Goal: Task Accomplishment & Management: Manage account settings

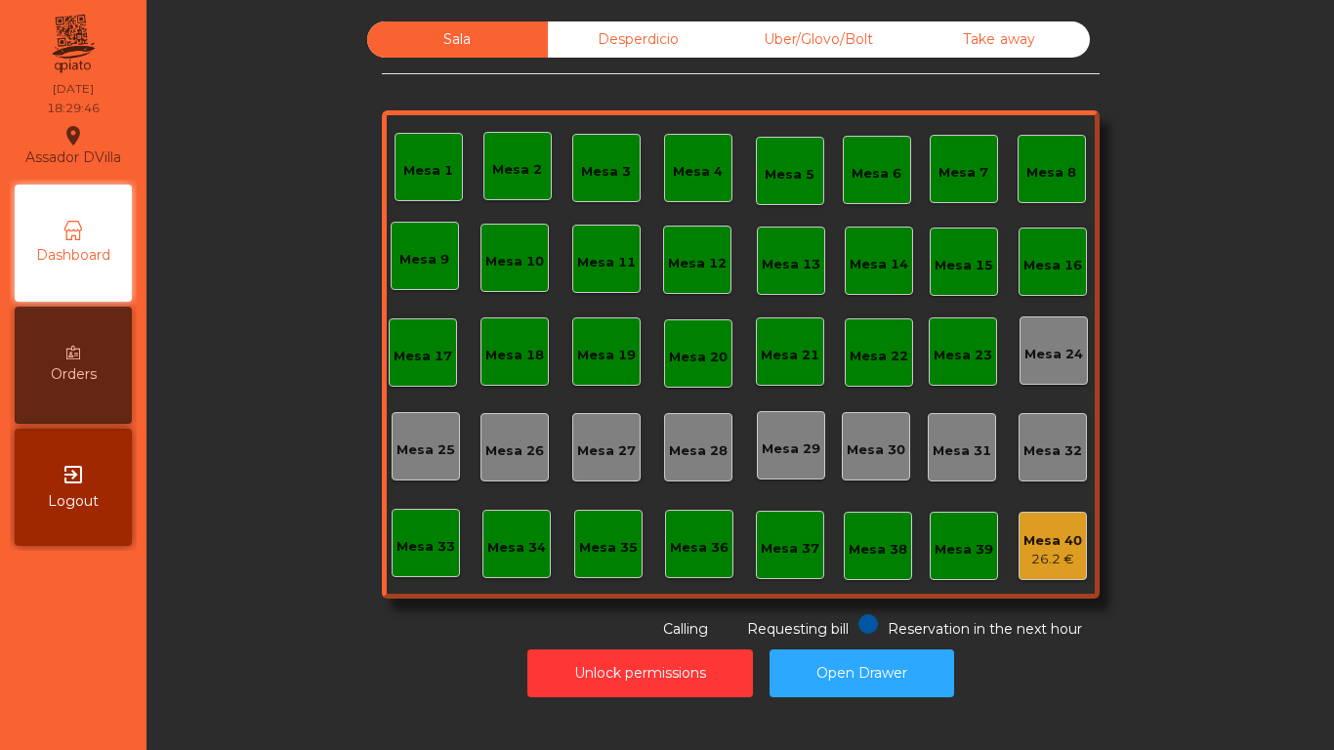
click at [832, 51] on div "Uber/Glovo/Bolt" at bounding box center [818, 39] width 181 height 36
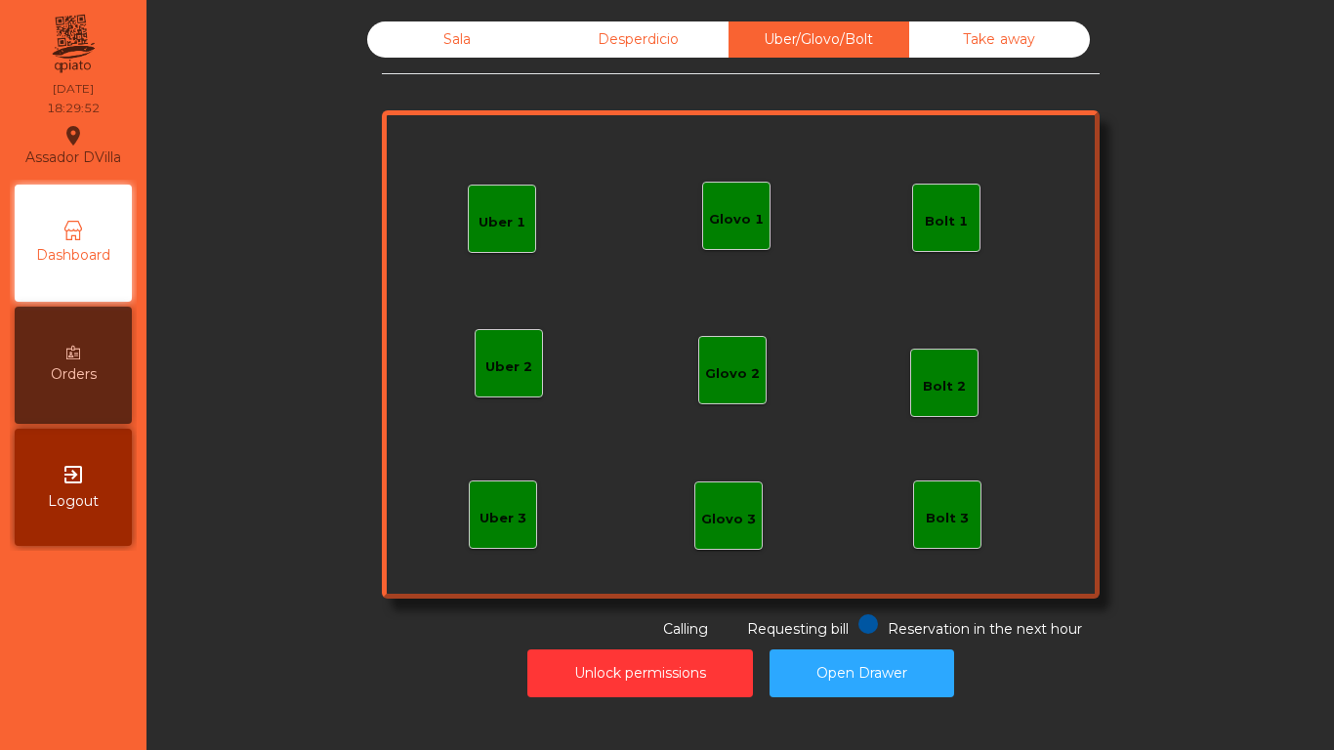
click at [759, 189] on div "Glovo 1" at bounding box center [736, 216] width 68 height 68
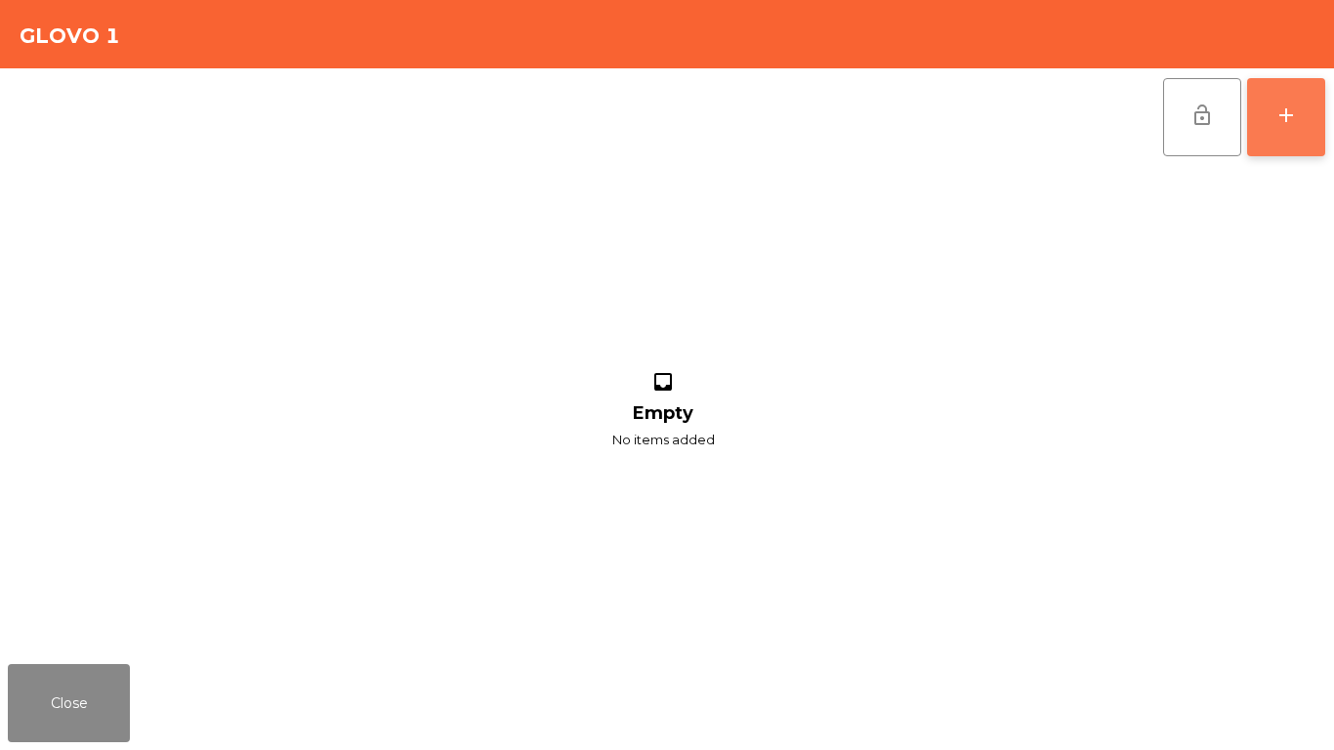
click at [1297, 131] on button "add" at bounding box center [1286, 117] width 78 height 78
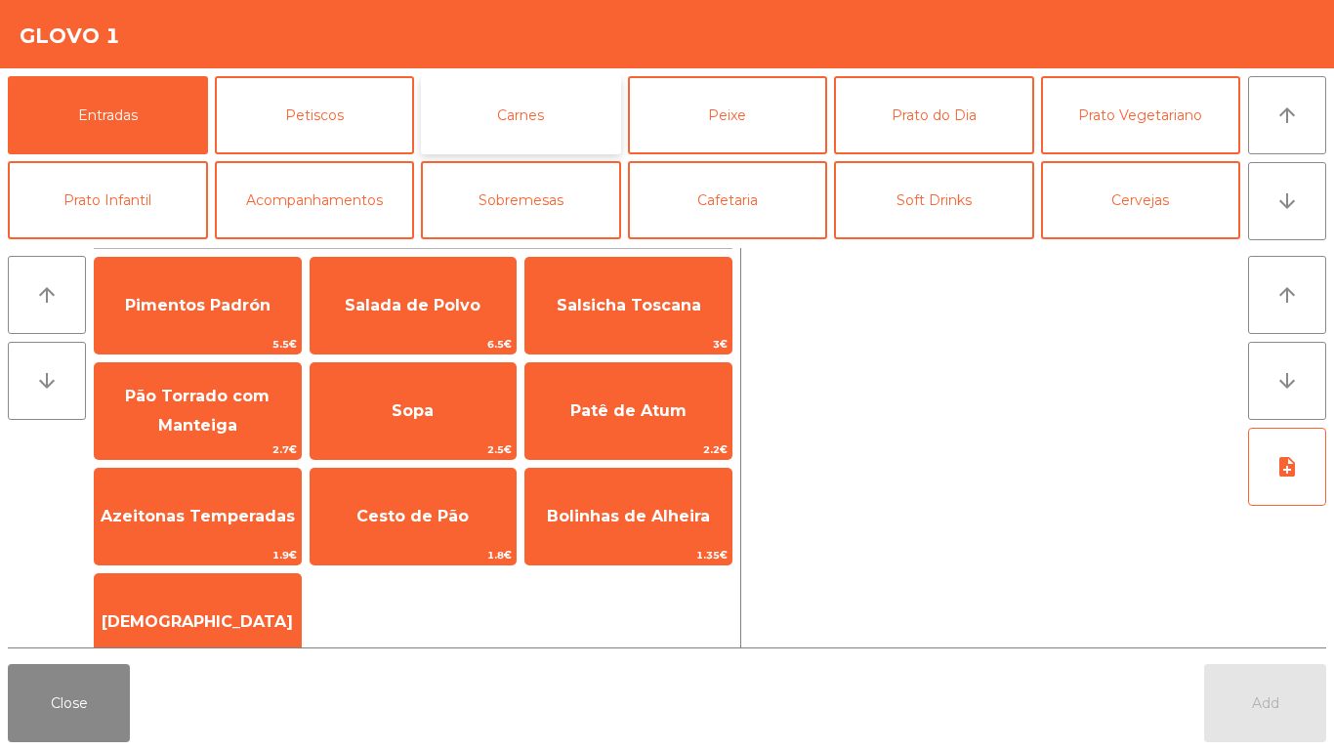
click at [525, 123] on button "Carnes" at bounding box center [521, 115] width 200 height 78
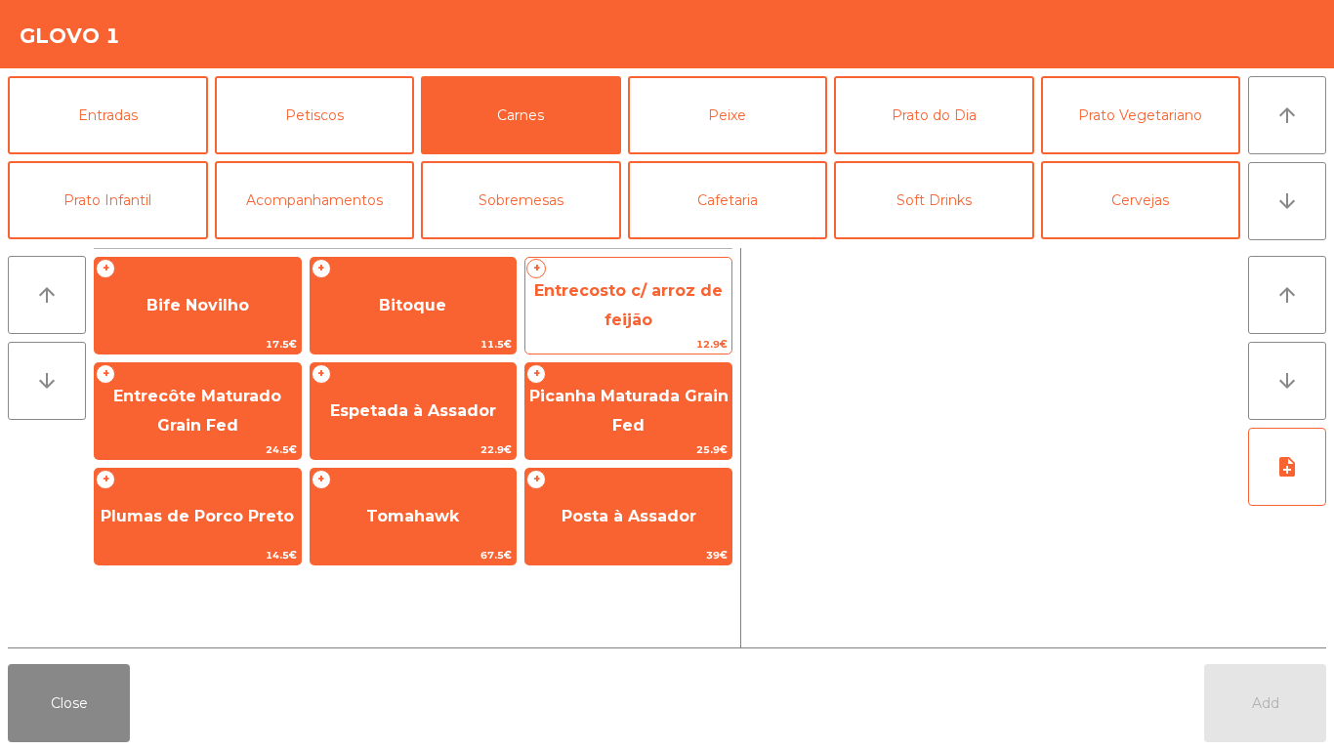
click at [638, 327] on span "Entrecosto c/ arroz de feijão" at bounding box center [628, 305] width 188 height 48
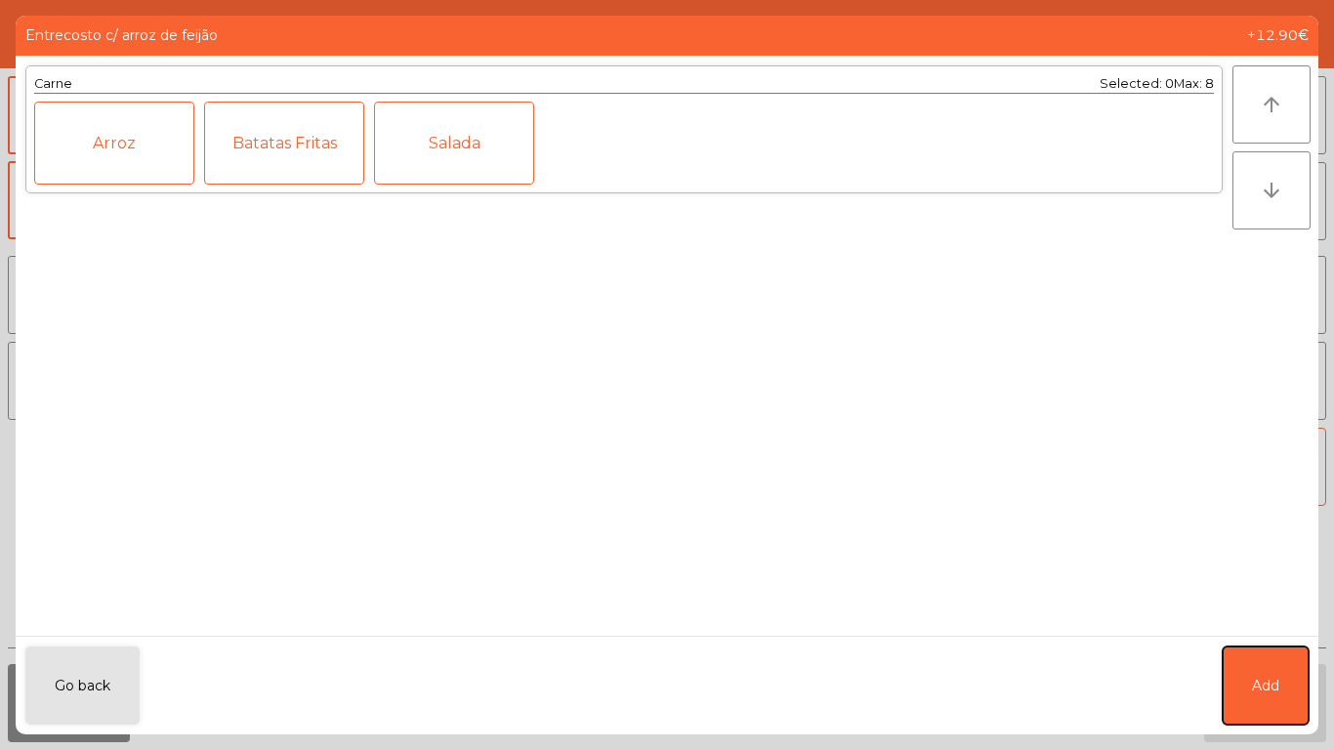
click at [1277, 684] on span "Add" at bounding box center [1265, 686] width 27 height 21
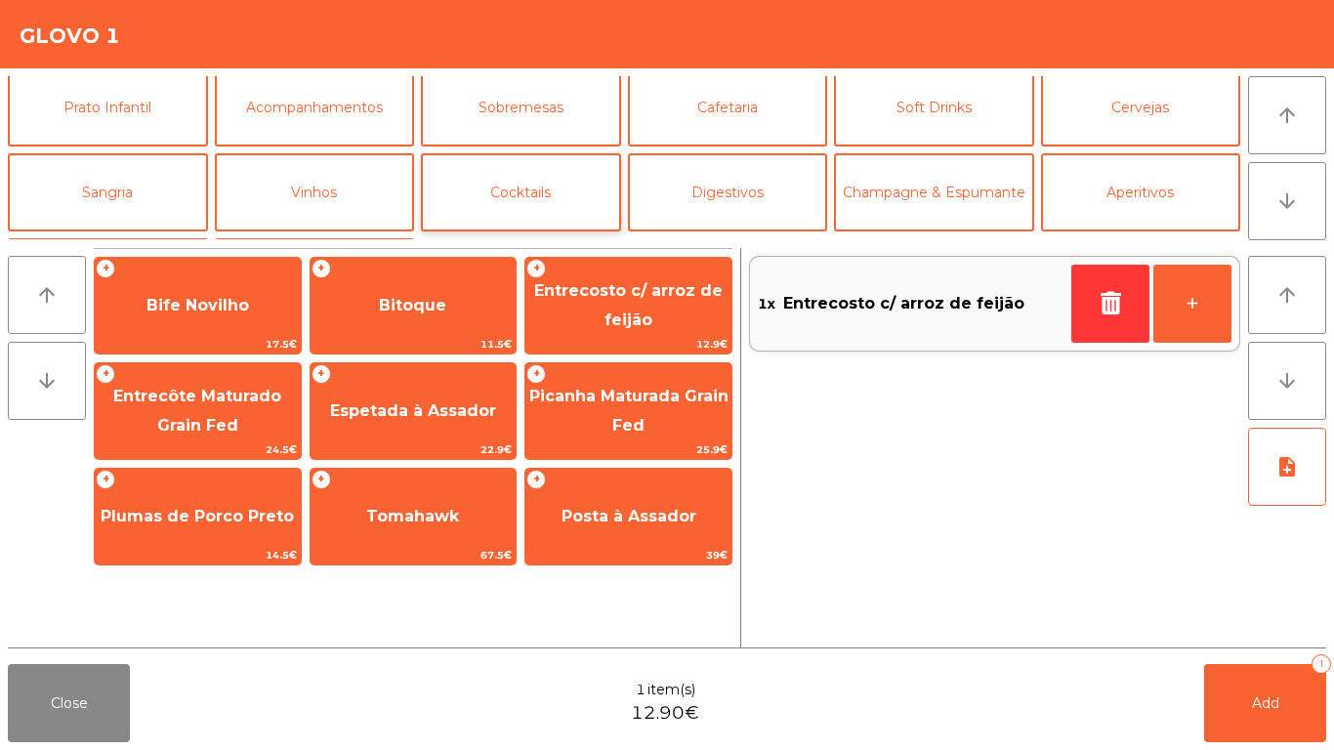
scroll to position [170, 0]
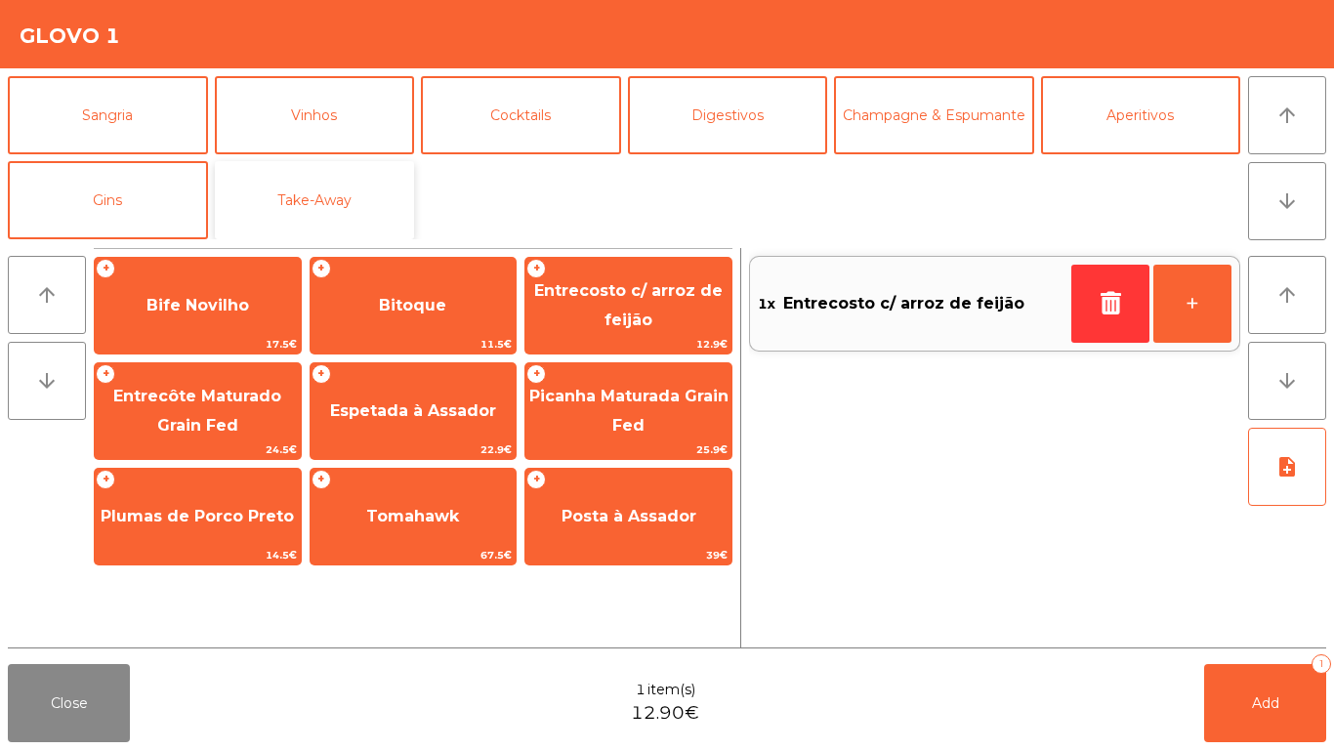
click at [368, 181] on button "Take-Away" at bounding box center [315, 200] width 200 height 78
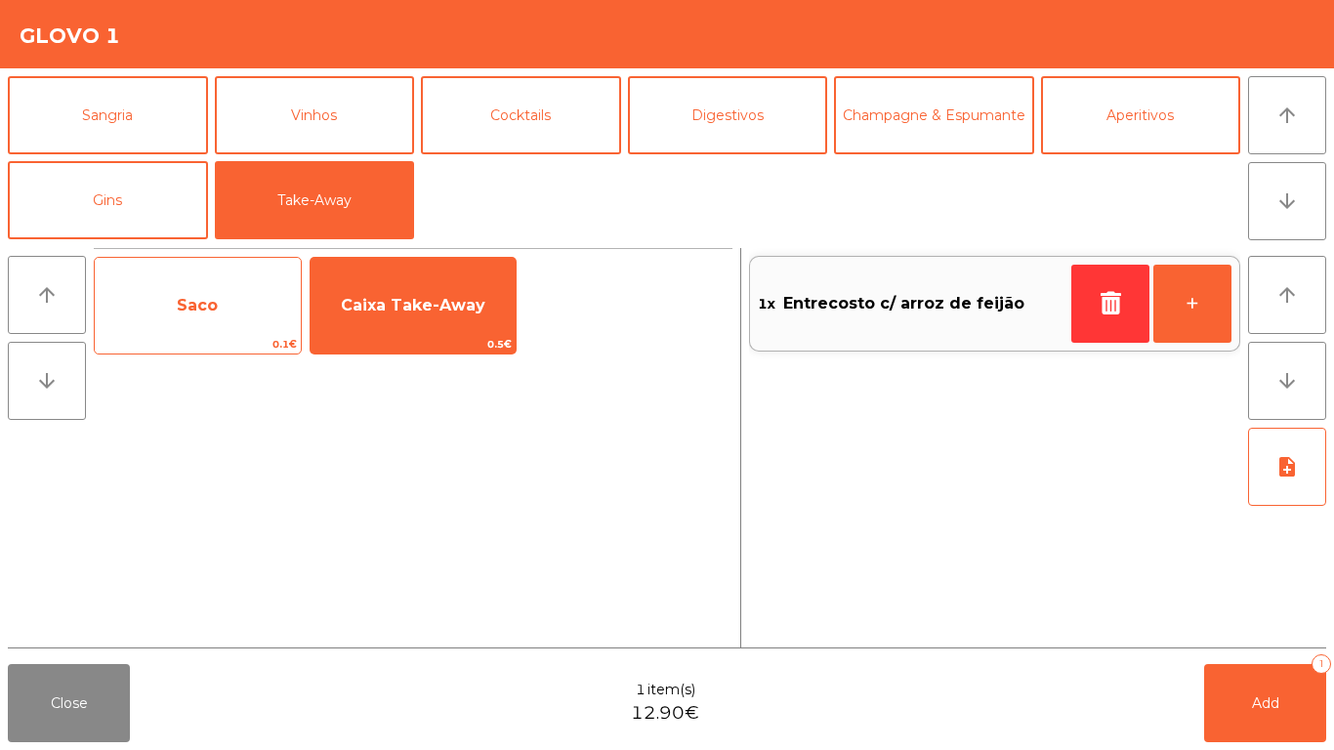
drag, startPoint x: 245, startPoint y: 310, endPoint x: 300, endPoint y: 308, distance: 54.8
click at [251, 309] on span "Saco" at bounding box center [198, 305] width 206 height 53
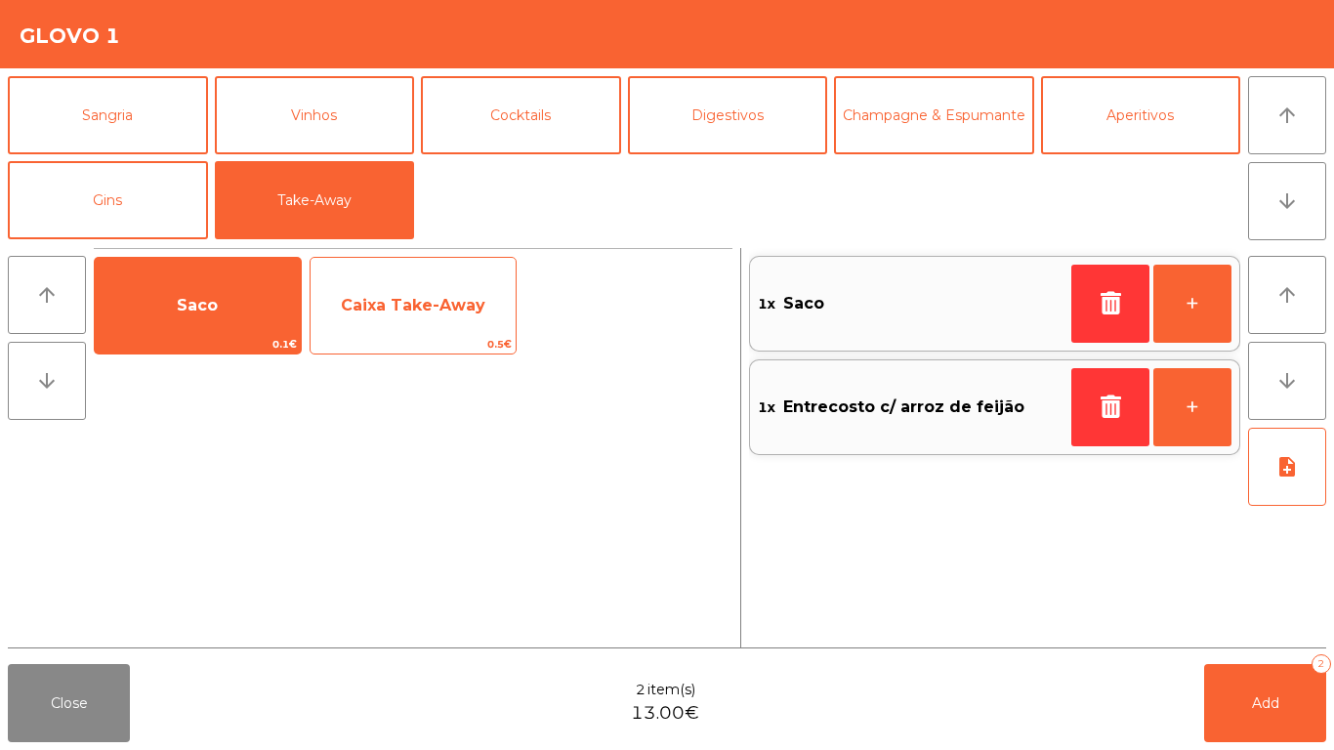
click at [445, 307] on span "Caixa Take-Away" at bounding box center [413, 305] width 144 height 19
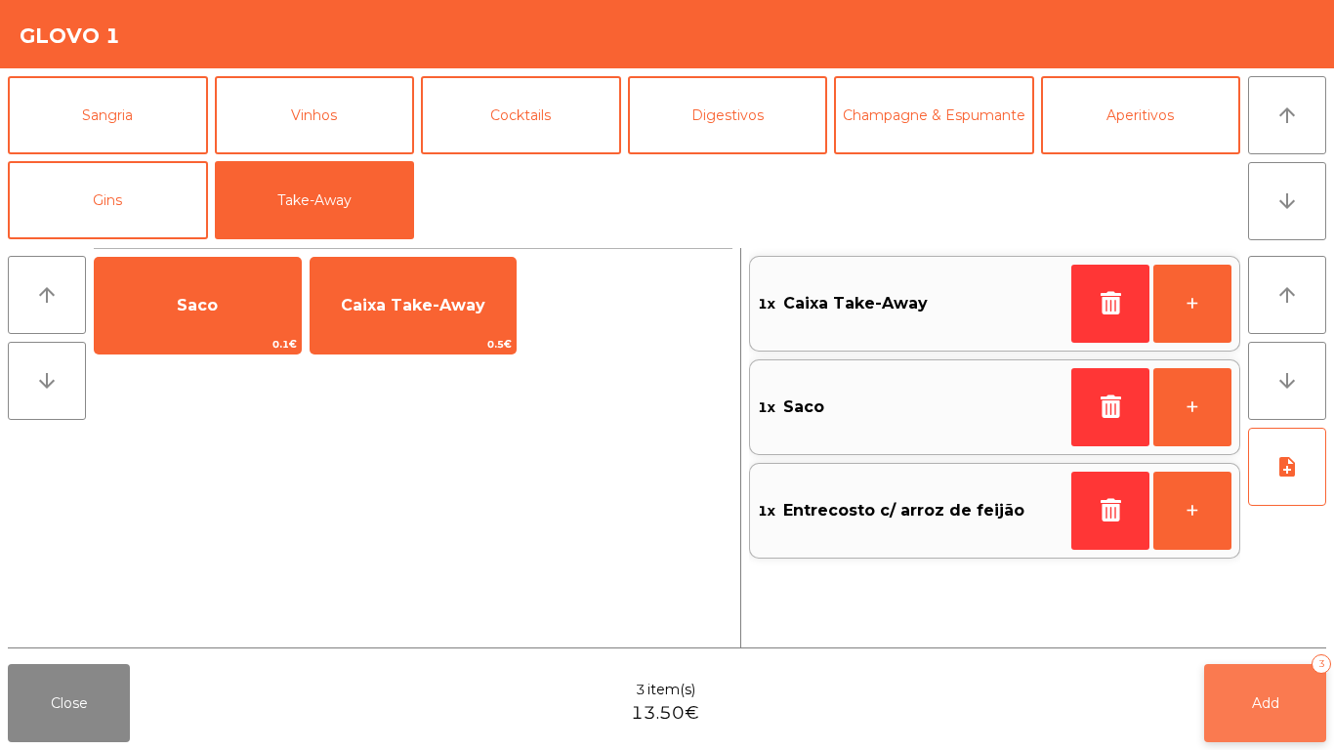
click at [1310, 681] on button "Add 3" at bounding box center [1265, 703] width 122 height 78
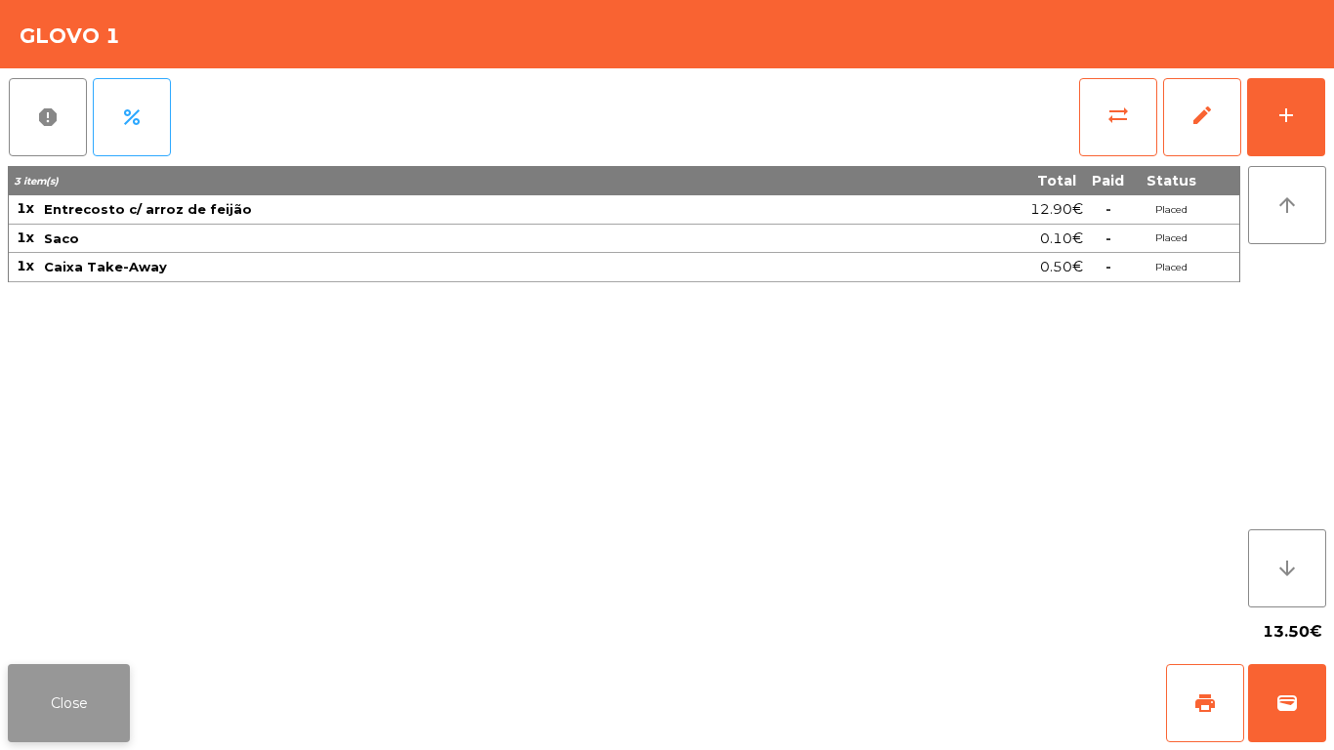
click at [104, 694] on button "Close" at bounding box center [69, 703] width 122 height 78
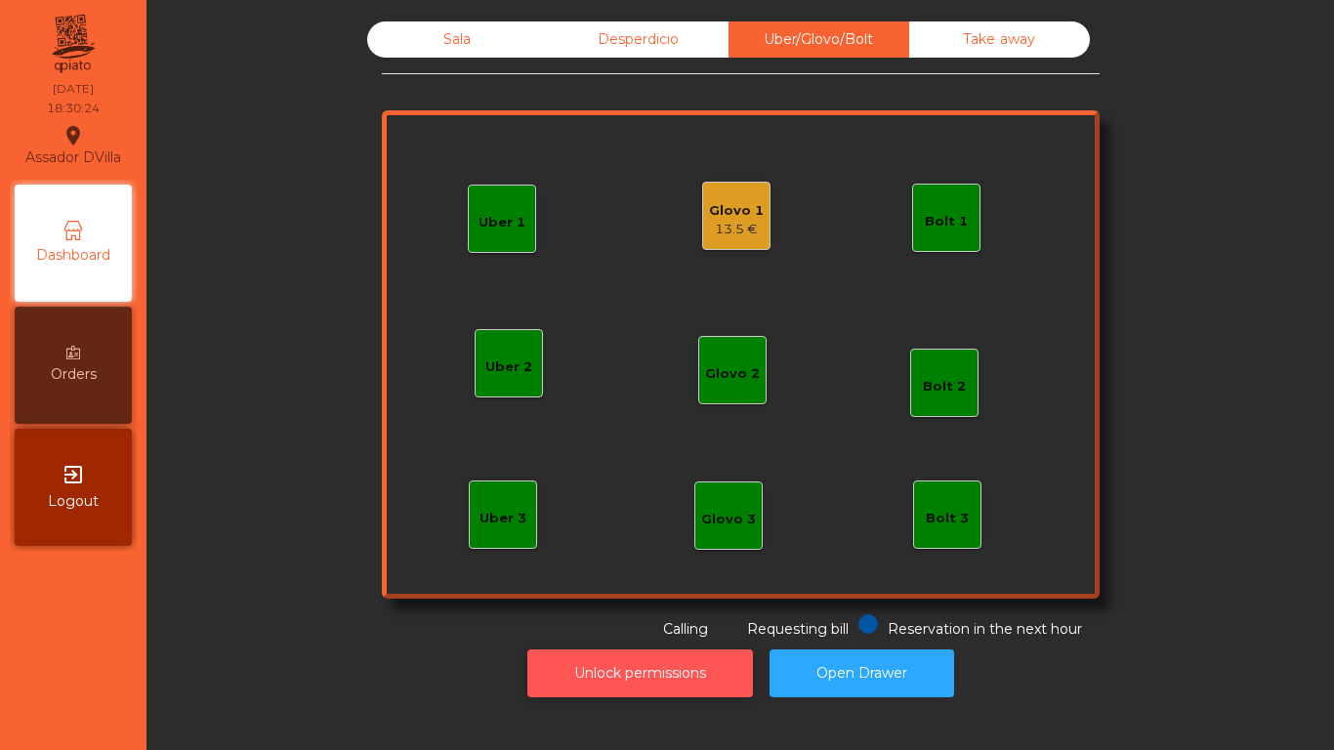
click at [603, 653] on button "Unlock permissions" at bounding box center [640, 673] width 226 height 48
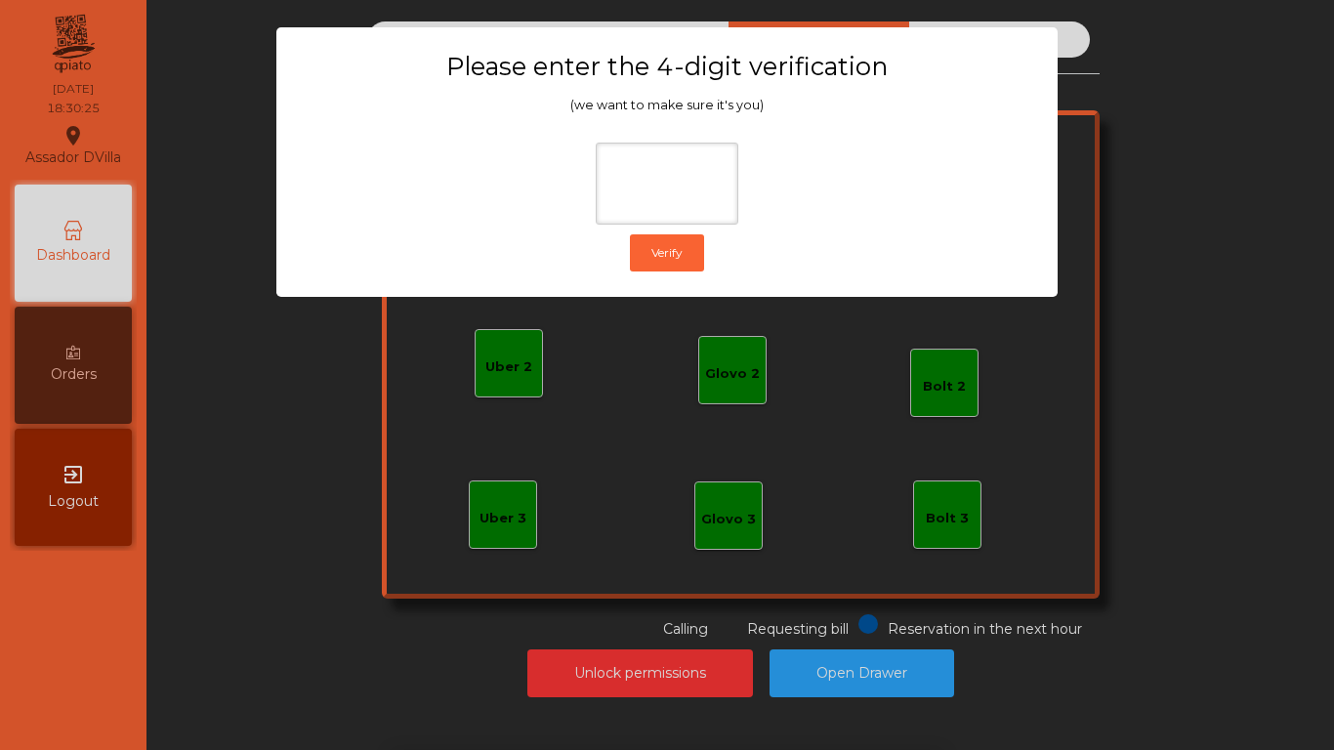
click at [859, 417] on ngb-modal-window "Please enter the 4-digit verification (we want to make sure it's you) Verify" at bounding box center [666, 375] width 1267 height 750
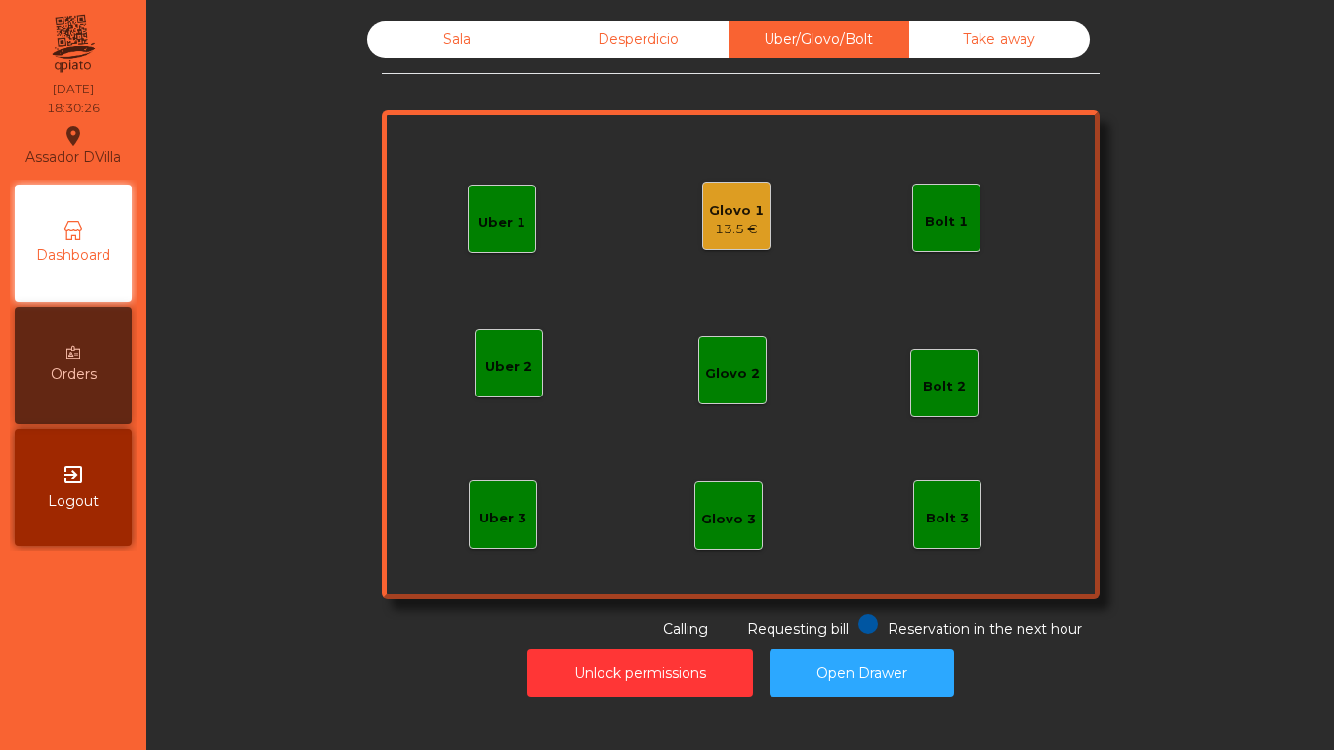
click at [1263, 657] on div "Unlock permissions Open Drawer" at bounding box center [740, 672] width 1134 height 67
click at [650, 667] on button "Unlock permissions" at bounding box center [640, 673] width 226 height 48
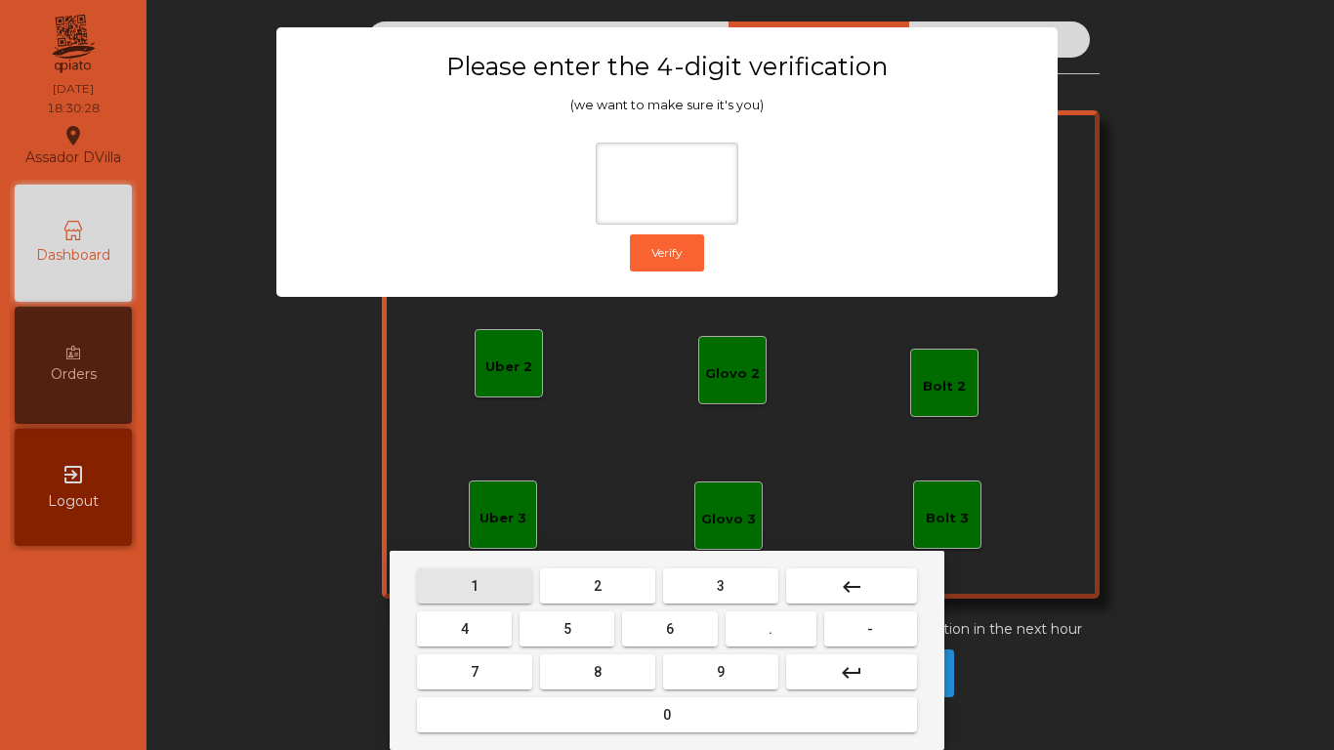
click at [474, 584] on span "1" at bounding box center [475, 586] width 8 height 16
click at [738, 658] on button "9" at bounding box center [720, 671] width 115 height 35
click at [434, 625] on button "4" at bounding box center [464, 628] width 95 height 35
click at [599, 703] on button "0" at bounding box center [667, 714] width 500 height 35
type input "****"
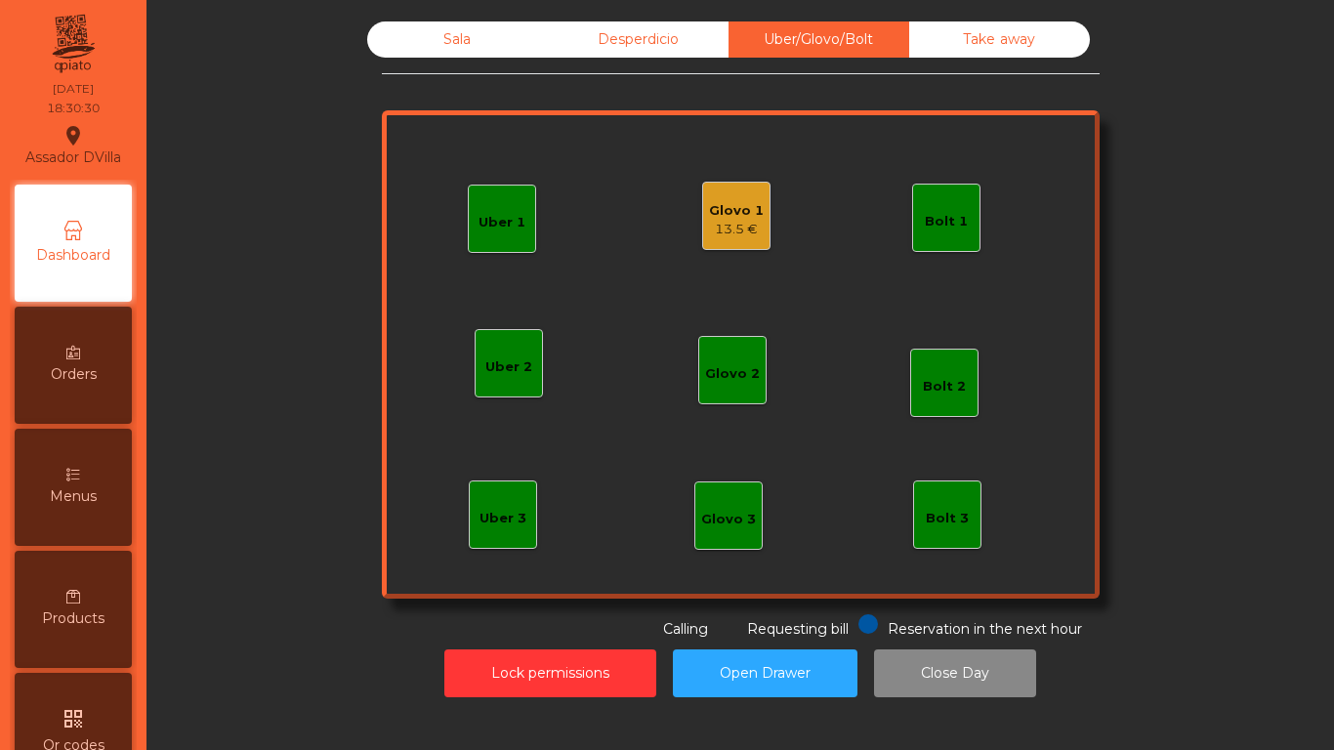
click at [712, 237] on div "13.5 €" at bounding box center [736, 230] width 55 height 20
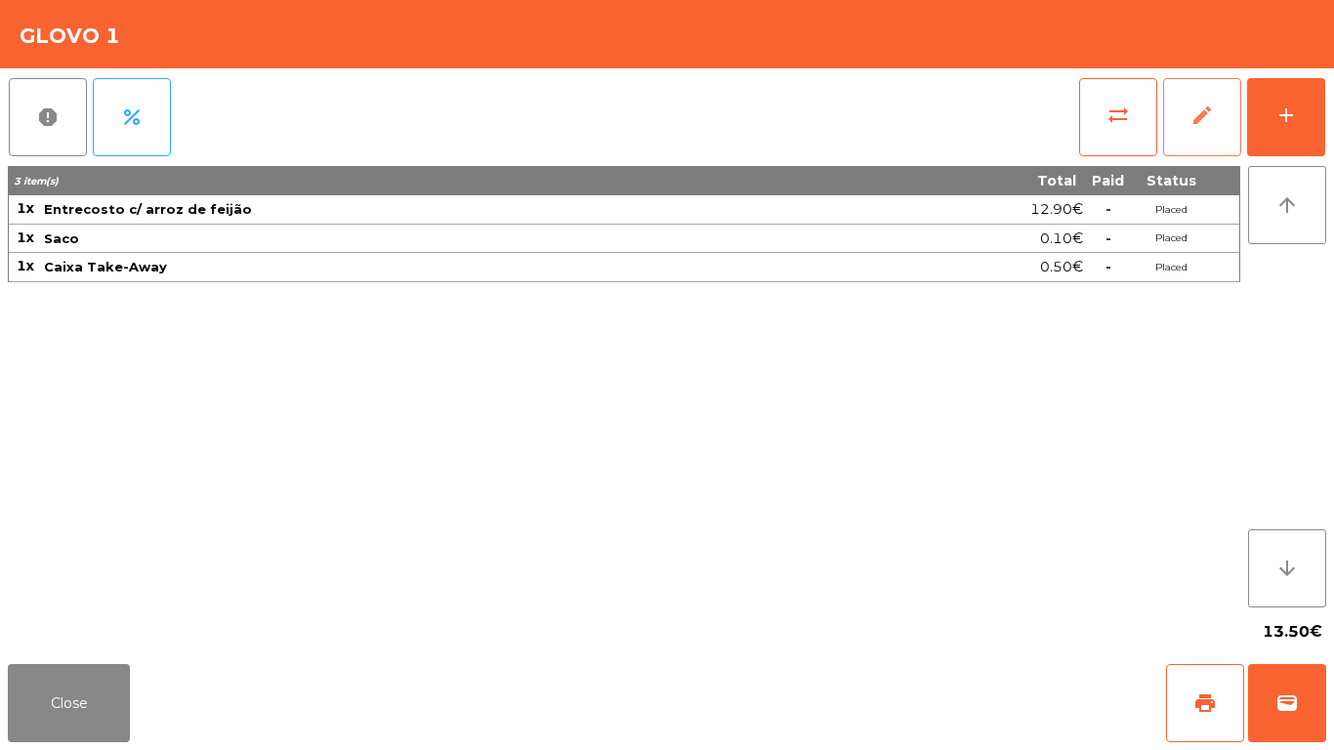
click at [1208, 154] on button "edit" at bounding box center [1202, 117] width 78 height 78
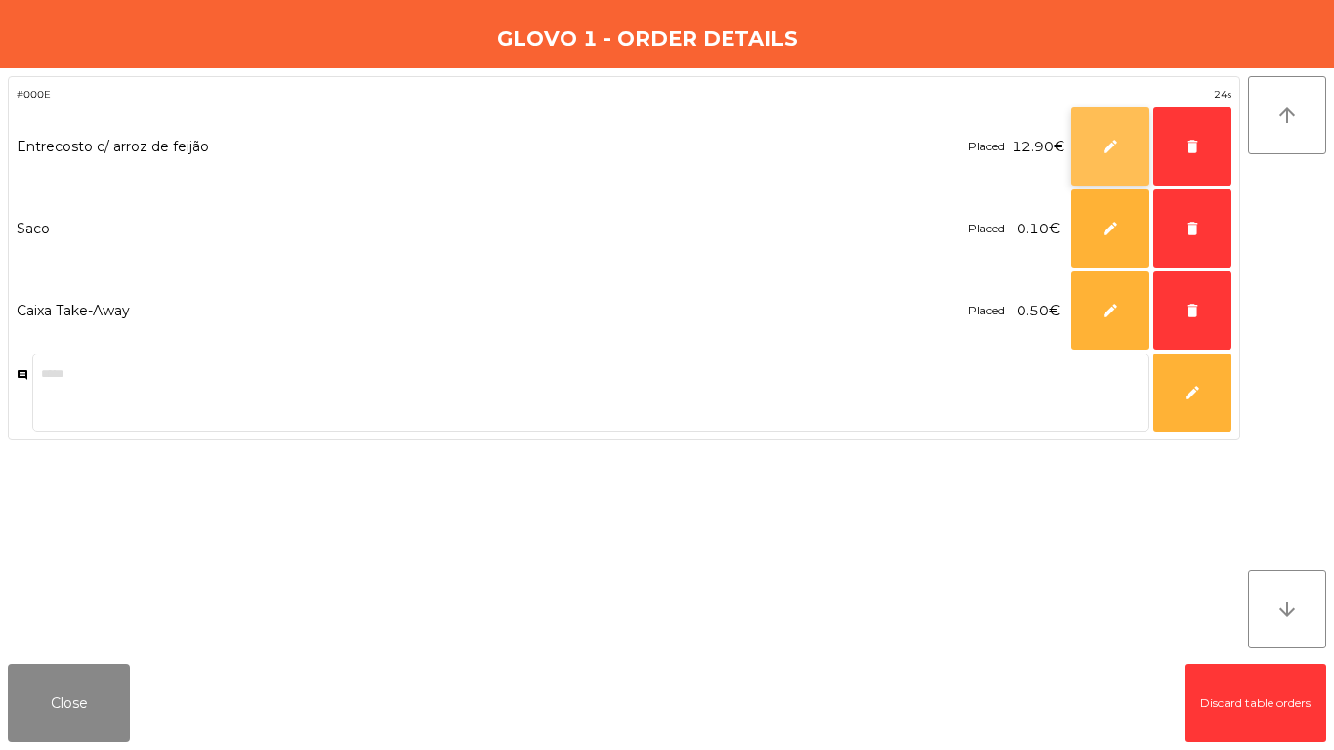
click at [1121, 168] on button "edit" at bounding box center [1110, 146] width 78 height 78
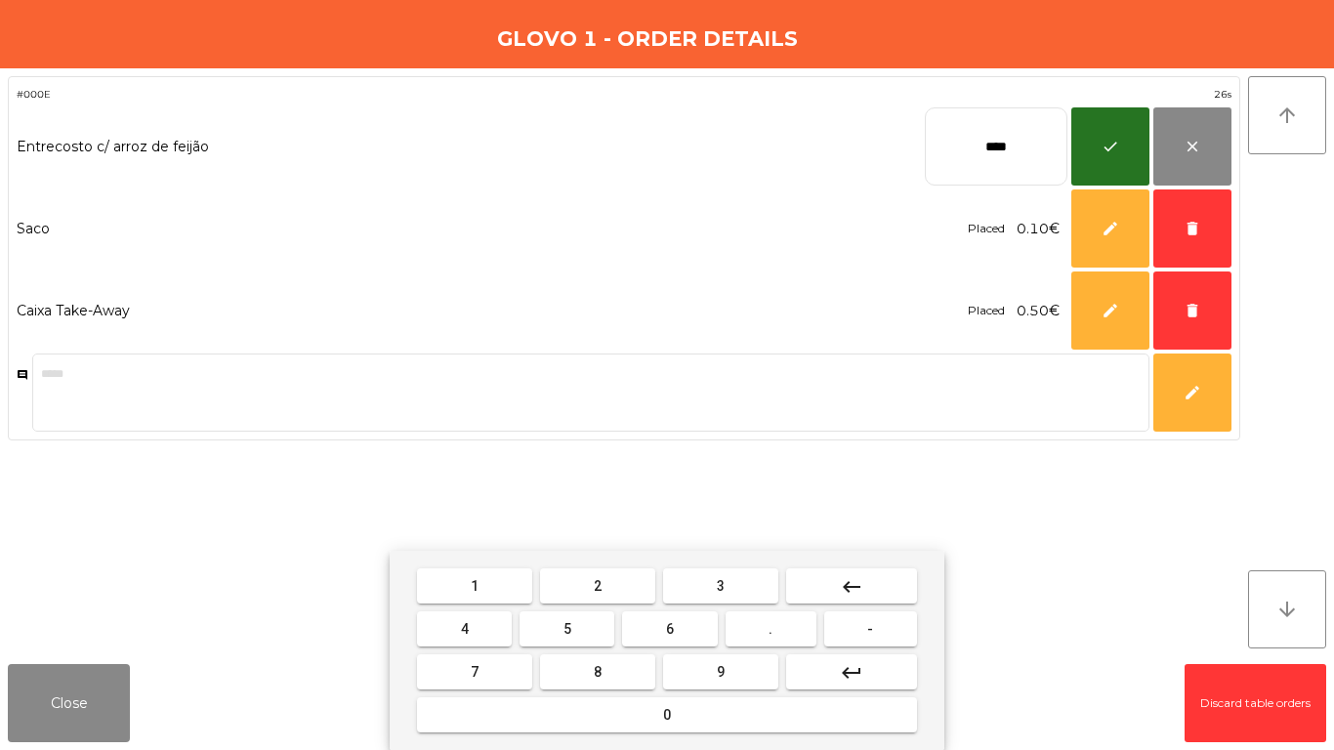
click at [852, 586] on mat-icon "keyboard_backspace" at bounding box center [851, 586] width 23 height 23
click at [835, 597] on button "keyboard_backspace" at bounding box center [851, 585] width 131 height 35
click at [845, 591] on mat-icon "keyboard_backspace" at bounding box center [851, 586] width 23 height 23
click at [666, 633] on span "6" at bounding box center [670, 629] width 8 height 16
click at [744, 633] on button "." at bounding box center [770, 628] width 91 height 35
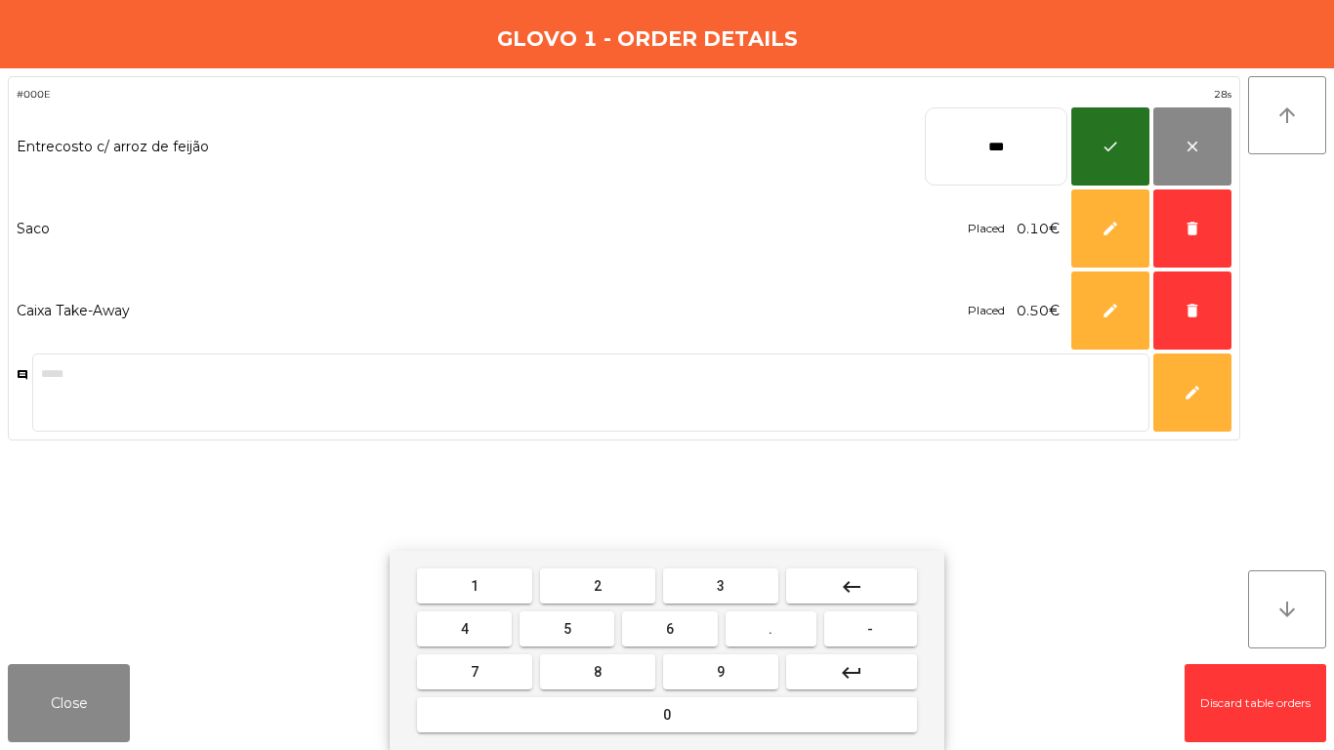
click at [558, 628] on button "5" at bounding box center [566, 628] width 95 height 35
type input "****"
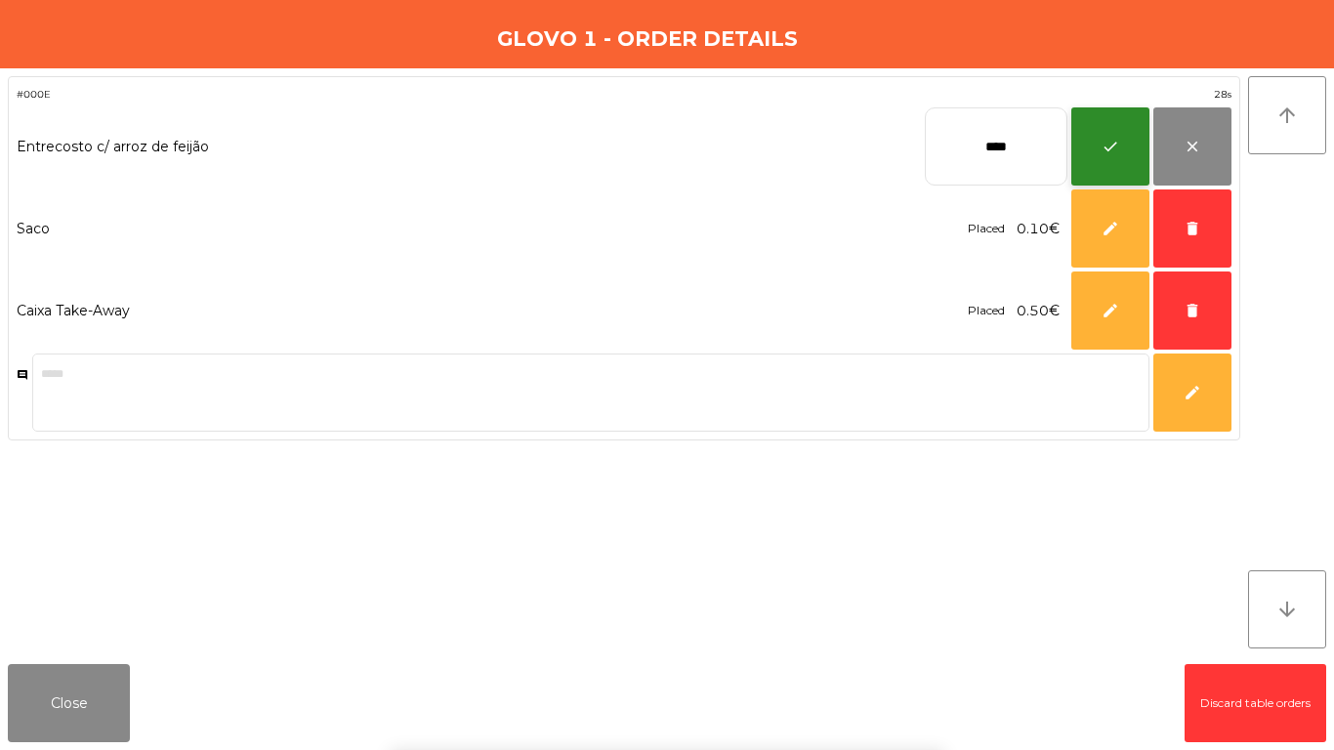
click at [1111, 176] on button "check" at bounding box center [1110, 146] width 78 height 78
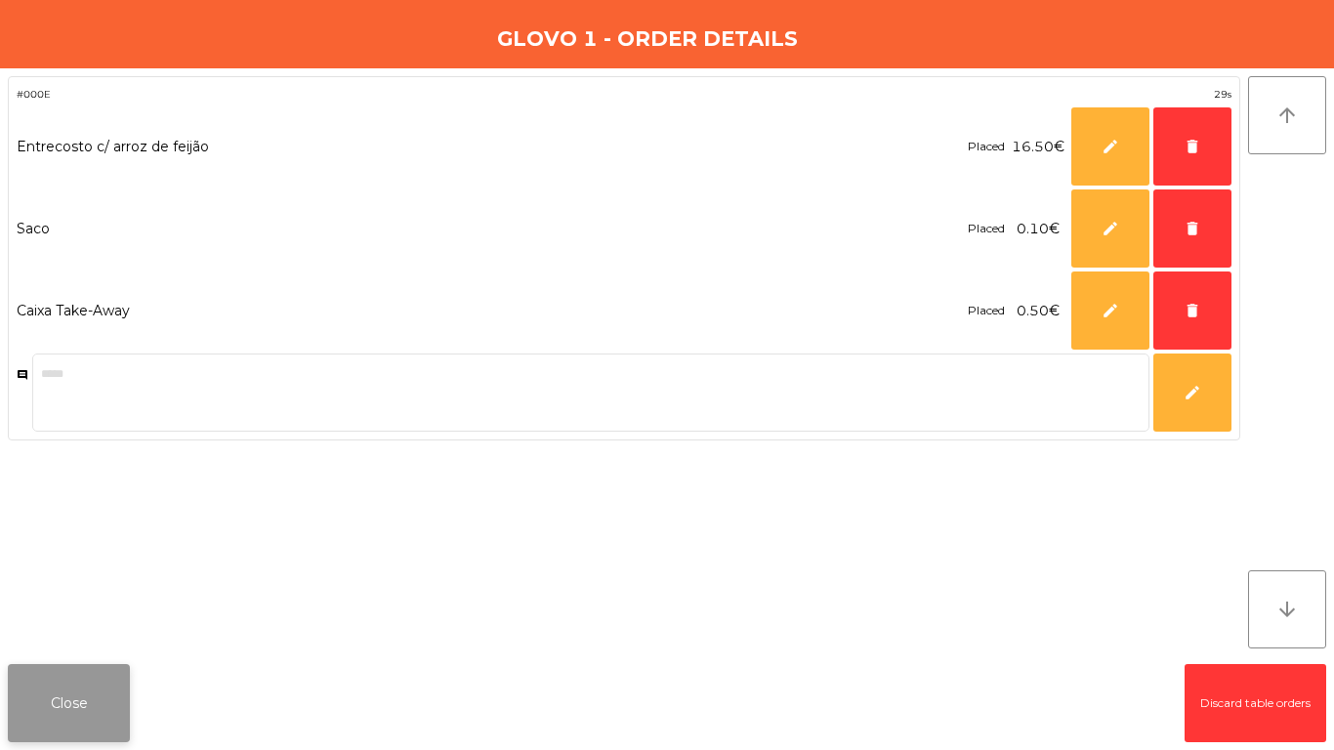
click at [79, 676] on button "Close" at bounding box center [69, 703] width 122 height 78
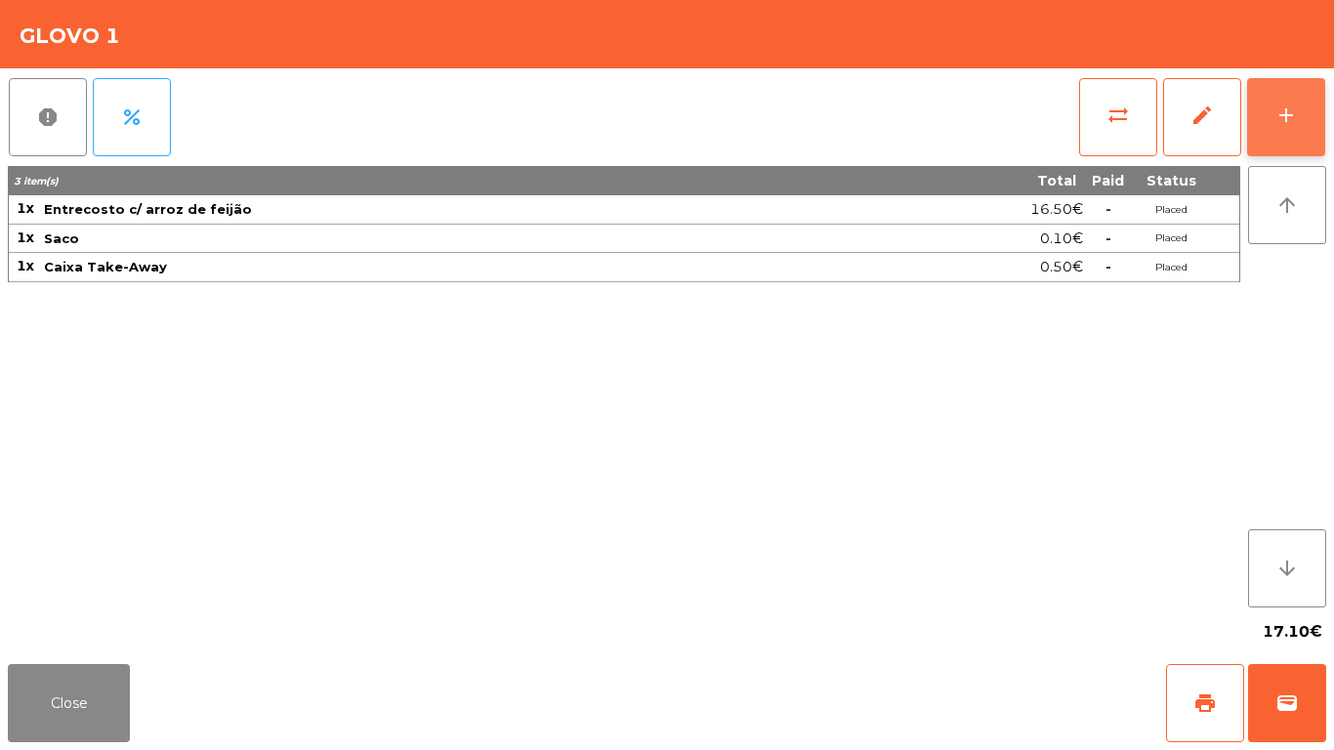
click at [1251, 128] on button "add" at bounding box center [1286, 117] width 78 height 78
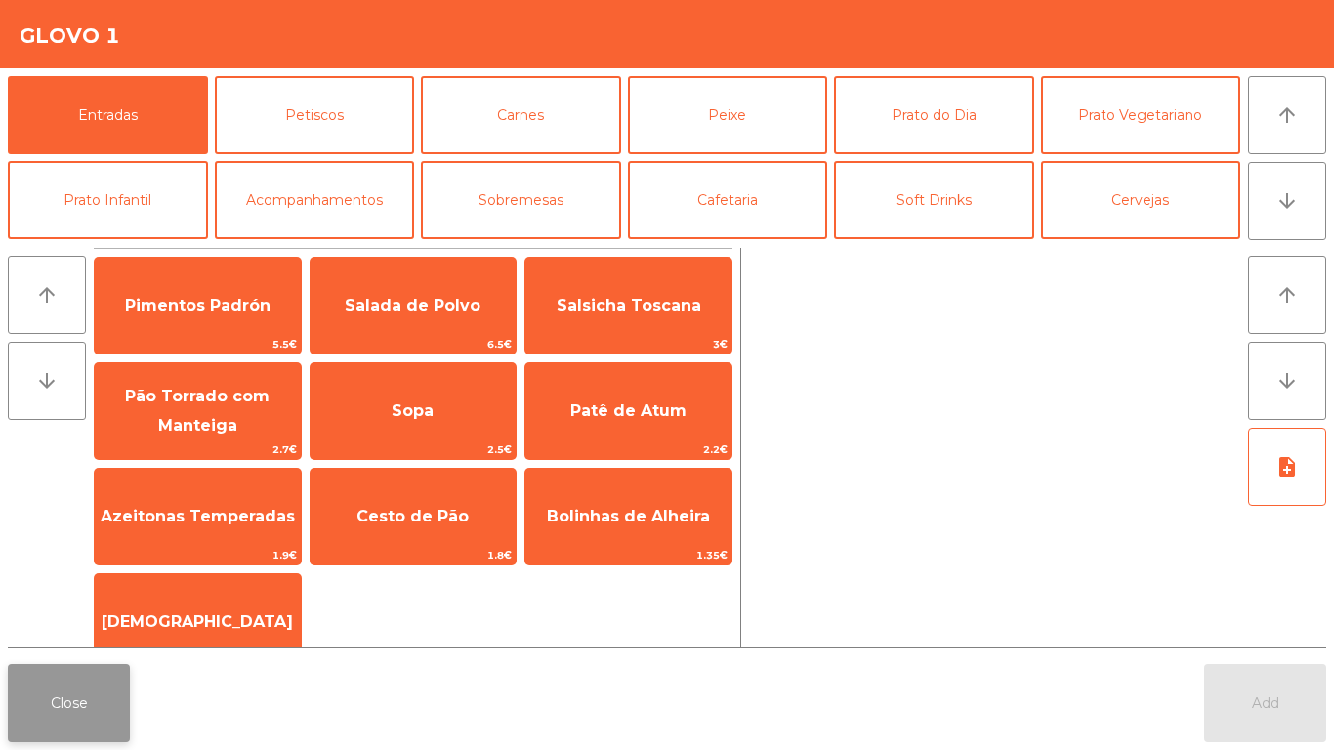
click at [62, 696] on button "Close" at bounding box center [69, 703] width 122 height 78
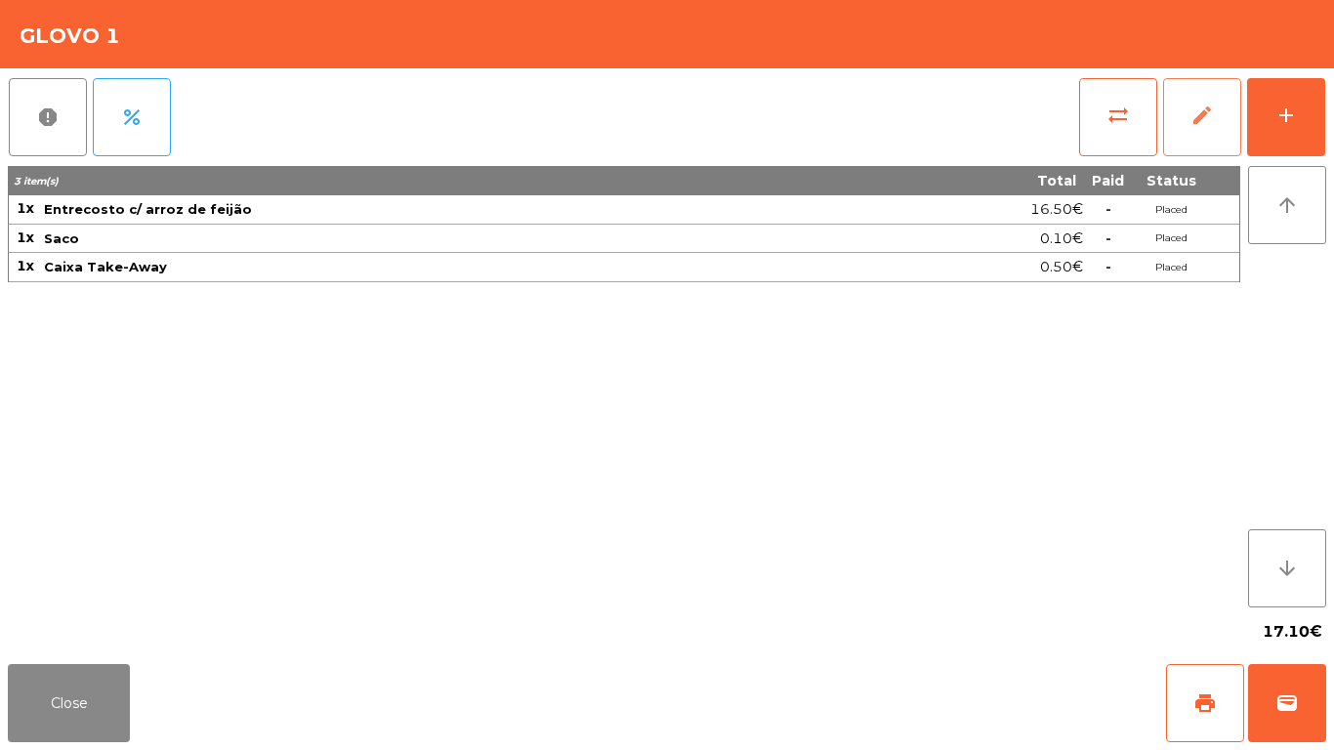
click at [1203, 135] on button "edit" at bounding box center [1202, 117] width 78 height 78
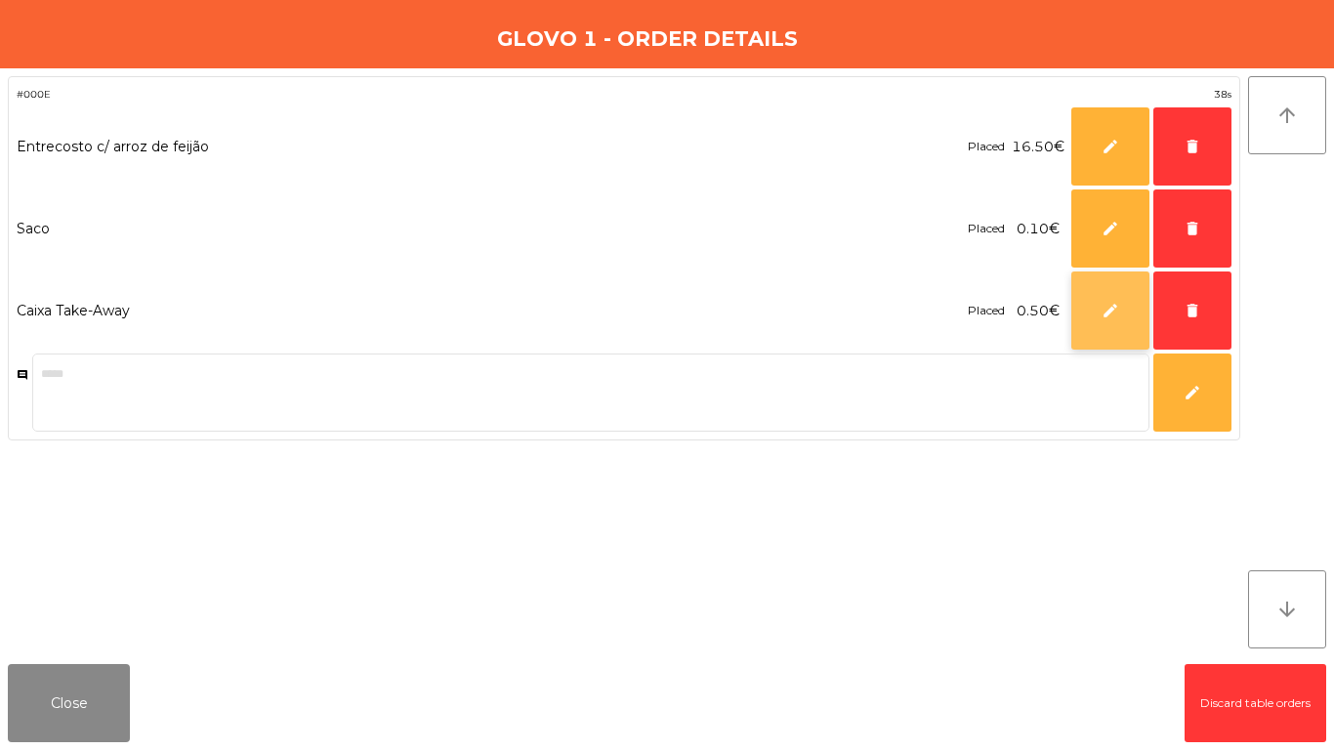
click at [1108, 311] on span "edit" at bounding box center [1110, 311] width 18 height 18
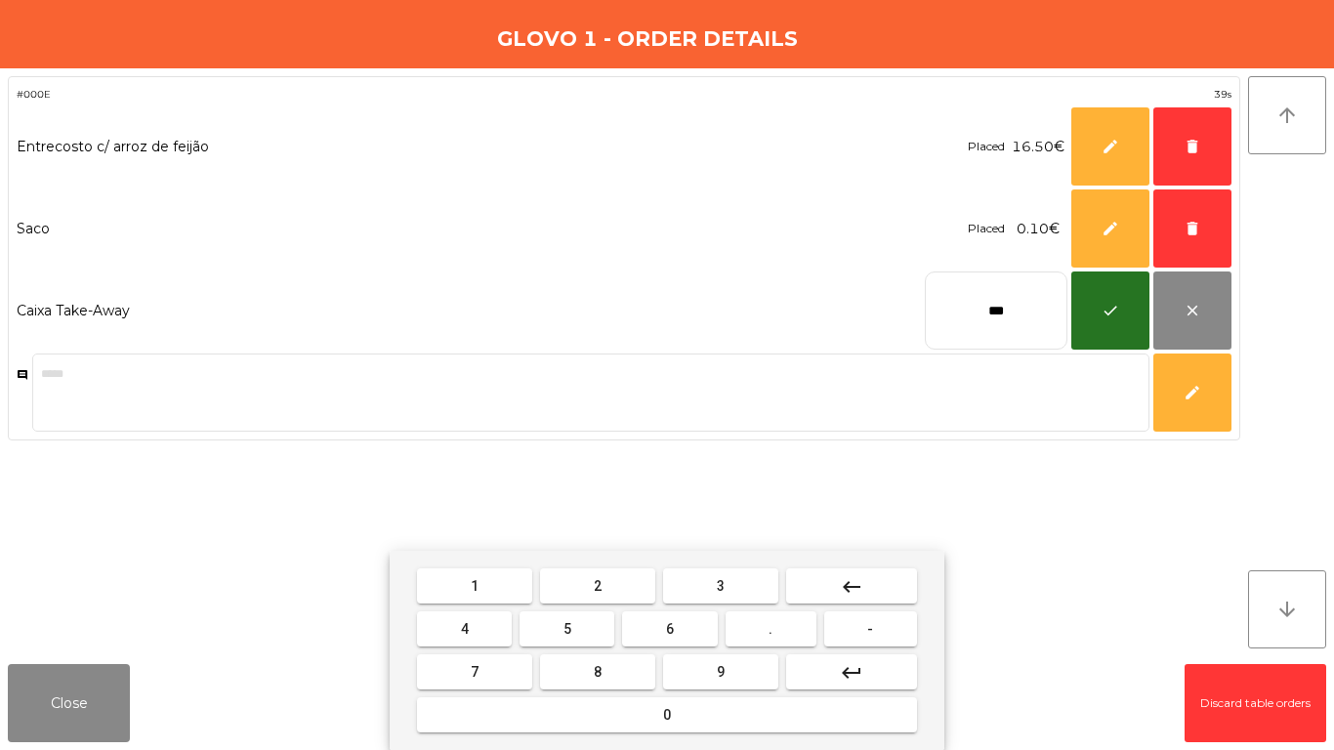
click at [860, 586] on mat-icon "keyboard_backspace" at bounding box center [851, 586] width 23 height 23
click at [728, 585] on button "3" at bounding box center [720, 585] width 115 height 35
click at [488, 660] on button "7" at bounding box center [474, 671] width 115 height 35
type input "****"
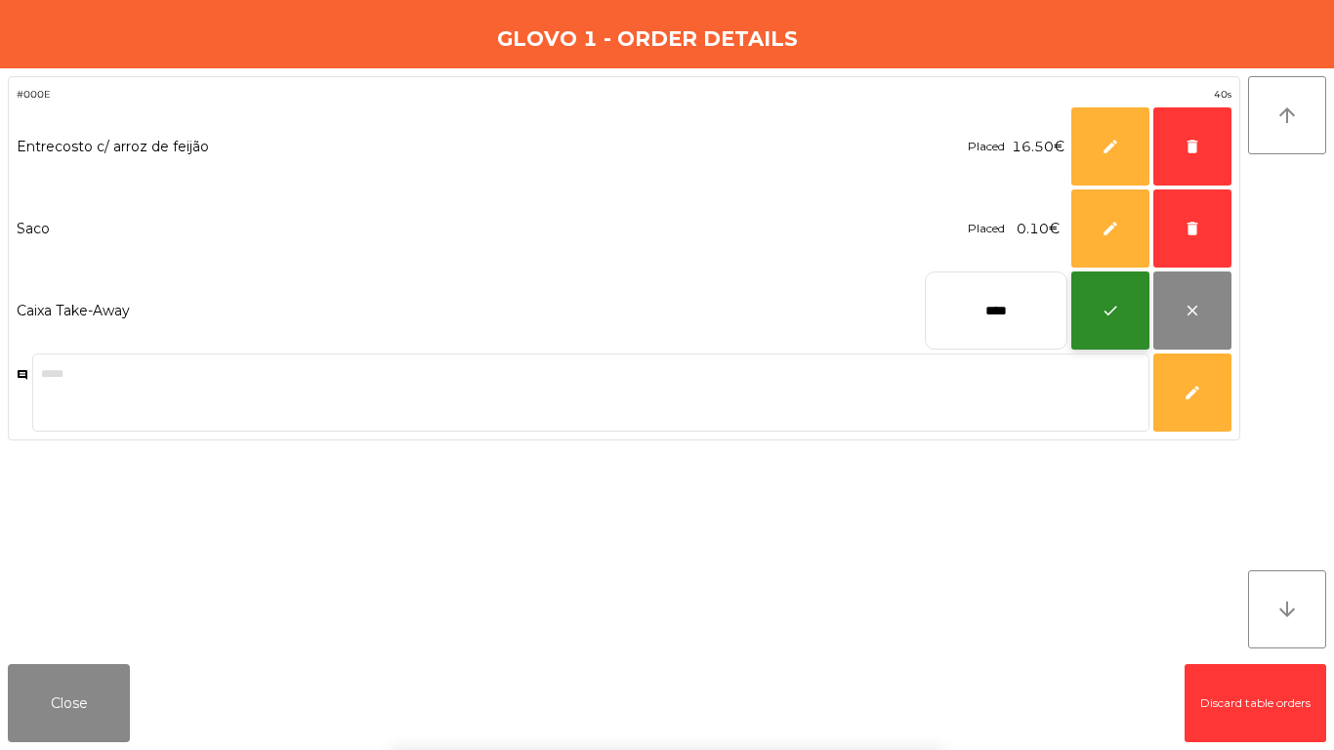
click at [1115, 327] on button "check" at bounding box center [1110, 310] width 78 height 78
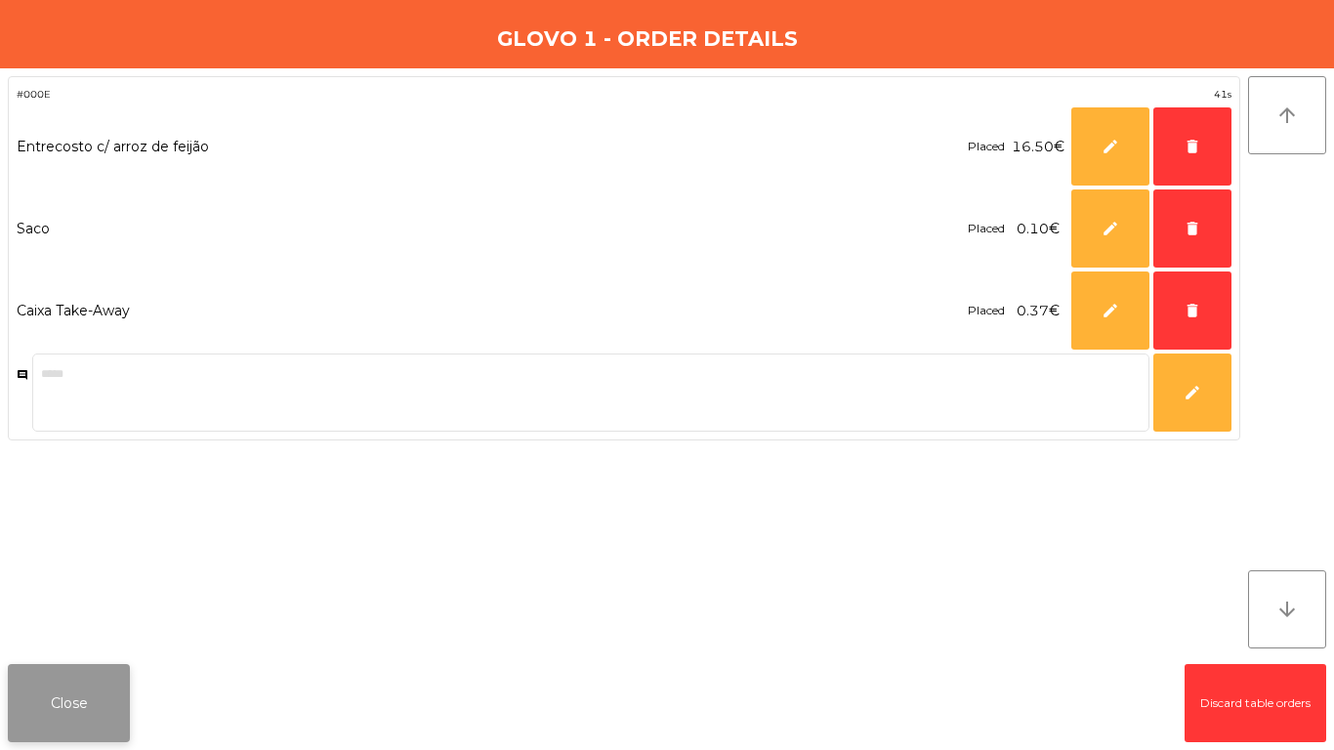
click at [68, 716] on button "Close" at bounding box center [69, 703] width 122 height 78
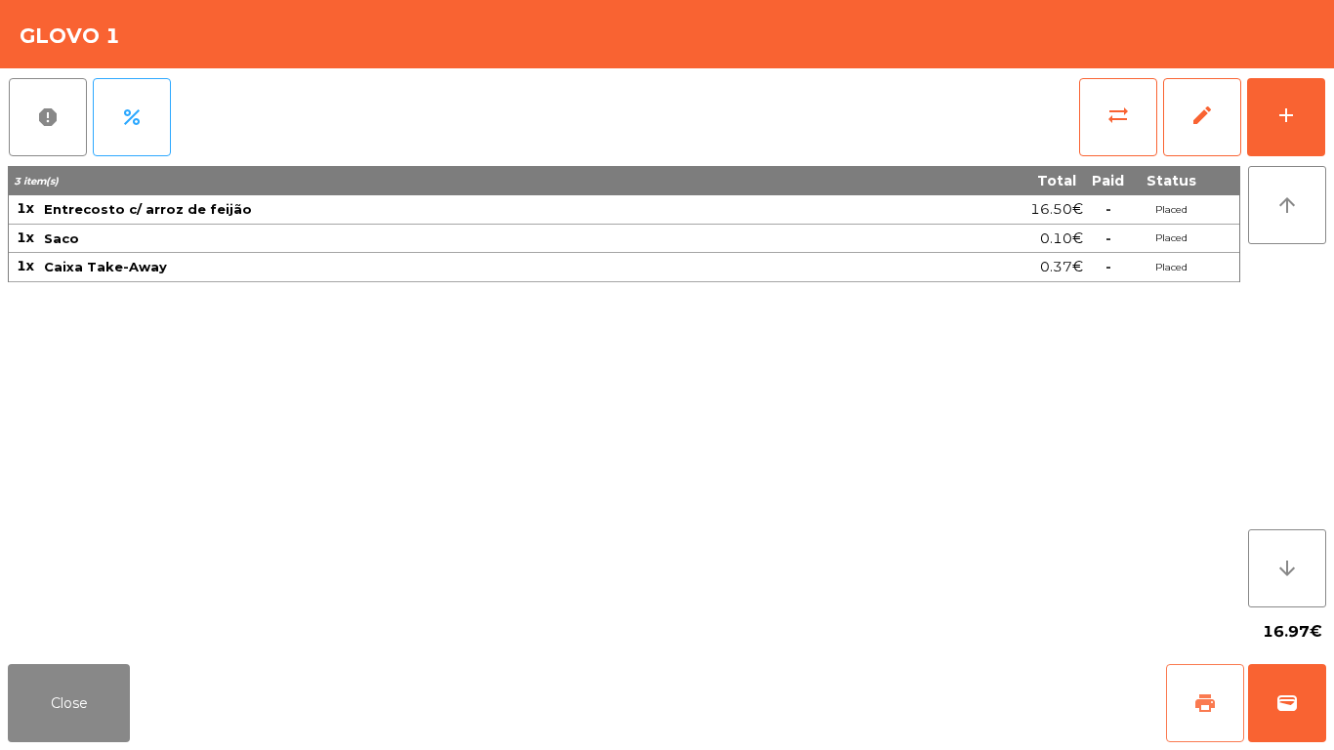
click at [1214, 680] on button "print" at bounding box center [1205, 703] width 78 height 78
click at [1296, 698] on span "wallet" at bounding box center [1286, 702] width 23 height 23
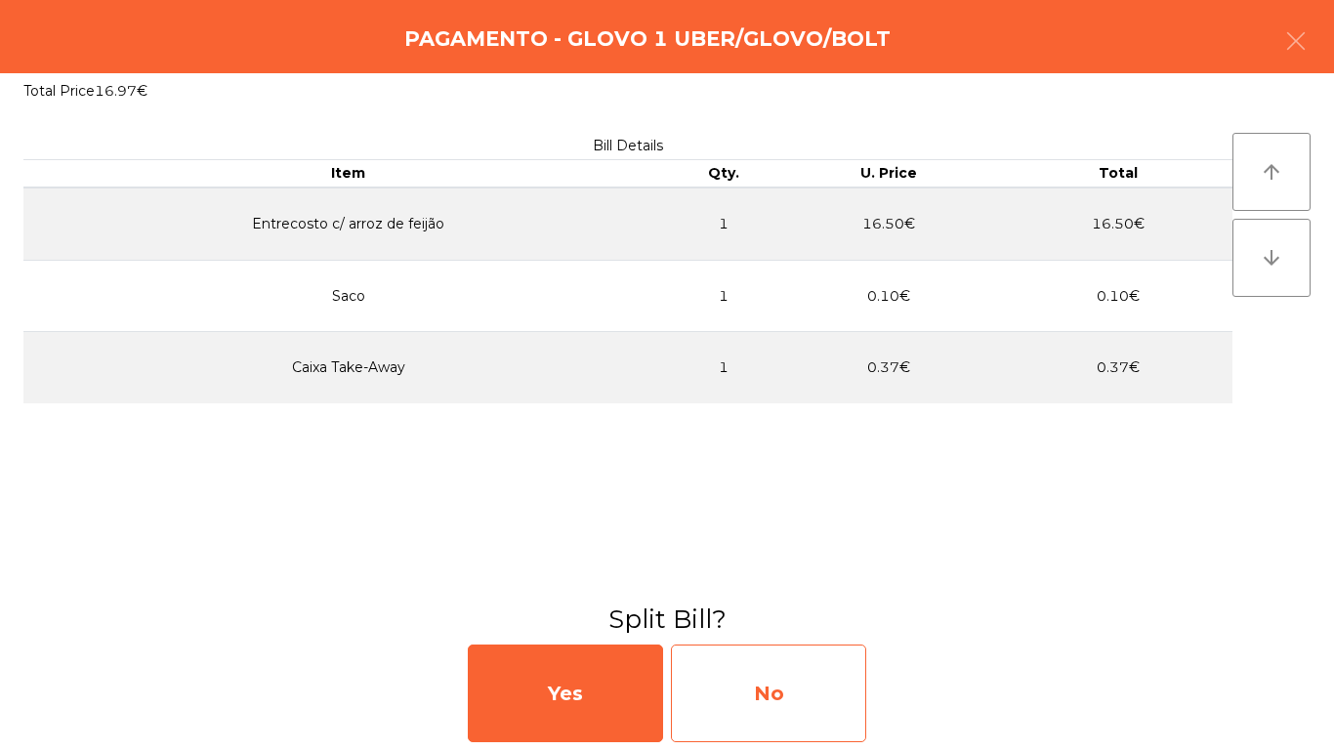
click at [838, 683] on div "No" at bounding box center [768, 693] width 195 height 98
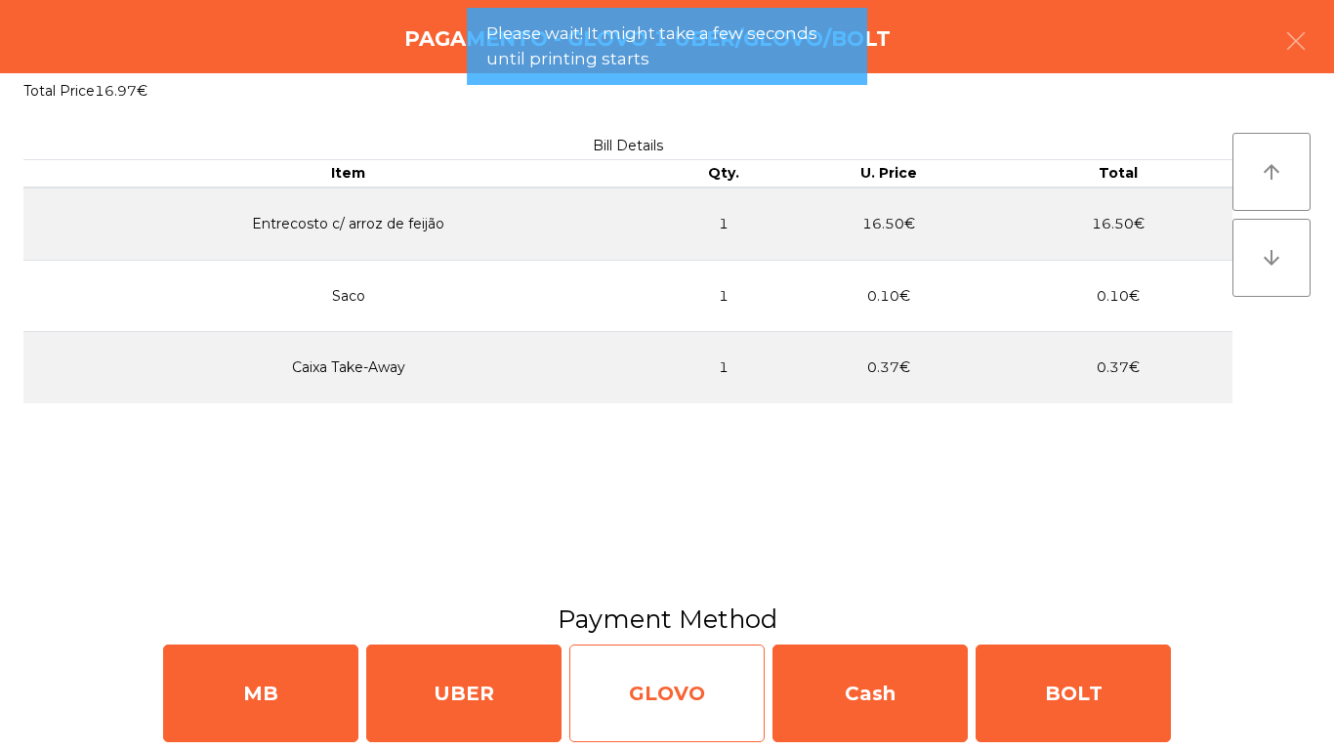
click at [689, 685] on div "GLOVO" at bounding box center [666, 693] width 195 height 98
select select "**"
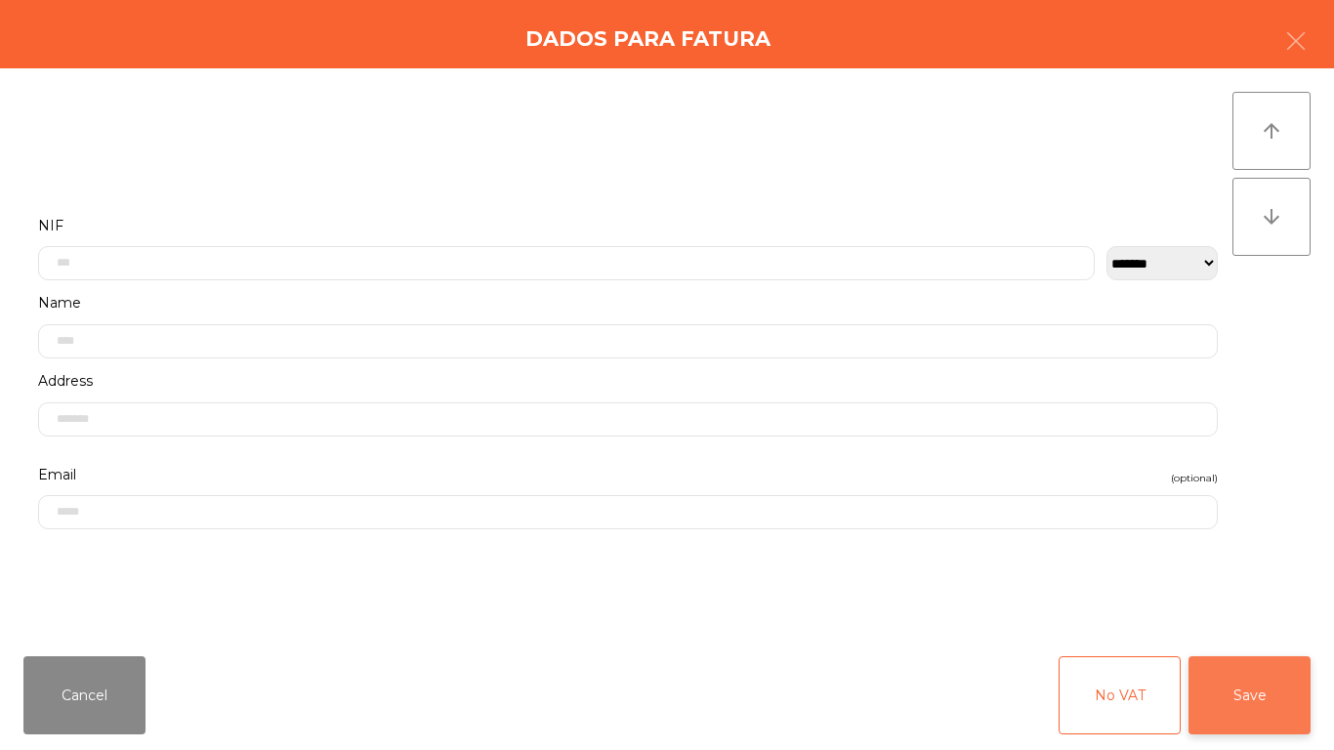
click at [1295, 662] on button "Save" at bounding box center [1249, 695] width 122 height 78
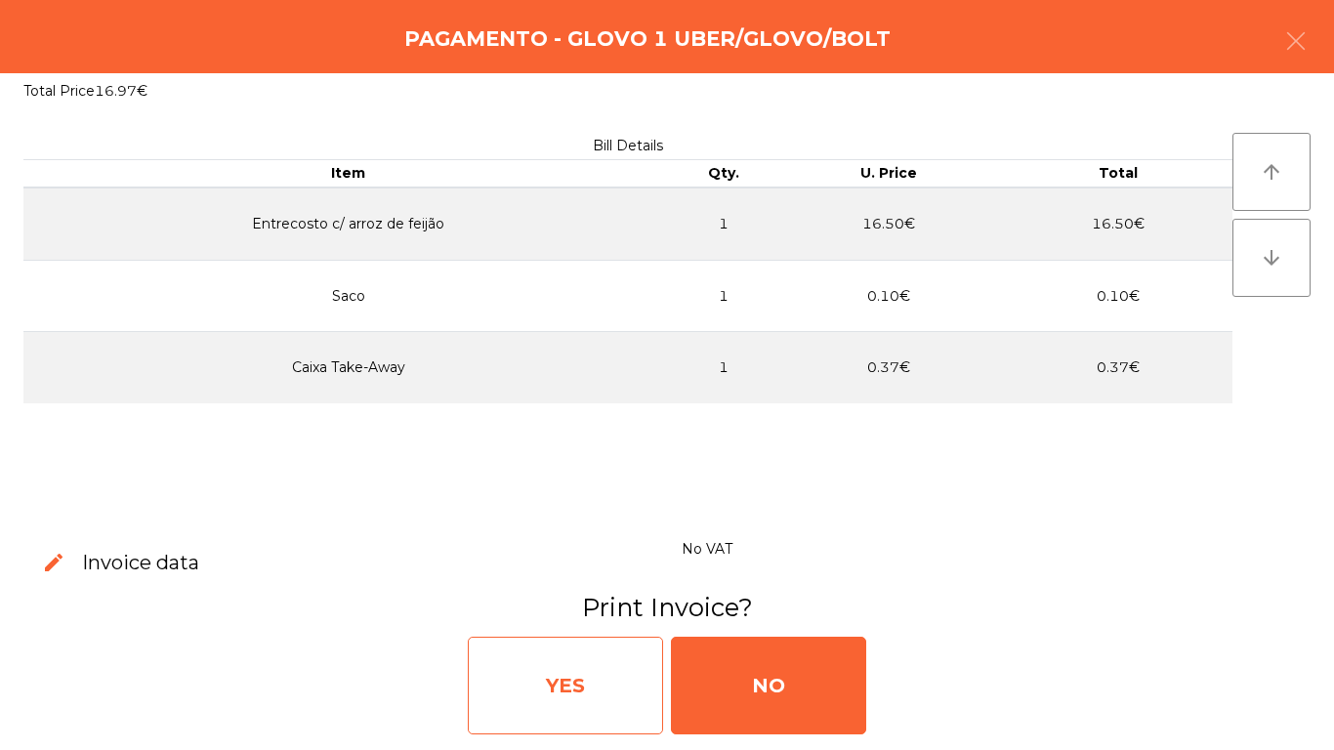
click at [579, 659] on div "YES" at bounding box center [565, 686] width 195 height 98
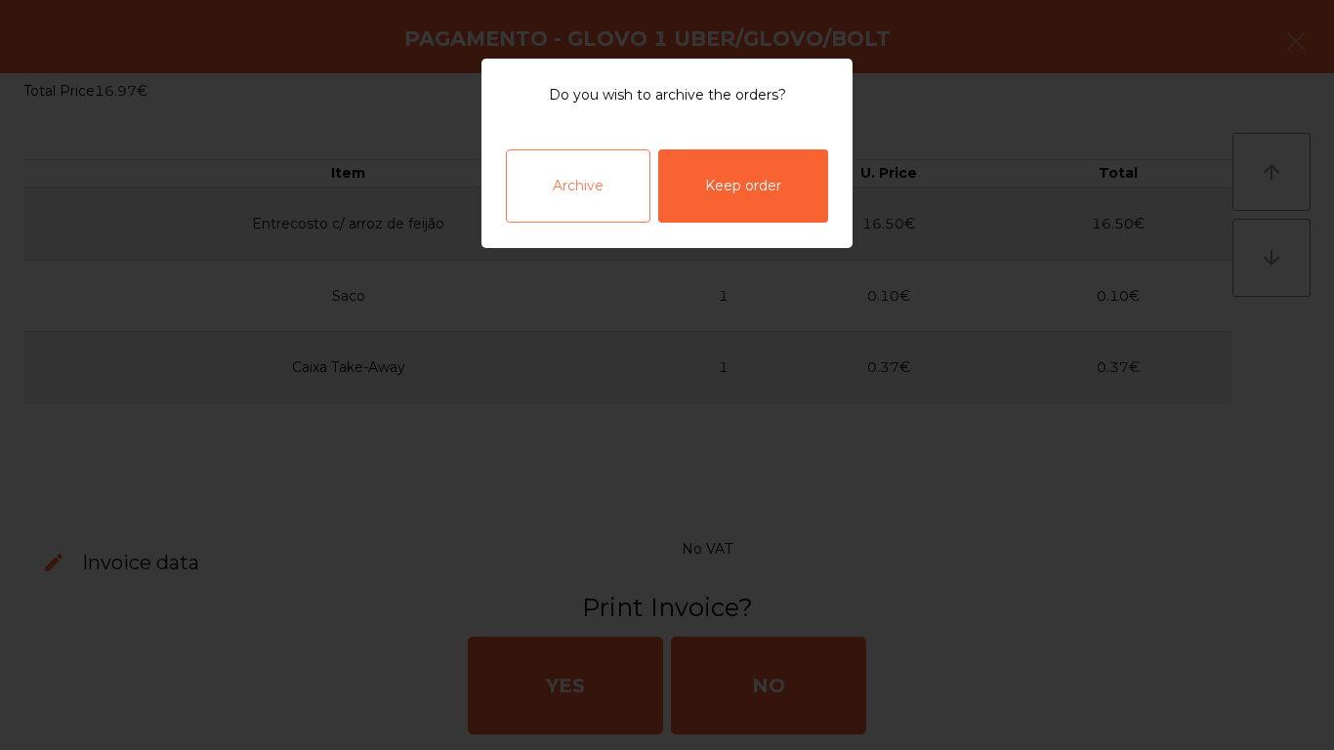
click at [610, 184] on div "Archive" at bounding box center [578, 185] width 144 height 73
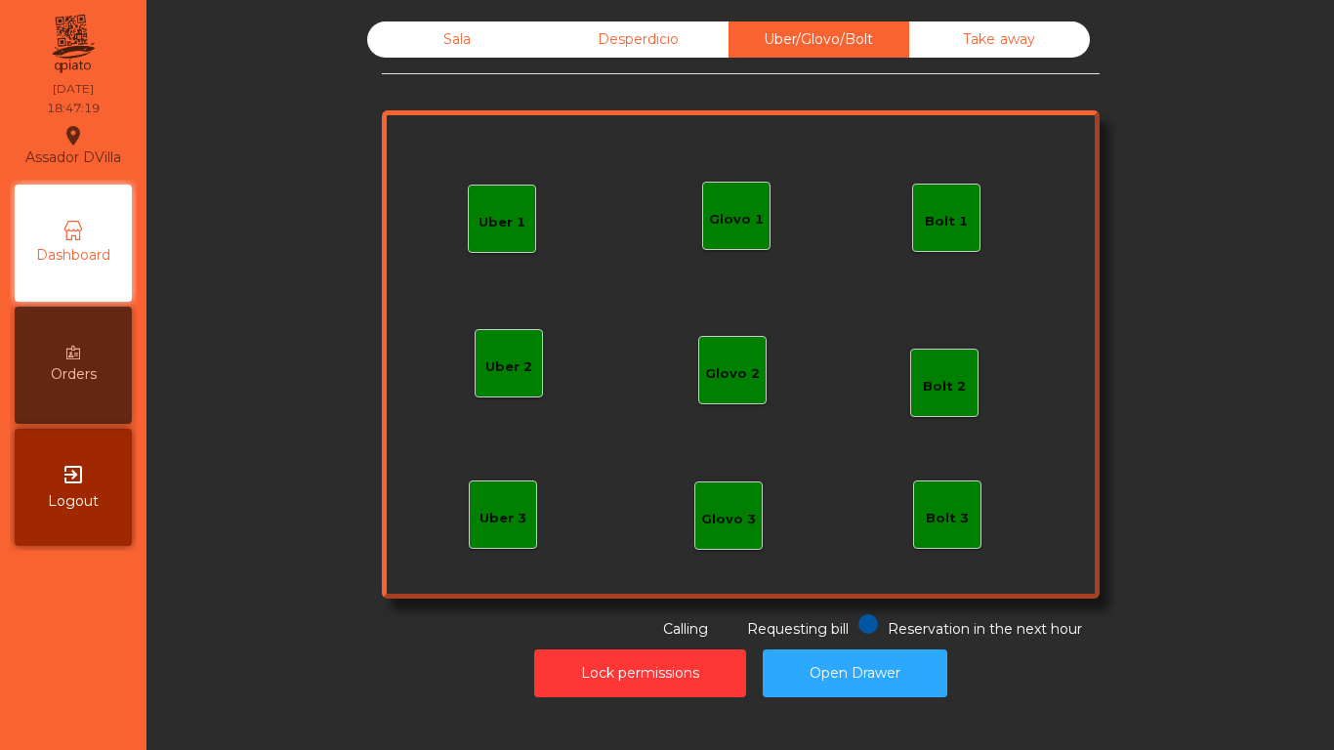
click at [456, 33] on div "Sala" at bounding box center [457, 39] width 181 height 36
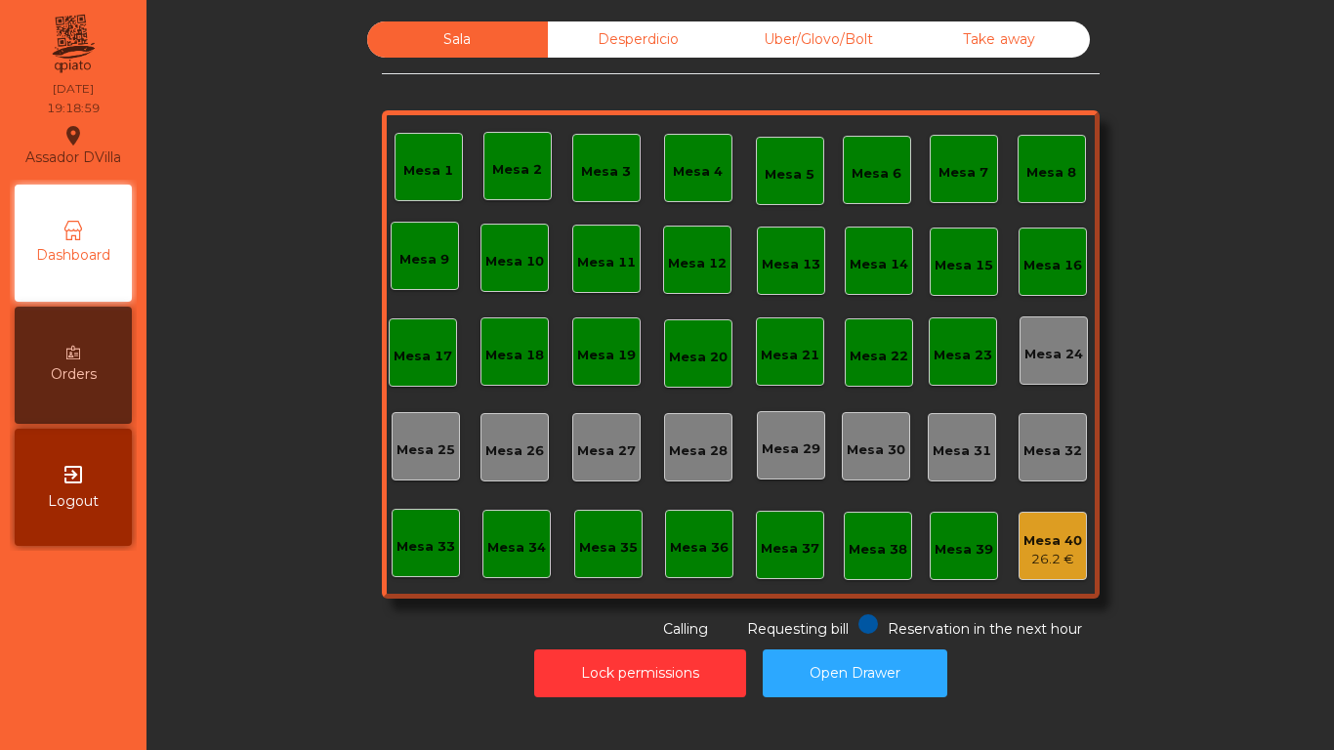
click at [562, 34] on div "Desperdicio" at bounding box center [638, 39] width 181 height 36
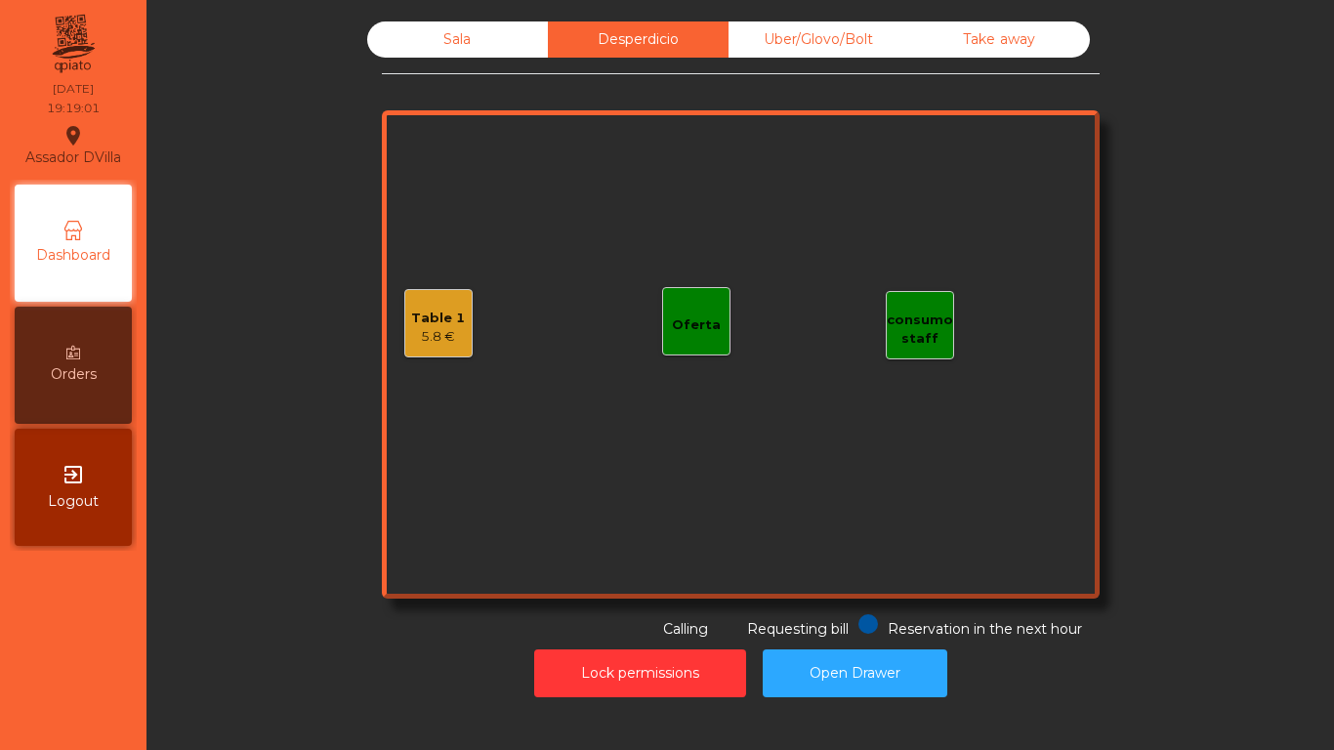
click at [414, 323] on div "Table 1" at bounding box center [438, 319] width 54 height 20
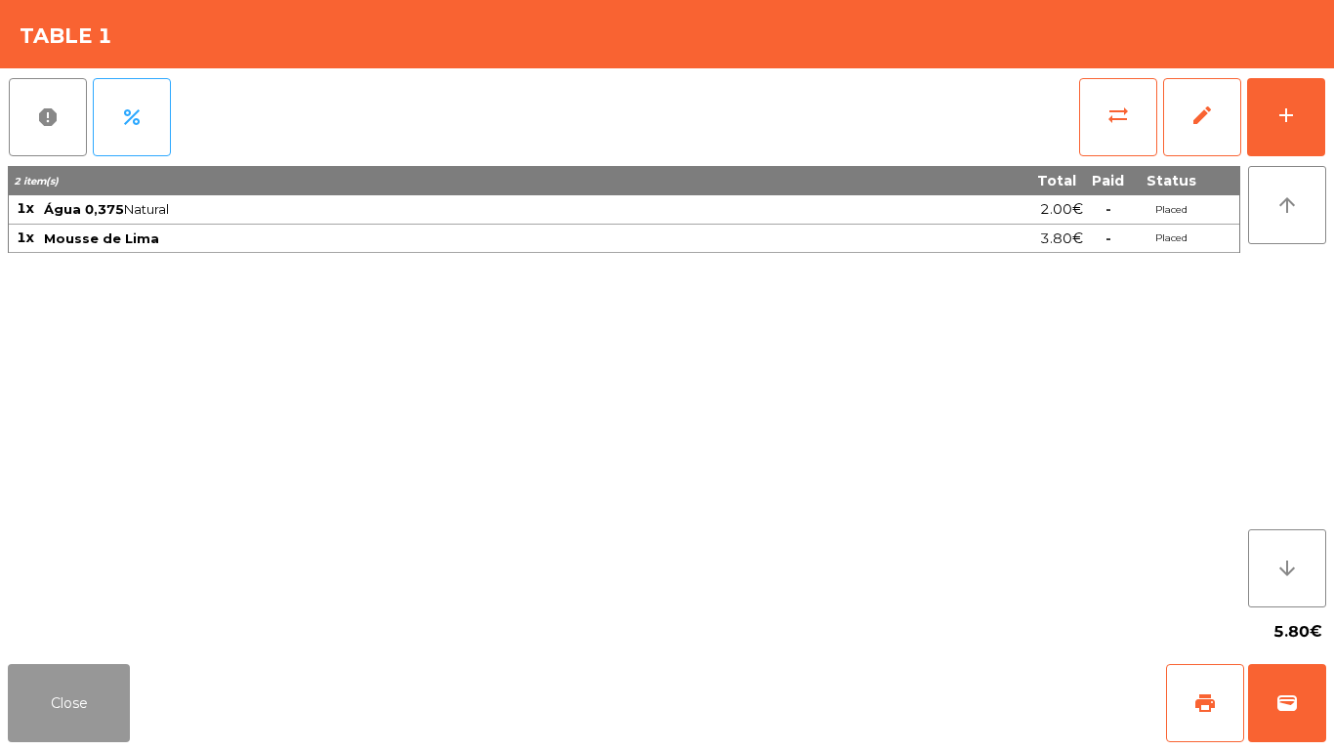
drag, startPoint x: 70, startPoint y: 713, endPoint x: 920, endPoint y: 208, distance: 988.0
click at [78, 707] on button "Close" at bounding box center [69, 703] width 122 height 78
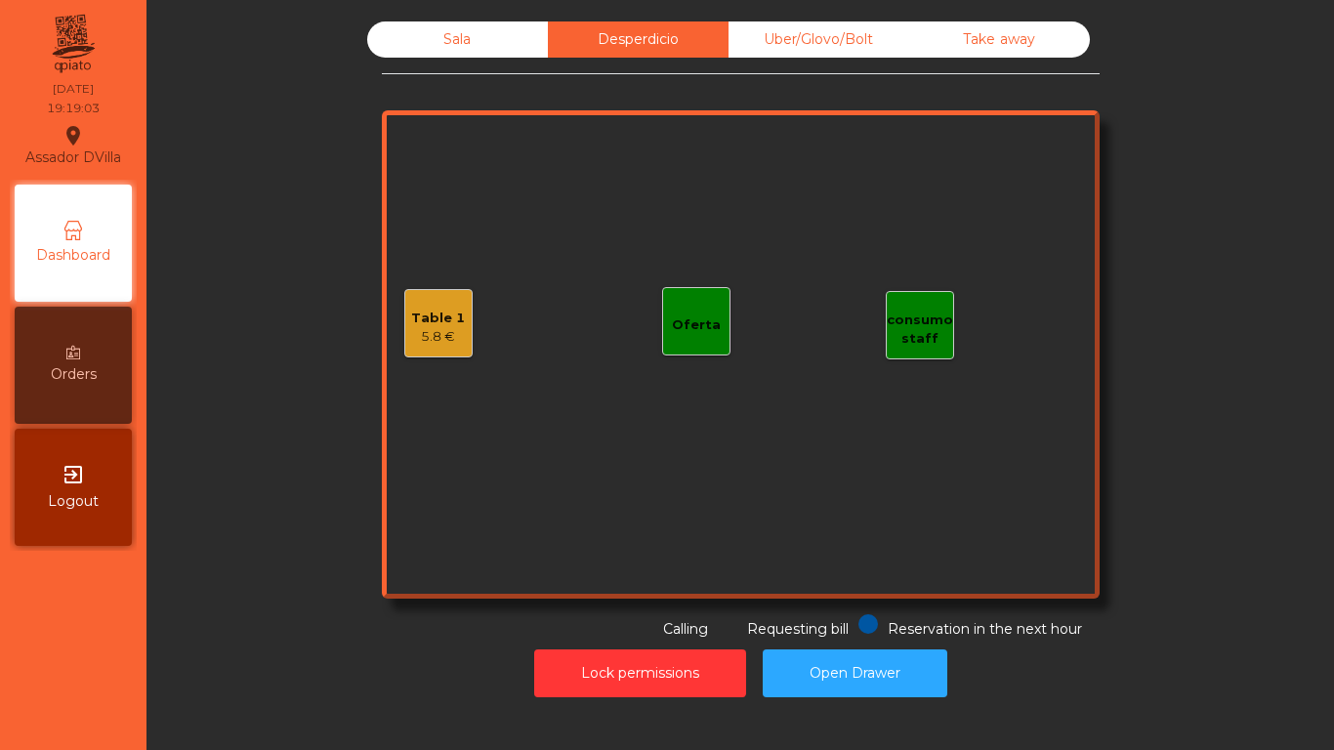
click at [857, 48] on div "Uber/Glovo/Bolt" at bounding box center [818, 39] width 181 height 36
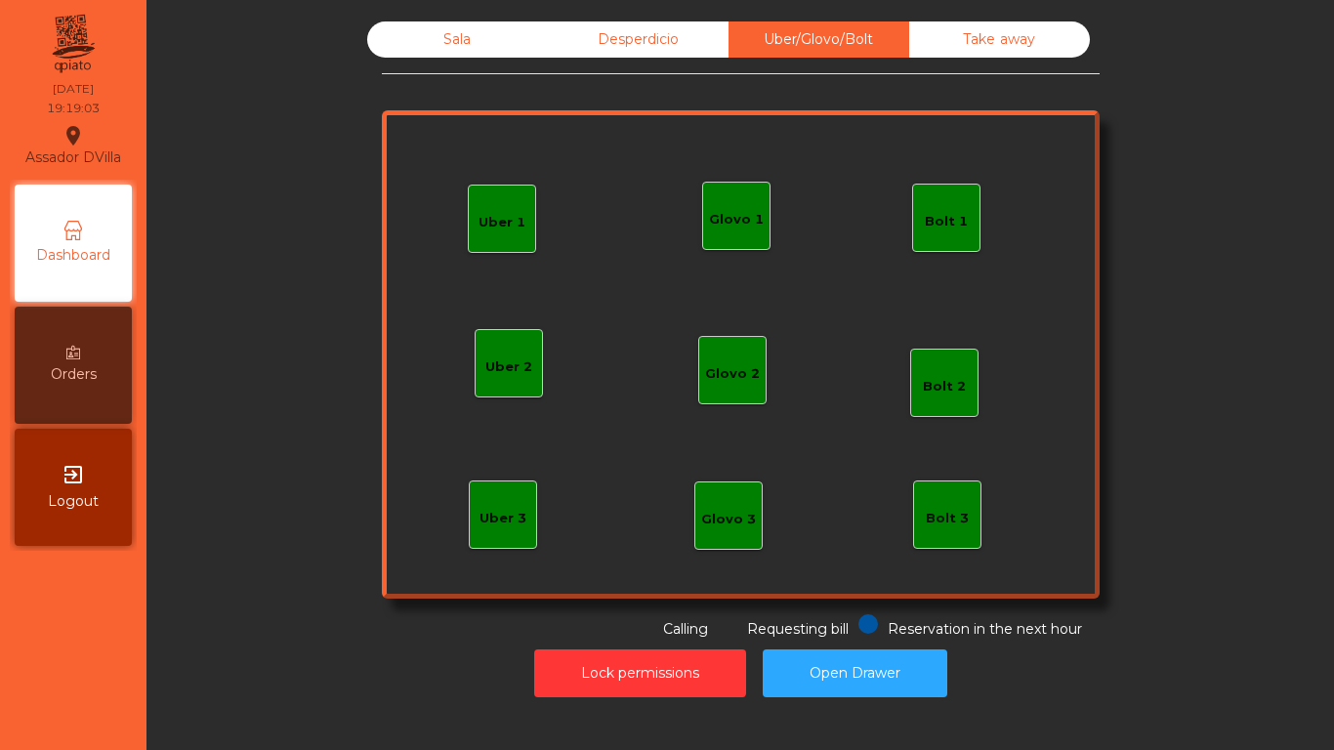
click at [925, 46] on div "Take away" at bounding box center [999, 39] width 181 height 36
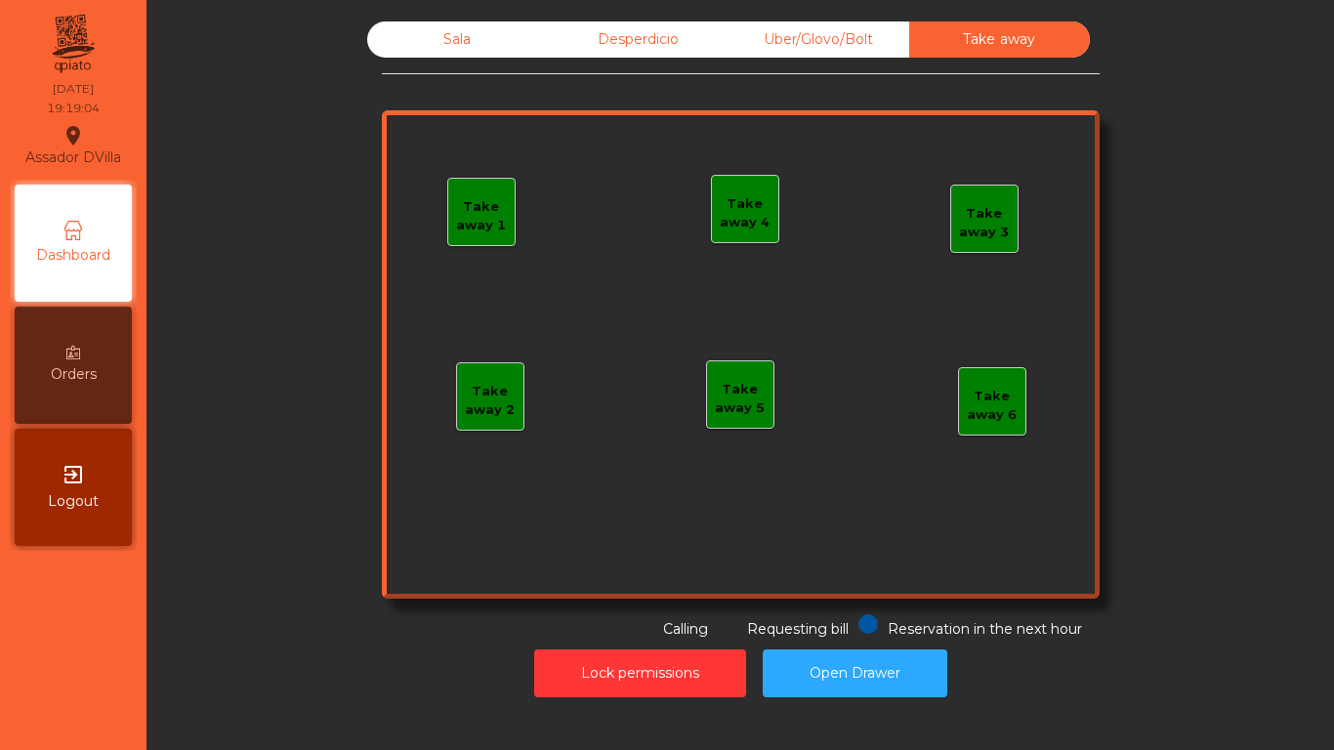
click at [450, 52] on div "Sala" at bounding box center [457, 39] width 181 height 36
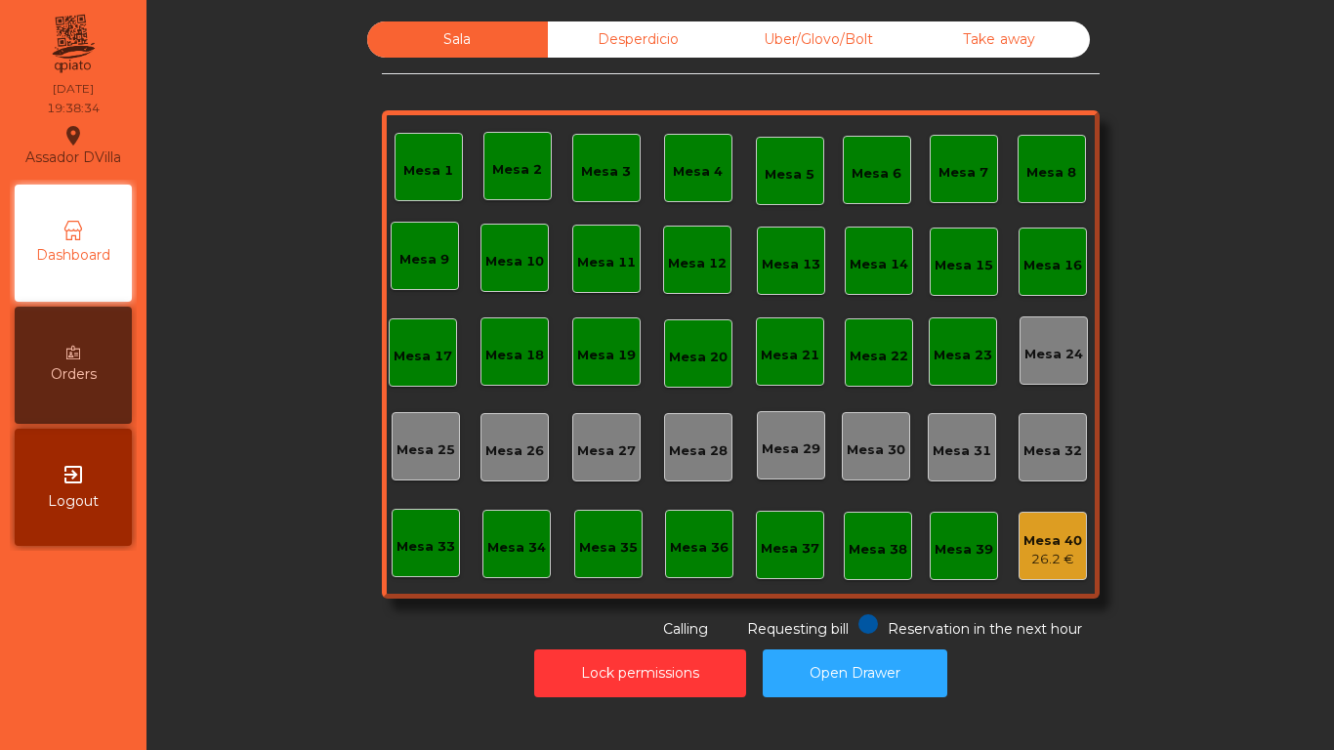
click at [602, 31] on div "Desperdicio" at bounding box center [638, 39] width 181 height 36
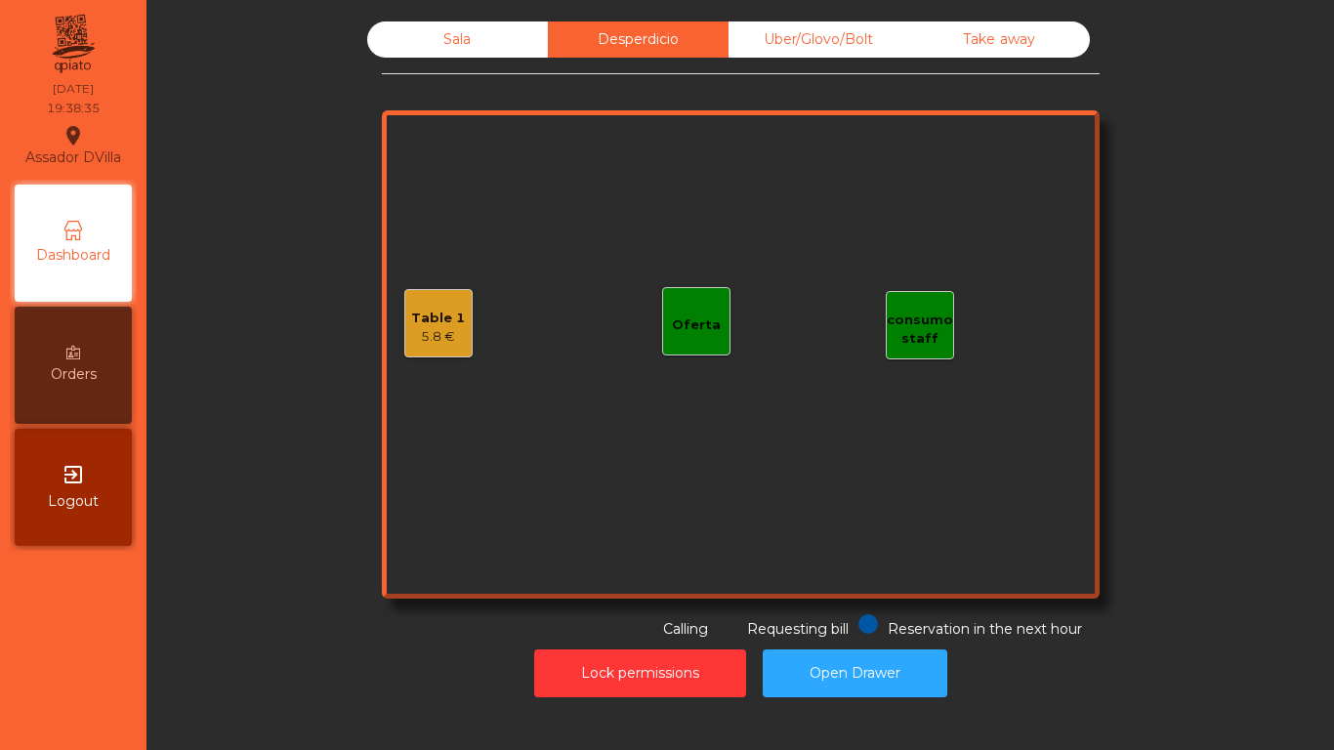
drag, startPoint x: 759, startPoint y: 26, endPoint x: 827, endPoint y: 32, distance: 68.6
click at [771, 26] on div "Uber/Glovo/Bolt" at bounding box center [818, 39] width 181 height 36
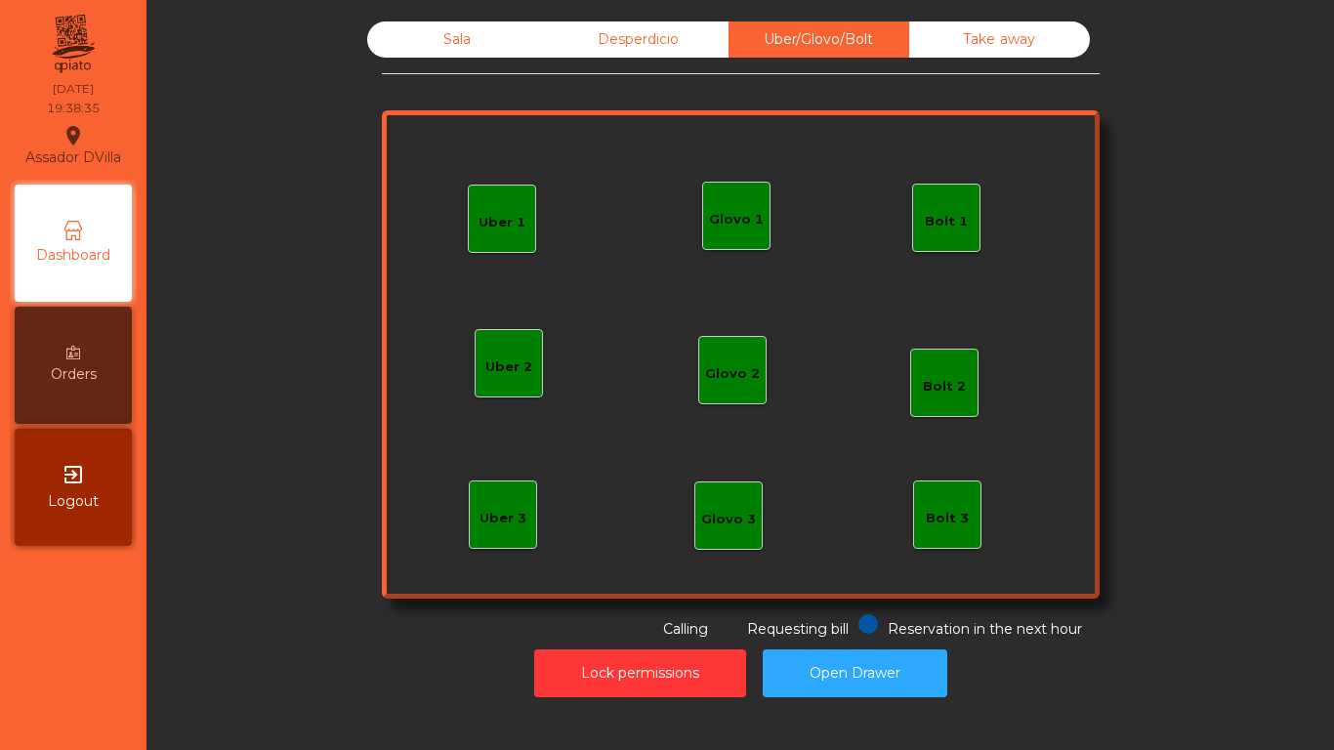
drag, startPoint x: 936, startPoint y: 42, endPoint x: 811, endPoint y: 35, distance: 125.2
click at [926, 42] on div "Take away" at bounding box center [999, 39] width 181 height 36
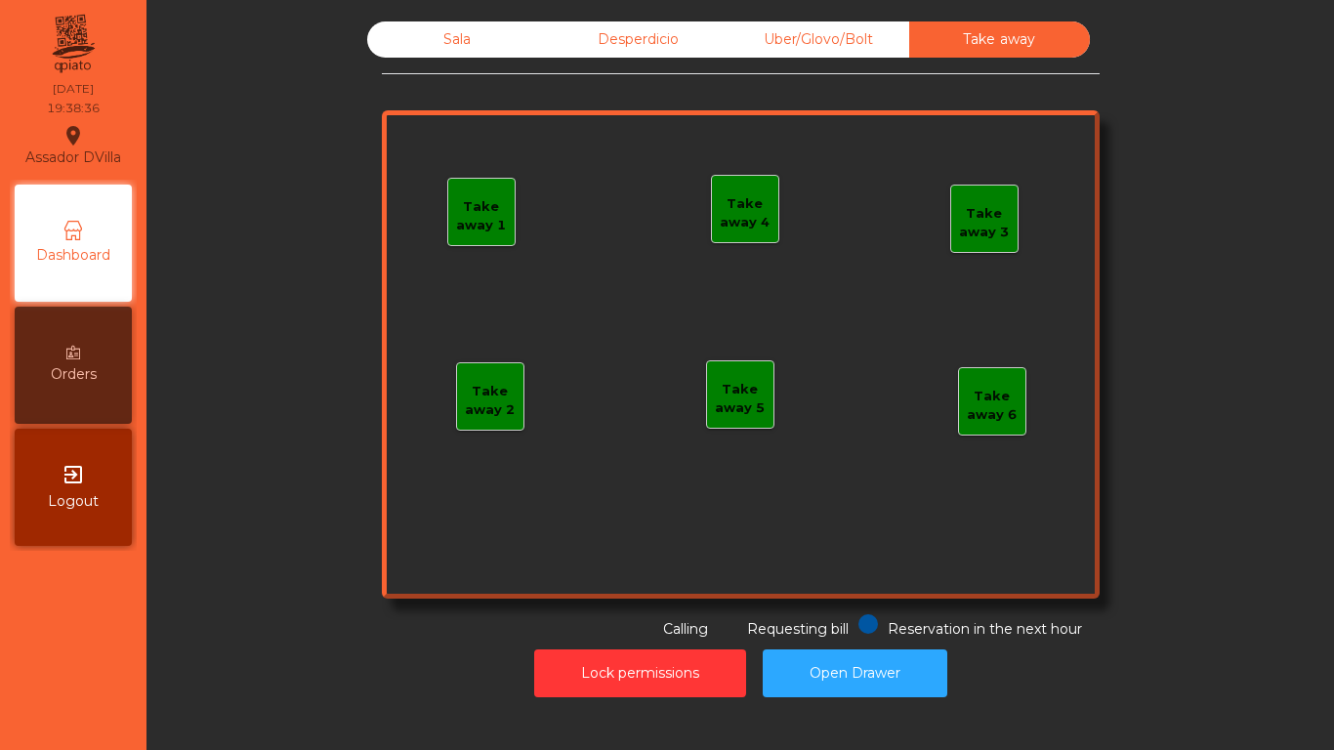
click at [460, 44] on div "Sala" at bounding box center [457, 39] width 181 height 36
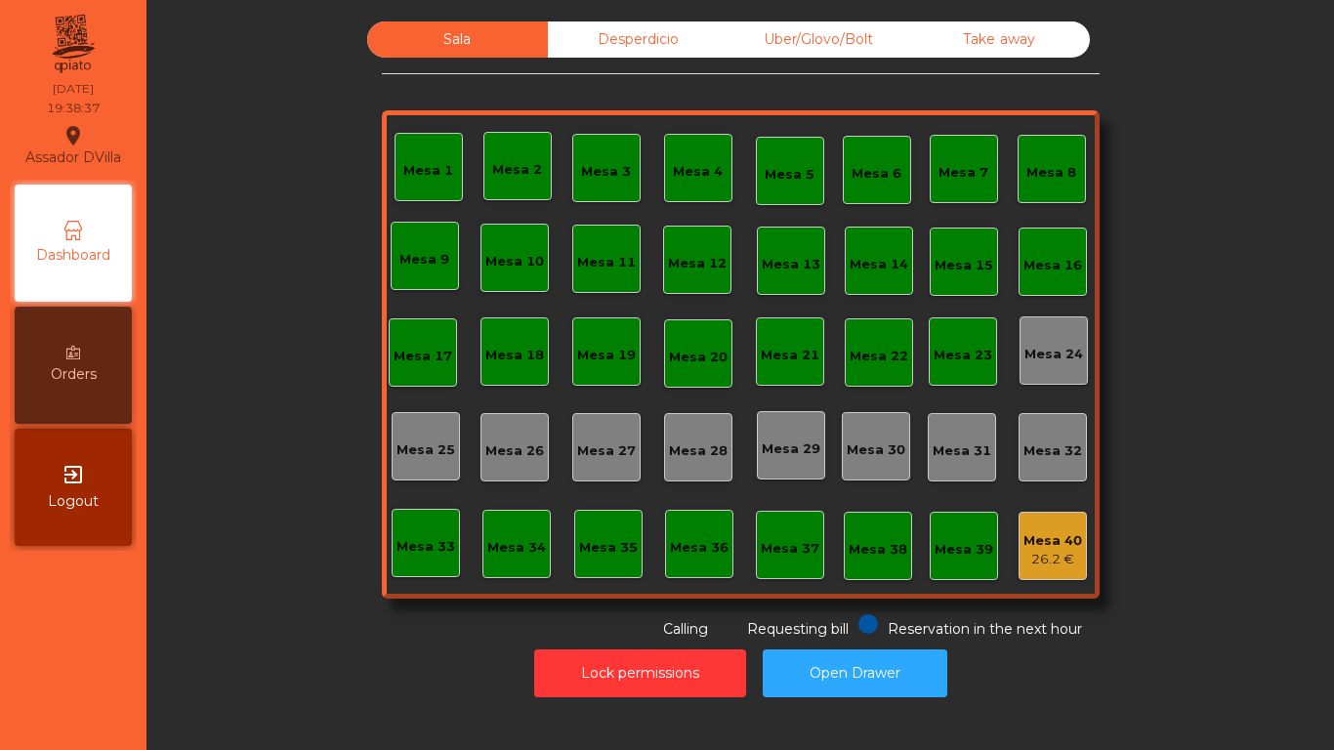
click at [208, 392] on div "Sala Desperdicio Uber/Glovo/Bolt Take away Mesa 1 Mesa 2 Mesa 3 [GEOGRAPHIC_DAT…" at bounding box center [740, 330] width 1134 height 618
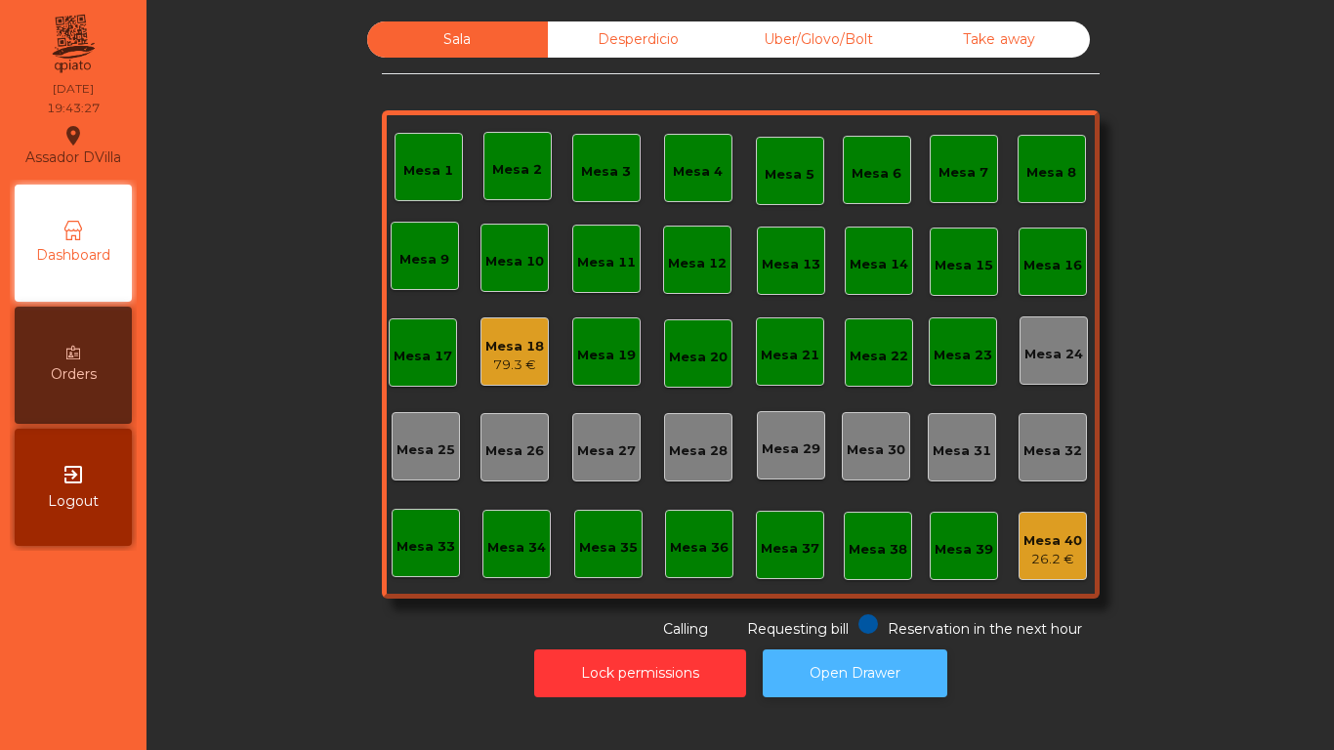
click at [776, 683] on button "Open Drawer" at bounding box center [854, 673] width 185 height 48
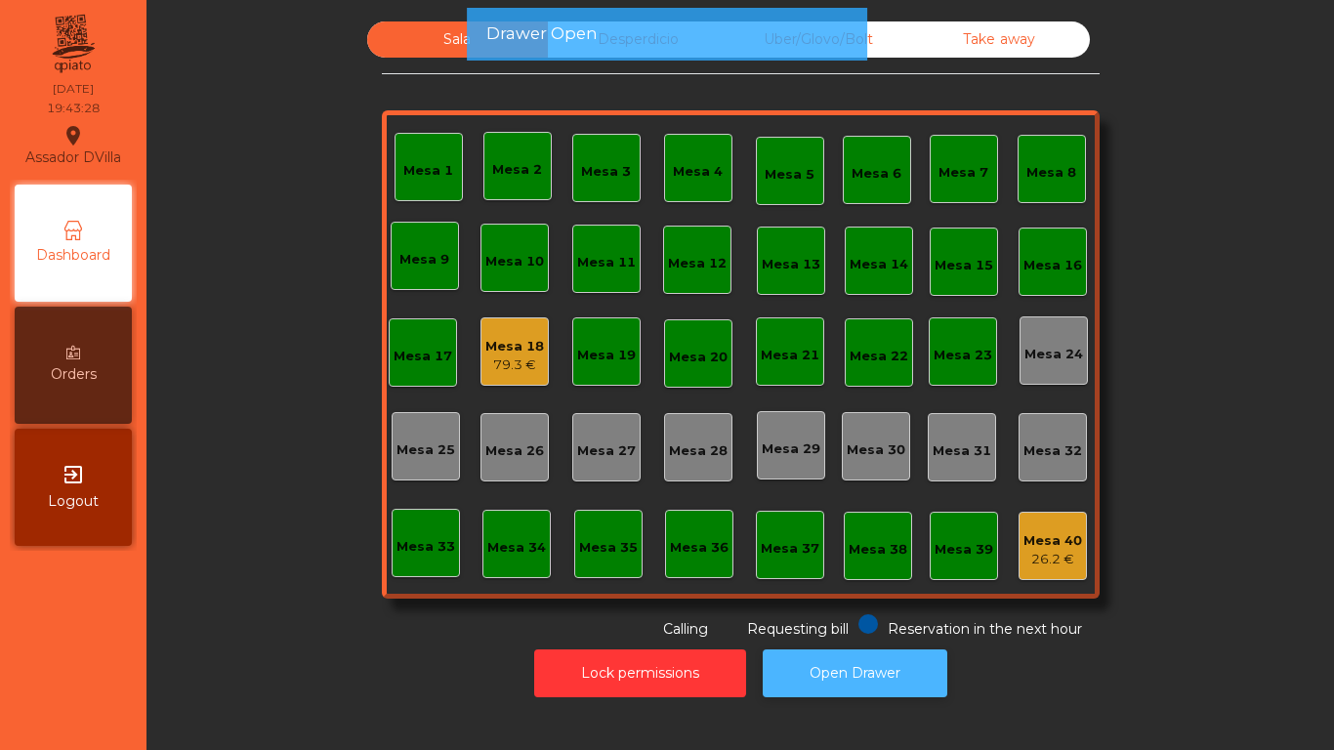
click at [820, 658] on button "Open Drawer" at bounding box center [854, 673] width 185 height 48
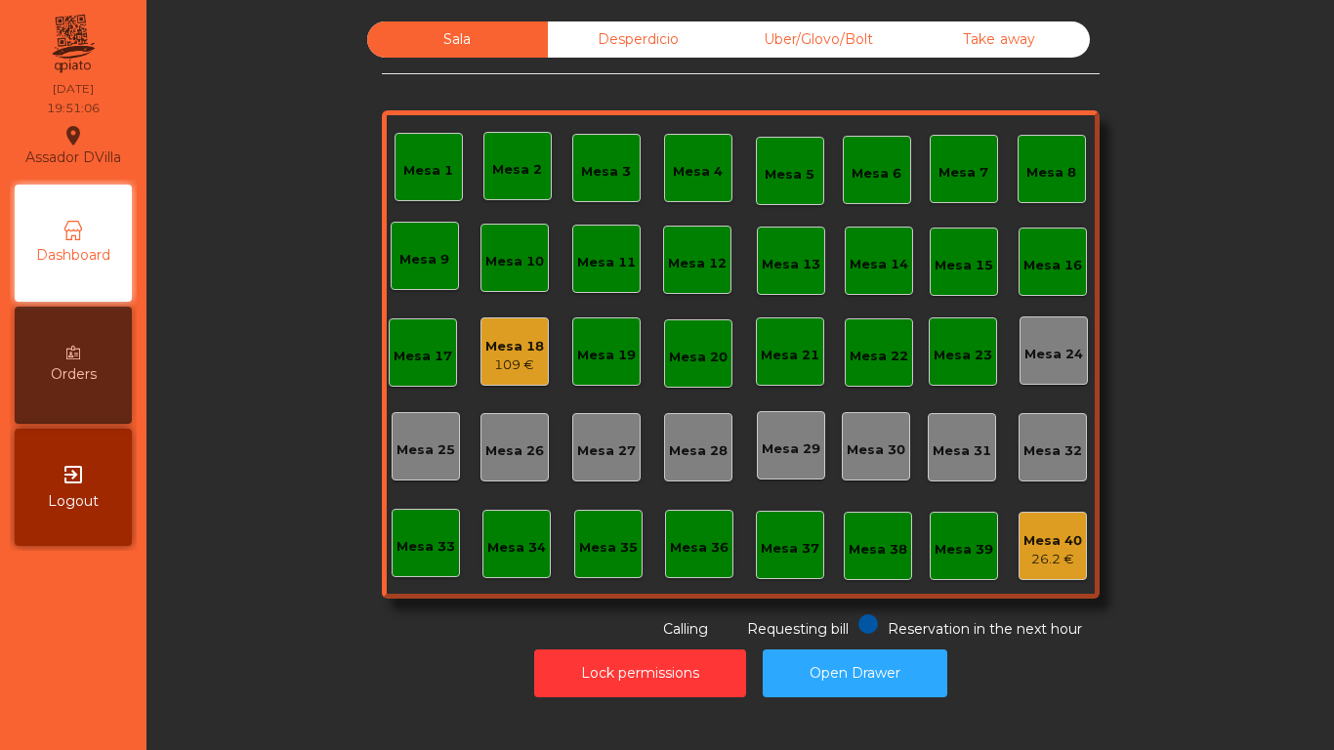
click at [485, 361] on div "109 €" at bounding box center [514, 365] width 59 height 20
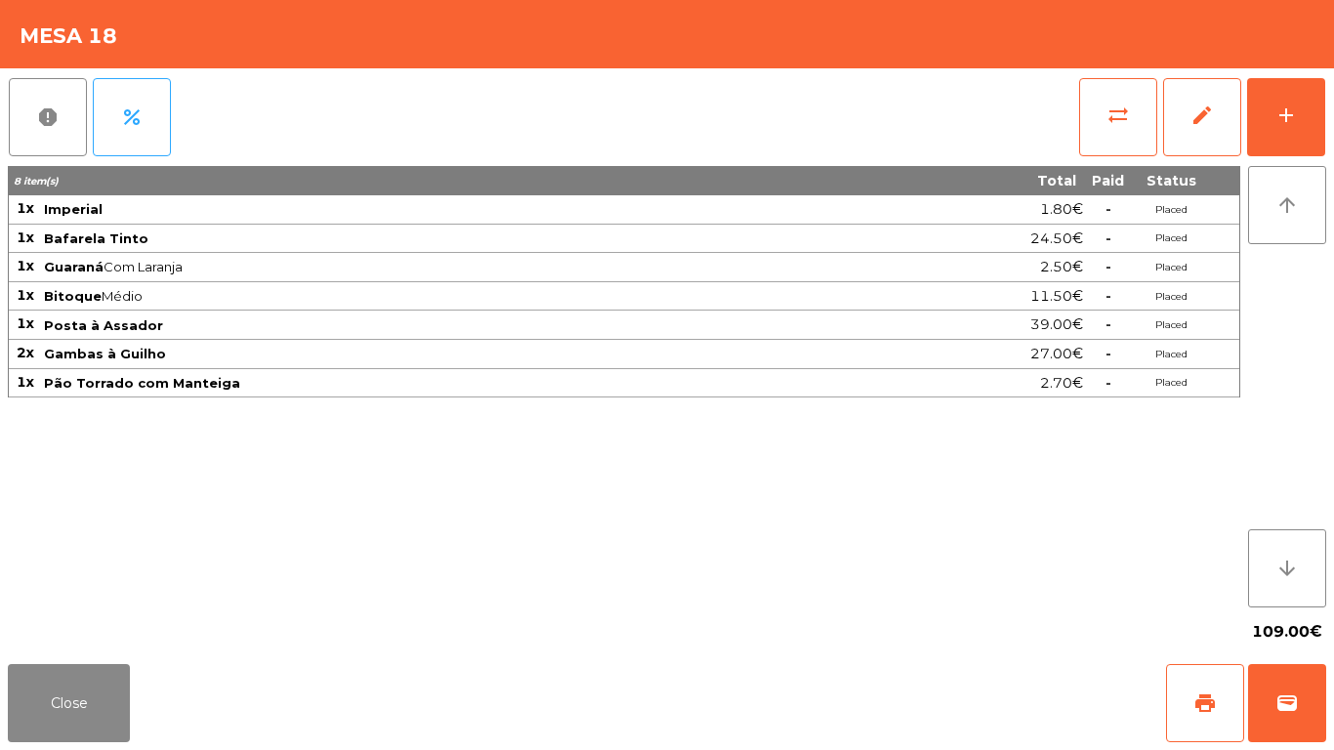
click at [40, 749] on div "Close print wallet" at bounding box center [667, 703] width 1334 height 94
click at [61, 746] on div "Close print wallet" at bounding box center [667, 703] width 1334 height 94
click at [62, 730] on button "Close" at bounding box center [69, 703] width 122 height 78
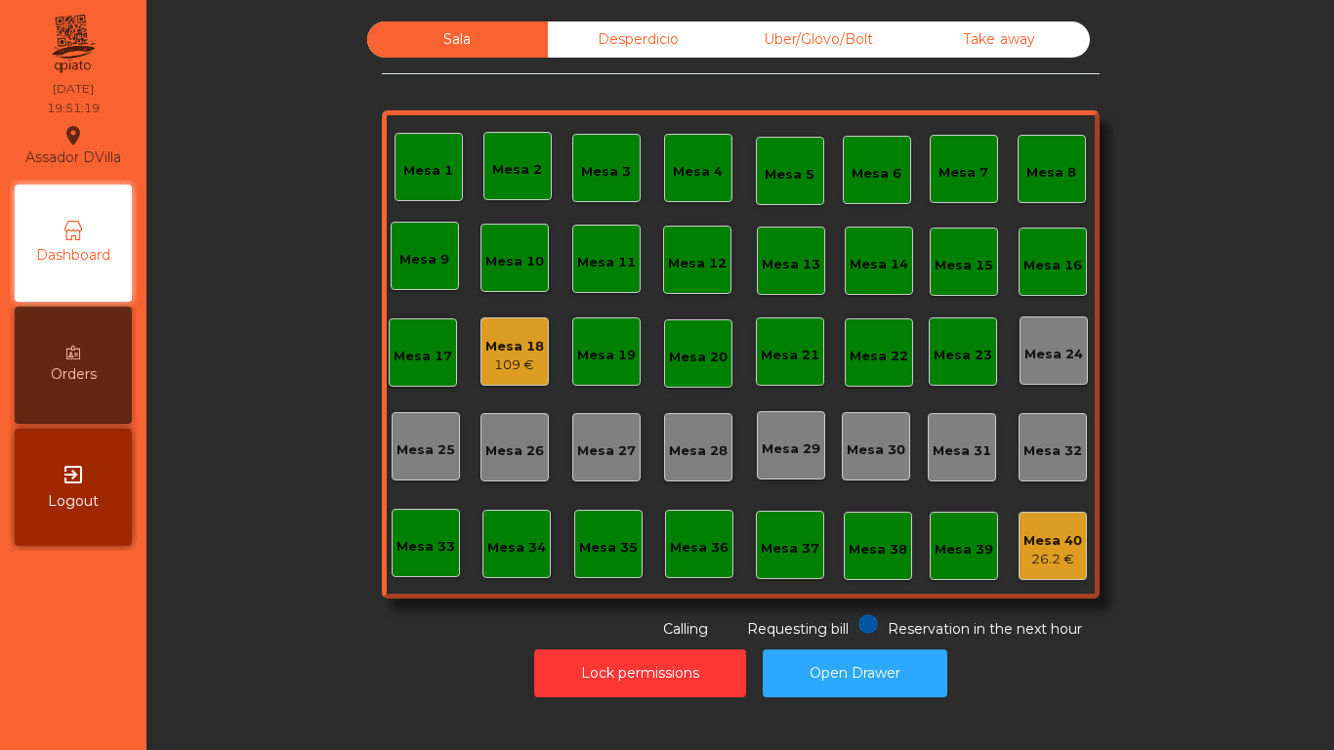
click at [648, 20] on div "Sala Desperdicio Uber/Glovo/Bolt Take away Mesa 1 Mesa 2 [GEOGRAPHIC_DATA] 4 Me…" at bounding box center [740, 359] width 1164 height 695
click at [643, 28] on div "Desperdicio" at bounding box center [638, 39] width 181 height 36
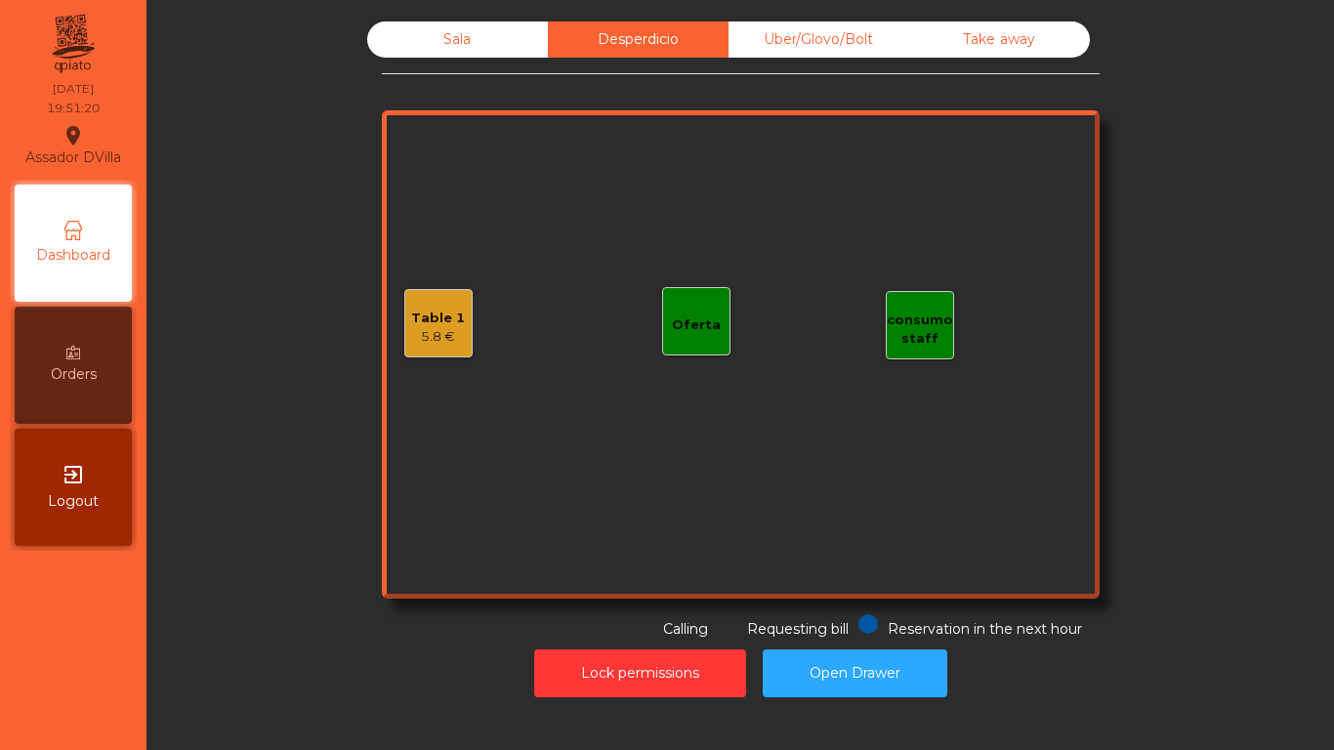
drag, startPoint x: 744, startPoint y: 50, endPoint x: 775, endPoint y: 43, distance: 32.0
click at [747, 50] on div "Uber/Glovo/Bolt" at bounding box center [818, 39] width 181 height 36
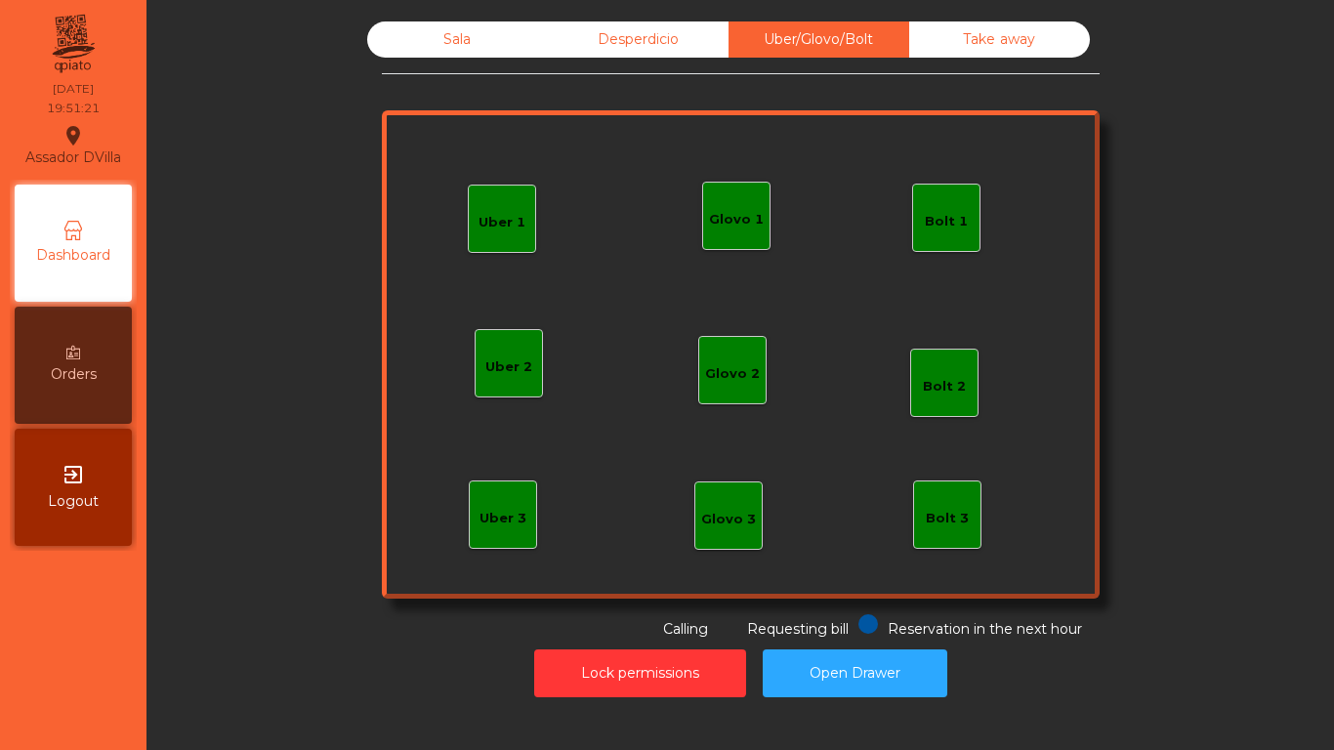
drag, startPoint x: 994, startPoint y: 41, endPoint x: 669, endPoint y: 17, distance: 326.0
click at [979, 42] on div "Take away" at bounding box center [999, 39] width 181 height 36
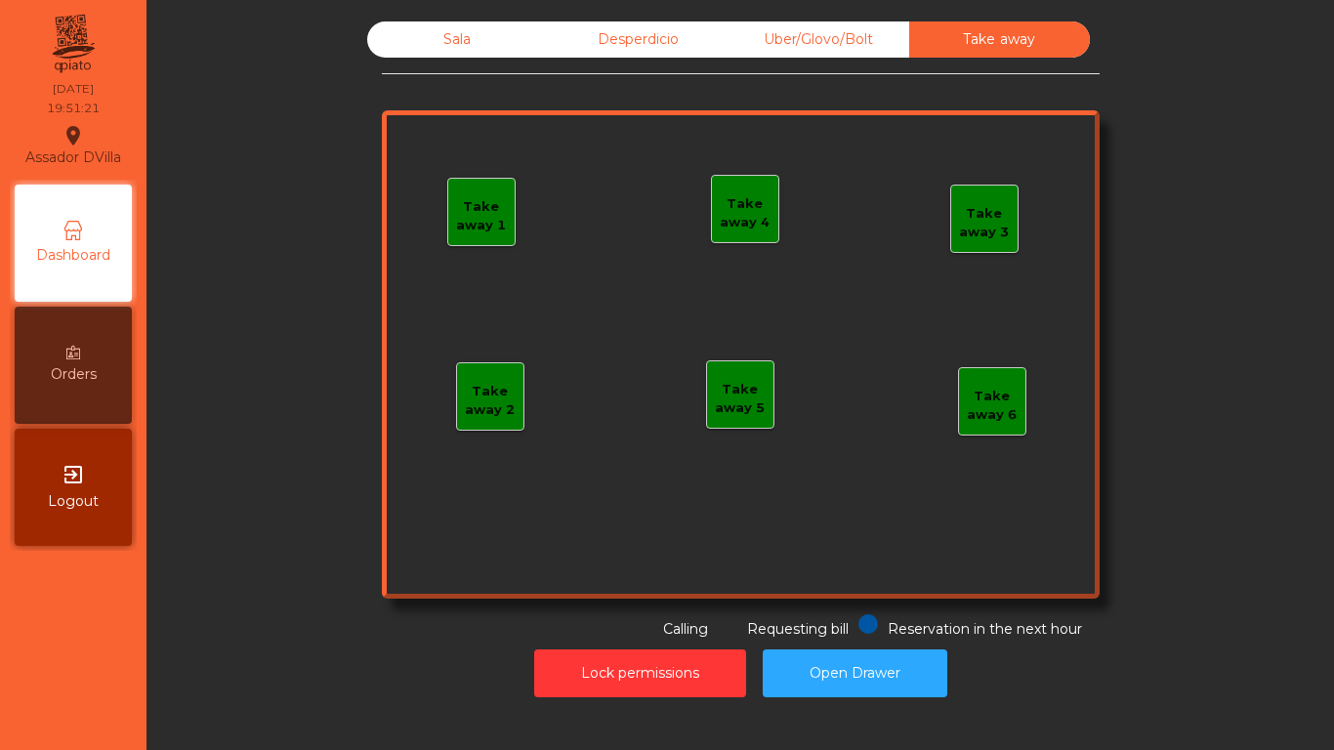
drag, startPoint x: 612, startPoint y: 44, endPoint x: 473, endPoint y: 132, distance: 165.0
click at [610, 47] on div "Desperdicio" at bounding box center [638, 39] width 181 height 36
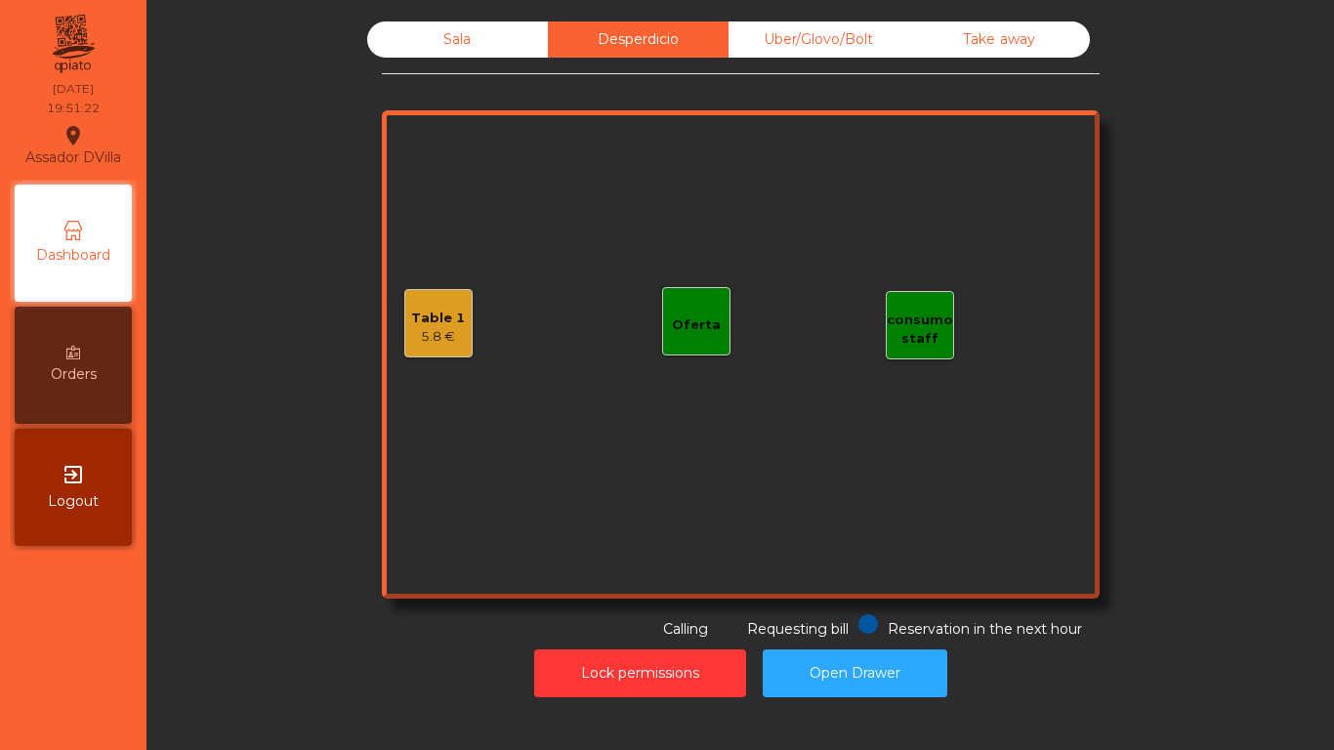
click at [430, 309] on div "Table 1" at bounding box center [438, 319] width 54 height 20
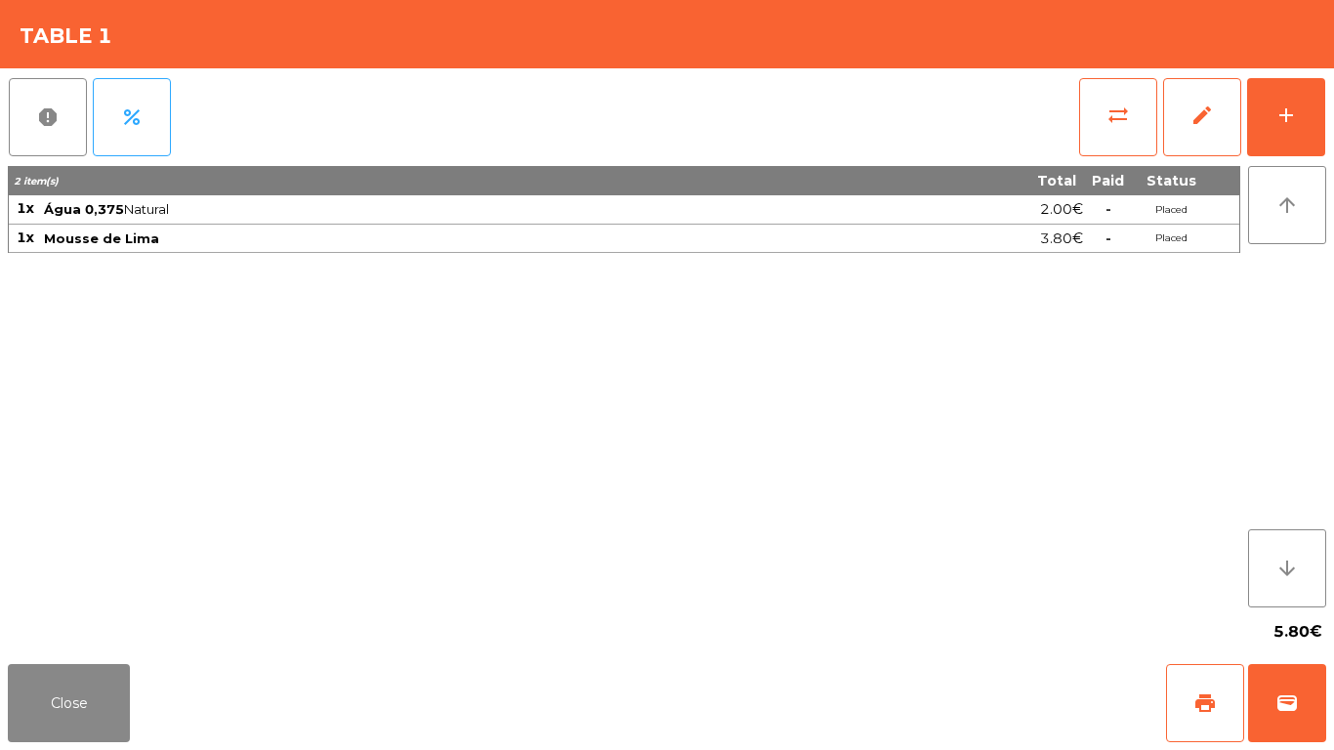
click at [5, 741] on div "Close print wallet" at bounding box center [667, 703] width 1334 height 94
click at [13, 713] on button "Close" at bounding box center [69, 703] width 122 height 78
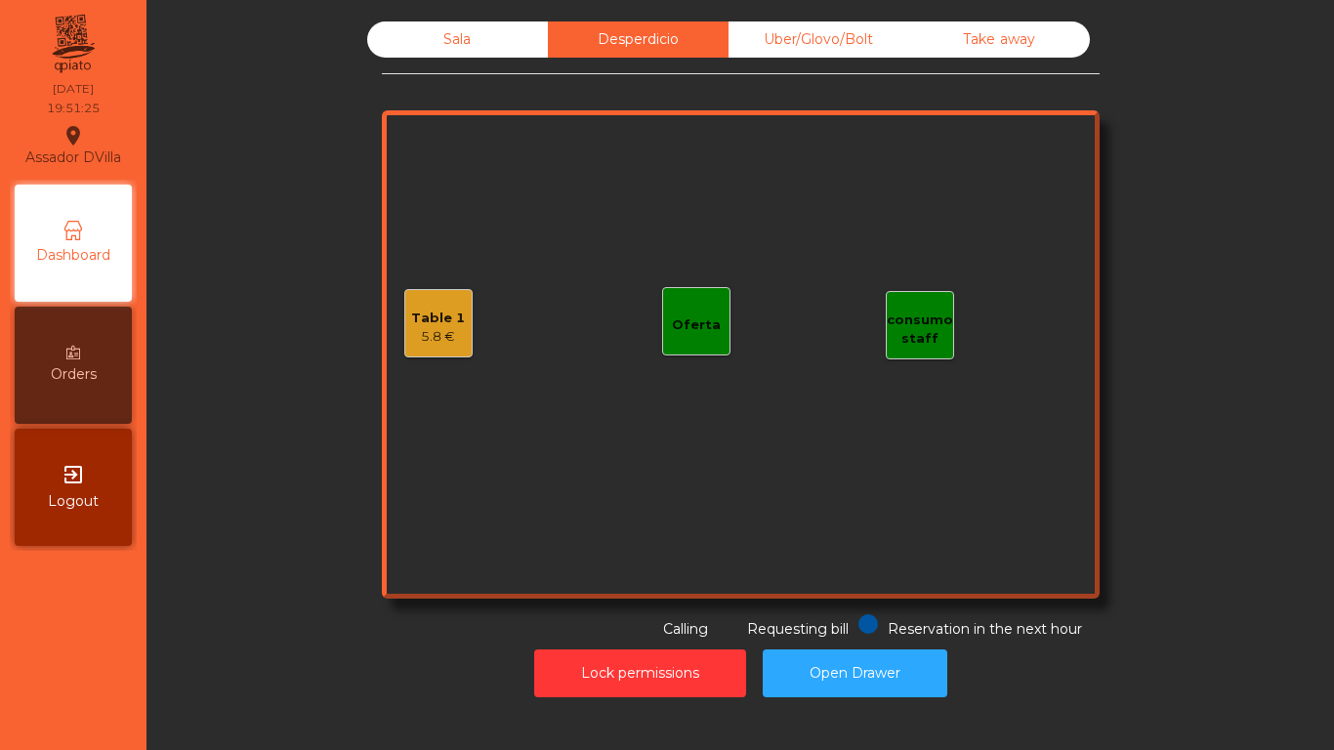
click at [367, 30] on div "Sala Desperdicio Uber/Glovo/Bolt Take away" at bounding box center [728, 39] width 722 height 36
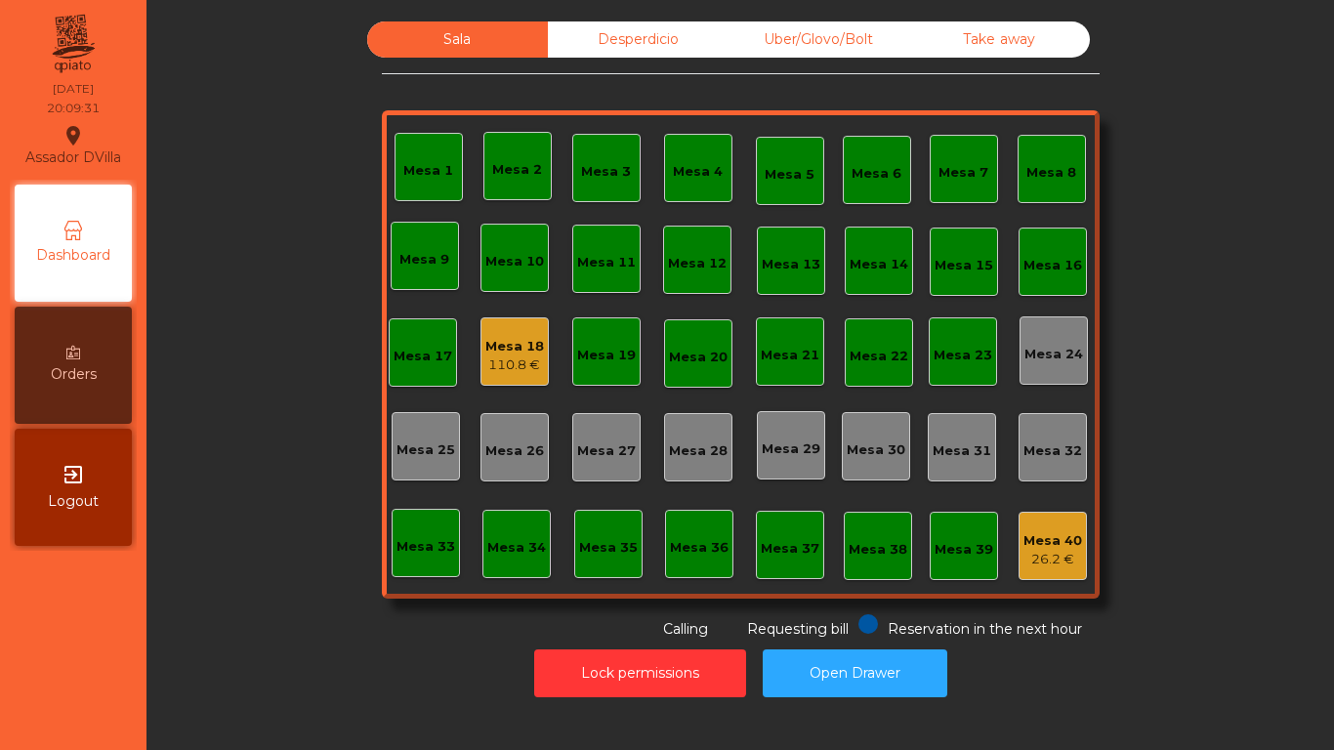
drag, startPoint x: 184, startPoint y: 594, endPoint x: 4, endPoint y: 0, distance: 620.2
click at [158, 216] on div "Sala Desperdicio Uber/Glovo/Bolt Take away Mesa 1 Mesa 2 Mesa 3 [GEOGRAPHIC_DAT…" at bounding box center [740, 363] width 1164 height 685
click at [519, 356] on div "110.8 €" at bounding box center [514, 365] width 59 height 20
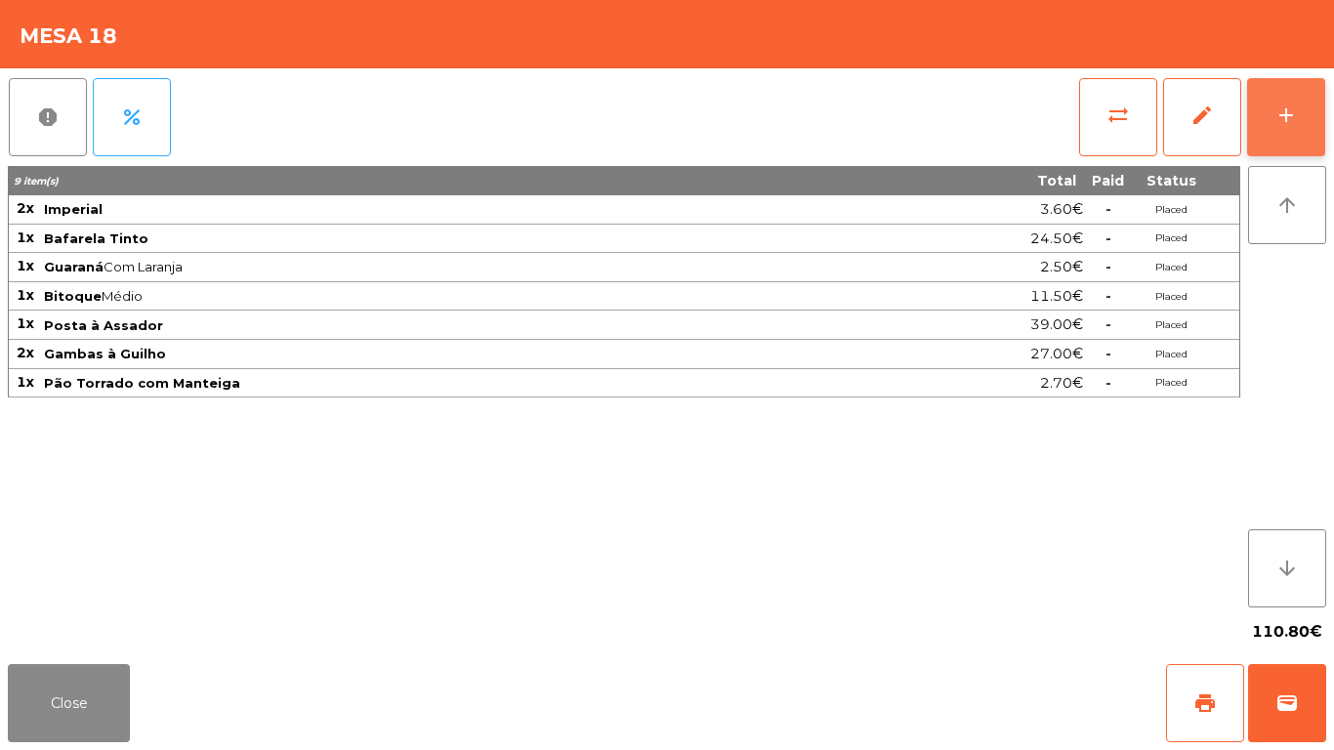
click at [1304, 101] on button "add" at bounding box center [1286, 117] width 78 height 78
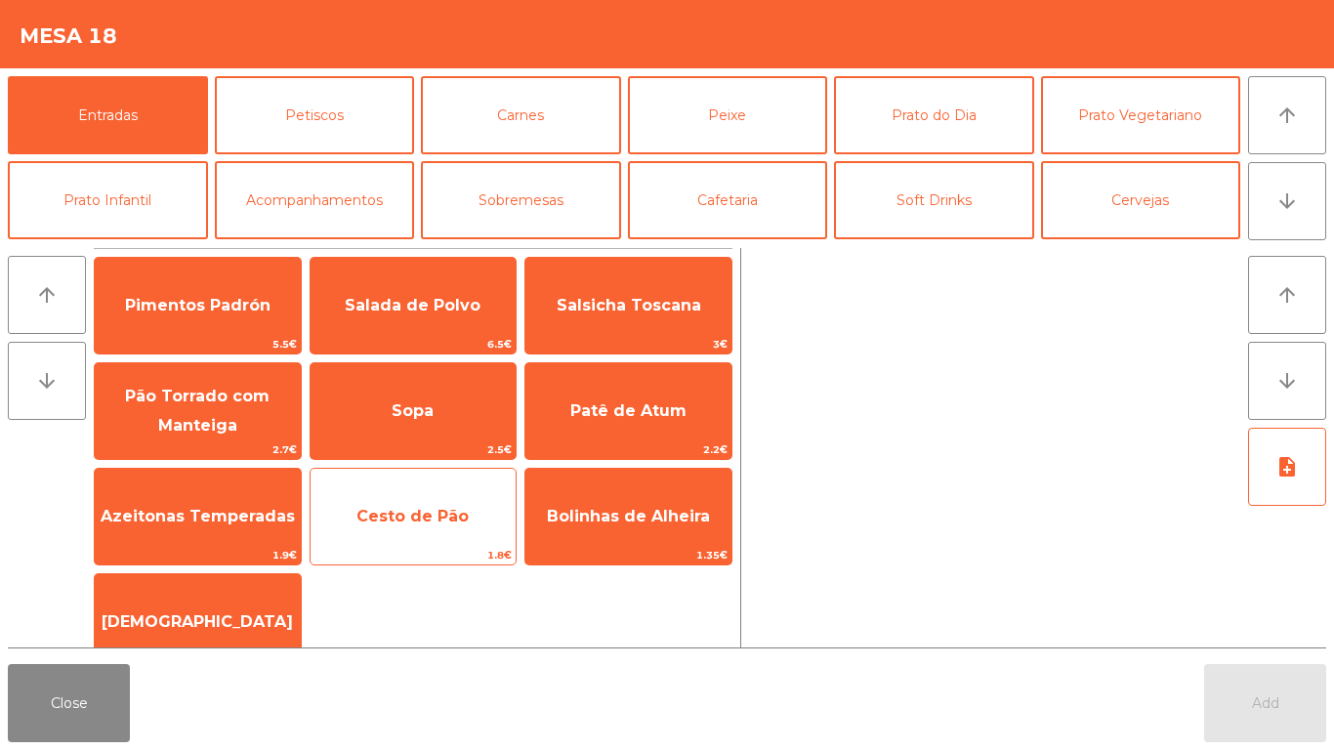
click at [349, 510] on span "Cesto de Pão" at bounding box center [413, 516] width 206 height 53
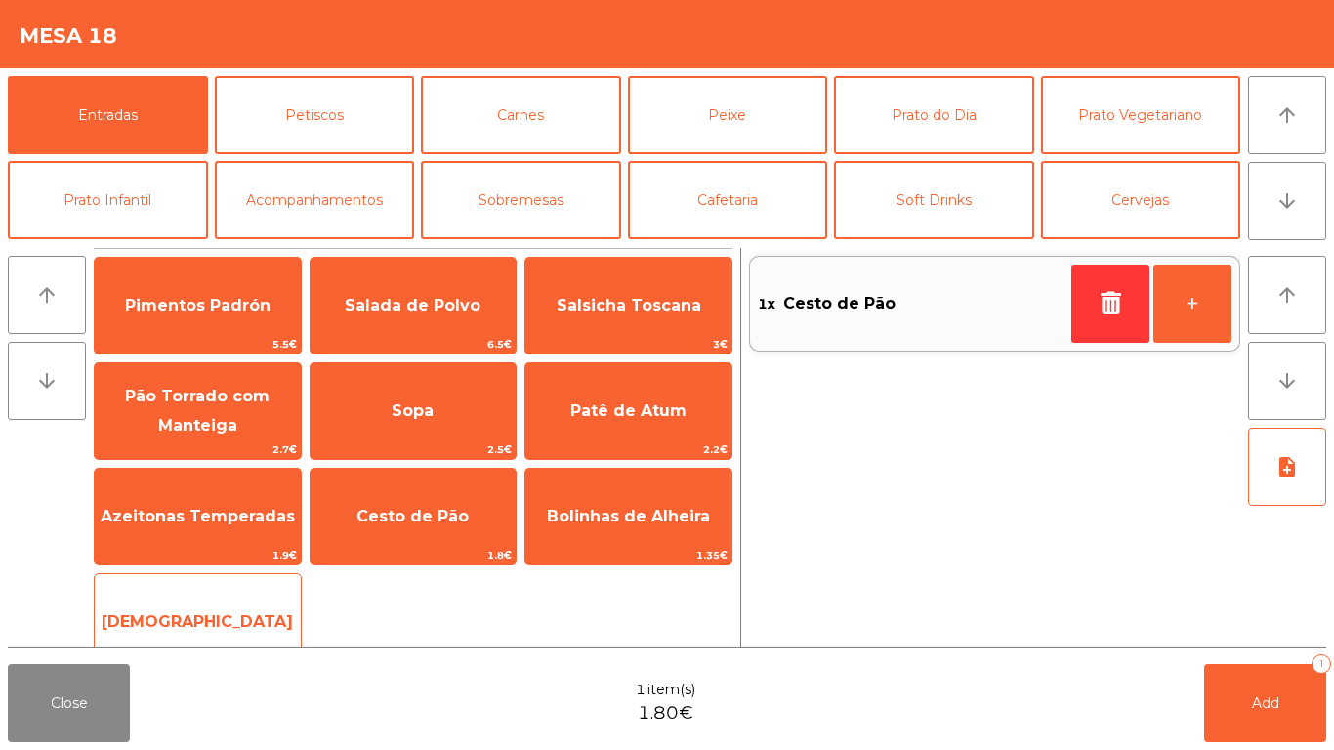
click at [240, 612] on span "[DEMOGRAPHIC_DATA]" at bounding box center [198, 622] width 206 height 53
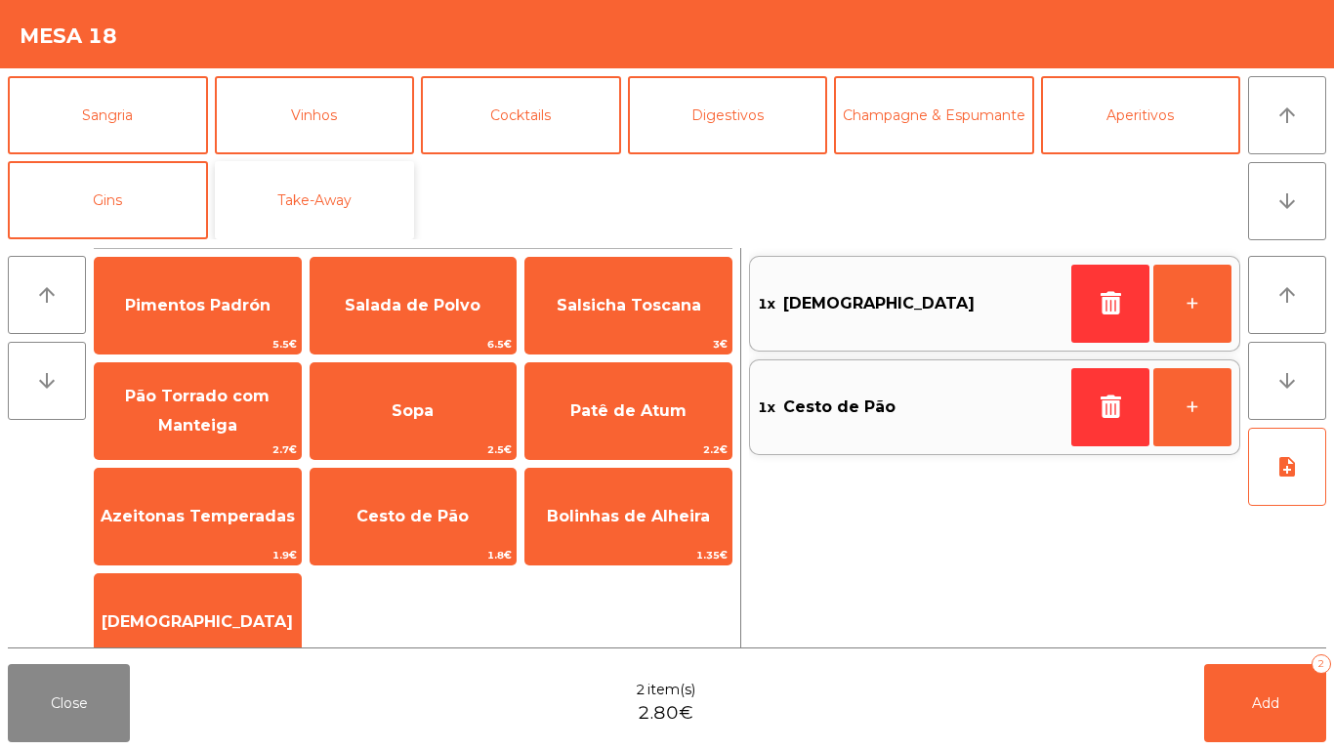
click at [335, 184] on button "Take-Away" at bounding box center [315, 200] width 200 height 78
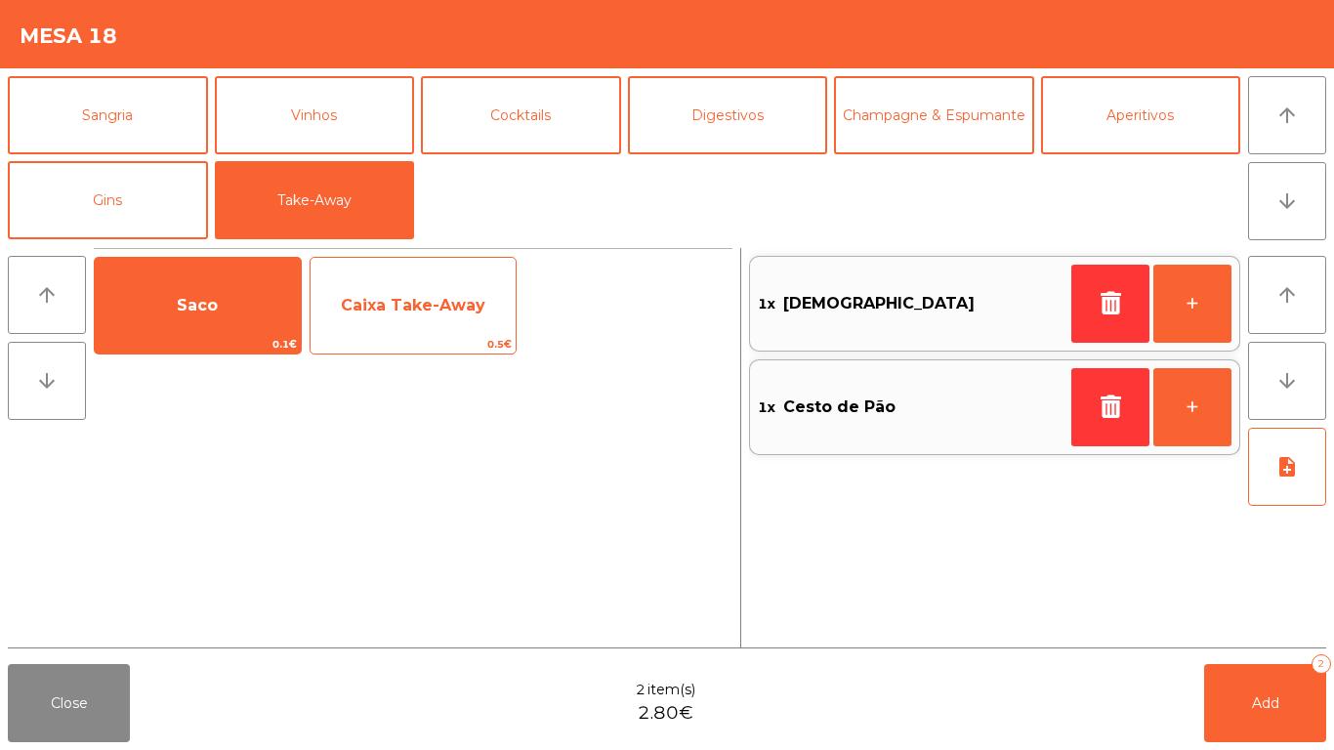
click at [404, 301] on span "Caixa Take-Away" at bounding box center [413, 305] width 144 height 19
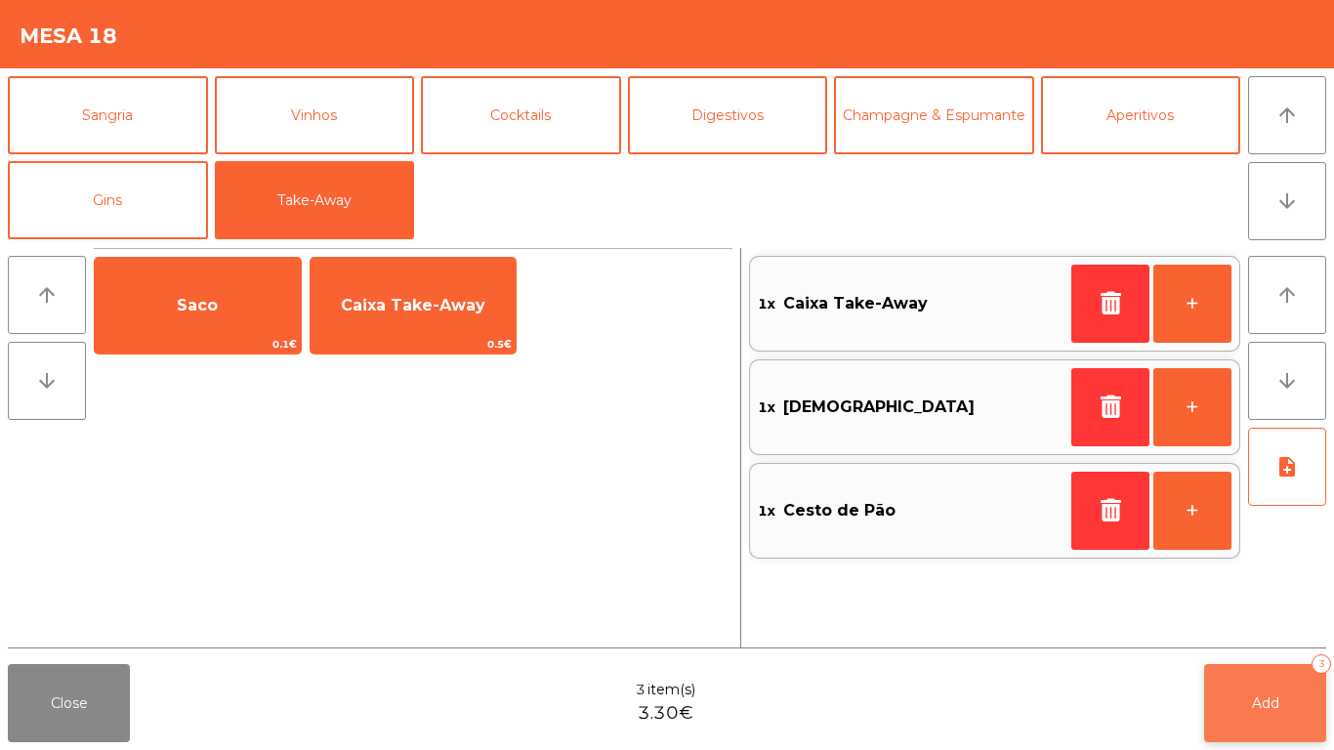
click at [1244, 688] on button "Add 3" at bounding box center [1265, 703] width 122 height 78
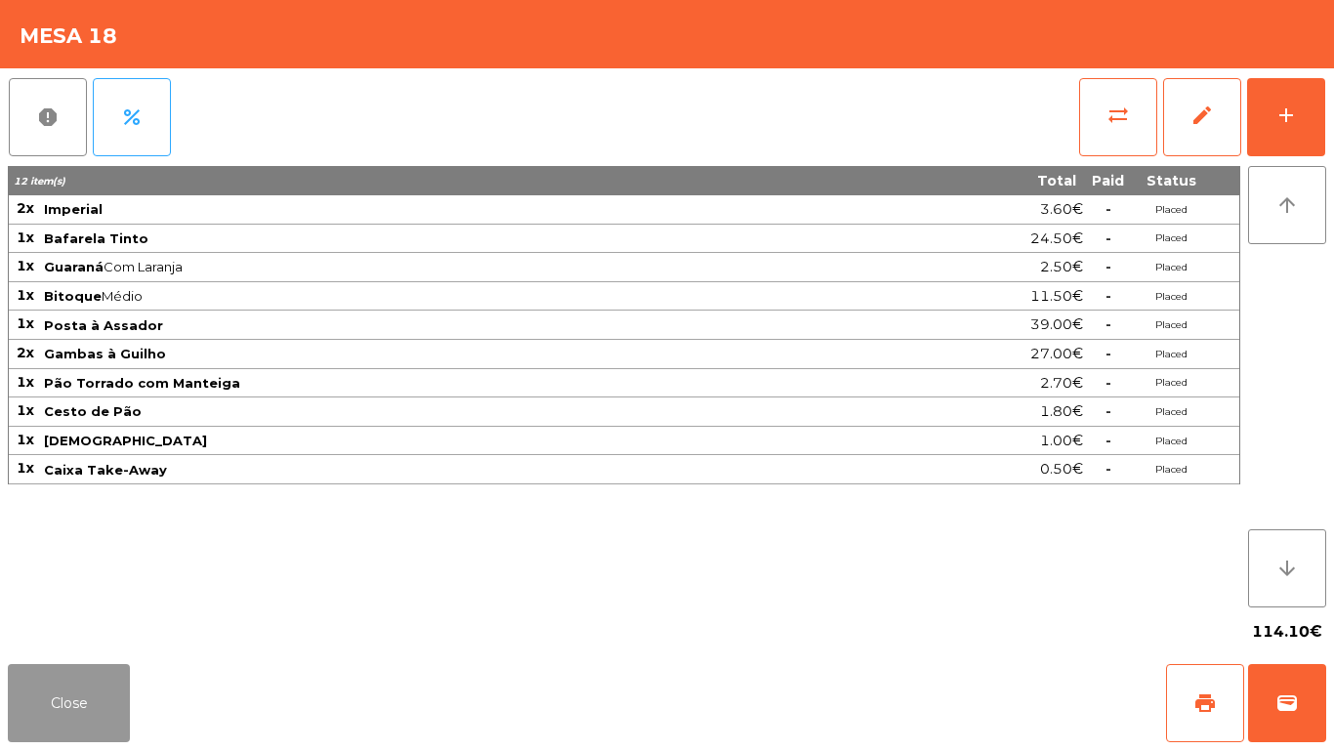
click at [26, 689] on button "Close" at bounding box center [69, 703] width 122 height 78
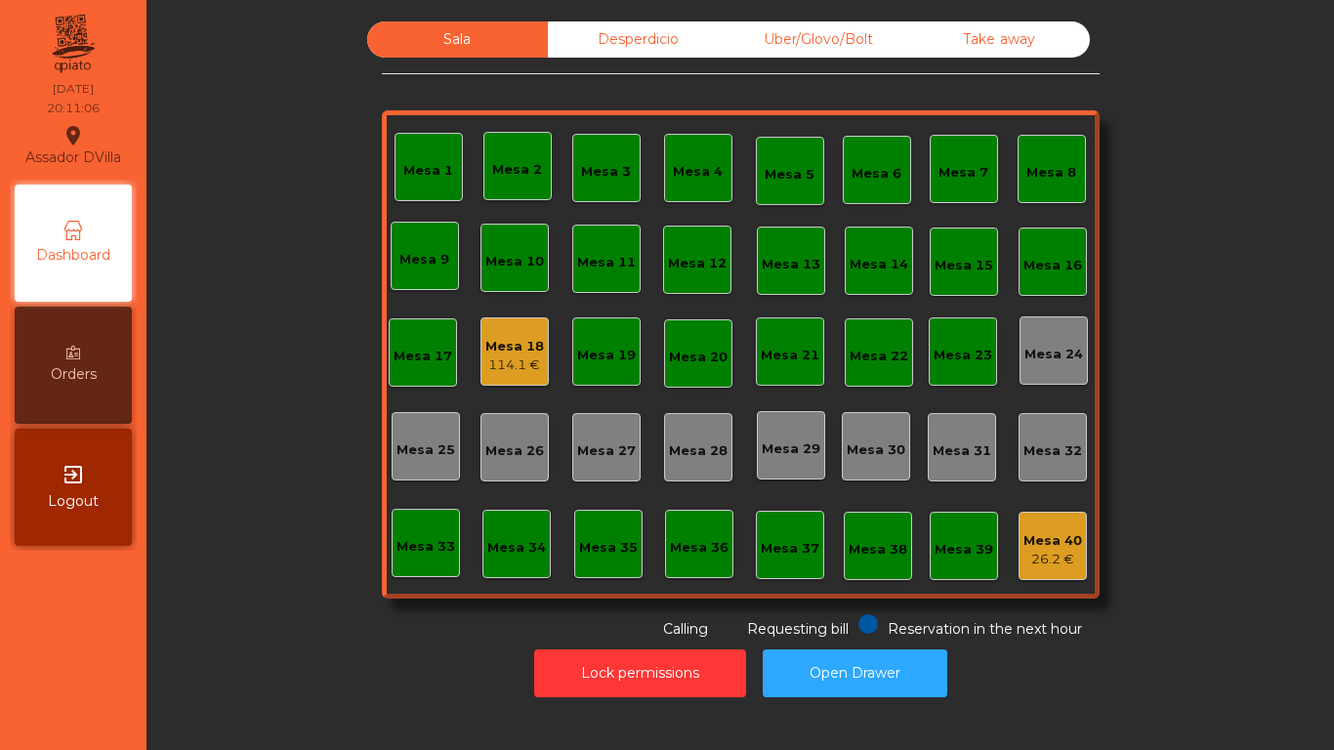
click at [602, 144] on div "Mesa 3" at bounding box center [606, 168] width 68 height 68
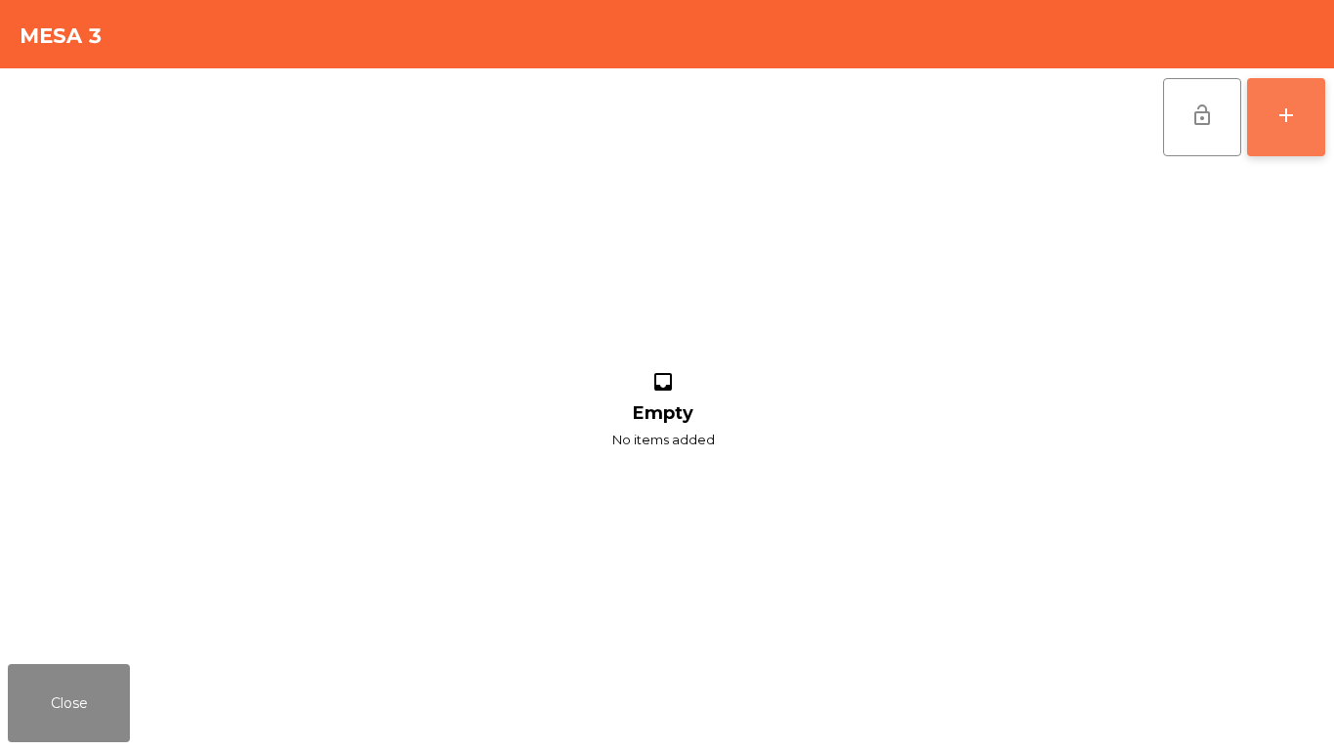
click at [1277, 92] on button "add" at bounding box center [1286, 117] width 78 height 78
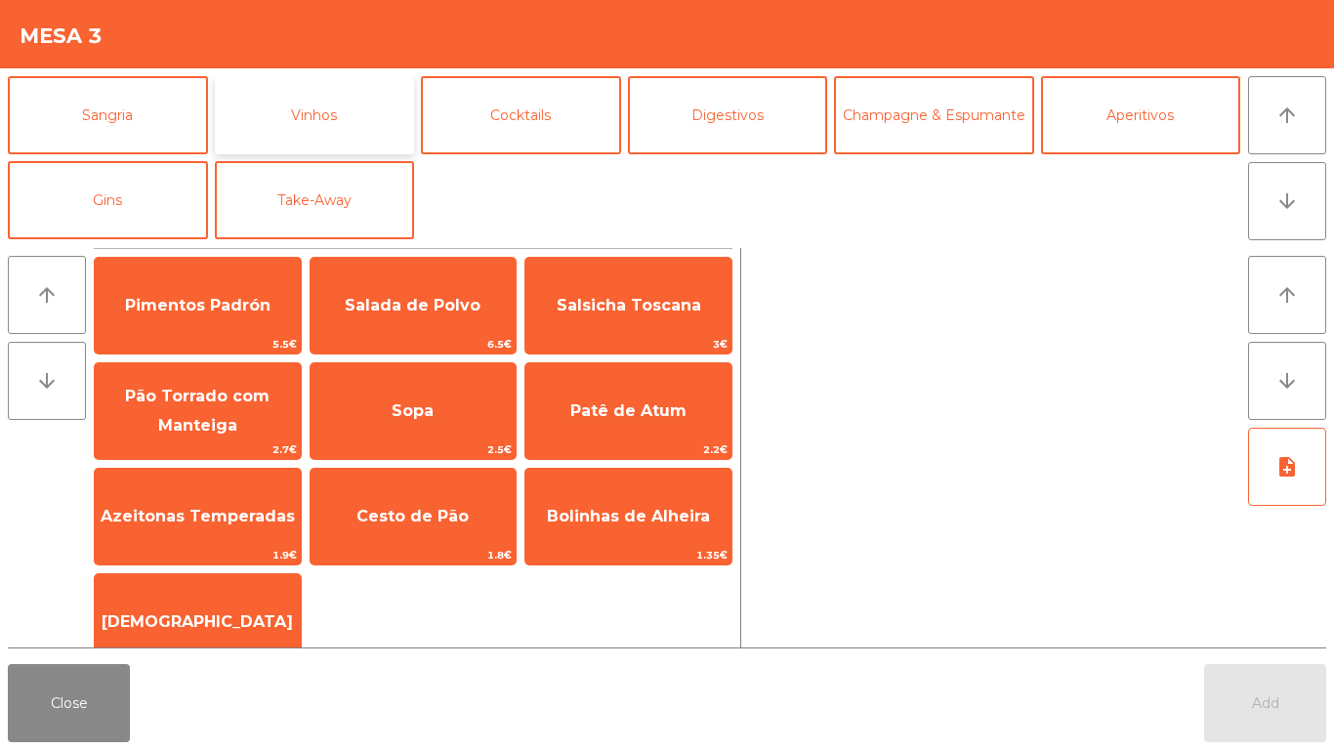
click at [339, 143] on button "Vinhos" at bounding box center [315, 115] width 200 height 78
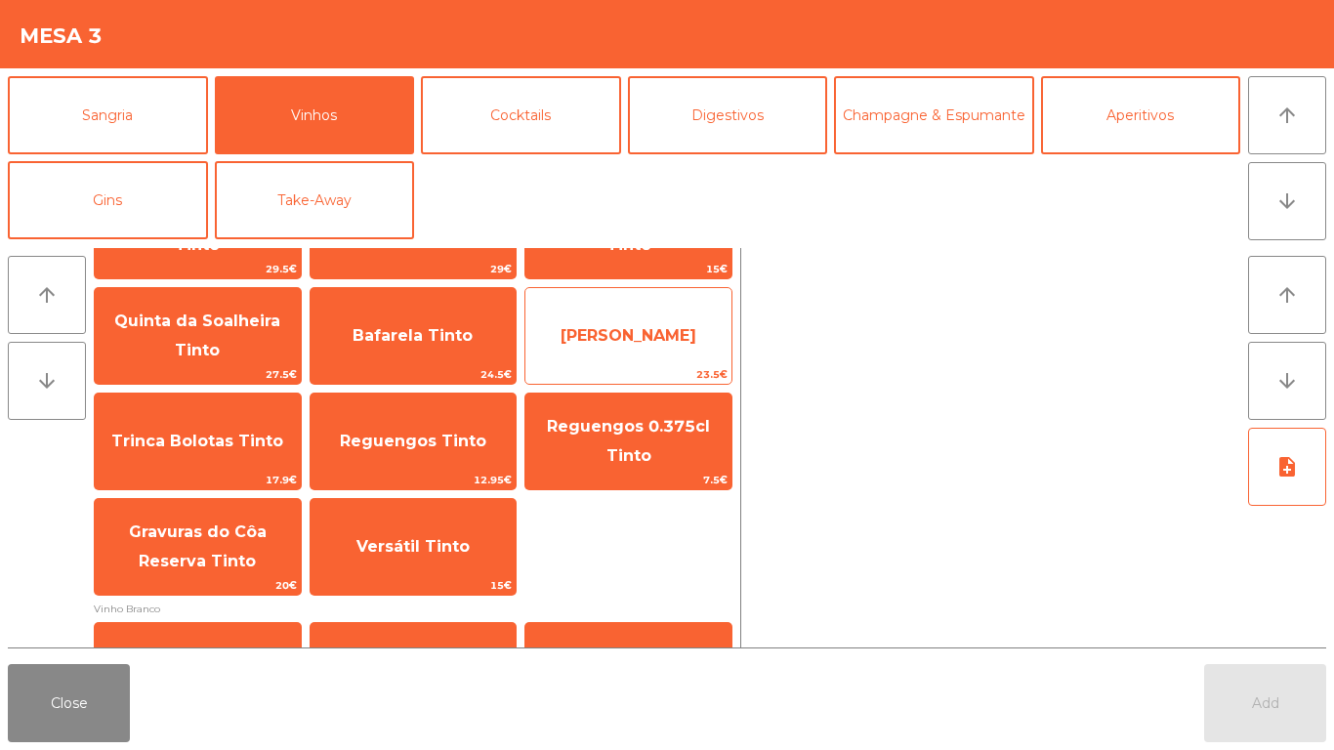
scroll to position [0, 0]
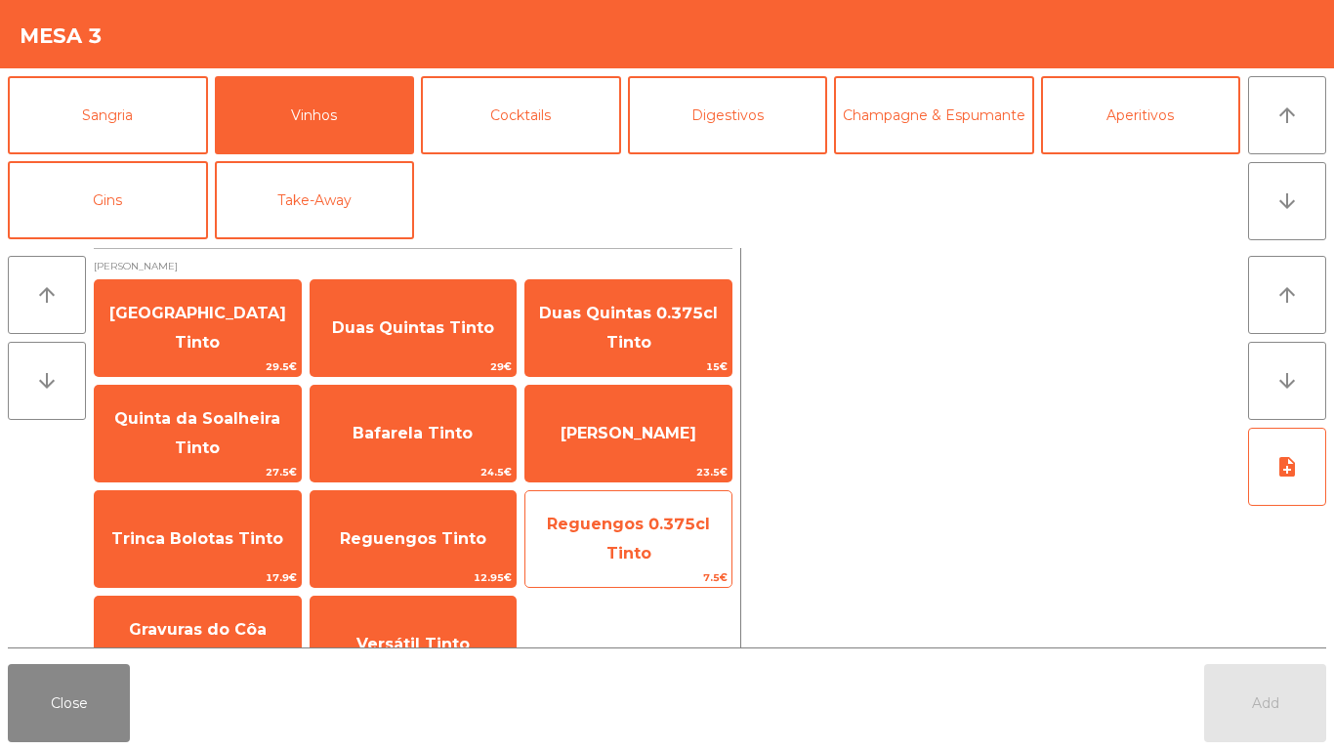
click at [647, 567] on div "Reguengos 0.375cl Tinto 7.5€" at bounding box center [628, 539] width 208 height 98
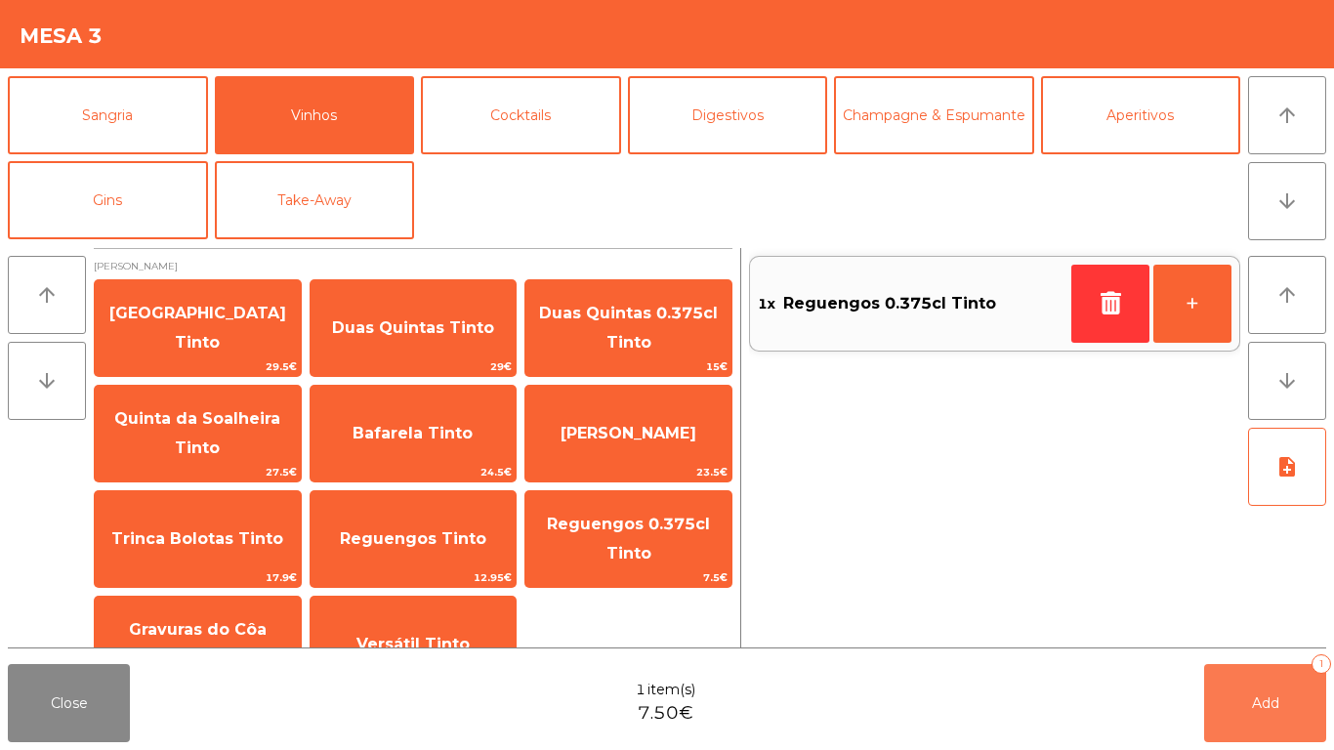
drag, startPoint x: 1264, startPoint y: 719, endPoint x: 1198, endPoint y: 701, distance: 68.7
click at [1250, 718] on button "Add 1" at bounding box center [1265, 703] width 122 height 78
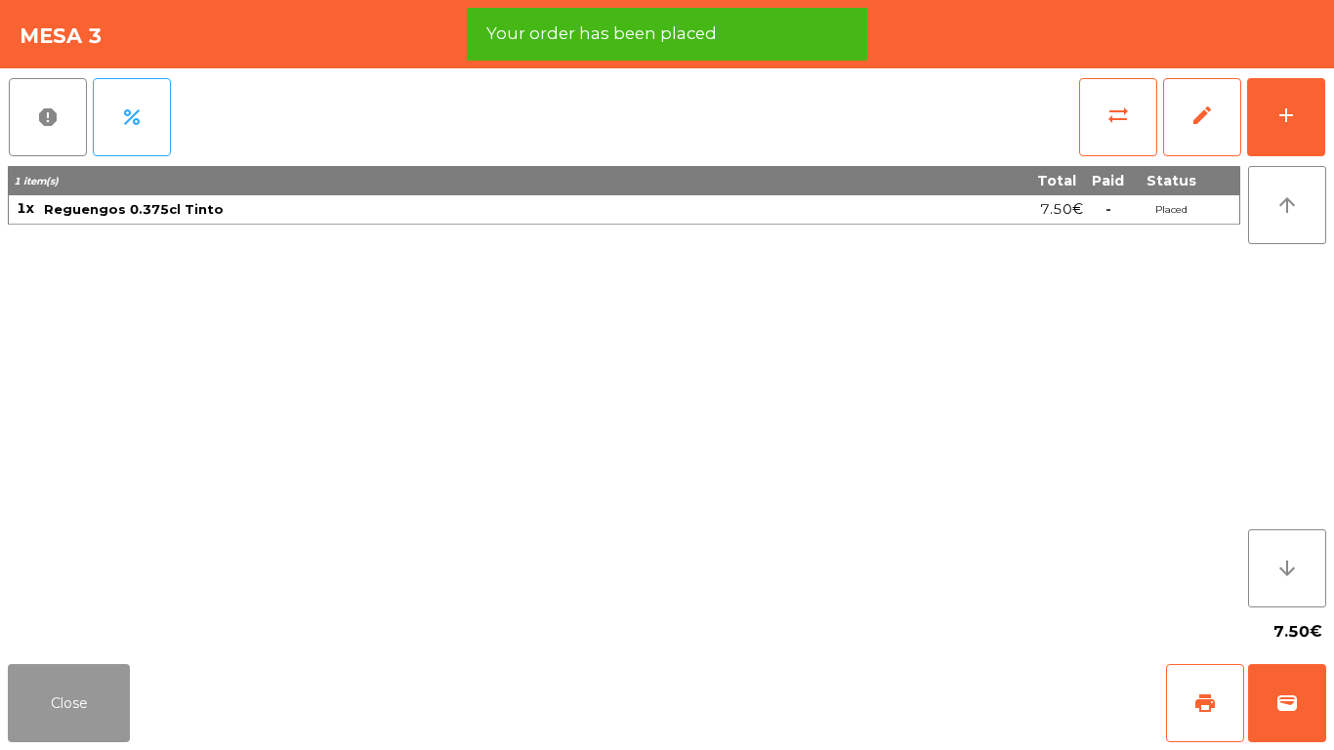
drag, startPoint x: 59, startPoint y: 678, endPoint x: 69, endPoint y: 670, distance: 13.3
click at [65, 678] on button "Close" at bounding box center [69, 703] width 122 height 78
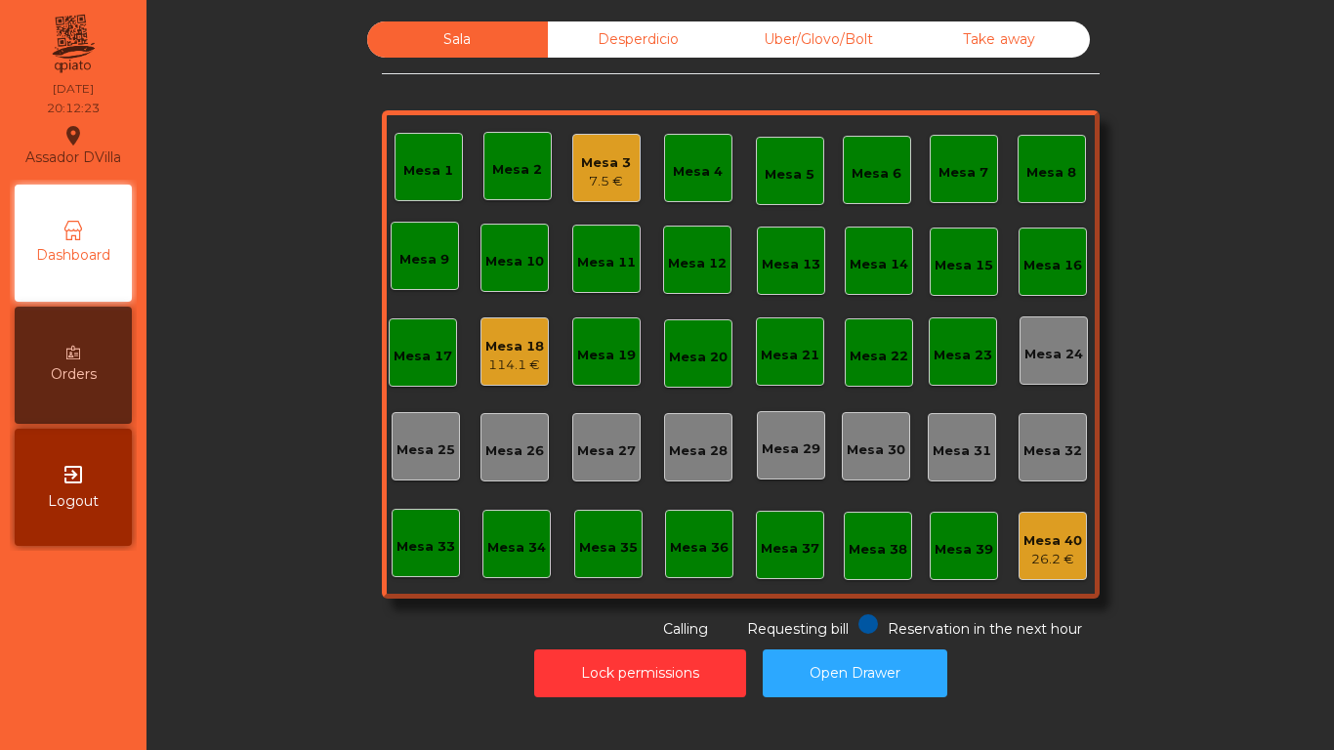
click at [506, 357] on div "114.1 €" at bounding box center [514, 365] width 59 height 20
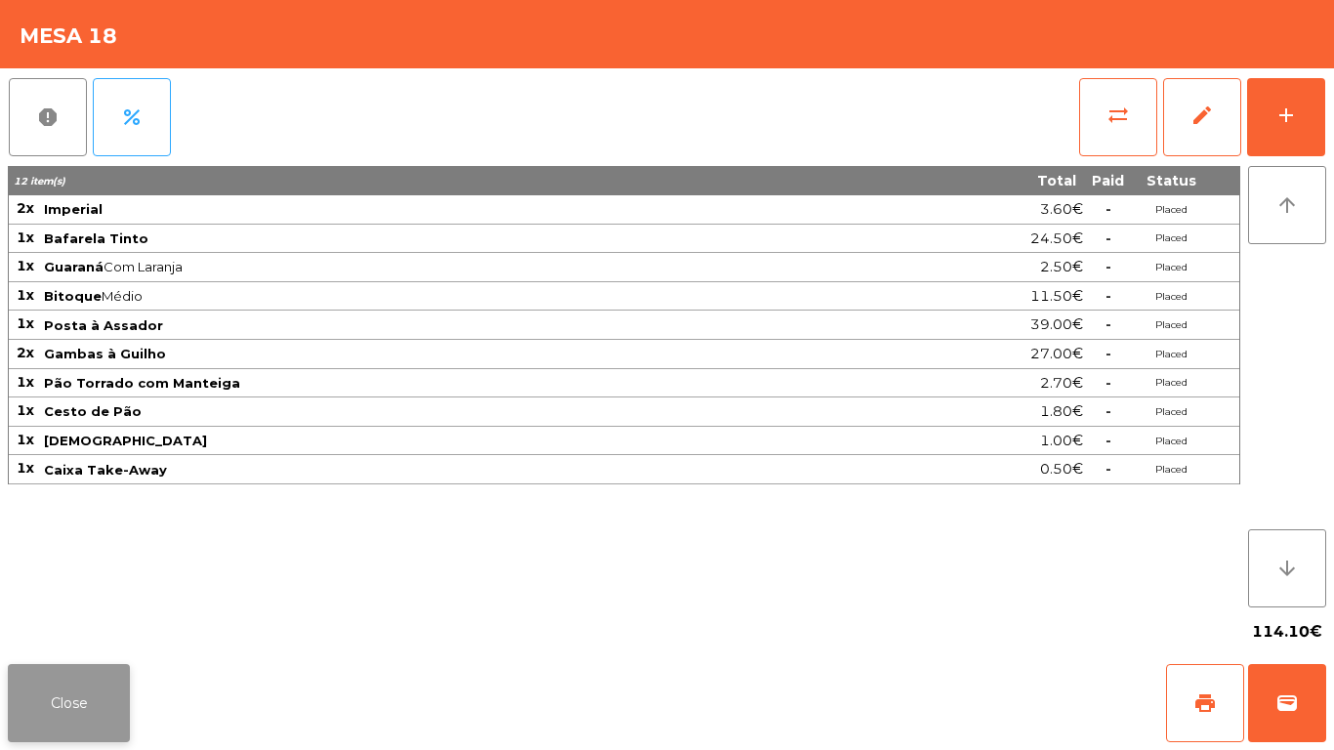
click at [86, 719] on button "Close" at bounding box center [69, 703] width 122 height 78
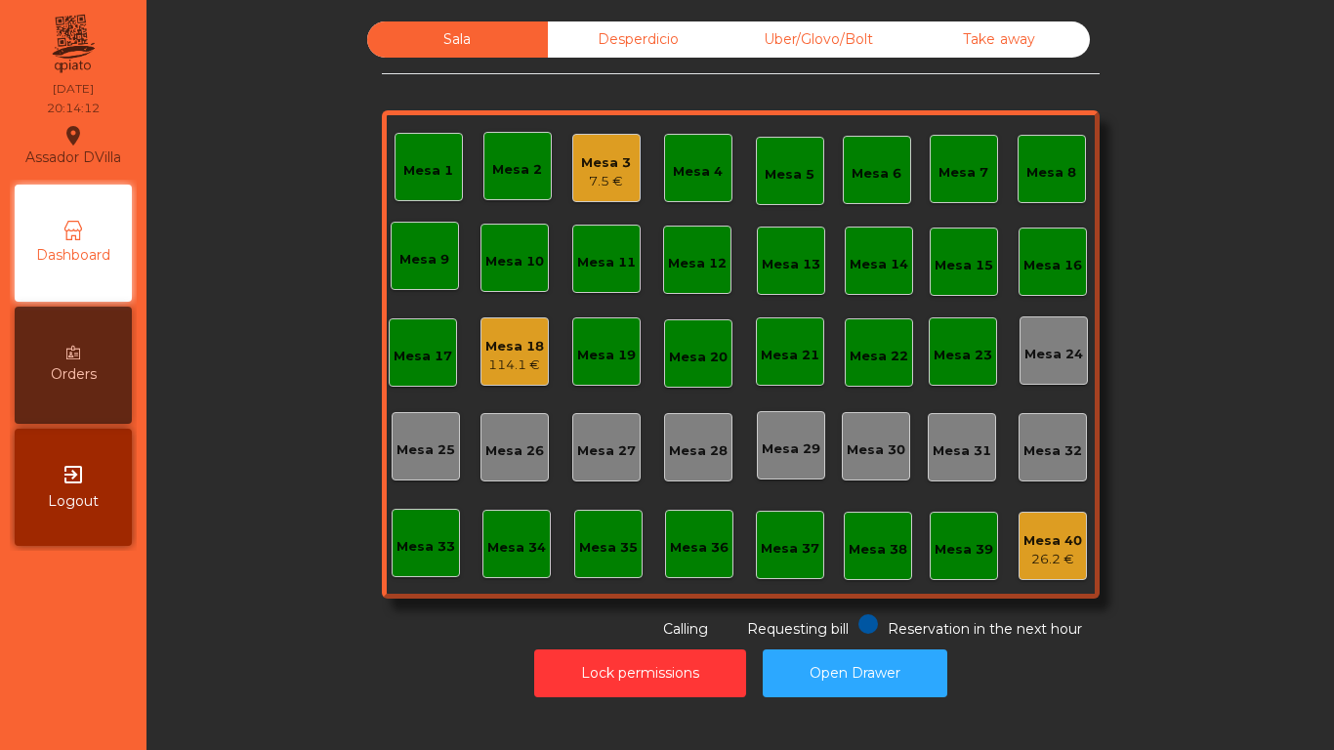
click at [520, 364] on div "114.1 €" at bounding box center [514, 365] width 59 height 20
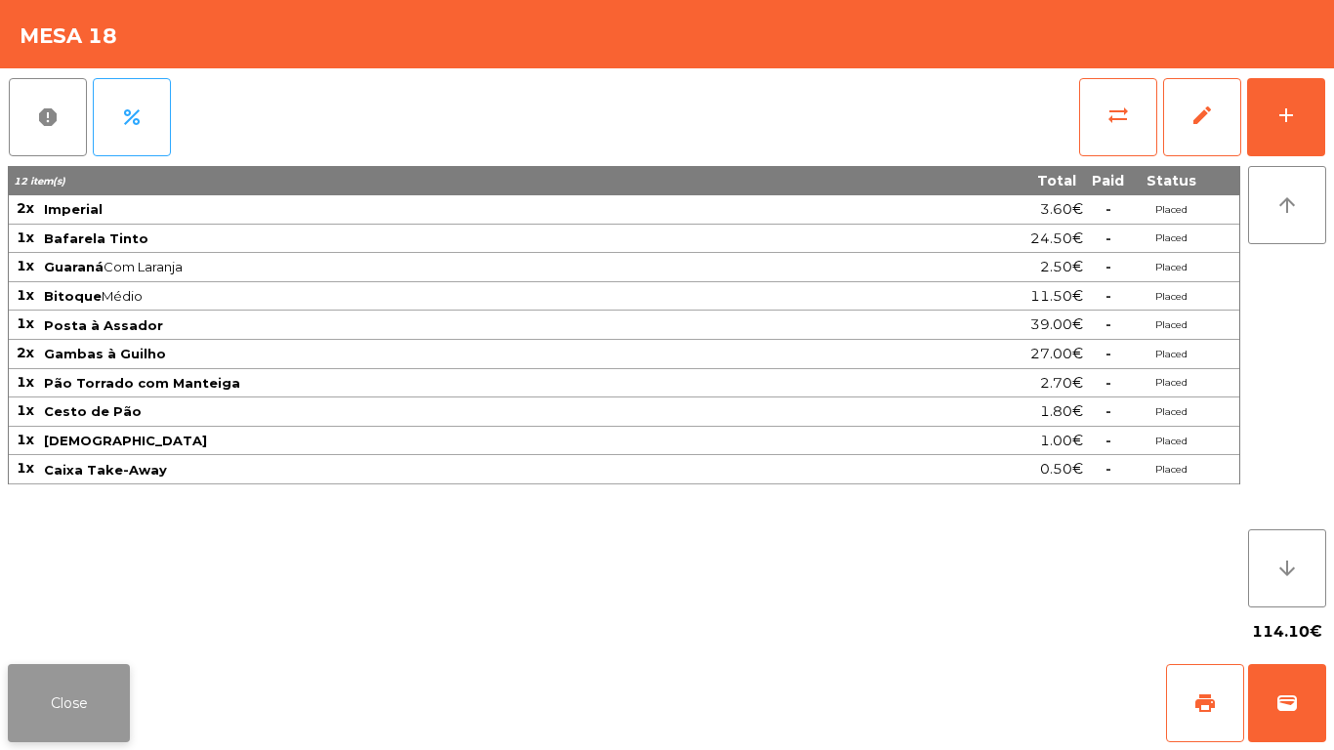
click at [91, 733] on button "Close" at bounding box center [69, 703] width 122 height 78
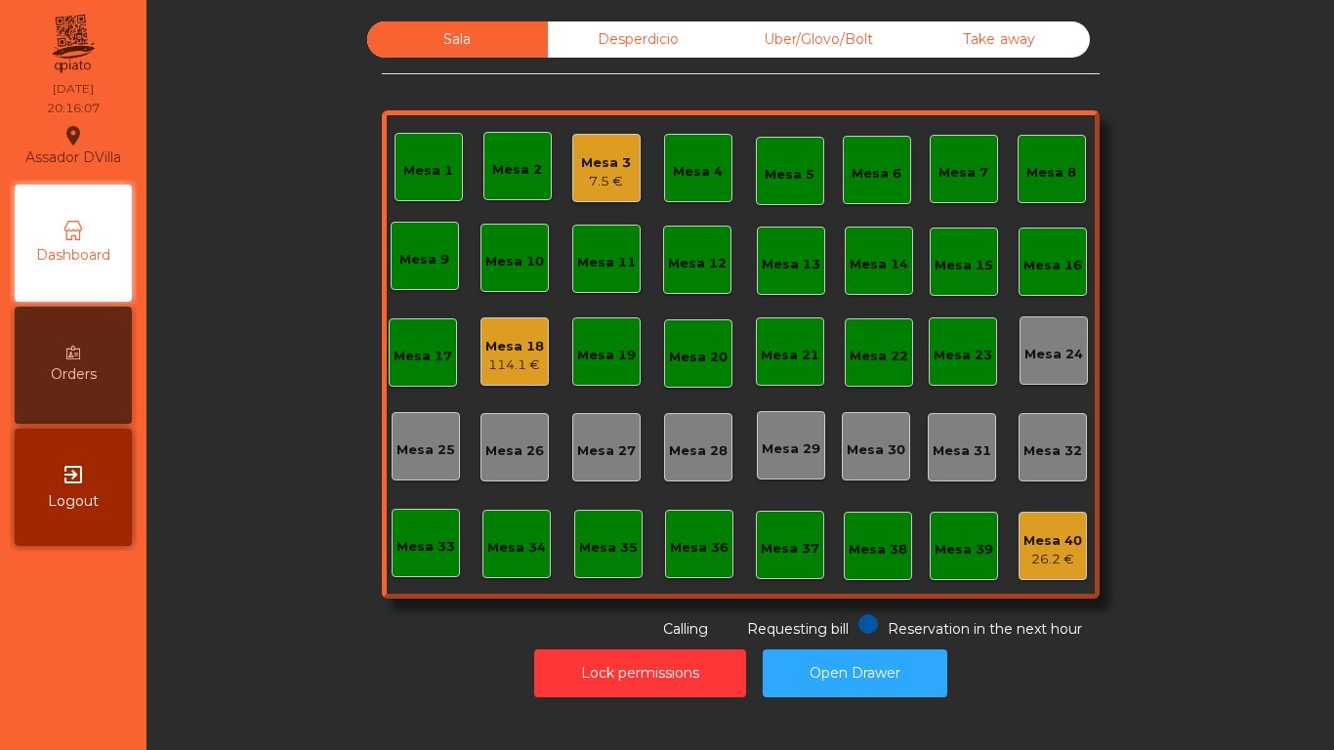
click at [595, 167] on div "Mesa 3" at bounding box center [606, 163] width 50 height 20
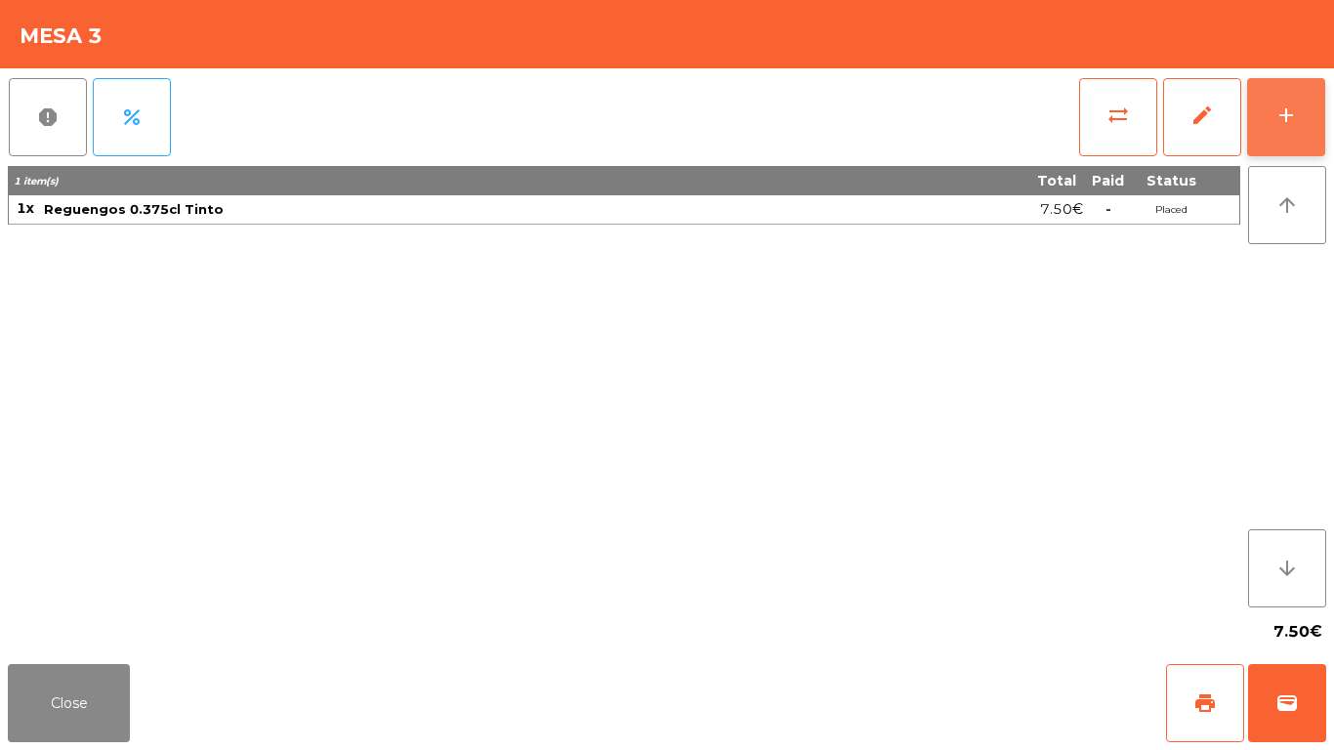
click at [1285, 94] on button "add" at bounding box center [1286, 117] width 78 height 78
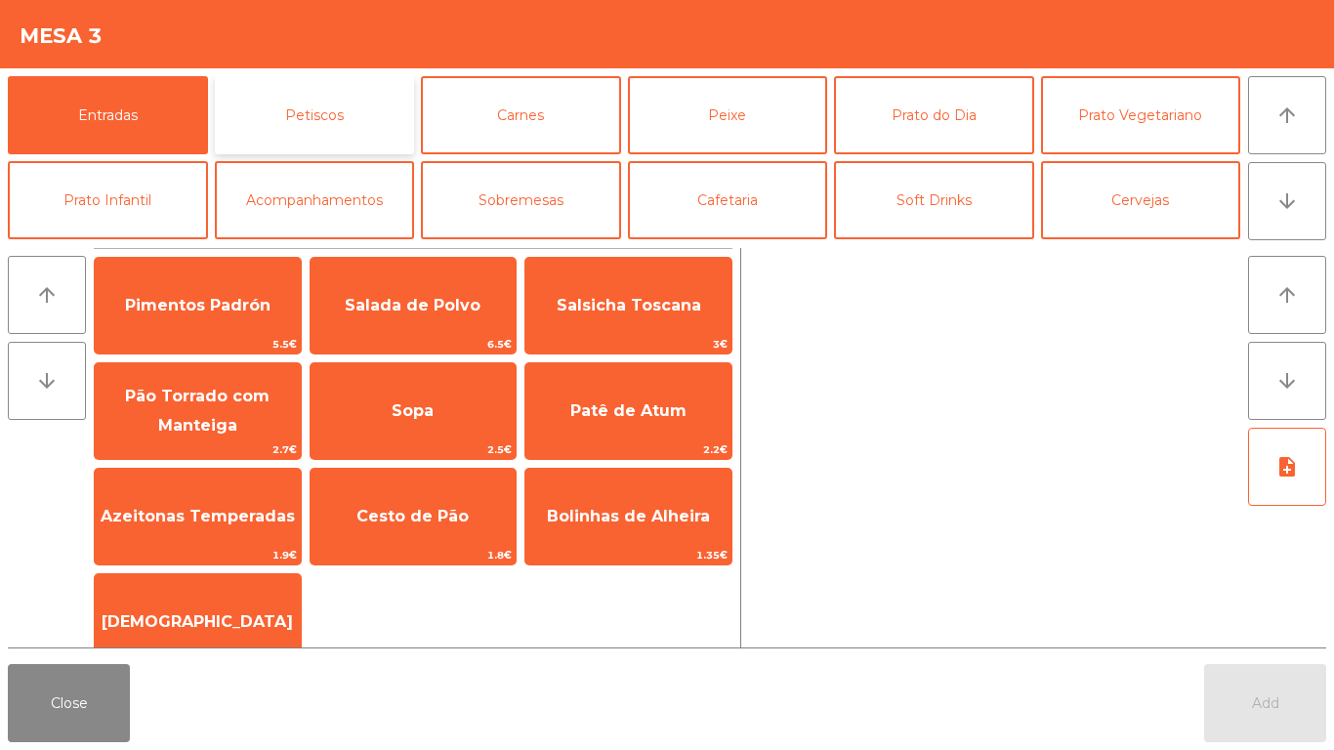
click at [383, 113] on button "Petiscos" at bounding box center [315, 115] width 200 height 78
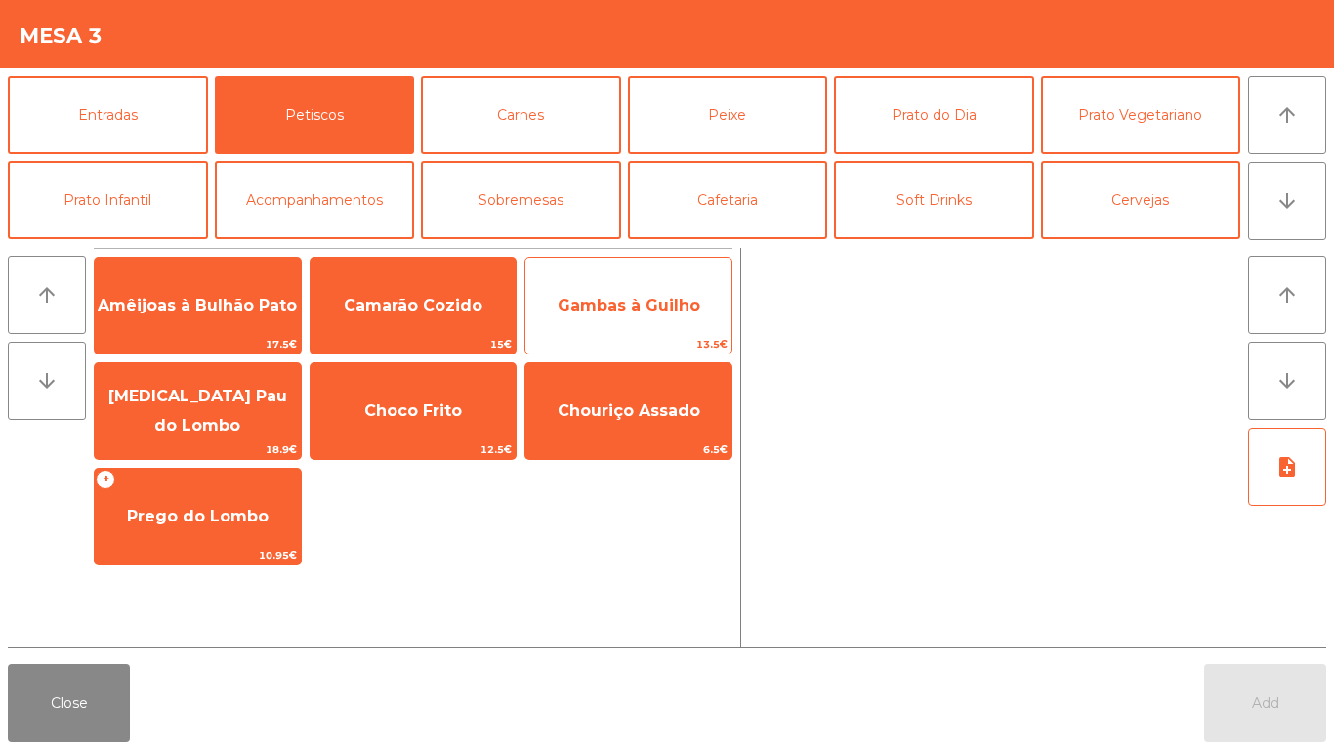
click at [655, 330] on span "Gambas à Guilho" at bounding box center [628, 305] width 206 height 53
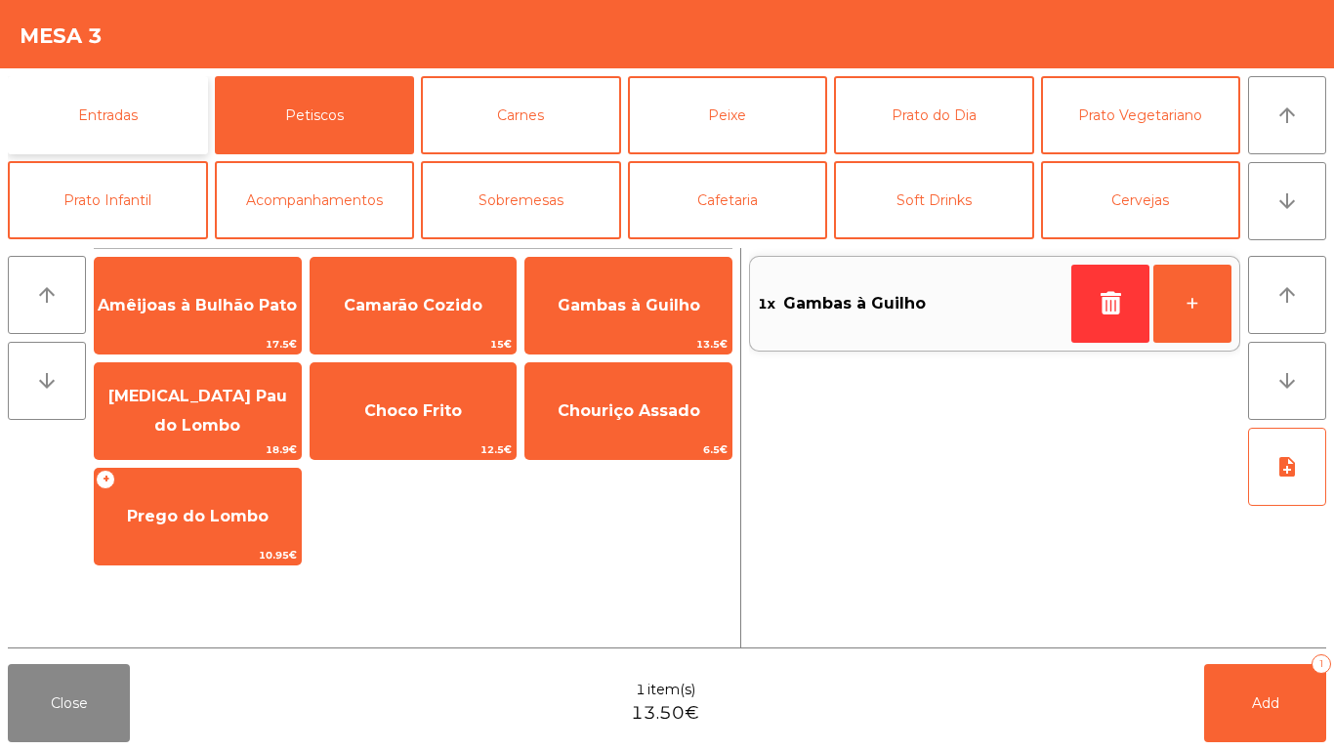
click at [106, 135] on button "Entradas" at bounding box center [108, 115] width 200 height 78
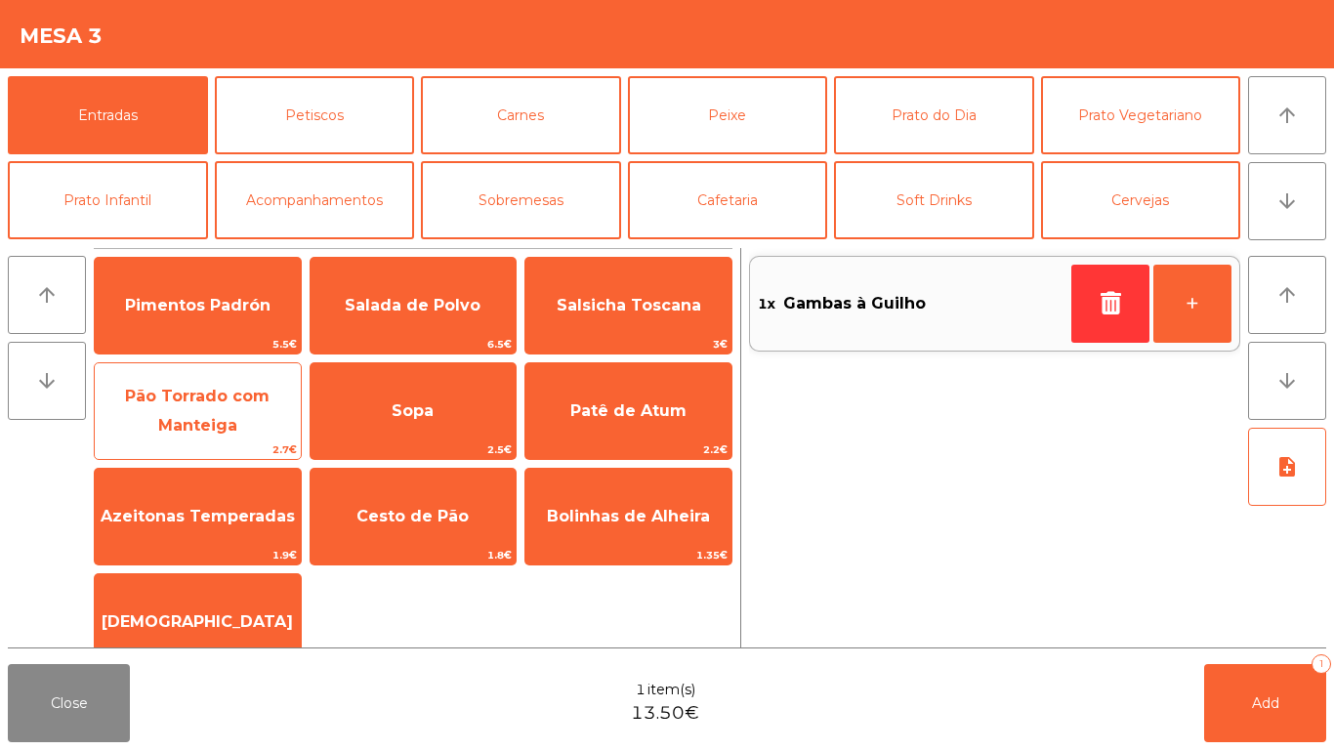
click at [232, 442] on span "2.7€" at bounding box center [198, 449] width 206 height 19
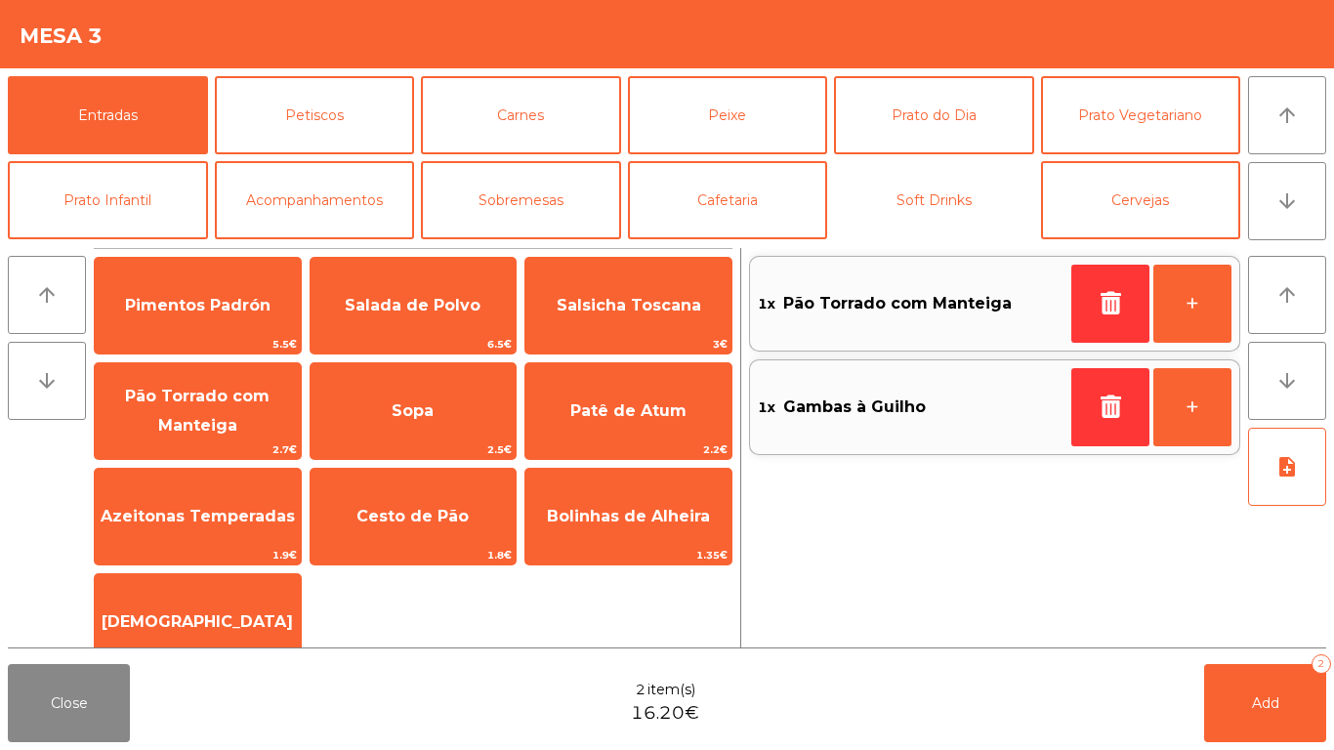
click at [892, 194] on button "Soft Drinks" at bounding box center [934, 200] width 200 height 78
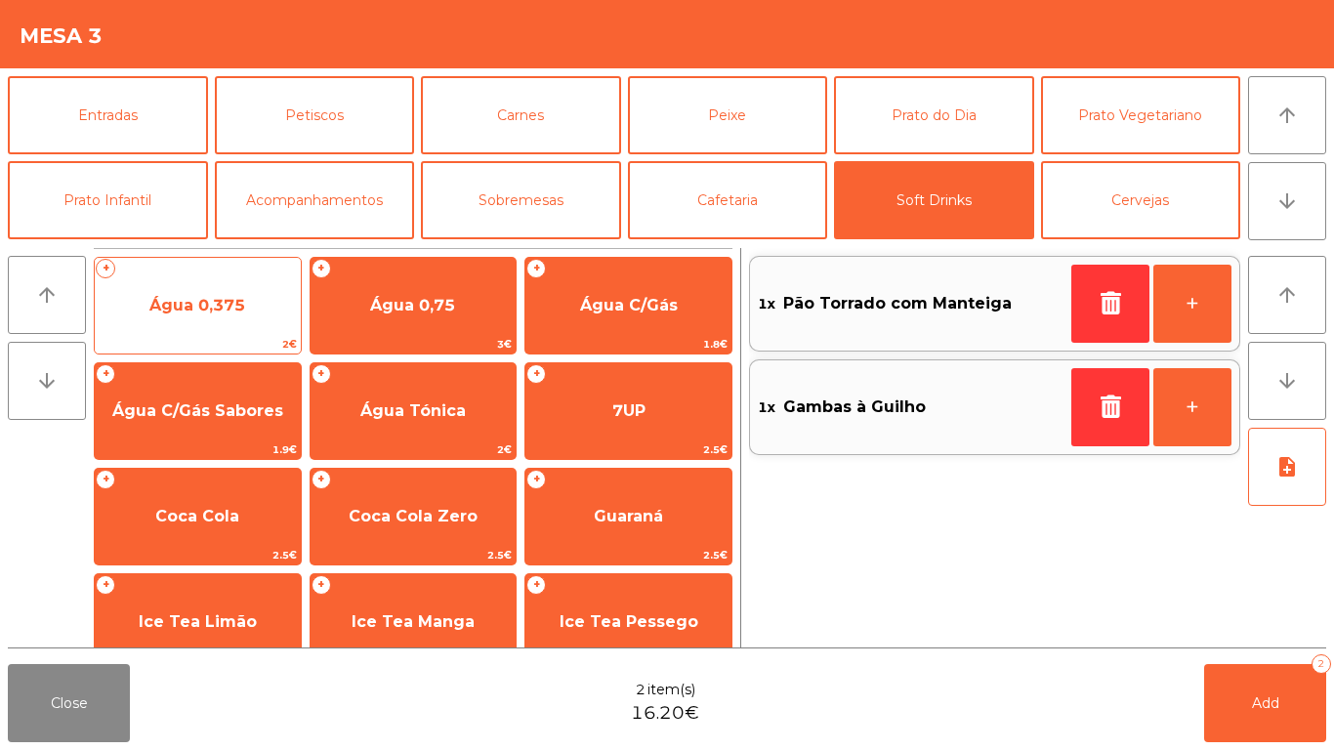
click at [201, 314] on span "Água 0,375" at bounding box center [198, 305] width 206 height 53
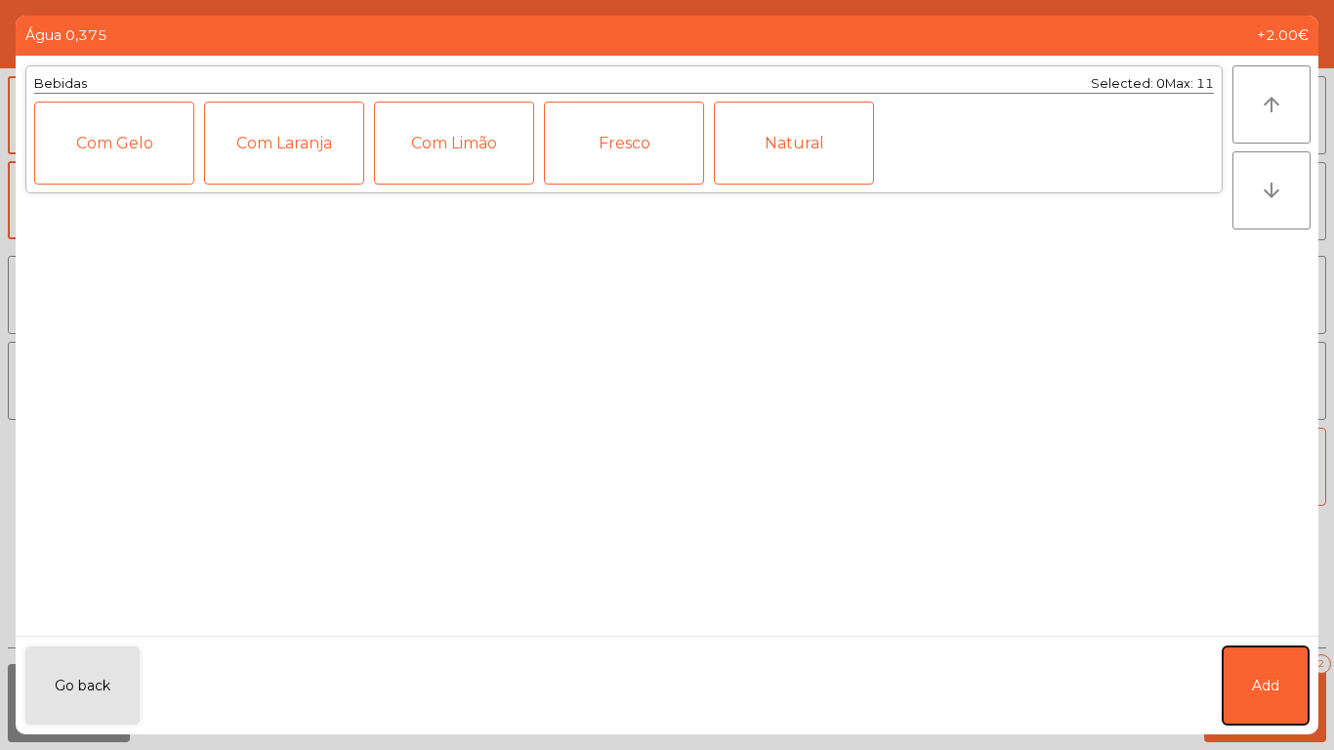
click at [1277, 694] on span "Add" at bounding box center [1265, 686] width 27 height 21
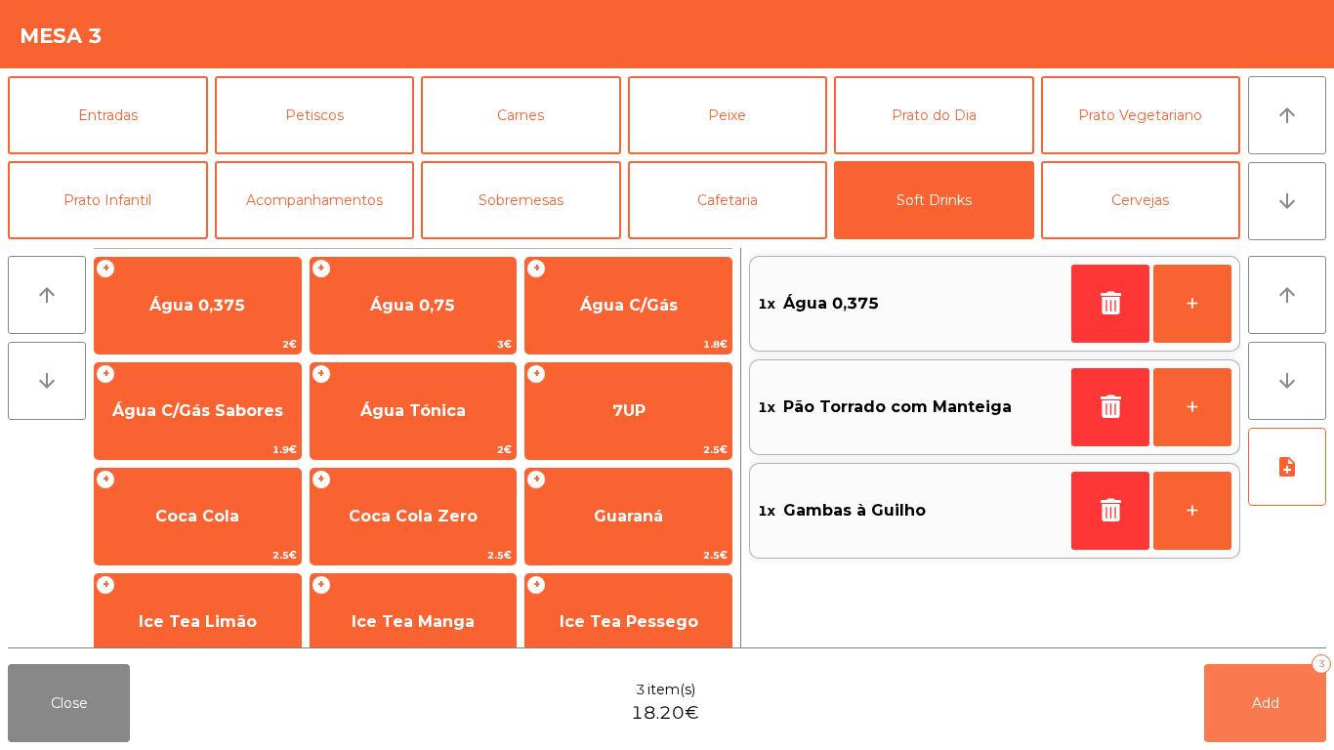
drag, startPoint x: 1277, startPoint y: 694, endPoint x: 387, endPoint y: 688, distance: 890.4
click at [1269, 699] on span "Add" at bounding box center [1265, 703] width 27 height 18
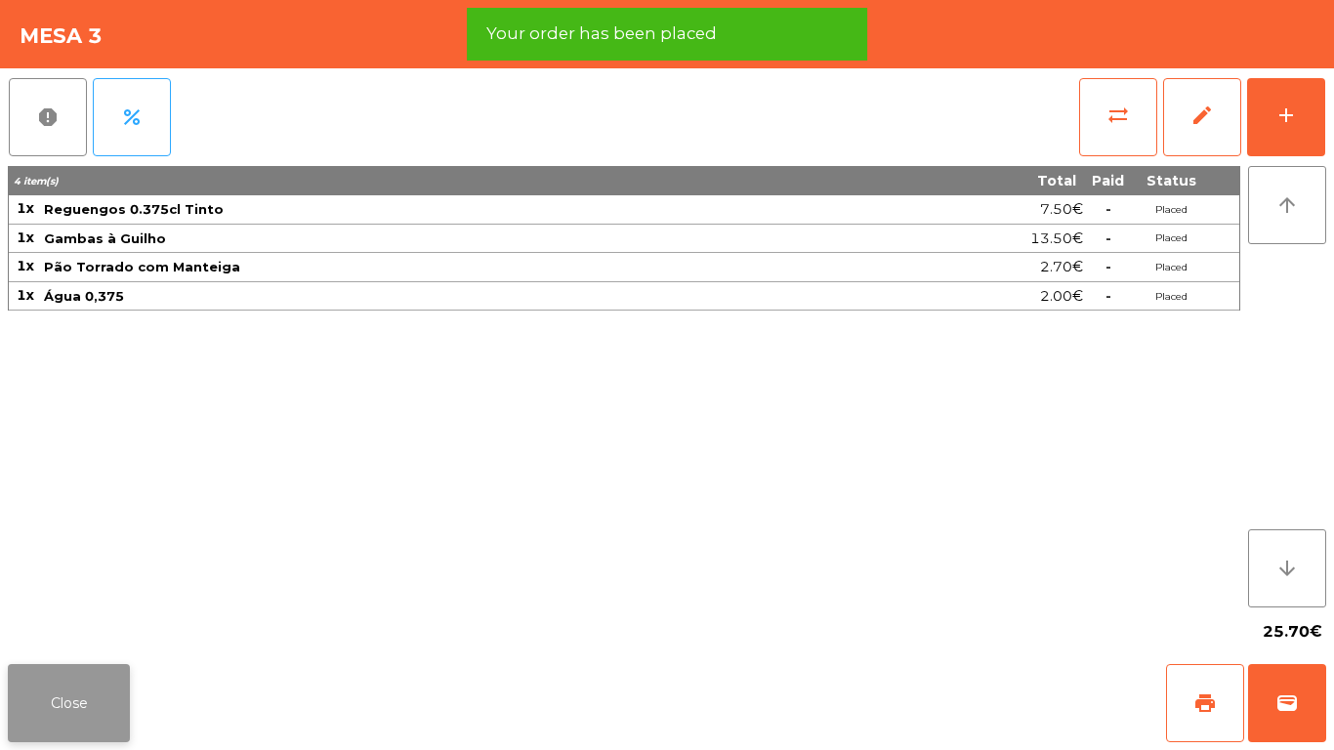
click at [60, 697] on button "Close" at bounding box center [69, 703] width 122 height 78
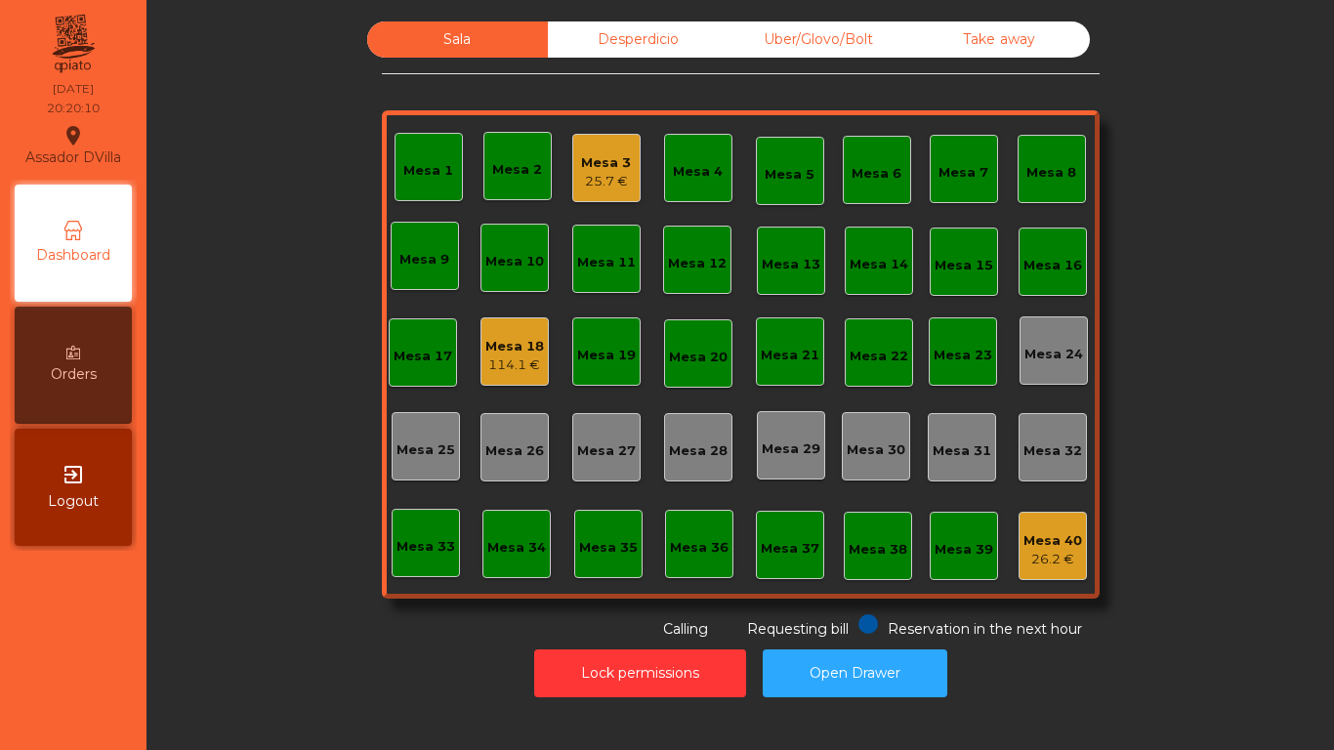
click at [597, 153] on div "Mesa 3" at bounding box center [606, 163] width 50 height 20
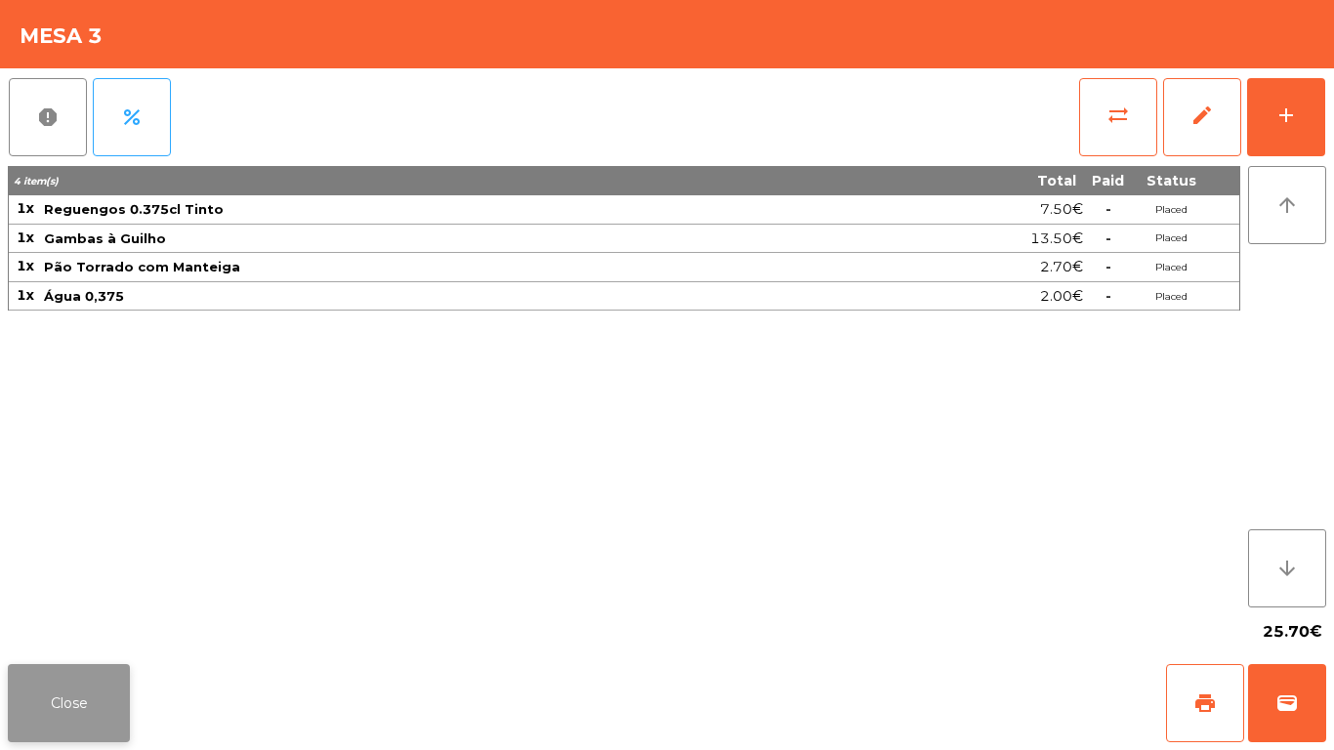
click at [79, 704] on button "Close" at bounding box center [69, 703] width 122 height 78
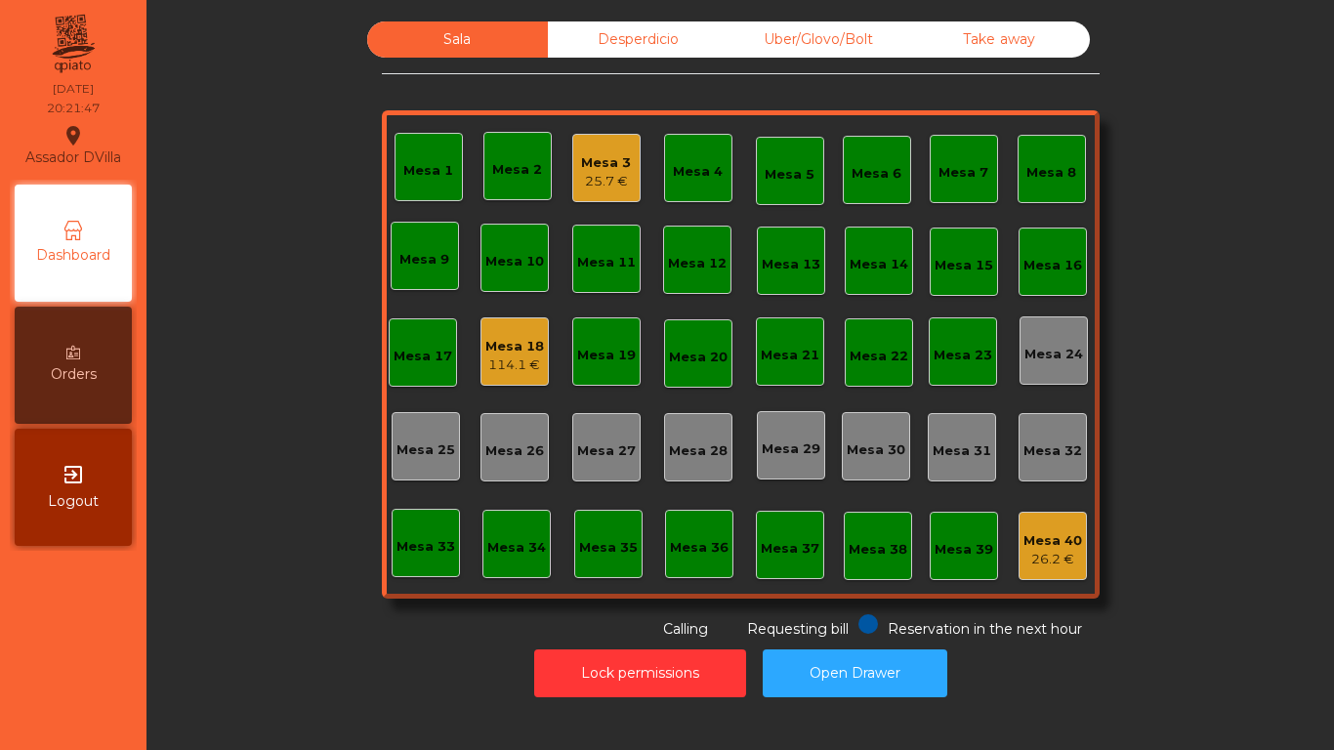
click at [523, 379] on div "Mesa 18 114.1 €" at bounding box center [514, 351] width 68 height 68
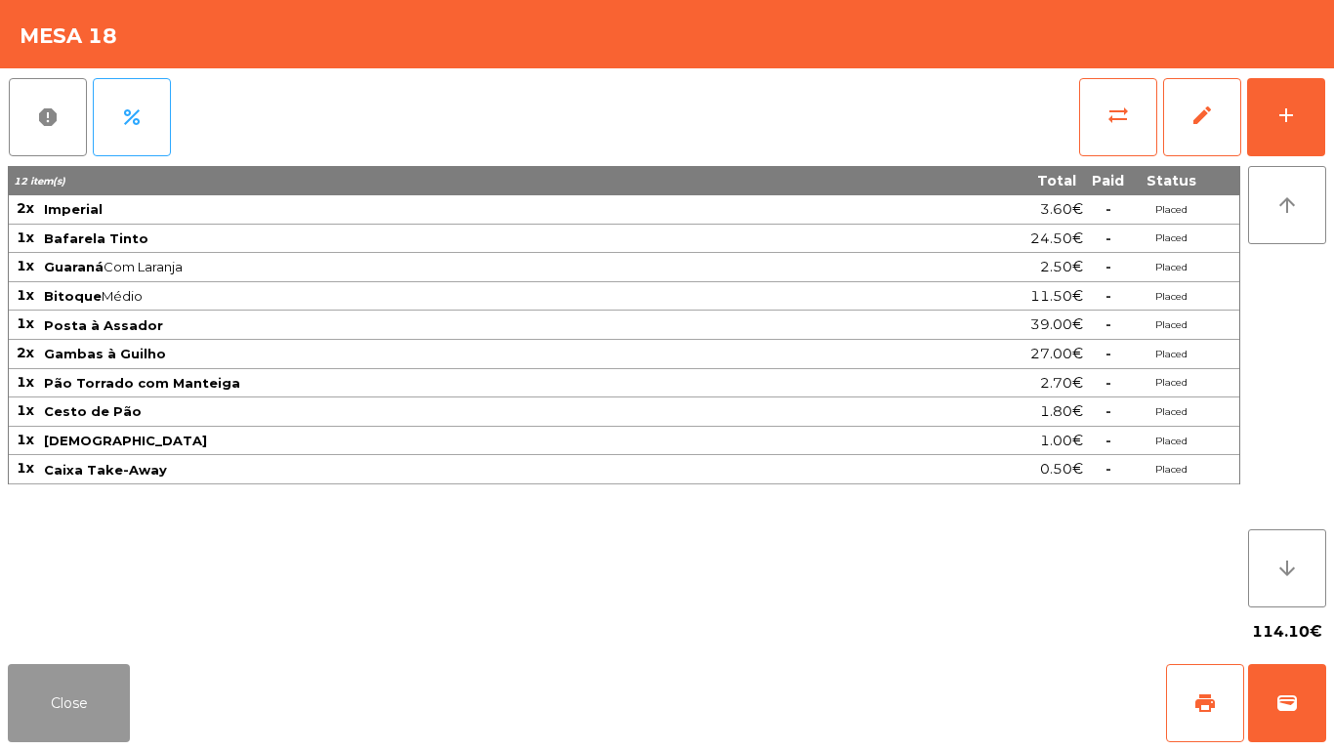
drag, startPoint x: 68, startPoint y: 695, endPoint x: 83, endPoint y: 703, distance: 16.6
click at [83, 703] on button "Close" at bounding box center [69, 703] width 122 height 78
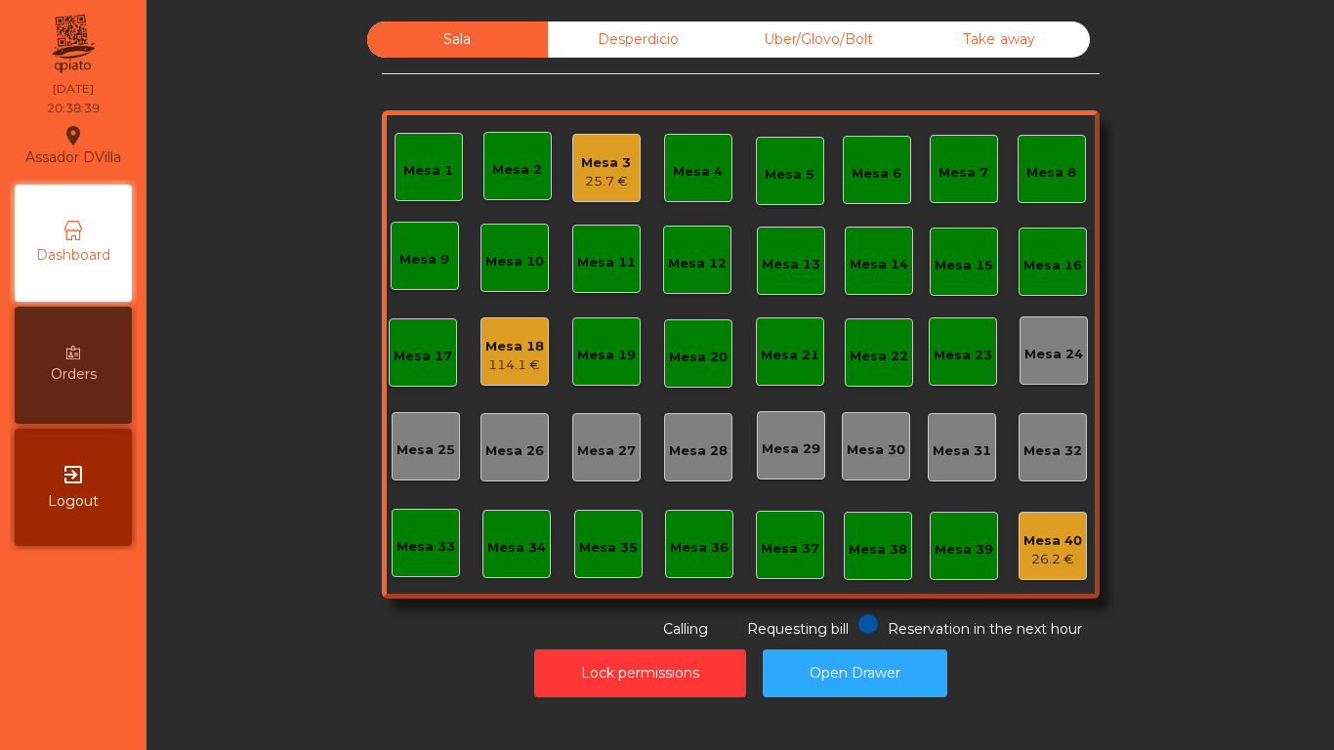
click at [600, 42] on div "Desperdicio" at bounding box center [638, 39] width 181 height 36
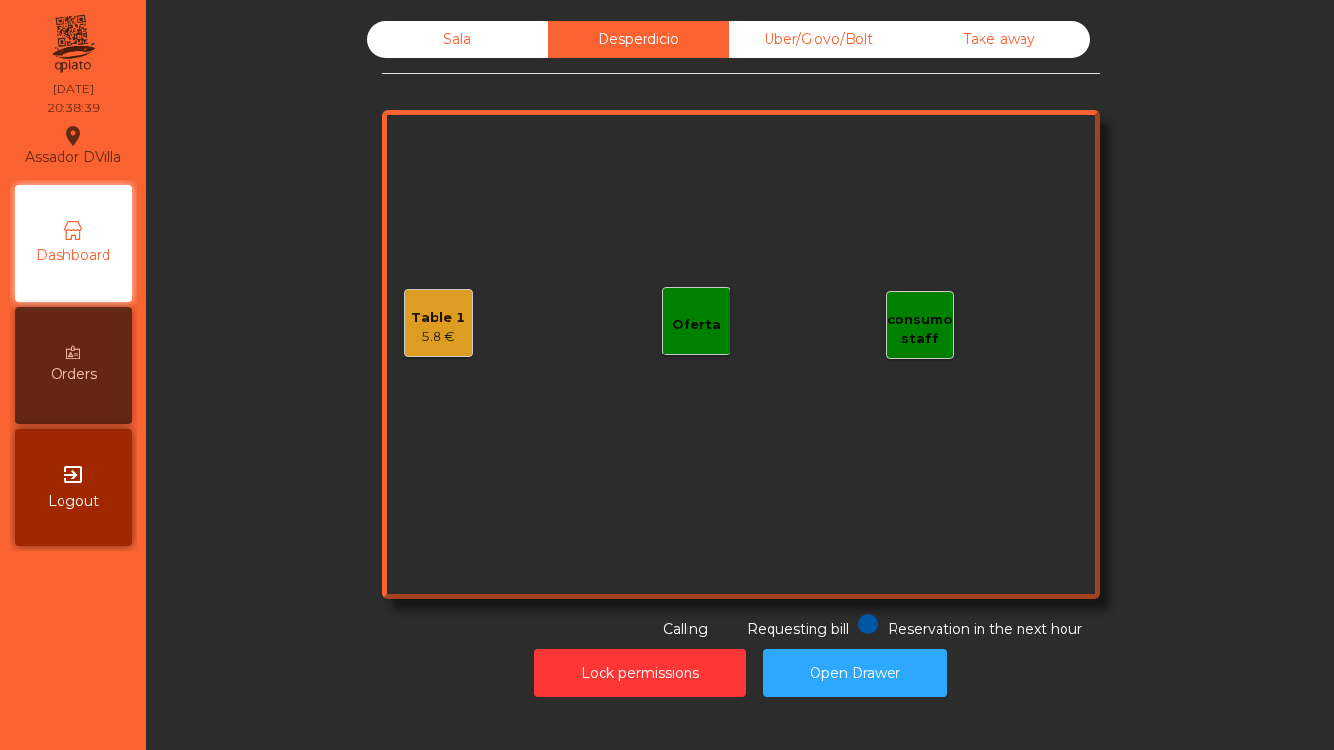
click at [815, 37] on div "Uber/Glovo/Bolt" at bounding box center [818, 39] width 181 height 36
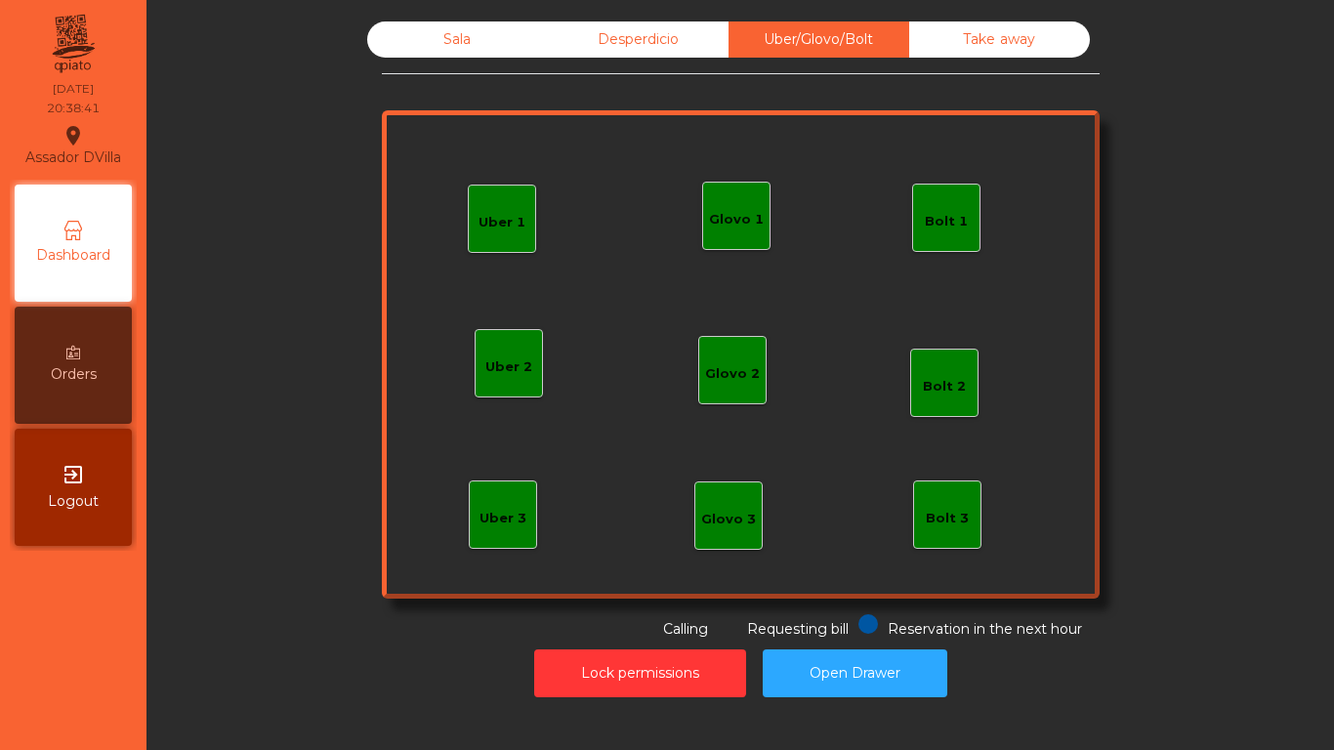
click at [934, 230] on div "Bolt 1" at bounding box center [946, 222] width 43 height 20
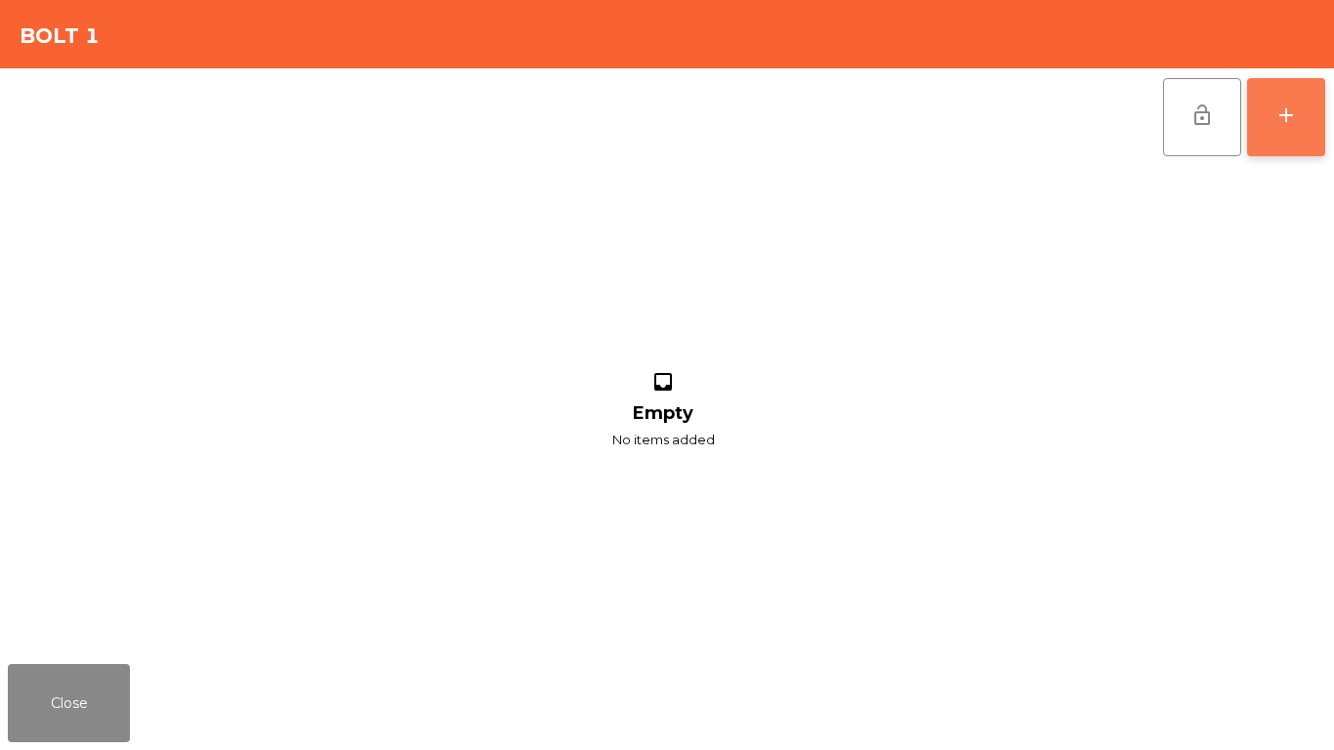
click at [1297, 144] on button "add" at bounding box center [1286, 117] width 78 height 78
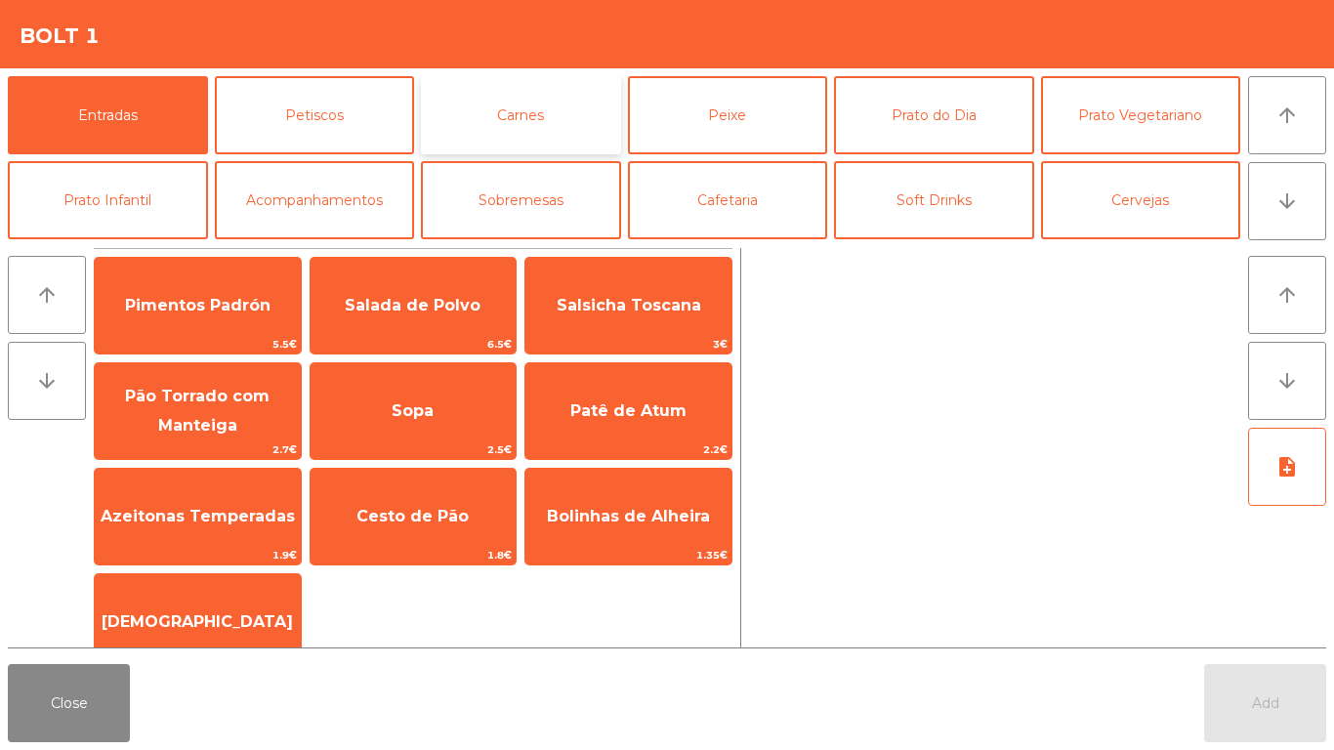
click at [600, 118] on button "Carnes" at bounding box center [521, 115] width 200 height 78
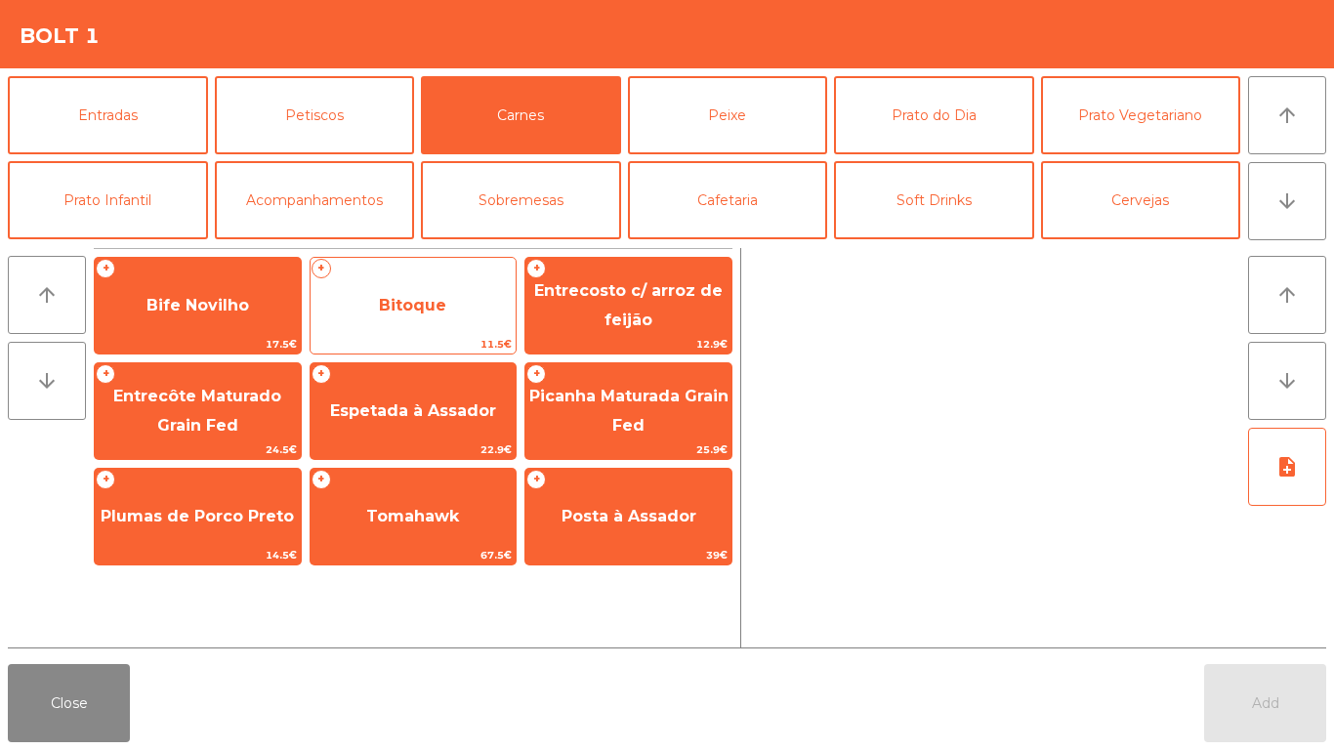
click at [357, 273] on div "+ Bitoque 11.5€" at bounding box center [413, 306] width 208 height 98
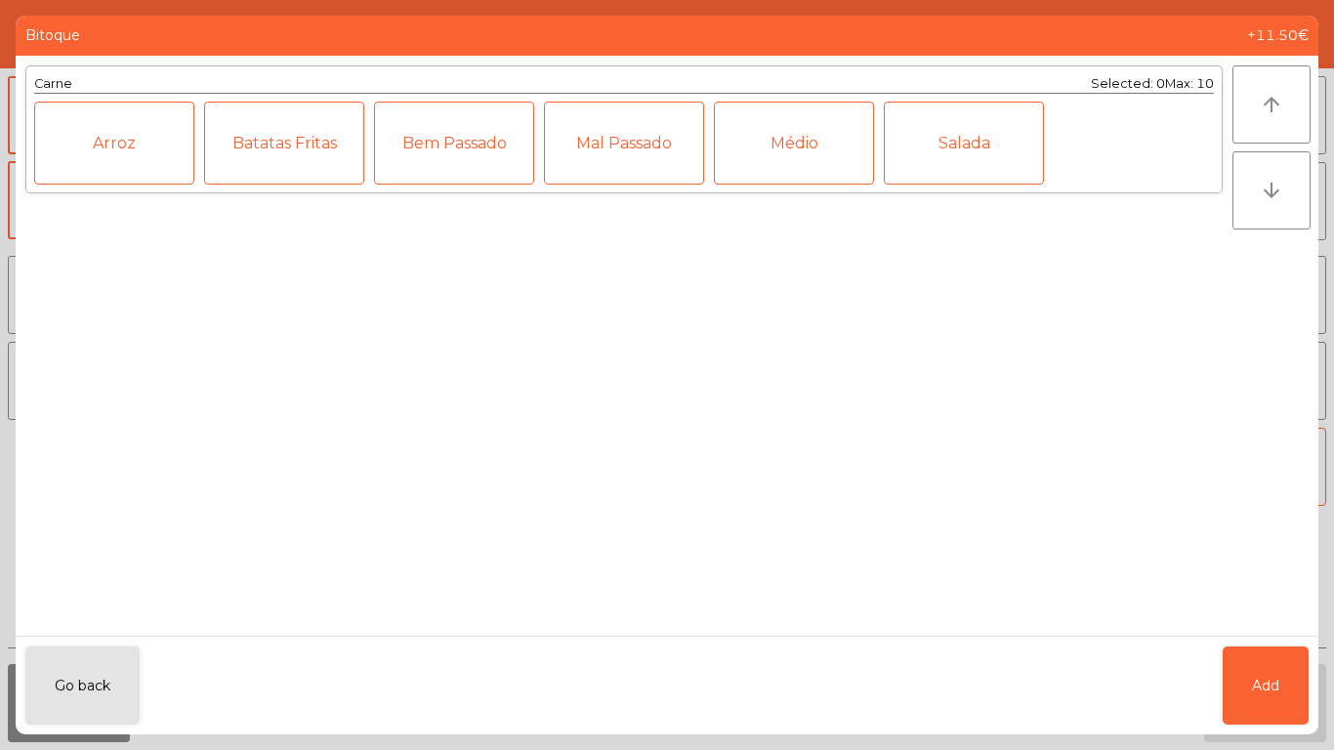
click at [815, 148] on div "Médio" at bounding box center [794, 143] width 160 height 83
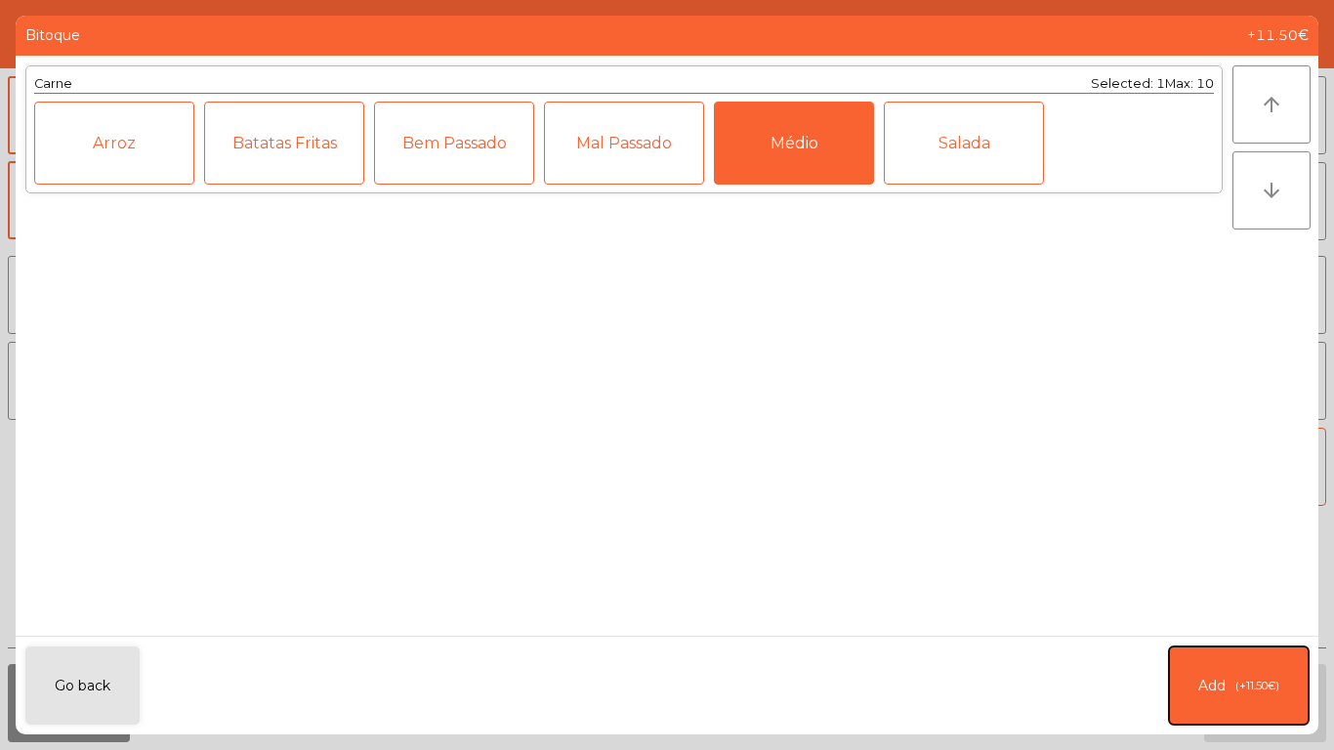
click at [1240, 656] on button "Add (+11.50€)" at bounding box center [1239, 685] width 140 height 78
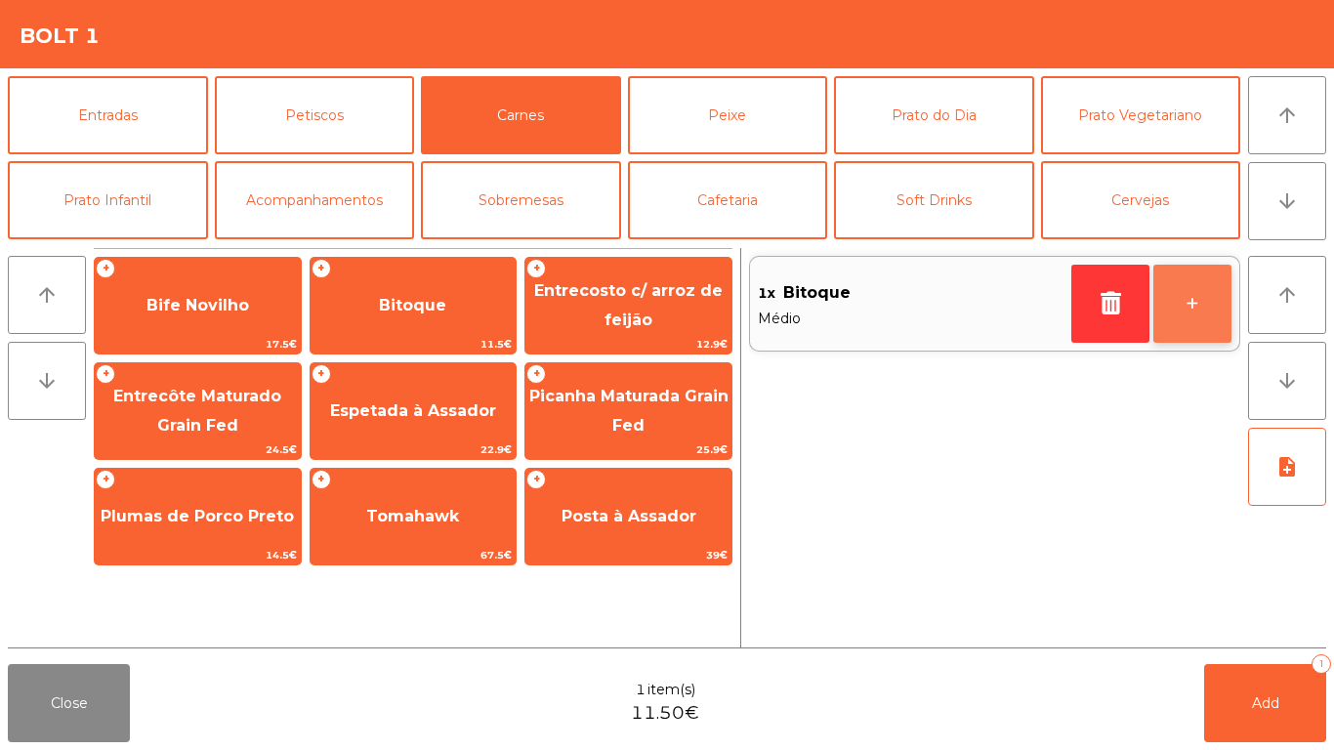
click at [1198, 305] on button "+" at bounding box center [1192, 304] width 78 height 78
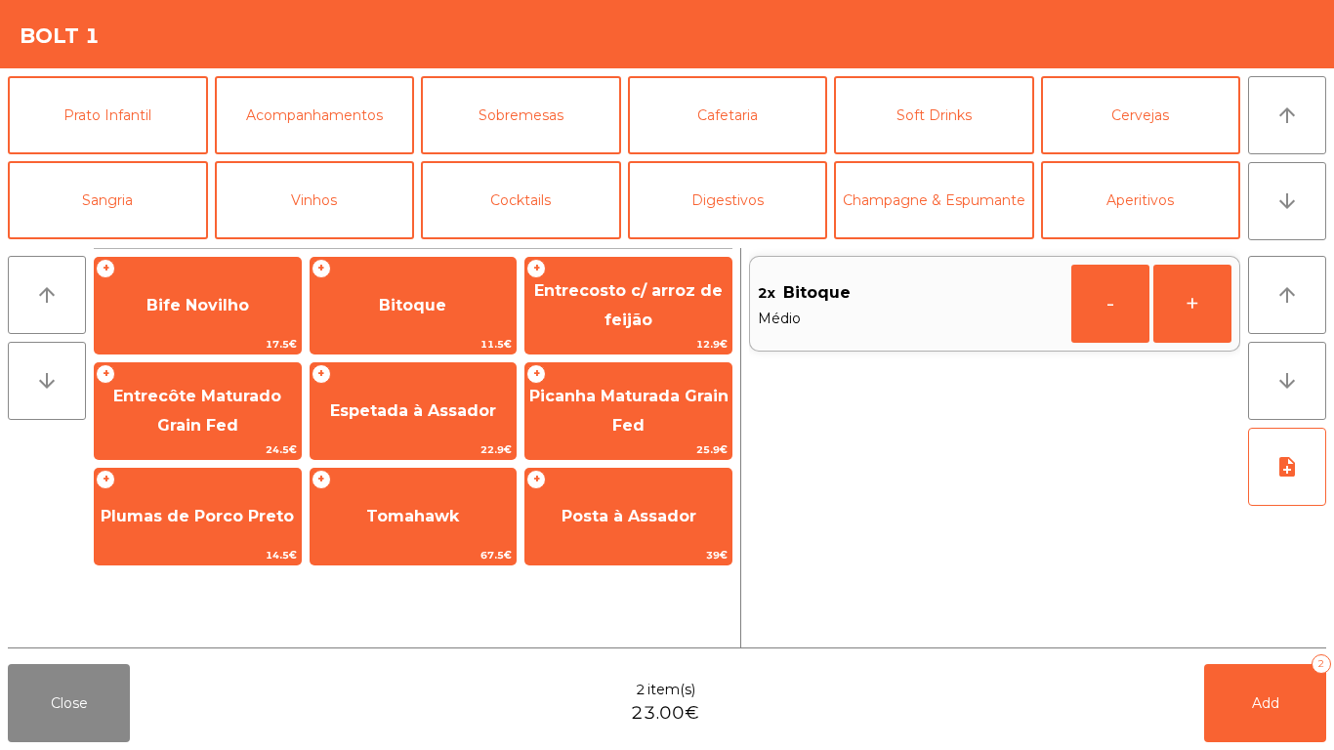
scroll to position [170, 0]
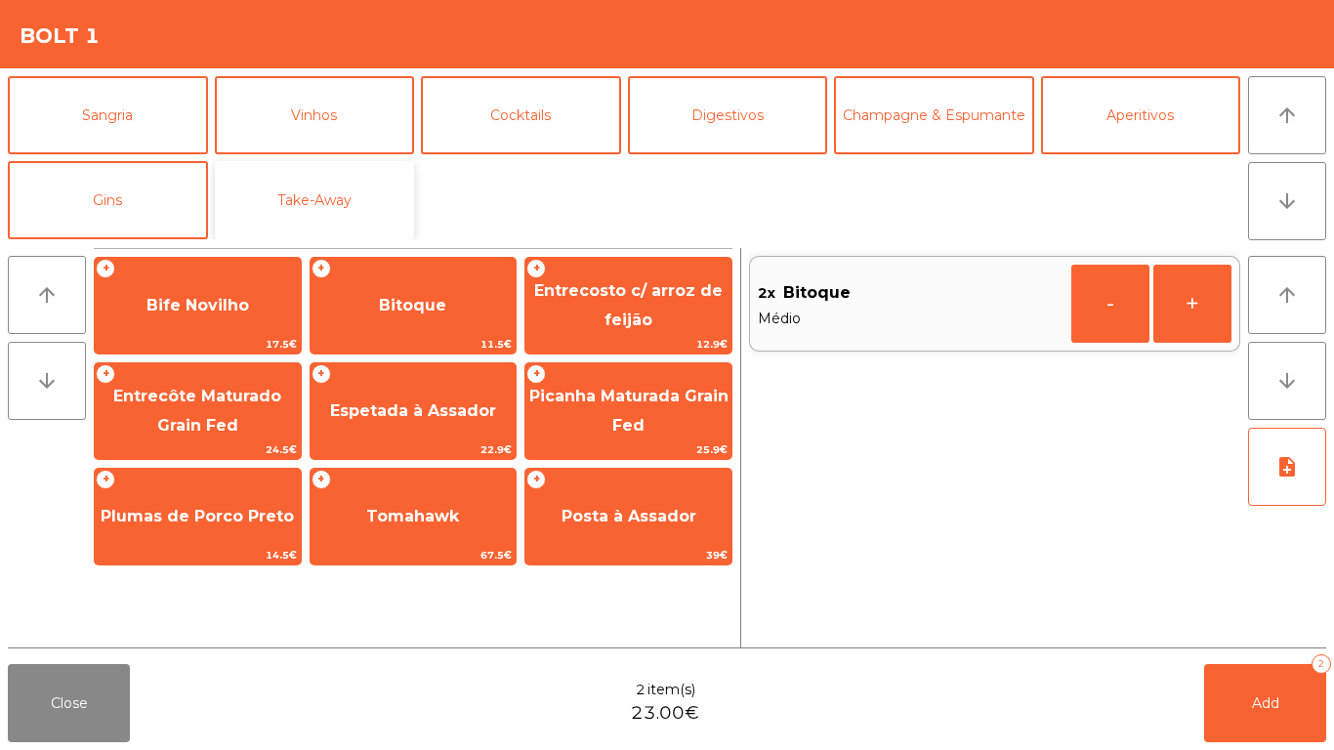
click at [360, 197] on button "Take-Away" at bounding box center [315, 200] width 200 height 78
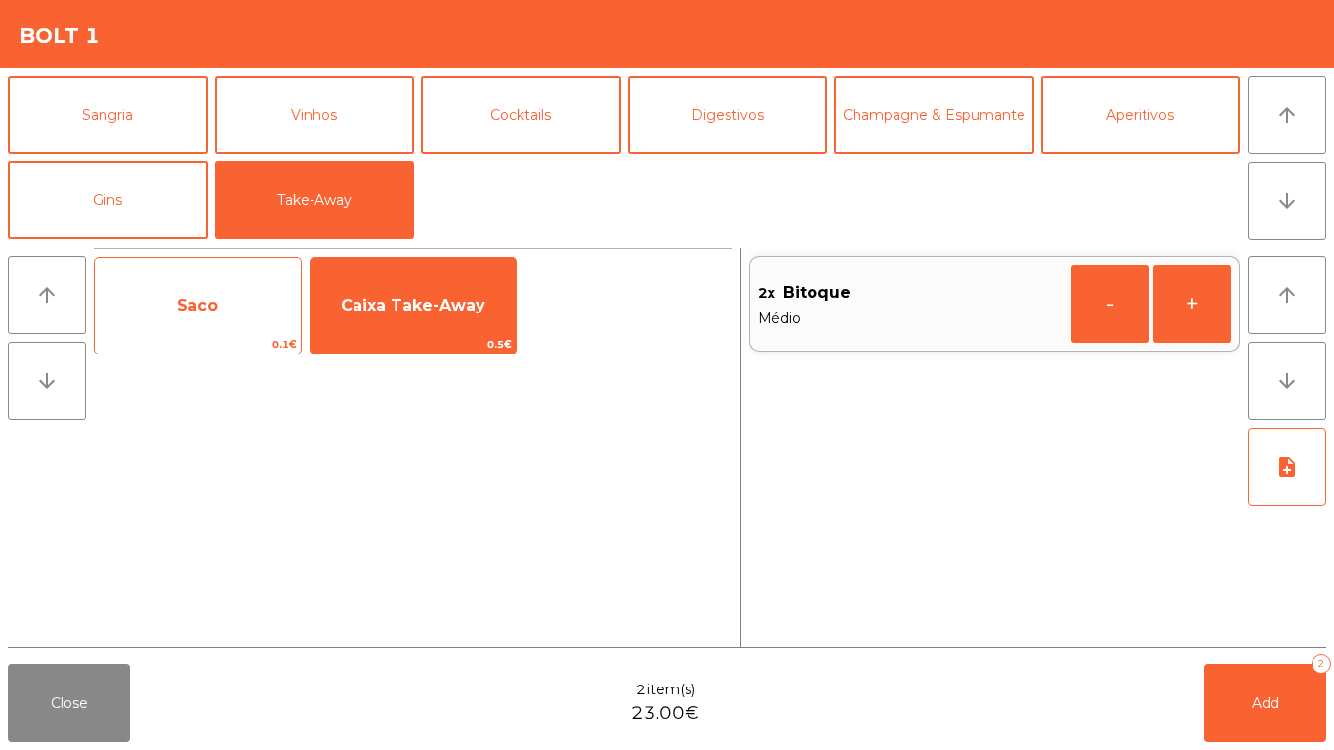
drag, startPoint x: 209, startPoint y: 287, endPoint x: 248, endPoint y: 287, distance: 39.1
click at [213, 287] on span "Saco" at bounding box center [198, 305] width 206 height 53
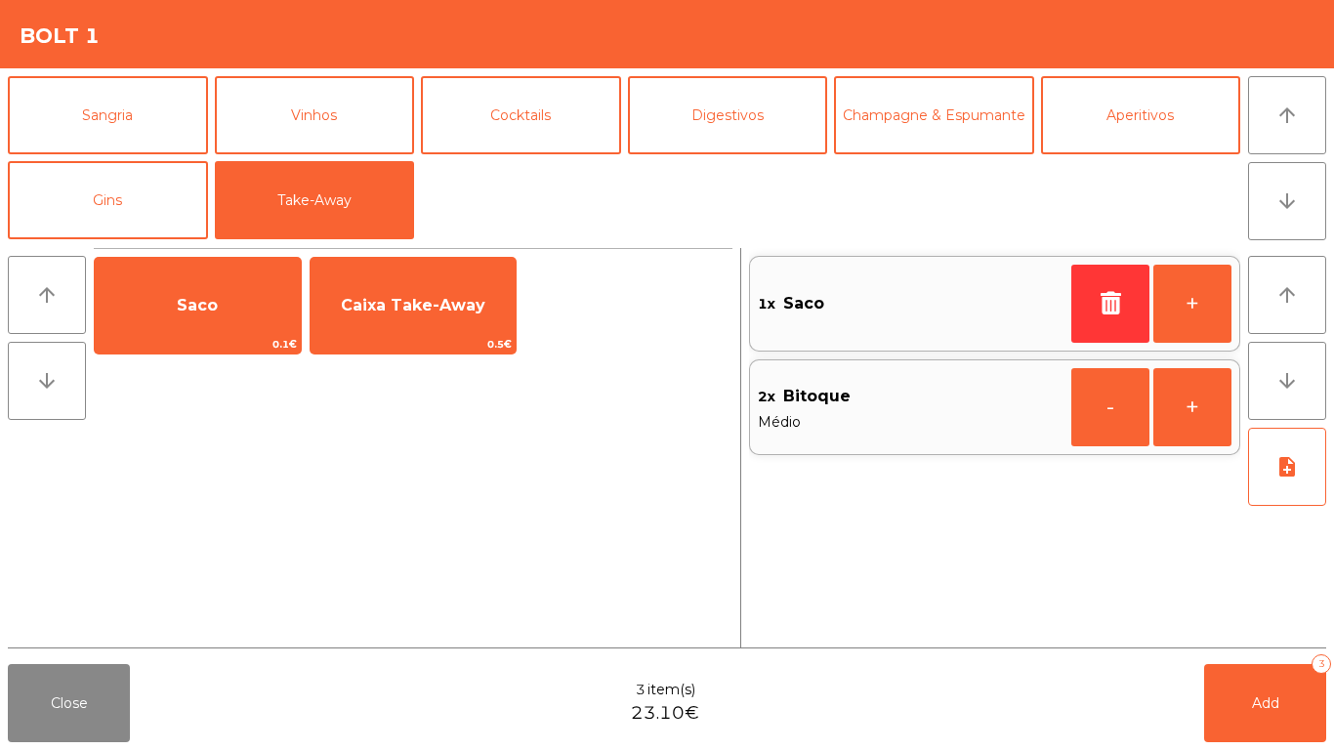
drag, startPoint x: 453, startPoint y: 295, endPoint x: 704, endPoint y: 370, distance: 261.9
click at [471, 302] on span "Caixa Take-Away" at bounding box center [413, 305] width 144 height 19
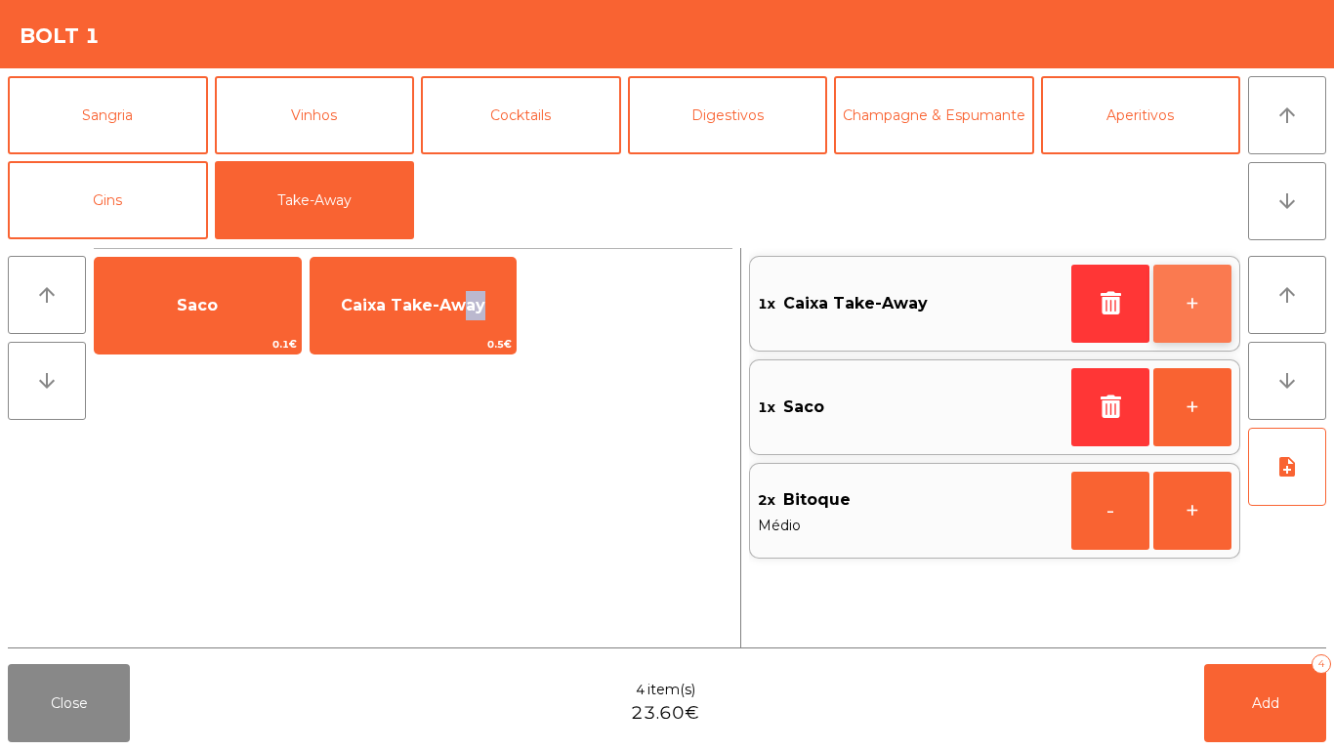
click at [1182, 313] on button "+" at bounding box center [1192, 304] width 78 height 78
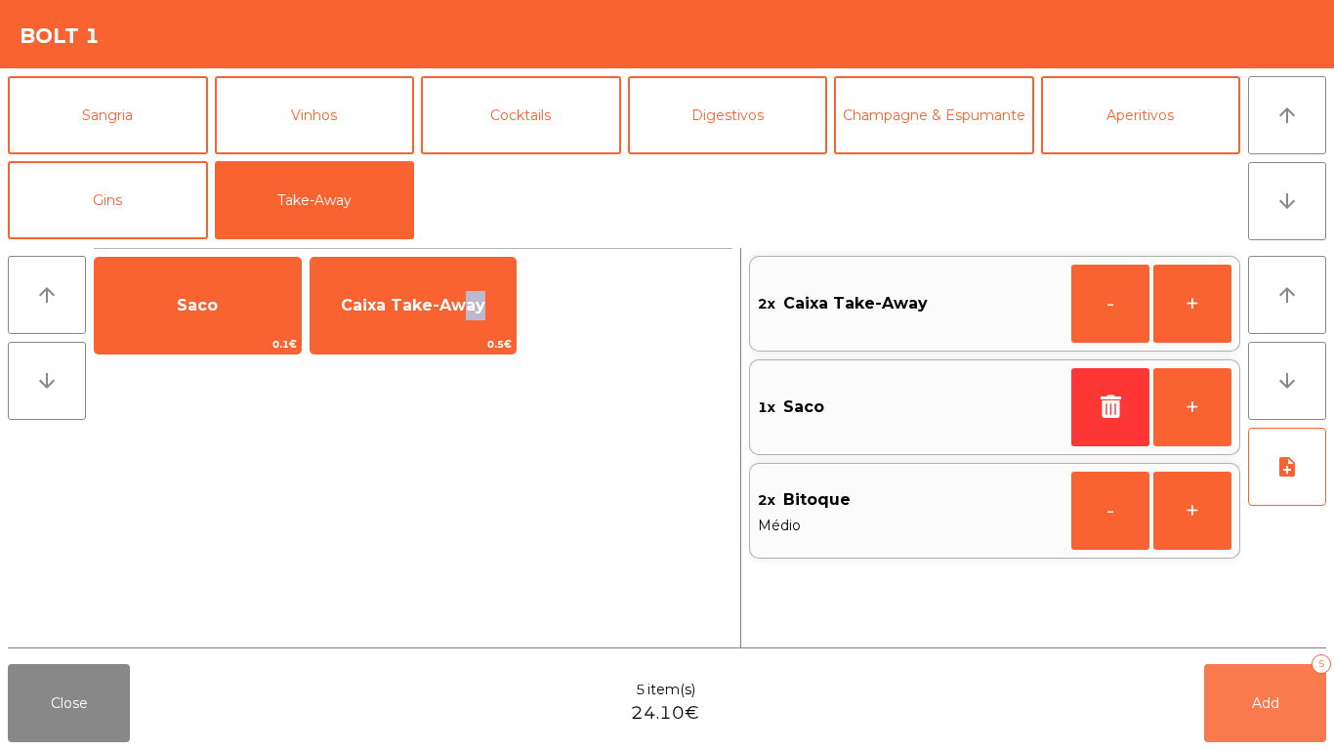
click at [1280, 724] on button "Add 5" at bounding box center [1265, 703] width 122 height 78
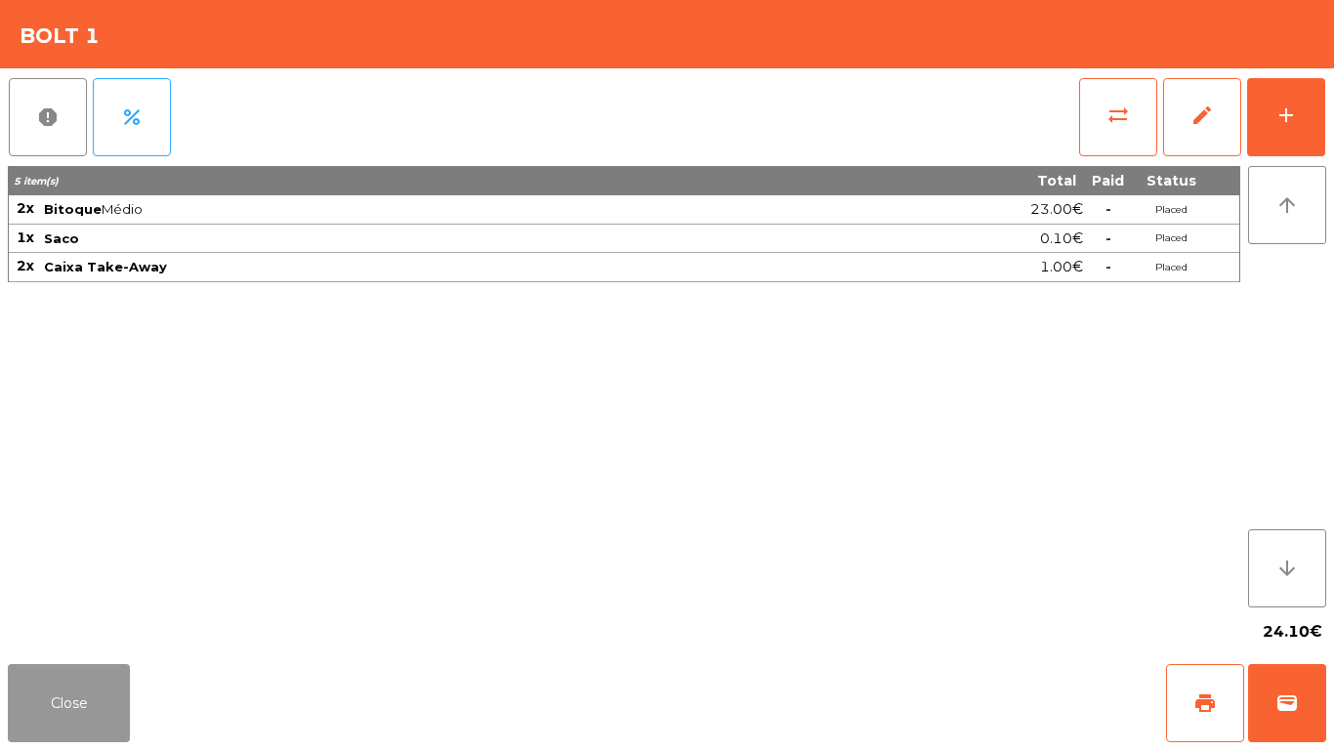
click at [29, 687] on button "Close" at bounding box center [69, 703] width 122 height 78
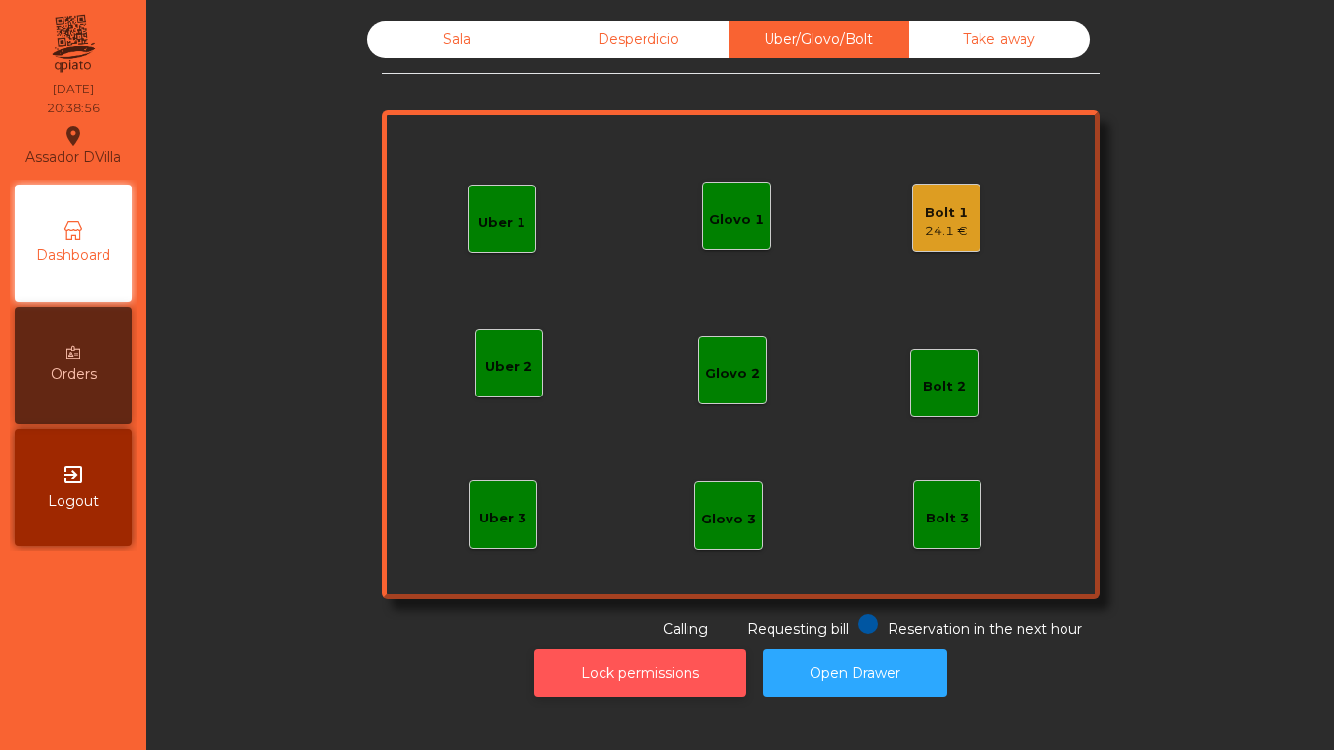
click at [658, 688] on button "Lock permissions" at bounding box center [640, 673] width 212 height 48
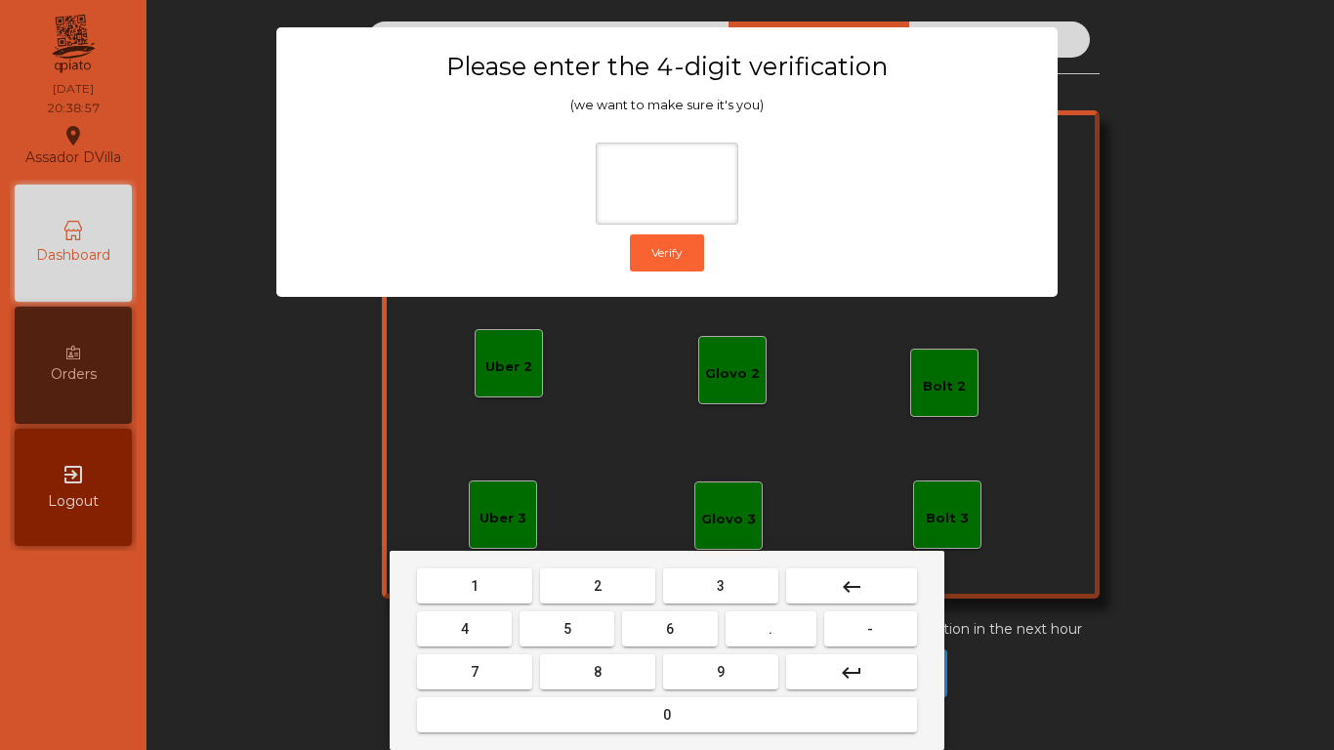
drag, startPoint x: 589, startPoint y: 563, endPoint x: 587, endPoint y: 585, distance: 21.6
click at [590, 565] on div "1 2 3 keyboard_backspace 4 5 6 . - 7 8 9 keyboard_return 0" at bounding box center [667, 650] width 555 height 199
click at [586, 587] on button "2" at bounding box center [597, 585] width 115 height 35
drag, startPoint x: 503, startPoint y: 622, endPoint x: 655, endPoint y: 642, distance: 153.7
click at [509, 626] on button "4" at bounding box center [464, 628] width 95 height 35
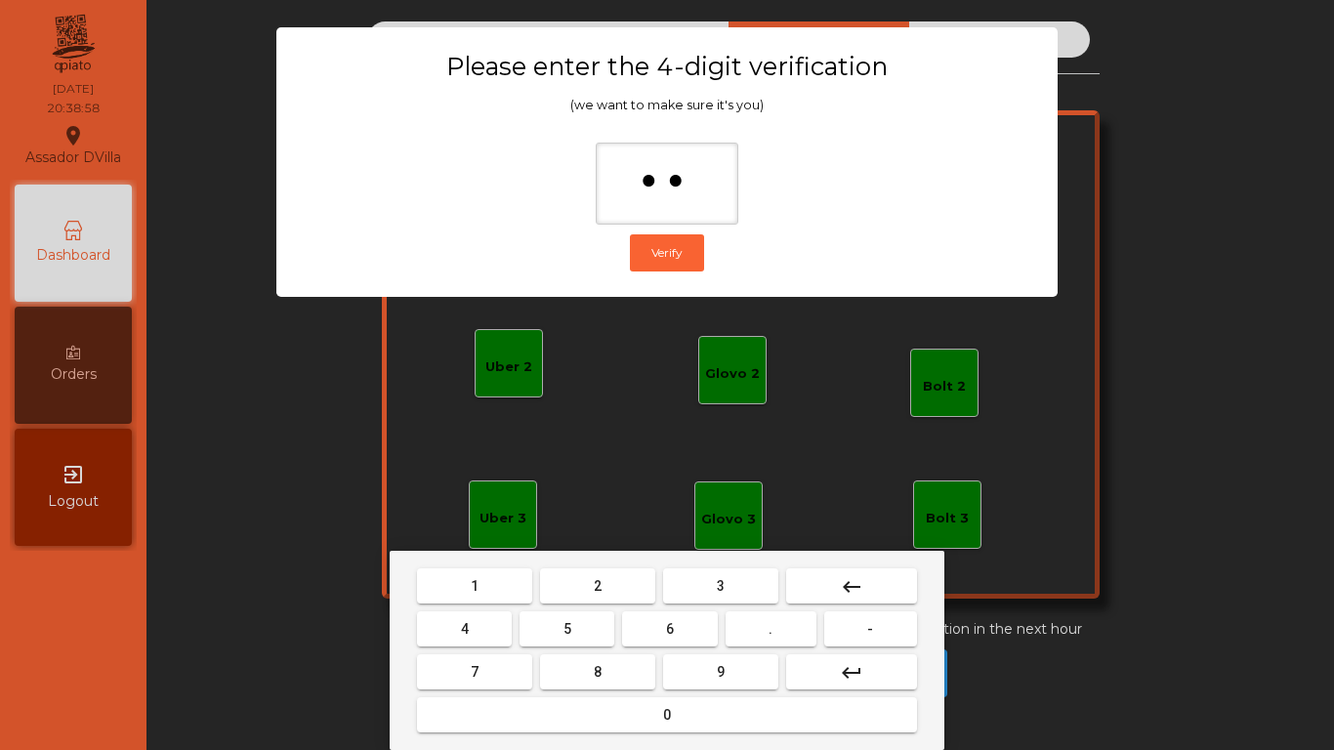
drag, startPoint x: 696, startPoint y: 636, endPoint x: 718, endPoint y: 674, distance: 43.7
click at [706, 657] on nav "1 2 3 keyboard_backspace 4 5 6 . - 7 8 9 keyboard_return 0" at bounding box center [667, 650] width 508 height 172
drag, startPoint x: 720, startPoint y: 676, endPoint x: 752, endPoint y: 500, distance: 178.7
click at [722, 670] on span "9" at bounding box center [721, 672] width 8 height 16
click at [845, 587] on mat-icon "keyboard_backspace" at bounding box center [851, 586] width 23 height 23
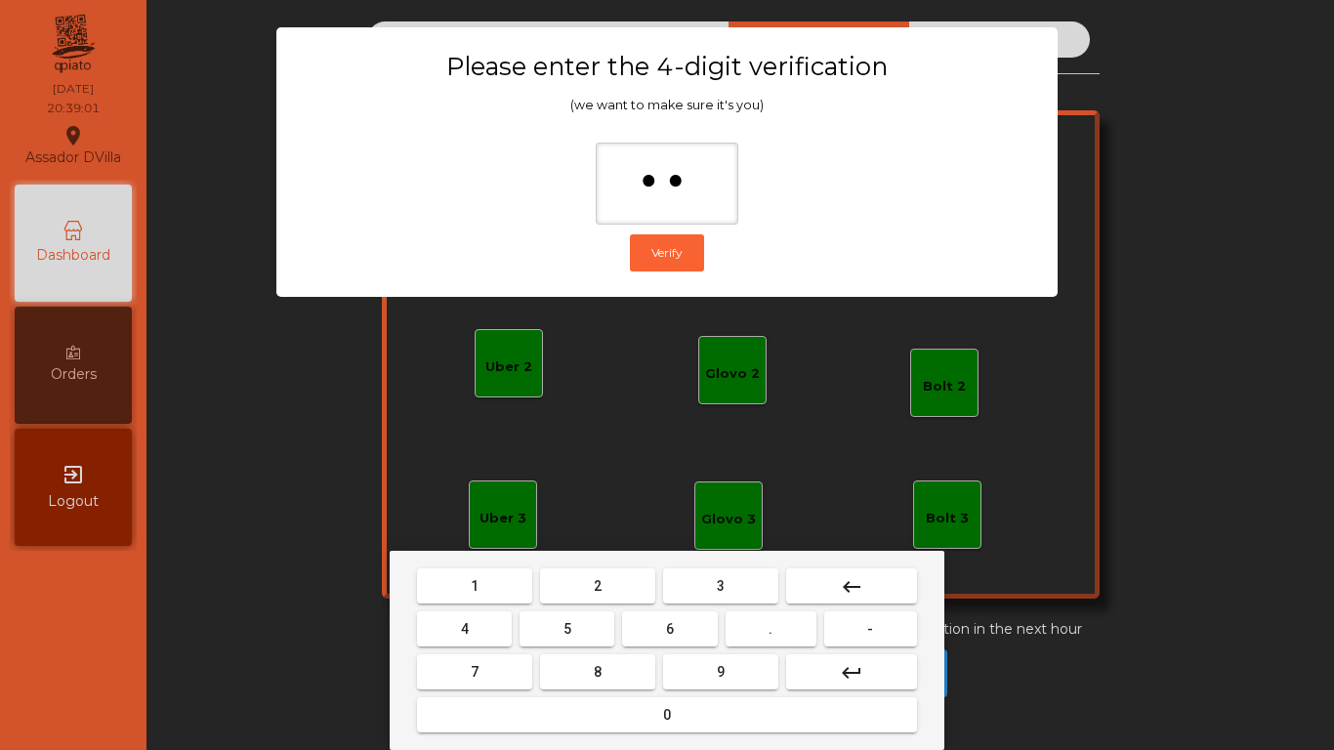
click at [845, 587] on mat-icon "keyboard_backspace" at bounding box center [851, 586] width 23 height 23
type input "*"
click at [845, 587] on mat-icon "keyboard_backspace" at bounding box center [851, 586] width 23 height 23
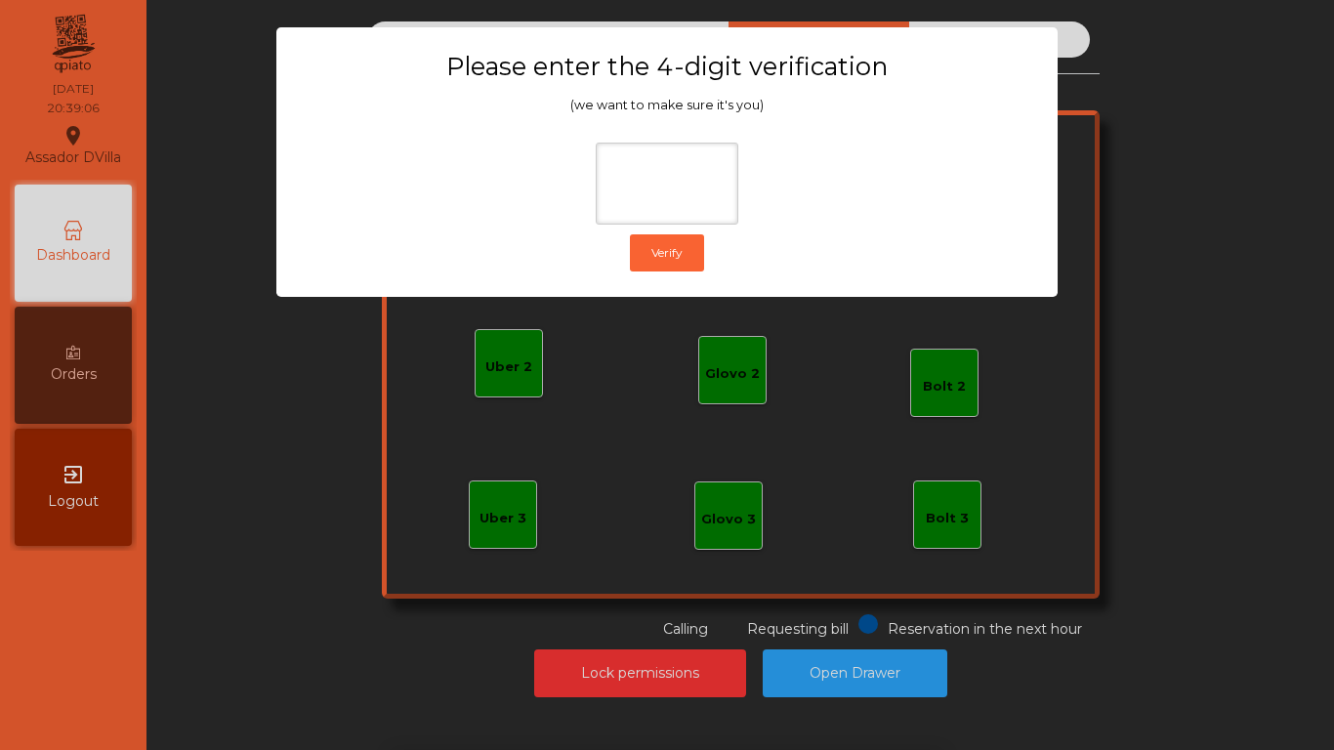
click at [1227, 578] on div "1 2 3 keyboard_backspace 4 5 6 . - 7 8 9 keyboard_return 0" at bounding box center [667, 650] width 1334 height 199
click at [1179, 589] on ngb-modal-window "Please enter the 4-digit verification (we want to make sure it's you) Verify" at bounding box center [666, 375] width 1267 height 750
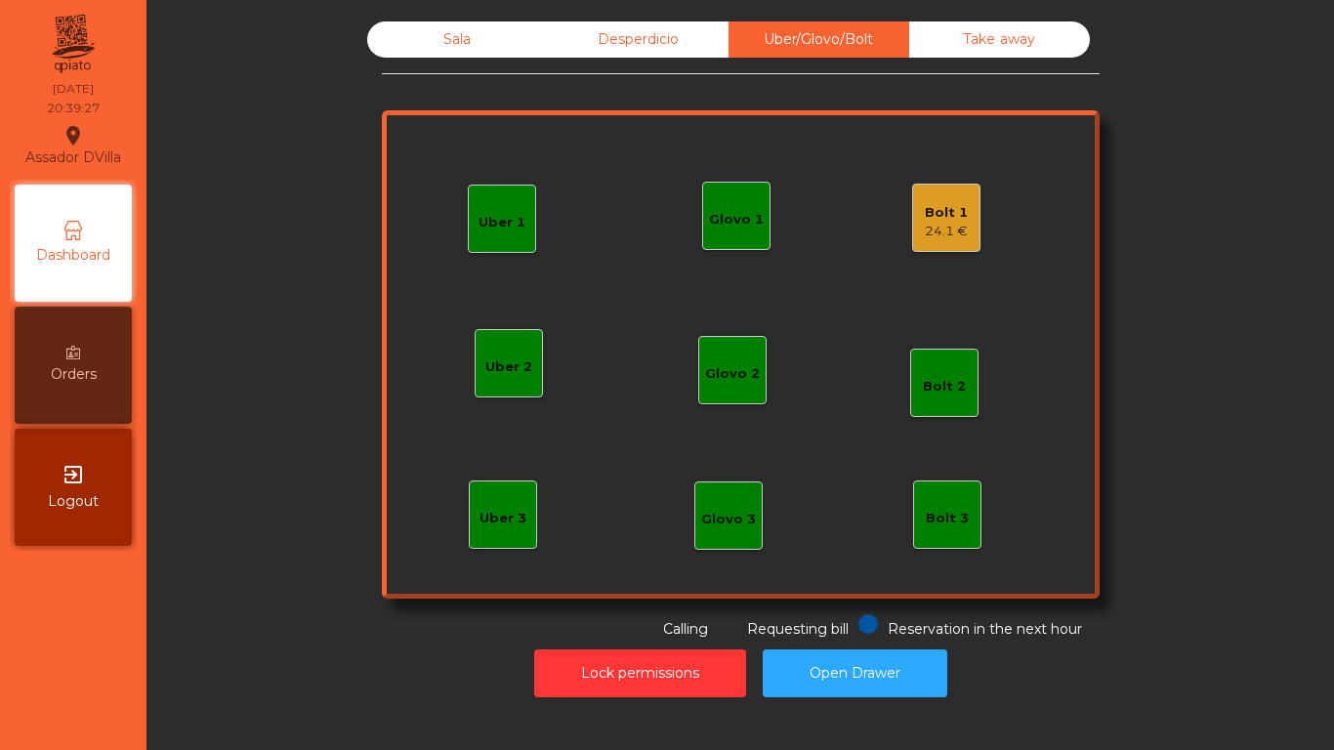
click at [939, 215] on div "Bolt 1" at bounding box center [946, 213] width 43 height 20
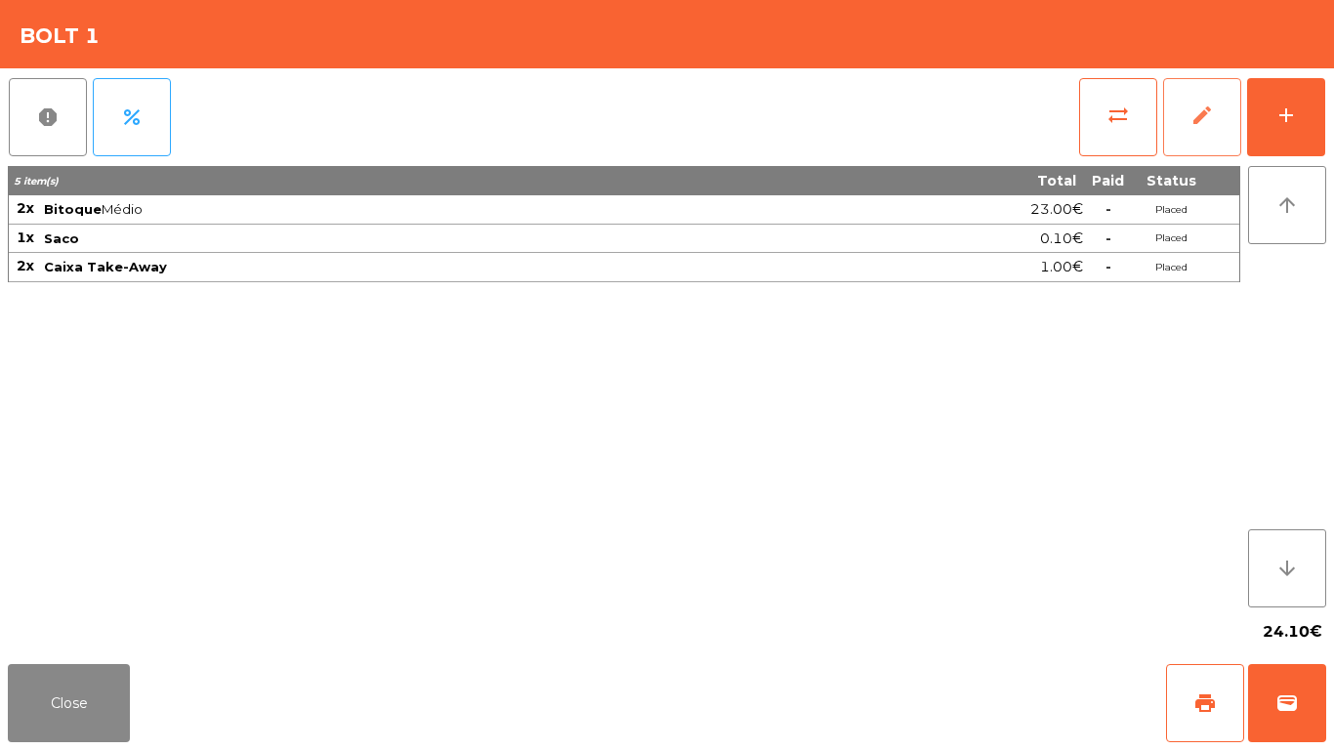
click at [1203, 112] on span "edit" at bounding box center [1201, 114] width 23 height 23
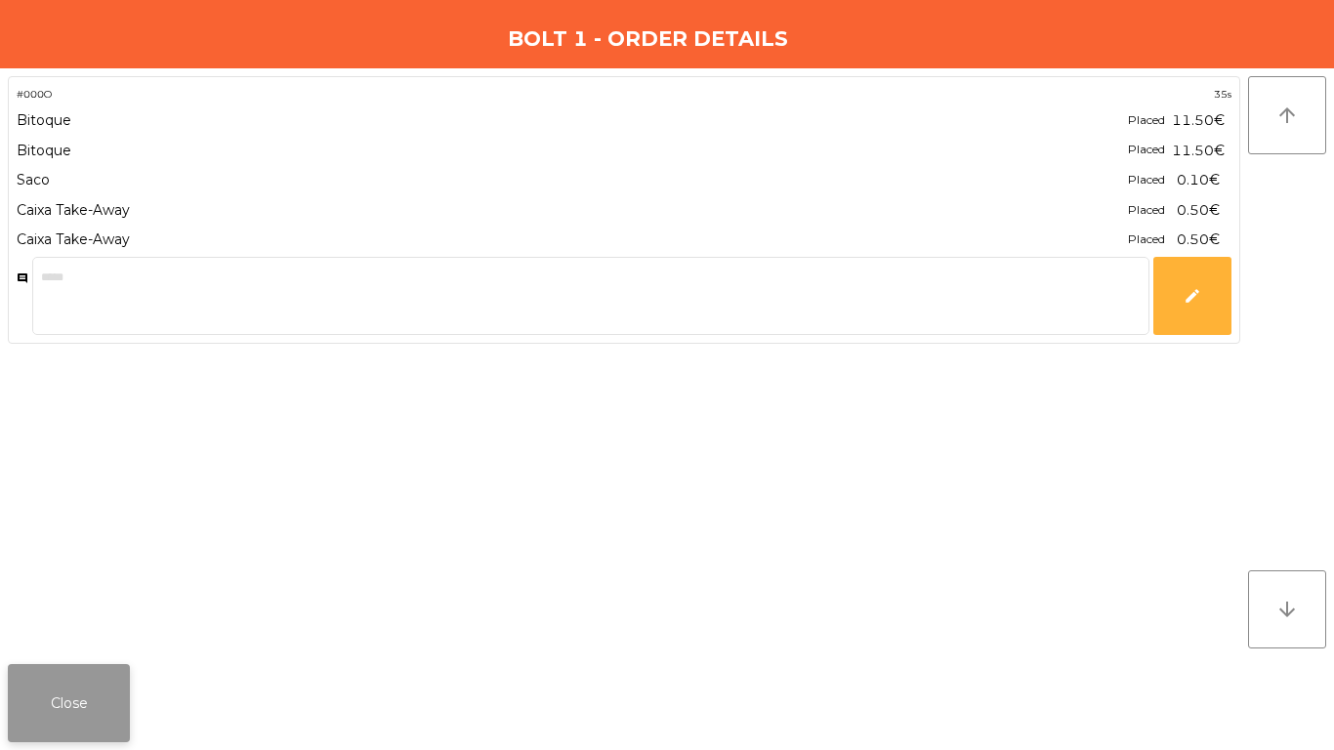
click at [97, 696] on button "Close" at bounding box center [69, 703] width 122 height 78
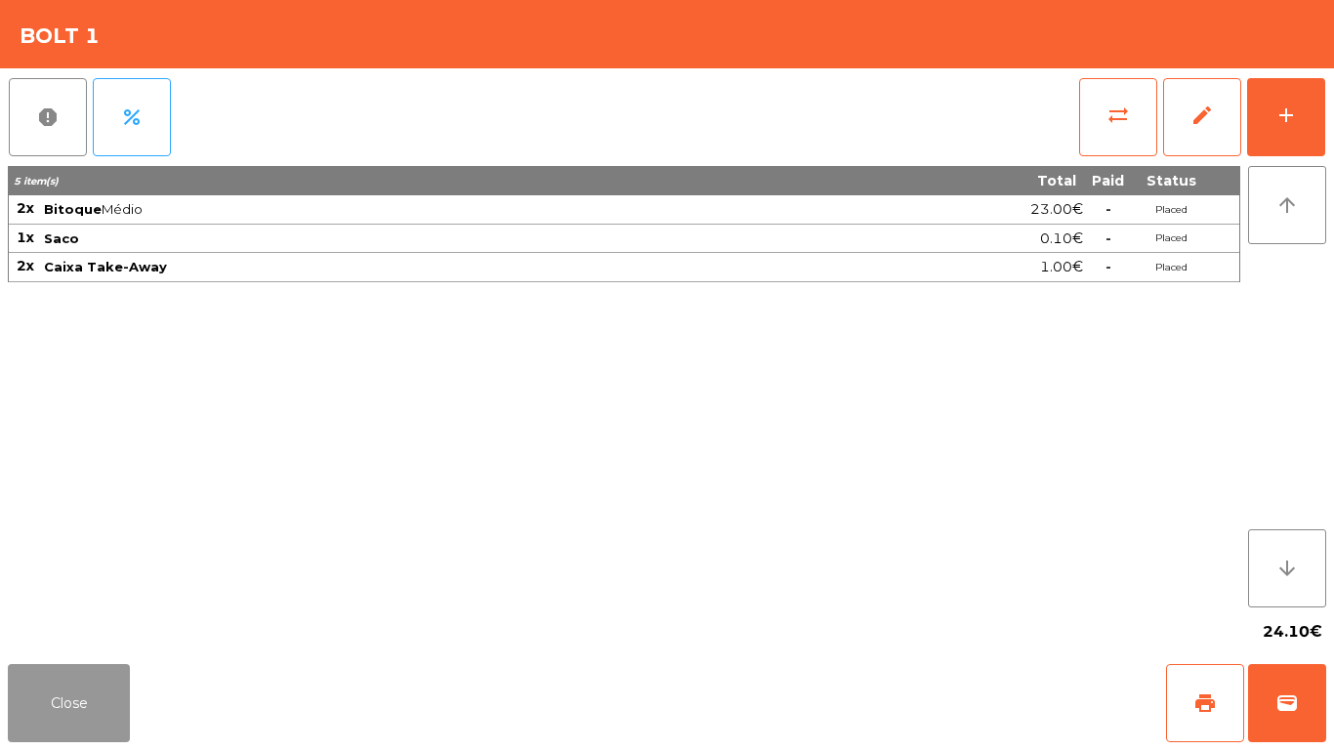
click at [89, 715] on button "Close" at bounding box center [69, 703] width 122 height 78
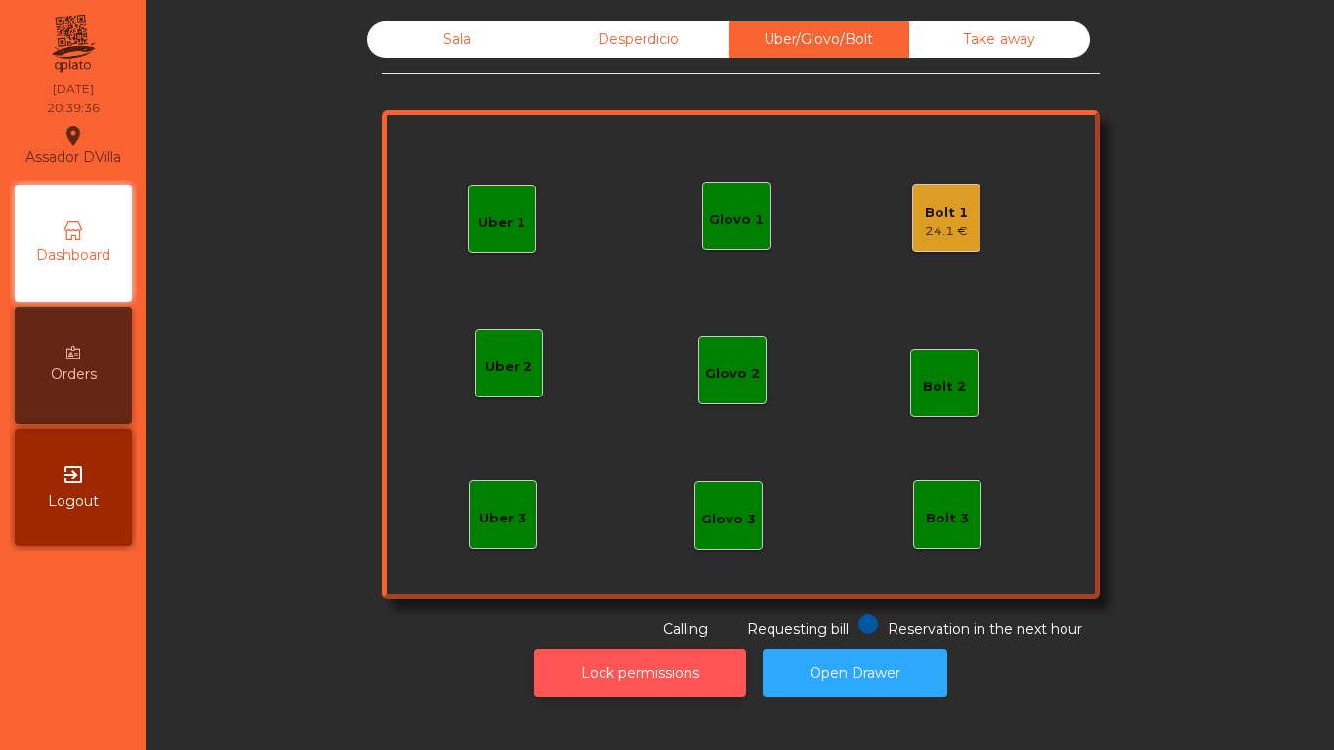
click at [611, 673] on button "Lock permissions" at bounding box center [640, 673] width 212 height 48
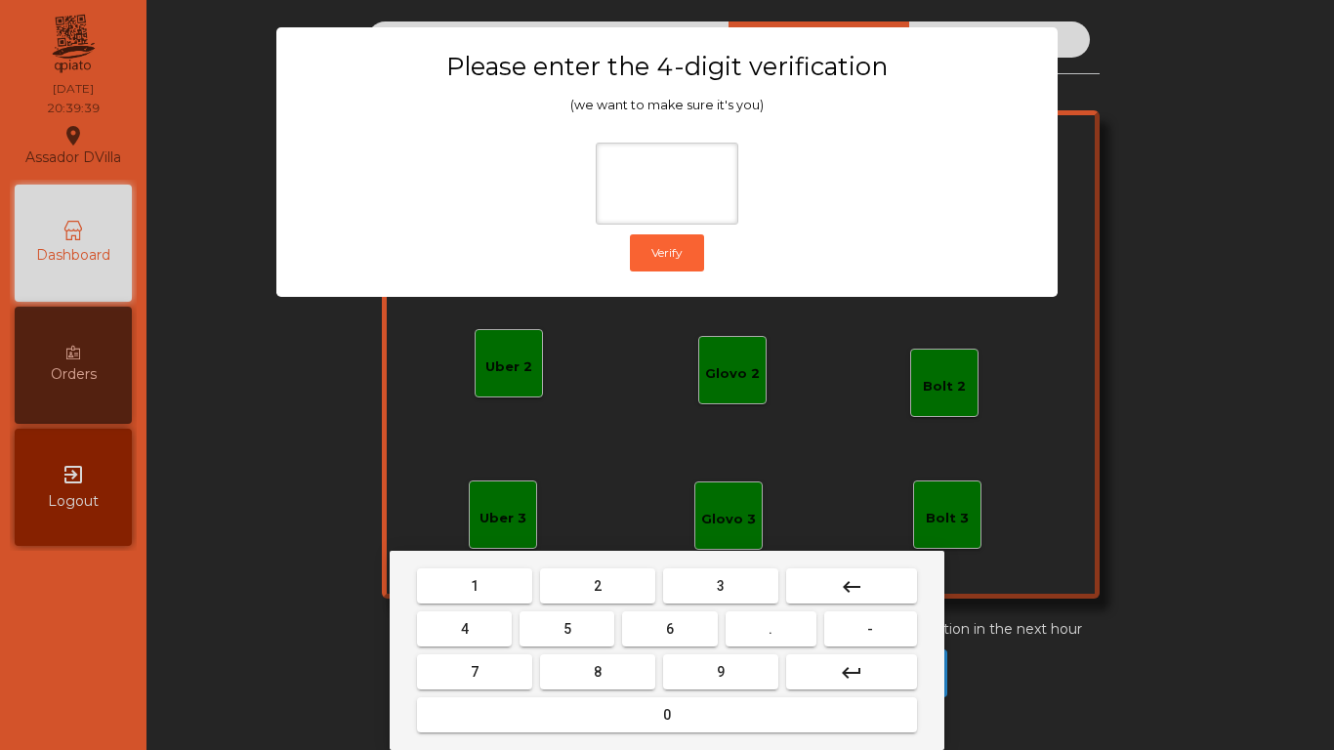
click at [603, 591] on button "2" at bounding box center [597, 585] width 115 height 35
type input "*"
click at [862, 593] on mat-icon "keyboard_backspace" at bounding box center [851, 586] width 23 height 23
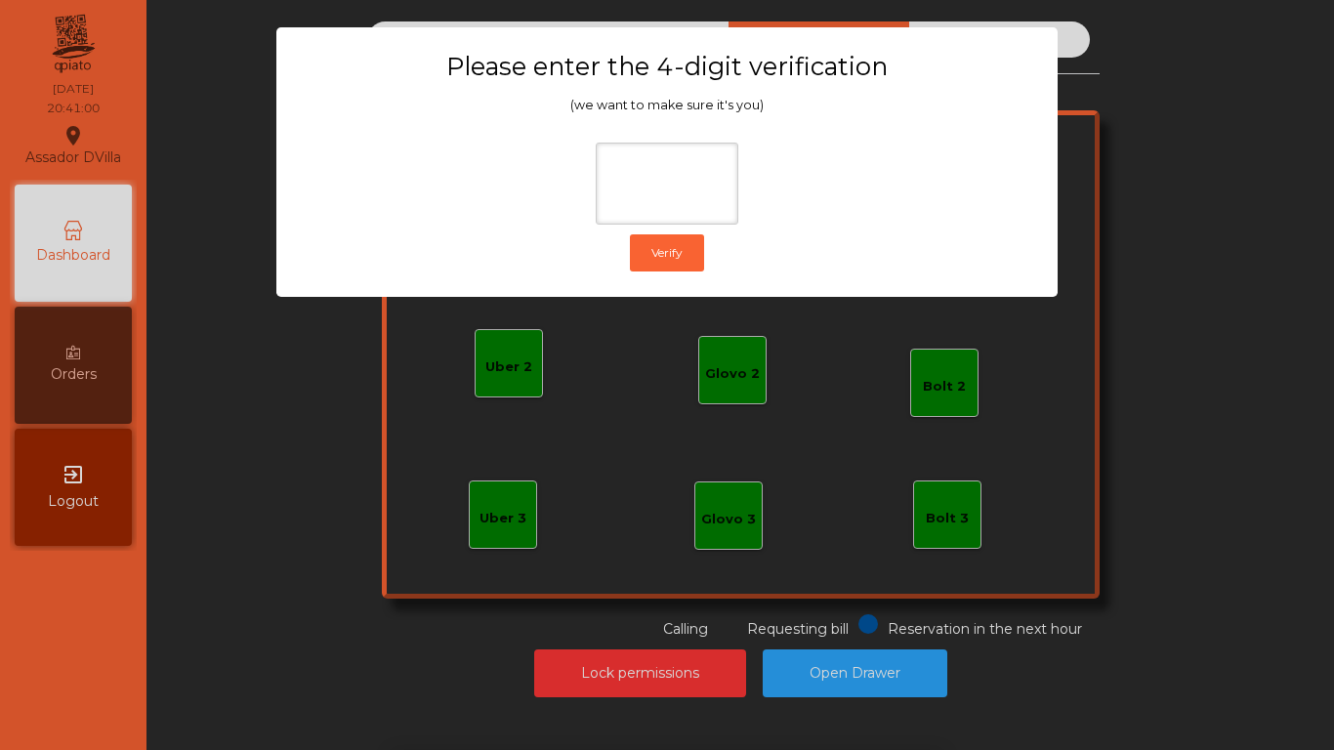
click at [644, 519] on ngb-modal-window "Please enter the 4-digit verification (we want to make sure it's you) Verify" at bounding box center [666, 375] width 1267 height 750
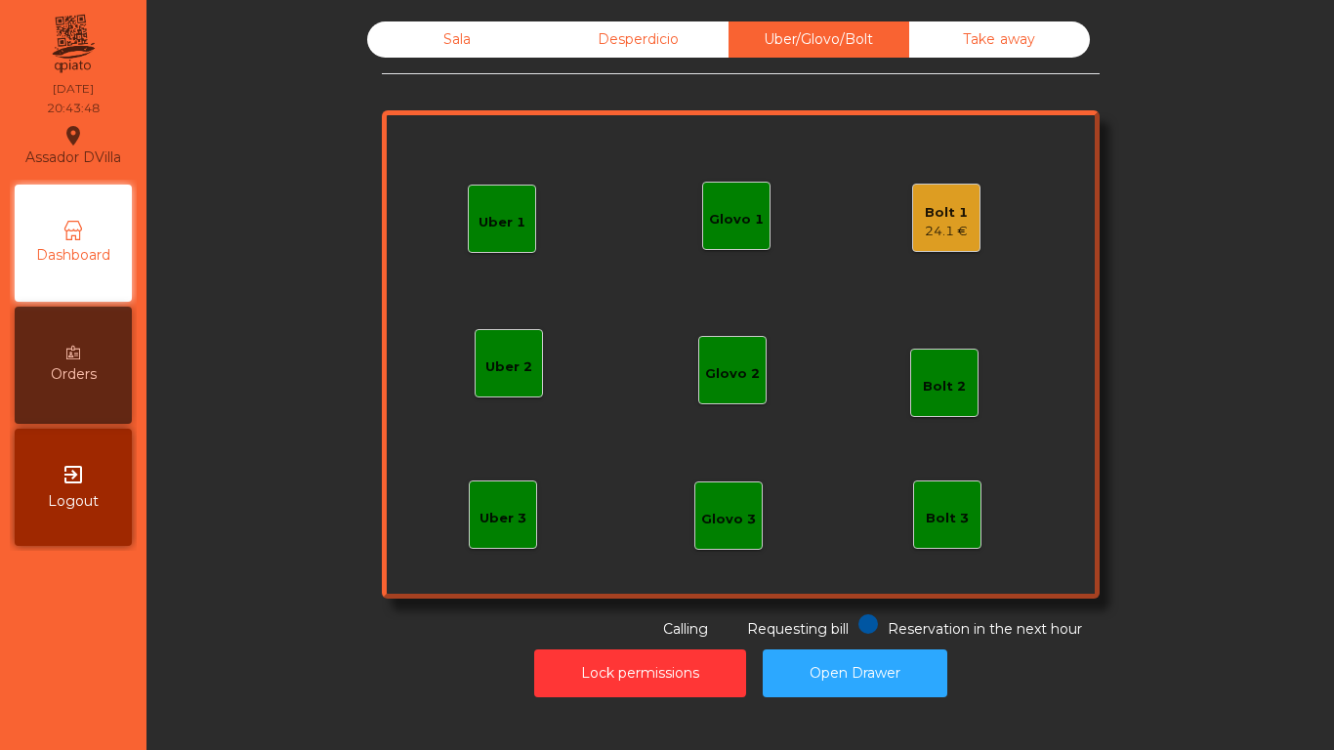
click at [912, 196] on div "Bolt 1 24.1 €" at bounding box center [946, 218] width 68 height 68
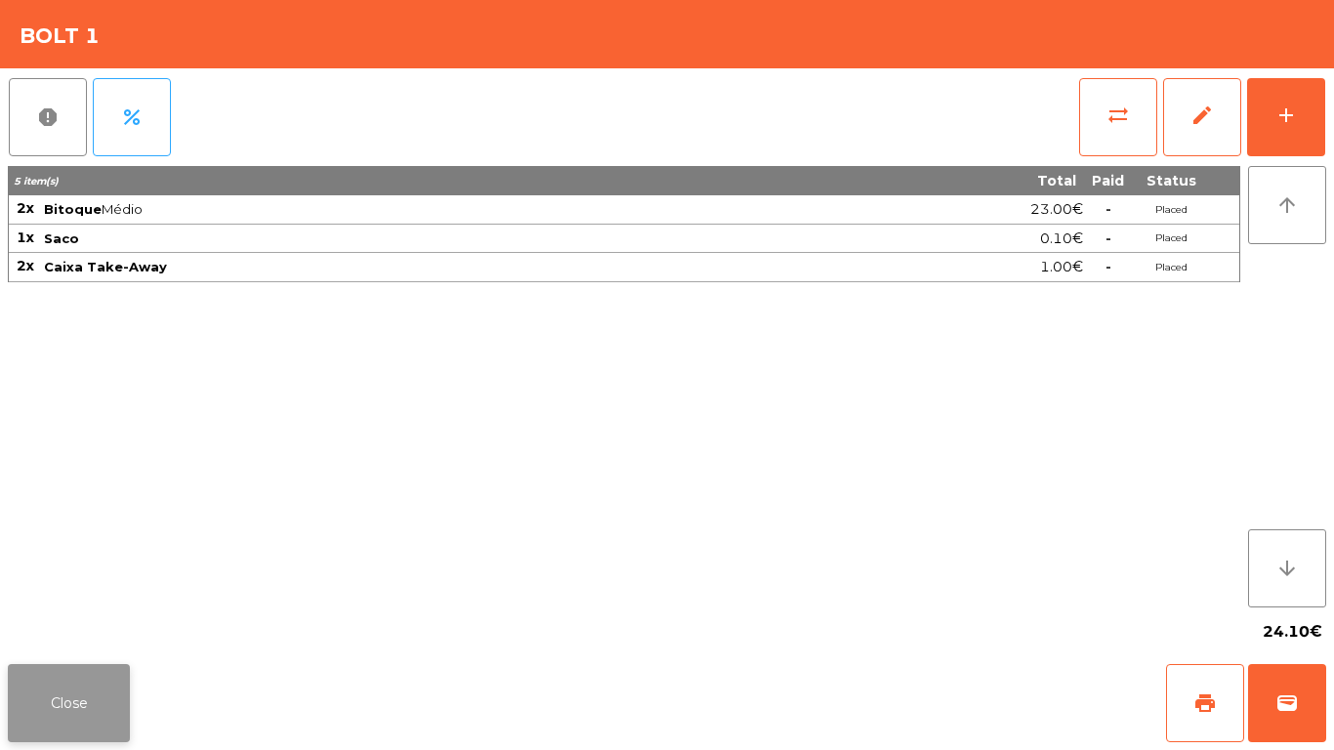
click at [90, 686] on button "Close" at bounding box center [69, 703] width 122 height 78
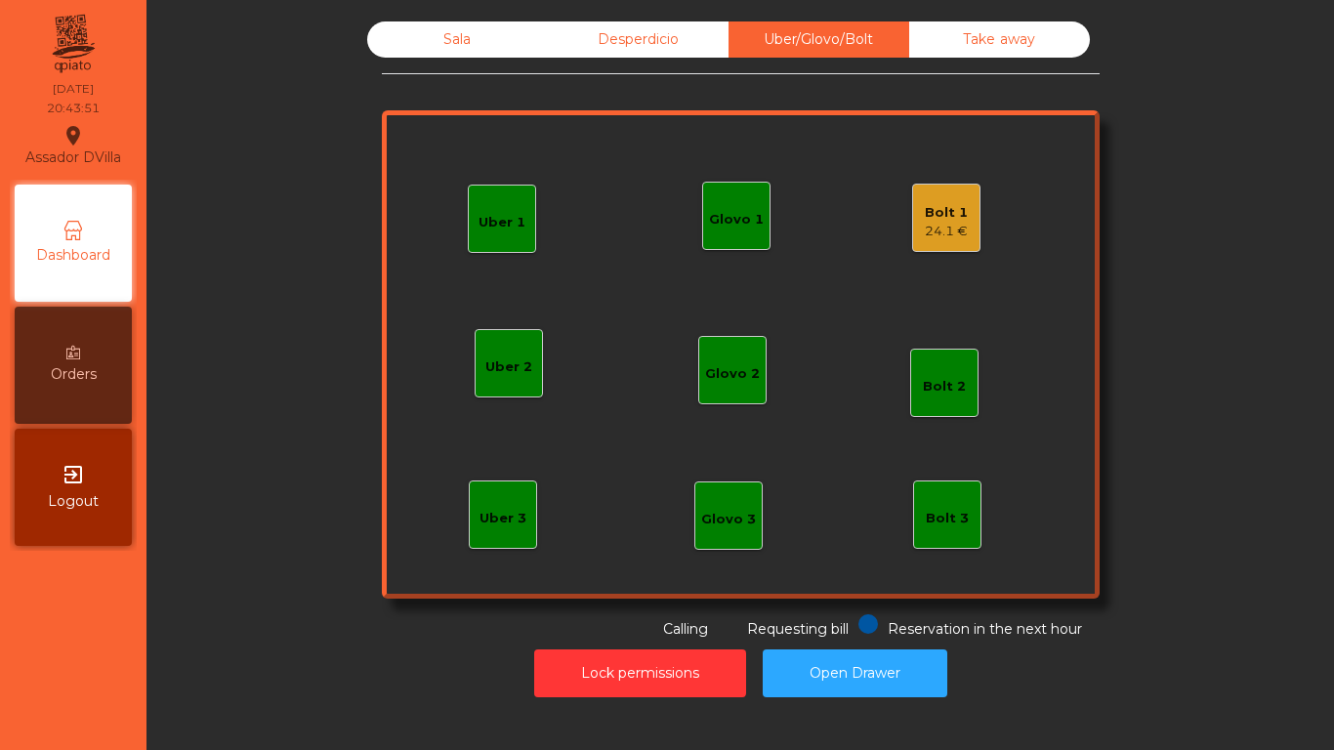
click at [507, 26] on div "Sala" at bounding box center [457, 39] width 181 height 36
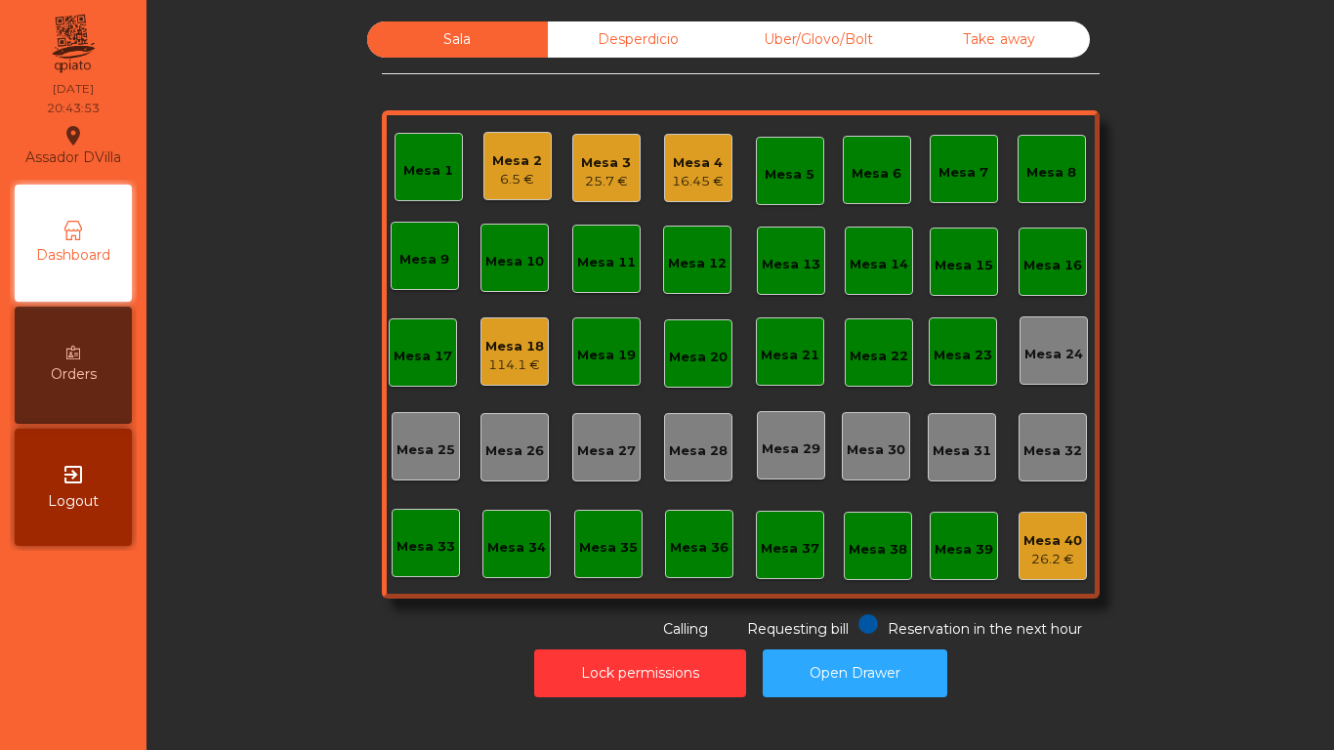
click at [513, 347] on div "Mesa 18" at bounding box center [514, 347] width 59 height 20
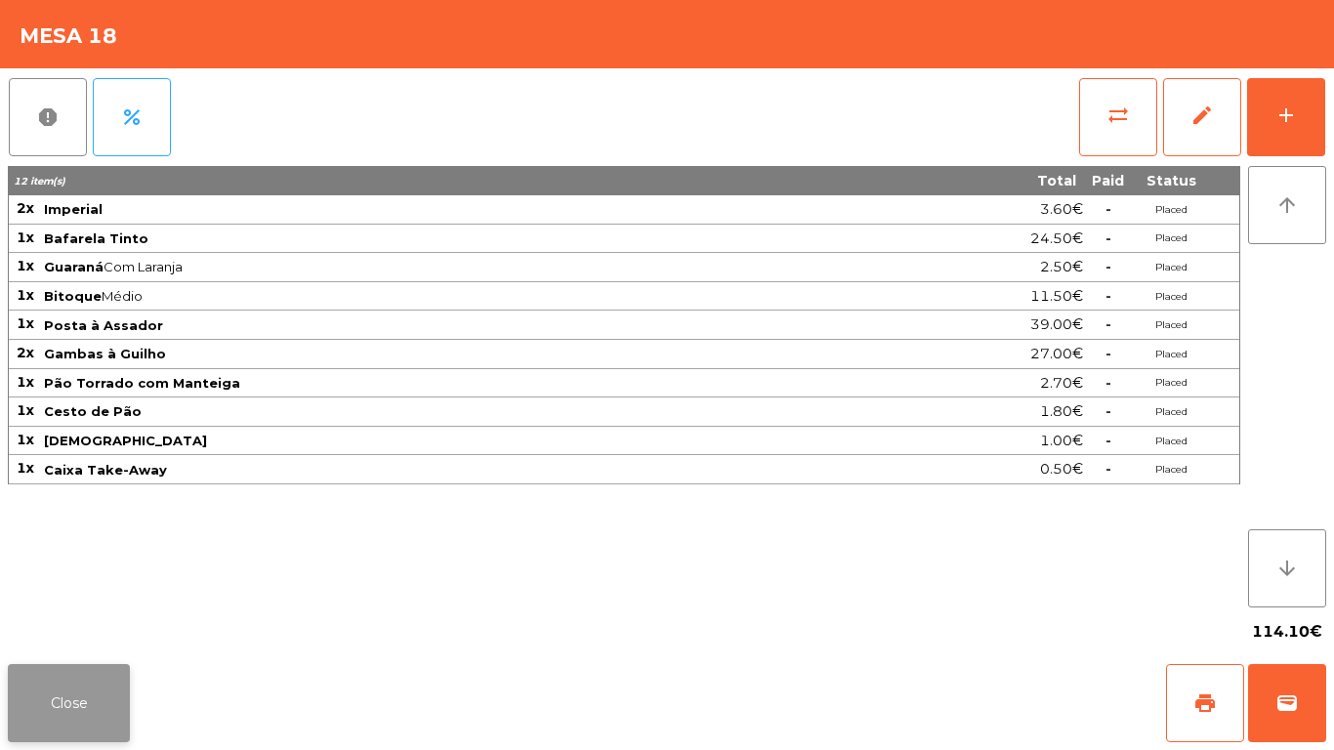
click at [49, 688] on button "Close" at bounding box center [69, 703] width 122 height 78
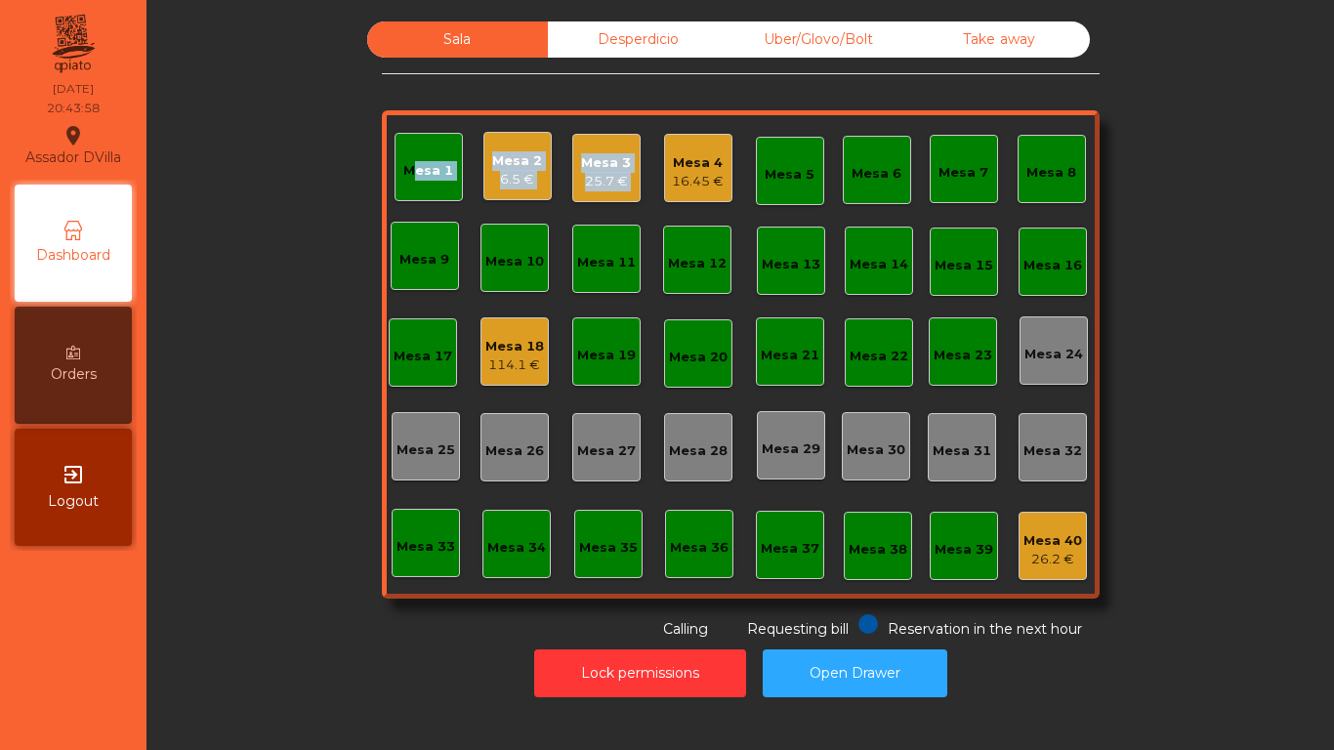
click at [657, 171] on div "Mesa 1 Mesa 2 6.5 € Mesa 3 25.7 € Mesa 4 16.45 € Mesa 5 Mesa 6 Mesa 7 Mesa 8 [G…" at bounding box center [741, 354] width 718 height 488
click at [672, 177] on div "16.45 €" at bounding box center [698, 182] width 52 height 20
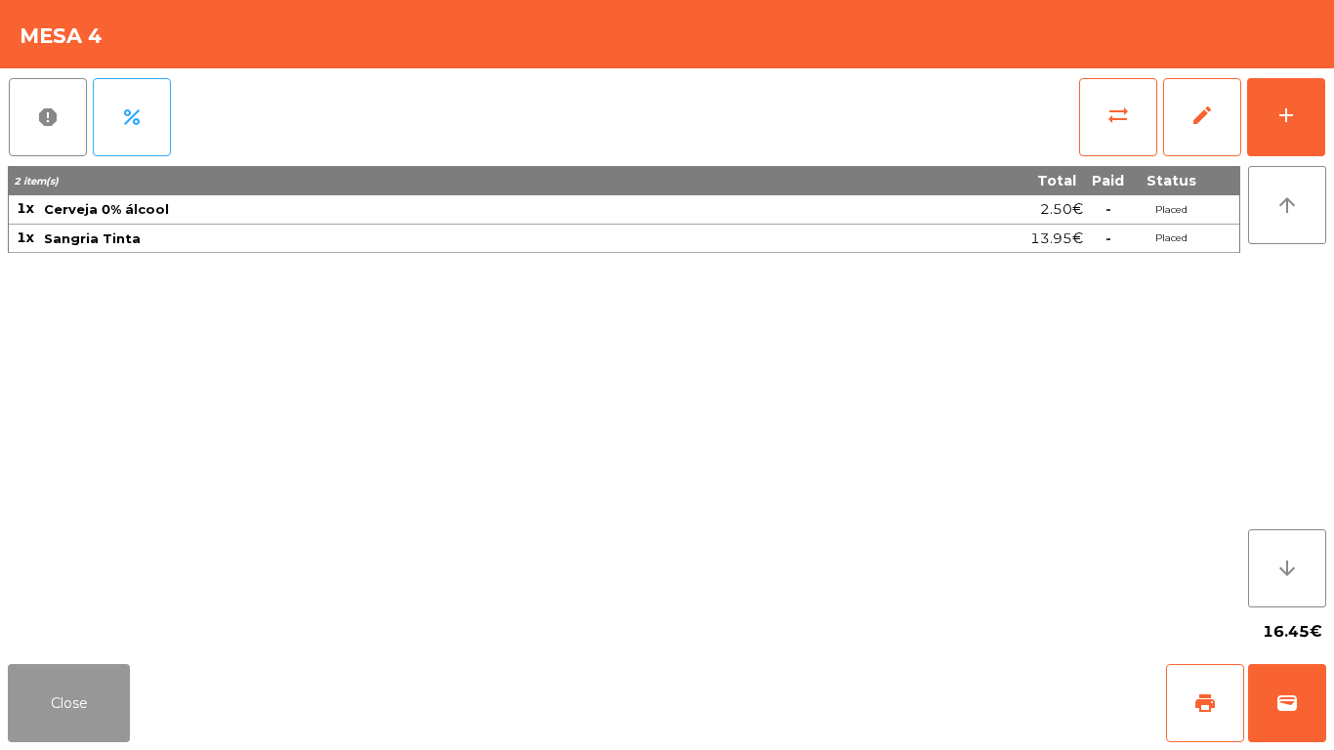
click at [56, 730] on button "Close" at bounding box center [69, 703] width 122 height 78
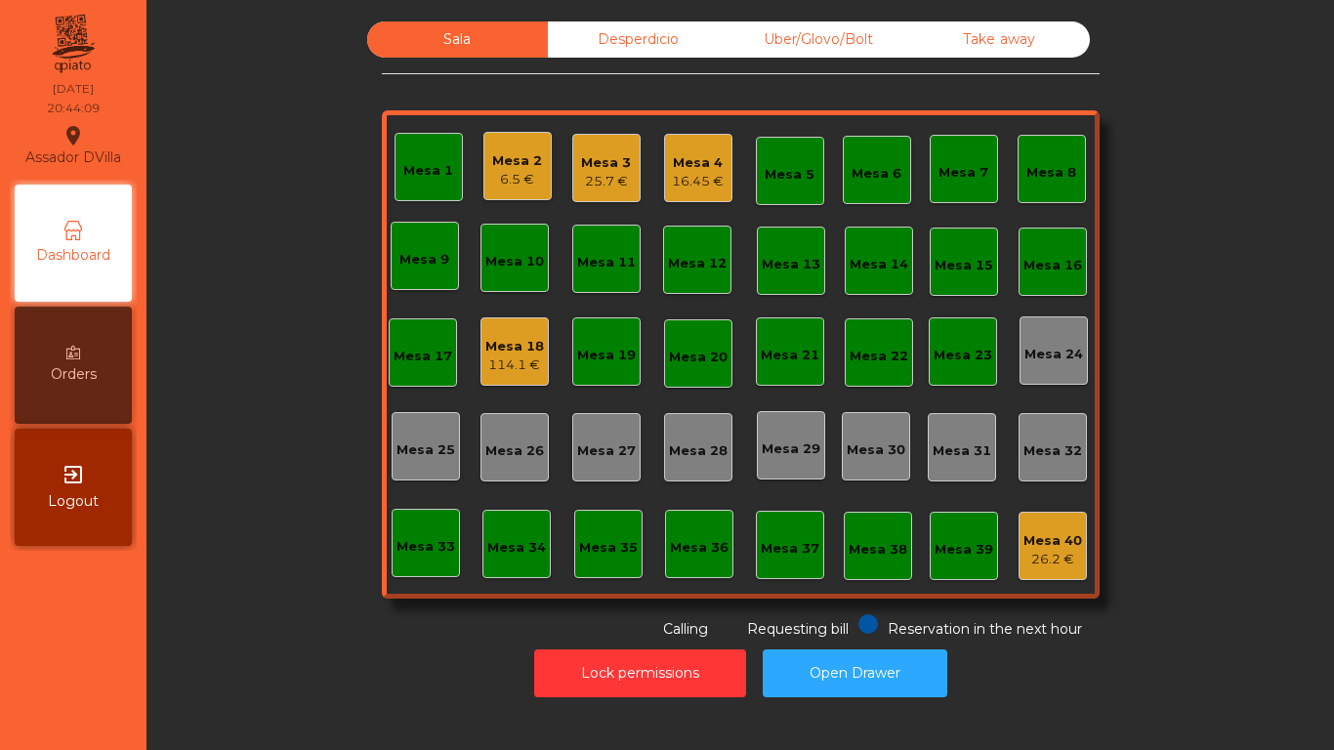
click at [581, 178] on div "25.7 €" at bounding box center [606, 182] width 50 height 20
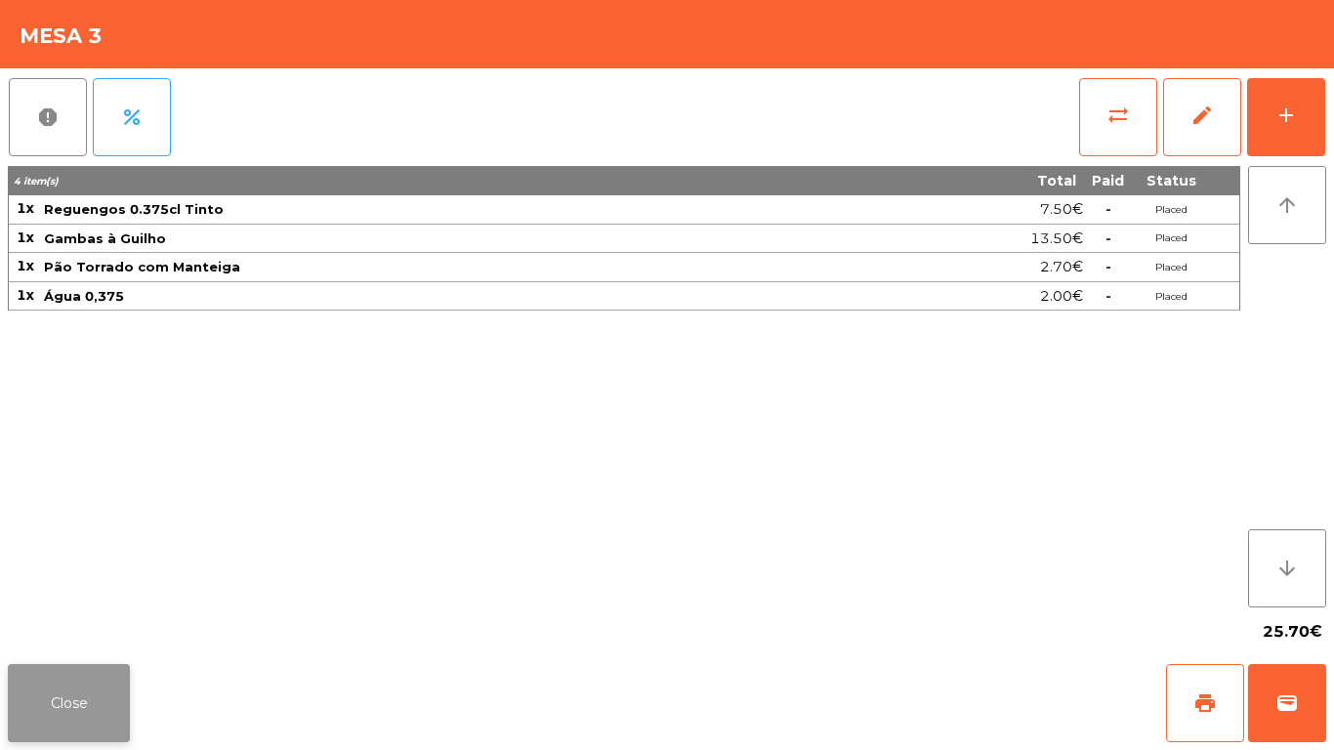
click at [108, 697] on button "Close" at bounding box center [69, 703] width 122 height 78
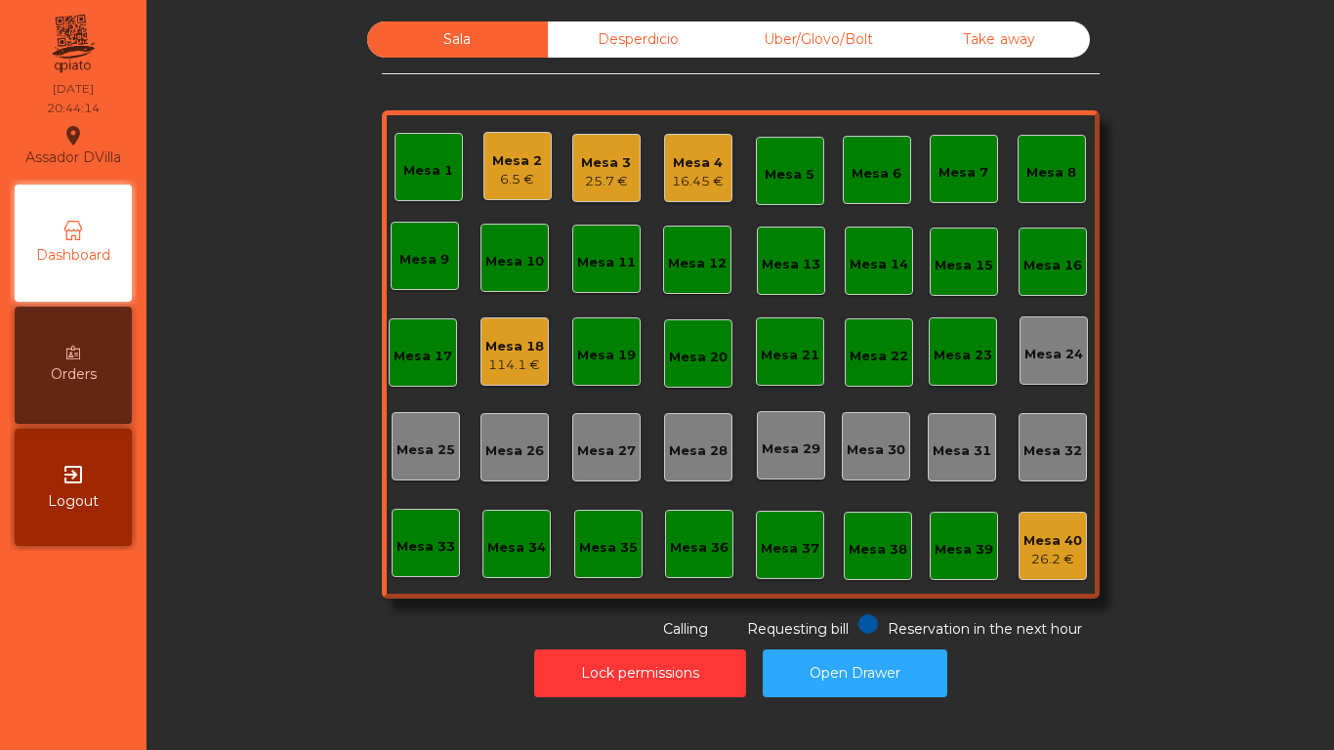
click at [664, 172] on div "Mesa 4 16.45 €" at bounding box center [698, 168] width 68 height 68
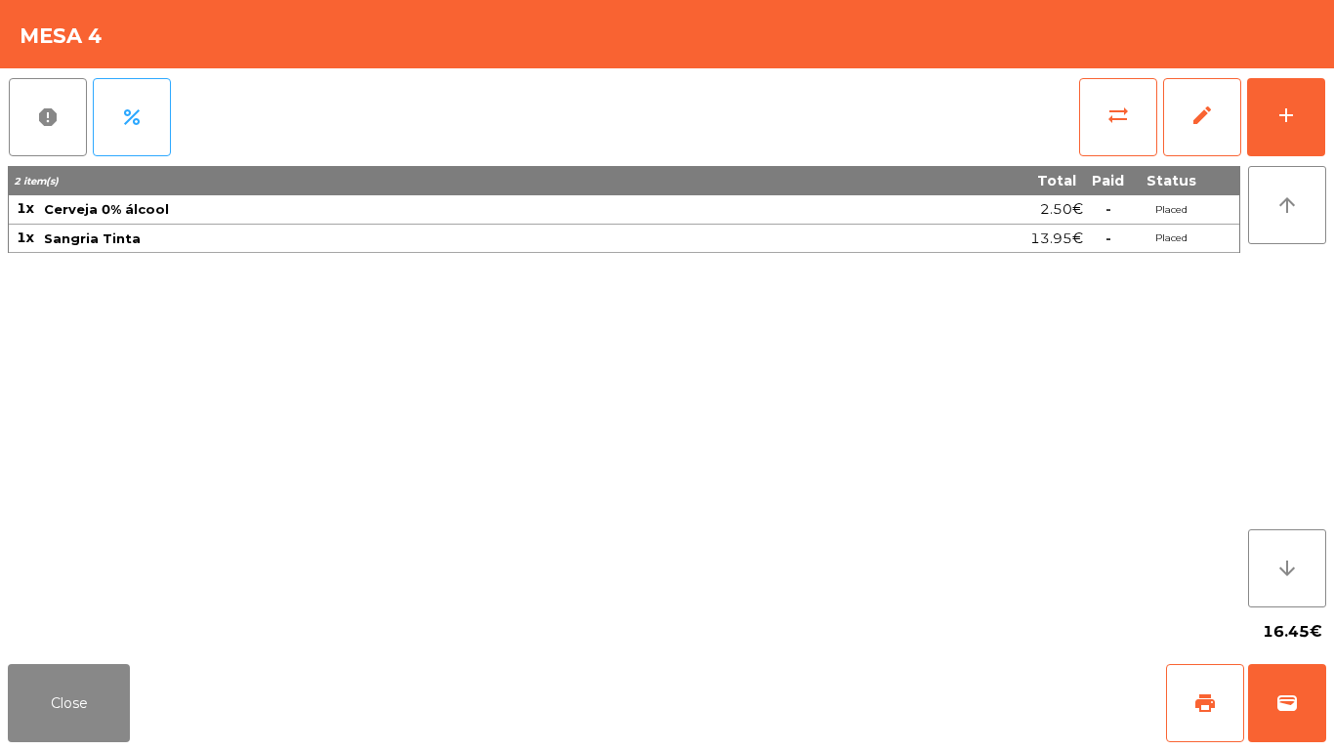
click at [672, 178] on div "2 item(s)" at bounding box center [391, 181] width 762 height 19
click at [53, 709] on button "Close" at bounding box center [69, 703] width 122 height 78
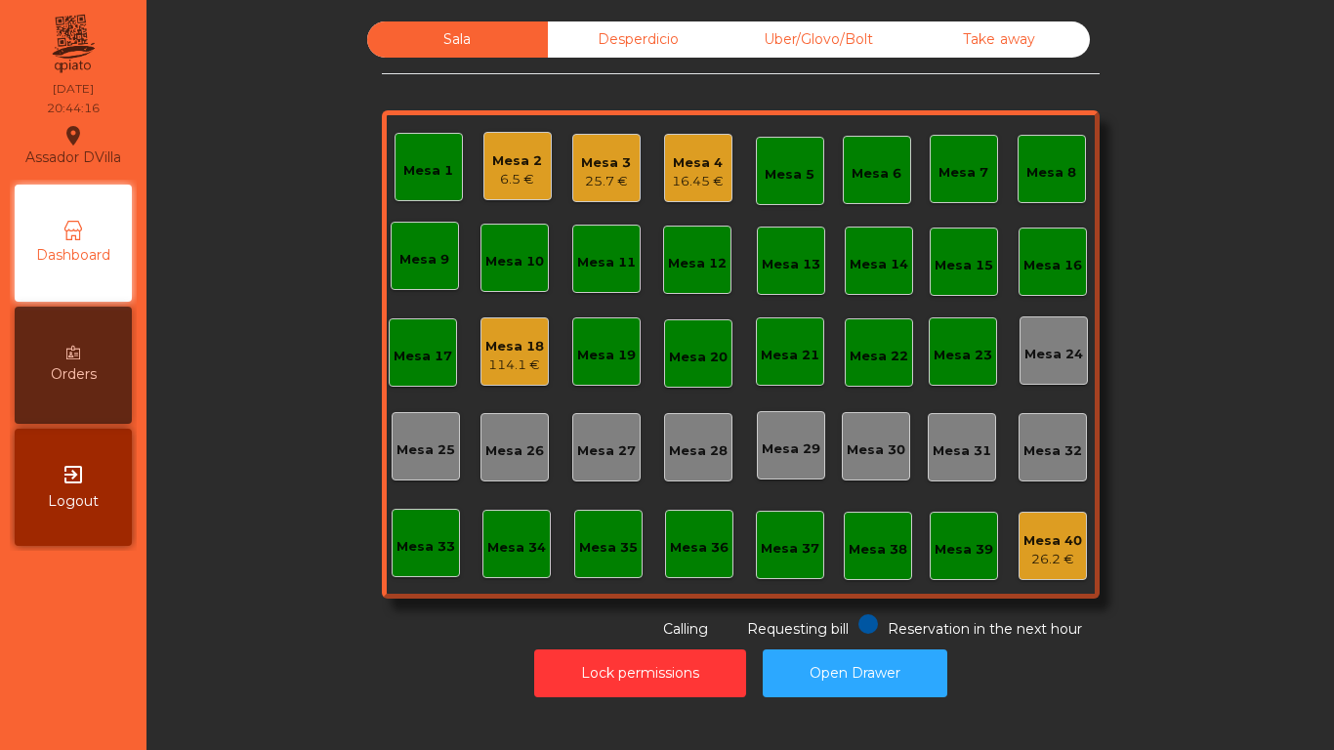
click at [502, 169] on div "Mesa 2" at bounding box center [517, 161] width 50 height 20
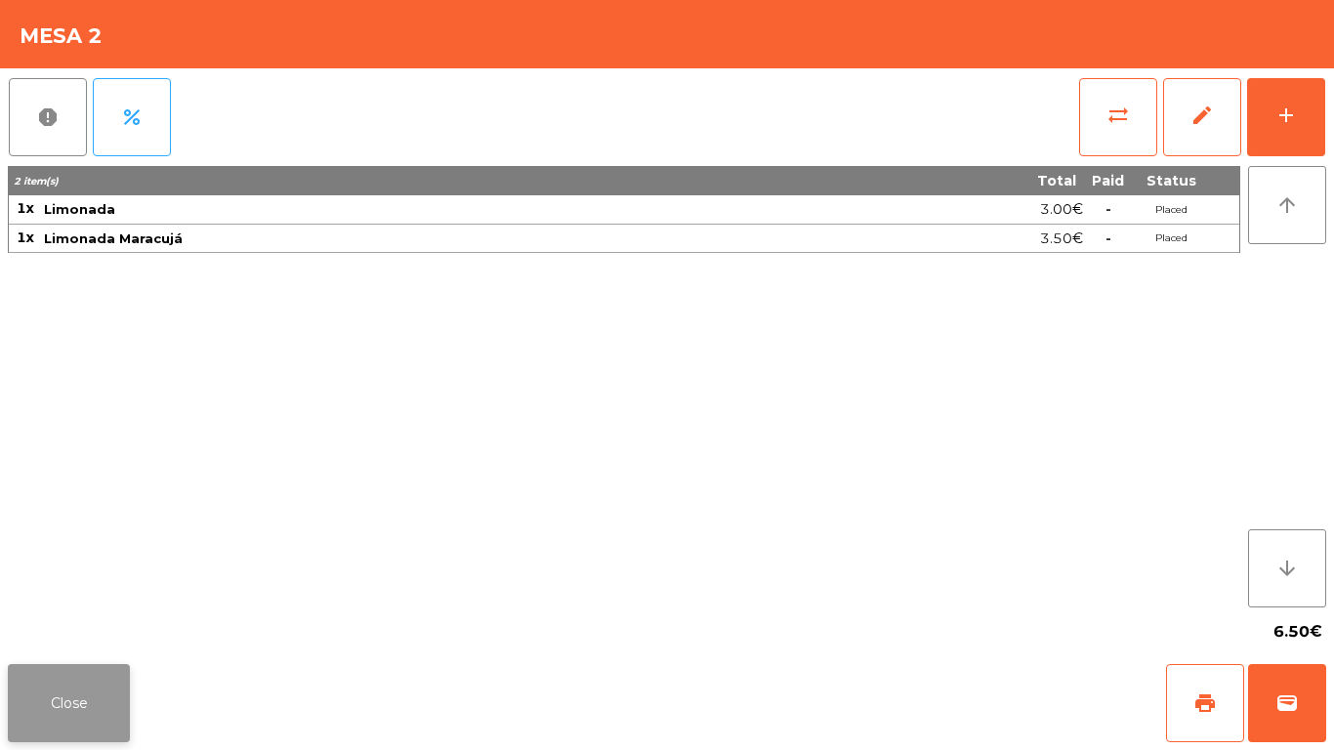
click at [112, 679] on button "Close" at bounding box center [69, 703] width 122 height 78
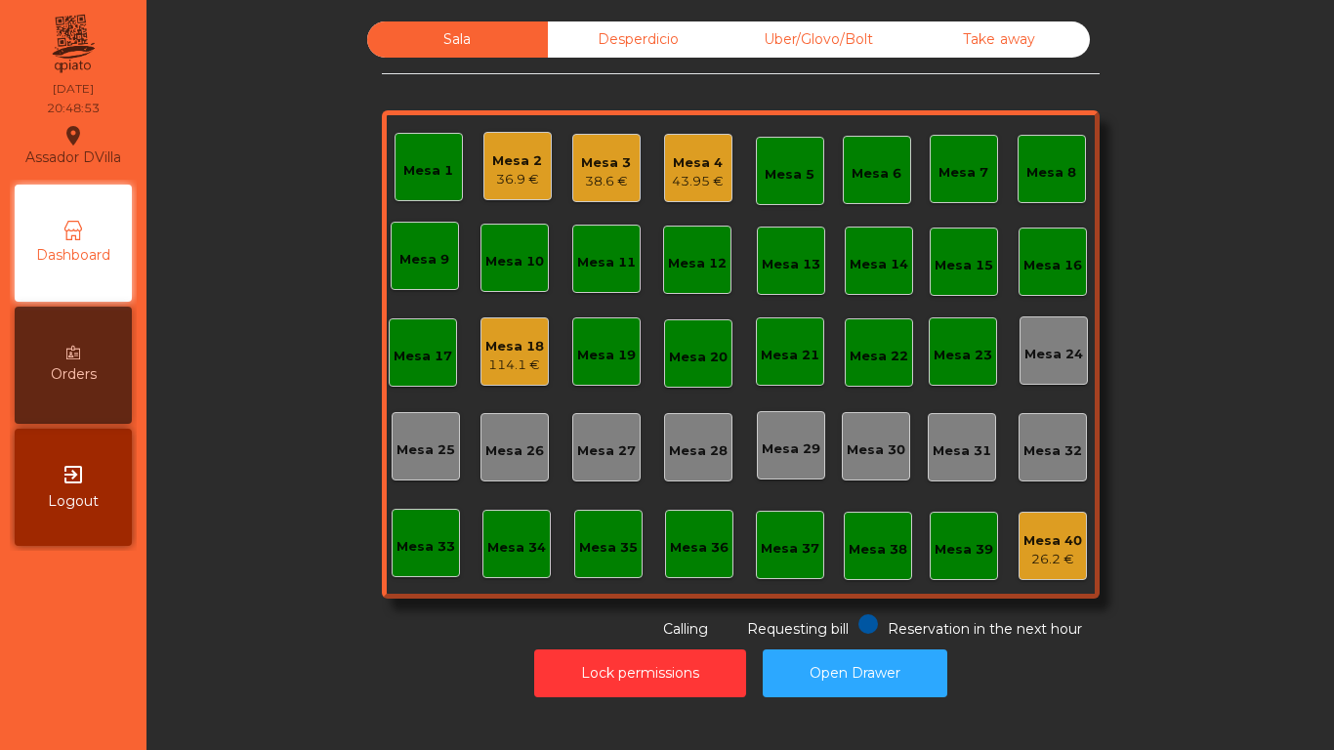
click at [833, 56] on div "Uber/Glovo/Bolt" at bounding box center [818, 39] width 181 height 36
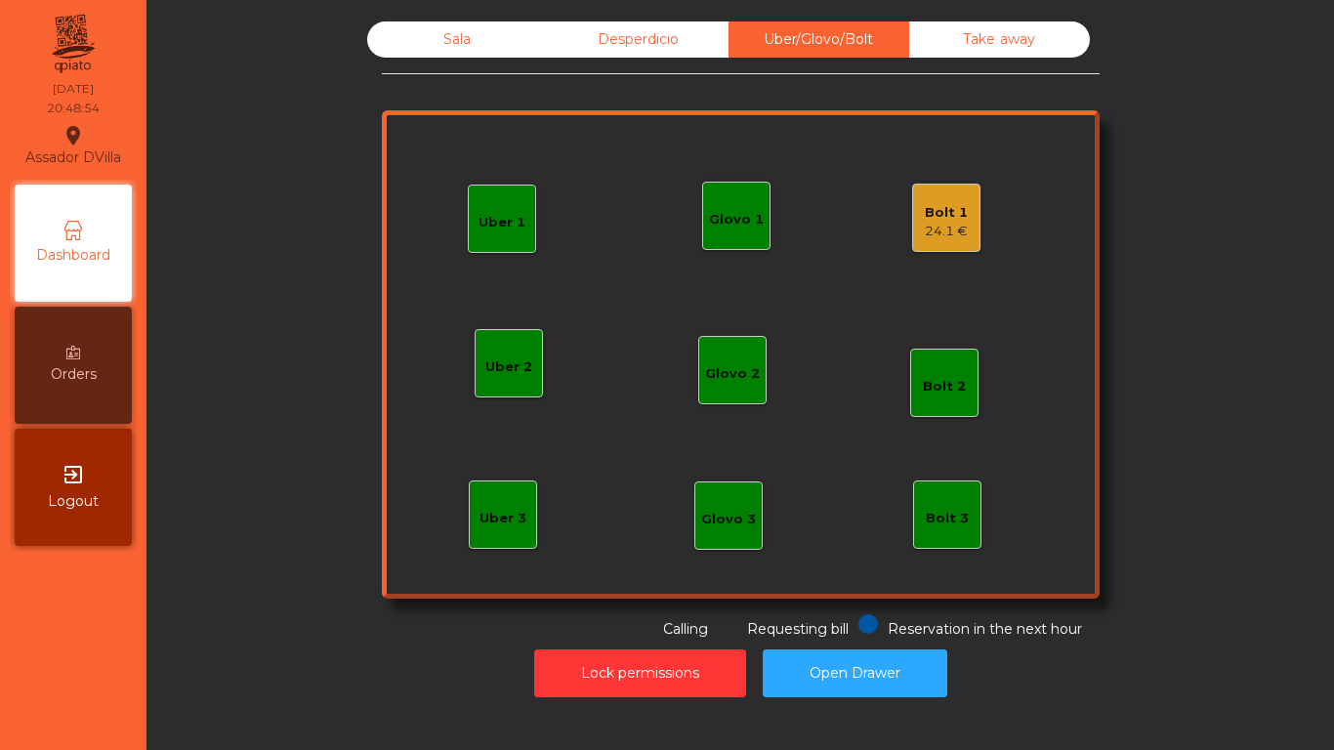
click at [951, 226] on div "24.1 €" at bounding box center [946, 232] width 43 height 20
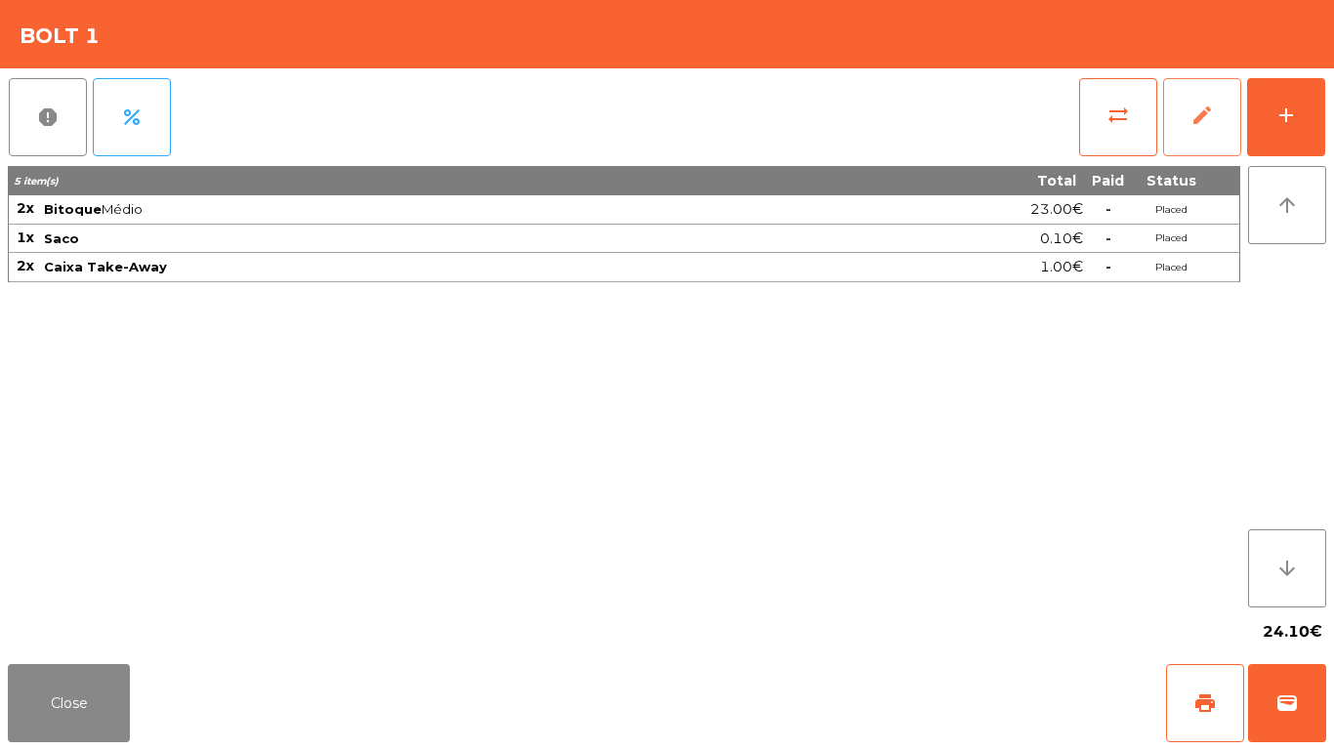
click at [1209, 121] on span "edit" at bounding box center [1201, 114] width 23 height 23
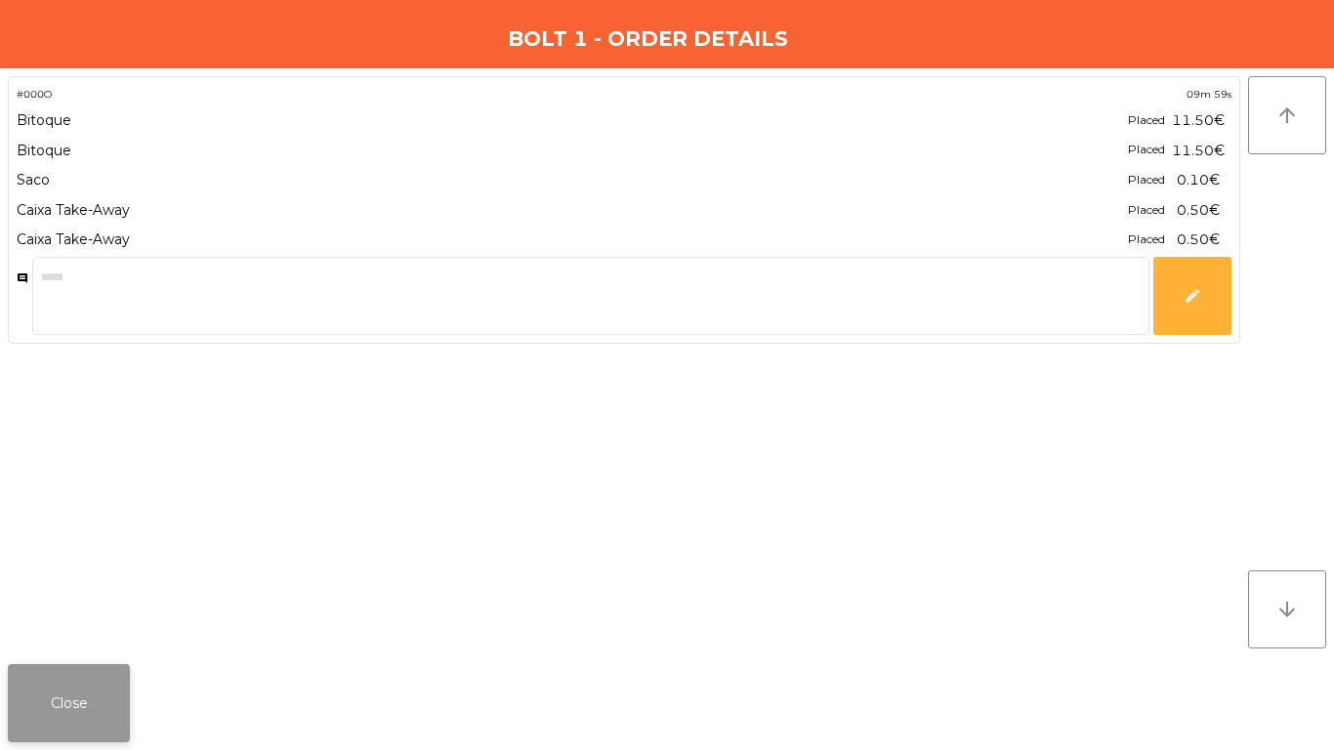
click at [82, 709] on button "Close" at bounding box center [69, 703] width 122 height 78
click at [81, 709] on button "Close" at bounding box center [69, 703] width 122 height 78
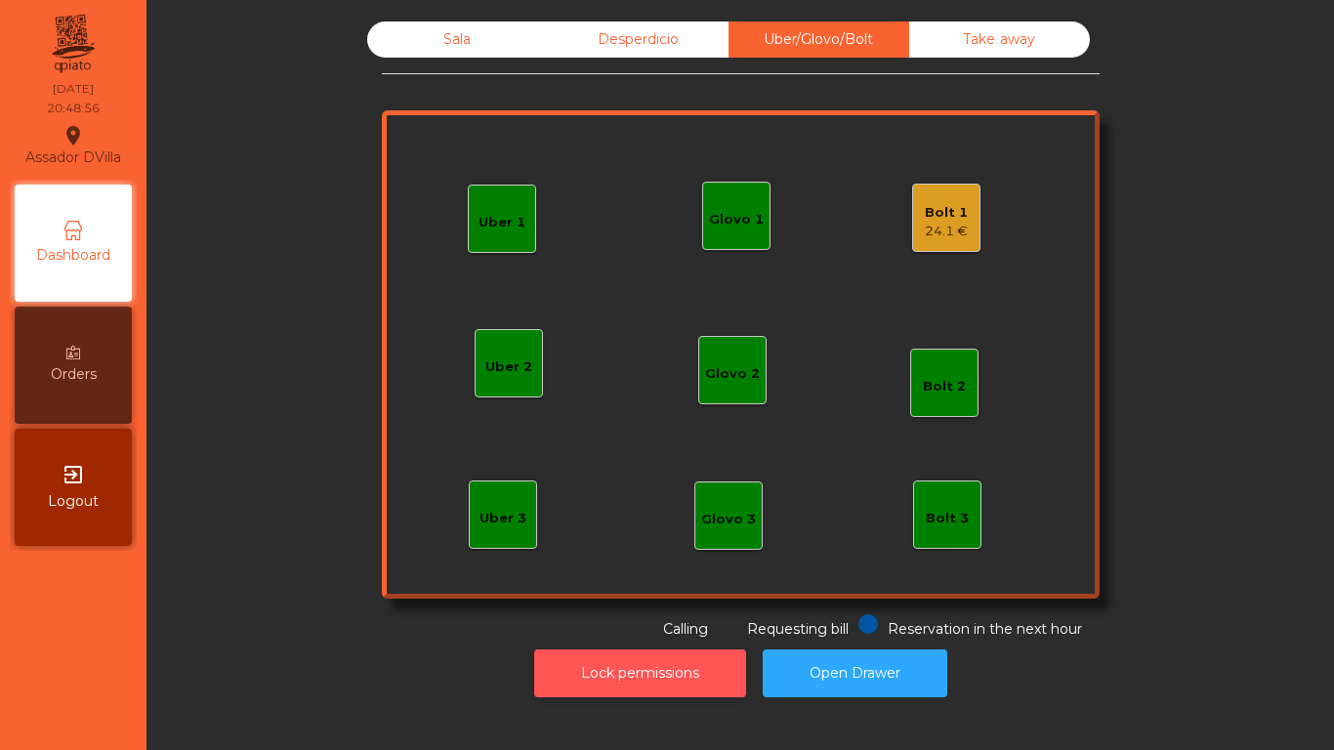
click at [624, 681] on button "Lock permissions" at bounding box center [640, 673] width 212 height 48
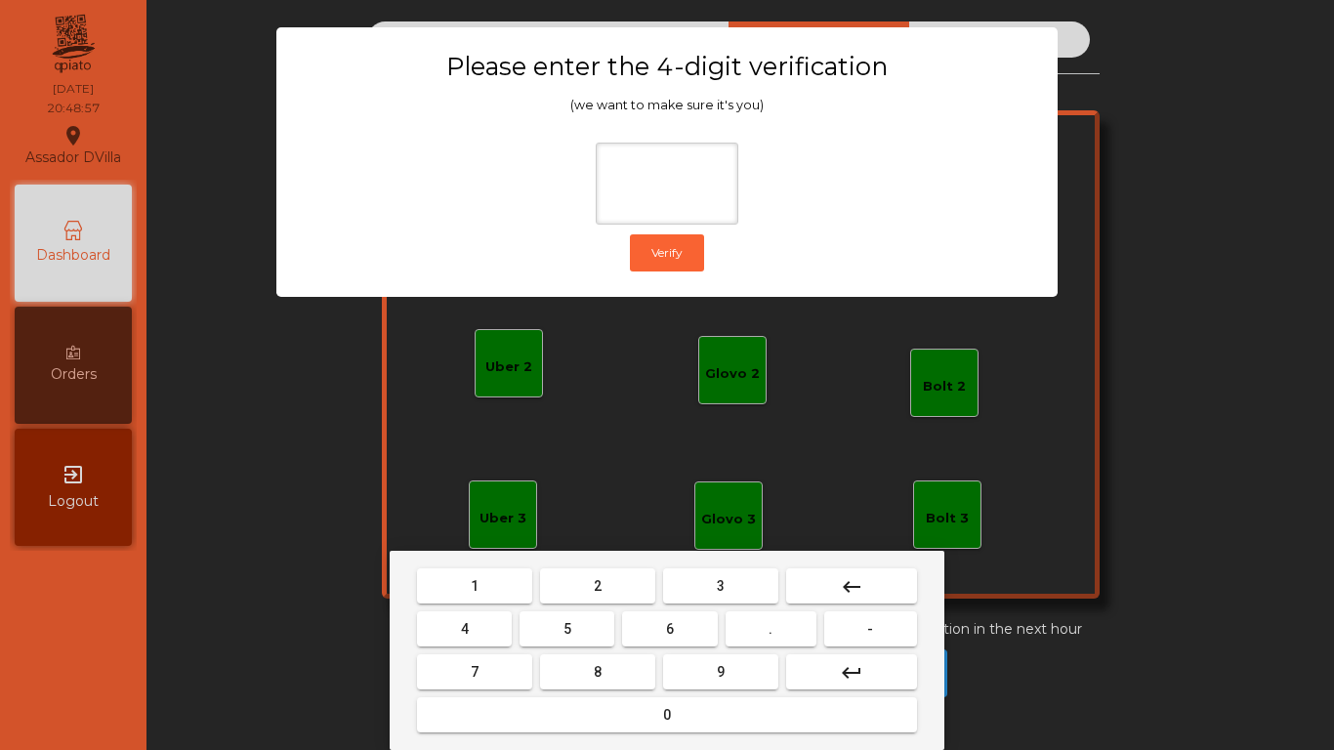
click at [586, 577] on button "2" at bounding box center [597, 585] width 115 height 35
click at [519, 607] on mat-keyboard-key "5" at bounding box center [566, 628] width 103 height 43
click at [507, 621] on button "4" at bounding box center [464, 628] width 95 height 35
drag, startPoint x: 685, startPoint y: 630, endPoint x: 703, endPoint y: 648, distance: 25.6
click at [688, 630] on button "6" at bounding box center [669, 628] width 95 height 35
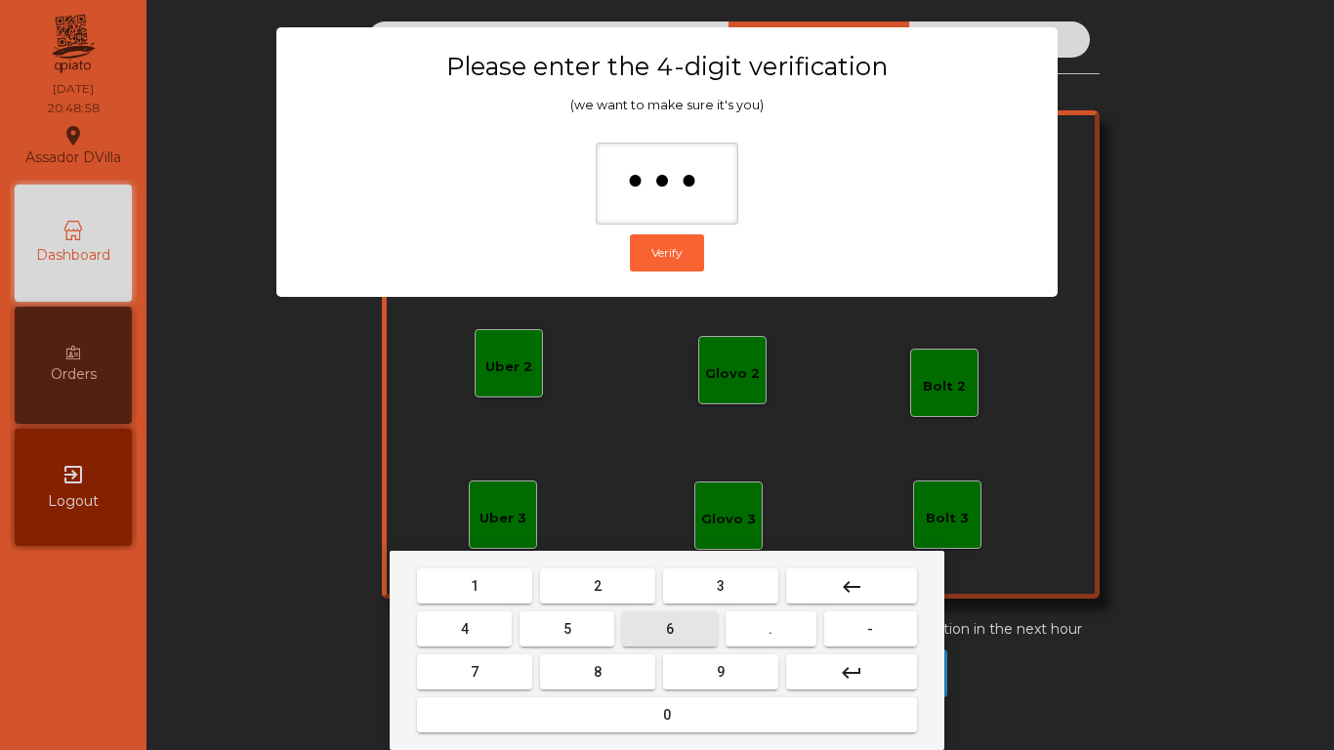
click at [712, 662] on button "9" at bounding box center [720, 671] width 115 height 35
type input "****"
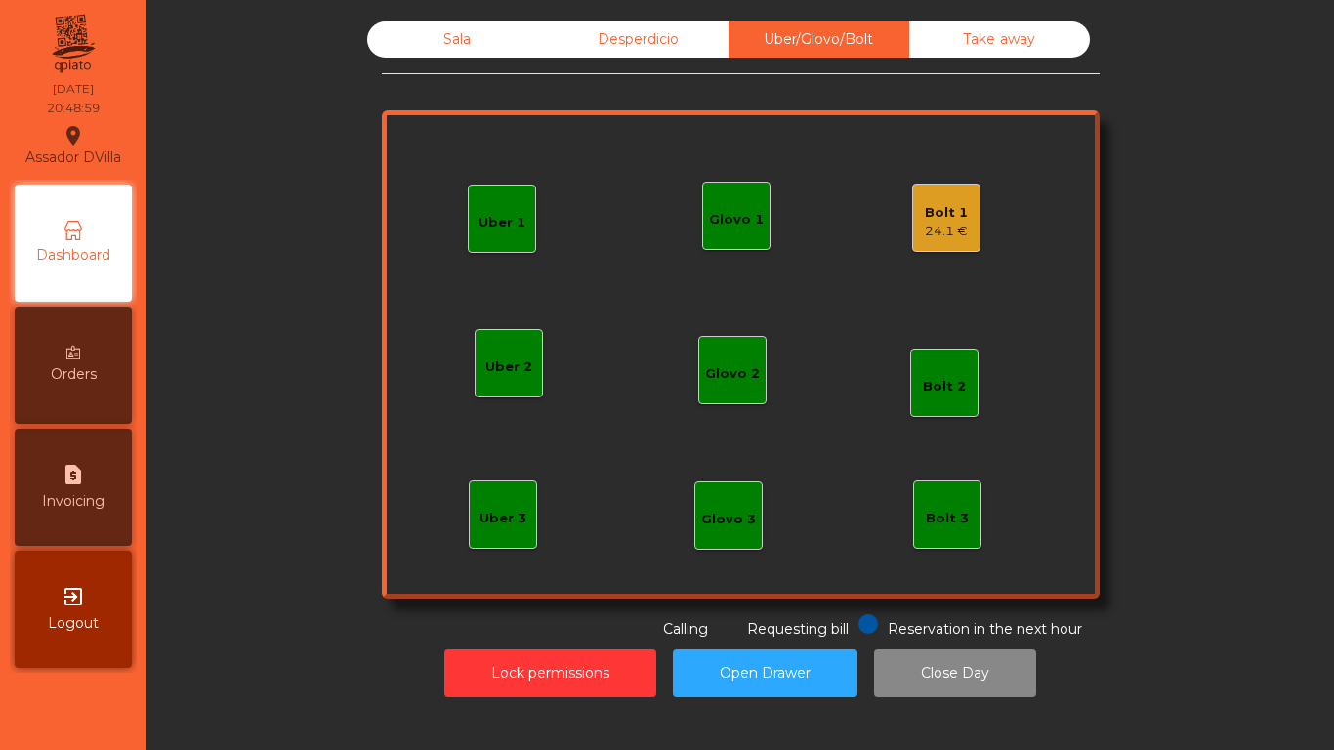
click at [937, 207] on div "Bolt 1" at bounding box center [946, 213] width 43 height 20
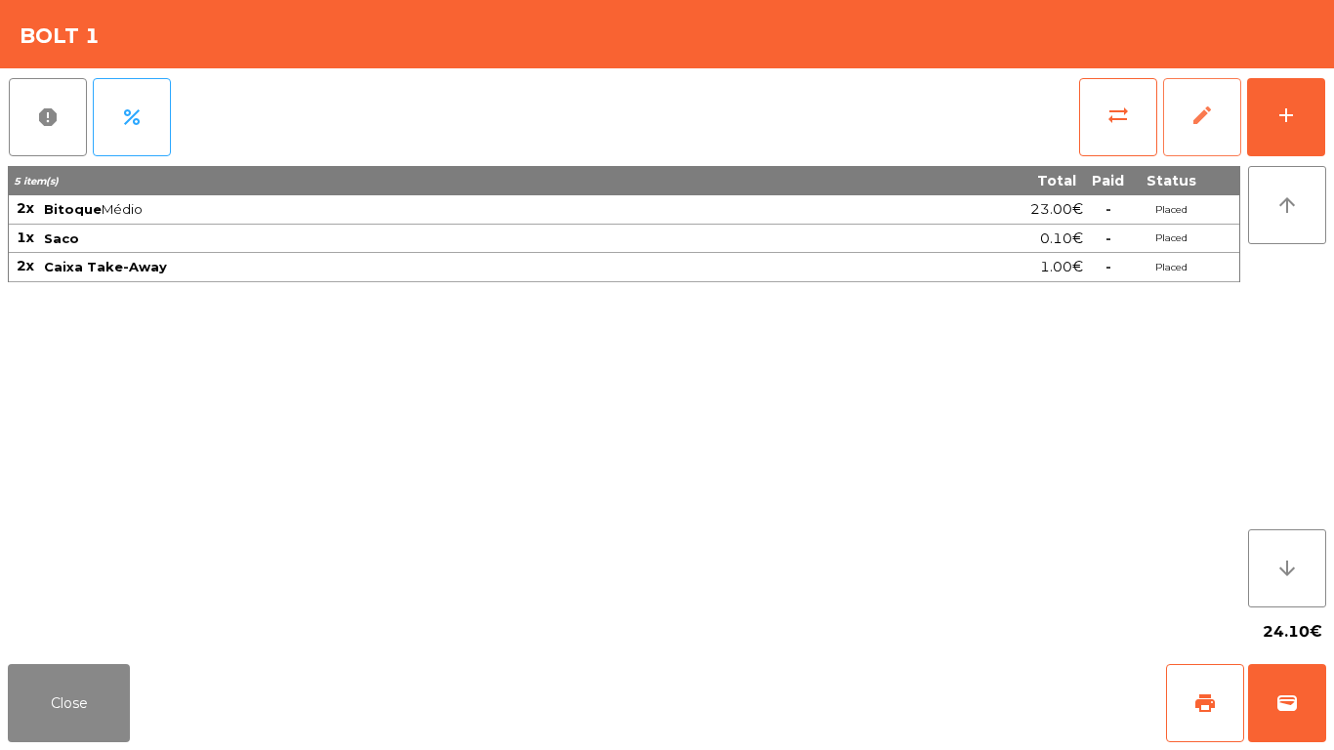
click at [1207, 101] on button "edit" at bounding box center [1202, 117] width 78 height 78
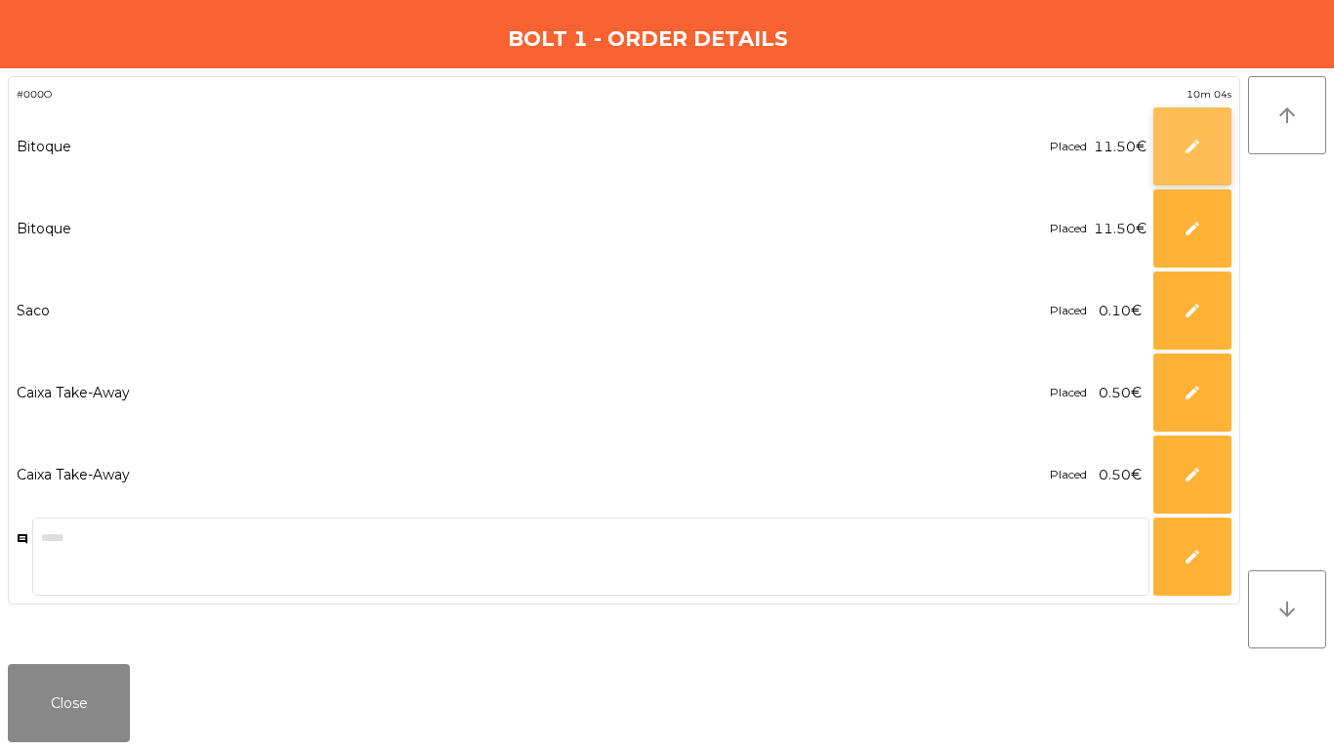
click at [1220, 157] on button "edit" at bounding box center [1192, 146] width 78 height 78
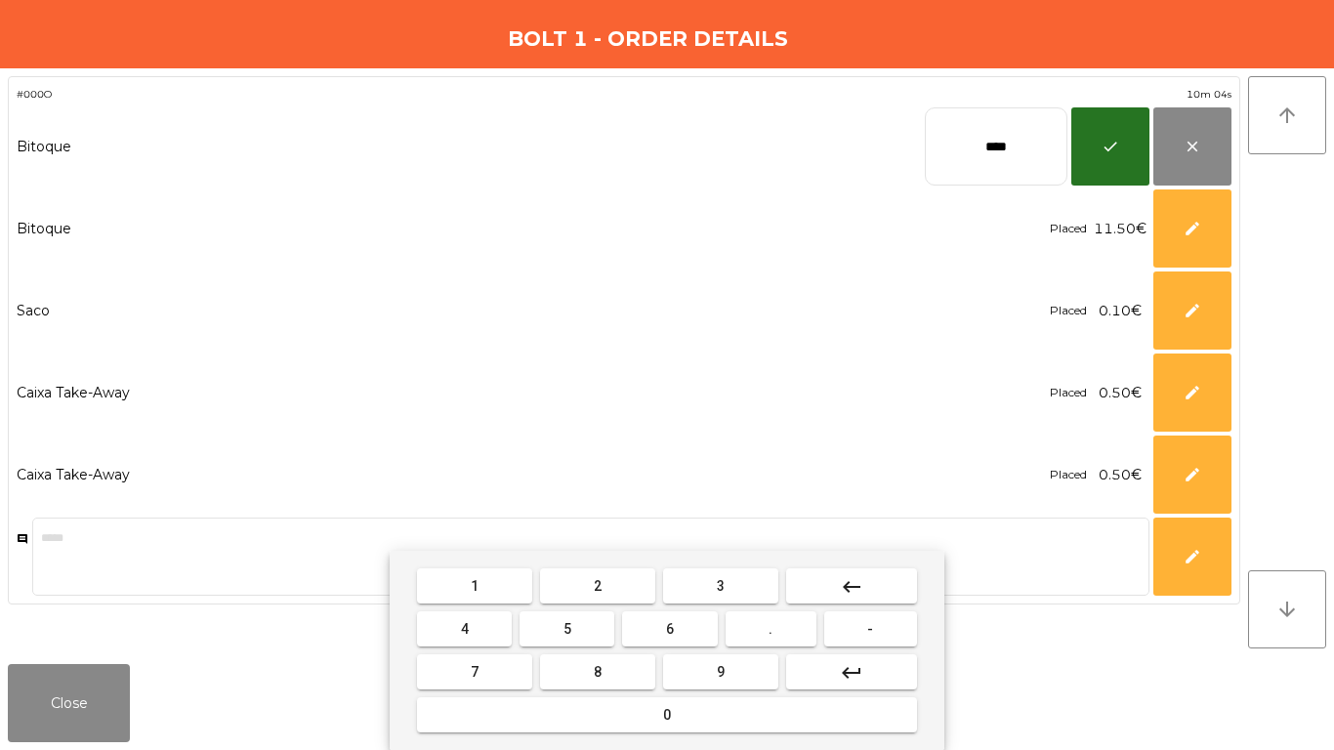
click at [1008, 166] on input "****" at bounding box center [996, 146] width 143 height 78
click at [1007, 164] on input "****" at bounding box center [996, 146] width 143 height 78
type input "*****"
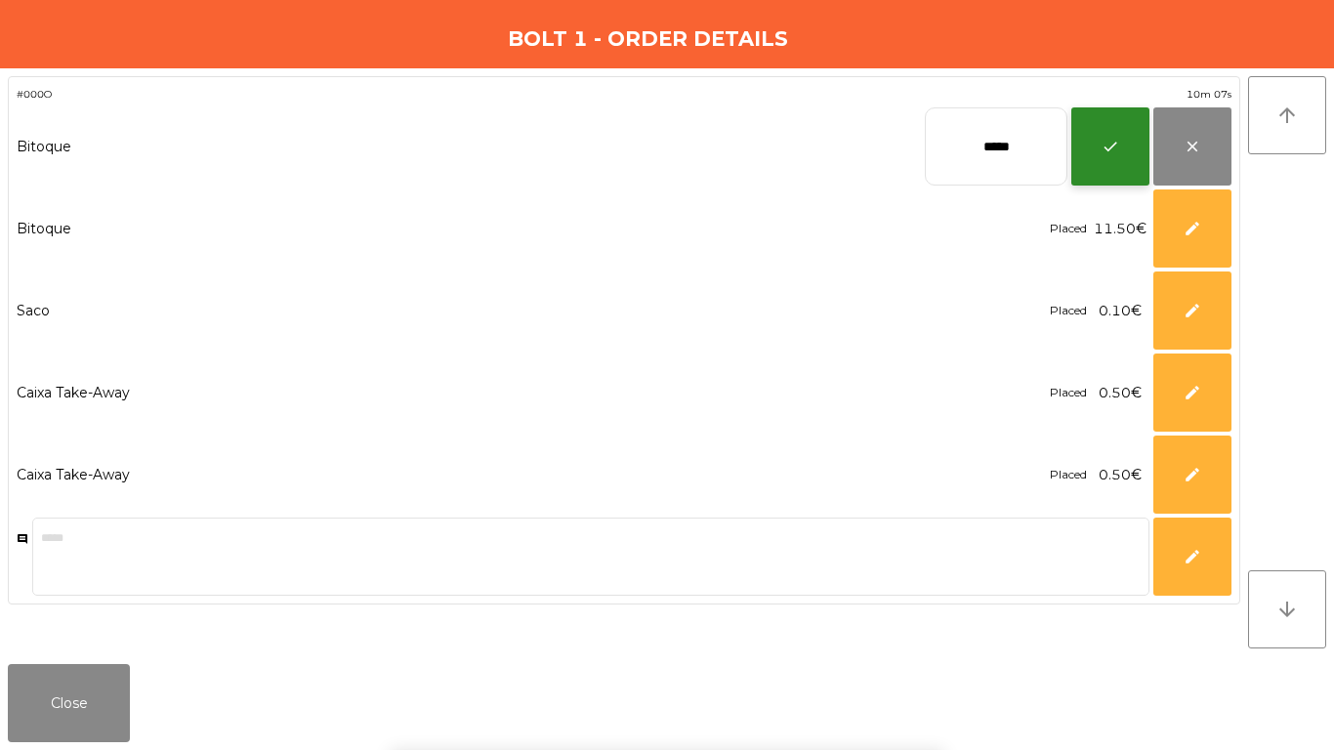
click at [1120, 116] on button "check" at bounding box center [1110, 146] width 78 height 78
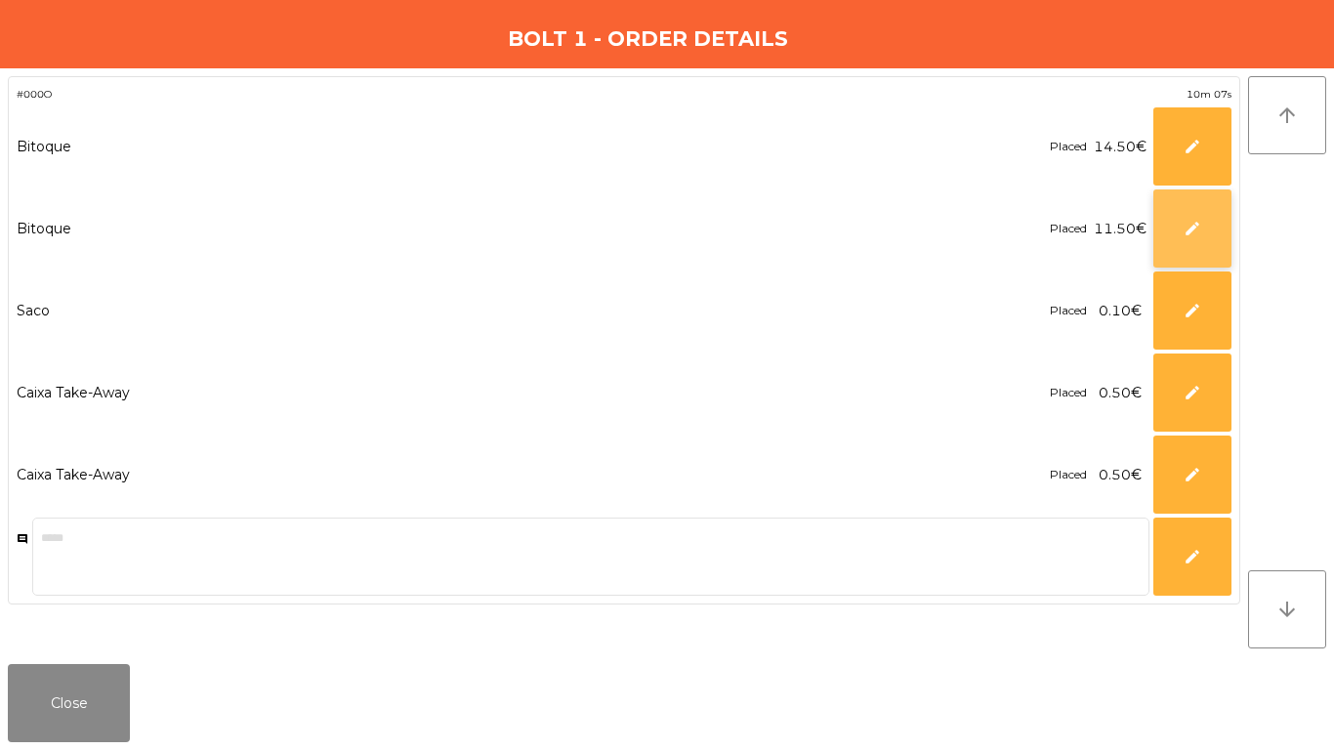
click at [1199, 232] on span "edit" at bounding box center [1192, 229] width 18 height 18
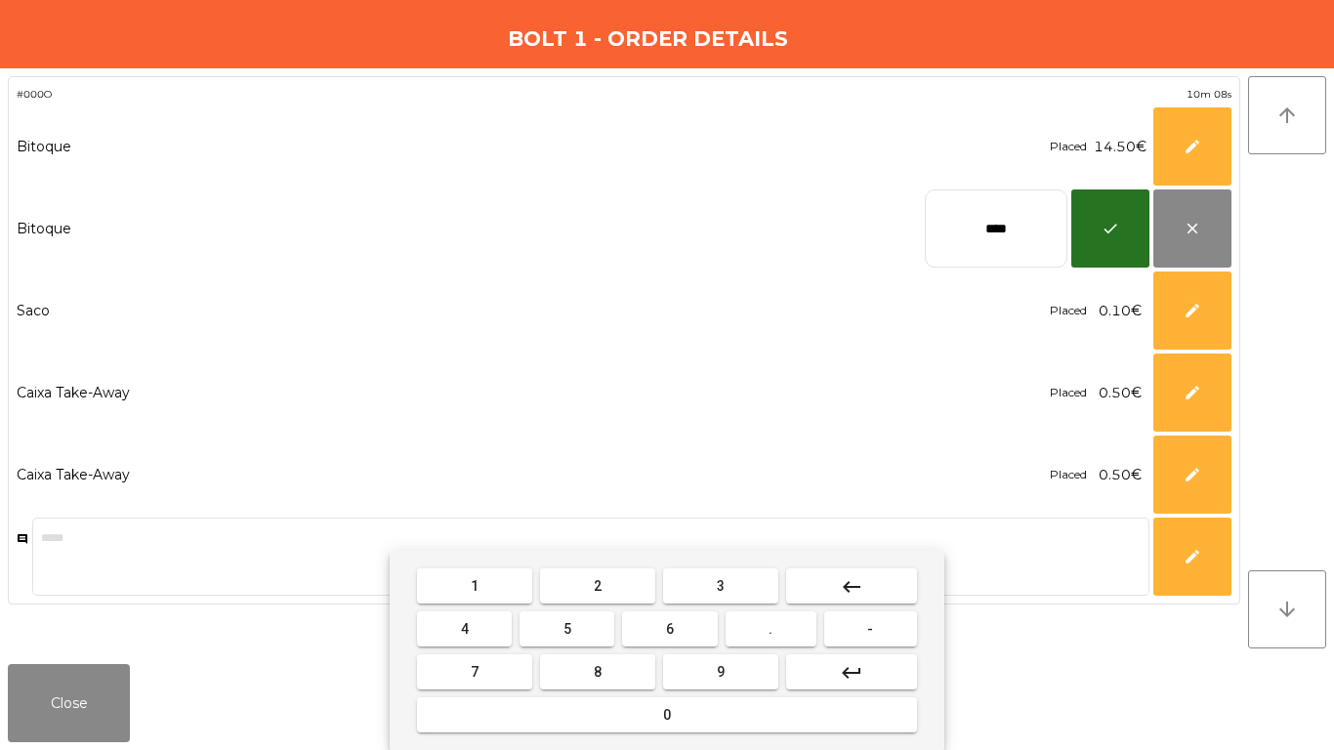
click at [954, 192] on input "****" at bounding box center [996, 228] width 143 height 78
click at [956, 202] on input "****" at bounding box center [996, 228] width 143 height 78
type input "*****"
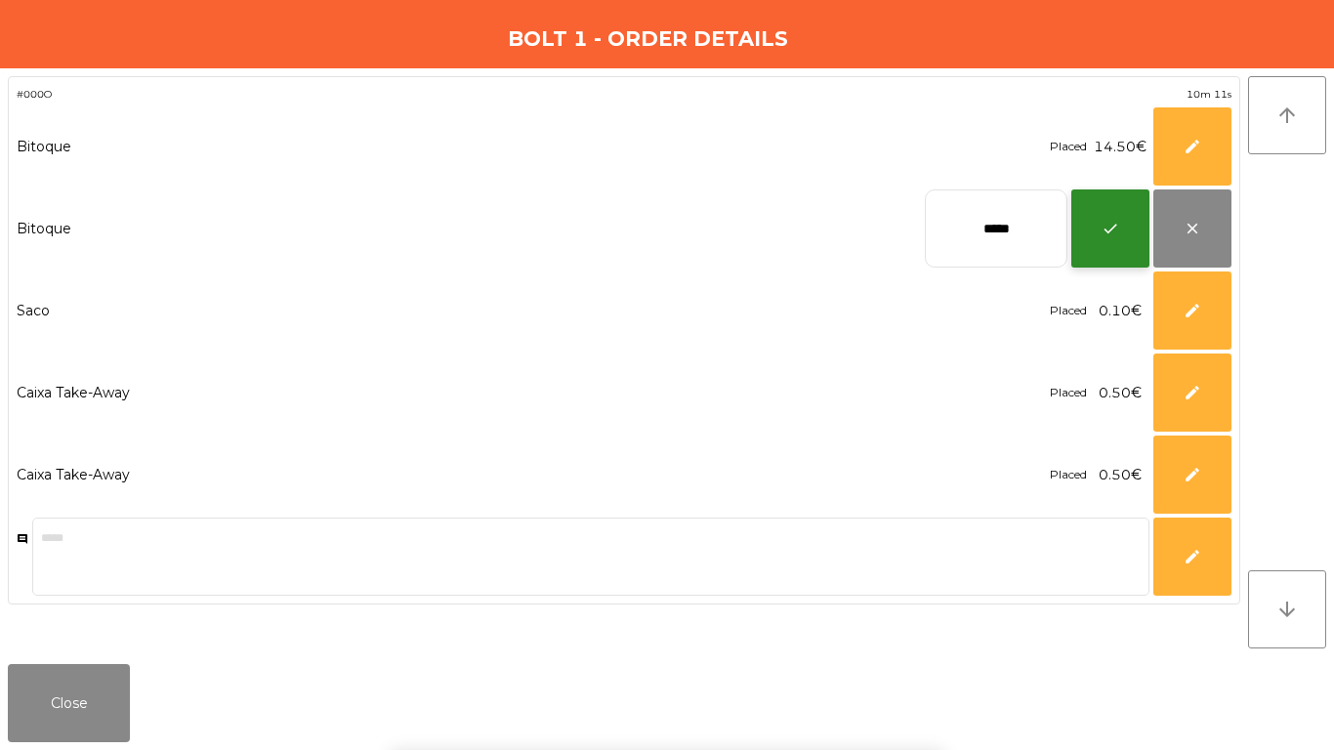
click at [1128, 204] on button "check" at bounding box center [1110, 228] width 78 height 78
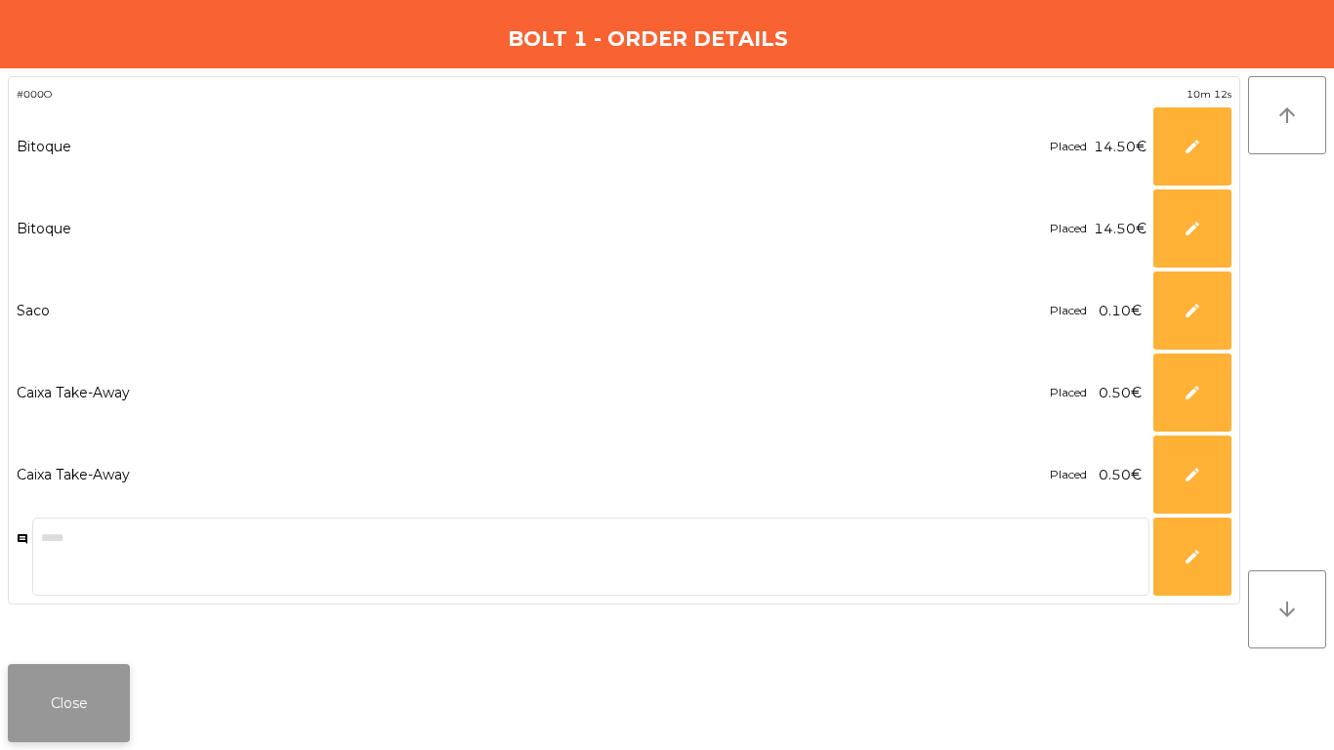
click at [39, 718] on button "Close" at bounding box center [69, 703] width 122 height 78
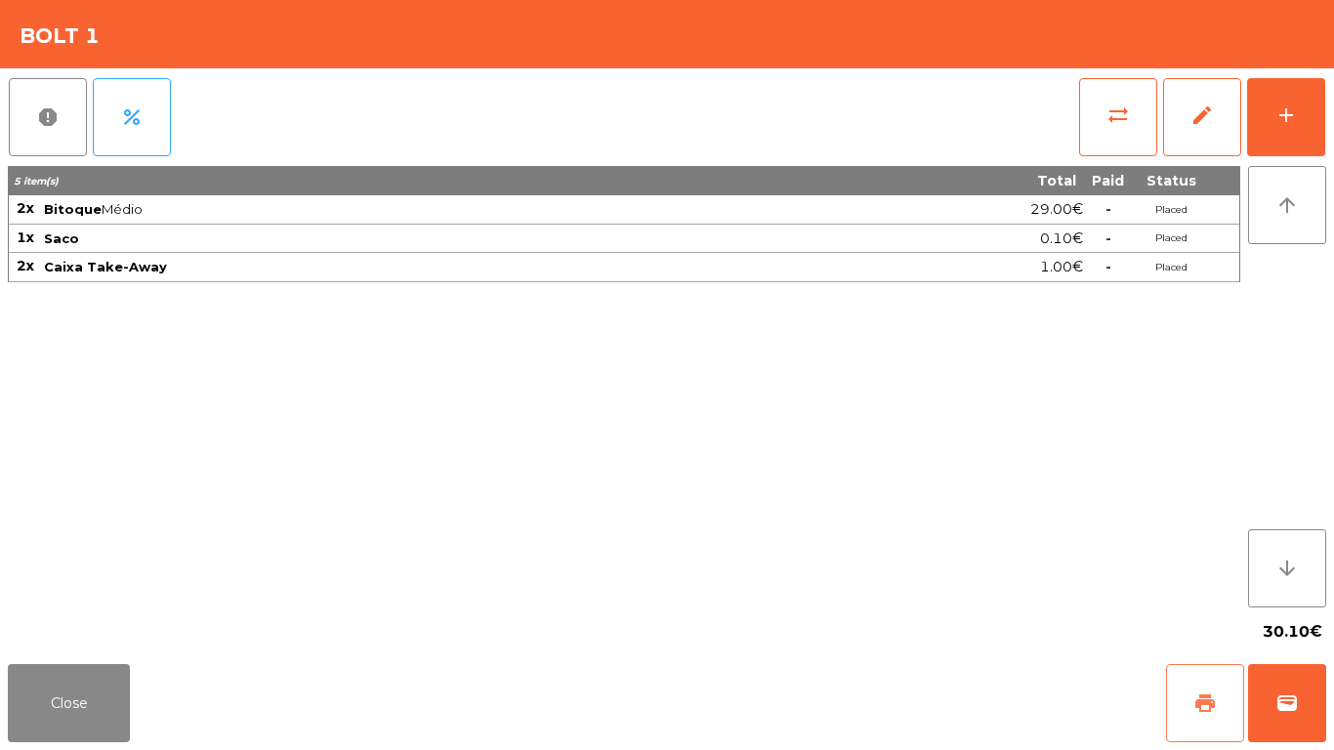
click at [1214, 712] on span "print" at bounding box center [1204, 702] width 23 height 23
click at [1277, 710] on span "wallet" at bounding box center [1286, 702] width 23 height 23
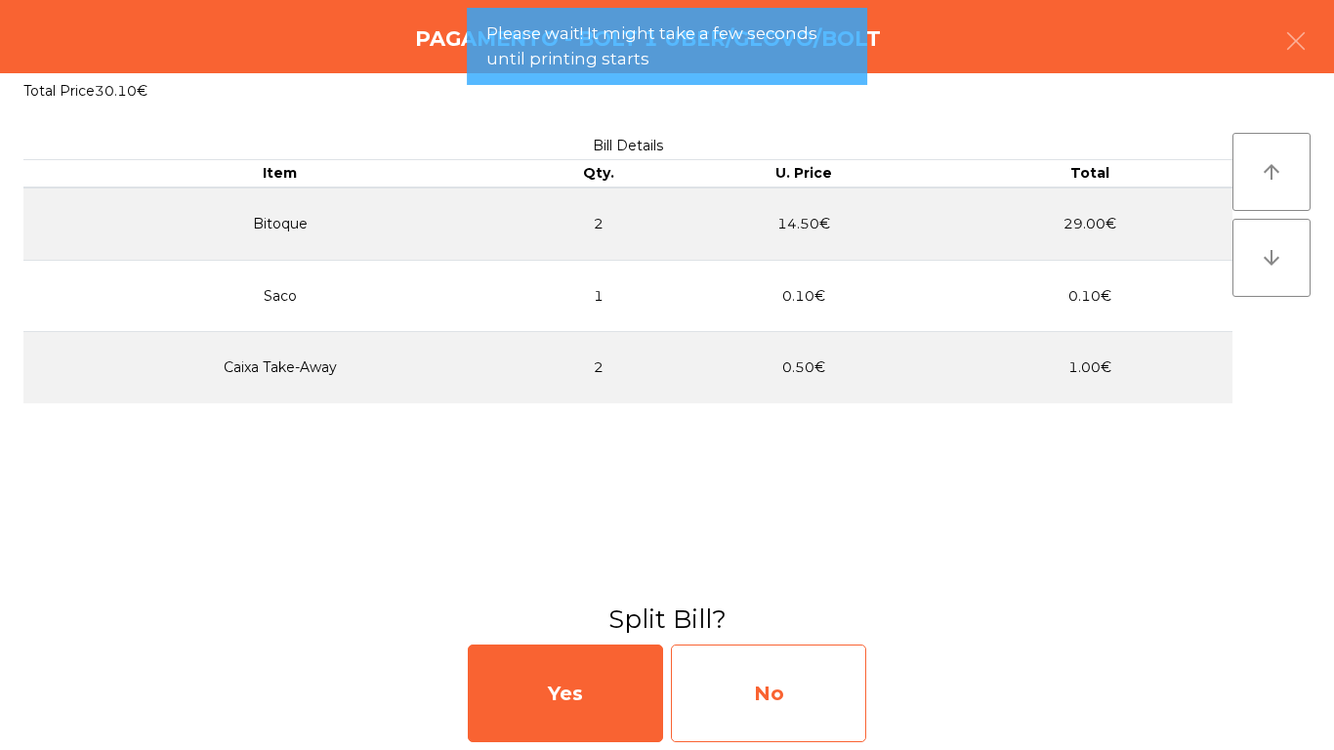
click at [783, 676] on div "No" at bounding box center [768, 693] width 195 height 98
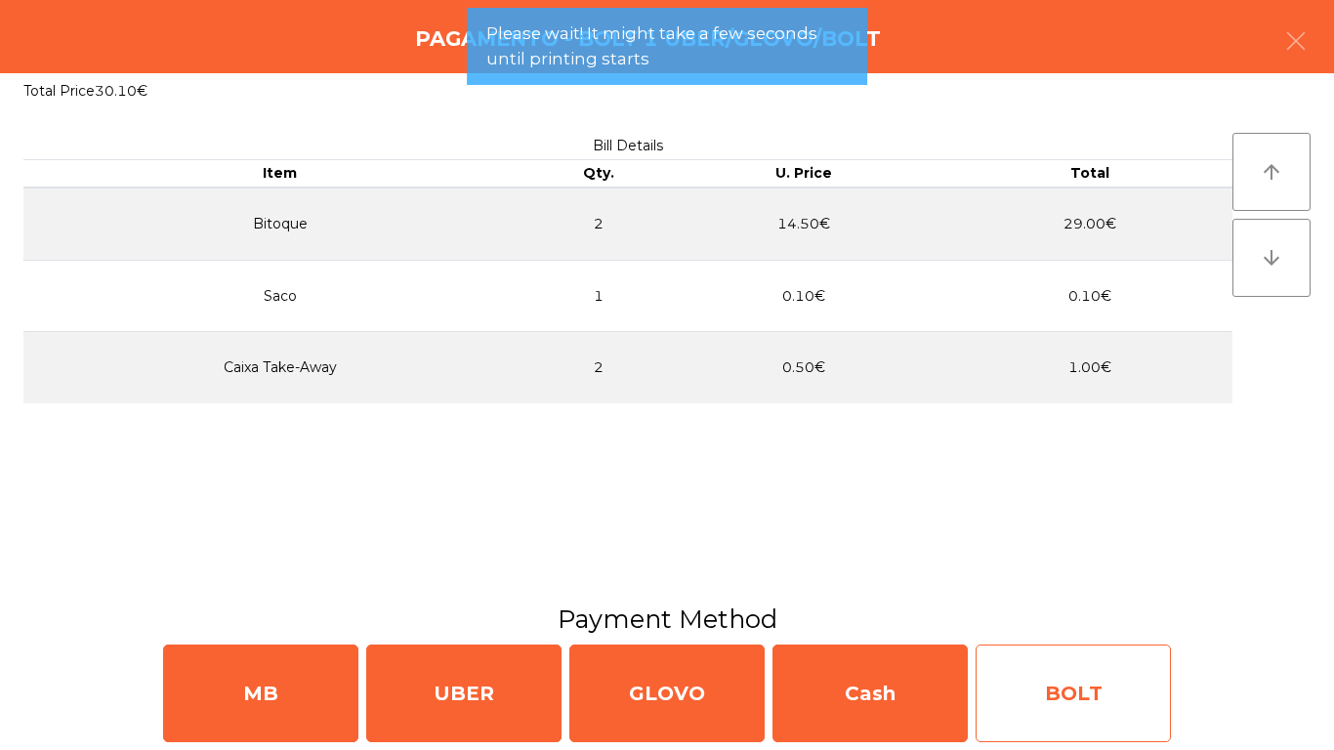
click at [1068, 687] on div "BOLT" at bounding box center [1072, 693] width 195 height 98
select select "**"
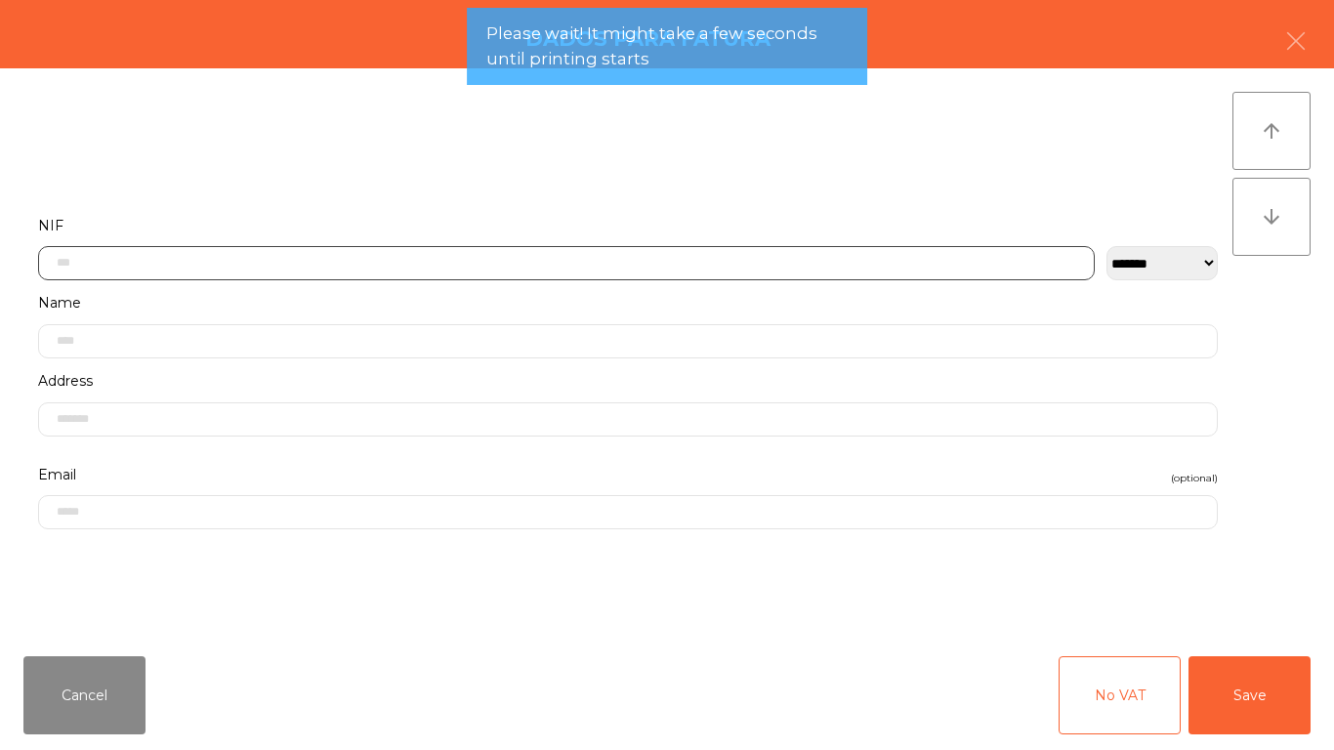
click at [624, 255] on input "text" at bounding box center [566, 263] width 1056 height 34
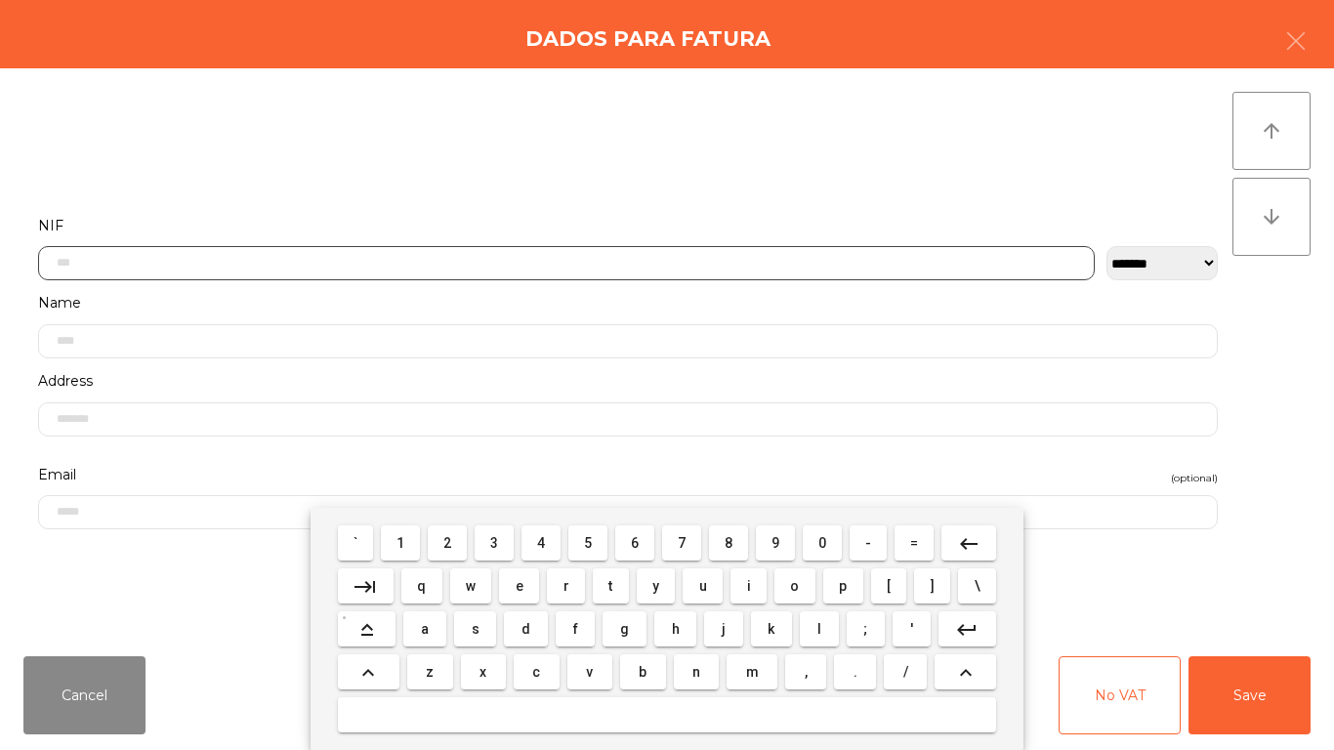
scroll to position [119, 0]
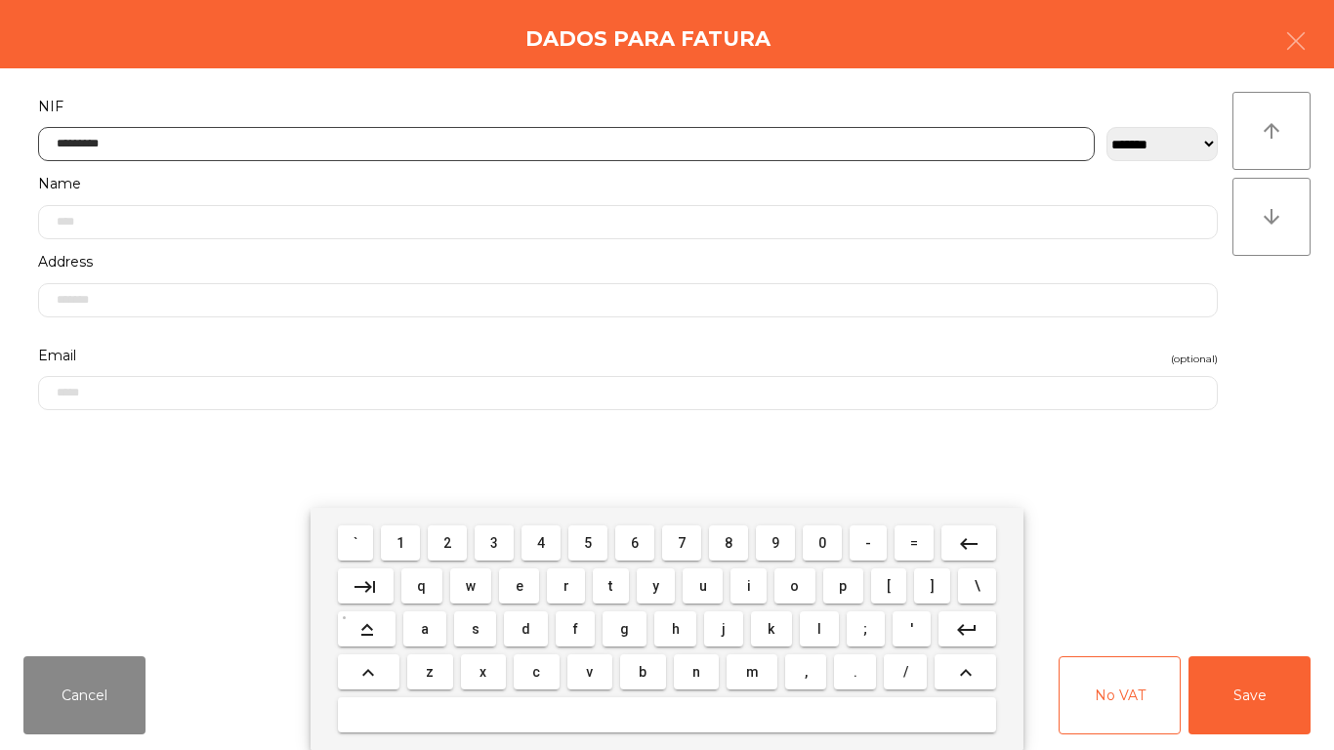
type input "*********"
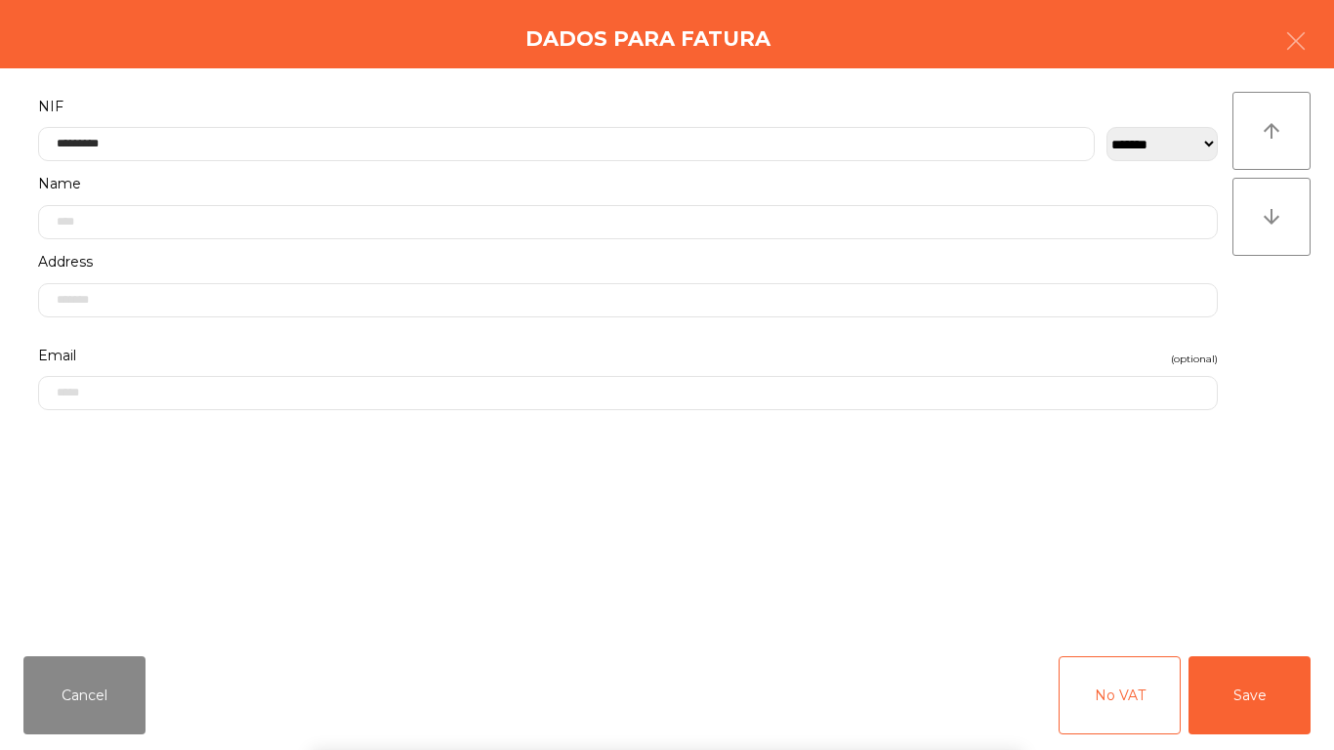
click at [1021, 458] on form "**********" at bounding box center [627, 356] width 1209 height 525
drag, startPoint x: 1239, startPoint y: 682, endPoint x: 1141, endPoint y: 674, distance: 98.0
click at [1242, 682] on button "Save" at bounding box center [1249, 695] width 122 height 78
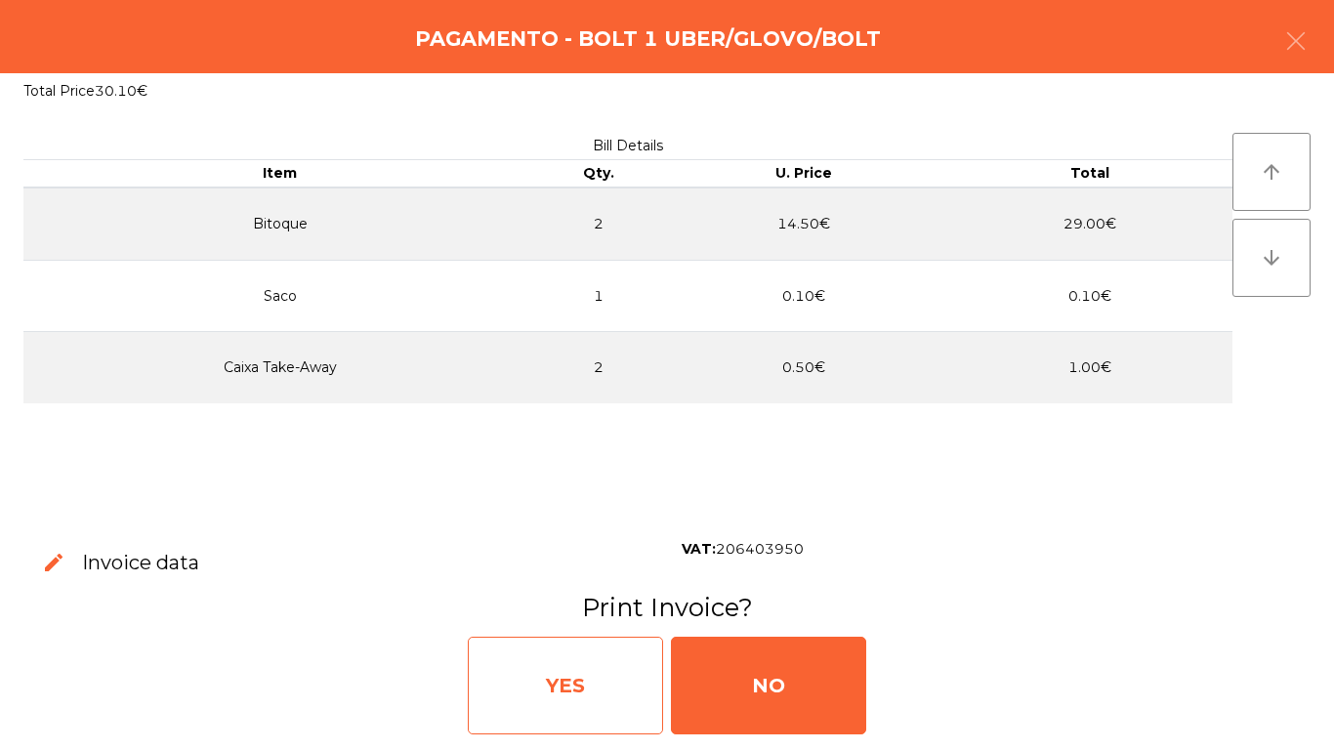
click at [618, 699] on div "YES" at bounding box center [565, 686] width 195 height 98
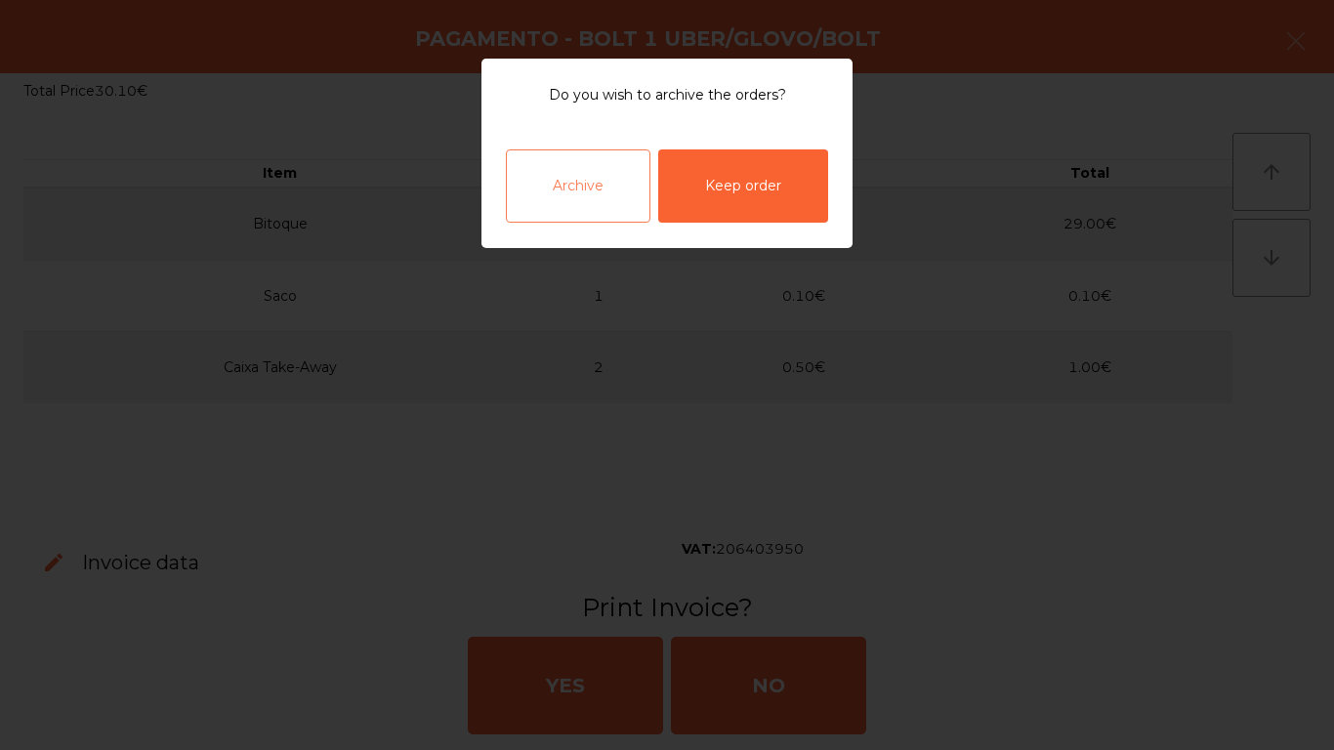
click at [622, 208] on div "Archive" at bounding box center [578, 185] width 144 height 73
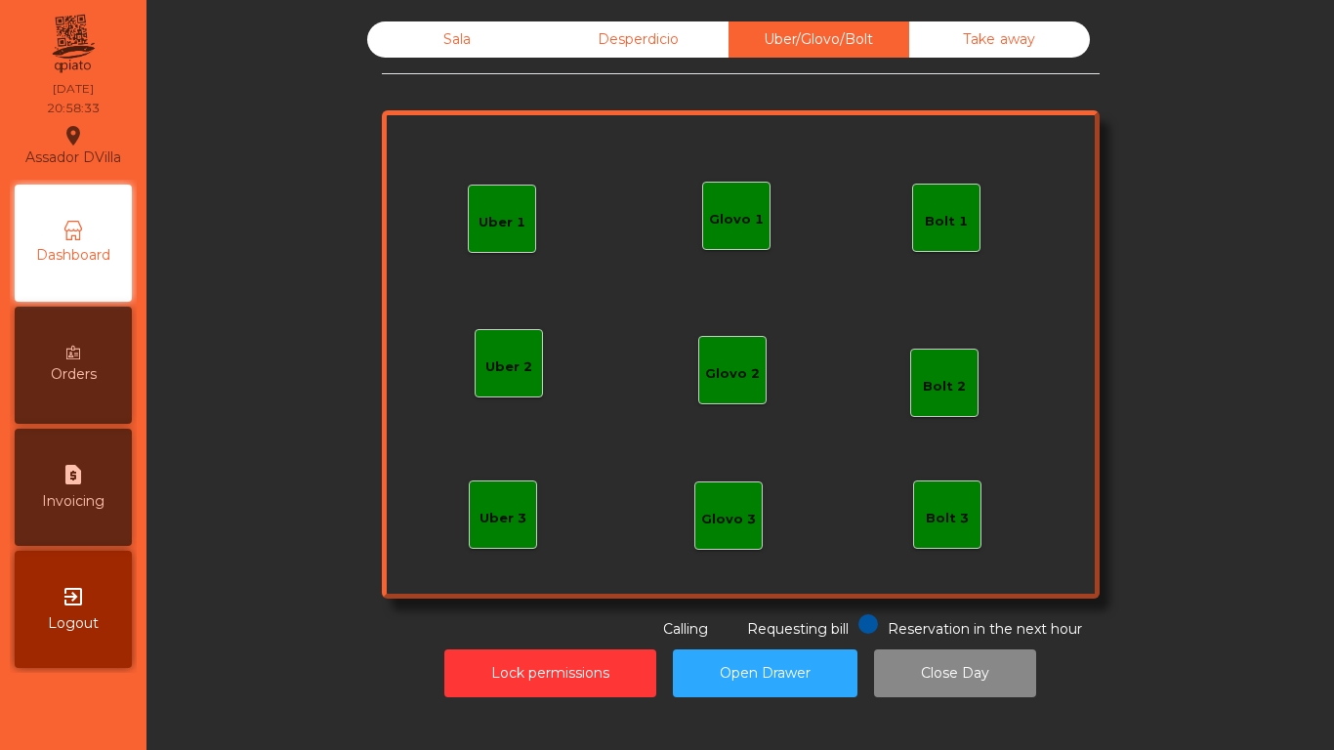
click at [388, 47] on div "Sala" at bounding box center [457, 39] width 181 height 36
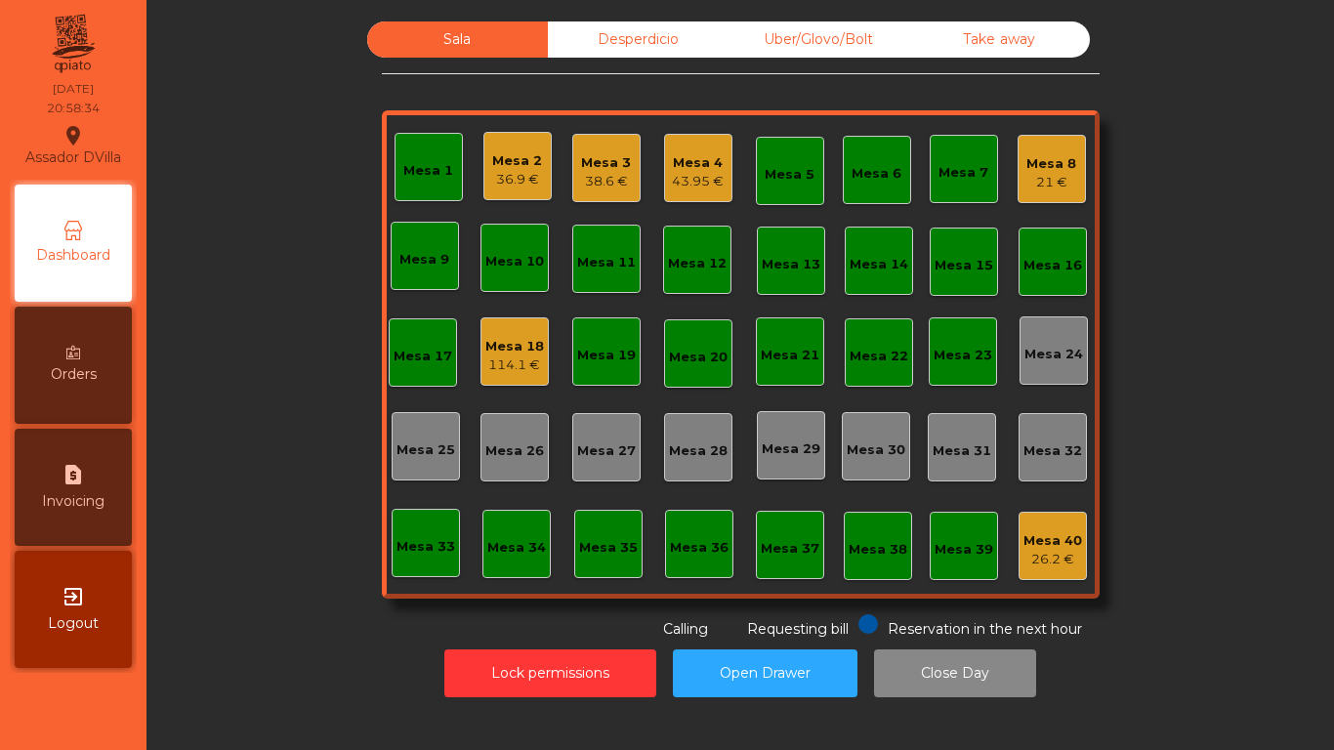
click at [672, 174] on div "43.95 €" at bounding box center [698, 182] width 52 height 20
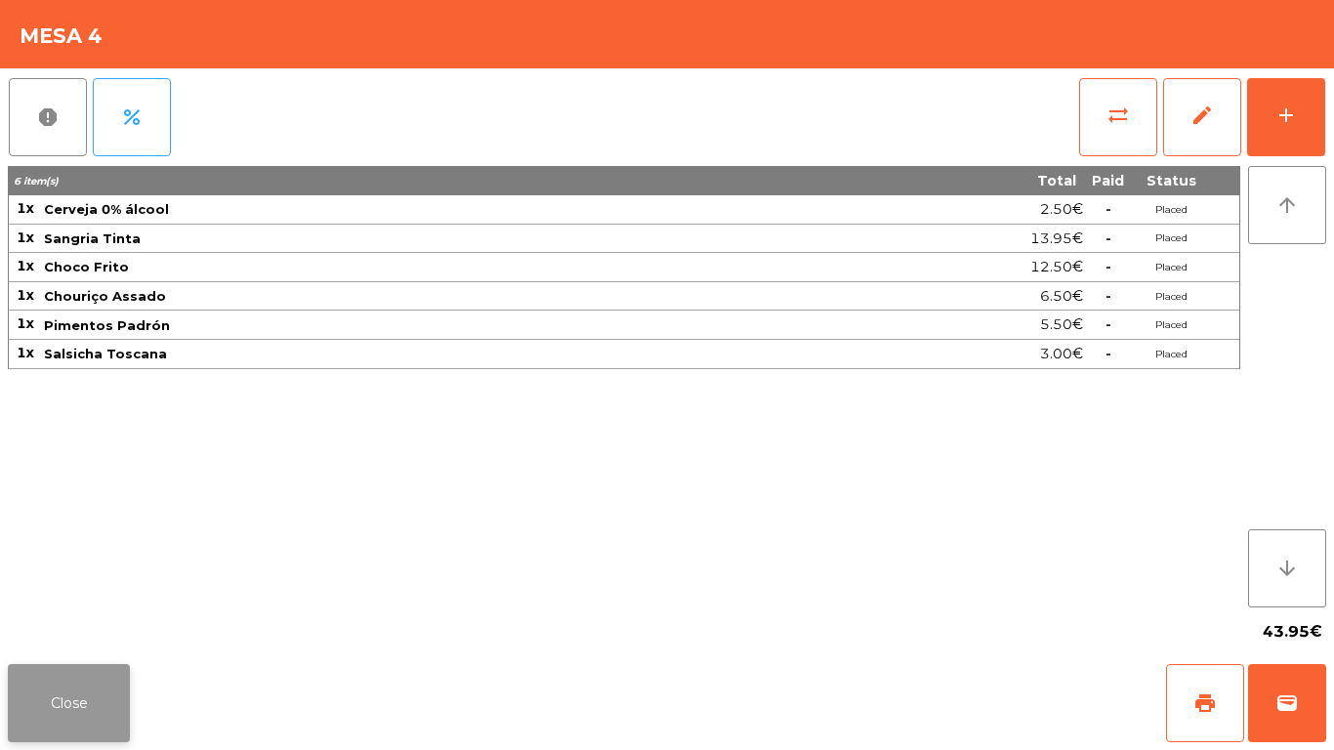
click at [72, 724] on button "Close" at bounding box center [69, 703] width 122 height 78
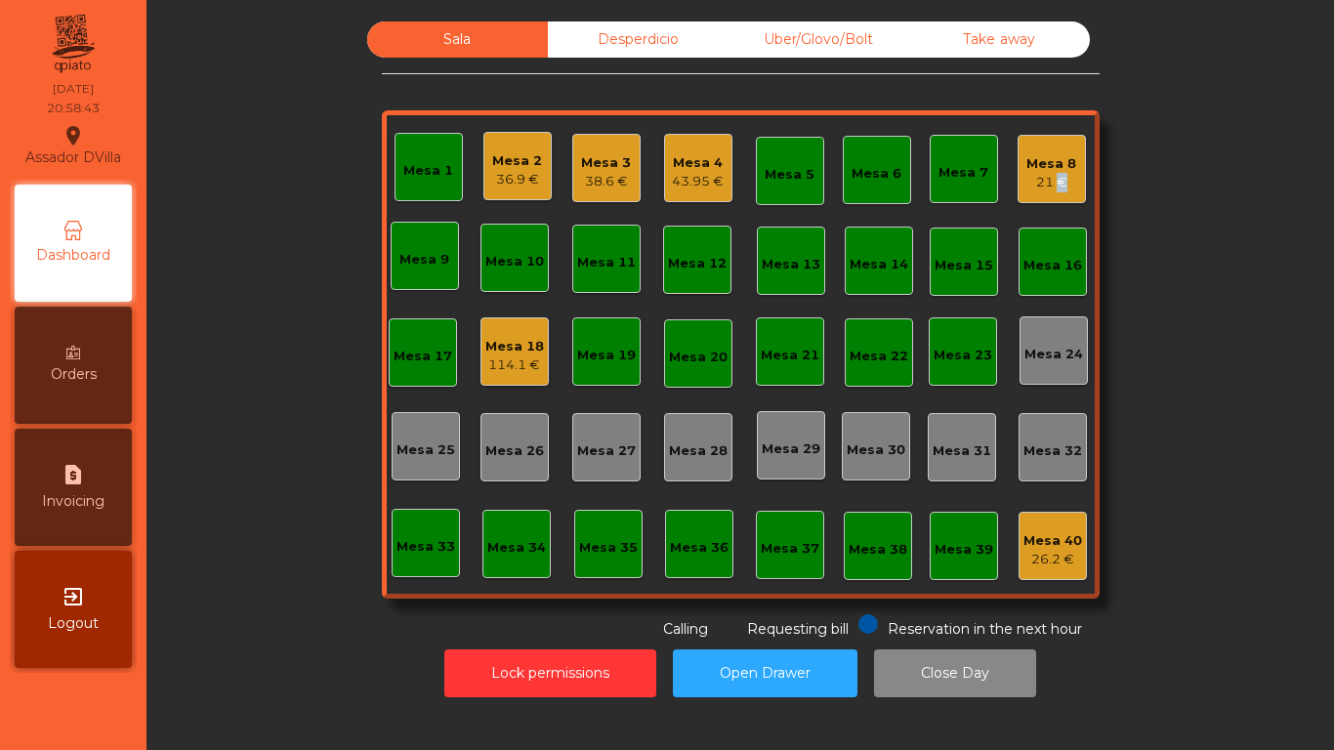
click at [1048, 181] on div "21 €" at bounding box center [1051, 183] width 50 height 20
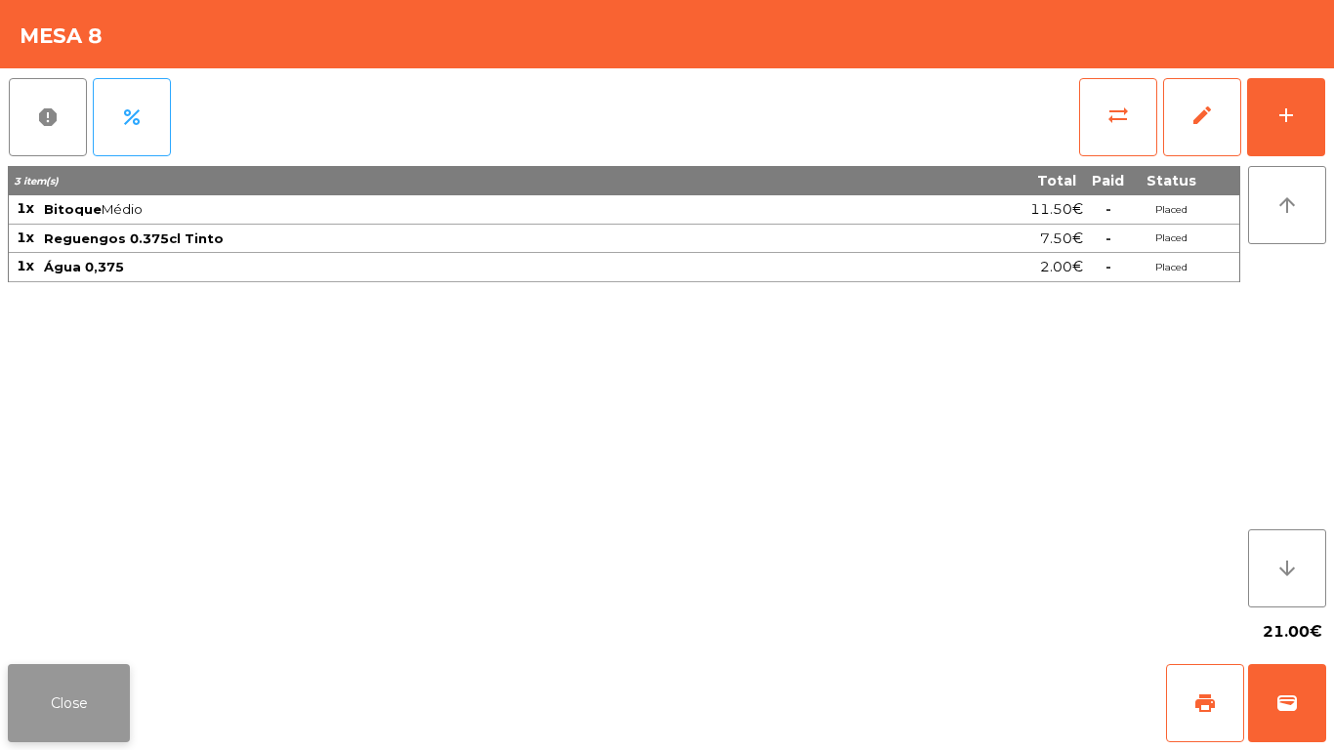
click at [70, 687] on button "Close" at bounding box center [69, 703] width 122 height 78
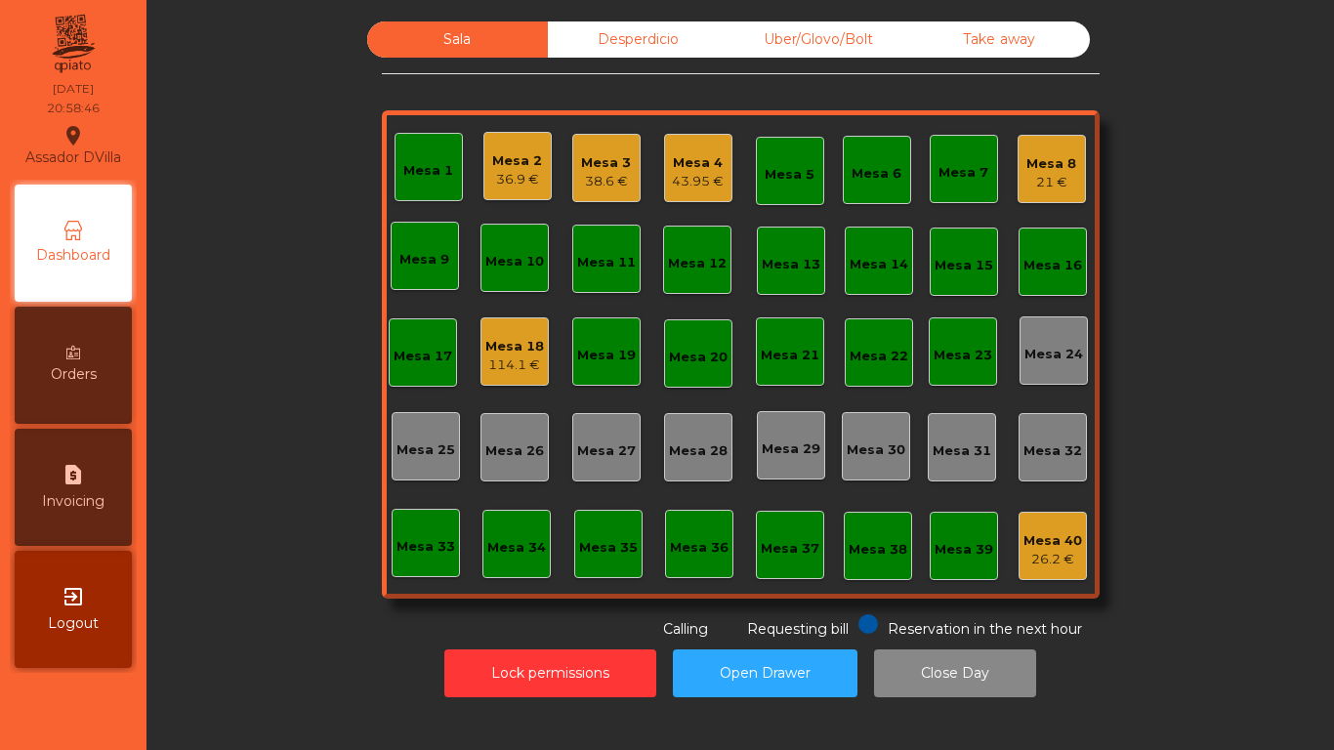
click at [535, 192] on div "Mesa 2 36.9 €" at bounding box center [517, 166] width 68 height 68
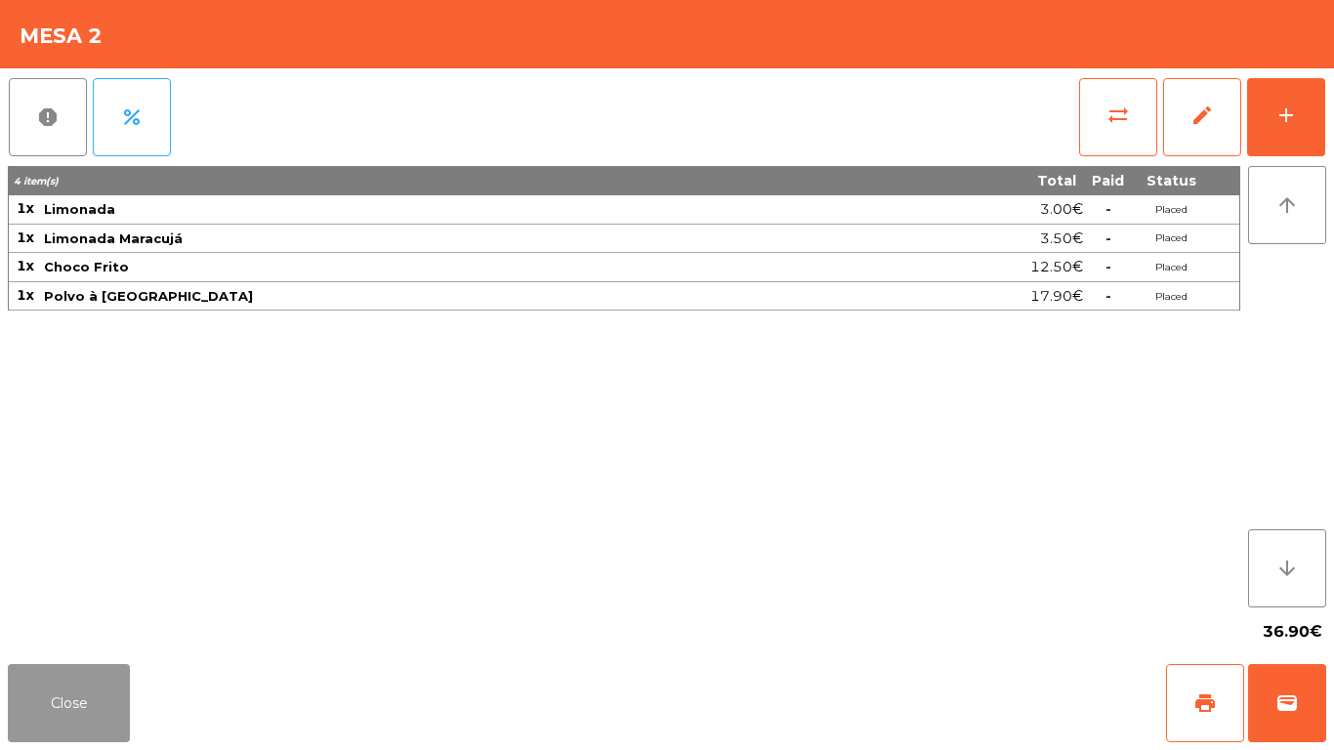
drag, startPoint x: 64, startPoint y: 688, endPoint x: 173, endPoint y: 650, distance: 114.9
click at [72, 688] on button "Close" at bounding box center [69, 703] width 122 height 78
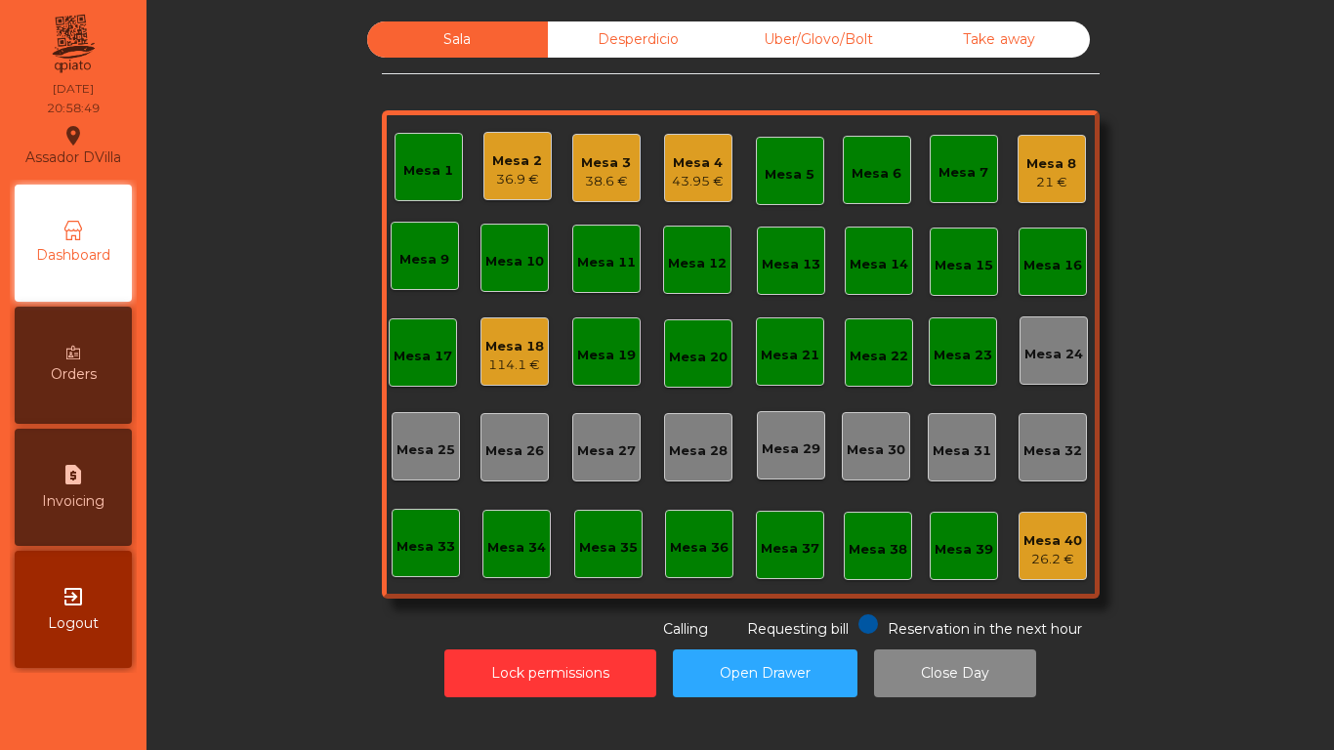
click at [600, 165] on div "Mesa 3" at bounding box center [606, 163] width 50 height 20
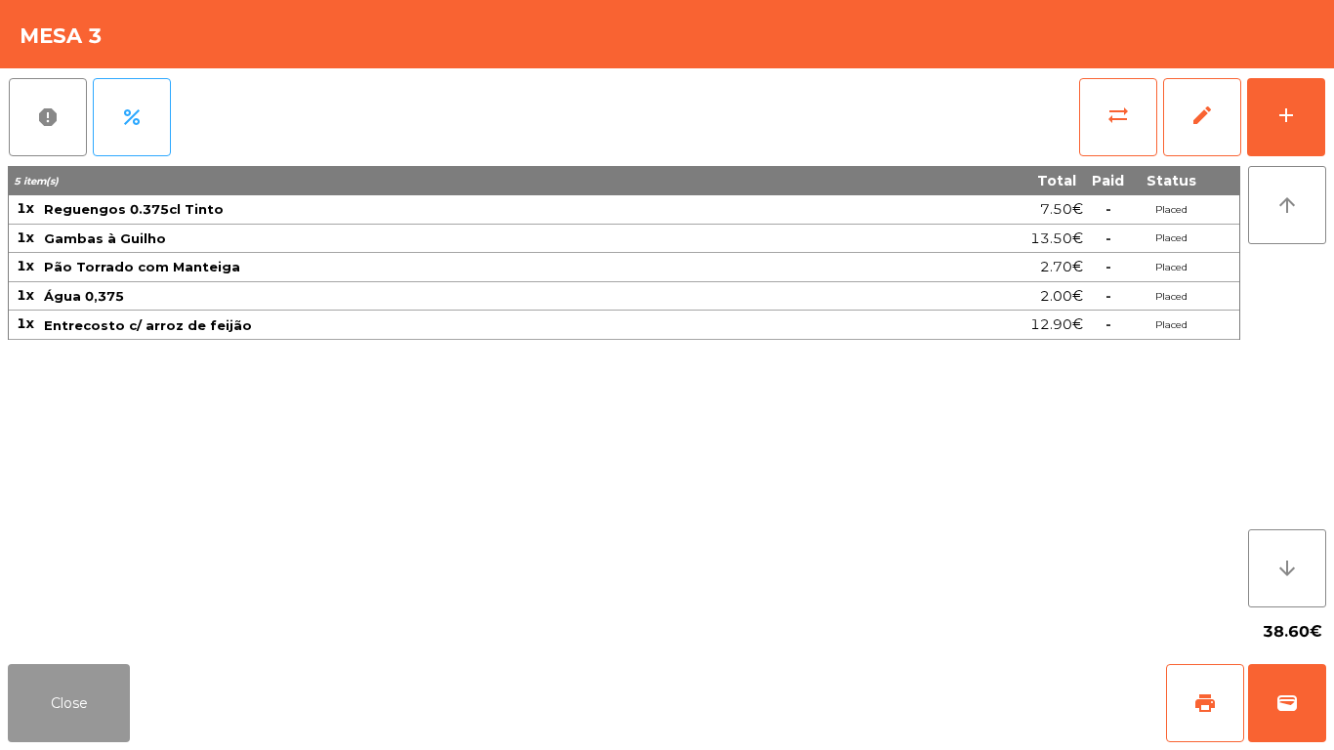
click at [57, 708] on button "Close" at bounding box center [69, 703] width 122 height 78
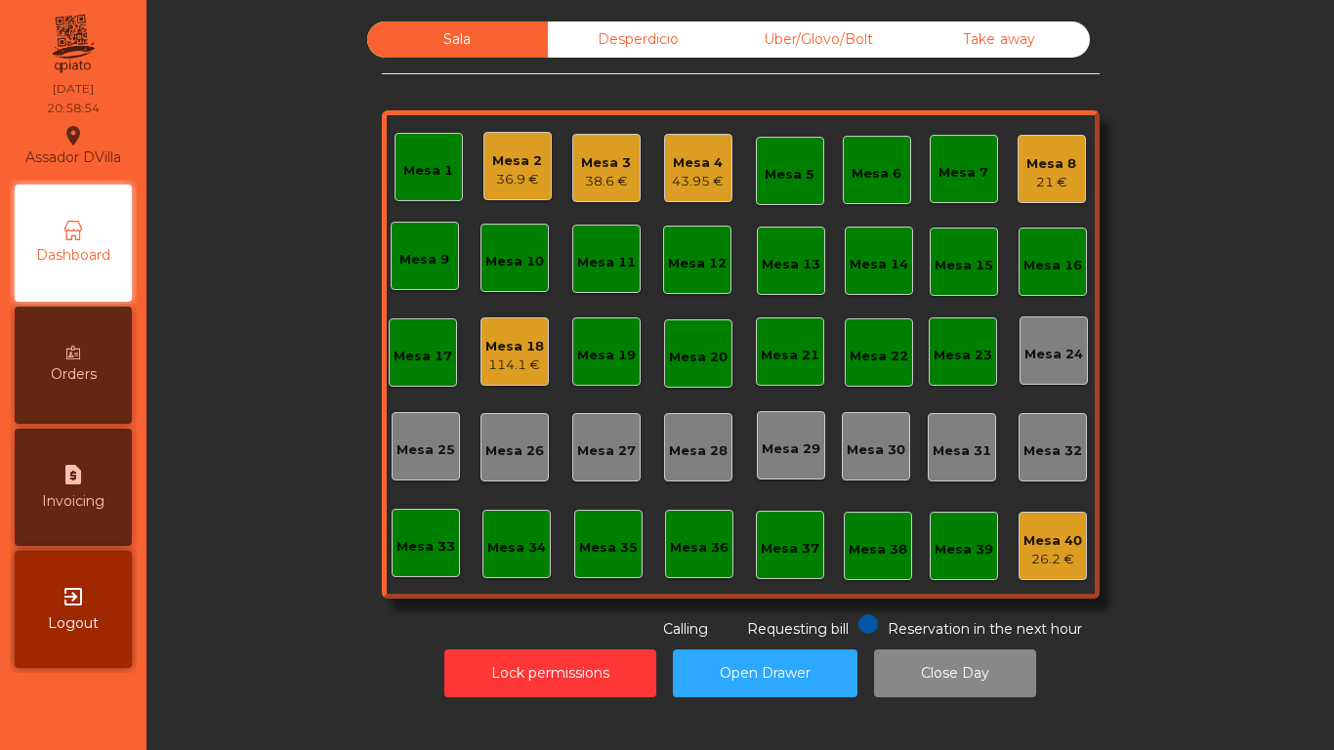
click at [531, 161] on div "Mesa 2" at bounding box center [517, 161] width 50 height 20
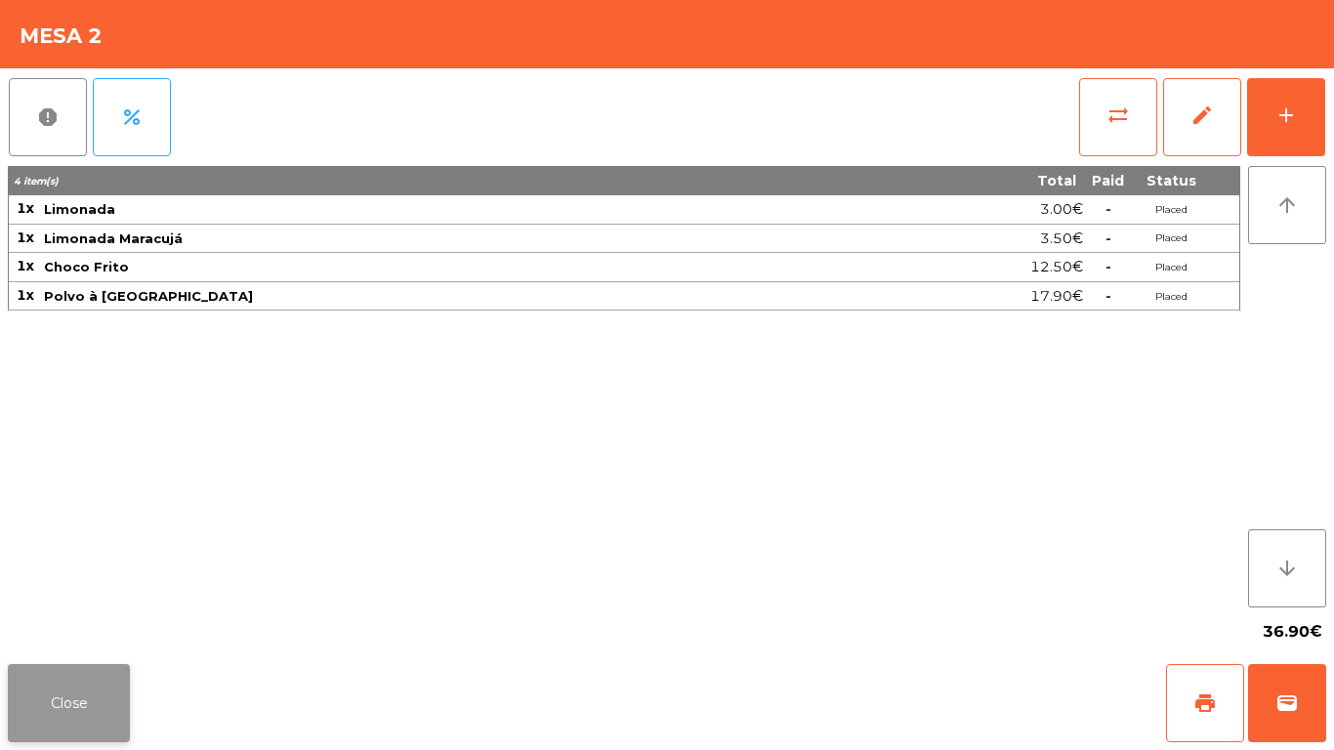
click at [65, 702] on button "Close" at bounding box center [69, 703] width 122 height 78
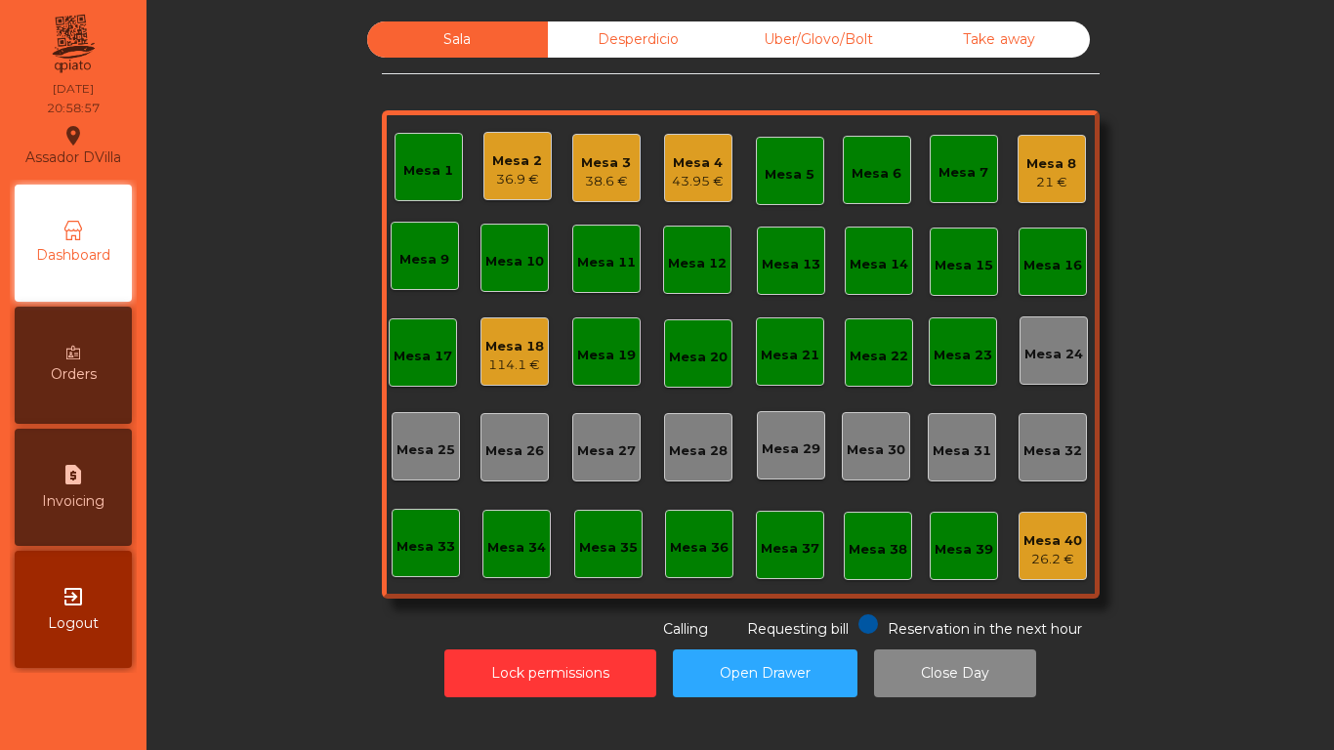
click at [1042, 183] on div "21 €" at bounding box center [1051, 183] width 50 height 20
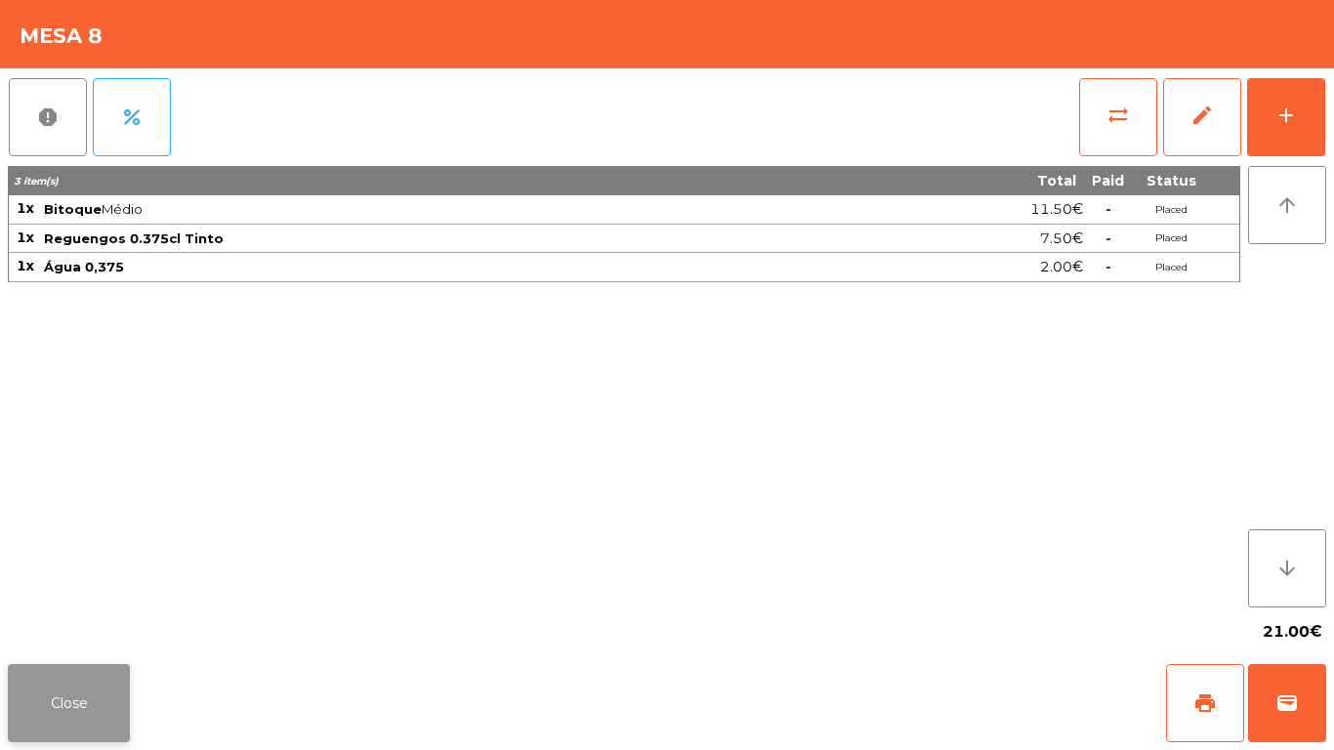
click at [65, 690] on button "Close" at bounding box center [69, 703] width 122 height 78
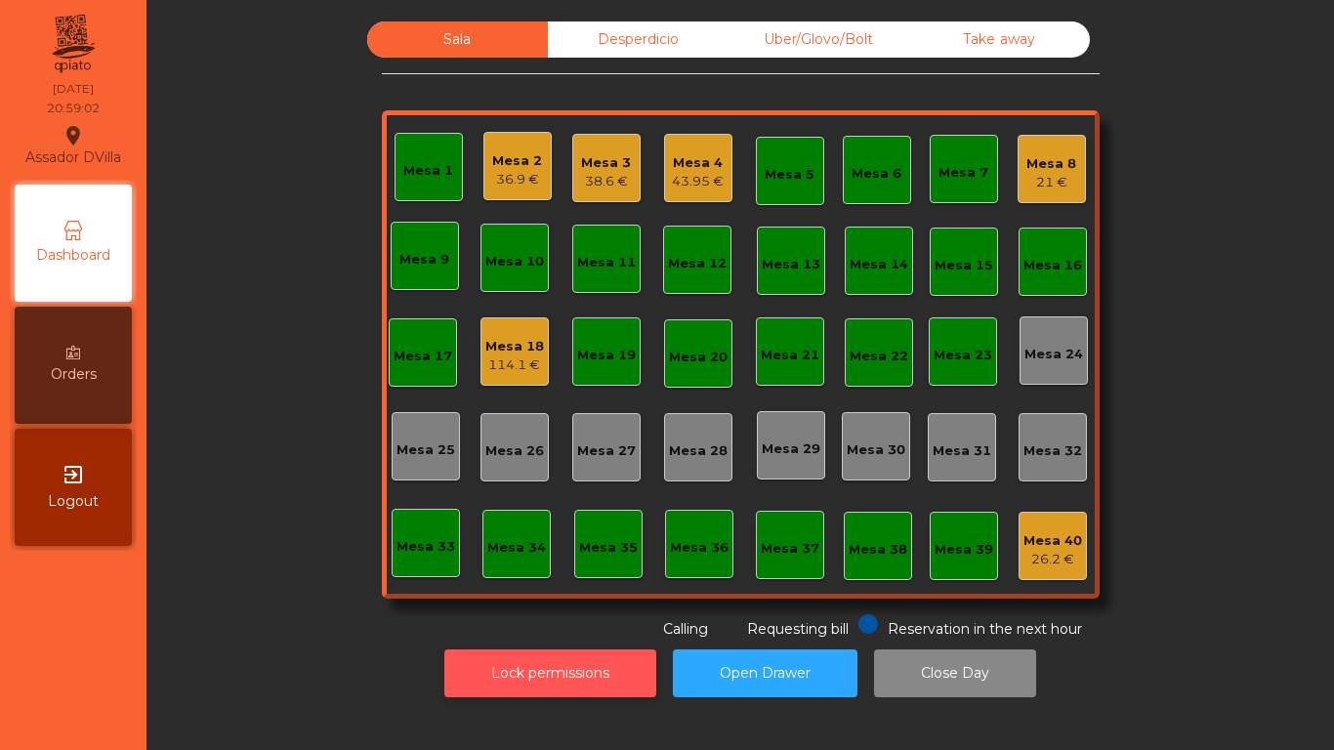
click at [548, 677] on button "Lock permissions" at bounding box center [550, 673] width 212 height 48
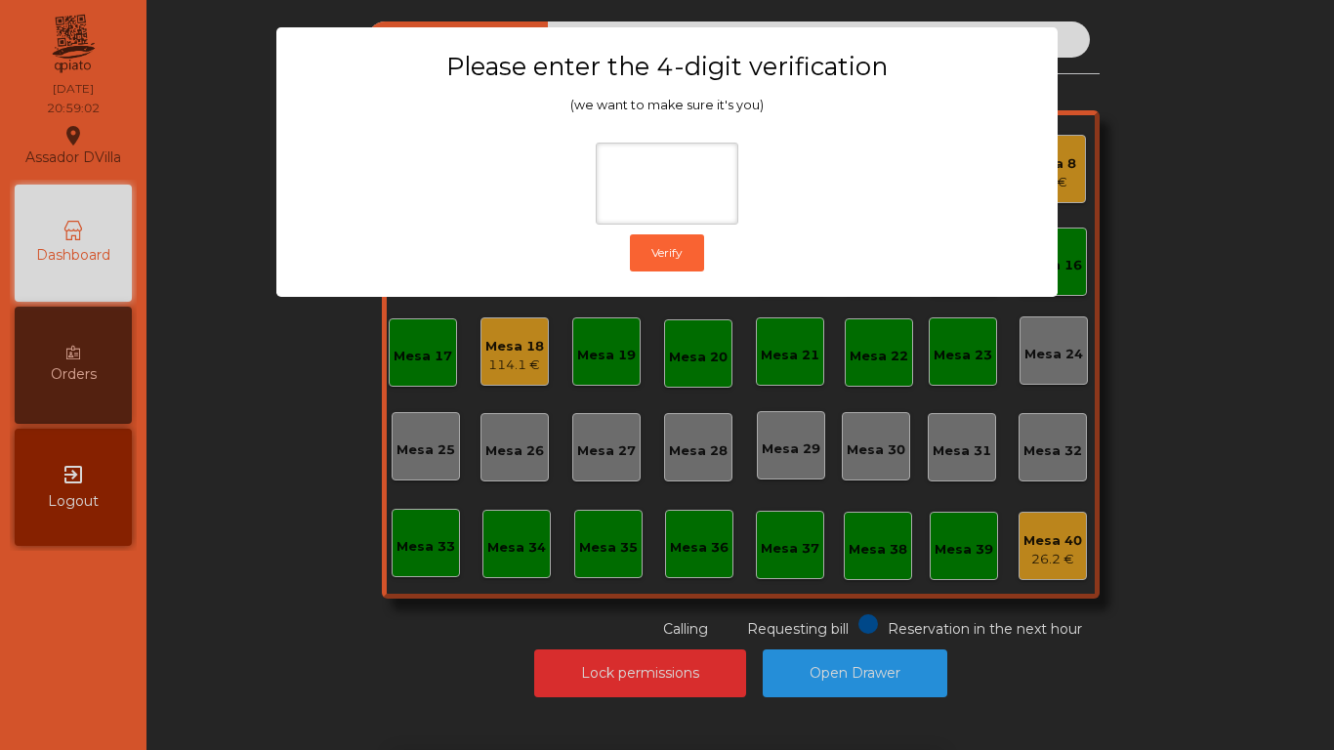
click at [442, 360] on ngb-modal-window "Please enter the 4-digit verification (we want to make sure it's you) Verify" at bounding box center [666, 375] width 1267 height 750
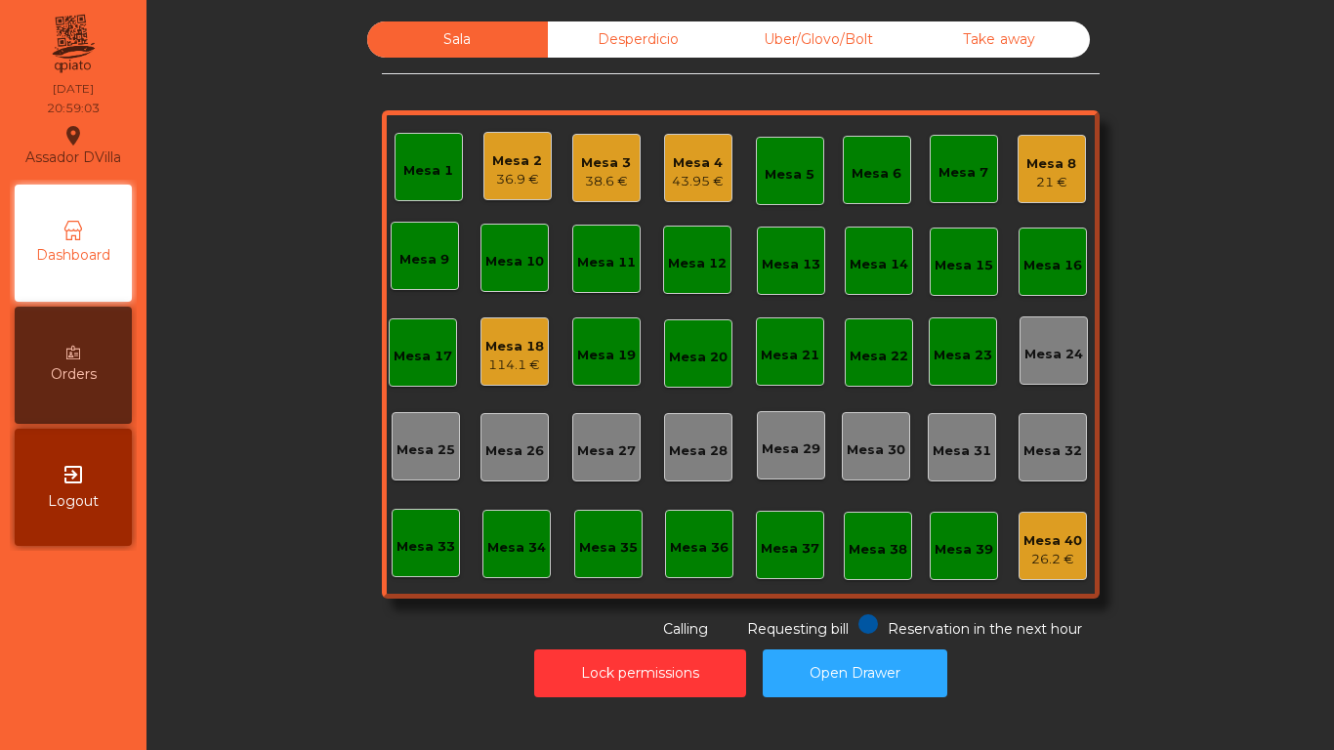
click at [510, 337] on div "Mesa 18" at bounding box center [514, 347] width 59 height 20
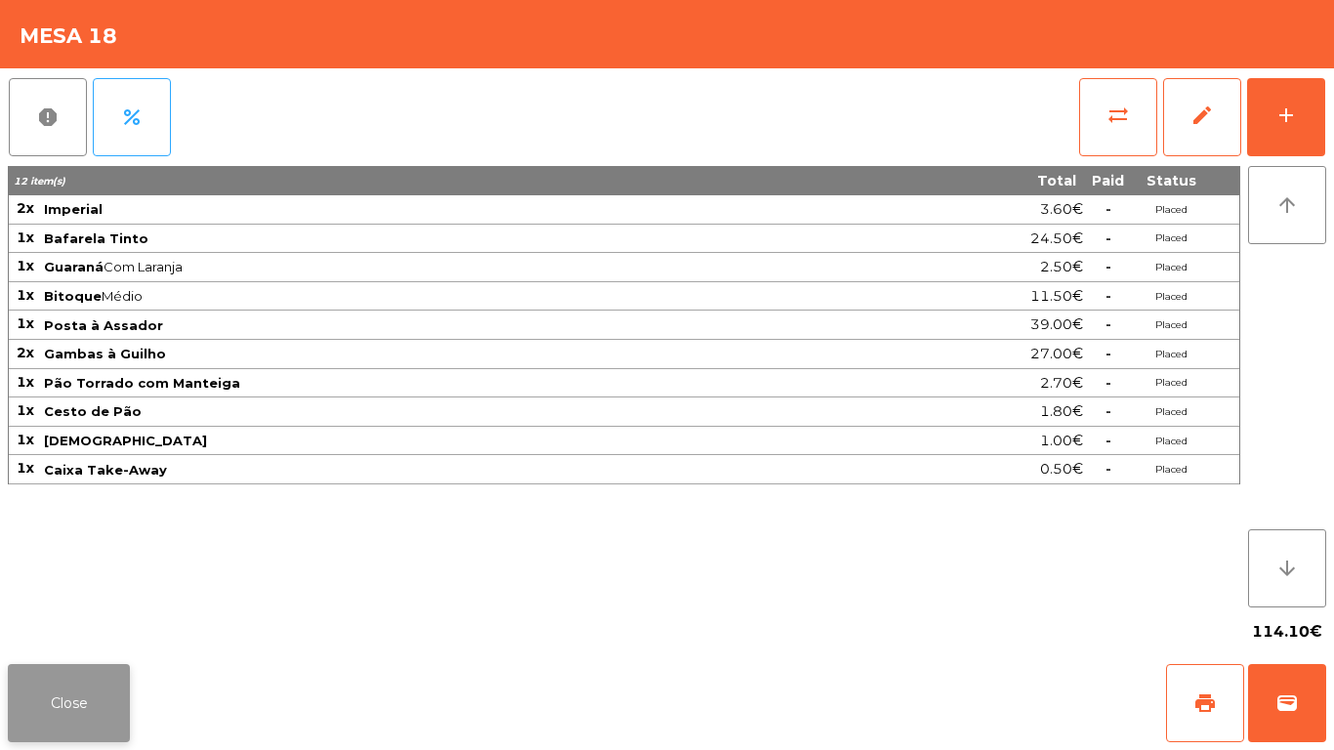
click at [91, 668] on button "Close" at bounding box center [69, 703] width 122 height 78
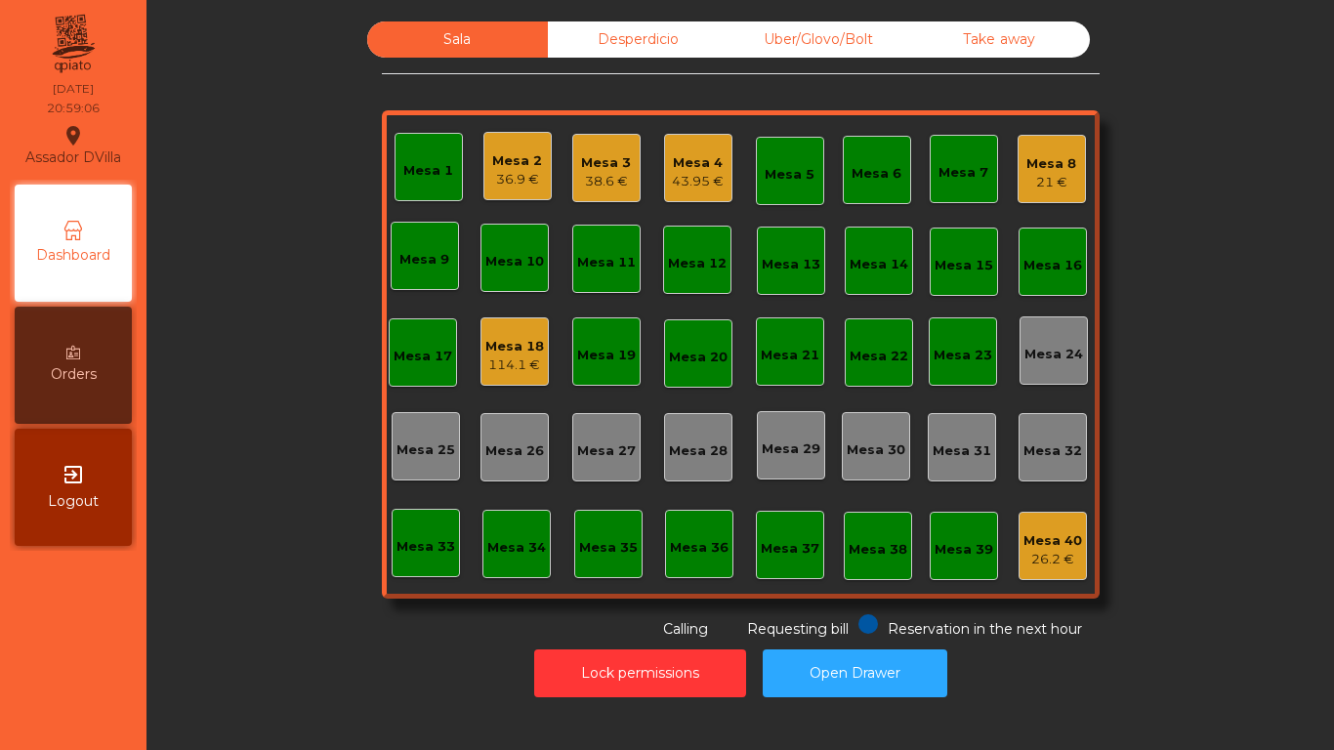
click at [203, 606] on div "Sala Desperdicio Uber/Glovo/Bolt Take away Mesa 1 Mesa 2 36.9 € Mesa 3 38.6 € […" at bounding box center [740, 330] width 1134 height 618
click at [498, 327] on div "Mesa 18 114.1 €" at bounding box center [514, 351] width 68 height 68
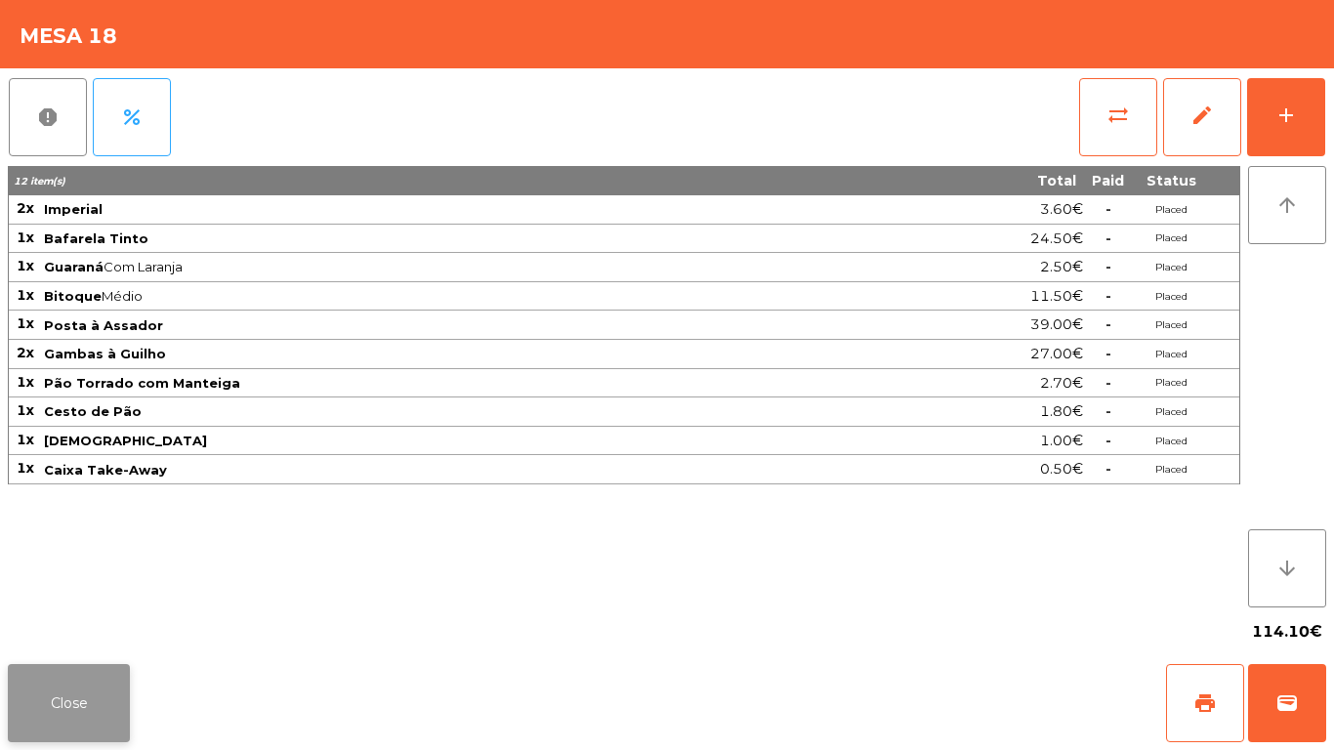
click at [72, 716] on button "Close" at bounding box center [69, 703] width 122 height 78
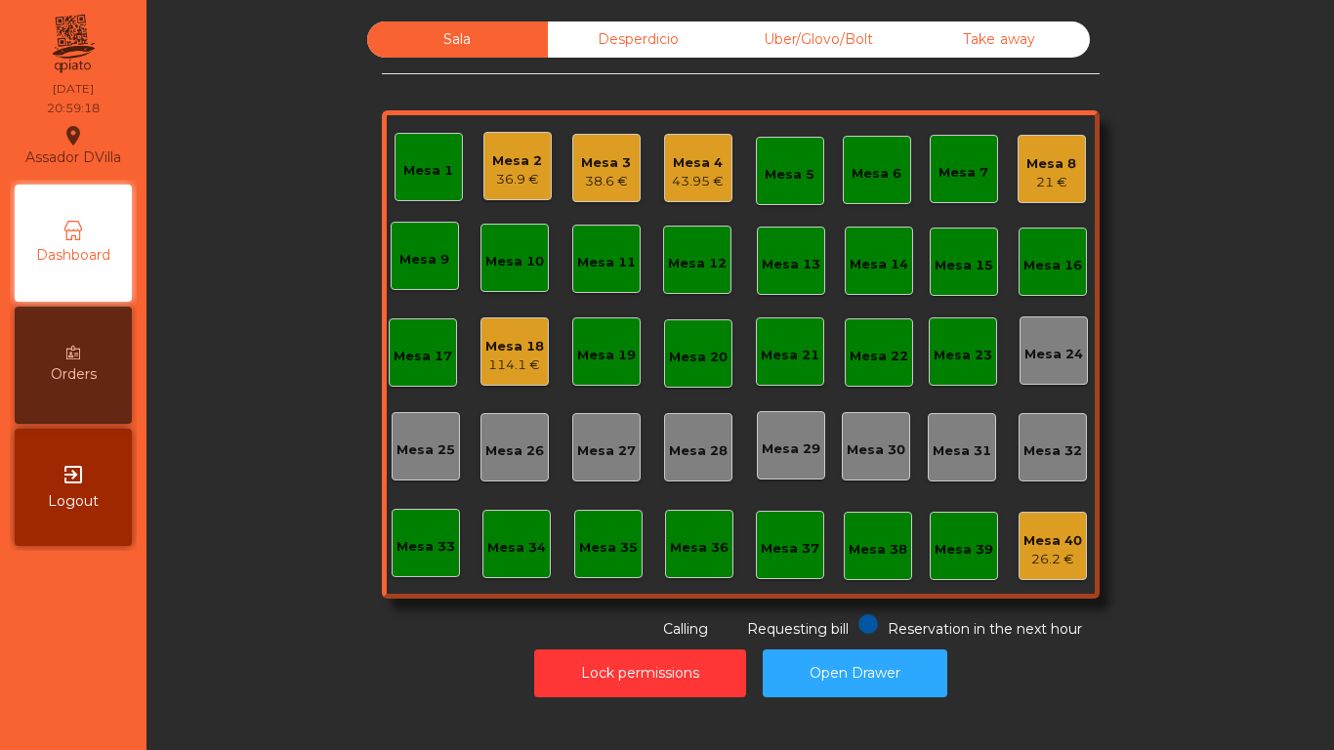
click at [623, 19] on div "Sala Desperdicio Uber/Glovo/Bolt Take away Mesa 1 Mesa 2 36.9 € Mesa 3 38.6 € […" at bounding box center [740, 359] width 1164 height 695
drag, startPoint x: 634, startPoint y: 36, endPoint x: 644, endPoint y: 38, distance: 10.9
click at [637, 38] on div "Desperdicio" at bounding box center [638, 39] width 181 height 36
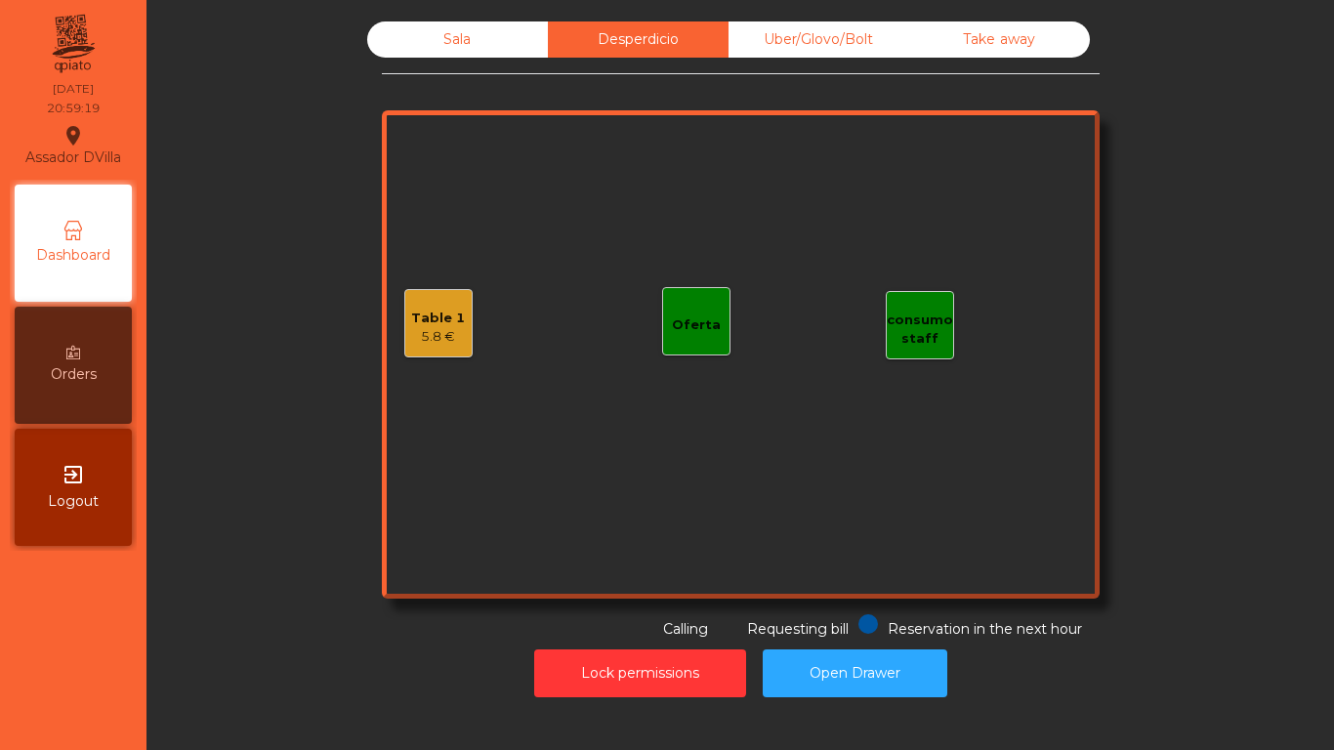
click at [758, 67] on div "Sala Desperdicio Uber/Glovo/Bolt Take away Table 1 5.8 € consumo staff Oferta R…" at bounding box center [741, 330] width 718 height 618
click at [844, 59] on div "Sala Desperdicio Uber/Glovo/Bolt Take away Table 1 5.8 € consumo staff Oferta R…" at bounding box center [741, 330] width 718 height 618
click at [871, 58] on div "Sala Desperdicio Uber/Glovo/Bolt Take away Table 1 5.8 € consumo staff Oferta R…" at bounding box center [741, 330] width 718 height 618
click at [856, 31] on div "Uber/Glovo/Bolt" at bounding box center [818, 39] width 181 height 36
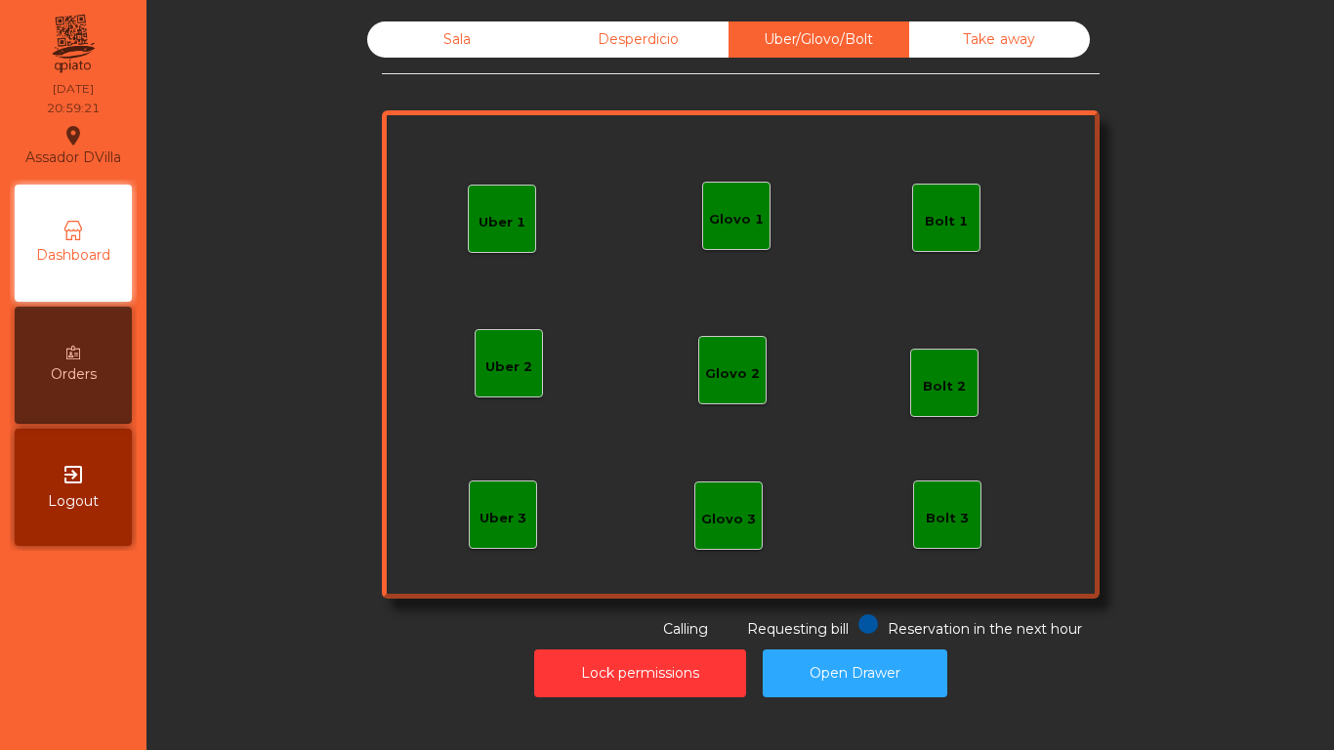
click at [957, 65] on div "Sala Desperdicio Uber/Glovo/Bolt Take away Uber 1 Uber 3 Bolt 2 Glovo 2 Uber 2 …" at bounding box center [741, 330] width 718 height 618
drag, startPoint x: 946, startPoint y: 42, endPoint x: 809, endPoint y: 21, distance: 138.4
click at [945, 41] on div "Take away" at bounding box center [999, 39] width 181 height 36
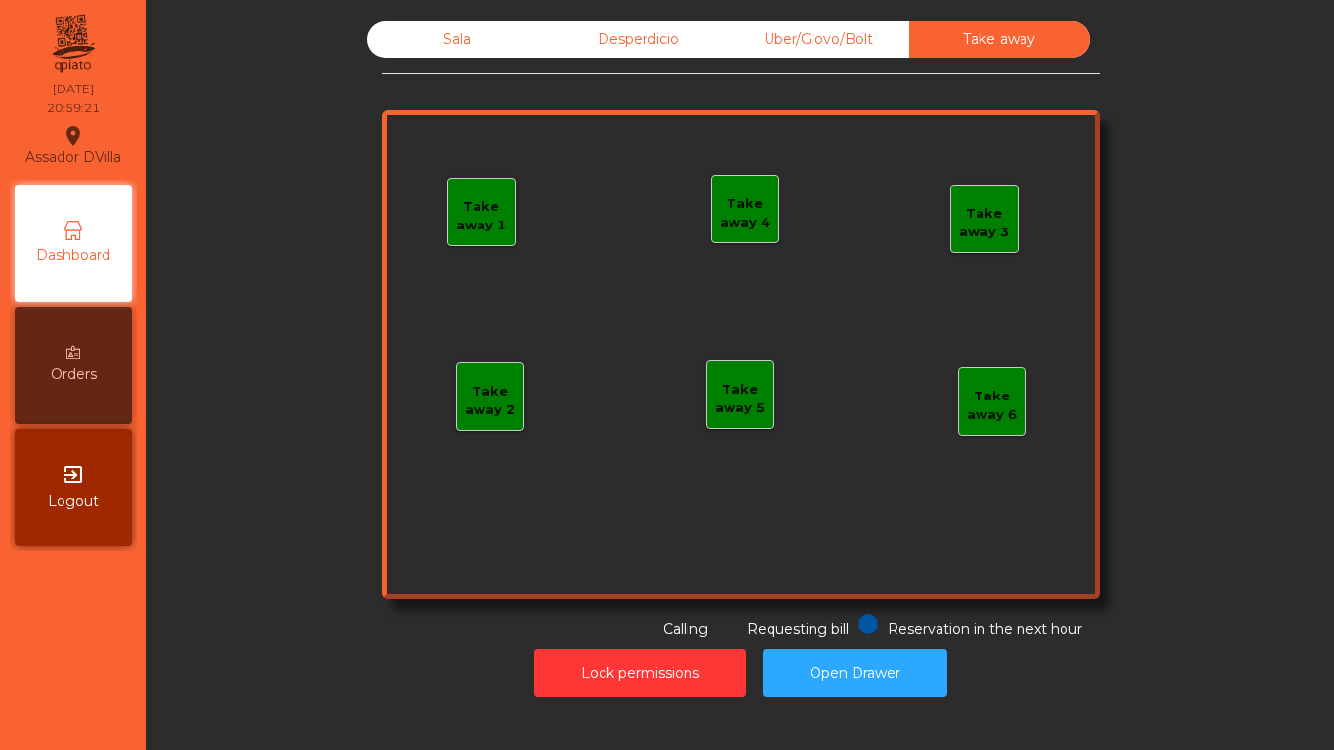
click at [597, 16] on div "Sala Desperdicio Uber/Glovo/Bolt Take away Take away 1 Take away 2 Take away 3 …" at bounding box center [740, 359] width 1164 height 695
click at [592, 30] on div "Desperdicio" at bounding box center [638, 39] width 181 height 36
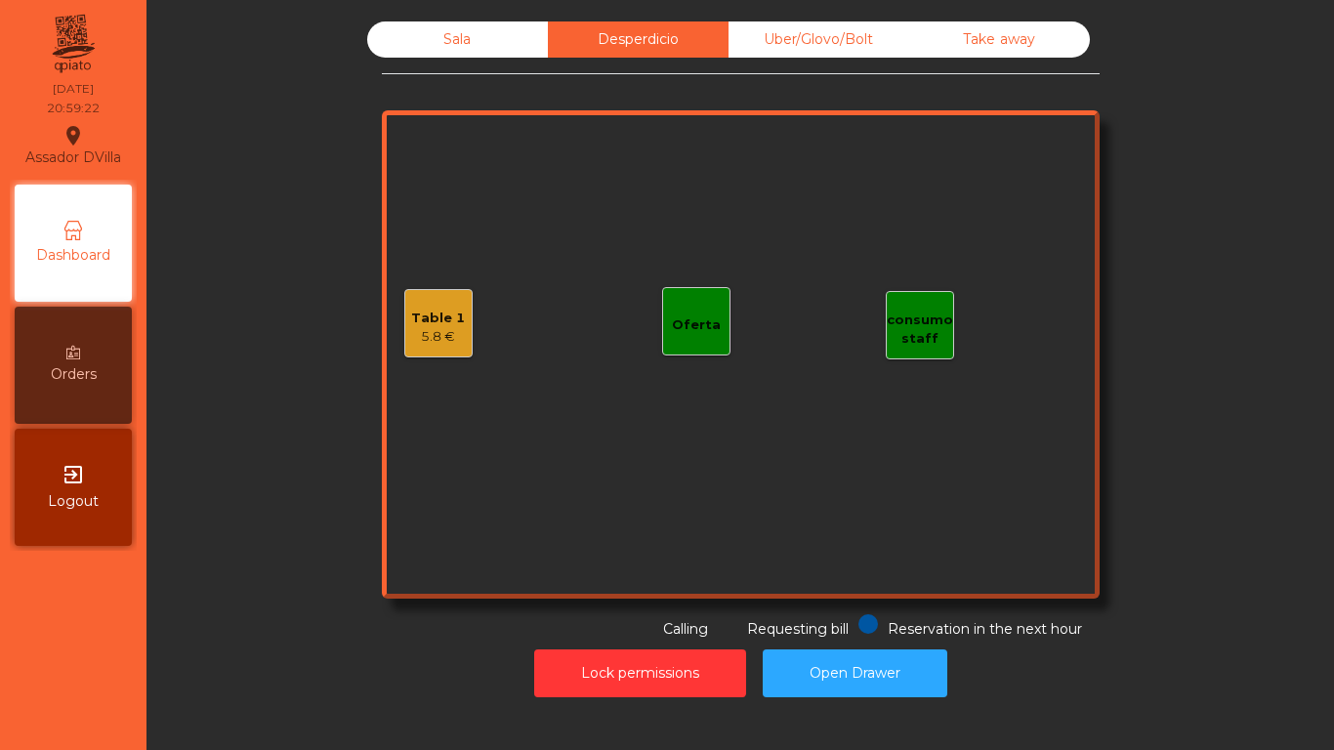
click at [442, 319] on div "Table 1" at bounding box center [438, 319] width 54 height 20
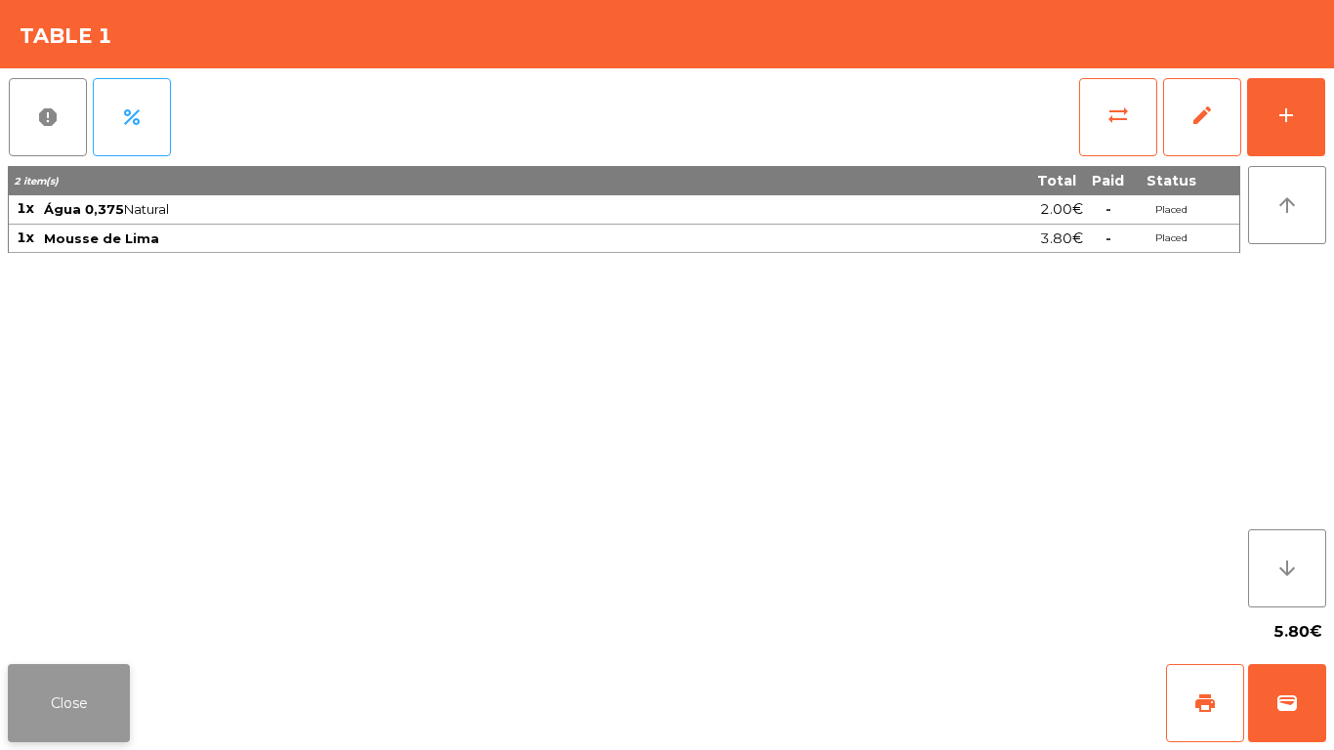
click at [57, 718] on button "Close" at bounding box center [69, 703] width 122 height 78
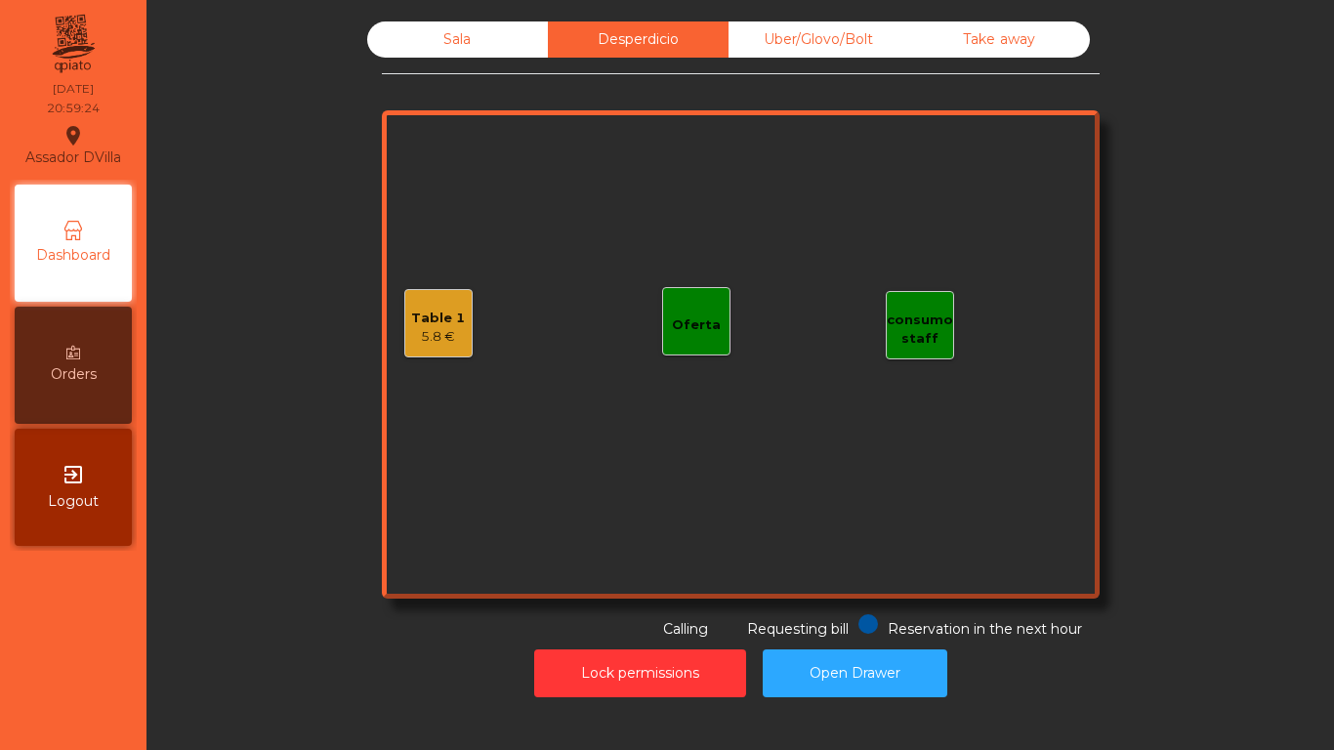
click at [413, 52] on div "Sala" at bounding box center [457, 39] width 181 height 36
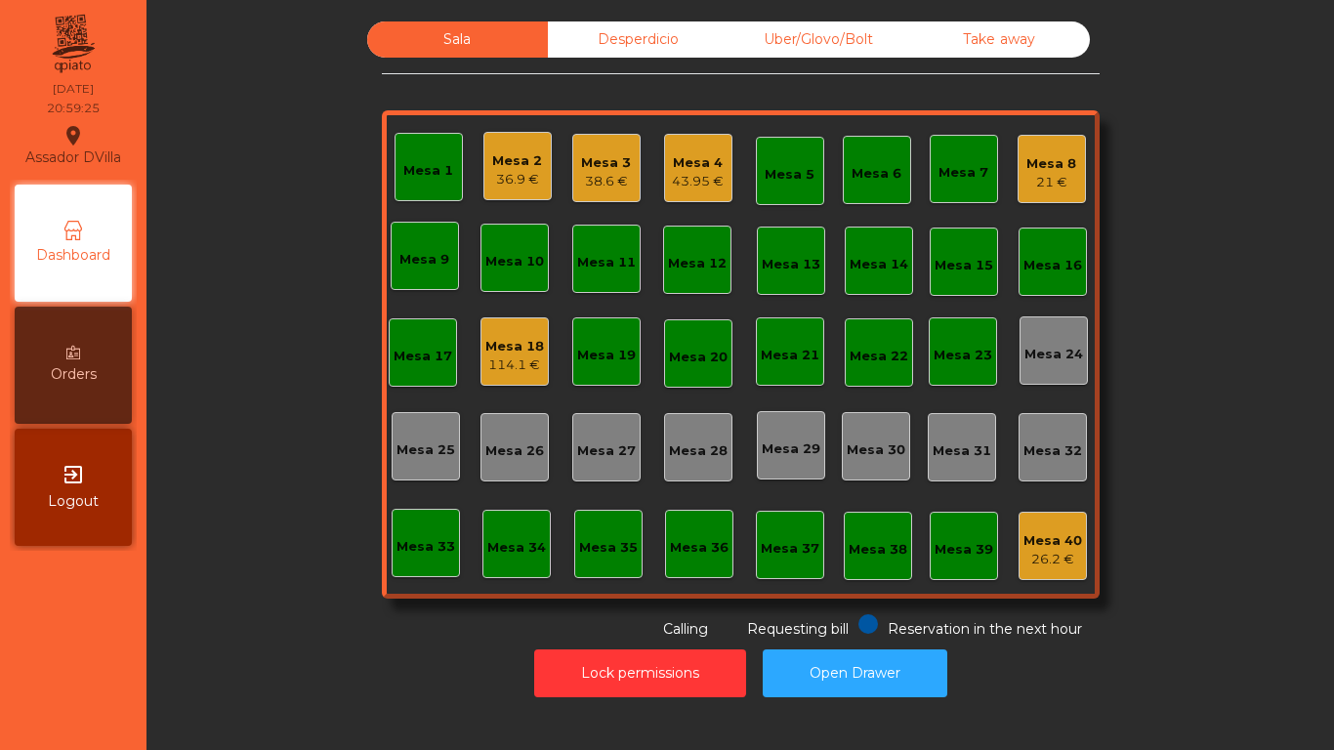
drag, startPoint x: 225, startPoint y: 283, endPoint x: 202, endPoint y: 285, distance: 22.5
click at [221, 284] on div "Sala Desperdicio Uber/Glovo/Bolt Take away Mesa 1 Mesa 2 36.9 € Mesa 3 38.6 € […" at bounding box center [740, 330] width 1134 height 618
click at [483, 155] on div "Mesa 2 36.9 €" at bounding box center [517, 166] width 68 height 68
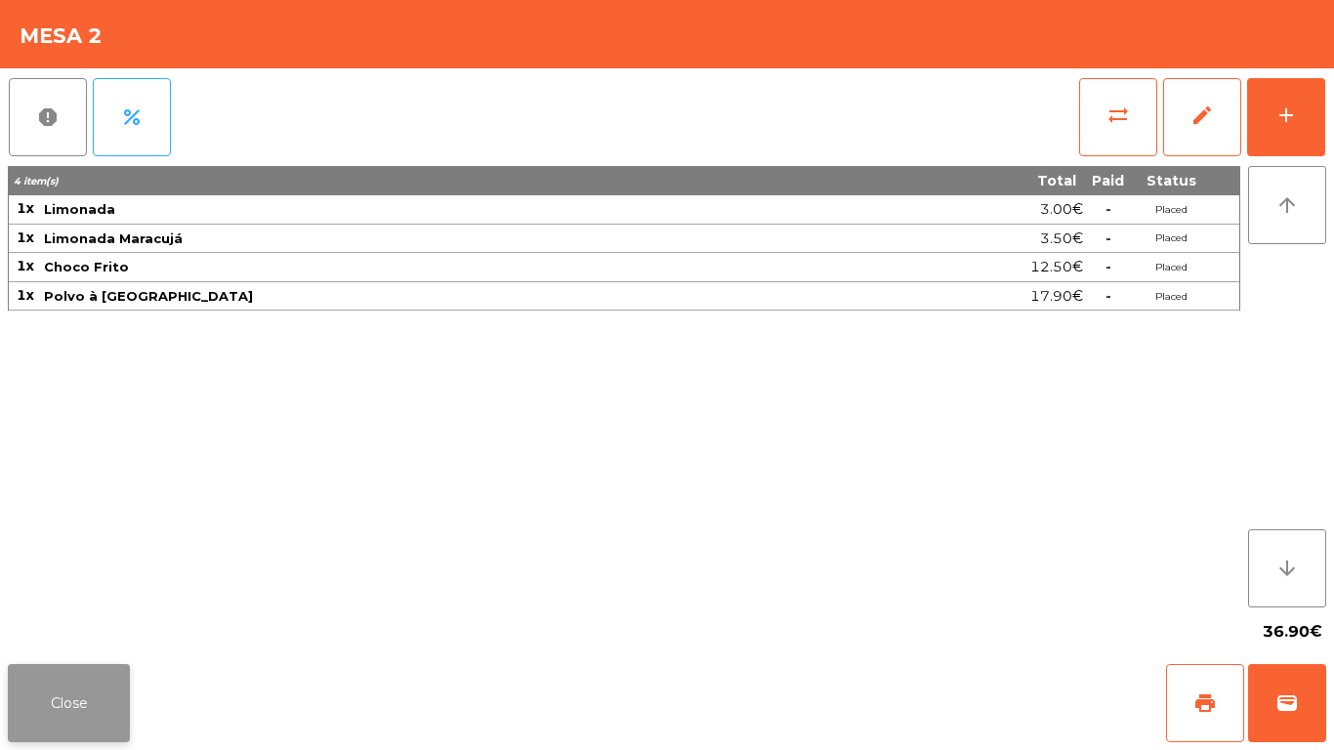
click at [59, 692] on button "Close" at bounding box center [69, 703] width 122 height 78
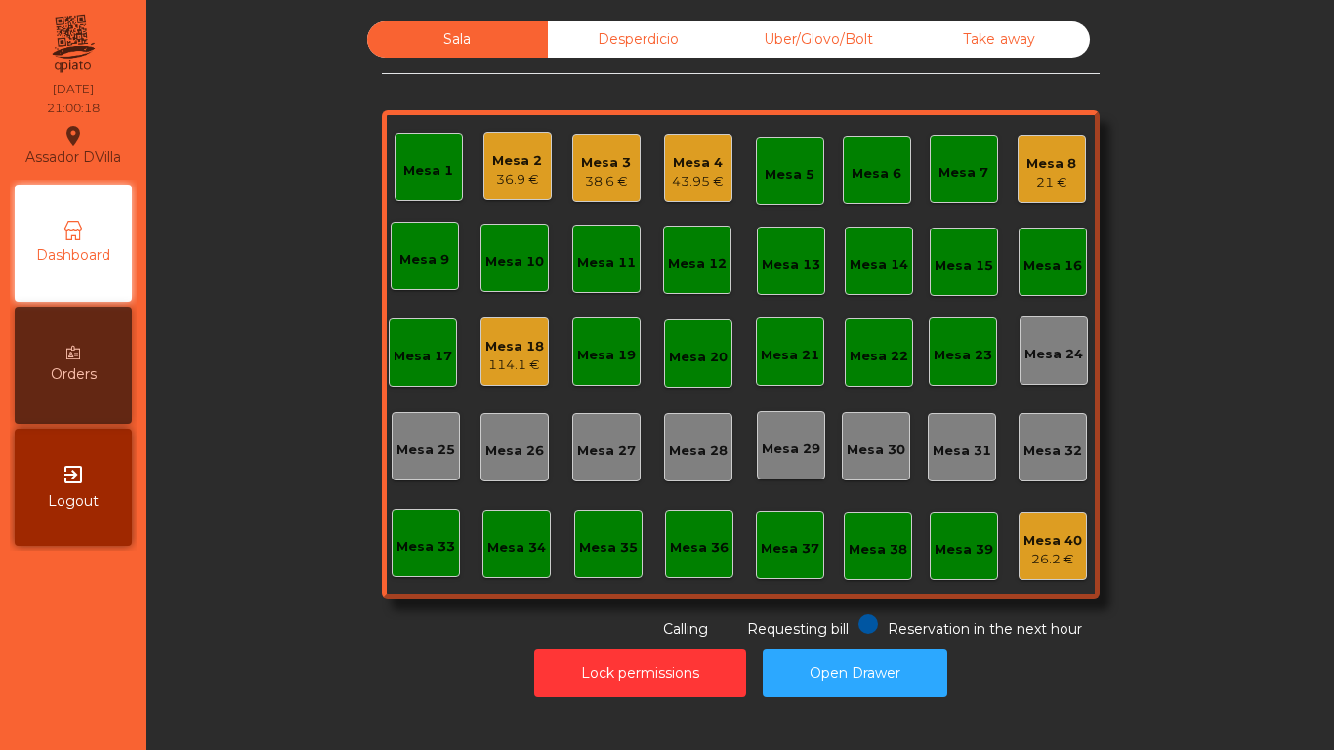
click at [276, 646] on div "Lock permissions Open Drawer" at bounding box center [740, 672] width 1134 height 67
click at [492, 360] on div "114.1 €" at bounding box center [514, 365] width 59 height 20
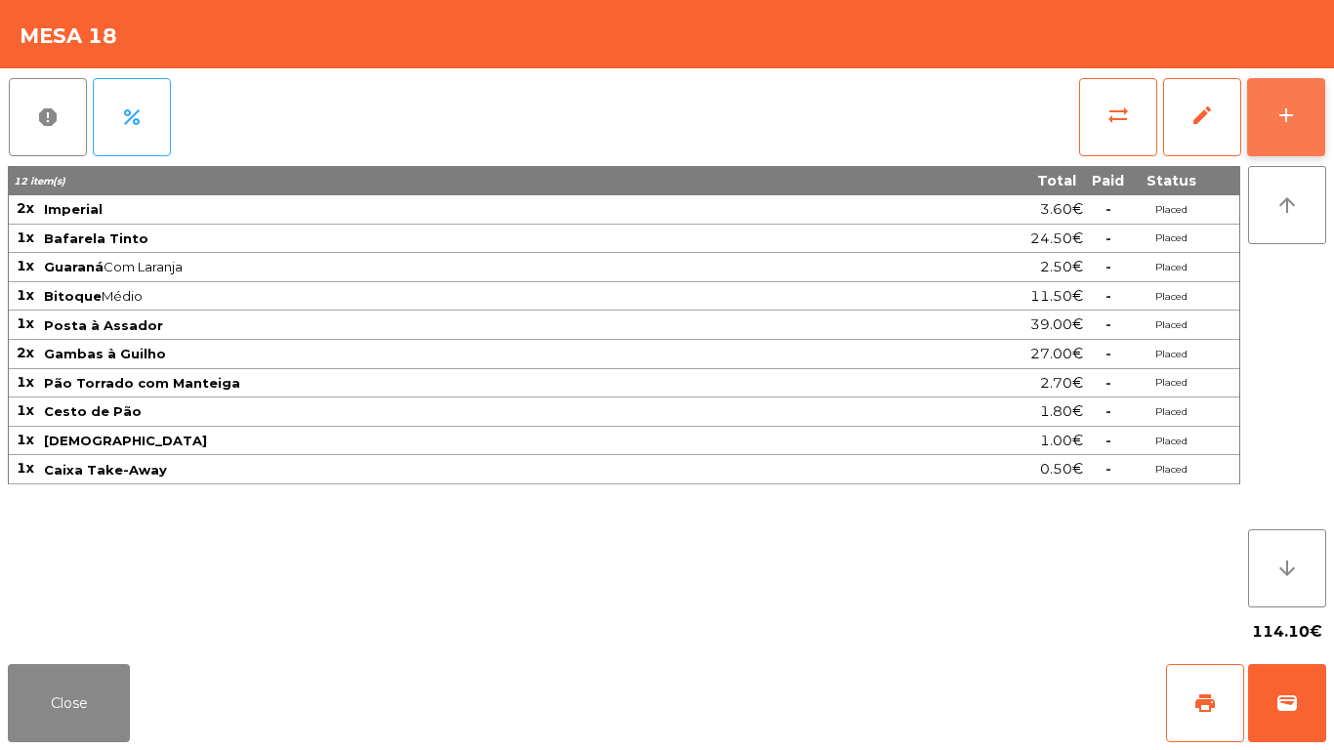
click at [1296, 107] on div "add" at bounding box center [1285, 114] width 23 height 23
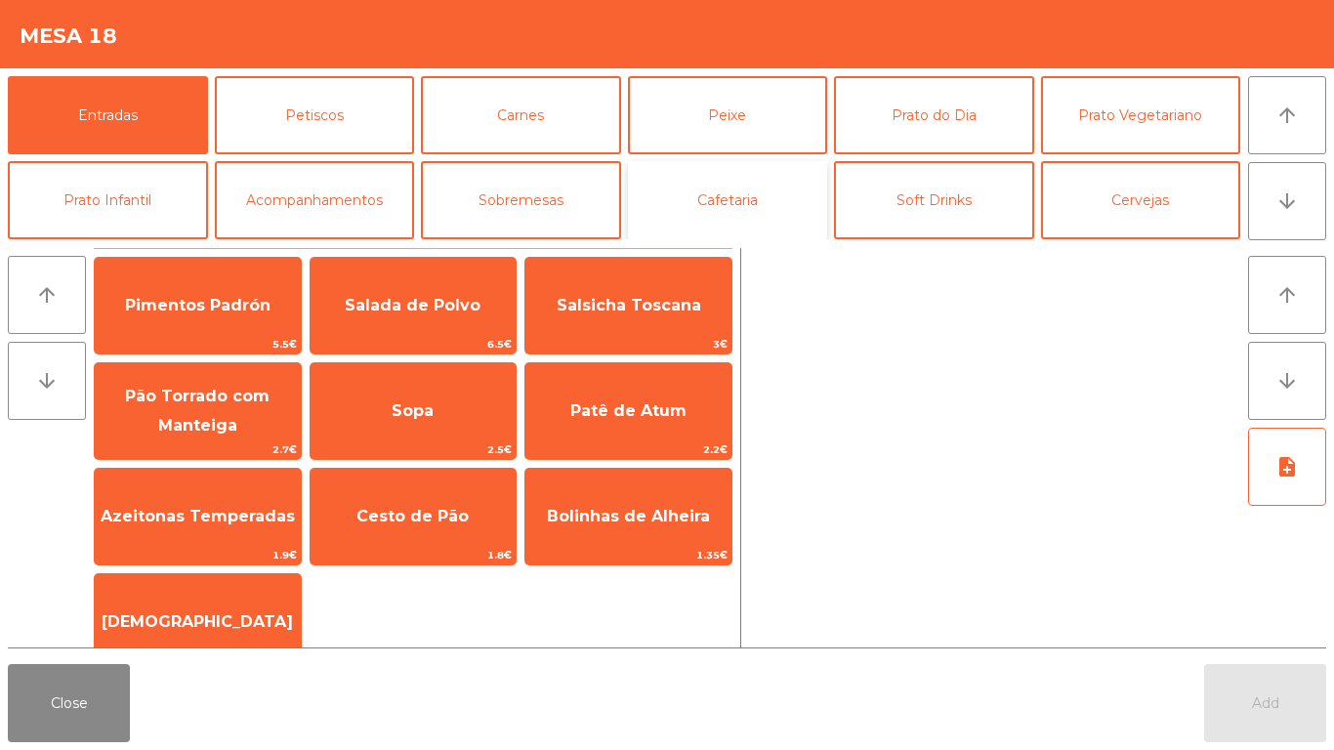
click at [722, 200] on button "Cafetaria" at bounding box center [728, 200] width 200 height 78
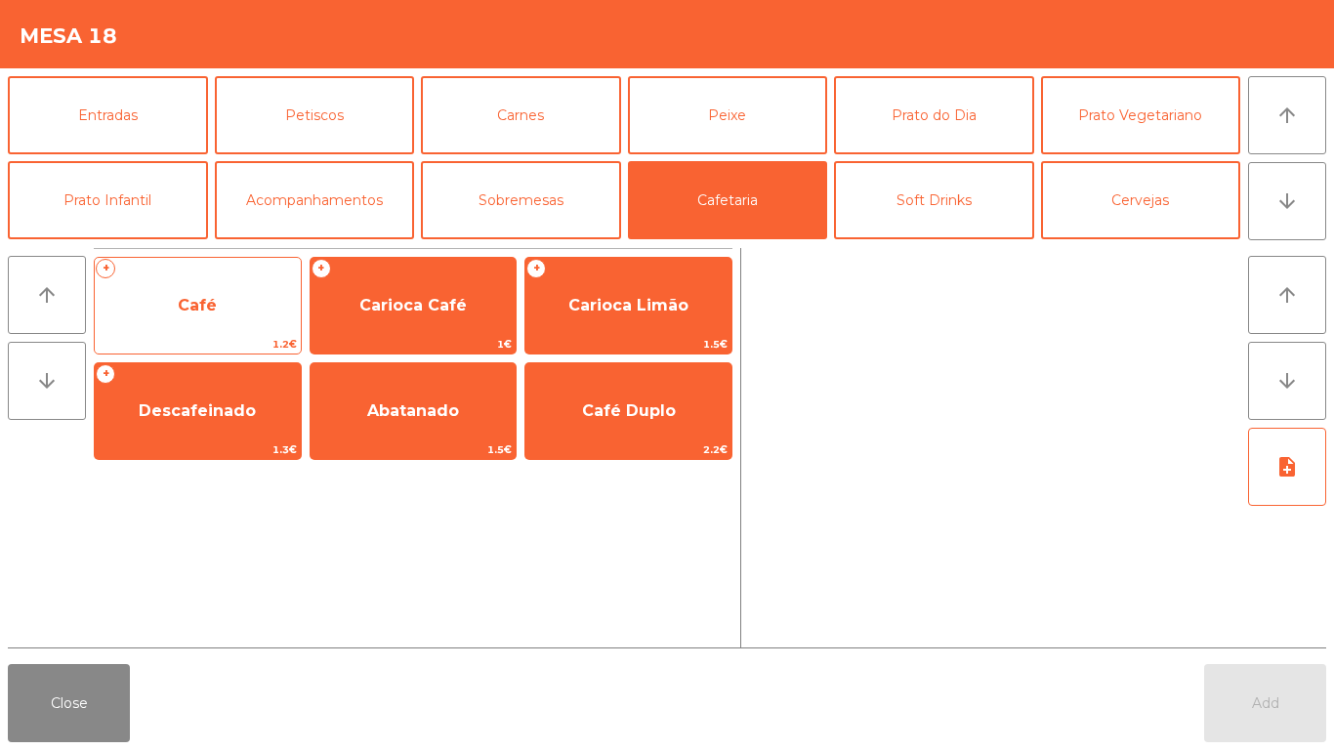
click at [200, 308] on span "Café" at bounding box center [197, 305] width 39 height 19
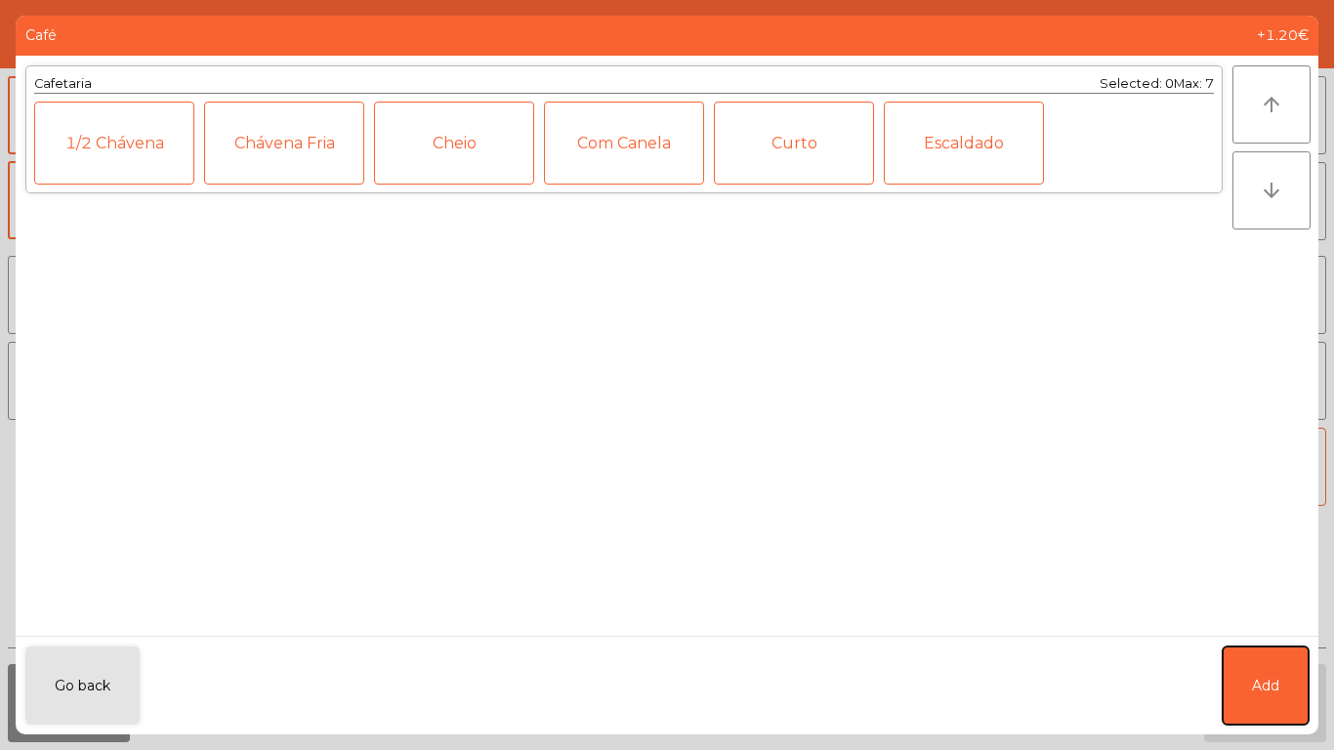
click at [1254, 685] on span "Add" at bounding box center [1265, 686] width 27 height 21
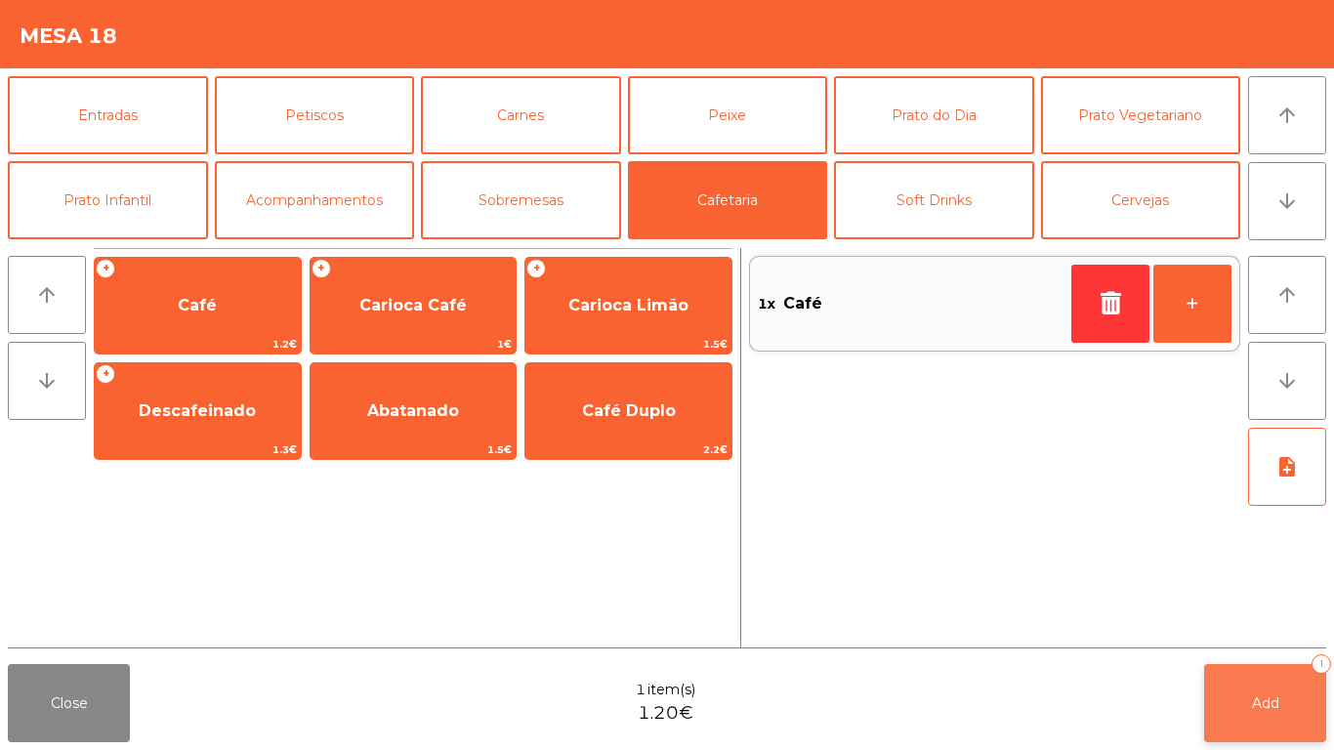
click at [1244, 689] on button "Add 1" at bounding box center [1265, 703] width 122 height 78
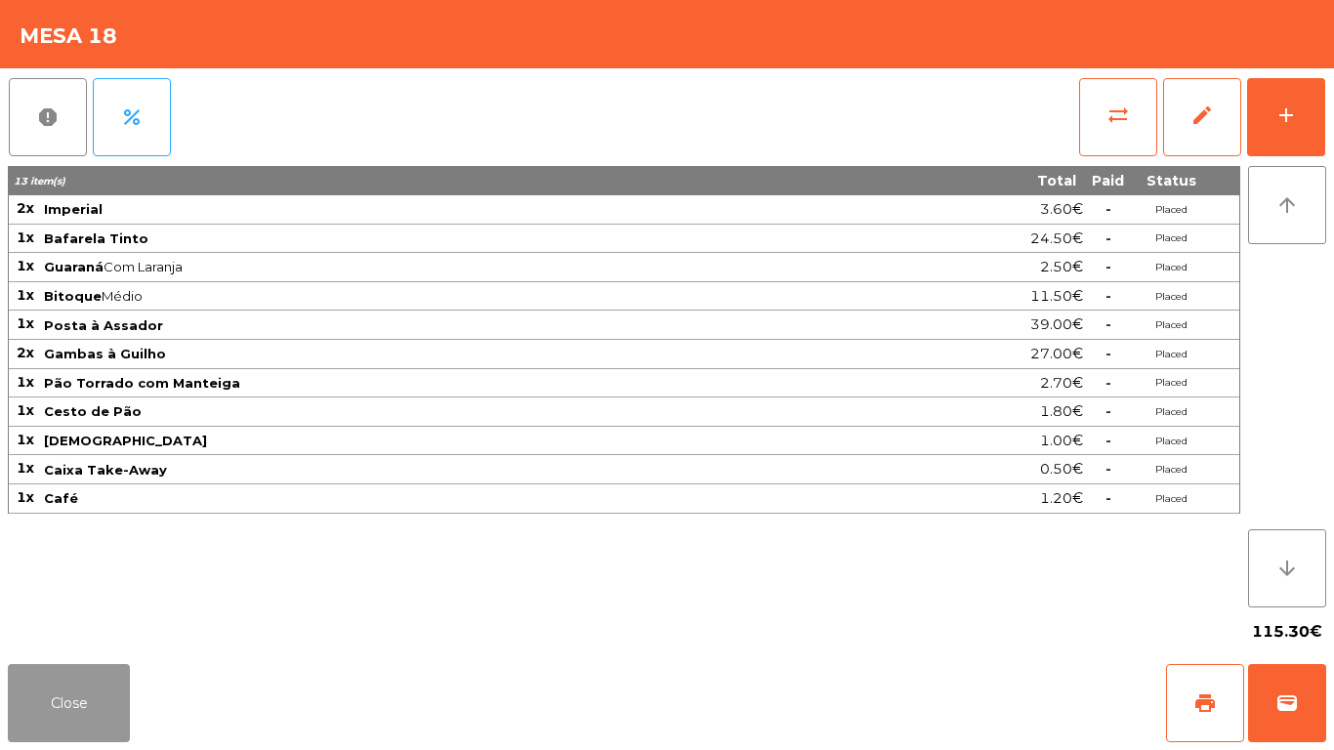
click at [52, 687] on button "Close" at bounding box center [69, 703] width 122 height 78
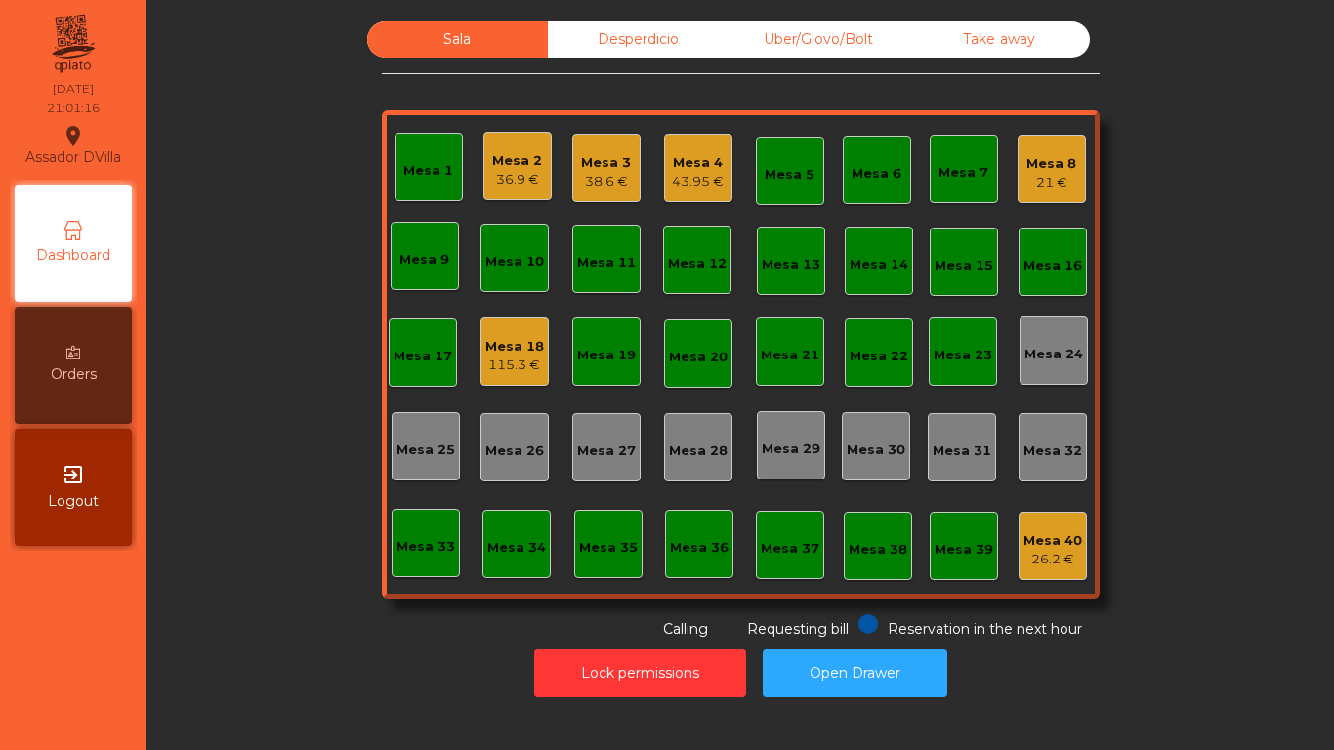
click at [502, 170] on div "36.9 €" at bounding box center [517, 180] width 50 height 20
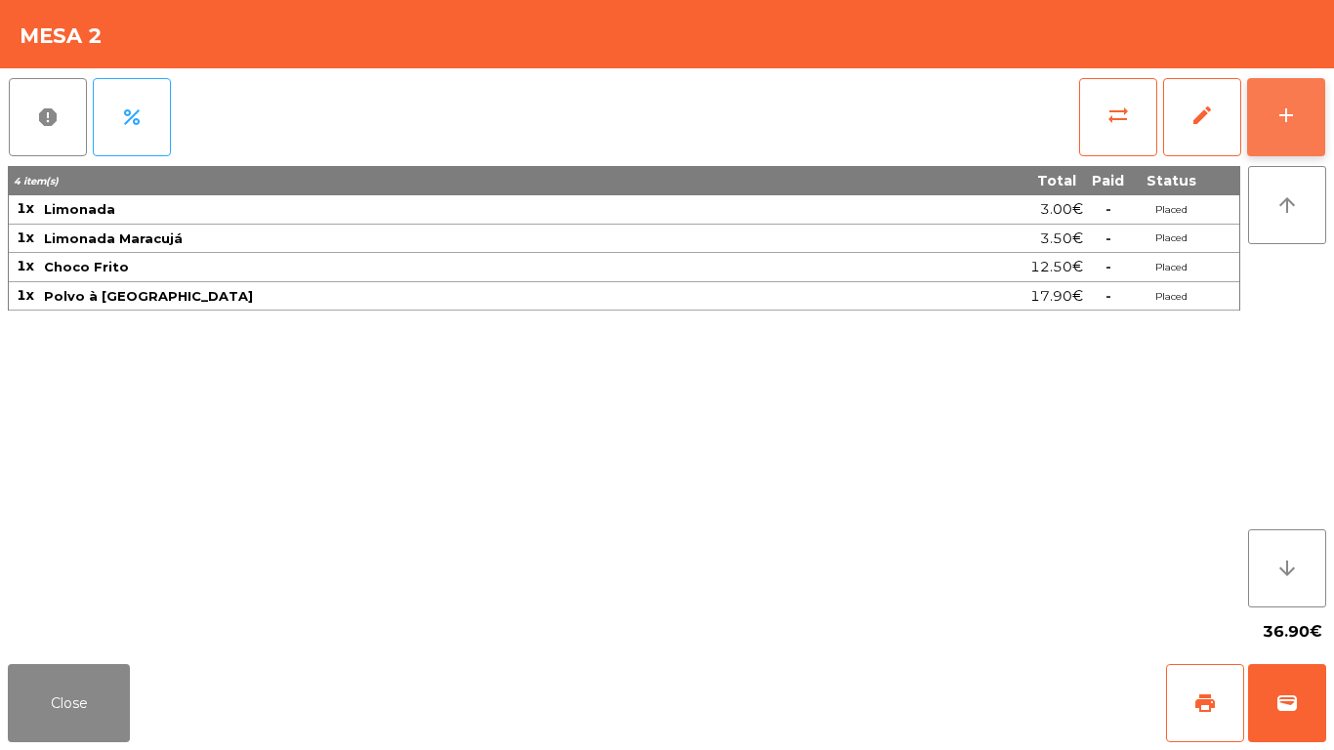
click at [1279, 114] on div "add" at bounding box center [1285, 114] width 23 height 23
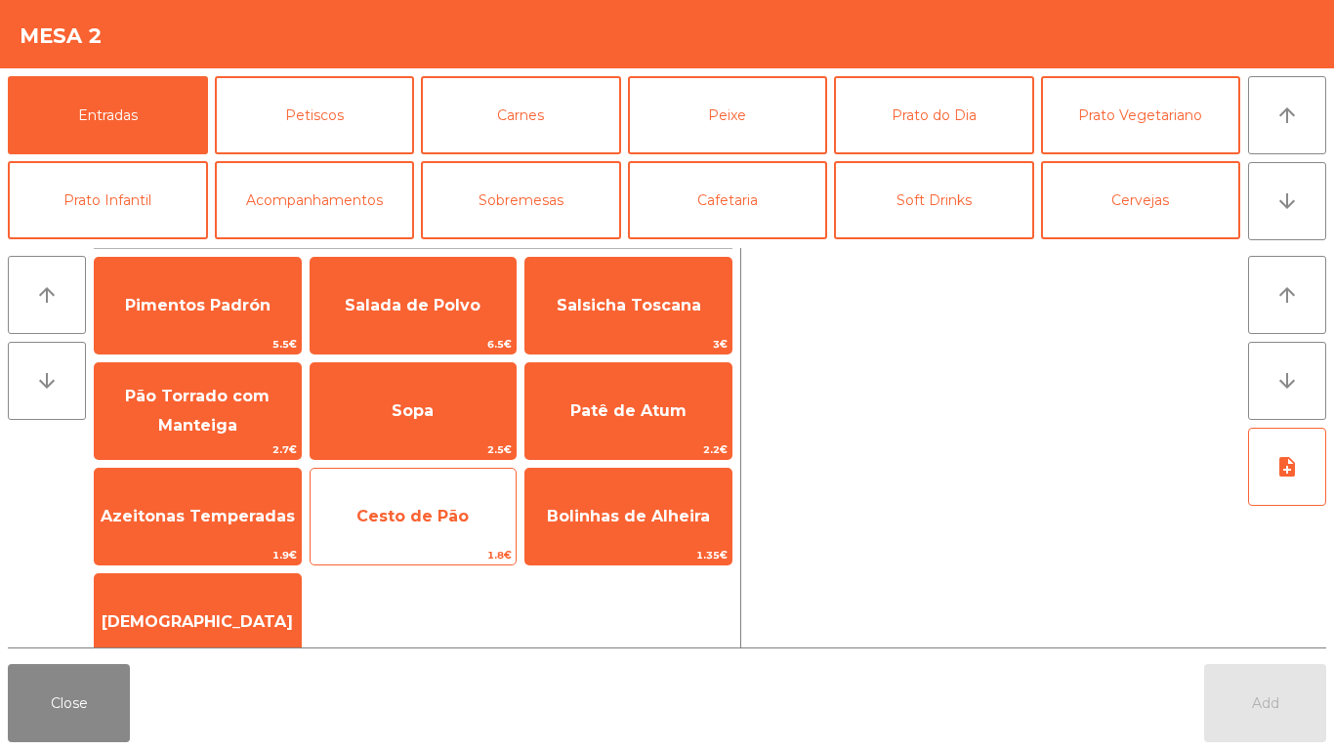
click at [432, 522] on span "Cesto de Pão" at bounding box center [412, 516] width 112 height 19
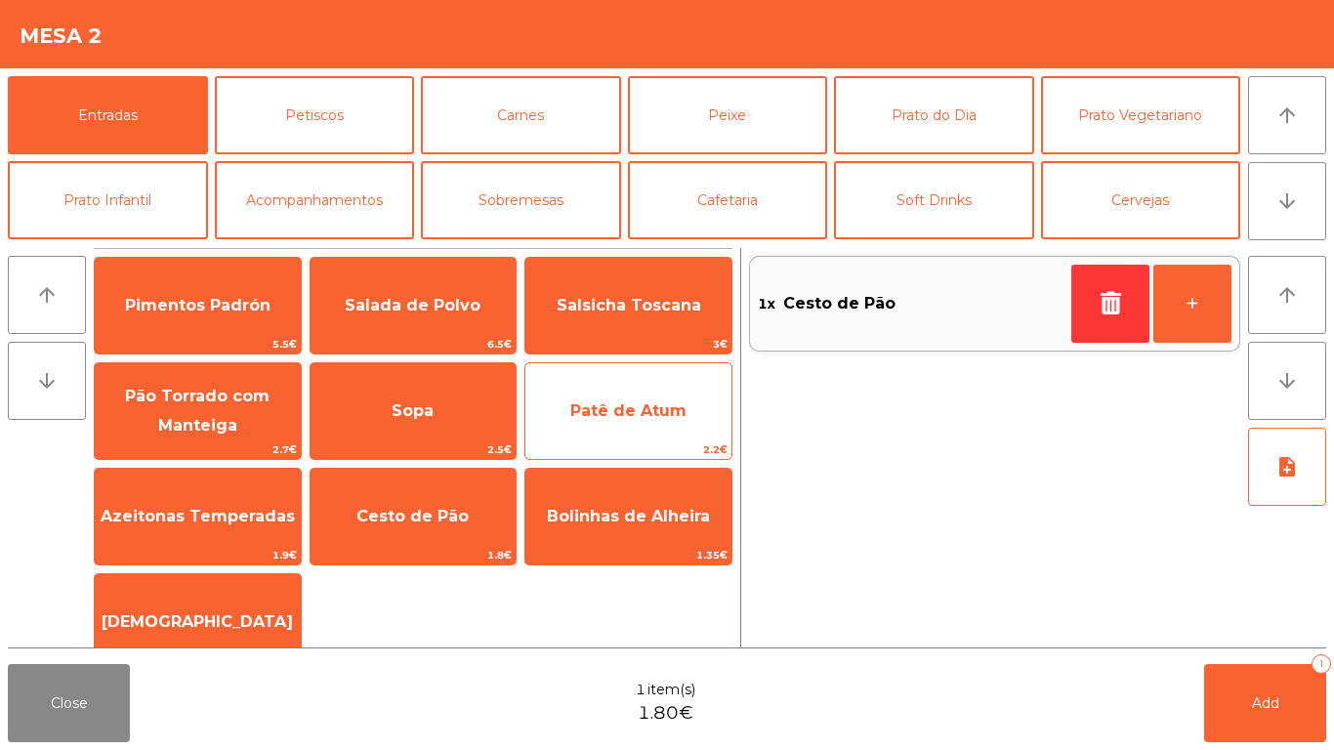
click at [689, 385] on span "Patê de Atum" at bounding box center [628, 411] width 206 height 53
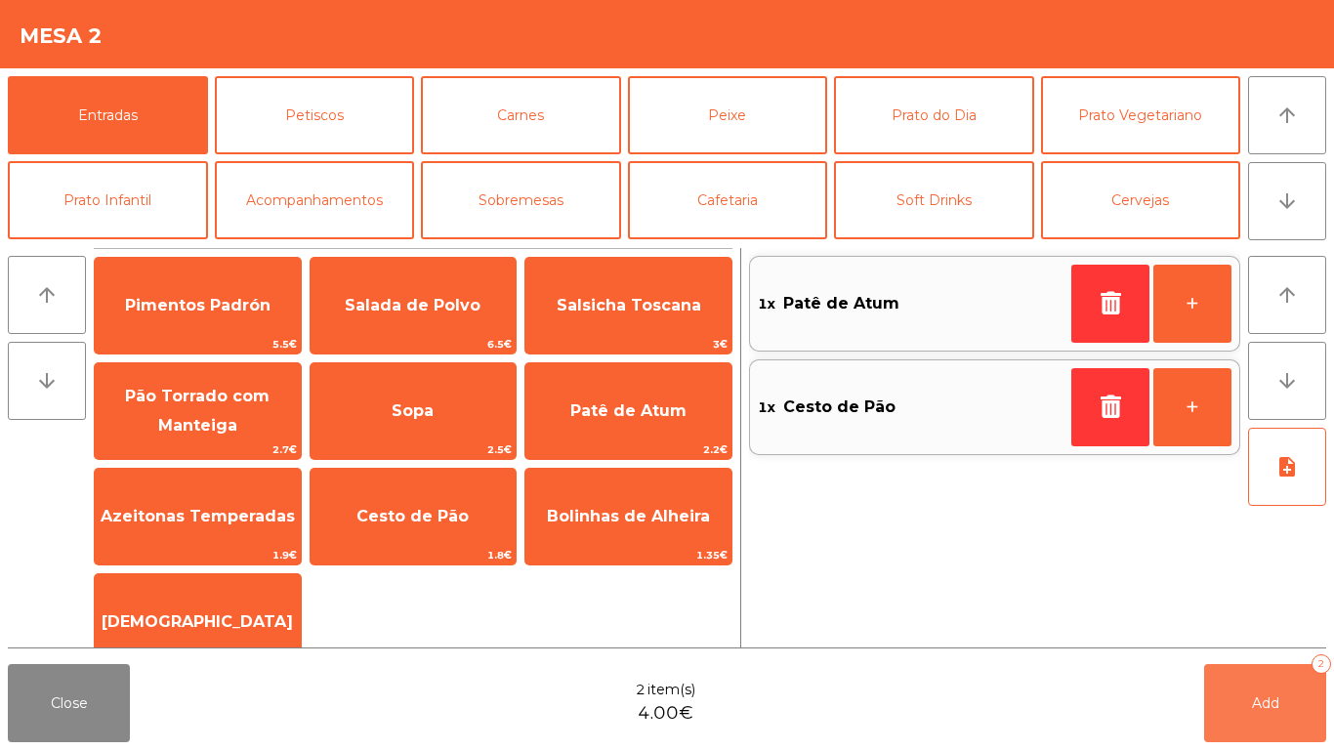
drag, startPoint x: 1299, startPoint y: 687, endPoint x: 999, endPoint y: 662, distance: 301.8
click at [1297, 687] on button "Add 2" at bounding box center [1265, 703] width 122 height 78
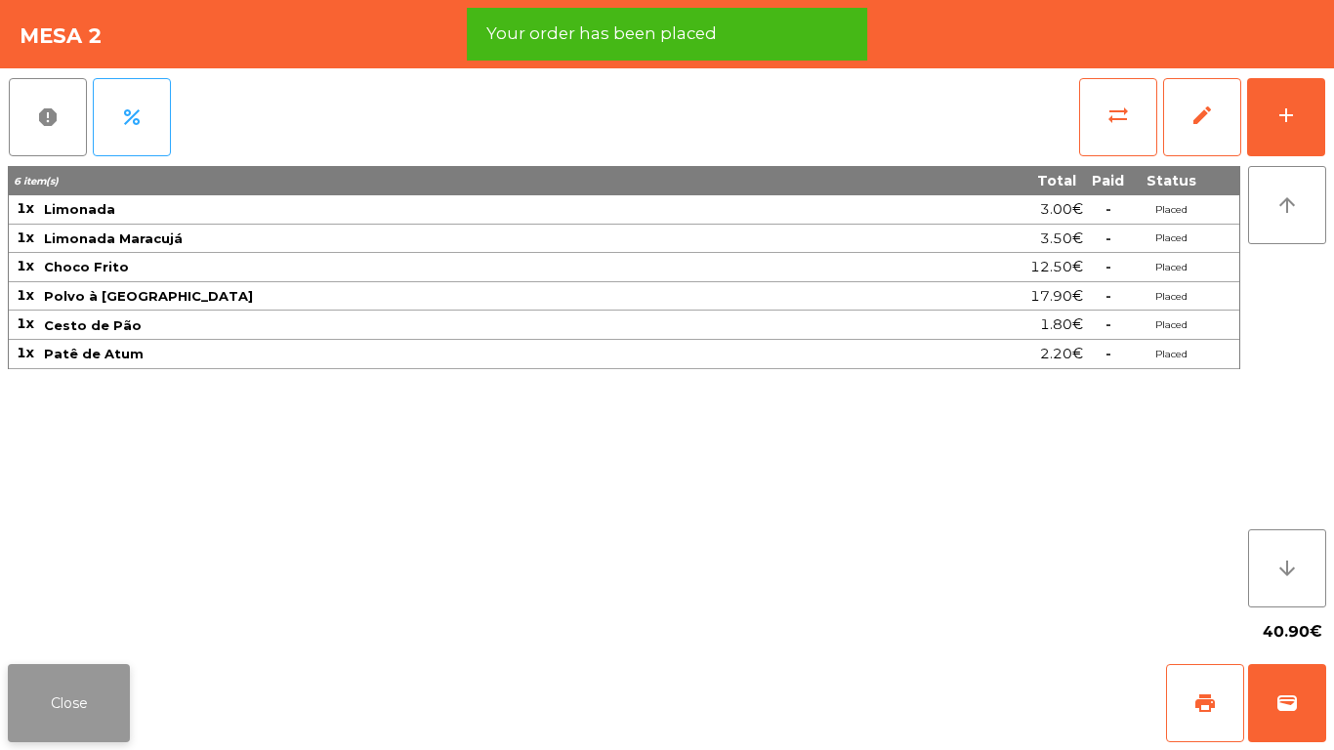
click at [44, 709] on button "Close" at bounding box center [69, 703] width 122 height 78
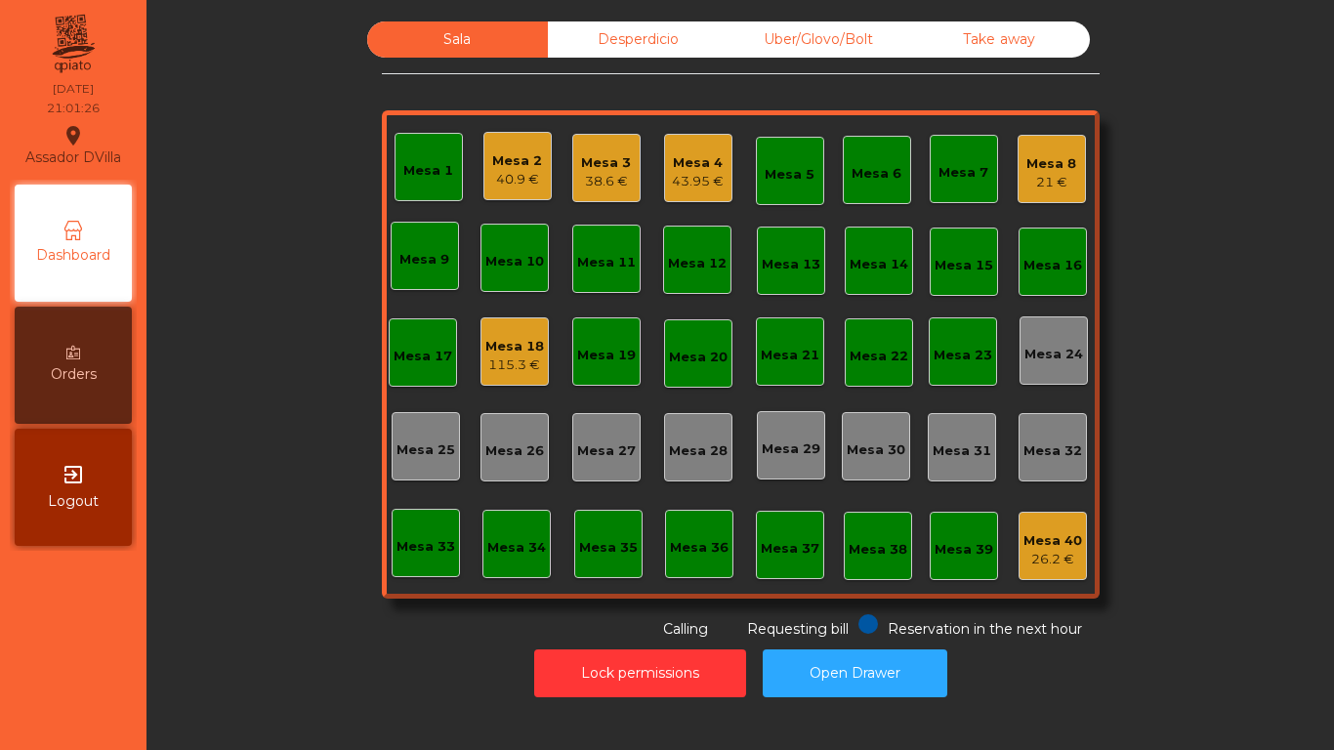
click at [485, 346] on div "Mesa 18" at bounding box center [514, 347] width 59 height 20
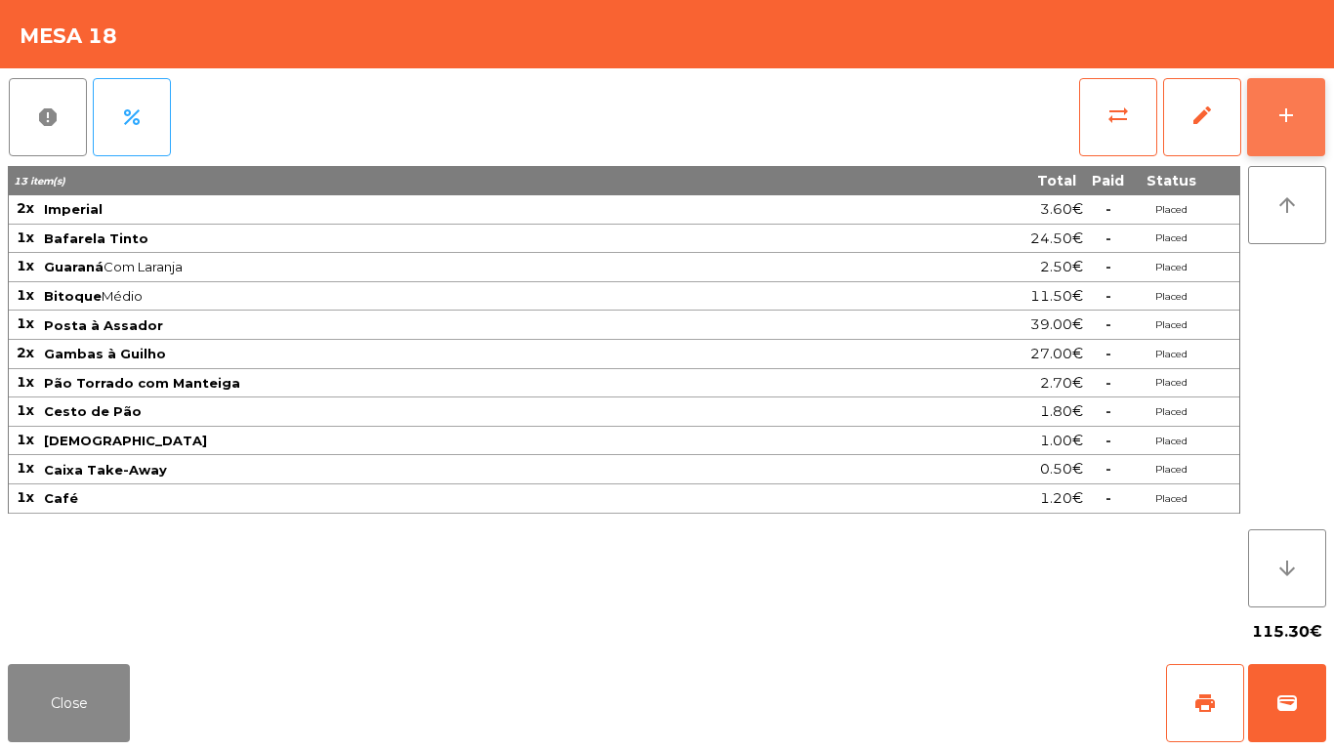
click at [1307, 81] on button "add" at bounding box center [1286, 117] width 78 height 78
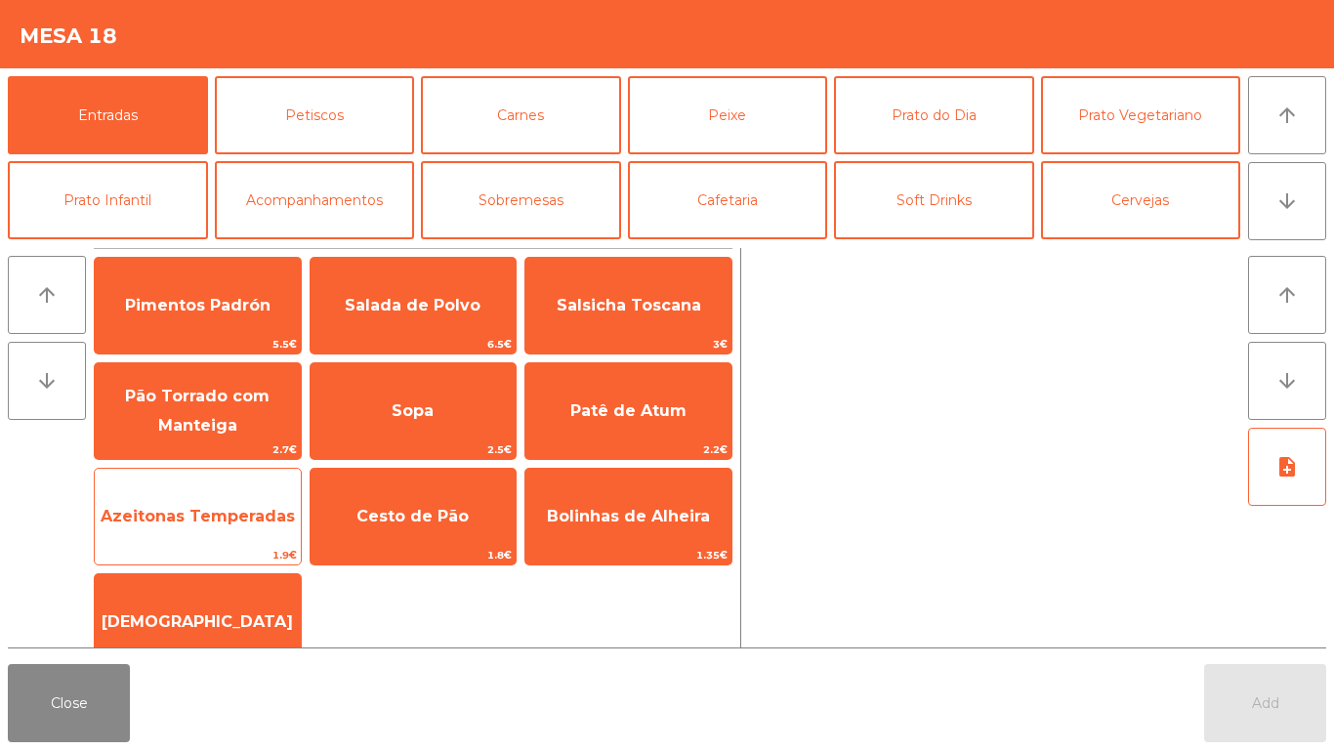
click at [215, 505] on span "Azeitonas Temperadas" at bounding box center [198, 516] width 206 height 53
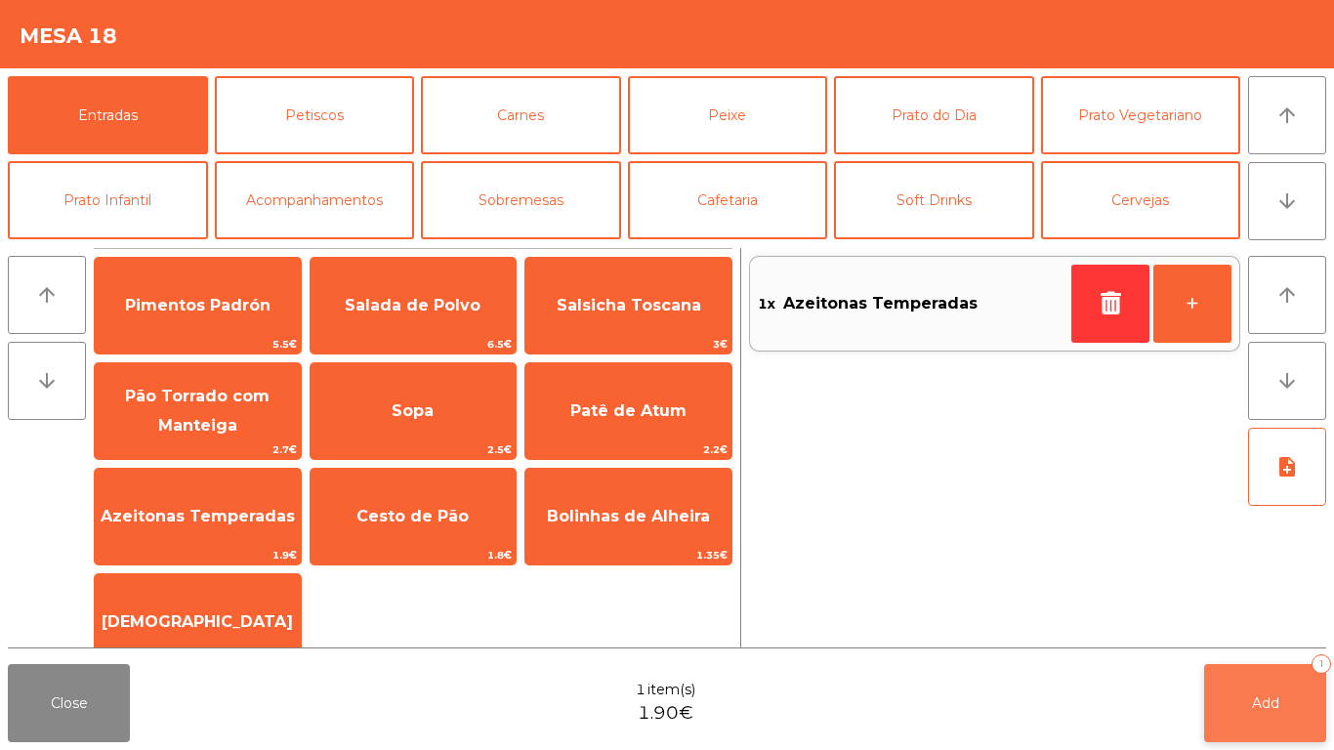
click at [1237, 720] on button "Add 1" at bounding box center [1265, 703] width 122 height 78
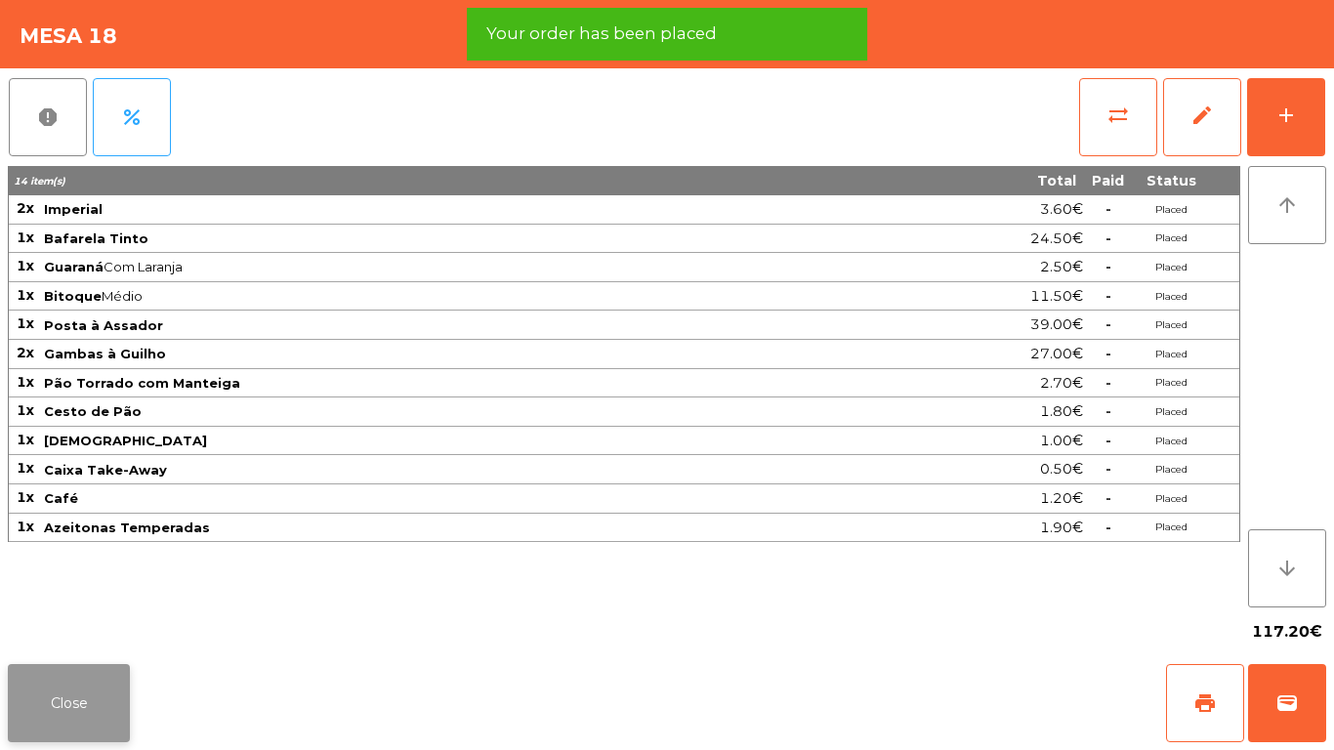
click at [56, 693] on button "Close" at bounding box center [69, 703] width 122 height 78
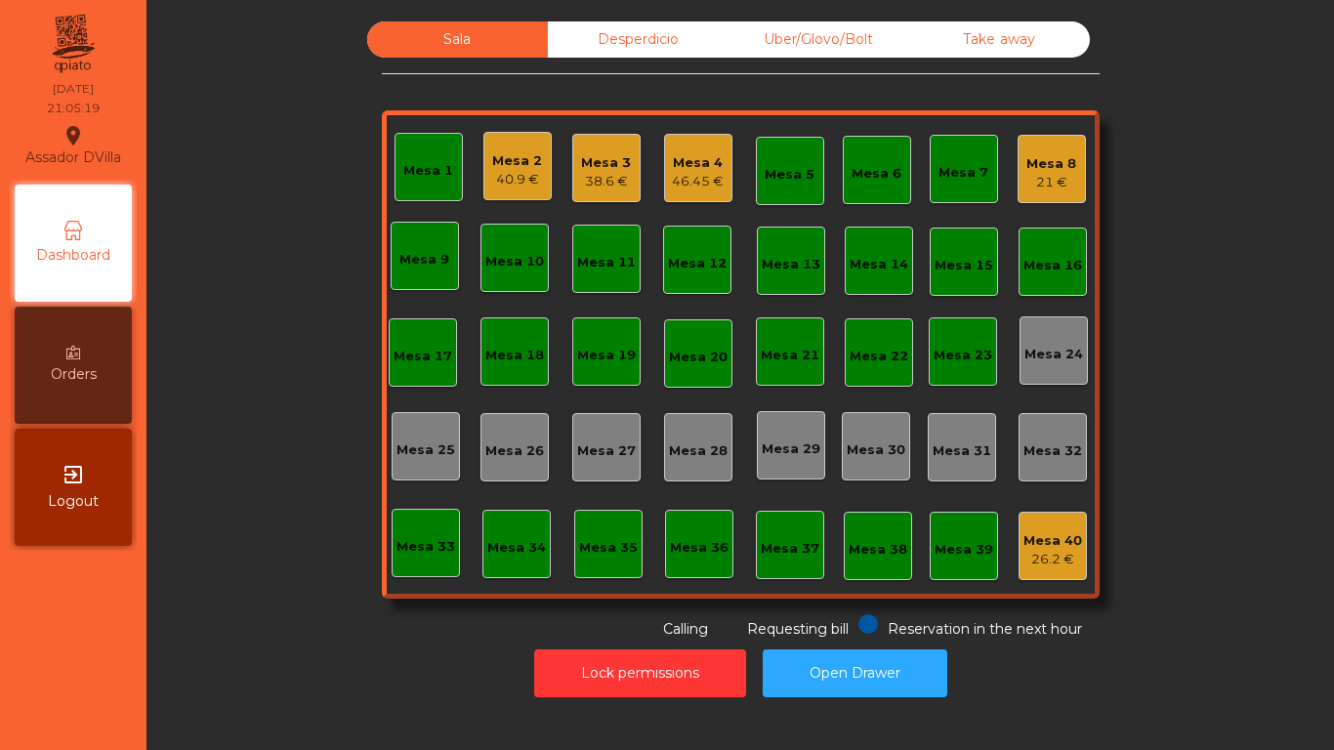
click at [594, 148] on div "Mesa 3 38.6 €" at bounding box center [606, 168] width 50 height 46
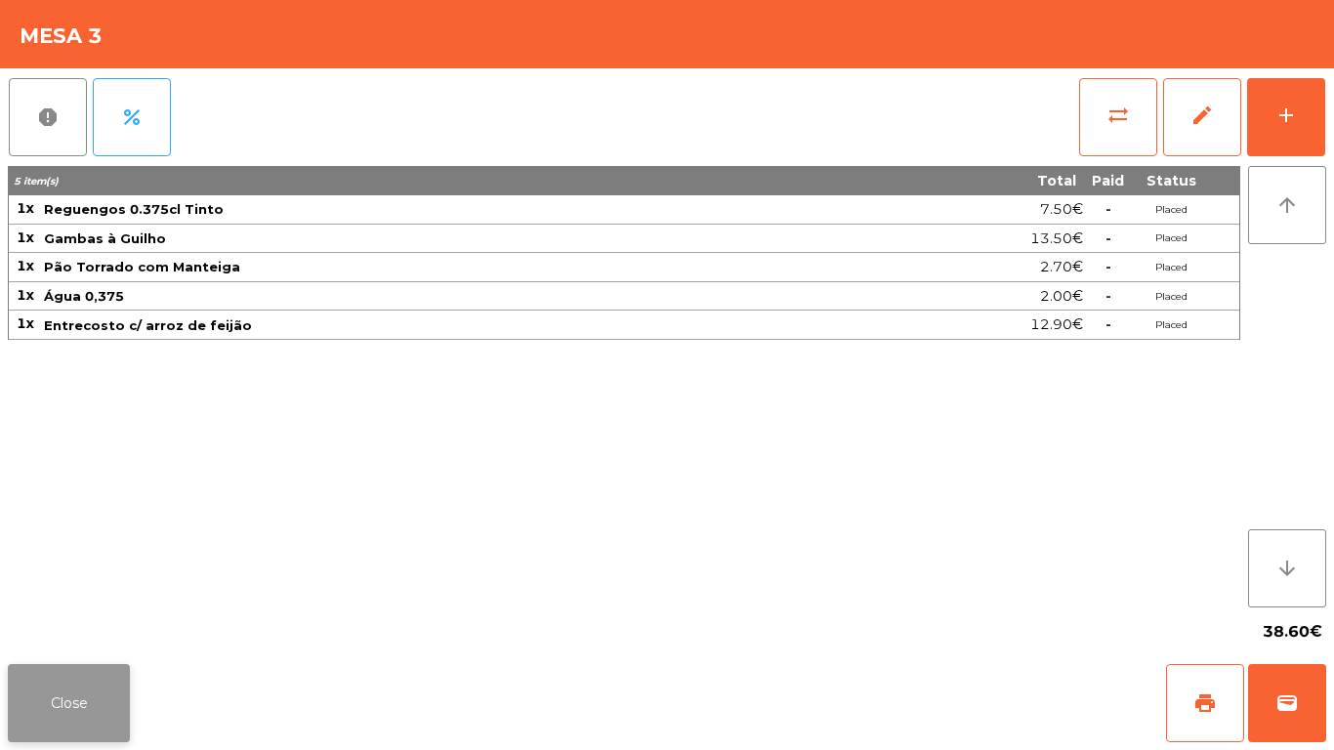
click at [101, 669] on button "Close" at bounding box center [69, 703] width 122 height 78
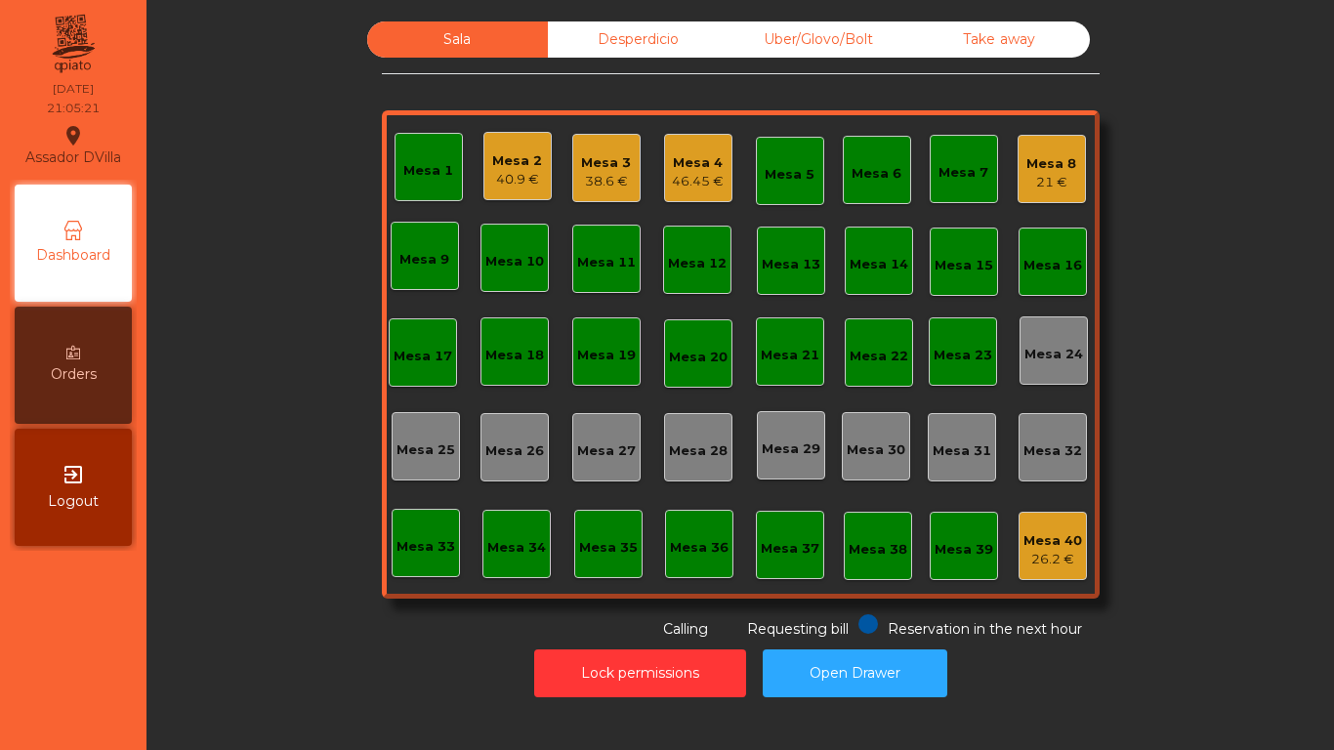
click at [672, 162] on div "Mesa 4" at bounding box center [698, 163] width 52 height 20
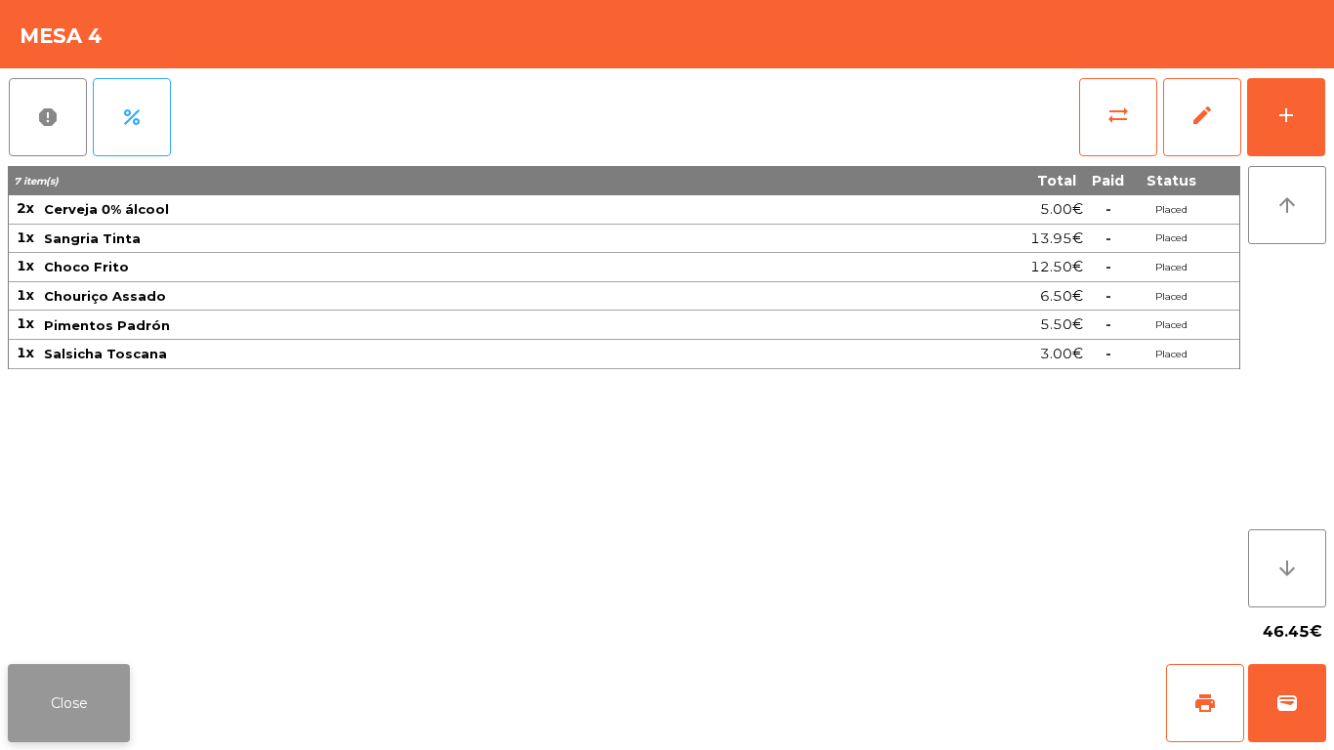
click at [68, 712] on button "Close" at bounding box center [69, 703] width 122 height 78
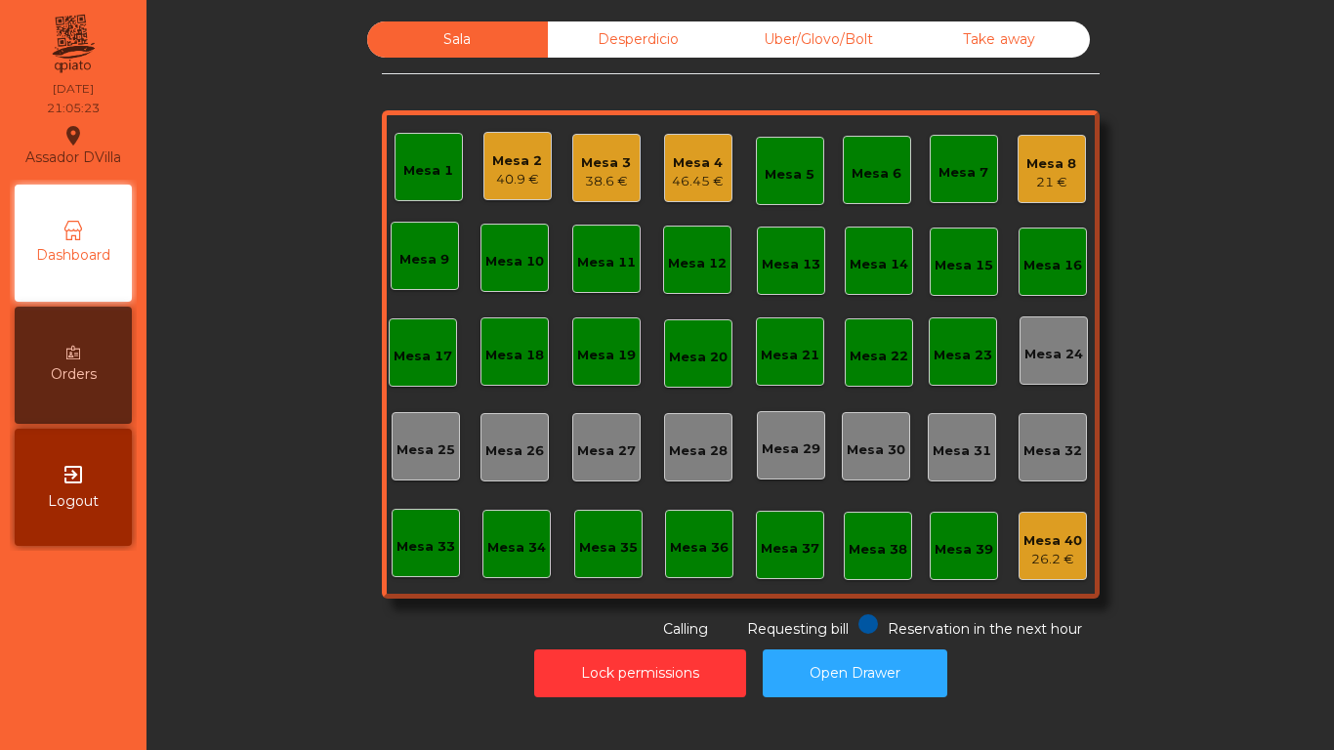
drag, startPoint x: 515, startPoint y: 109, endPoint x: 507, endPoint y: 139, distance: 30.3
click at [515, 110] on div "Sala Desperdicio Uber/Glovo/Bolt Take away Mesa 1 Mesa 2 40.9 € Mesa 3 38.6 € M…" at bounding box center [741, 330] width 718 height 618
click at [505, 159] on div "Mesa 2" at bounding box center [517, 161] width 50 height 20
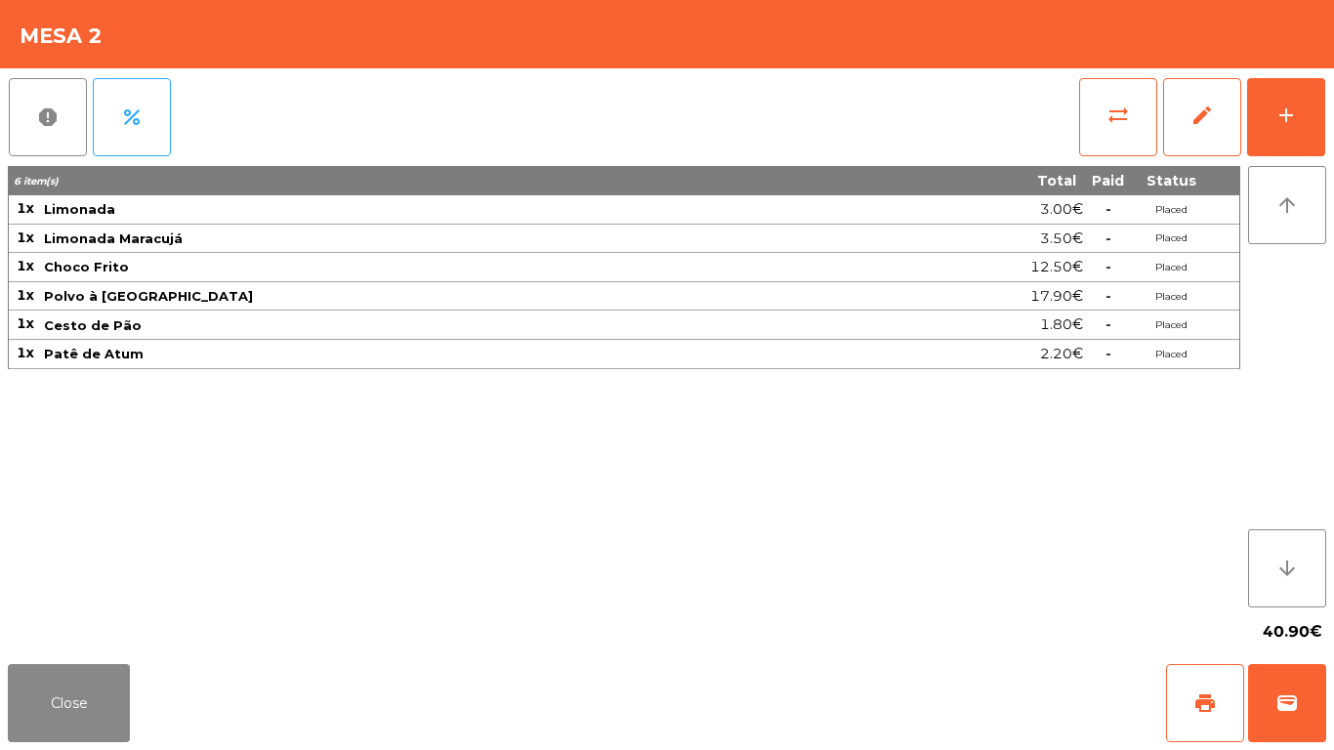
click at [51, 749] on div "Close print wallet" at bounding box center [667, 703] width 1334 height 94
click at [88, 706] on button "Close" at bounding box center [69, 703] width 122 height 78
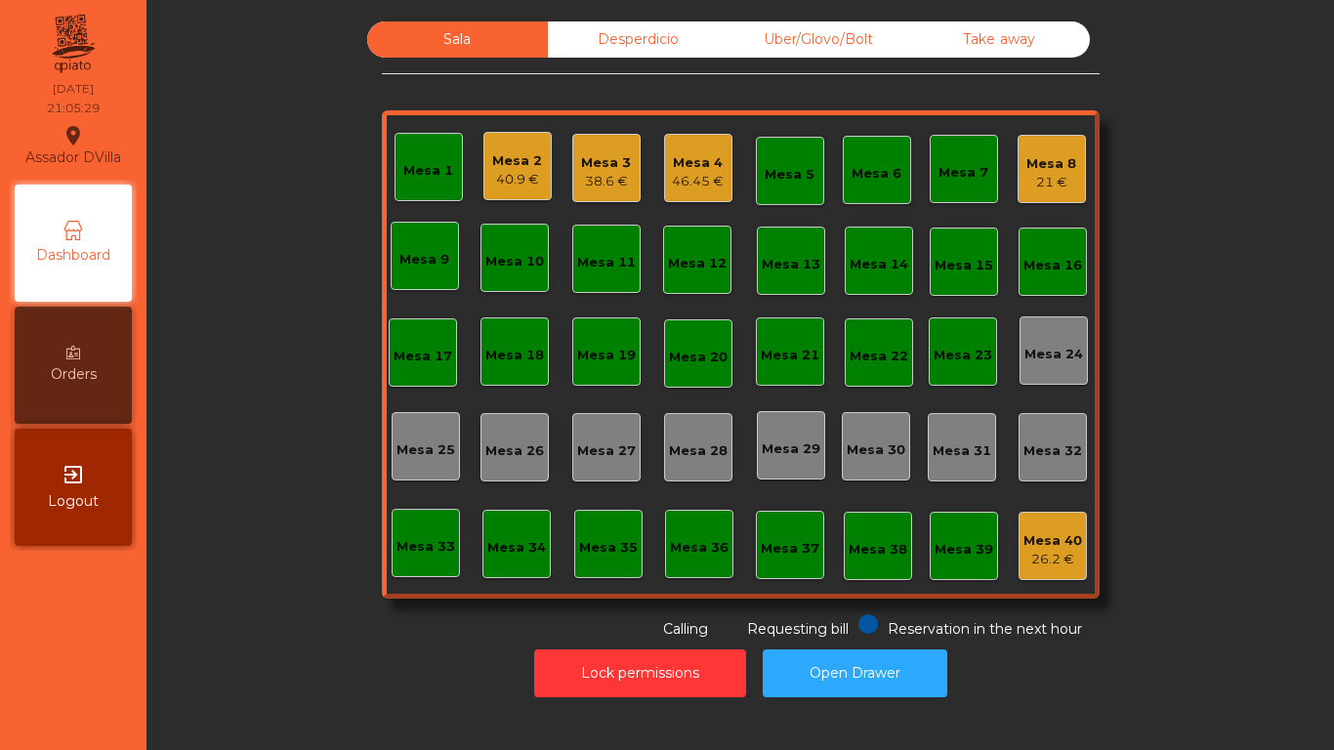
click at [705, 171] on div "Mesa 4" at bounding box center [698, 163] width 52 height 20
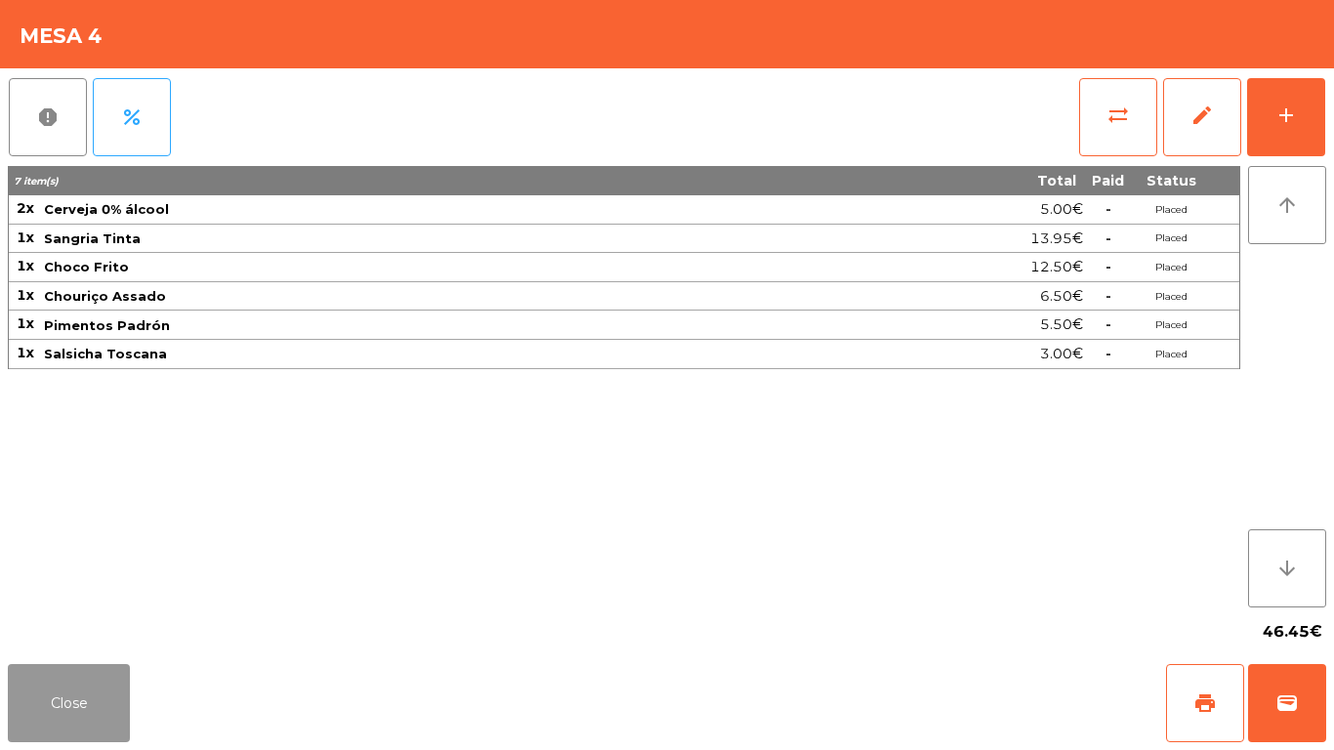
drag, startPoint x: 75, startPoint y: 682, endPoint x: 720, endPoint y: 122, distance: 853.9
click at [81, 682] on button "Close" at bounding box center [69, 703] width 122 height 78
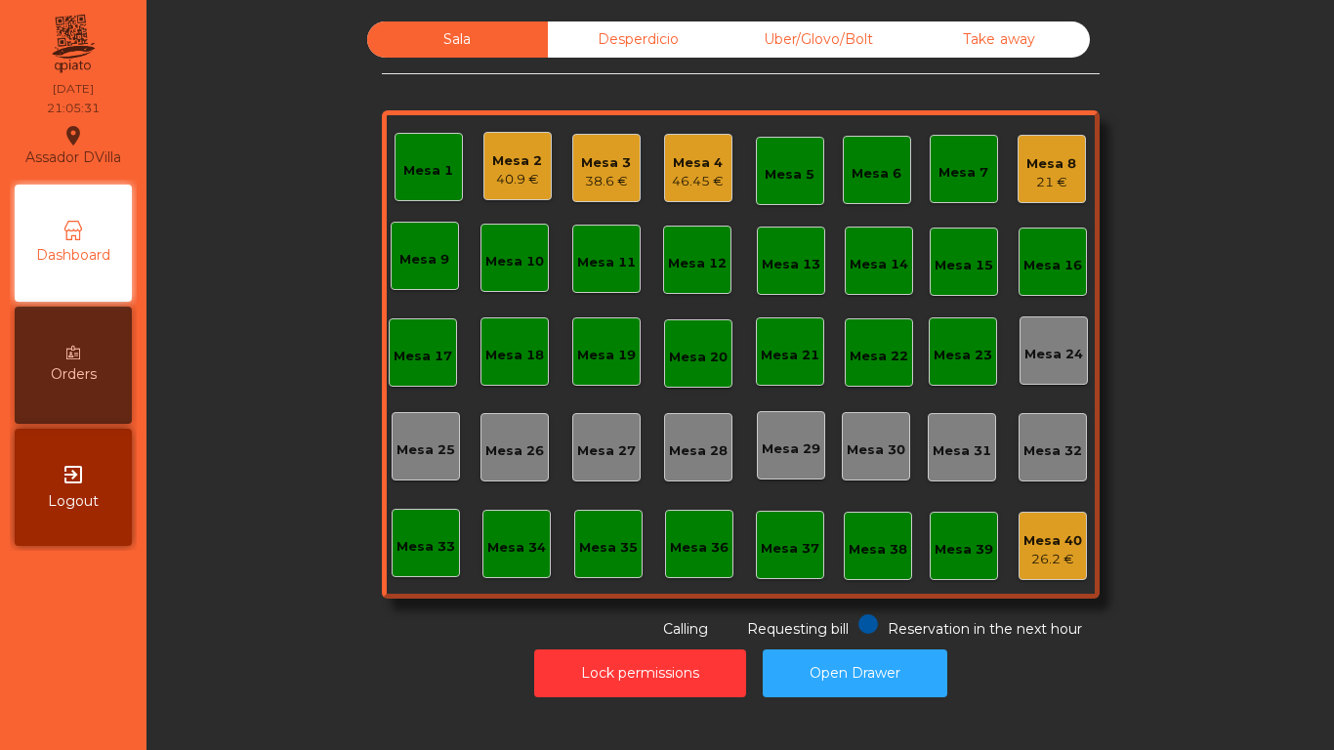
click at [687, 48] on div "Desperdicio" at bounding box center [638, 39] width 181 height 36
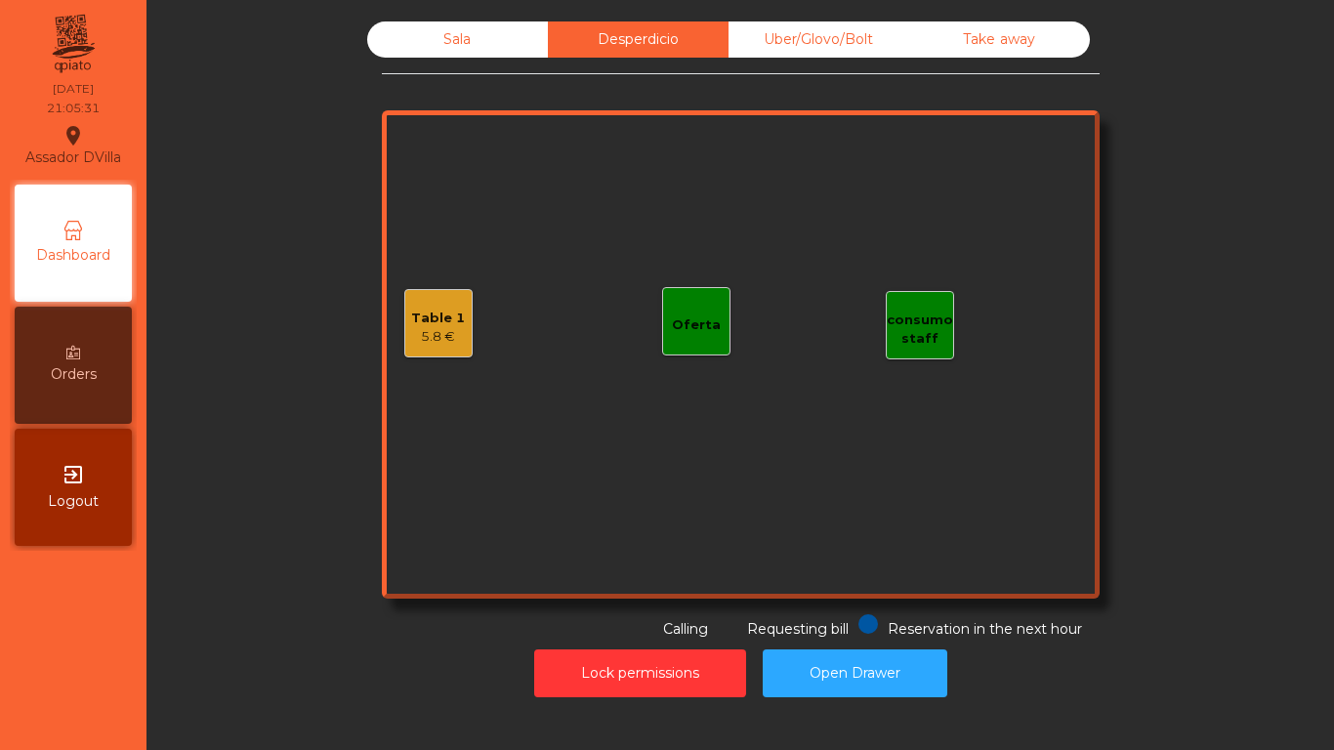
click at [808, 55] on div "Uber/Glovo/Bolt" at bounding box center [818, 39] width 181 height 36
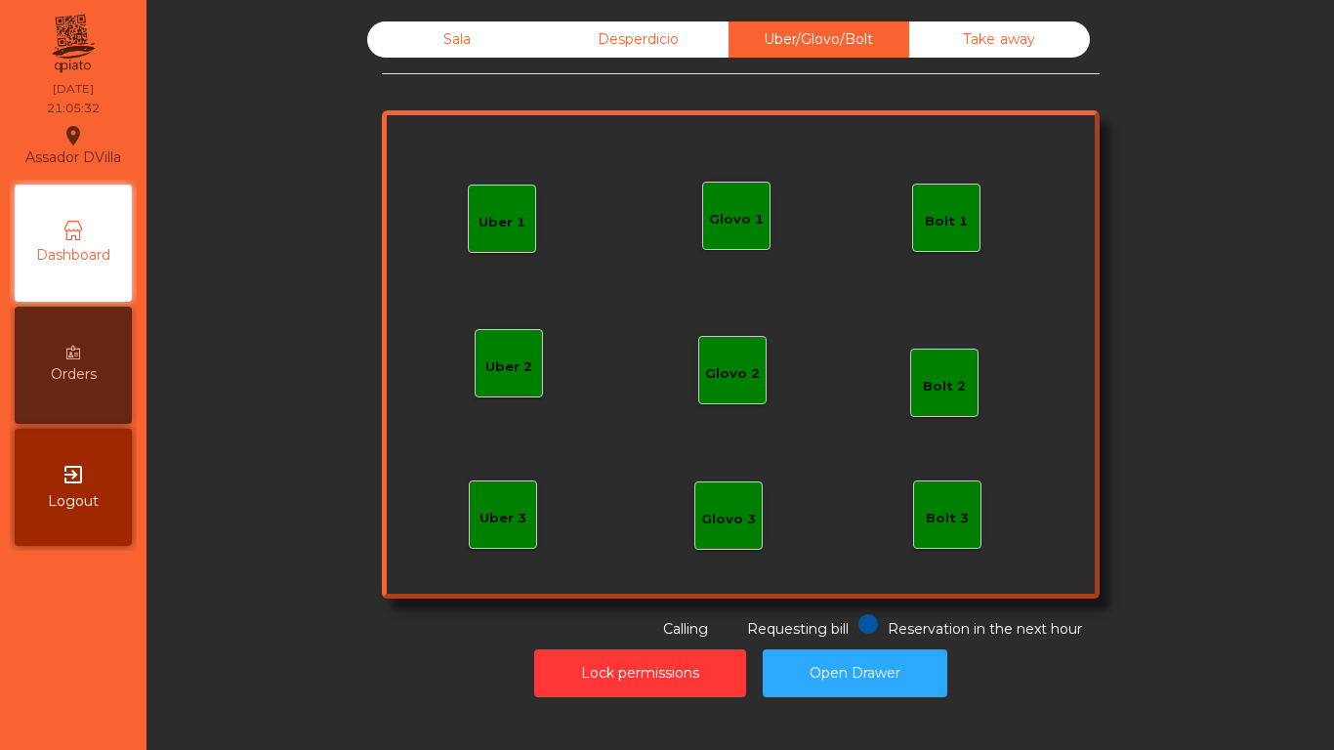
click at [963, 44] on div "Take away" at bounding box center [999, 39] width 181 height 36
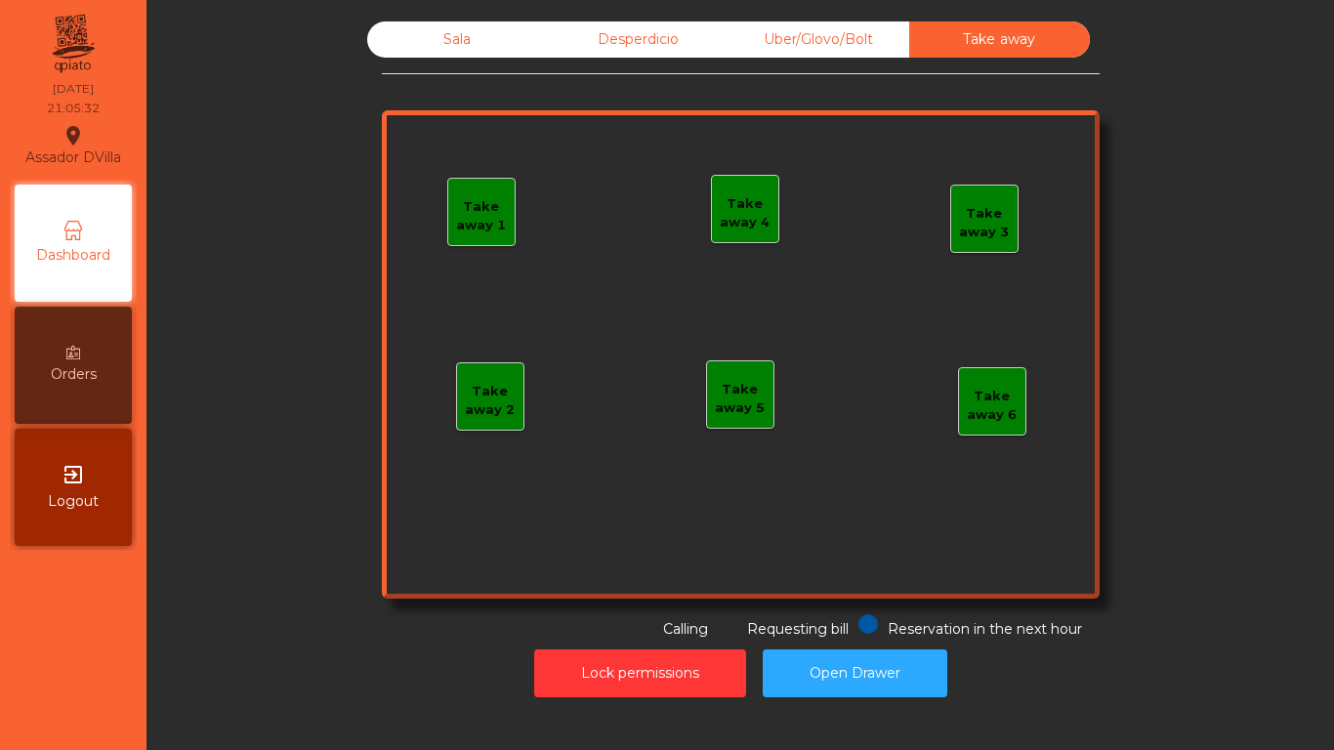
click at [458, 53] on div "Sala" at bounding box center [457, 39] width 181 height 36
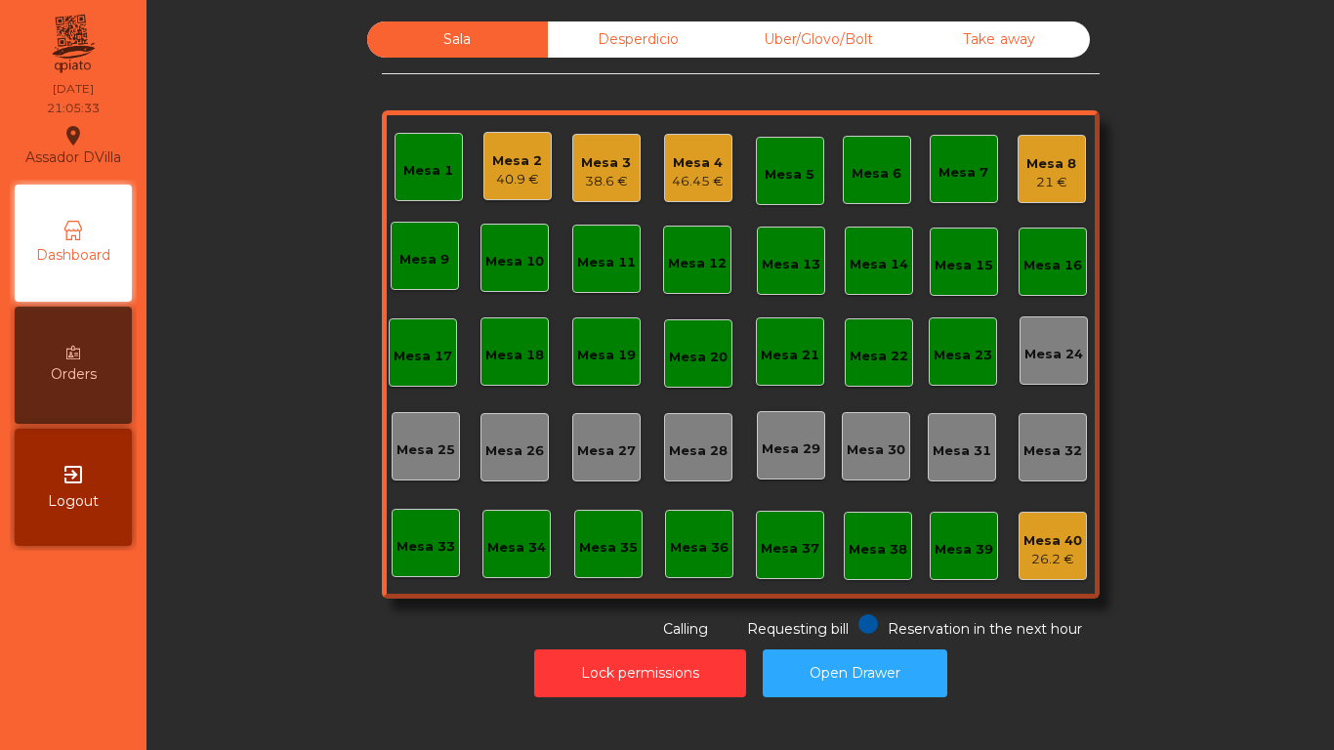
click at [197, 200] on div "Sala Desperdicio Uber/Glovo/Bolt Take away Mesa 1 Mesa 2 40.9 € Mesa 3 38.6 € M…" at bounding box center [740, 330] width 1134 height 618
click at [492, 175] on div "40.9 €" at bounding box center [517, 180] width 50 height 20
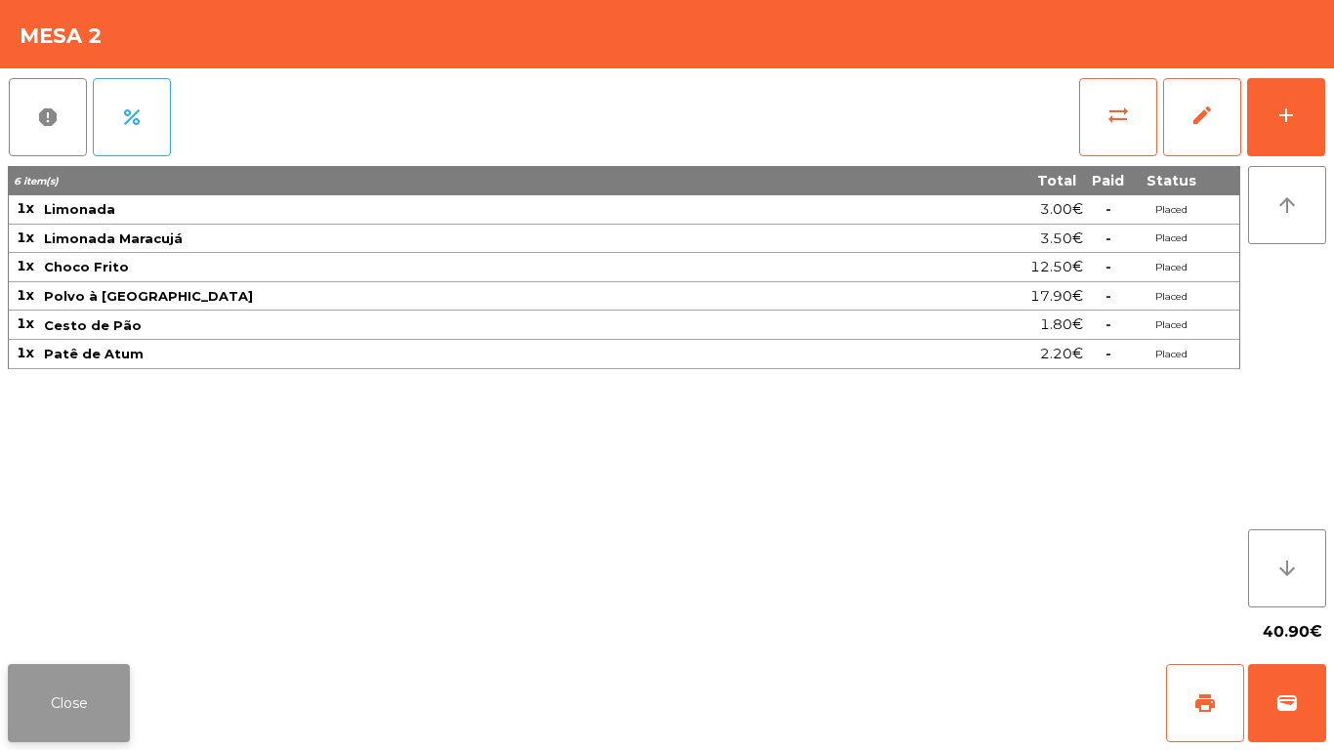
click at [73, 716] on button "Close" at bounding box center [69, 703] width 122 height 78
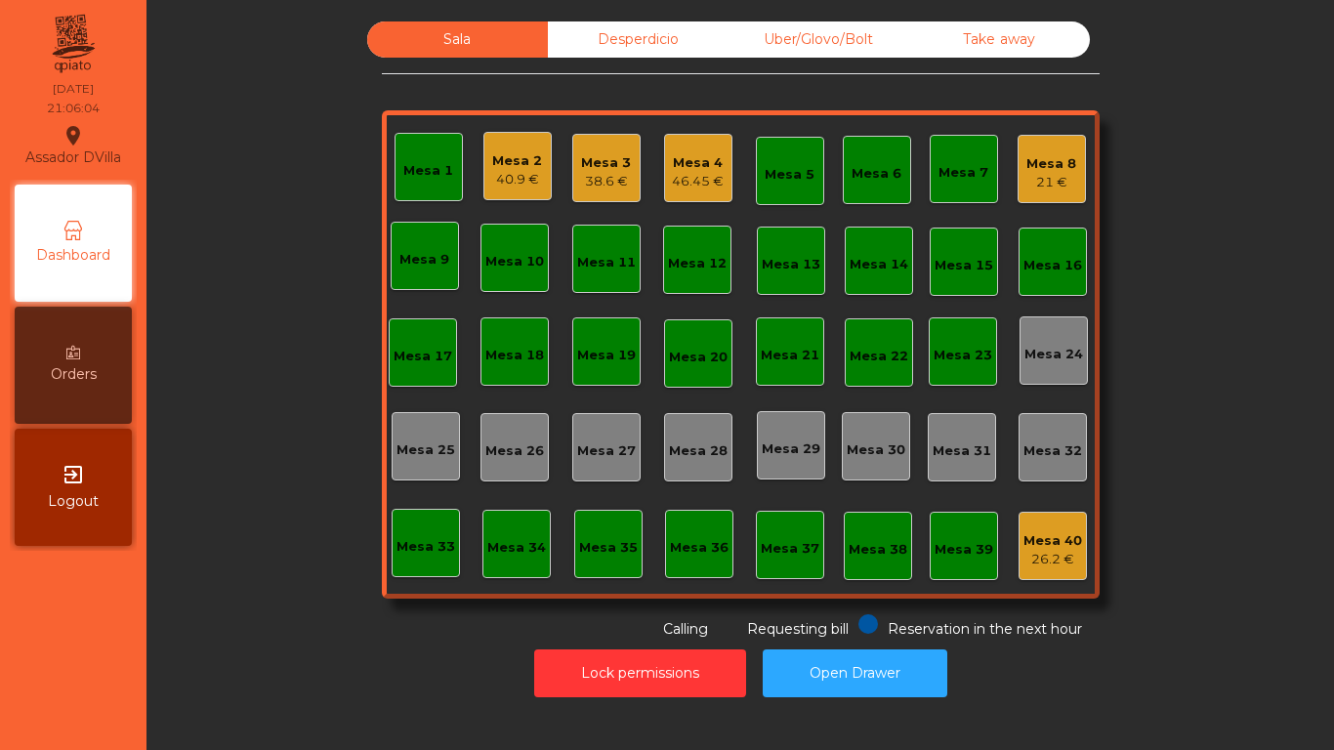
click at [198, 705] on div "Lock permissions Open Drawer" at bounding box center [740, 672] width 1134 height 67
click at [594, 173] on div "38.6 €" at bounding box center [606, 182] width 50 height 20
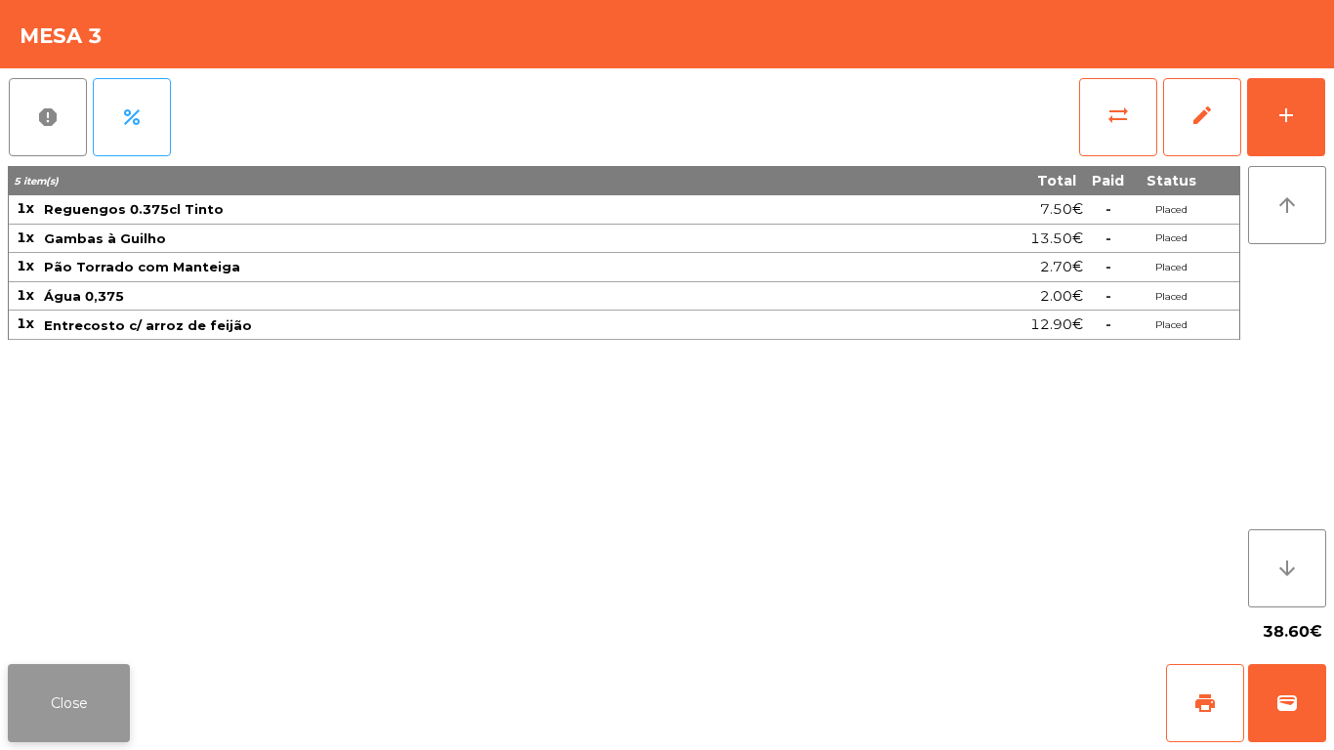
click at [24, 691] on button "Close" at bounding box center [69, 703] width 122 height 78
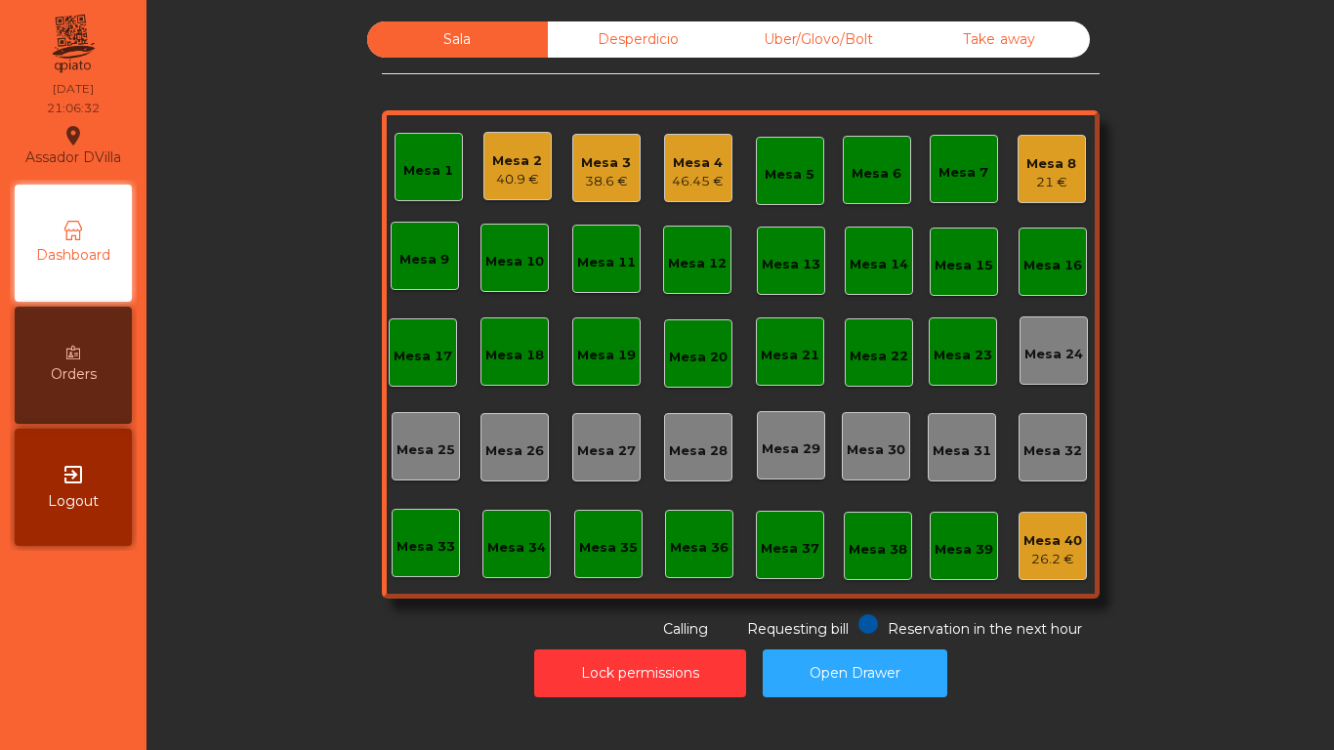
click at [304, 373] on div "Sala Desperdicio Uber/Glovo/Bolt Take away Mesa 1 Mesa 2 40.9 € Mesa 3 38.6 € M…" at bounding box center [740, 330] width 1134 height 618
click at [645, 49] on div "Desperdicio" at bounding box center [638, 39] width 181 height 36
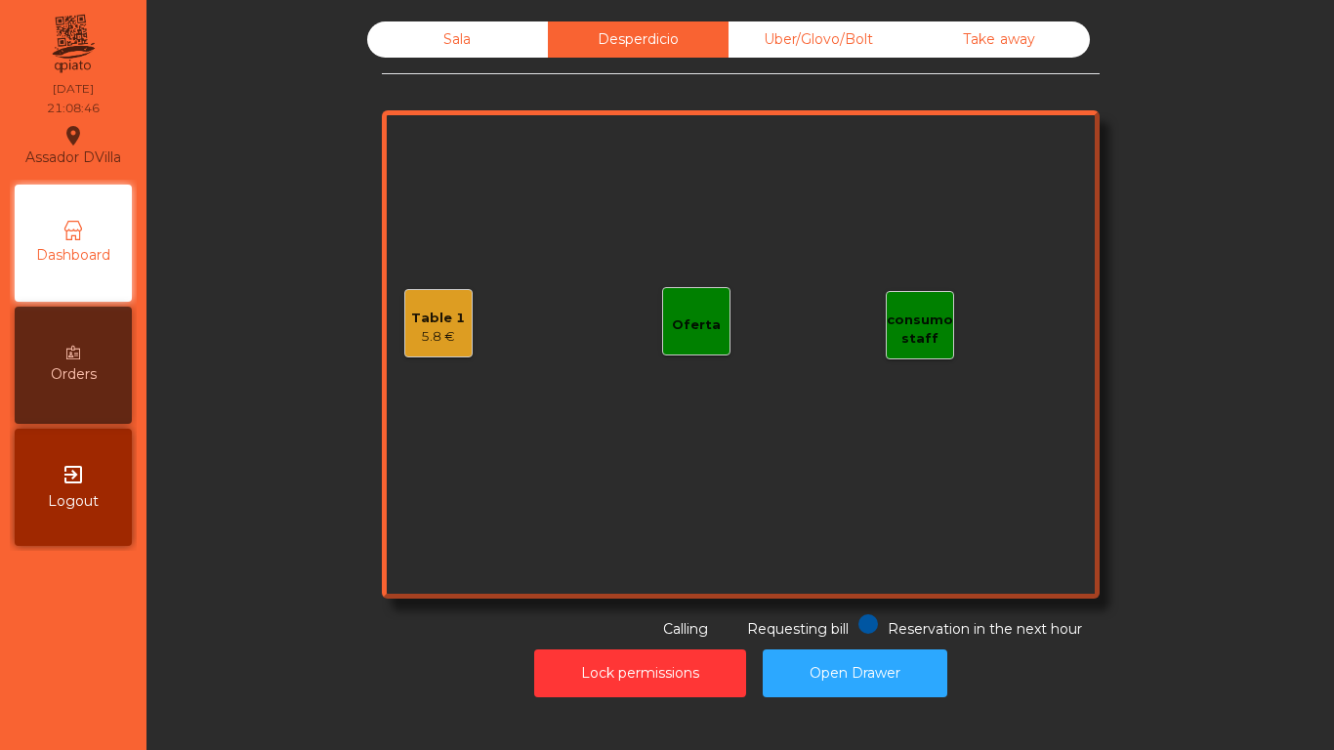
click at [774, 43] on div "Uber/Glovo/Bolt" at bounding box center [818, 39] width 181 height 36
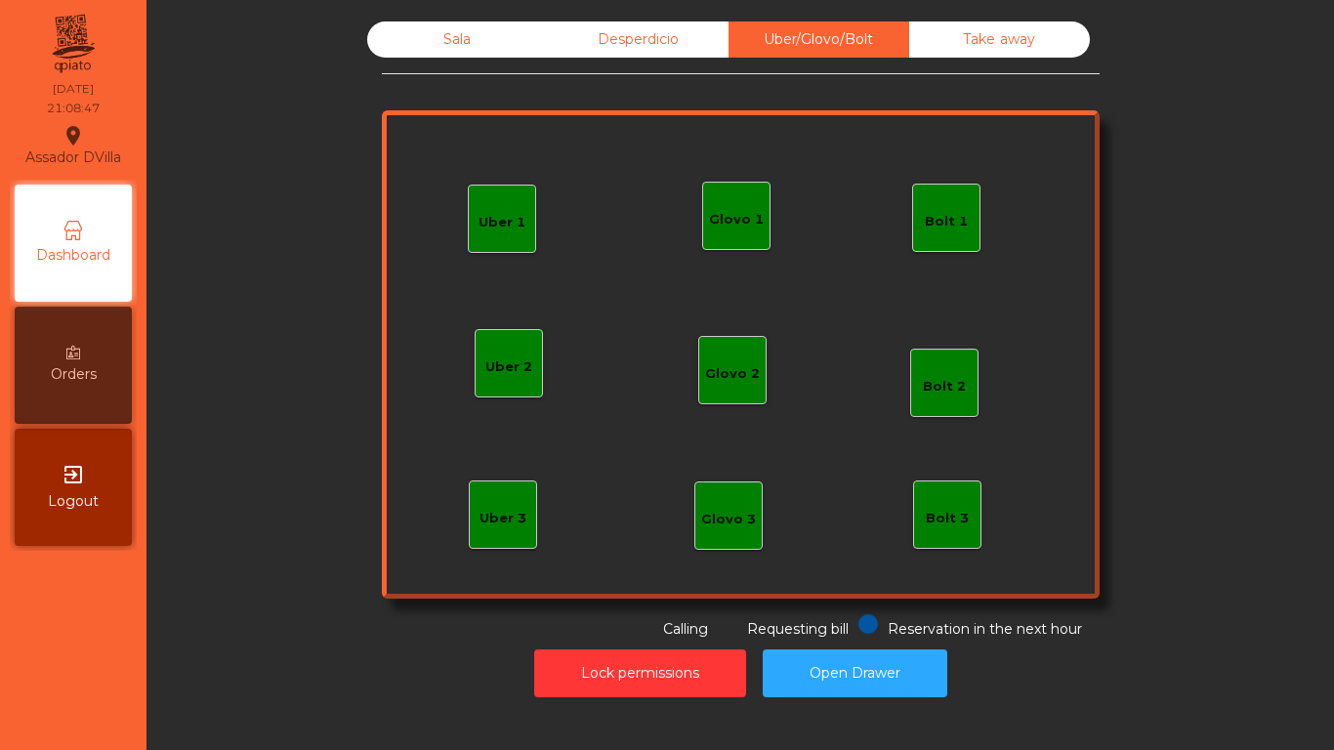
click at [506, 29] on div "Sala" at bounding box center [457, 39] width 181 height 36
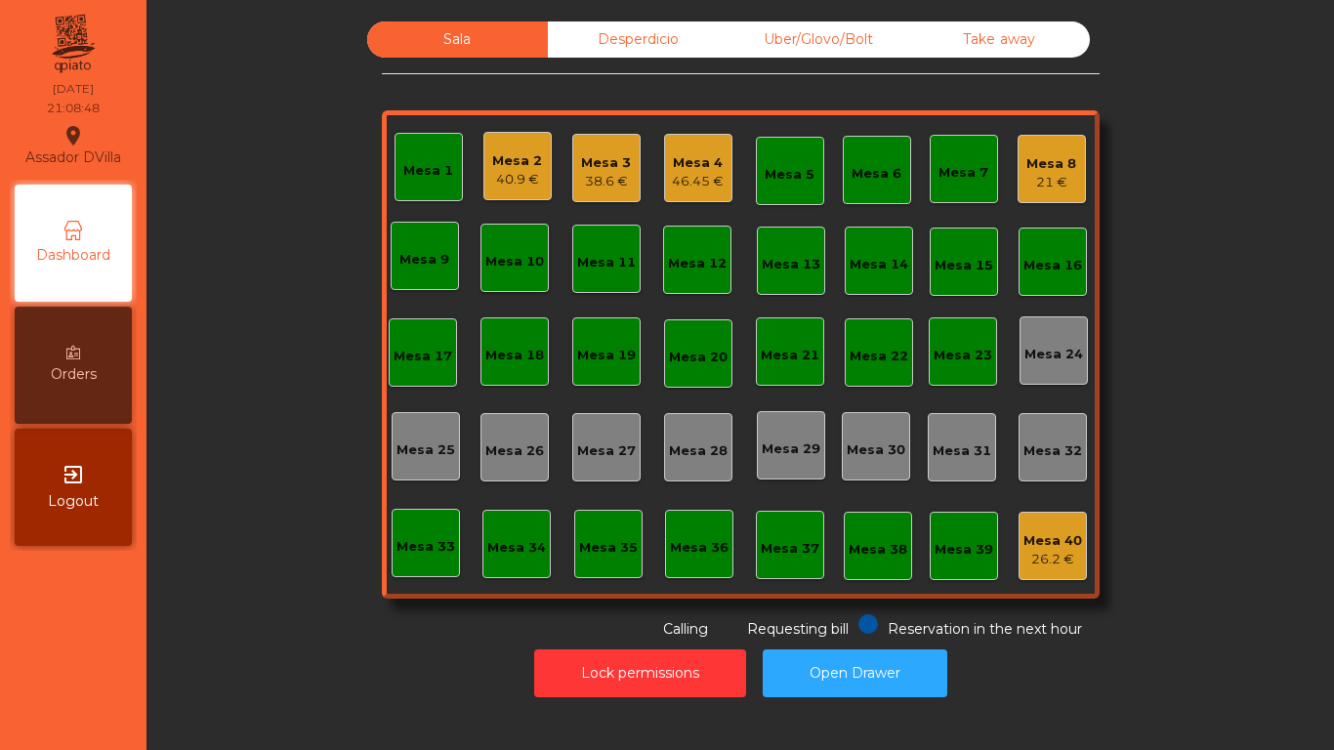
click at [502, 184] on div "40.9 €" at bounding box center [517, 180] width 50 height 20
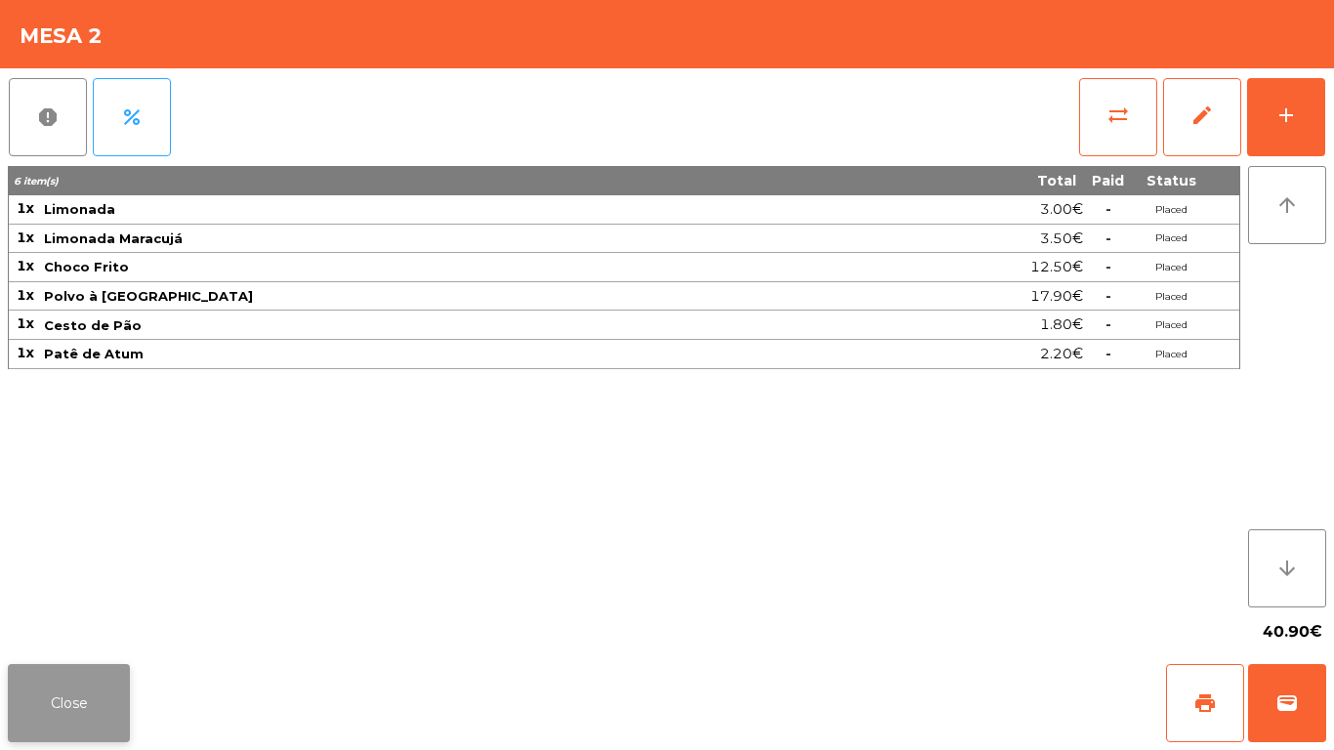
click at [32, 703] on button "Close" at bounding box center [69, 703] width 122 height 78
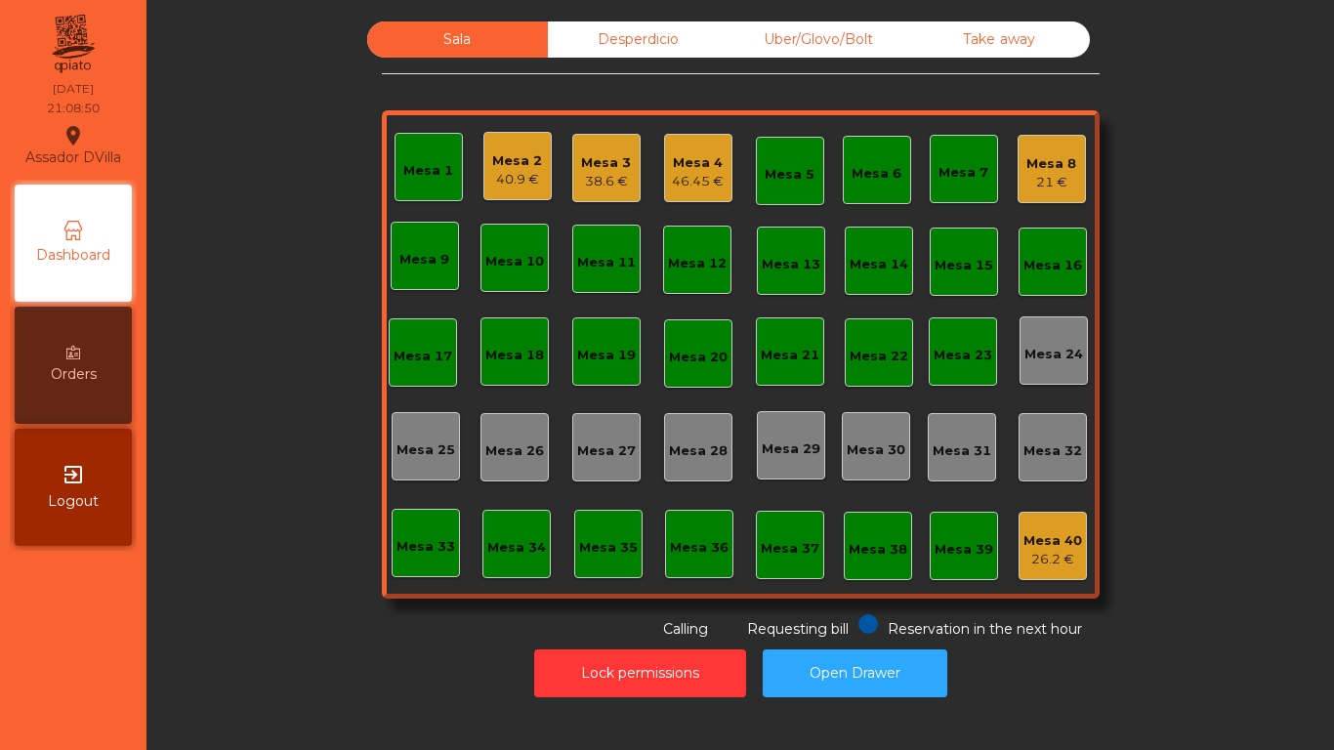
click at [183, 529] on div "Sala Desperdicio Uber/Glovo/Bolt Take away Mesa 1 Mesa 2 40.9 € Mesa 3 38.6 € M…" at bounding box center [740, 330] width 1134 height 618
click at [672, 167] on div "Mesa 4" at bounding box center [698, 163] width 52 height 20
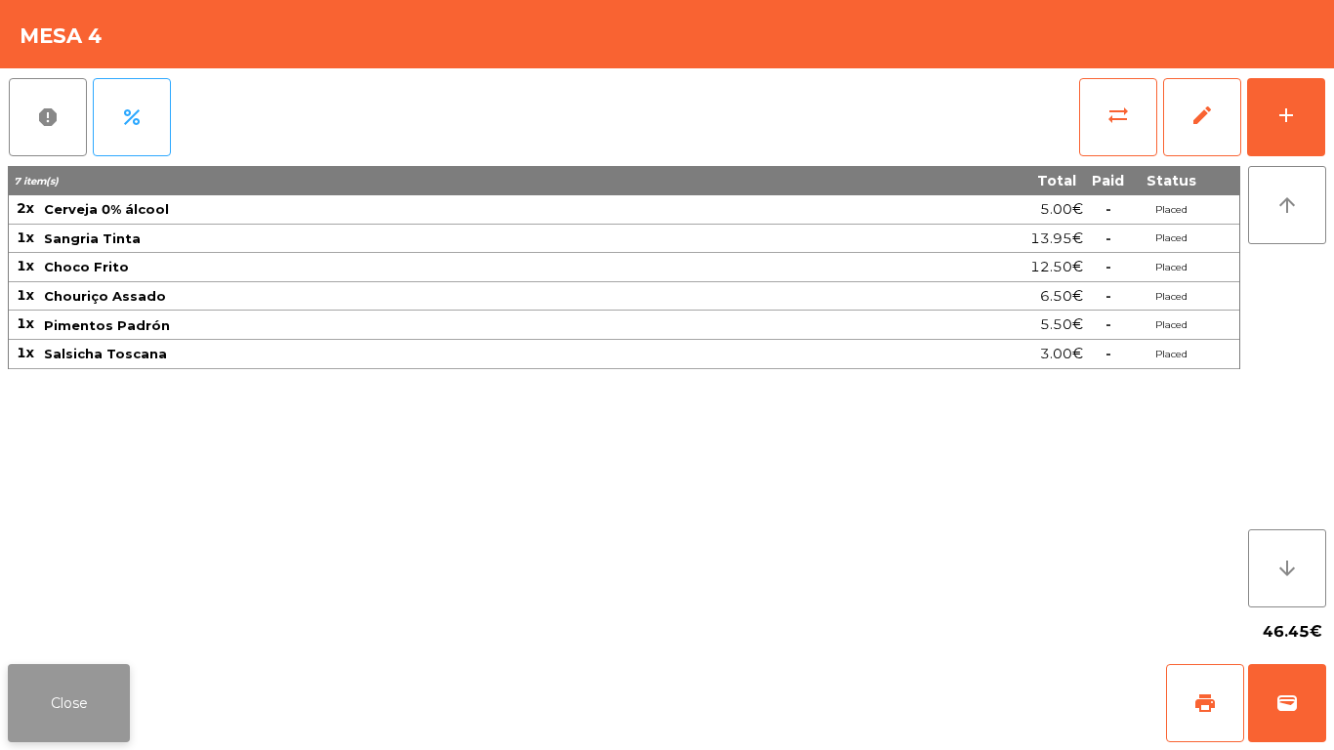
click at [101, 733] on button "Close" at bounding box center [69, 703] width 122 height 78
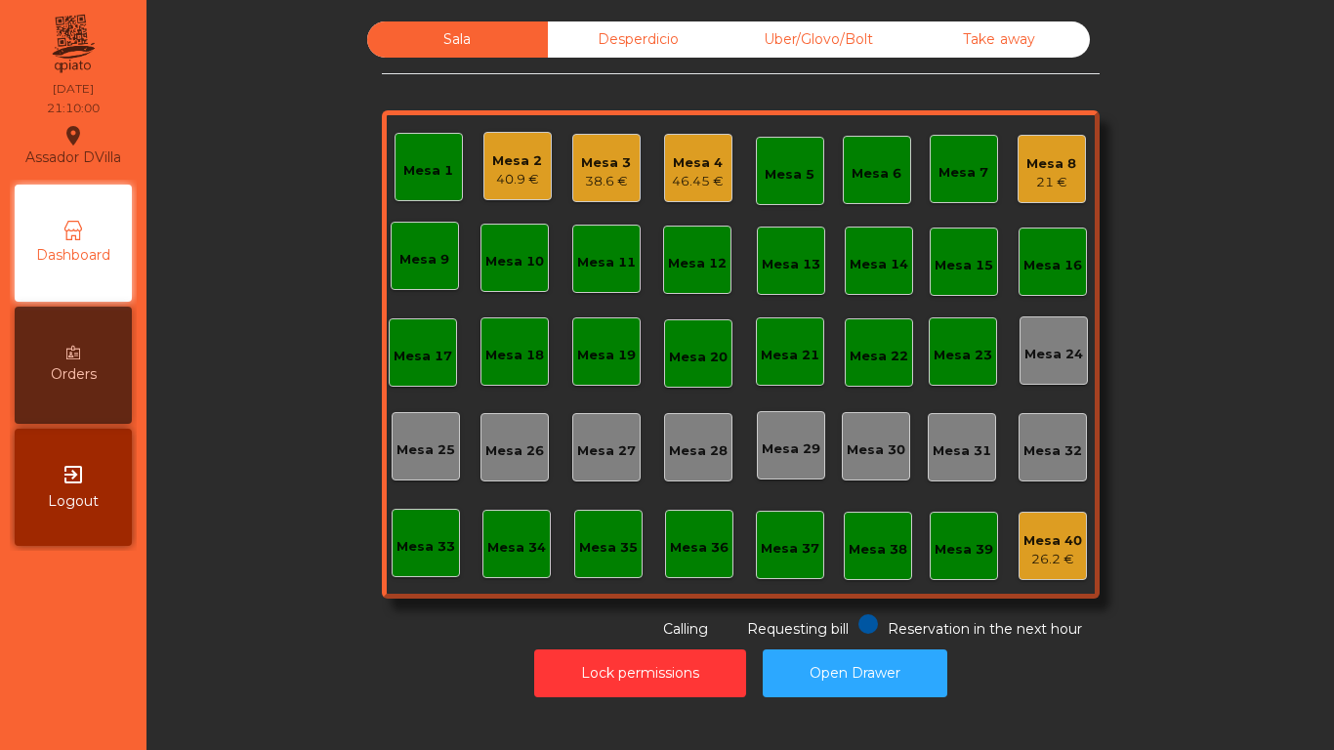
click at [603, 165] on div "Mesa 3" at bounding box center [606, 163] width 50 height 20
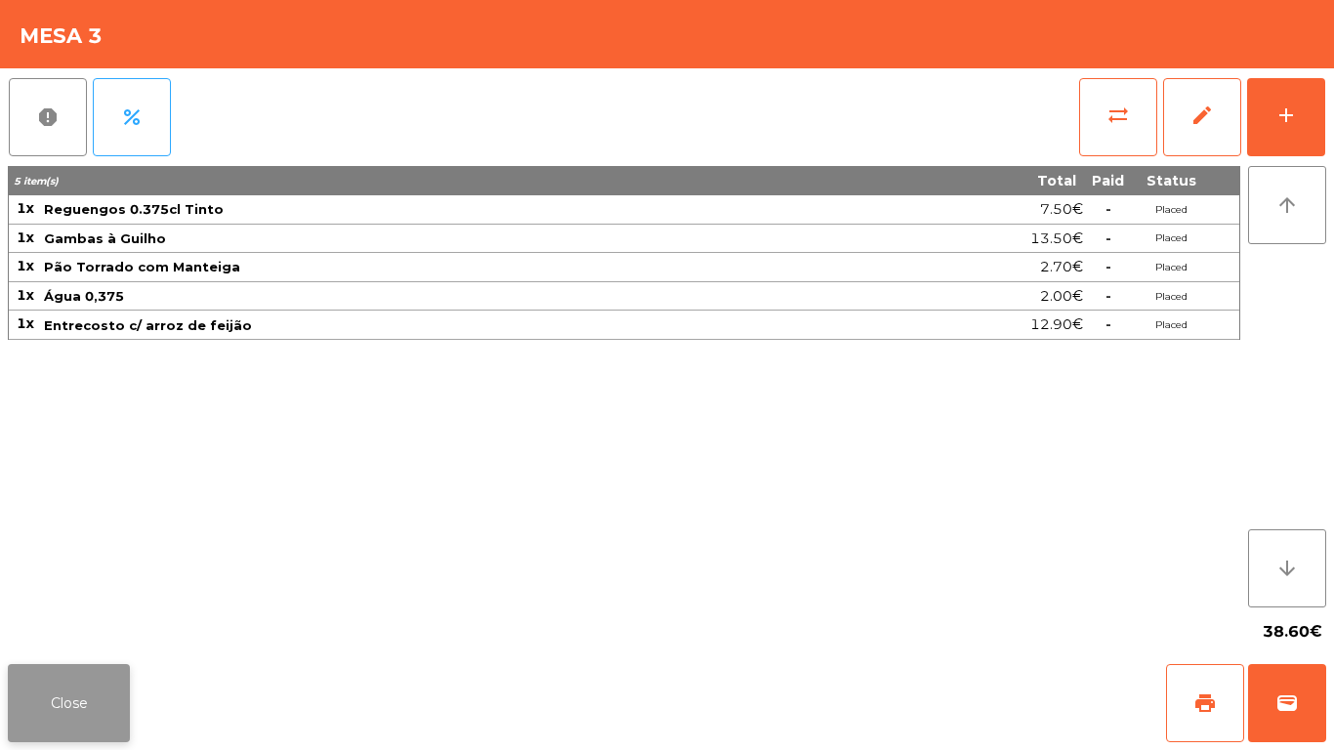
click at [73, 688] on button "Close" at bounding box center [69, 703] width 122 height 78
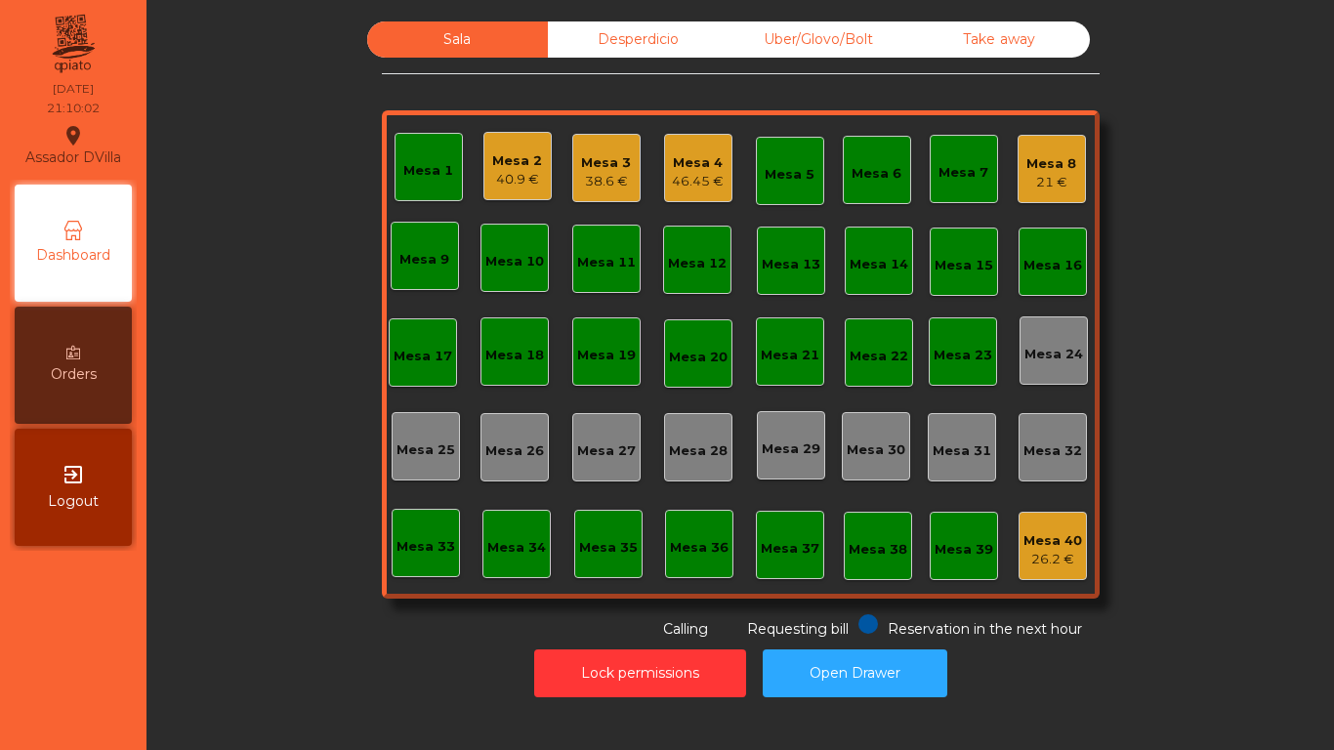
click at [263, 593] on div "Sala Desperdicio Uber/Glovo/Bolt Take away Mesa 1 Mesa 2 40.9 € Mesa 3 38.6 € M…" at bounding box center [740, 330] width 1134 height 618
click at [1050, 183] on div "21 €" at bounding box center [1051, 183] width 50 height 20
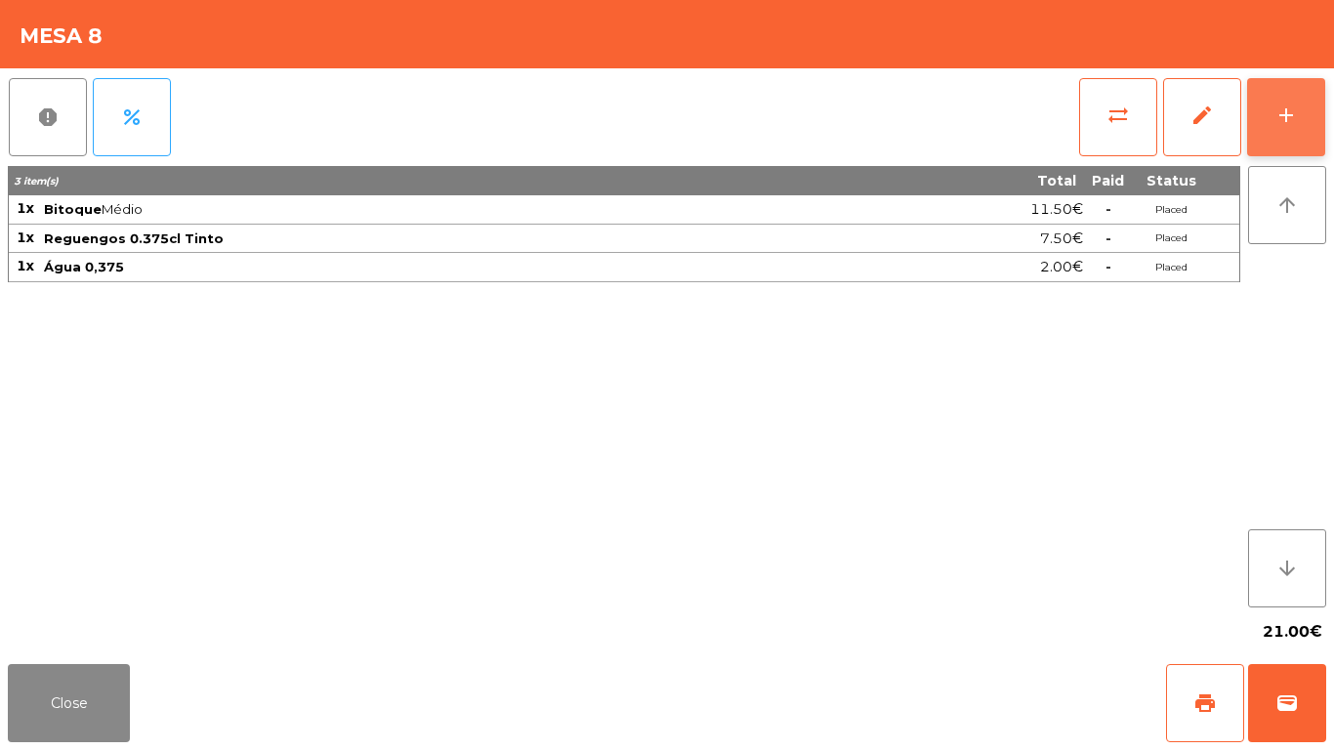
click at [1320, 93] on button "add" at bounding box center [1286, 117] width 78 height 78
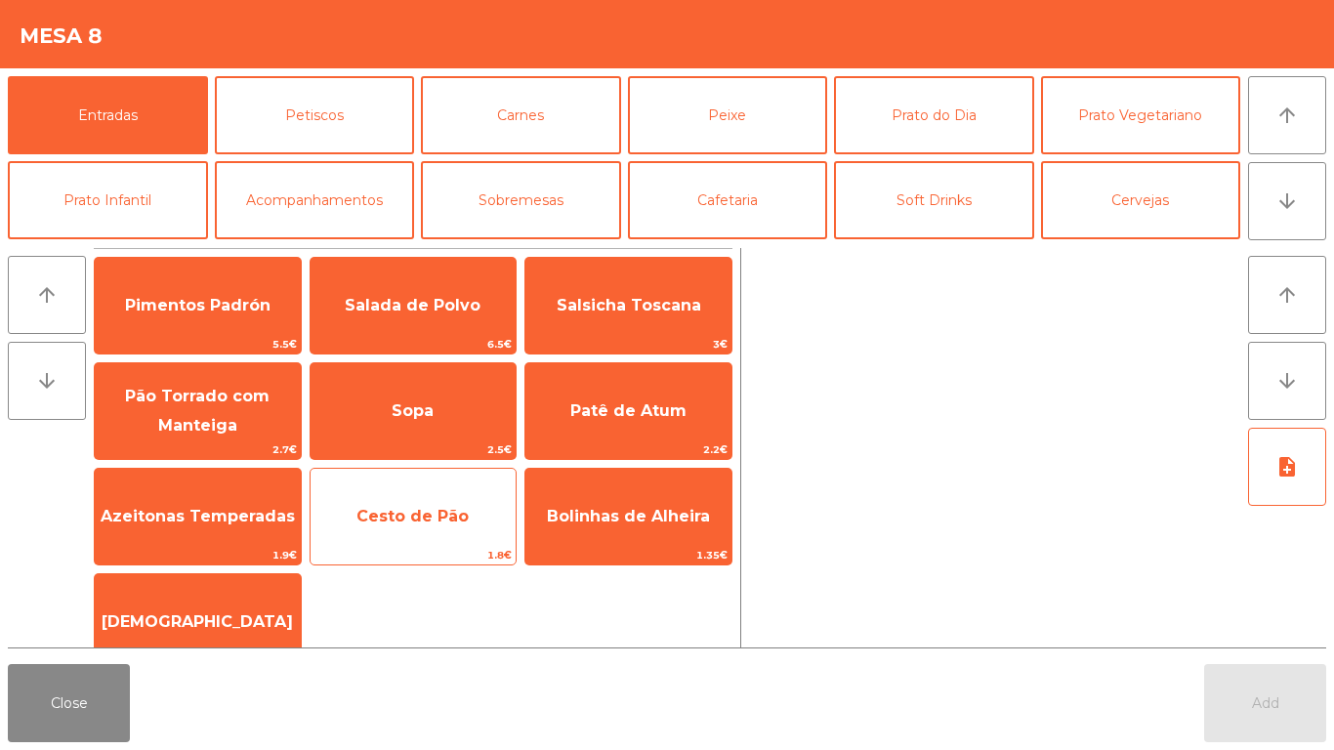
click at [323, 511] on span "Cesto de Pão" at bounding box center [413, 516] width 206 height 53
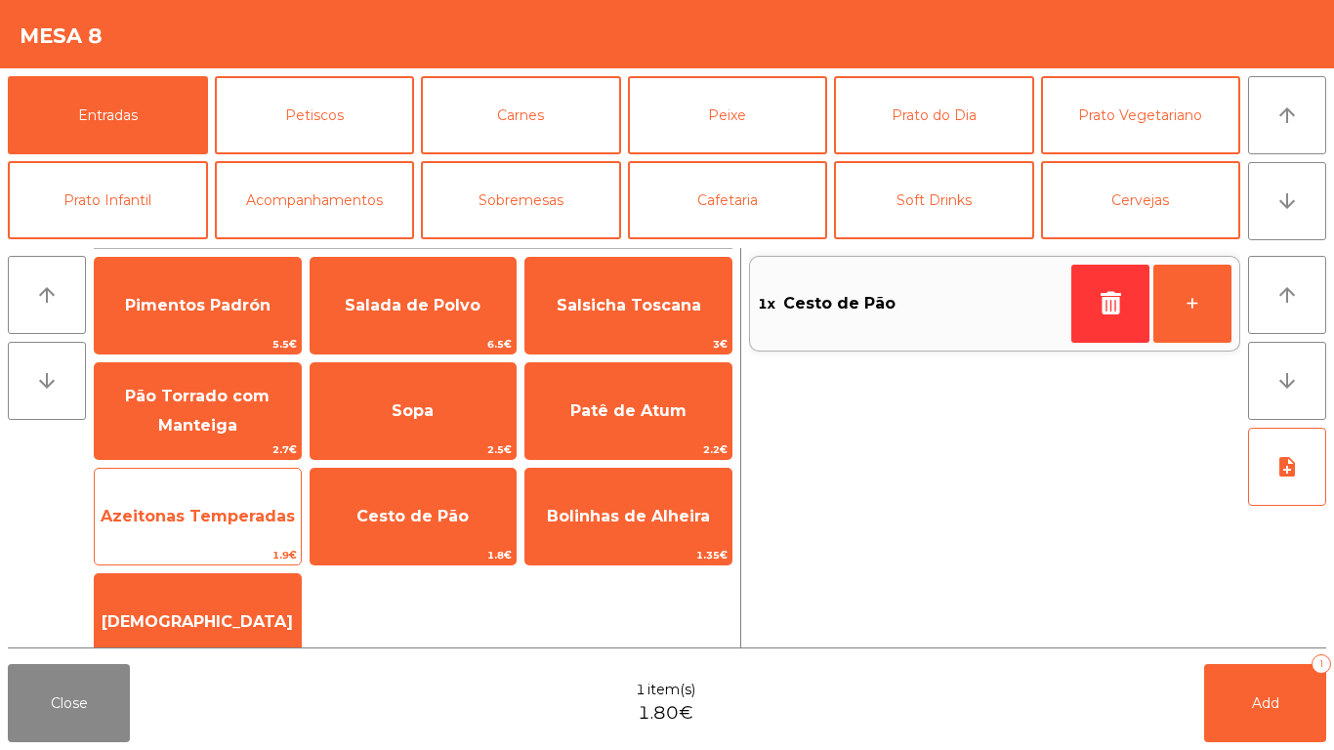
click at [247, 512] on span "Azeitonas Temperadas" at bounding box center [198, 516] width 194 height 19
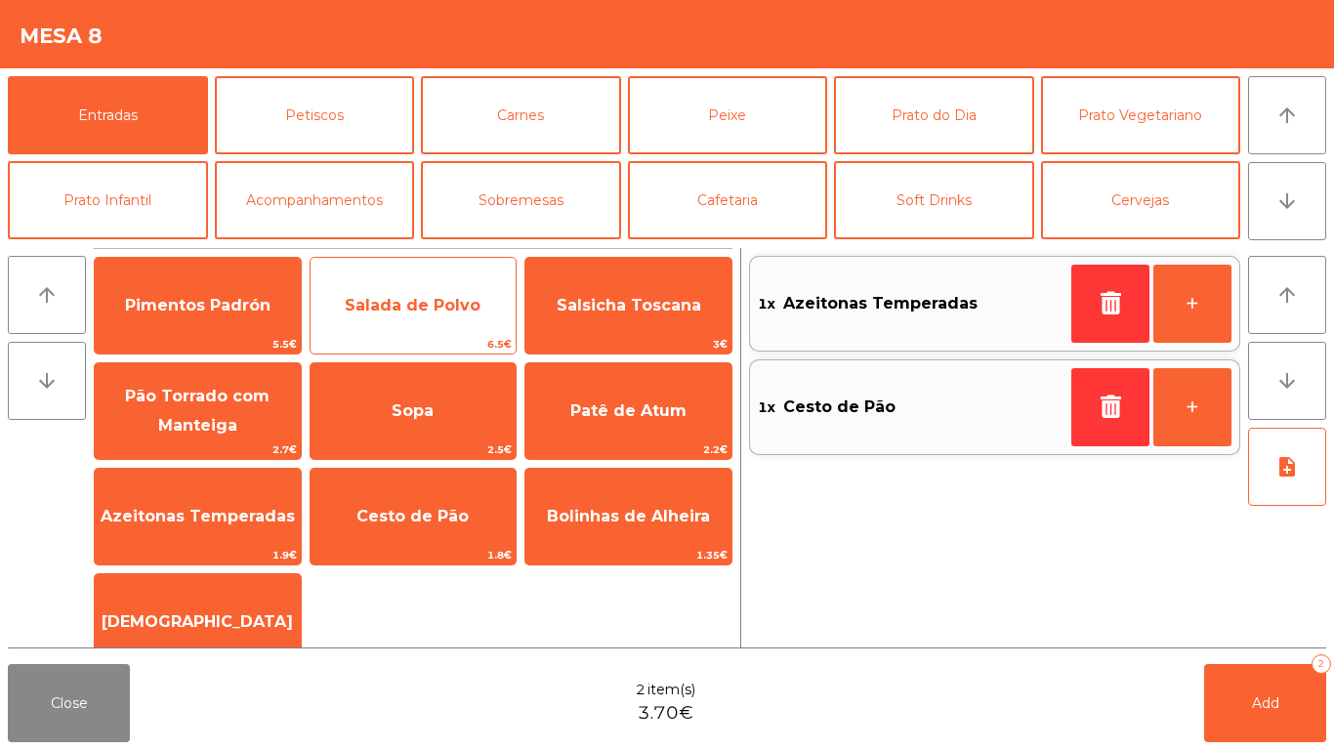
click at [451, 302] on span "Salada de Polvo" at bounding box center [413, 305] width 136 height 19
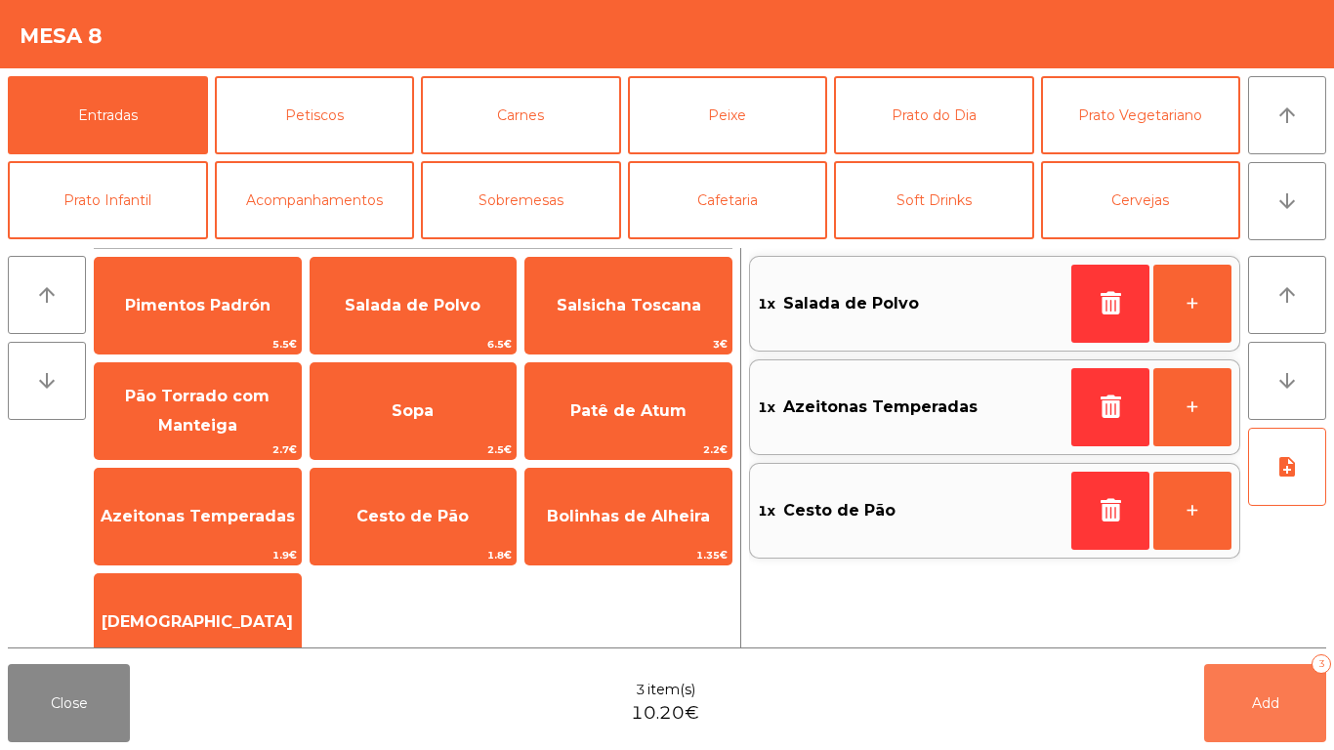
drag, startPoint x: 1308, startPoint y: 710, endPoint x: 1127, endPoint y: 678, distance: 184.4
click at [1307, 710] on button "Add 3" at bounding box center [1265, 703] width 122 height 78
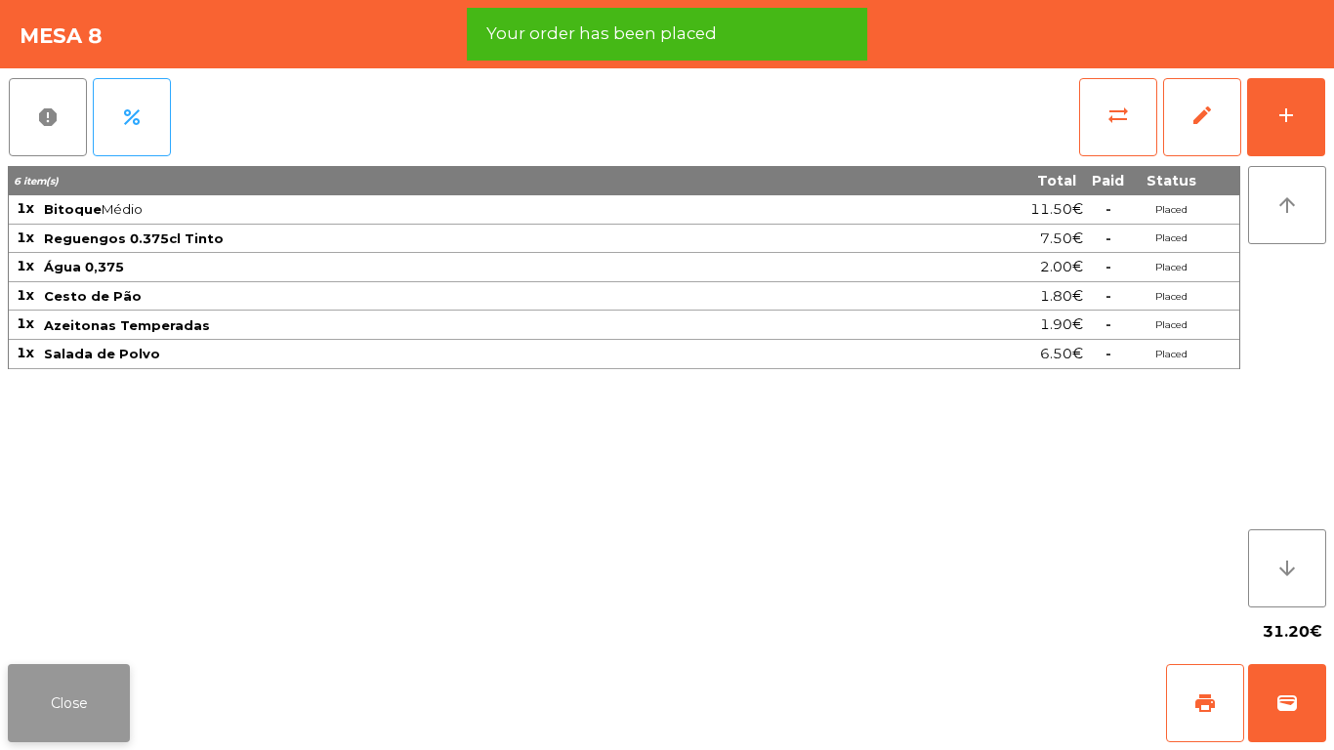
click at [60, 695] on button "Close" at bounding box center [69, 703] width 122 height 78
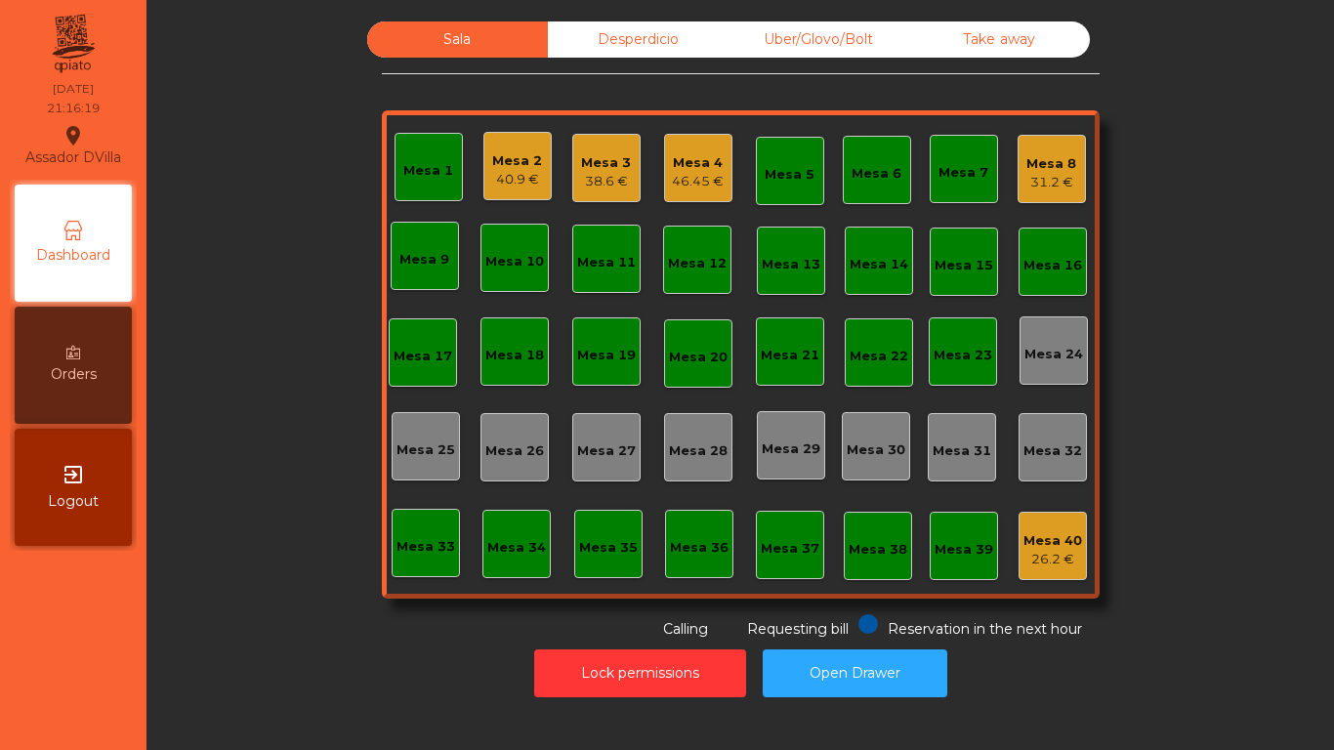
drag, startPoint x: 91, startPoint y: 301, endPoint x: 69, endPoint y: 236, distance: 67.9
click at [91, 297] on div "Dashboard Orders exit_to_app Logout" at bounding box center [73, 365] width 127 height 371
click at [69, 392] on div "Orders" at bounding box center [73, 365] width 117 height 117
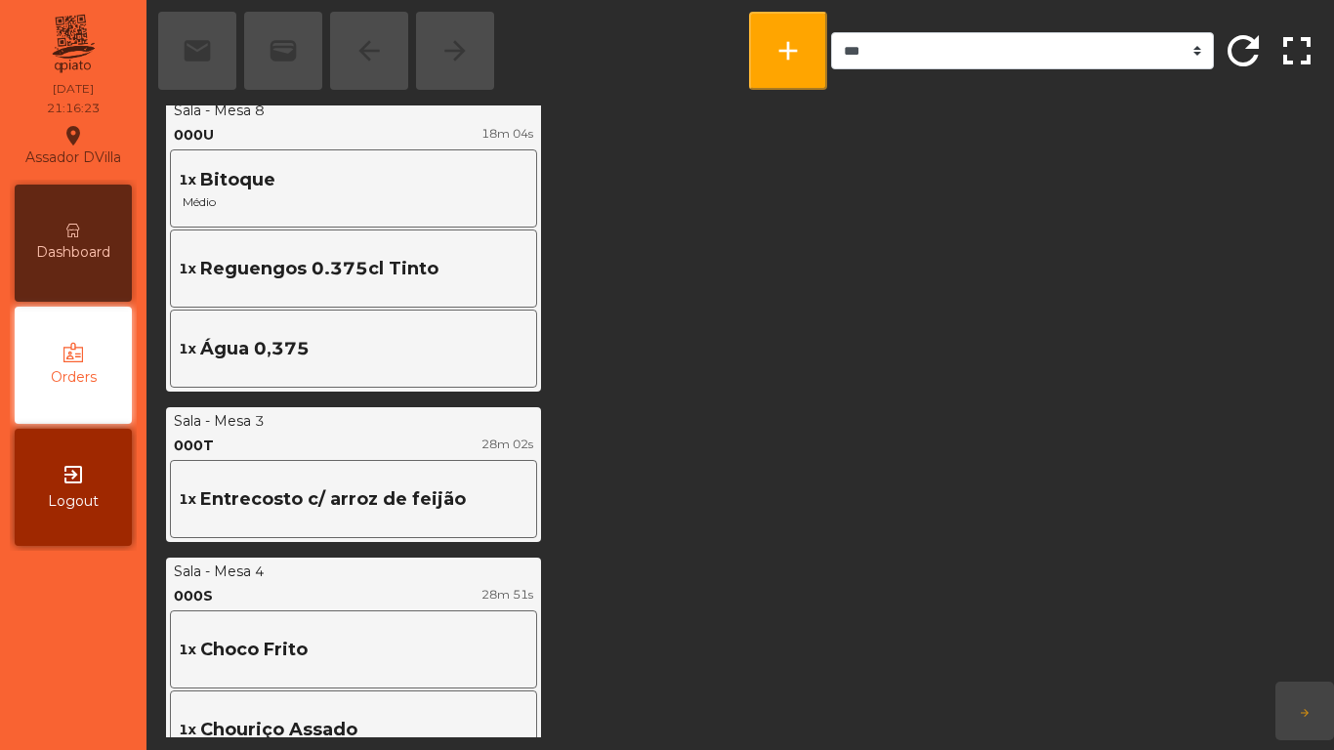
scroll to position [879, 0]
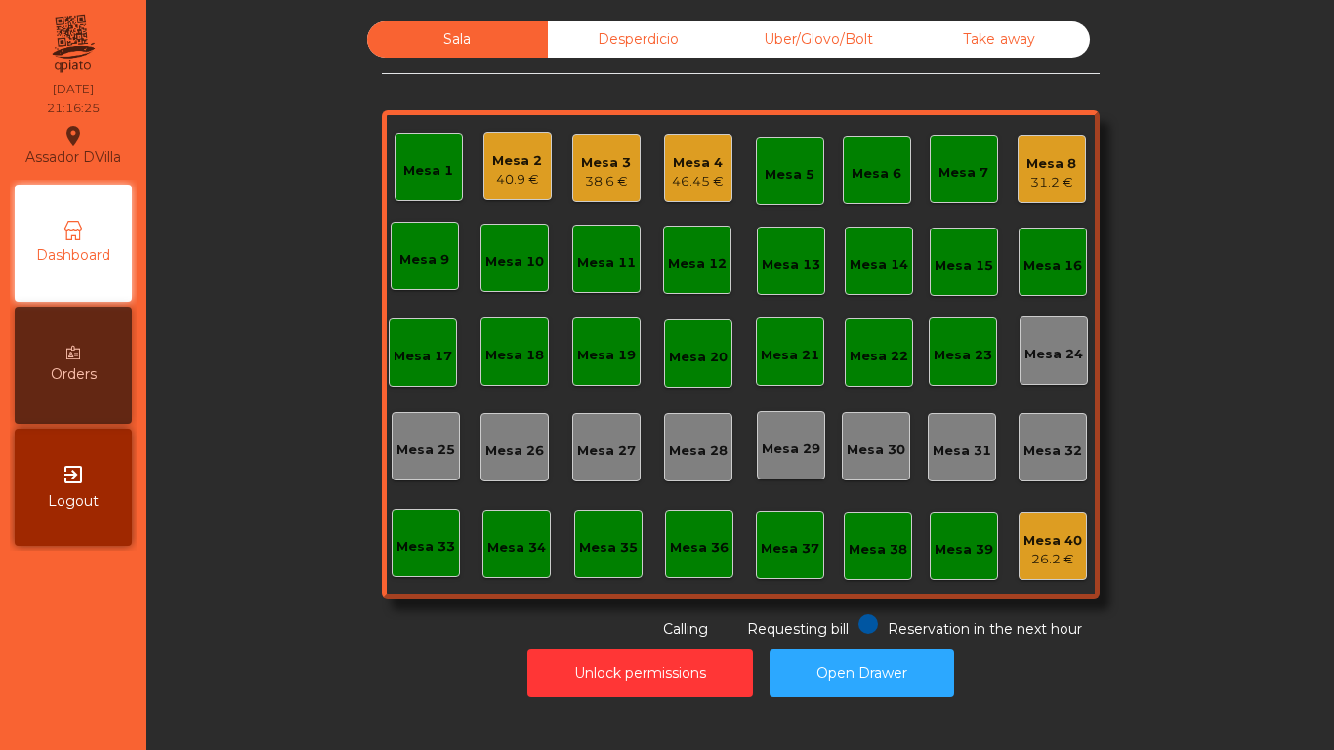
click at [373, 658] on div "Unlock permissions Open Drawer" at bounding box center [740, 672] width 1134 height 67
click at [588, 157] on div "Mesa 3" at bounding box center [606, 163] width 50 height 20
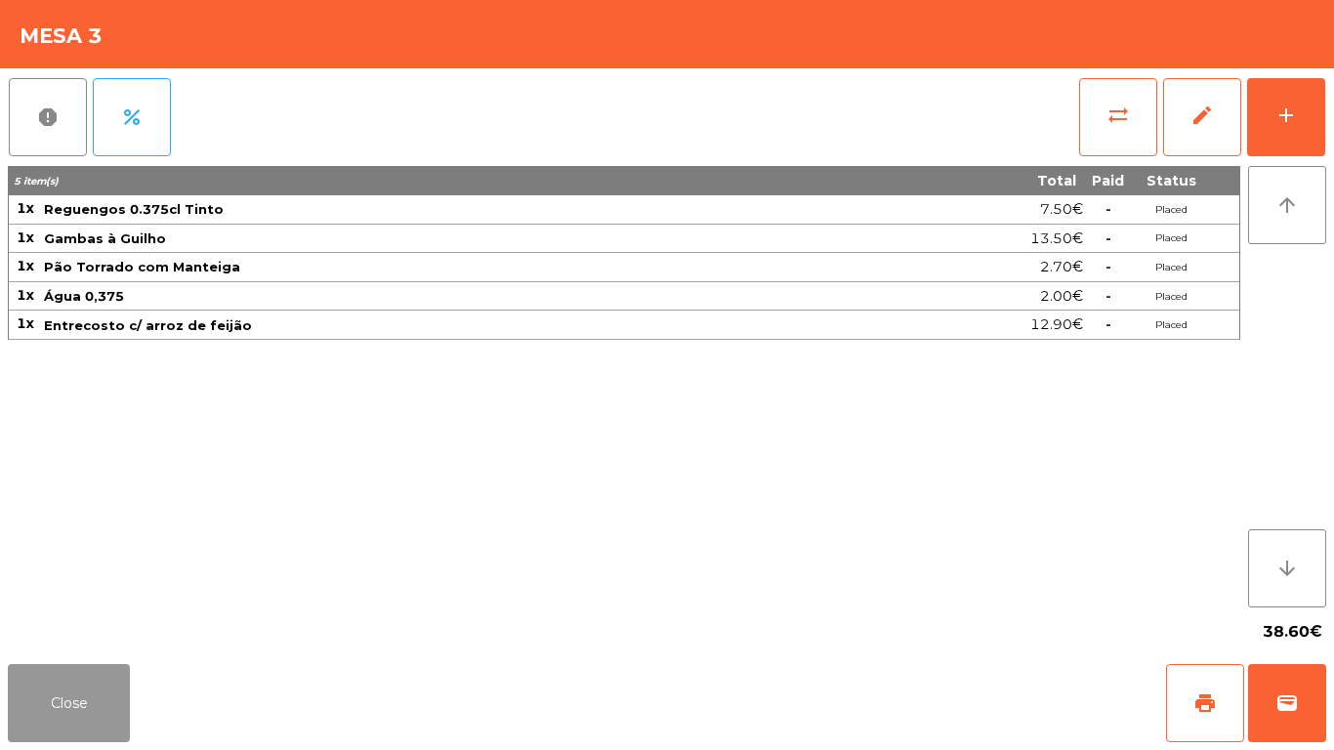
click at [134, 689] on div "Close print wallet" at bounding box center [667, 703] width 1334 height 94
click at [129, 681] on div "Close print wallet" at bounding box center [667, 703] width 1334 height 94
click at [101, 691] on button "Close" at bounding box center [69, 703] width 122 height 78
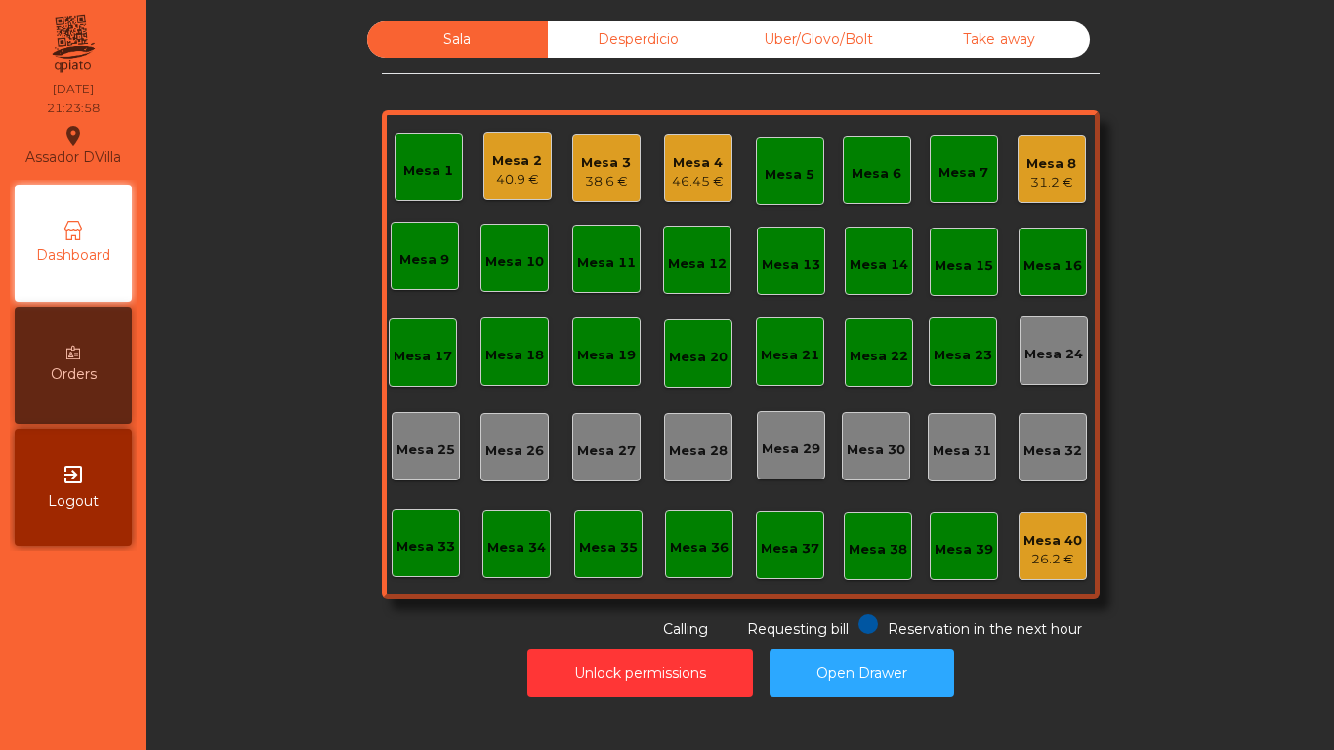
click at [681, 194] on div "Mesa 4 46.45 €" at bounding box center [698, 168] width 68 height 68
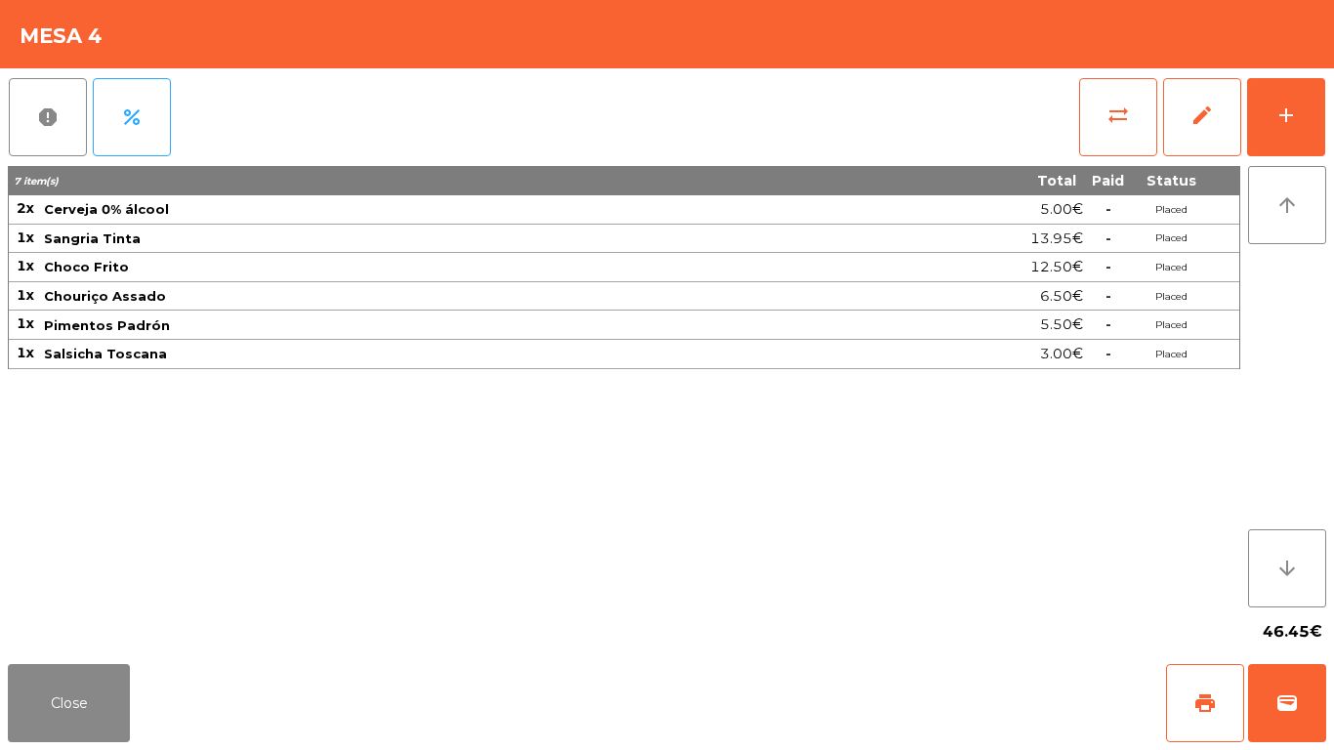
click at [1333, 82] on div "report percent sync_alt edit add 7 item(s) Total Paid Status 2x Cerveja 0% álco…" at bounding box center [667, 362] width 1334 height 588
click at [1299, 116] on button "add" at bounding box center [1286, 117] width 78 height 78
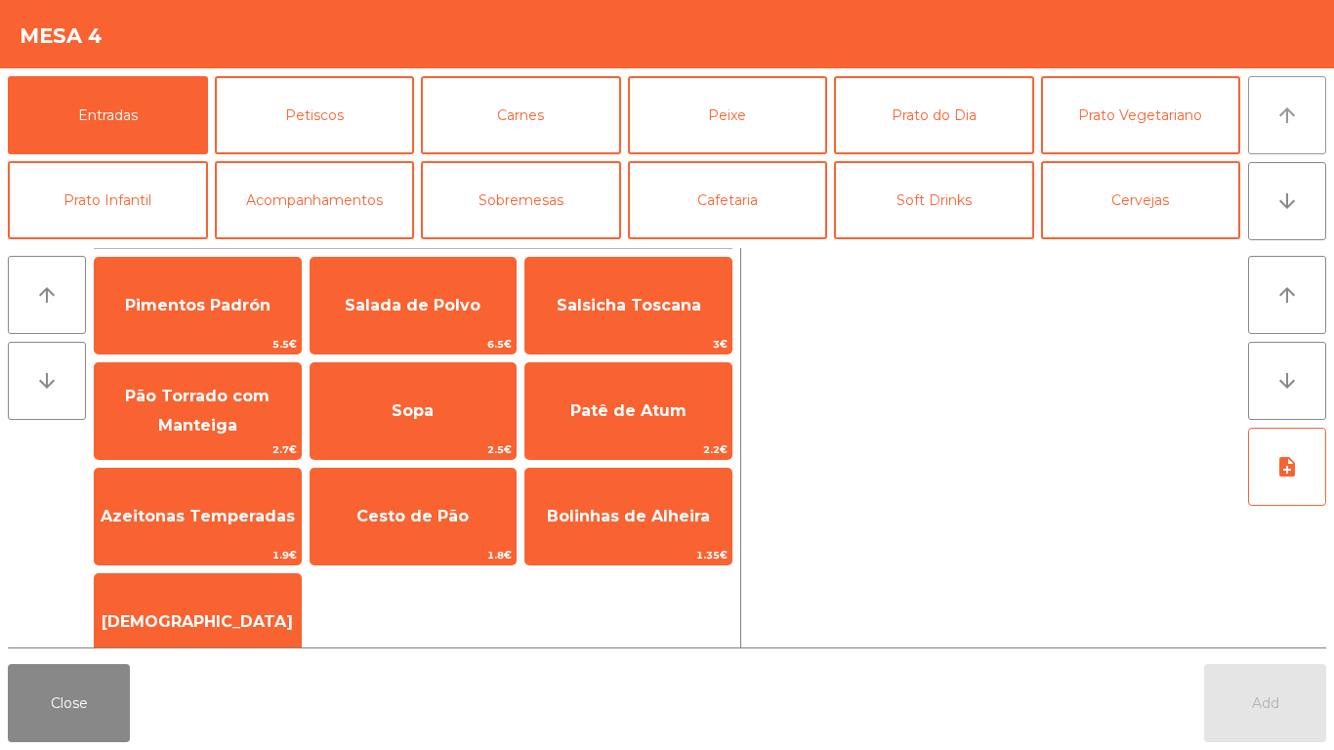
click at [1307, 115] on button "arrow_upward" at bounding box center [1287, 115] width 78 height 78
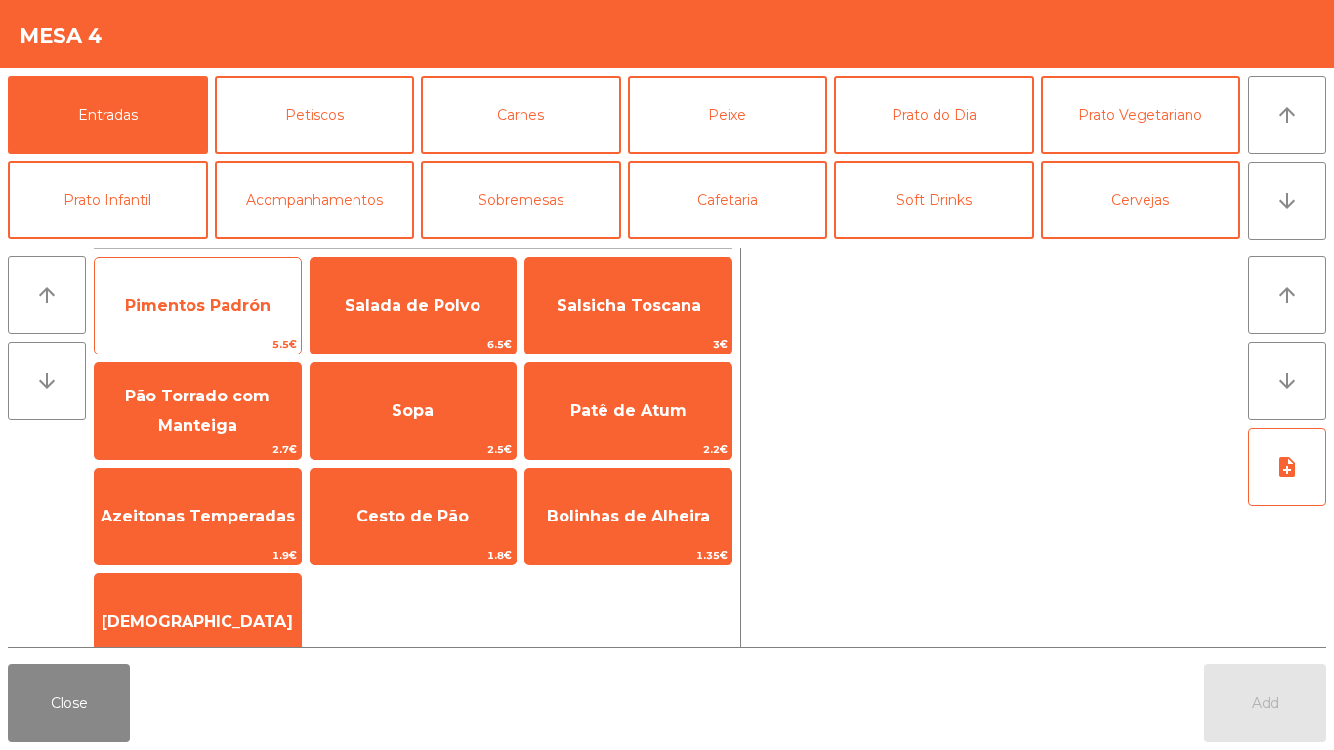
click at [155, 293] on span "Pimentos Padrón" at bounding box center [198, 305] width 206 height 53
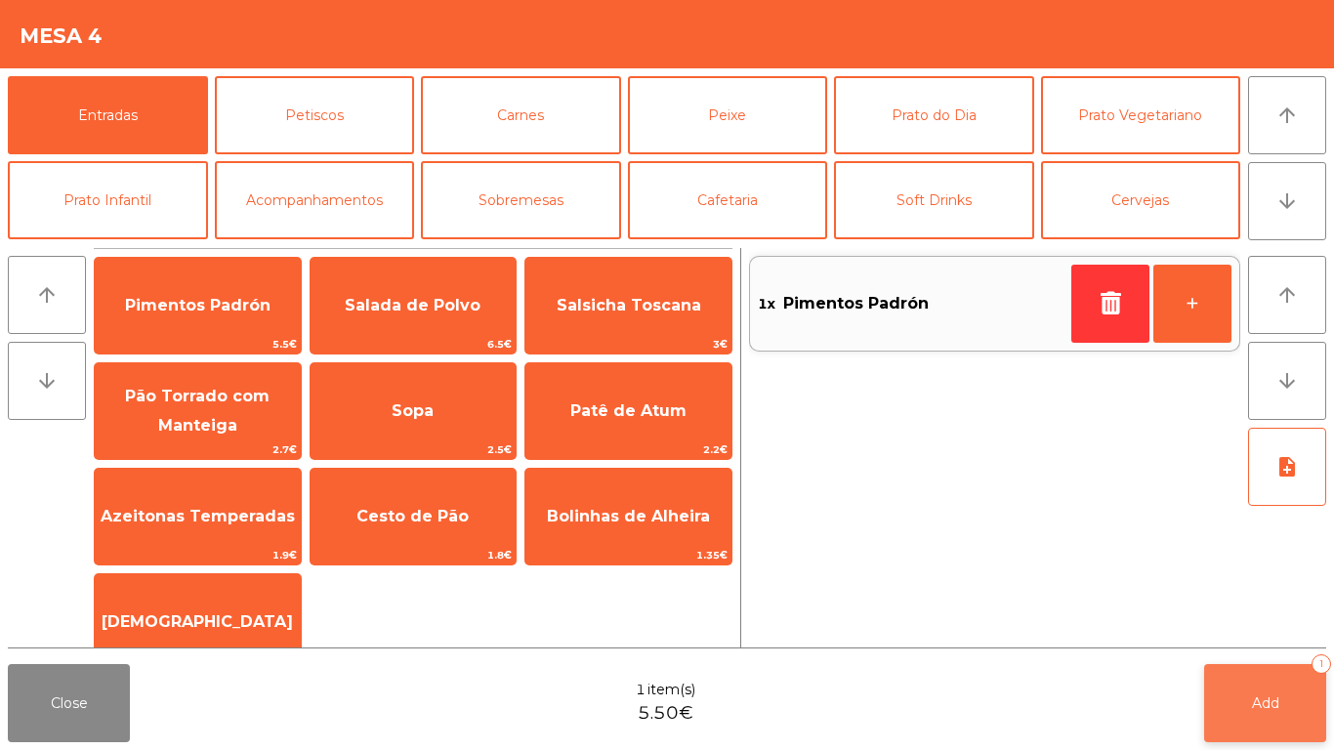
click at [1255, 694] on span "Add" at bounding box center [1265, 703] width 27 height 18
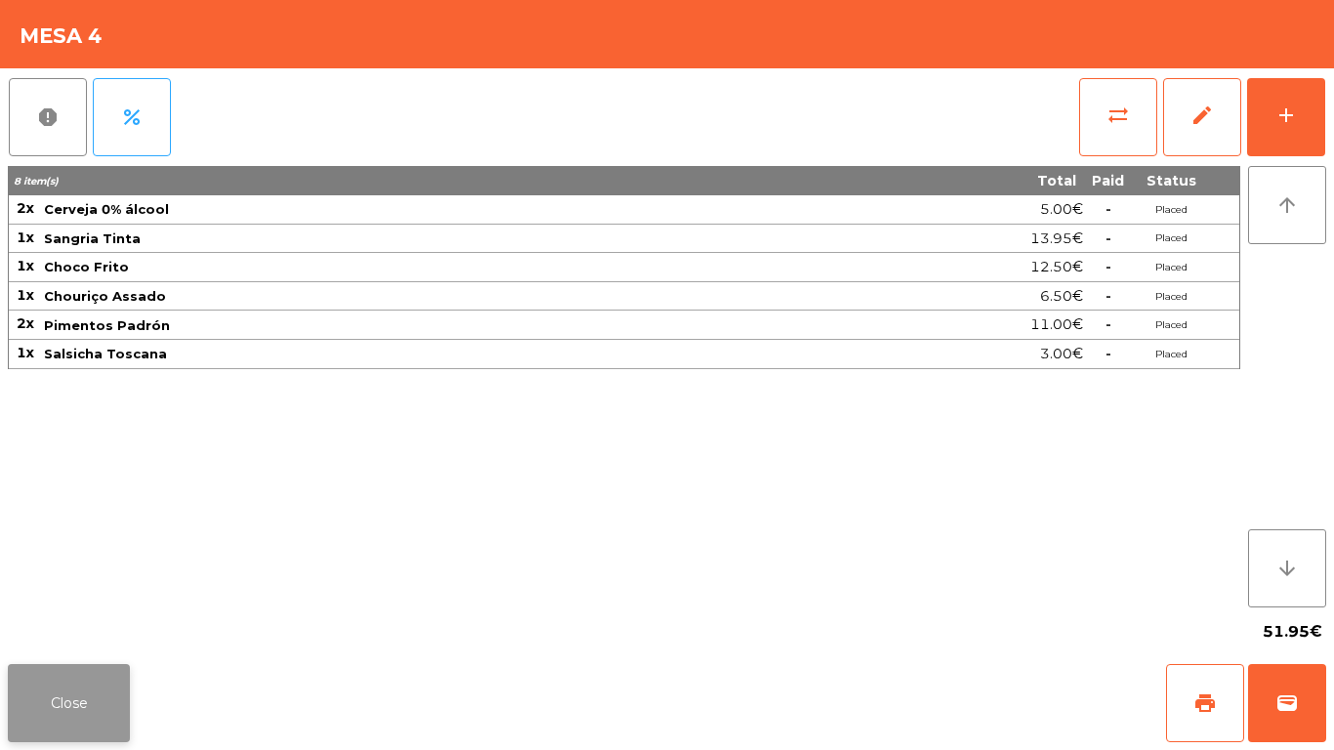
click at [62, 707] on button "Close" at bounding box center [69, 703] width 122 height 78
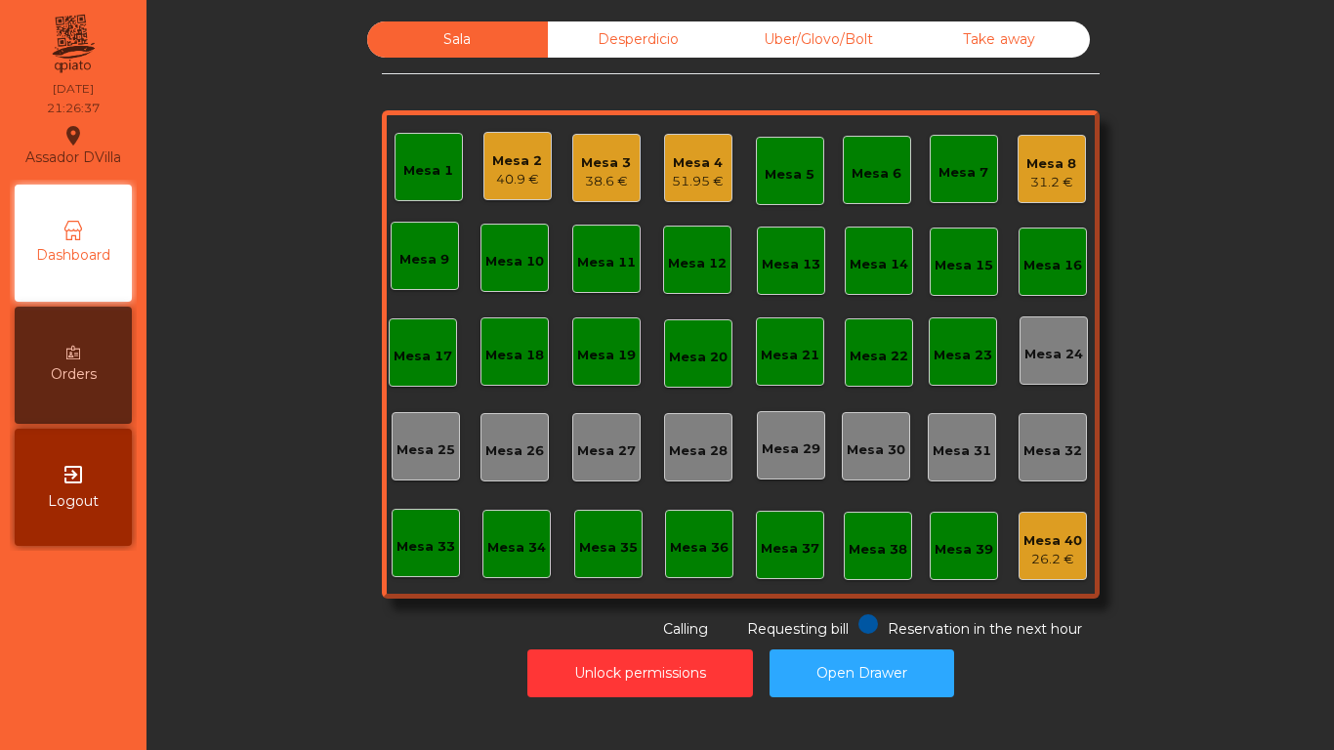
click at [520, 177] on div "40.9 €" at bounding box center [517, 180] width 50 height 20
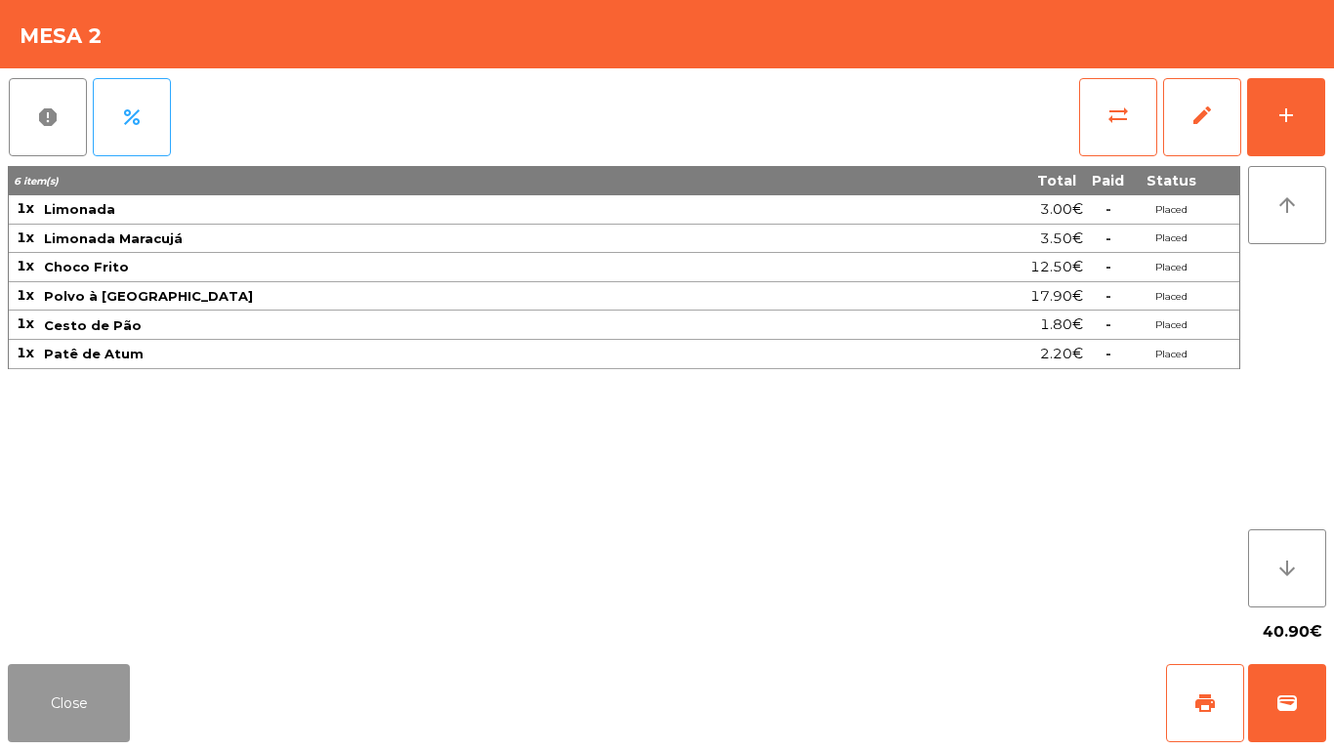
drag, startPoint x: 86, startPoint y: 707, endPoint x: 550, endPoint y: 225, distance: 669.1
click at [86, 705] on button "Close" at bounding box center [69, 703] width 122 height 78
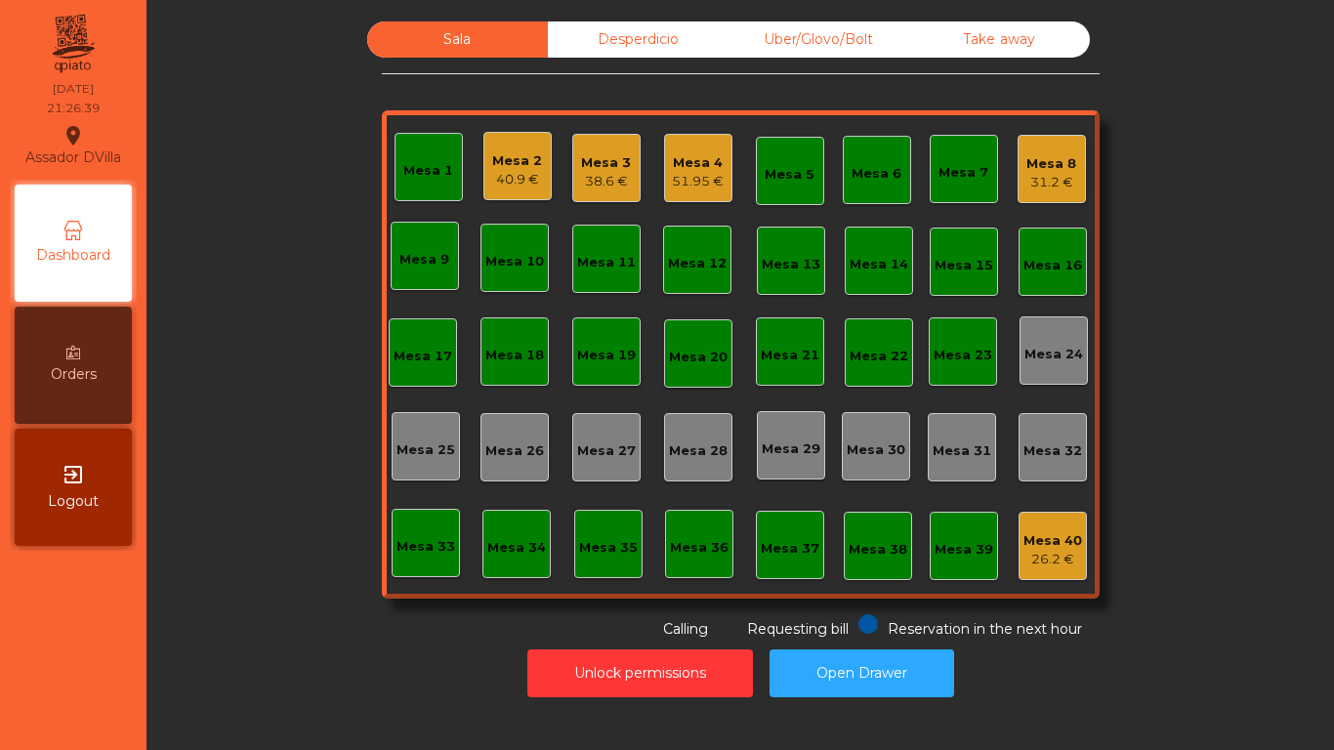
click at [599, 150] on div "Mesa 3 38.6 €" at bounding box center [606, 168] width 50 height 46
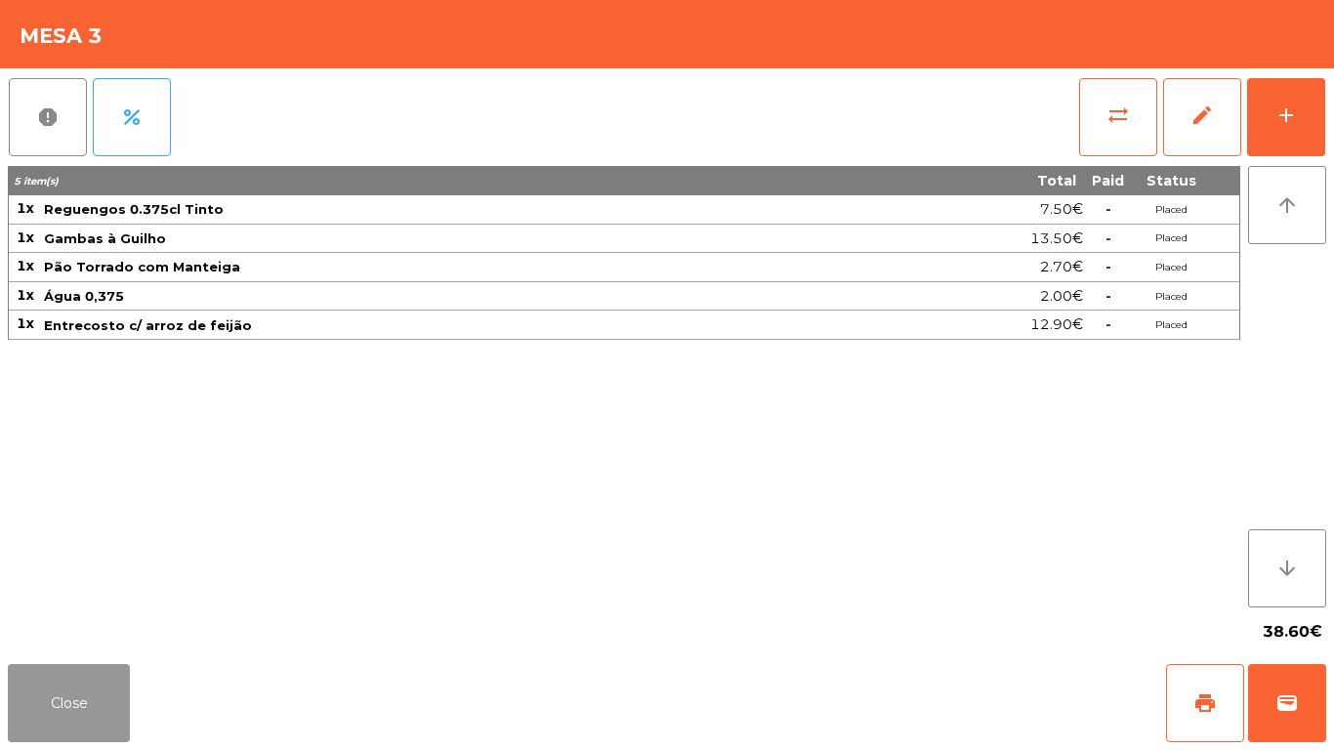
drag, startPoint x: 86, startPoint y: 695, endPoint x: 237, endPoint y: 600, distance: 178.5
click at [144, 658] on div "Close print wallet" at bounding box center [667, 703] width 1334 height 94
click at [52, 691] on button "Close" at bounding box center [69, 703] width 122 height 78
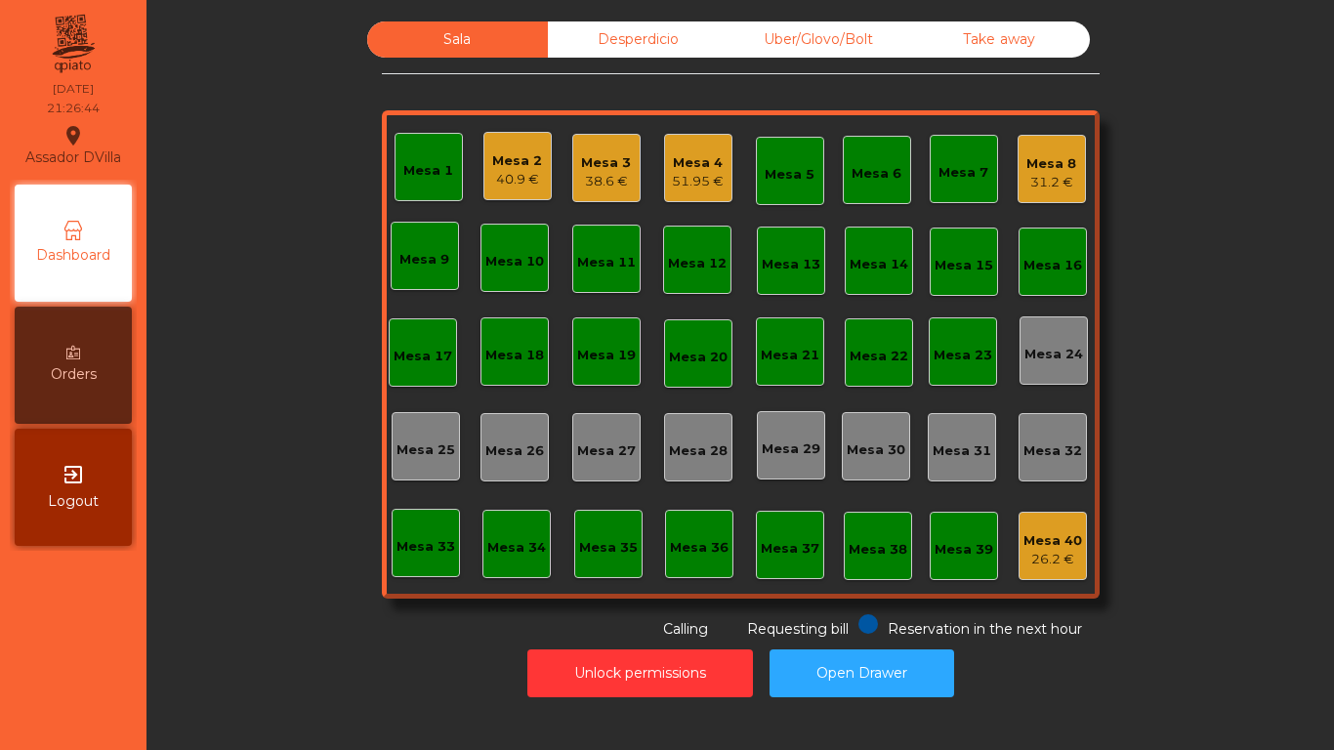
click at [541, 142] on div "Mesa 2 40.9 €" at bounding box center [517, 166] width 68 height 68
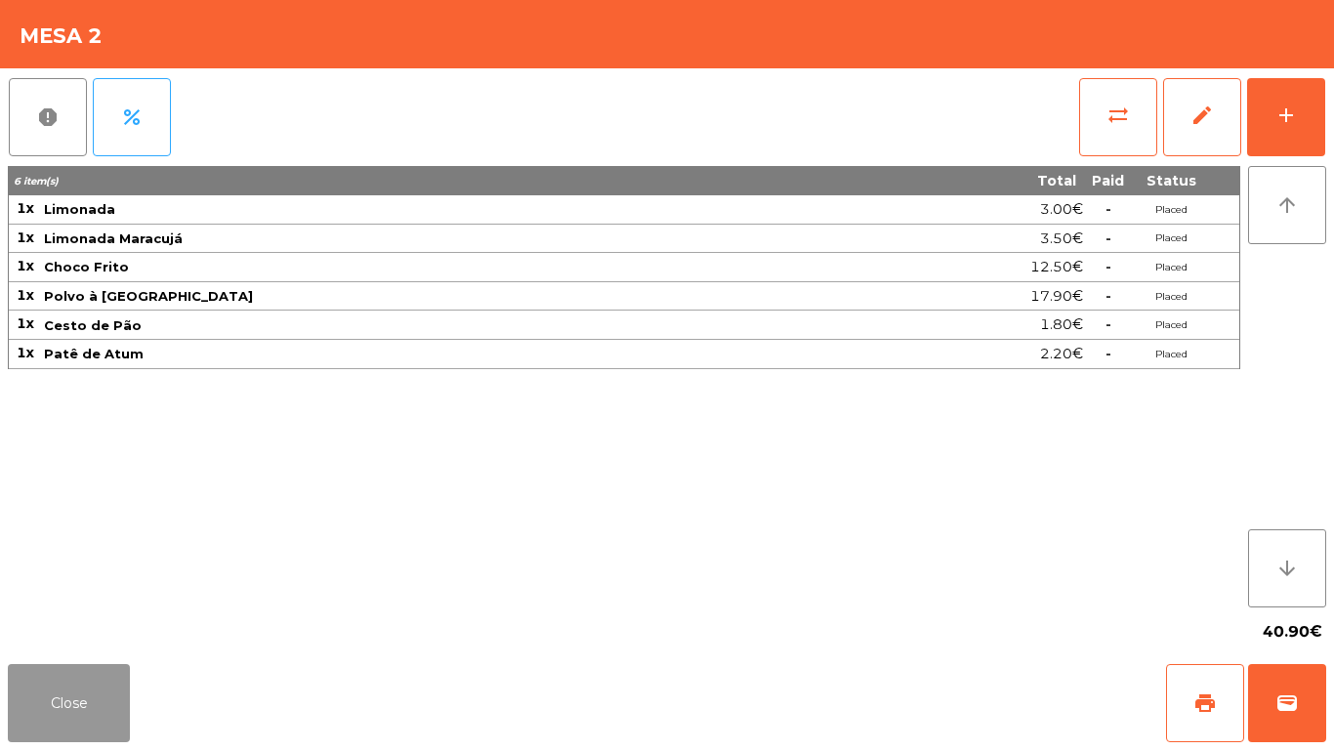
click at [84, 671] on button "Close" at bounding box center [69, 703] width 122 height 78
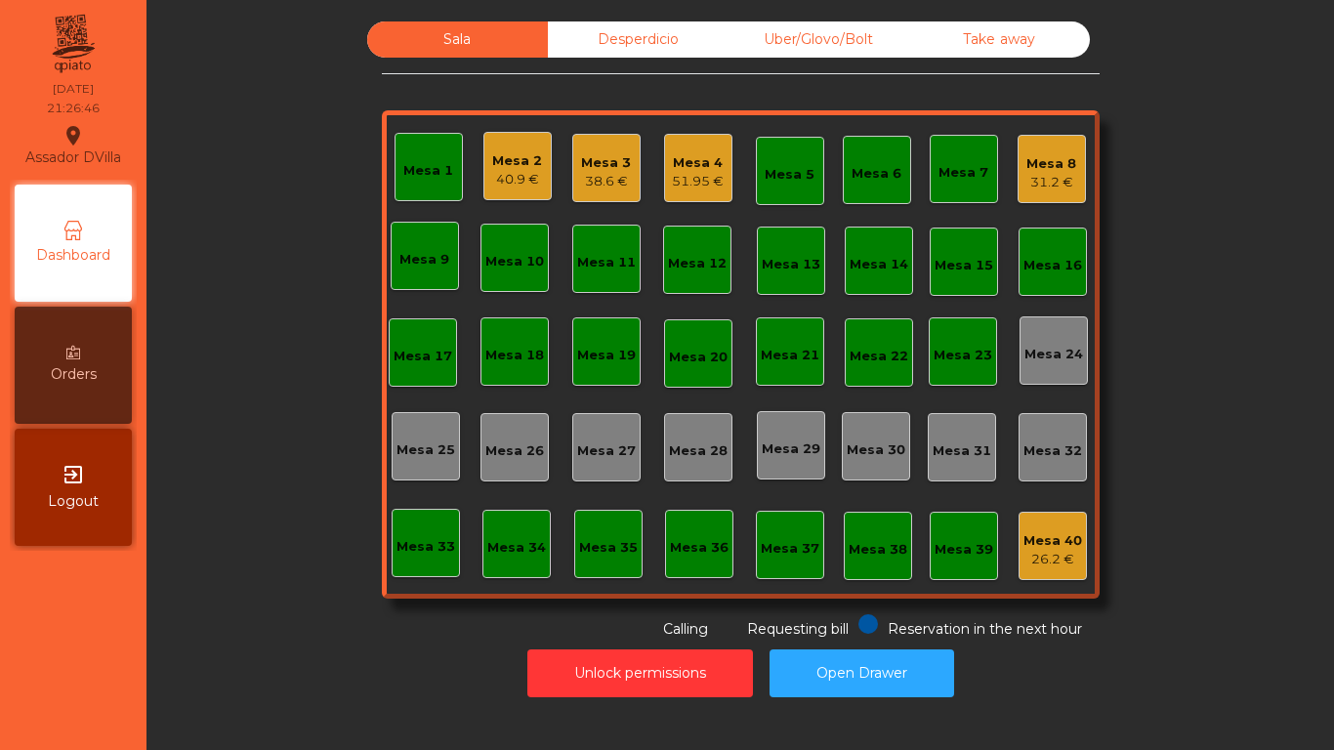
click at [1008, 175] on div "Mesa 1 Mesa 2 40.9 € Mesa 3 38.6 € Mesa 4 51.95 € Mesa 5 Mesa 6 Mesa 7 Mesa 8 3…" at bounding box center [741, 354] width 718 height 488
click at [1017, 182] on div "Mesa 8 31.2 €" at bounding box center [1051, 169] width 68 height 68
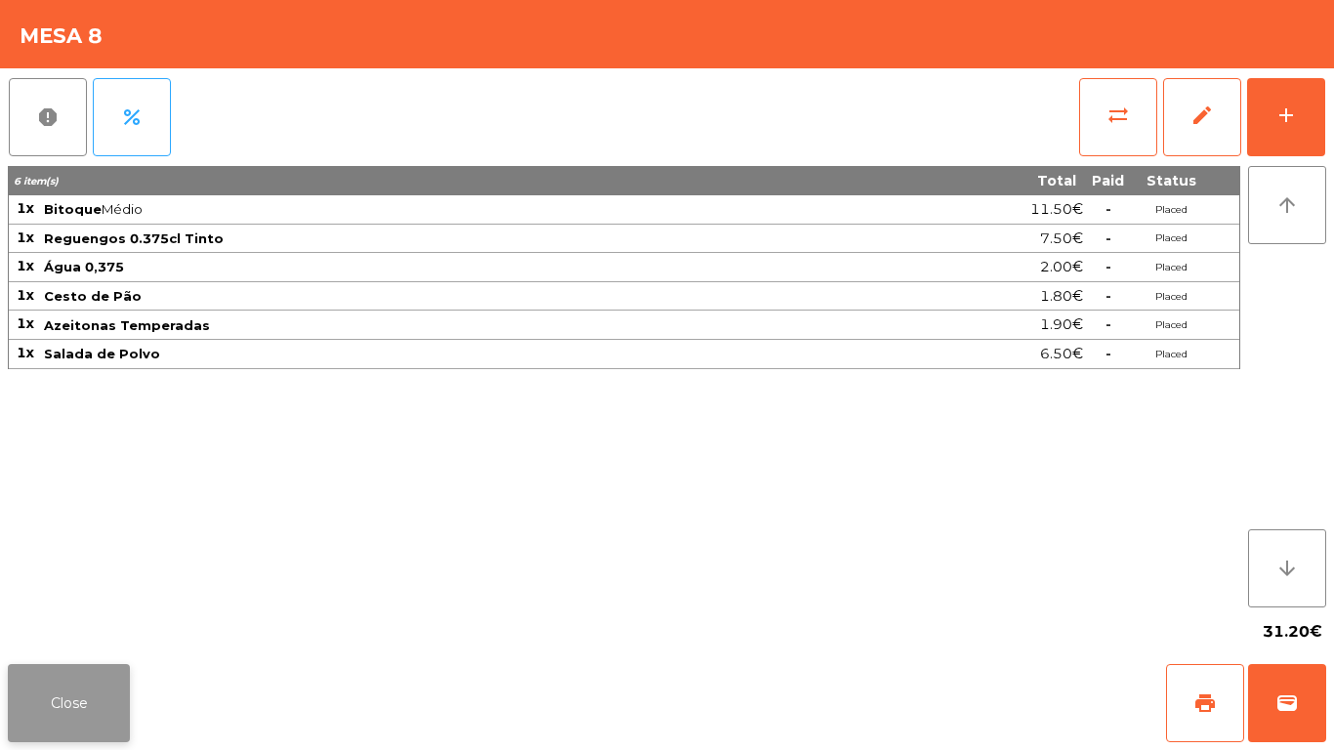
click at [81, 695] on button "Close" at bounding box center [69, 703] width 122 height 78
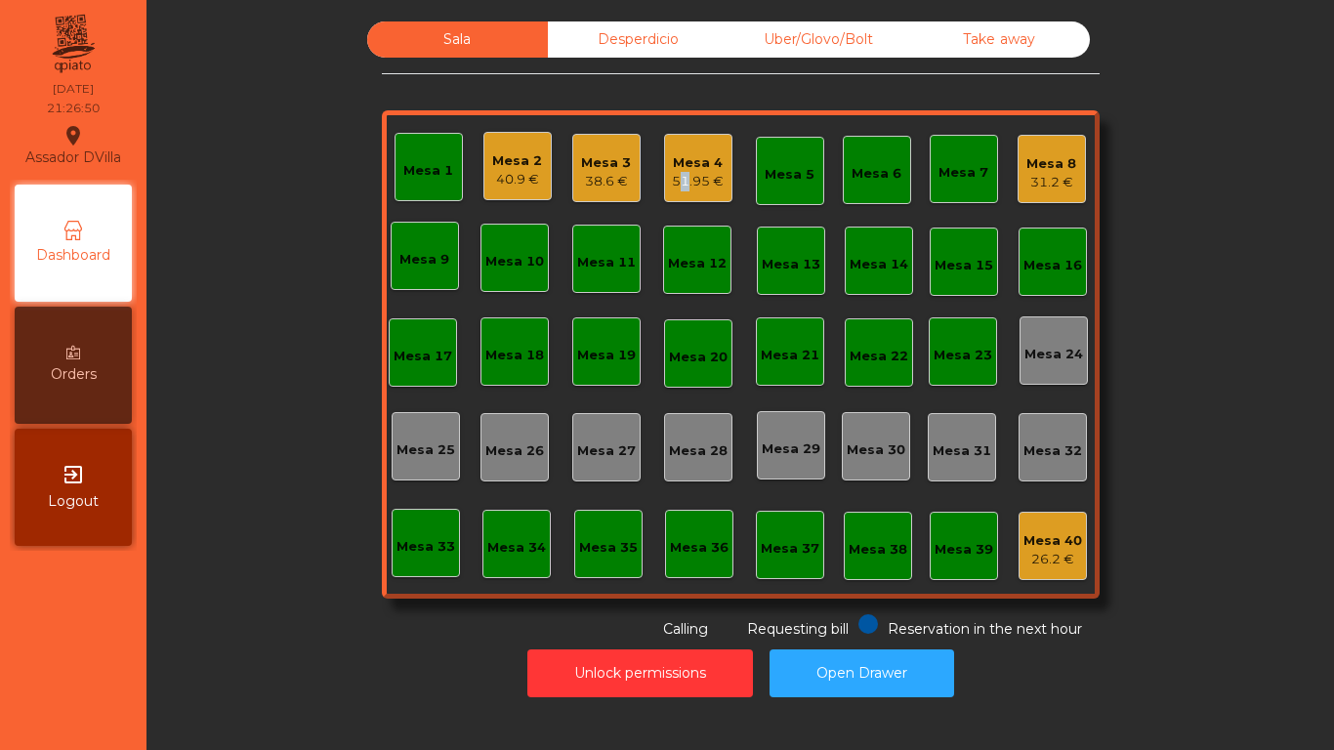
click at [672, 185] on div "51.95 €" at bounding box center [698, 182] width 52 height 20
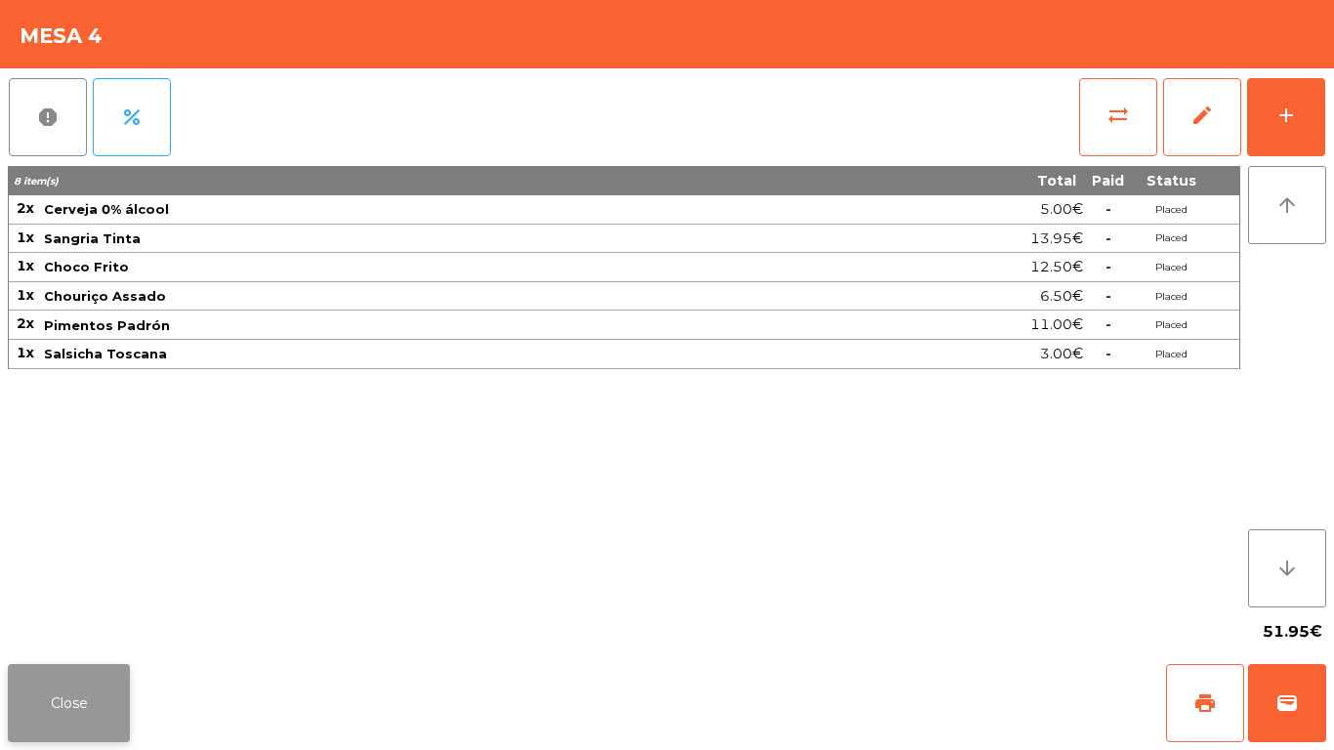
click at [102, 710] on button "Close" at bounding box center [69, 703] width 122 height 78
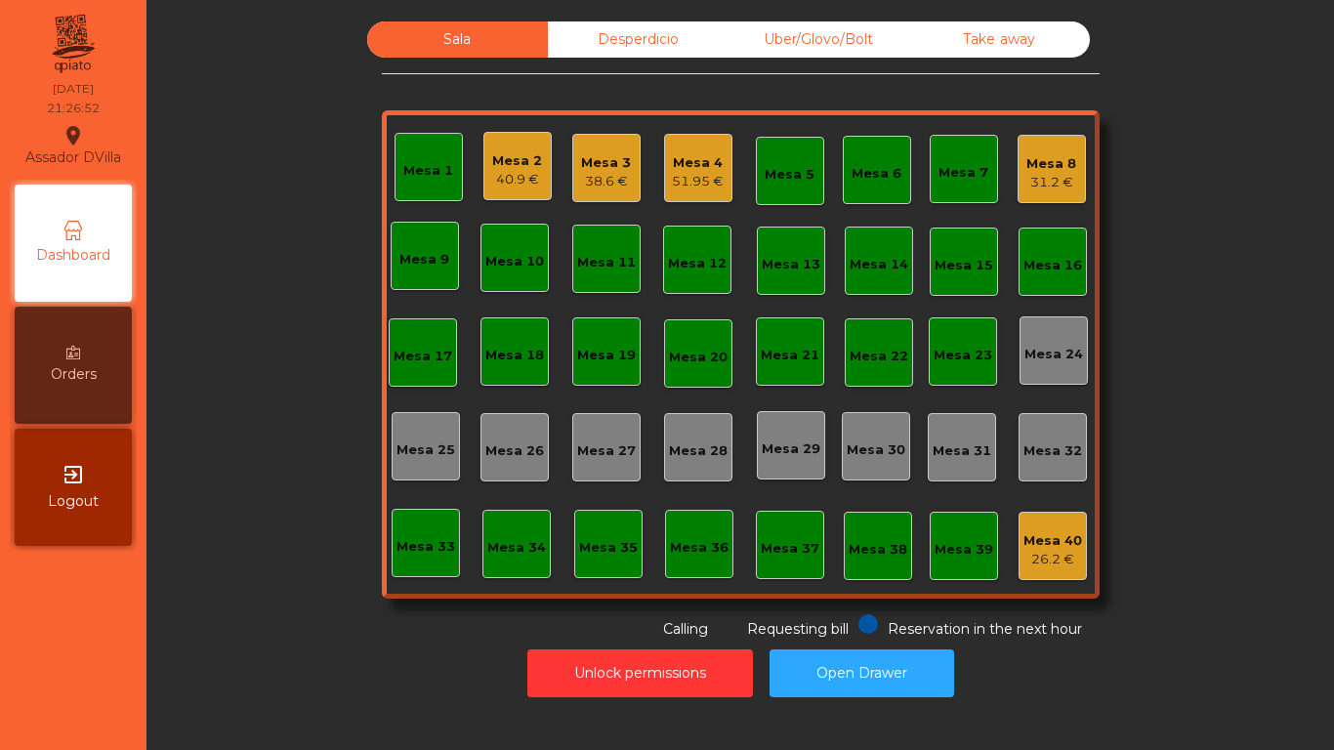
click at [249, 586] on div "Sala Desperdicio Uber/Glovo/Bolt Take away Mesa 1 Mesa 2 40.9 € Mesa 3 38.6 € M…" at bounding box center [740, 330] width 1134 height 618
click at [509, 160] on div "Mesa 2" at bounding box center [517, 161] width 50 height 20
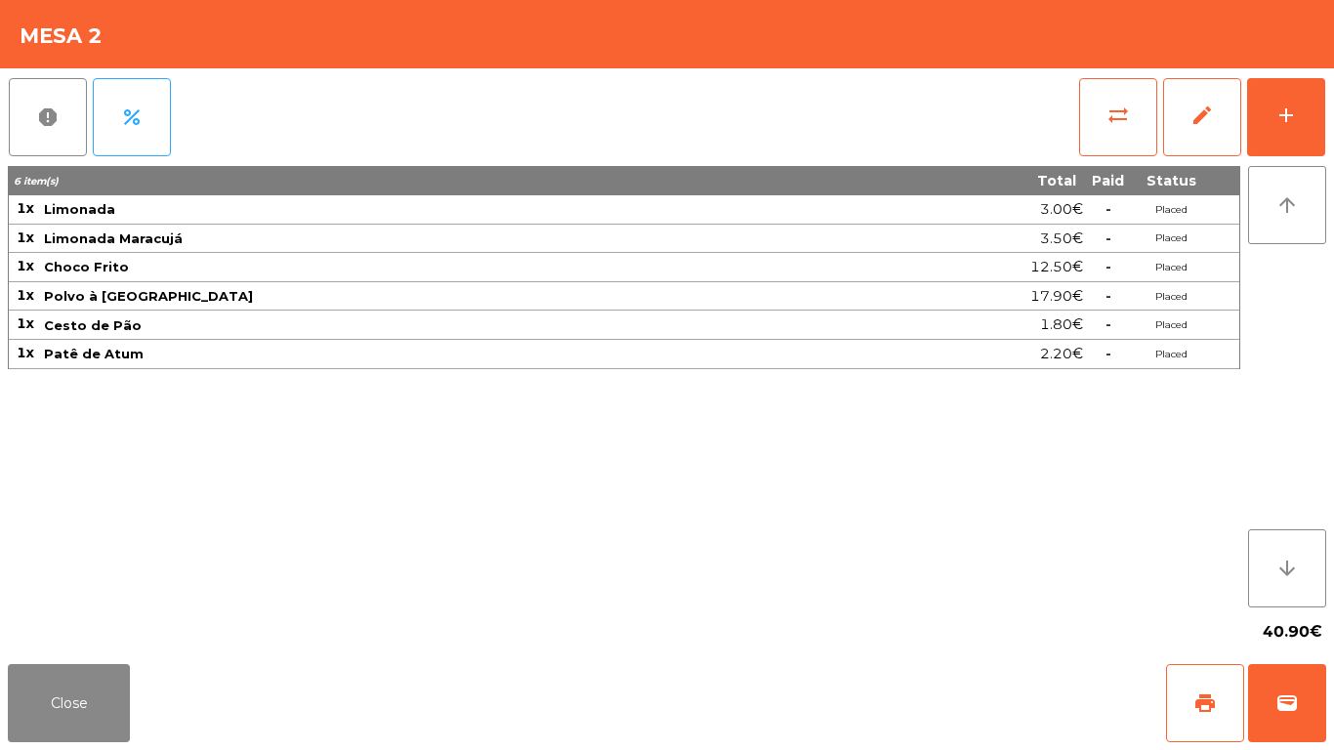
click at [86, 638] on div "40.90€" at bounding box center [667, 631] width 1318 height 49
click at [91, 667] on button "Close" at bounding box center [69, 703] width 122 height 78
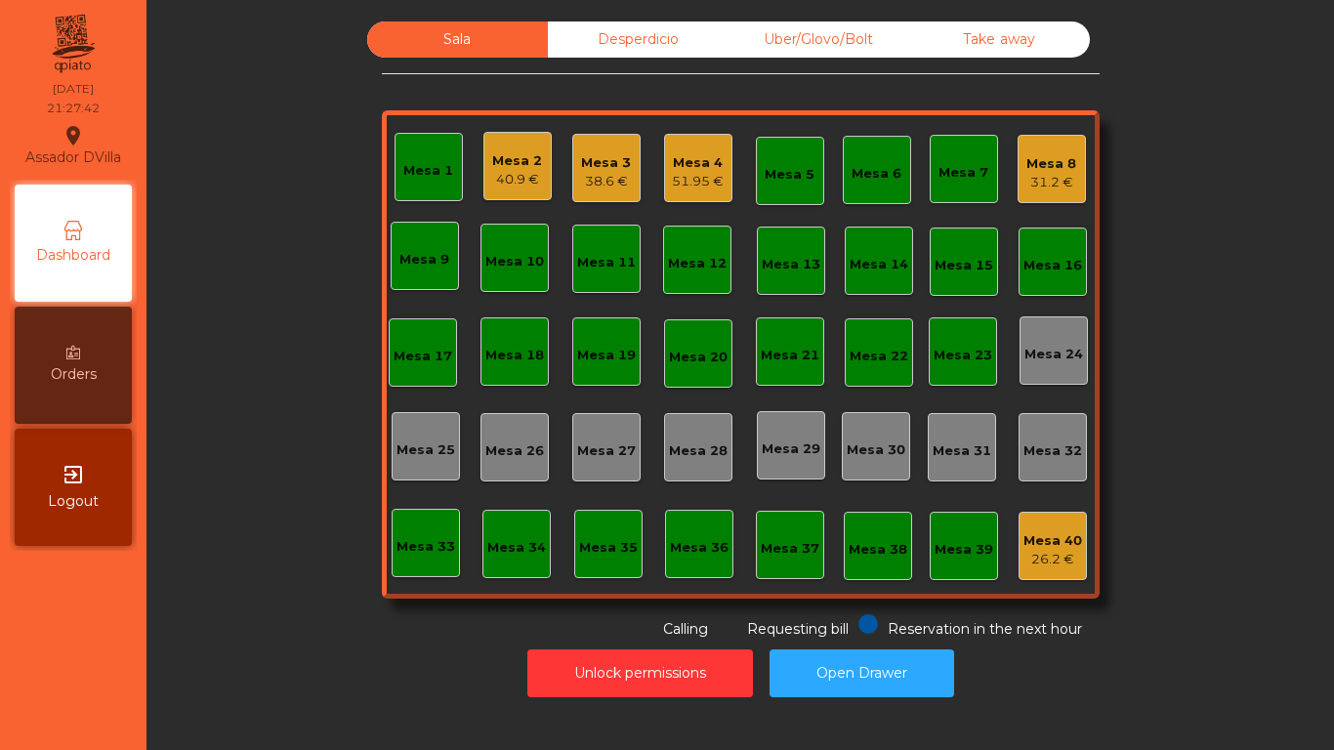
click at [1046, 185] on div "31.2 €" at bounding box center [1051, 183] width 50 height 20
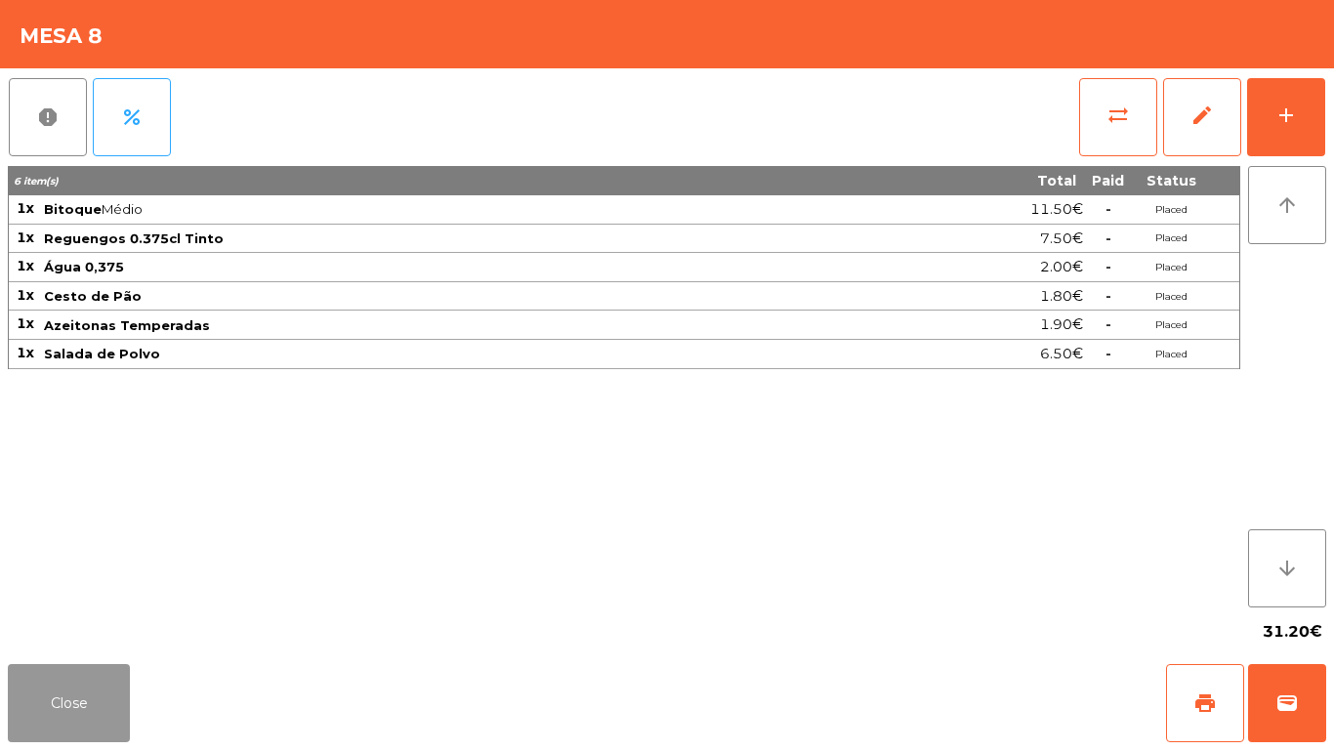
drag, startPoint x: 99, startPoint y: 720, endPoint x: 636, endPoint y: 67, distance: 844.8
click at [102, 710] on button "Close" at bounding box center [69, 703] width 122 height 78
click at [73, 693] on button "Close" at bounding box center [69, 703] width 122 height 78
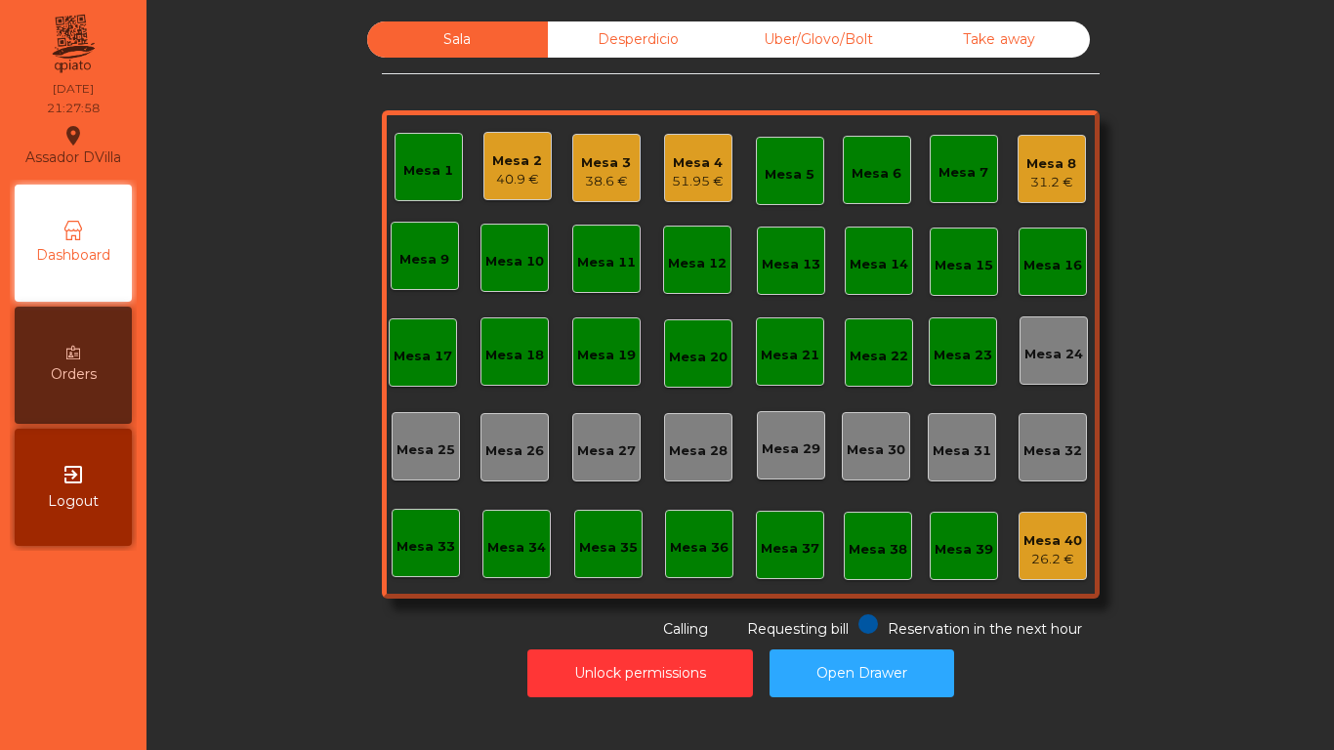
click at [492, 164] on div "Mesa 2" at bounding box center [517, 161] width 50 height 20
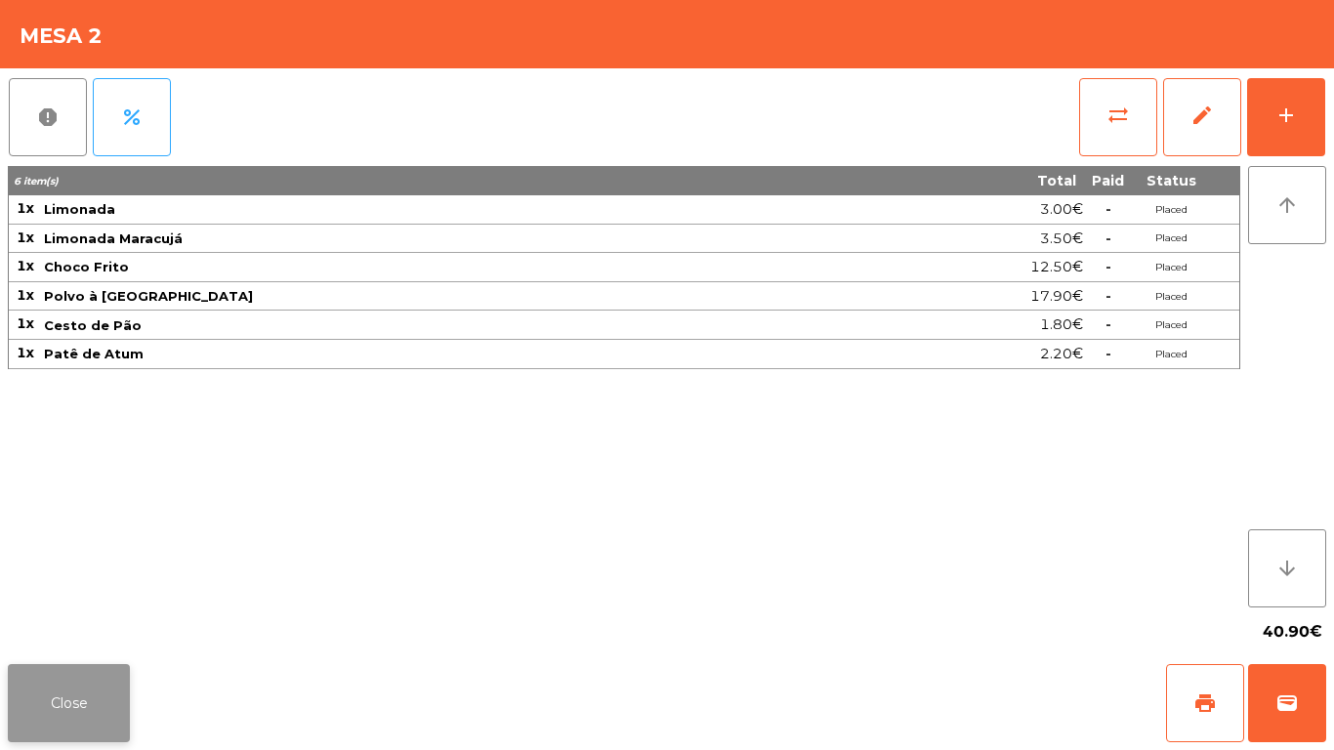
click at [82, 737] on button "Close" at bounding box center [69, 703] width 122 height 78
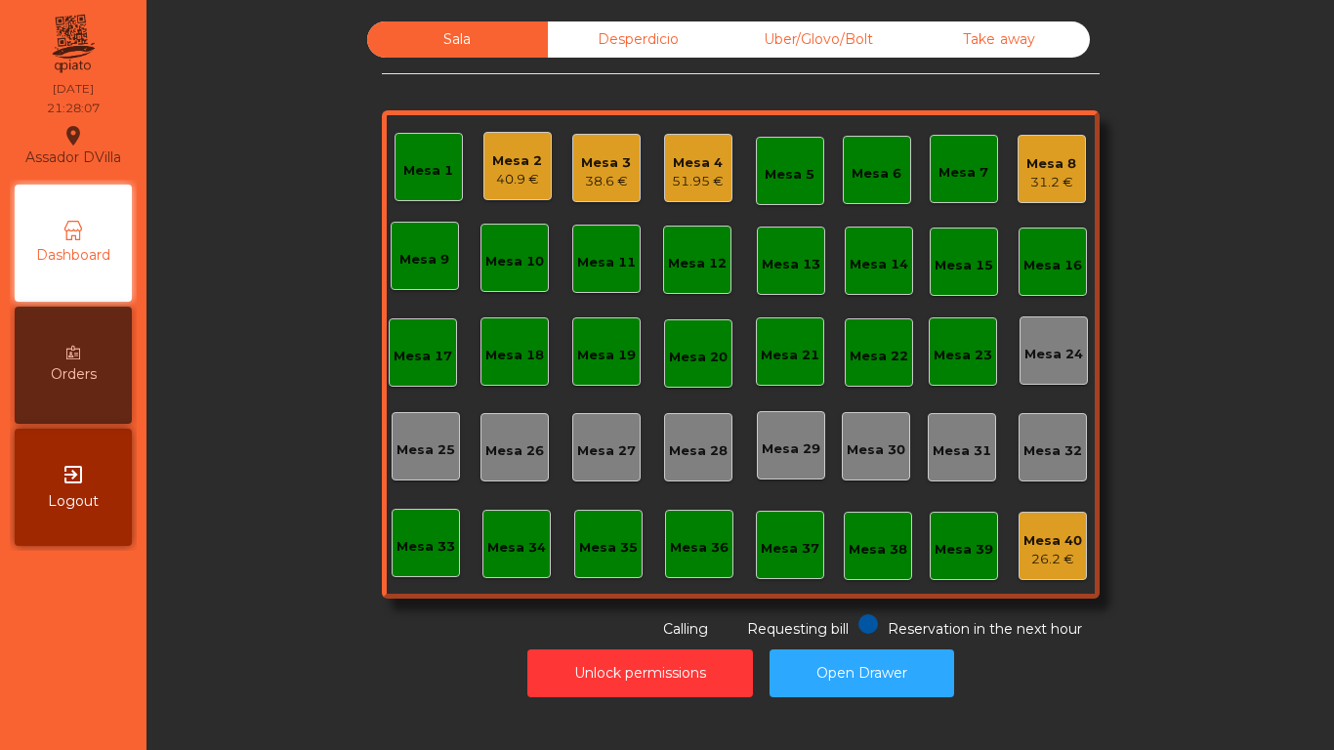
click at [630, 153] on div "Mesa 3 38.6 €" at bounding box center [606, 168] width 68 height 68
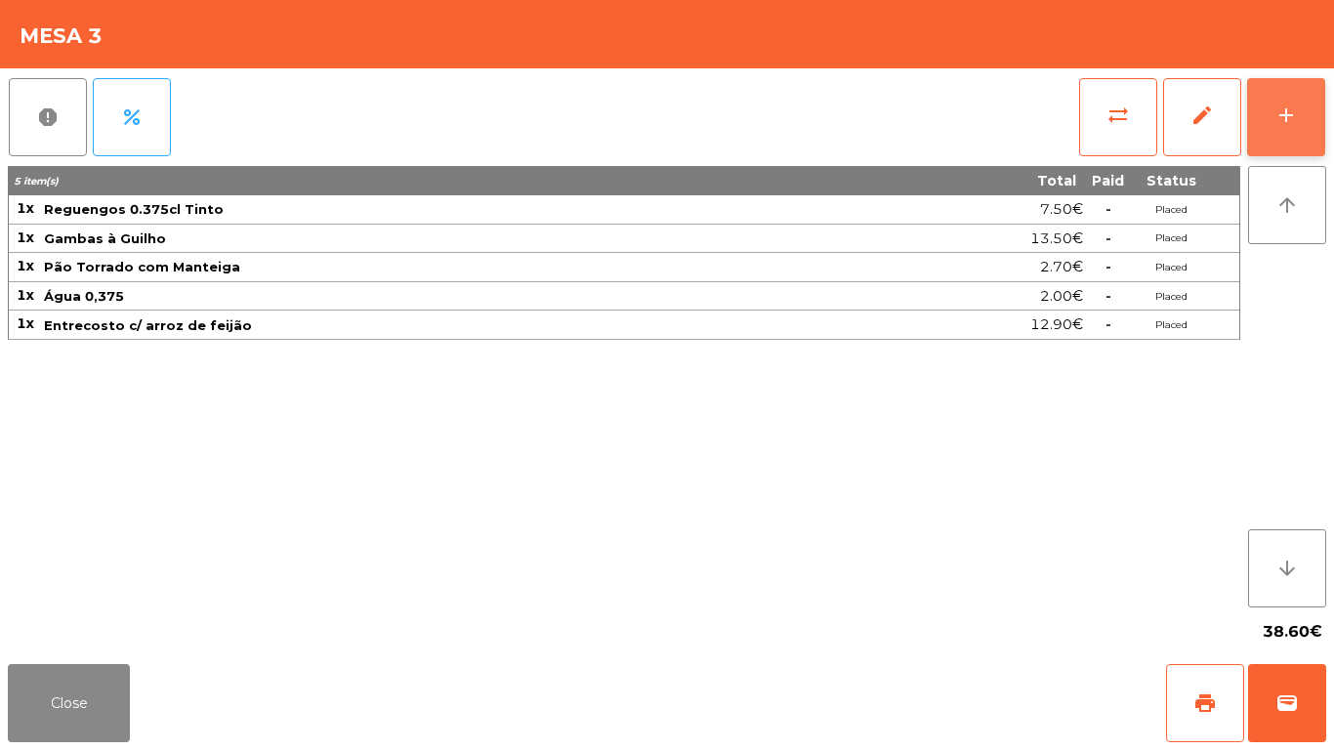
click at [1260, 117] on button "add" at bounding box center [1286, 117] width 78 height 78
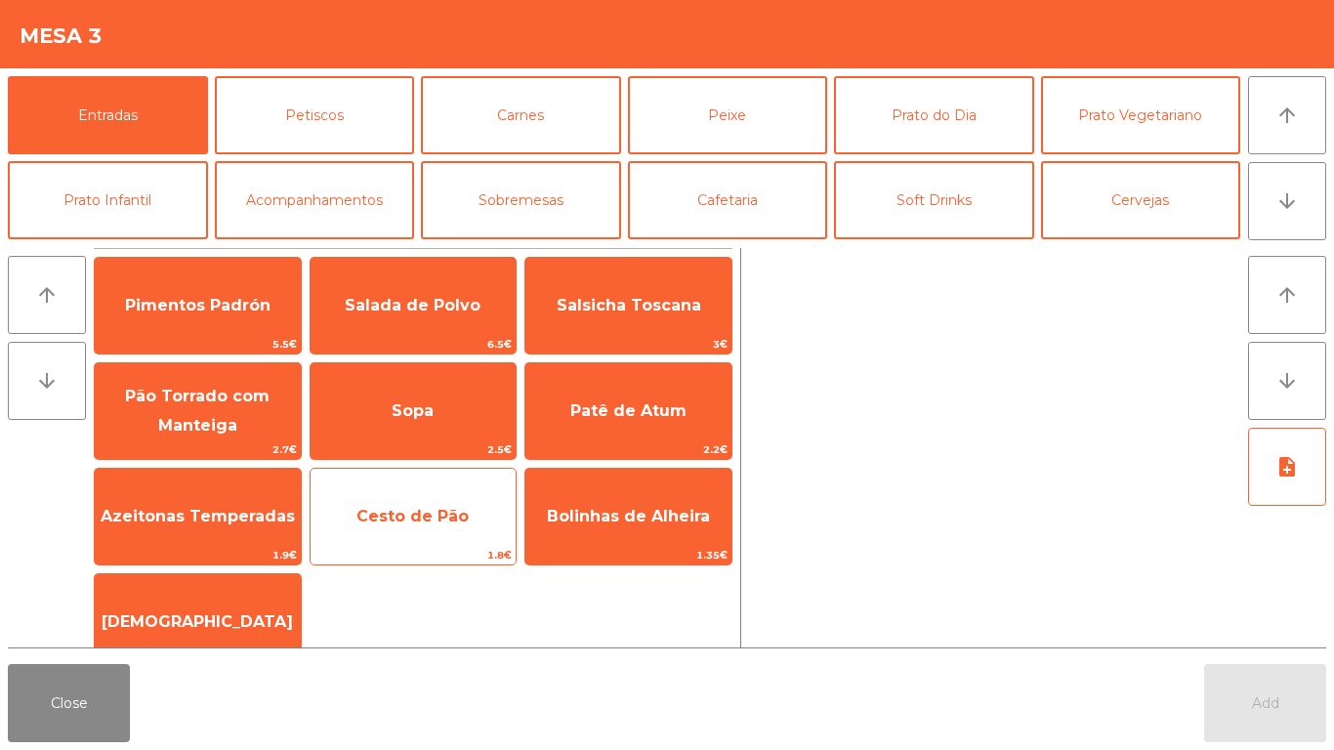
click at [416, 504] on span "Cesto de Pão" at bounding box center [413, 516] width 206 height 53
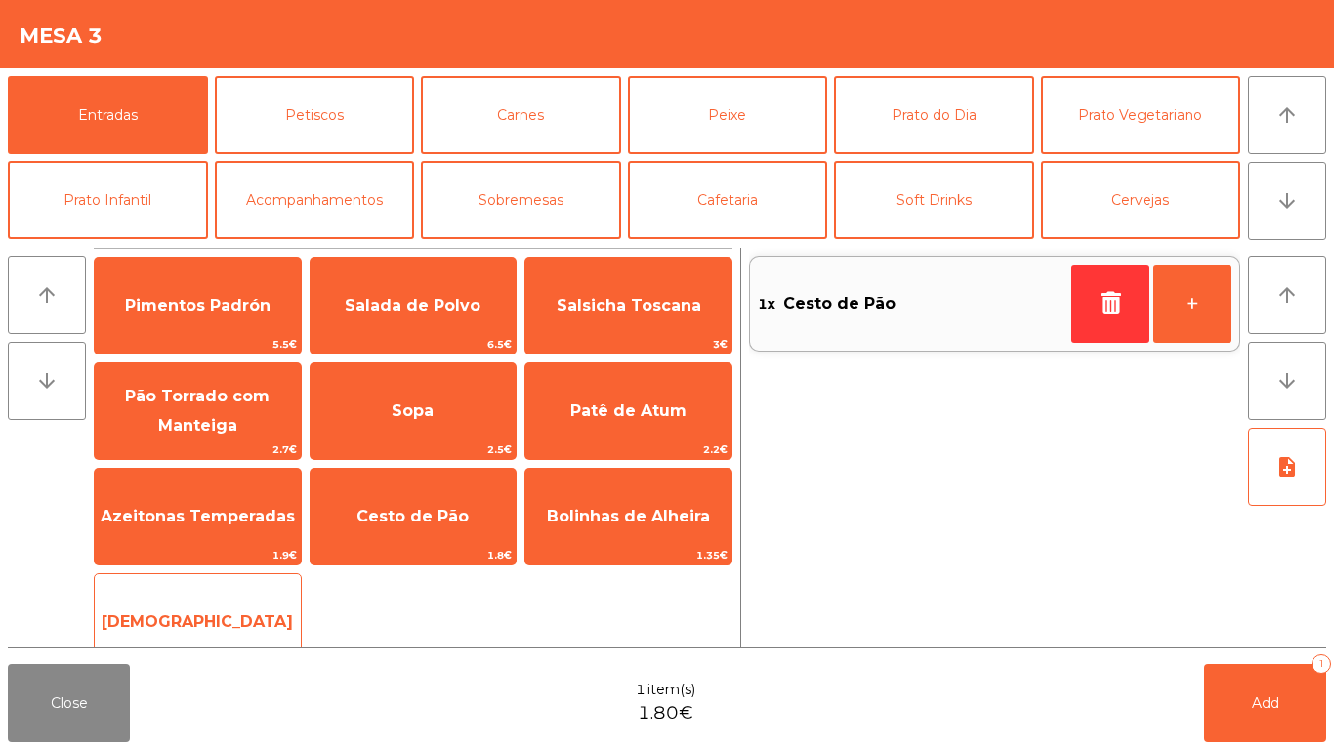
click at [119, 597] on span "[DEMOGRAPHIC_DATA]" at bounding box center [198, 622] width 206 height 53
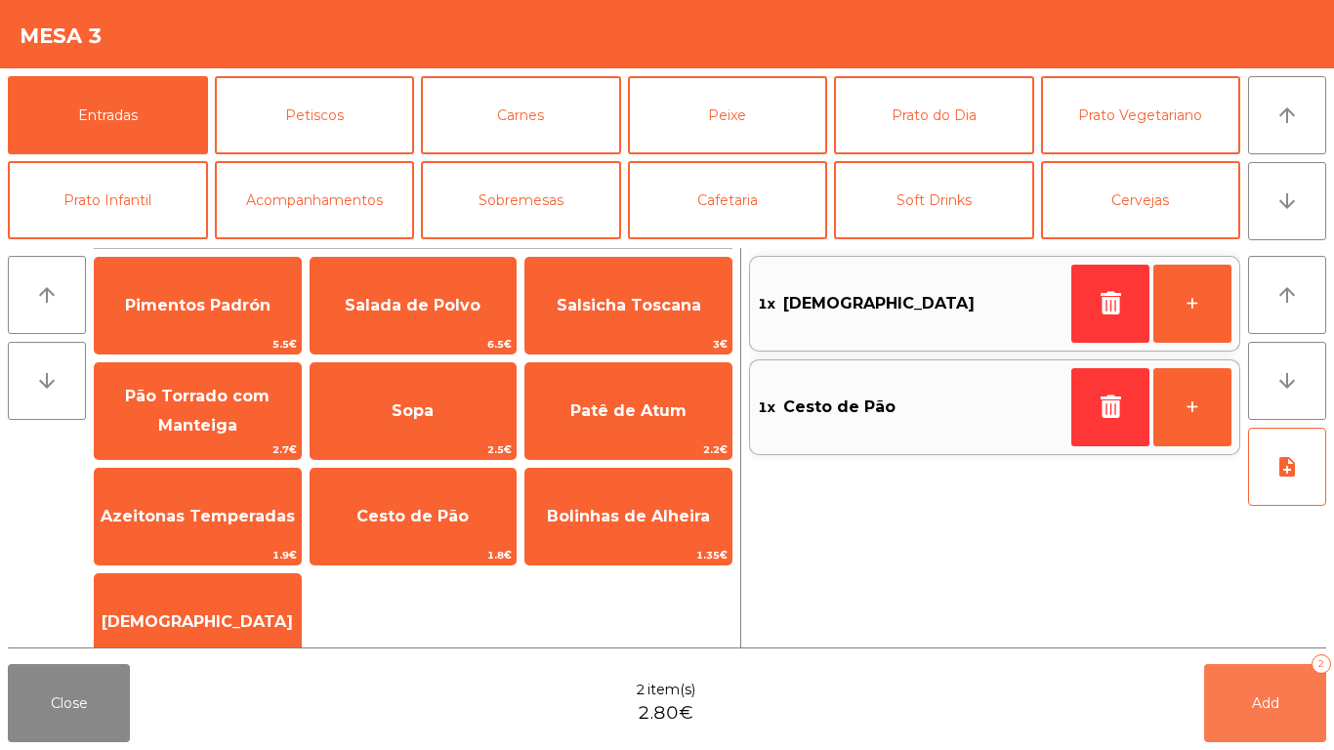
click at [1233, 693] on button "Add 2" at bounding box center [1265, 703] width 122 height 78
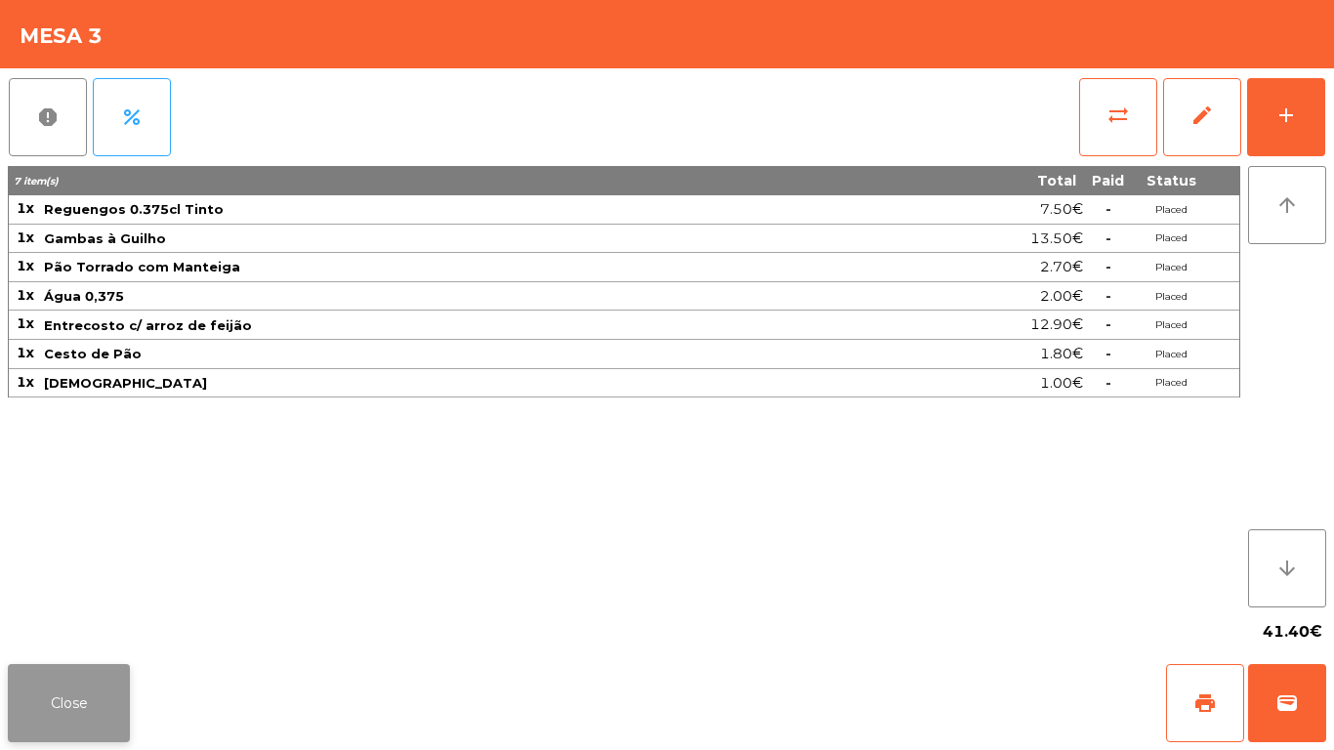
click at [55, 675] on button "Close" at bounding box center [69, 703] width 122 height 78
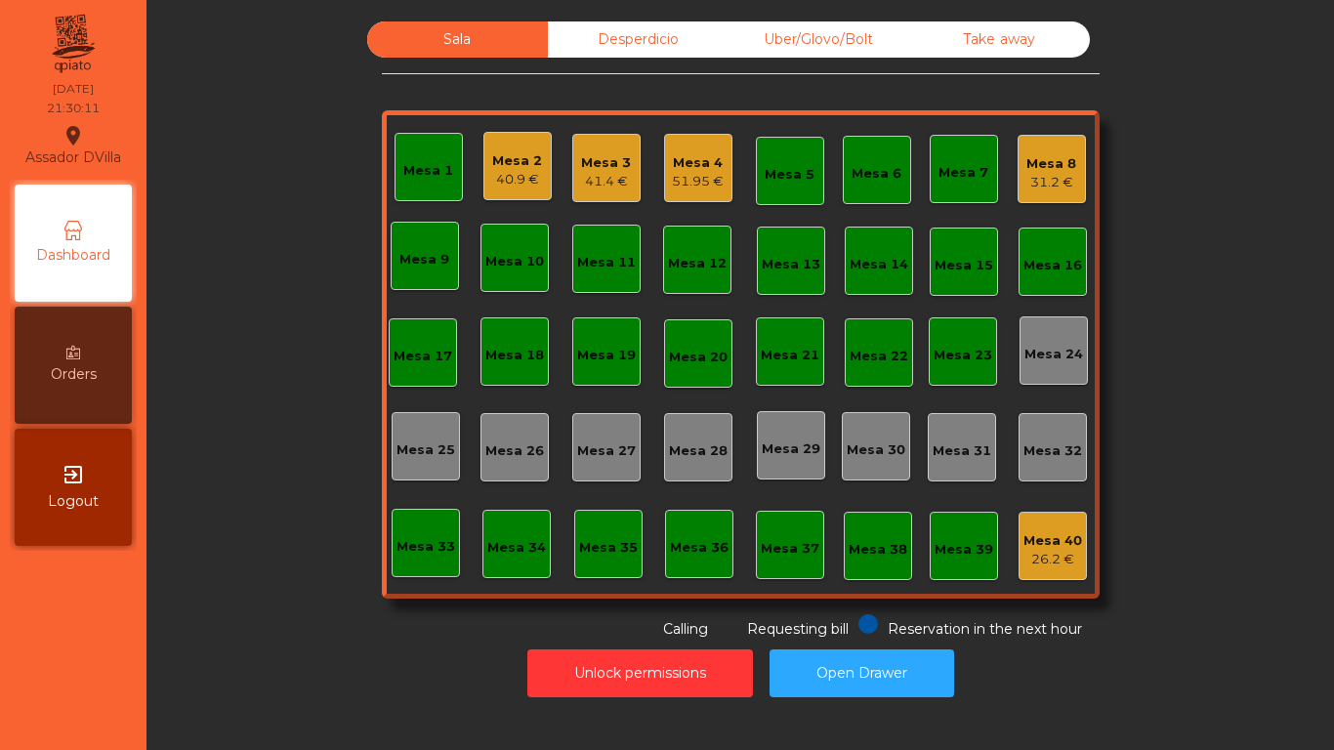
click at [680, 168] on div "Mesa 4" at bounding box center [698, 163] width 52 height 20
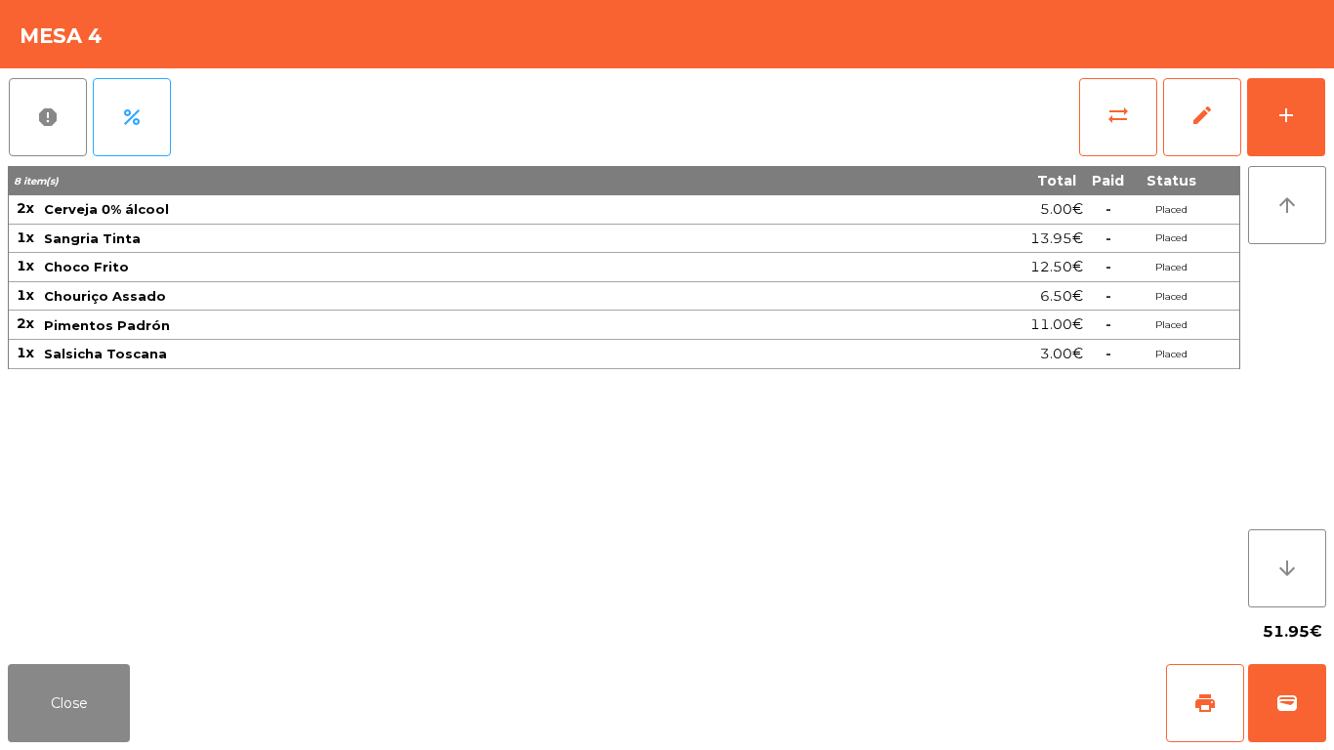
click at [841, 511] on div "8 item(s) Total Paid Status 2x Cerveja 0% álcool 5.00€ - Placed 1x Sangria Tint…" at bounding box center [624, 386] width 1232 height 441
click at [885, 457] on div "8 item(s) Total Paid Status 2x Cerveja 0% álcool 5.00€ - Placed 1x Sangria Tint…" at bounding box center [624, 386] width 1232 height 441
click at [1311, 110] on button "add" at bounding box center [1286, 117] width 78 height 78
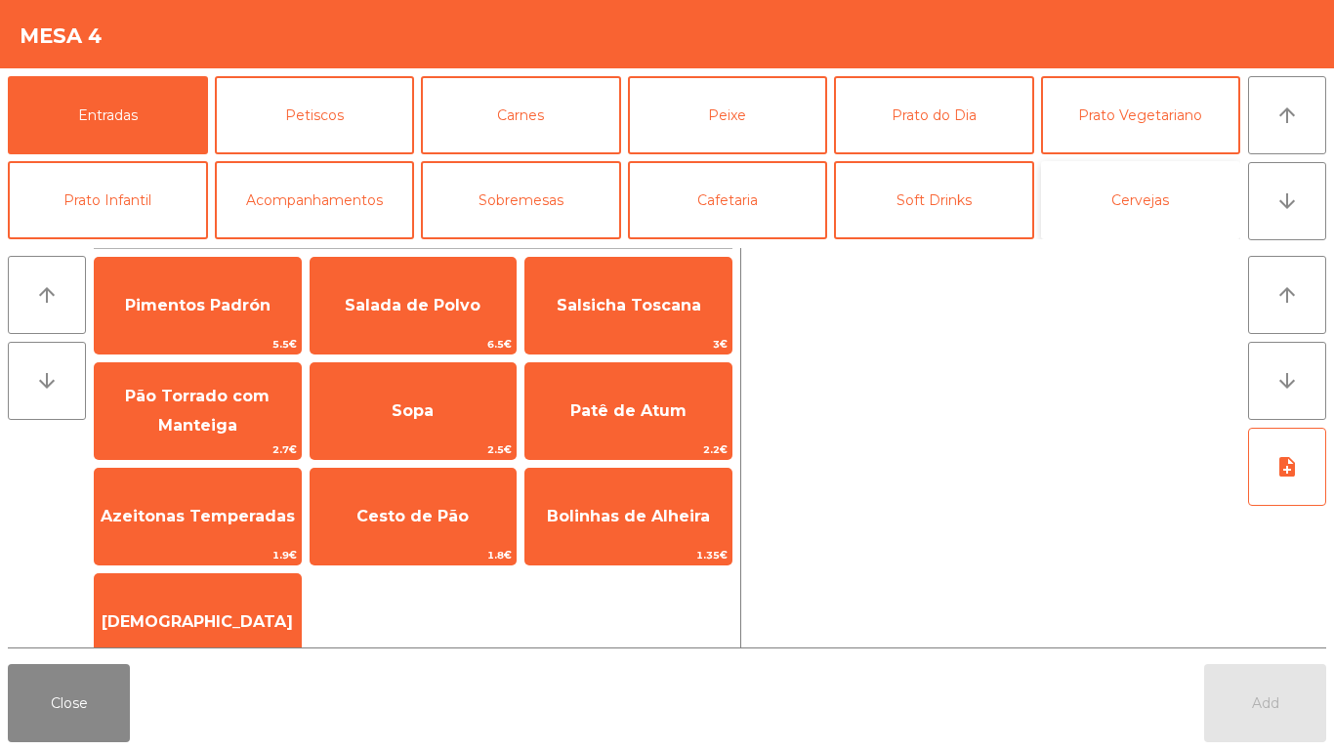
click at [1129, 204] on button "Cervejas" at bounding box center [1141, 200] width 200 height 78
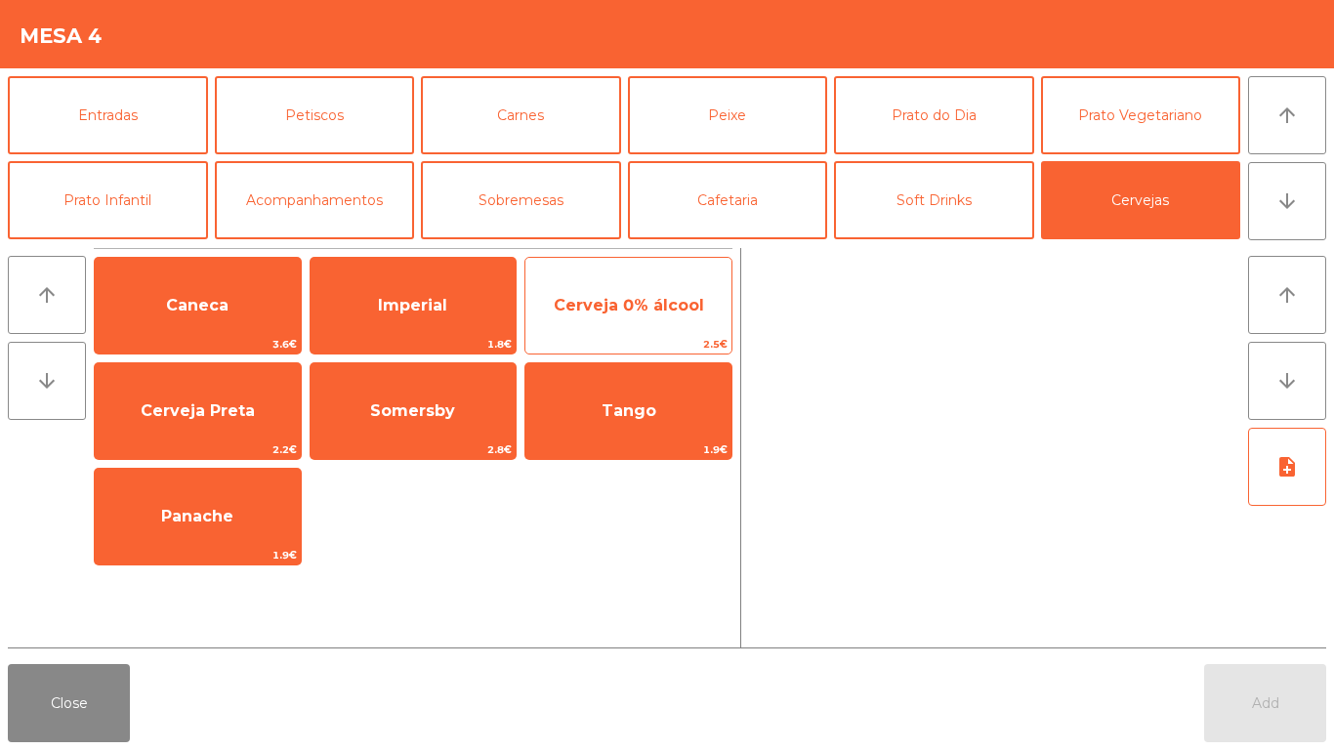
click at [618, 320] on span "Cerveja 0% álcool" at bounding box center [628, 305] width 206 height 53
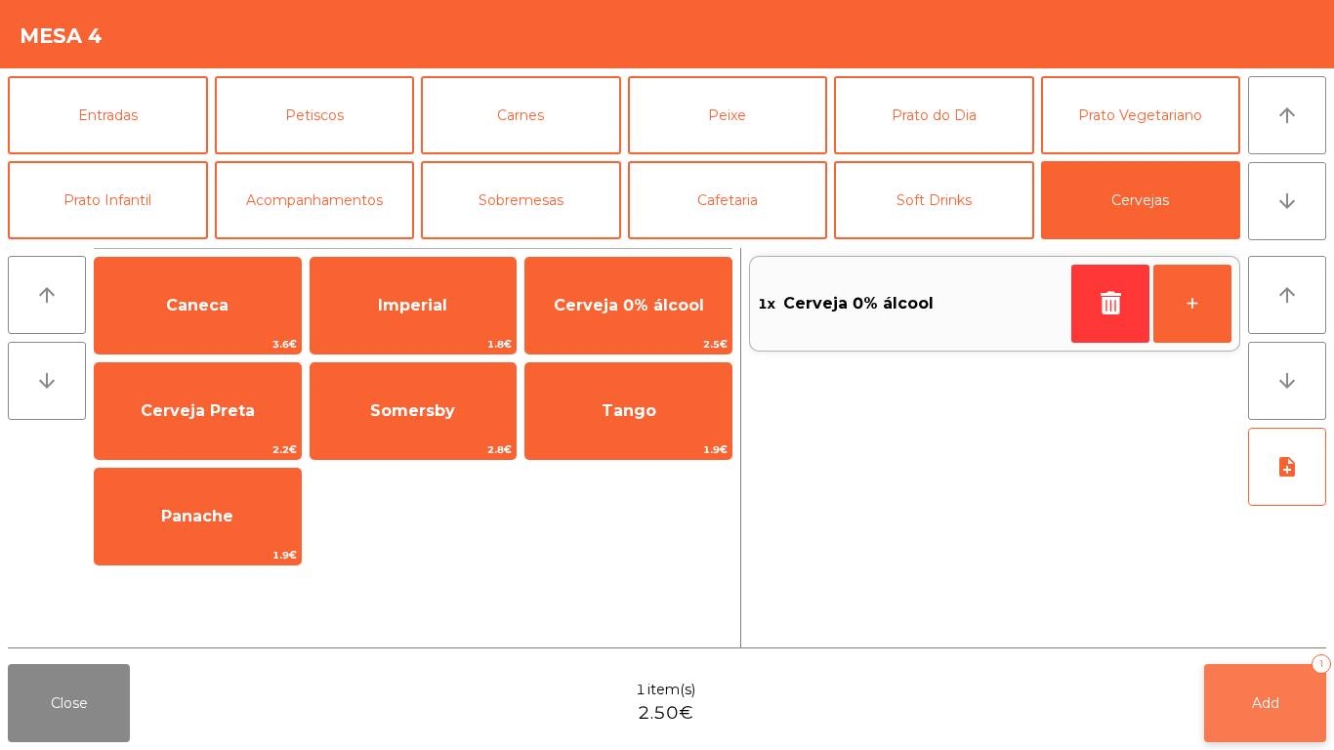
click at [1253, 691] on button "Add 1" at bounding box center [1265, 703] width 122 height 78
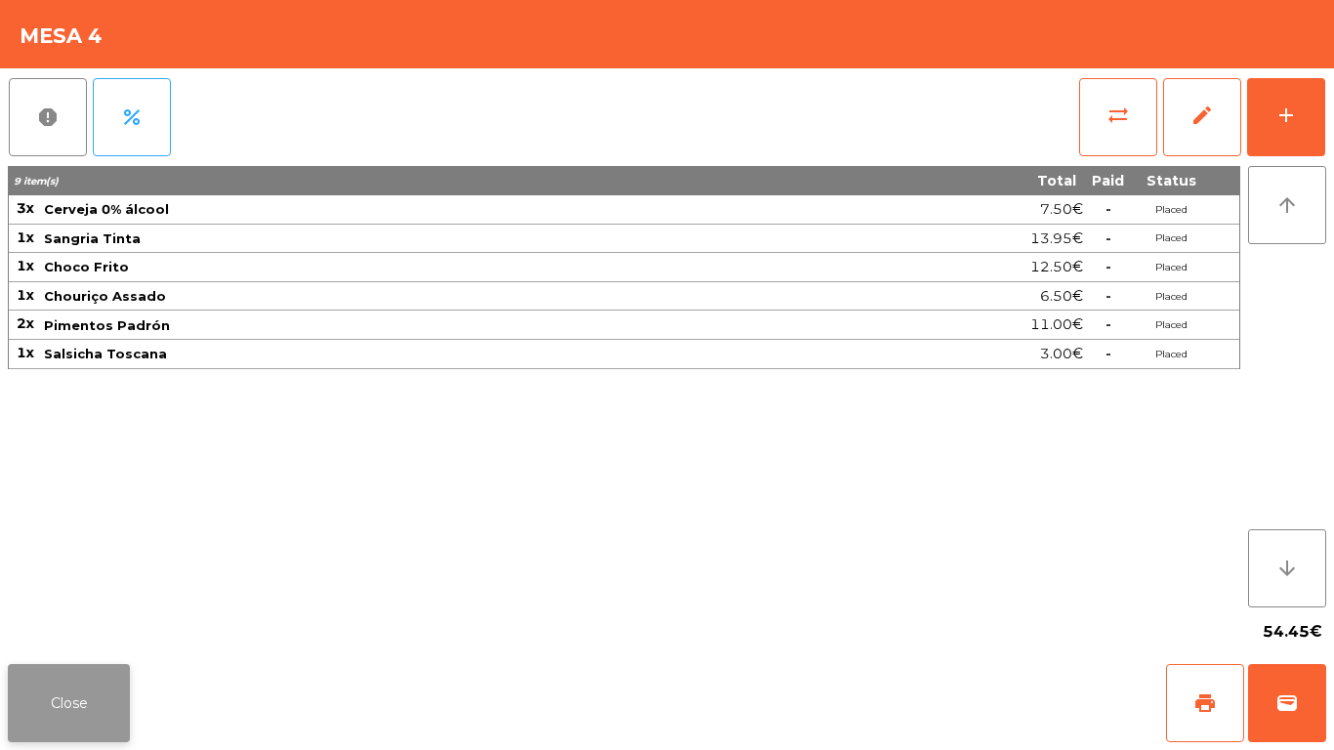
click at [95, 672] on button "Close" at bounding box center [69, 703] width 122 height 78
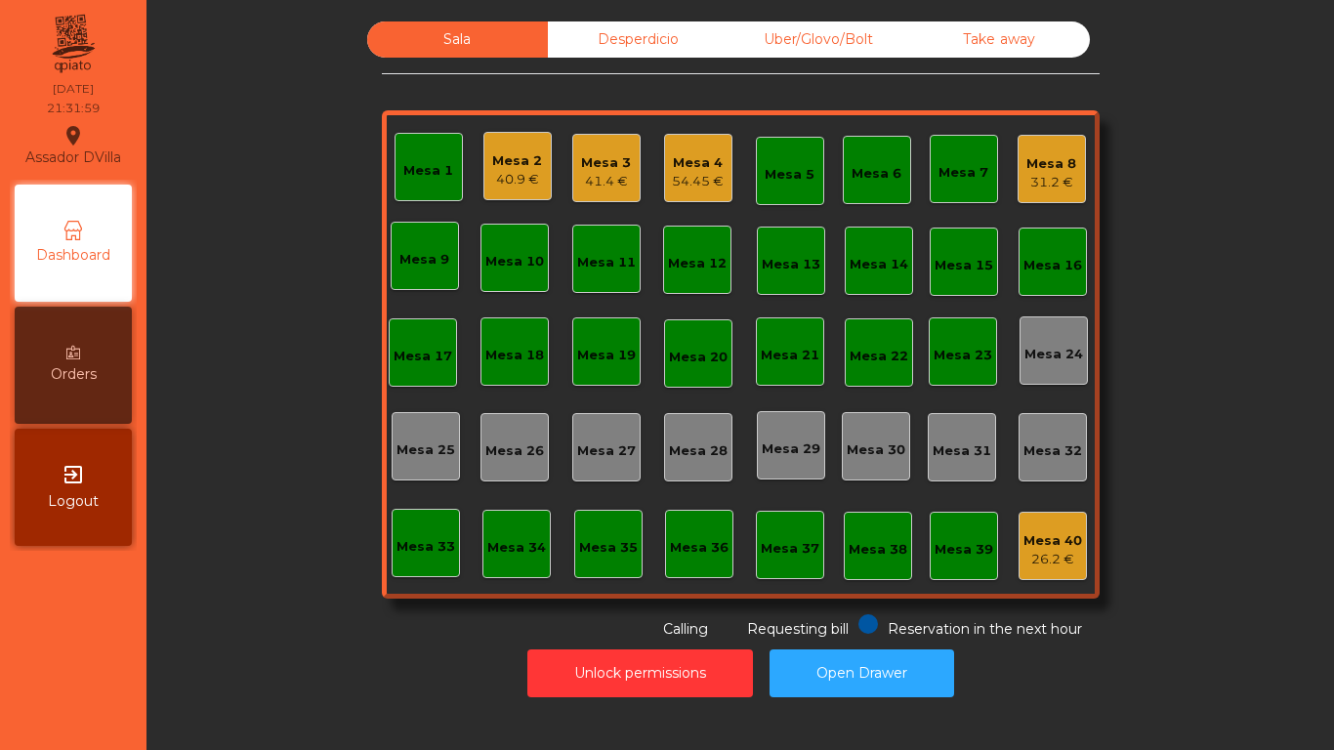
click at [691, 176] on div "54.45 €" at bounding box center [698, 182] width 52 height 20
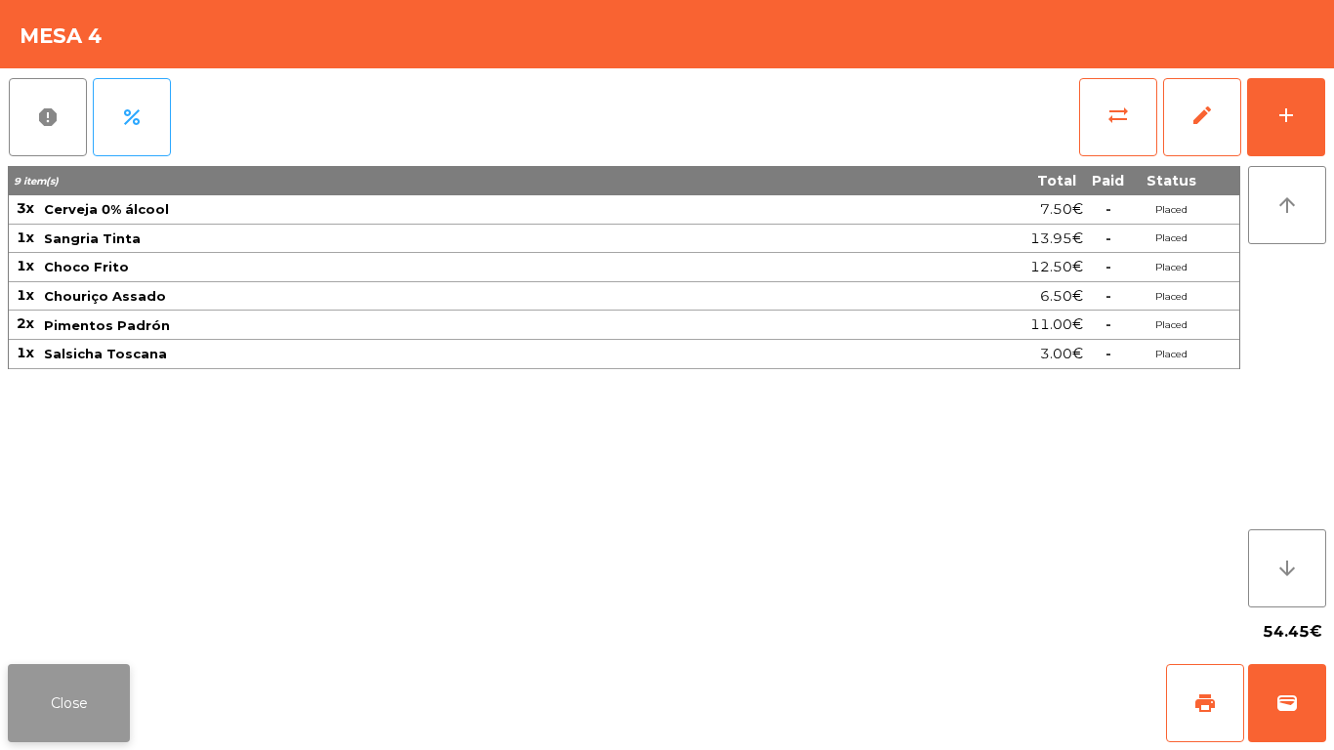
click at [77, 677] on button "Close" at bounding box center [69, 703] width 122 height 78
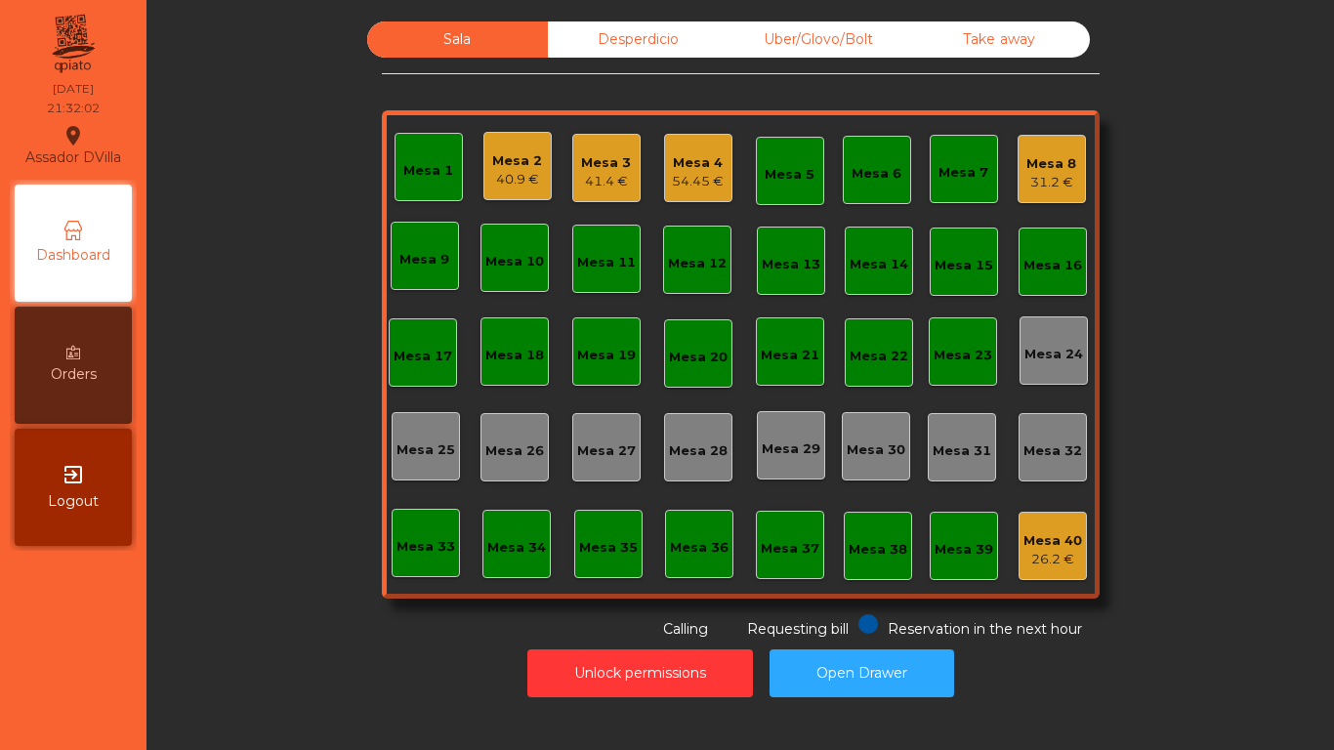
click at [537, 173] on div "Mesa 2 40.9 €" at bounding box center [517, 166] width 68 height 68
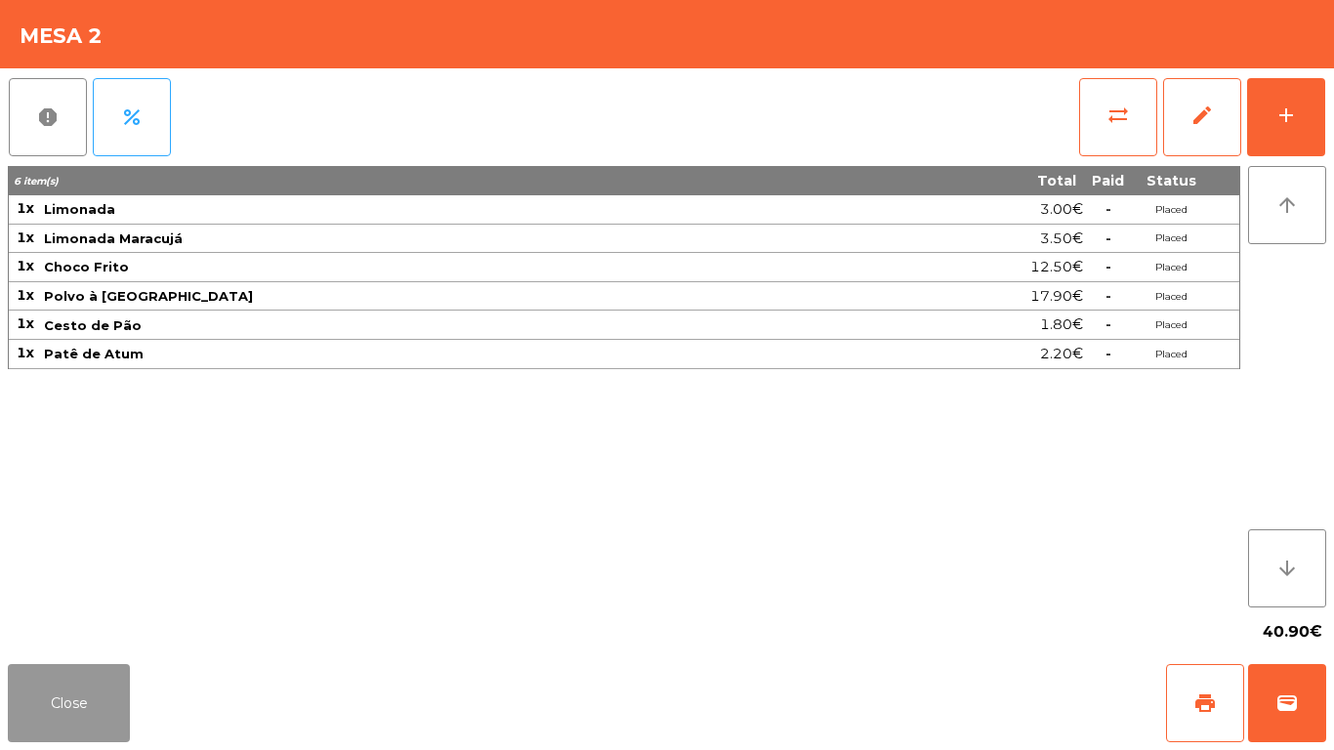
drag, startPoint x: 55, startPoint y: 725, endPoint x: 210, endPoint y: 664, distance: 167.0
click at [55, 724] on button "Close" at bounding box center [69, 703] width 122 height 78
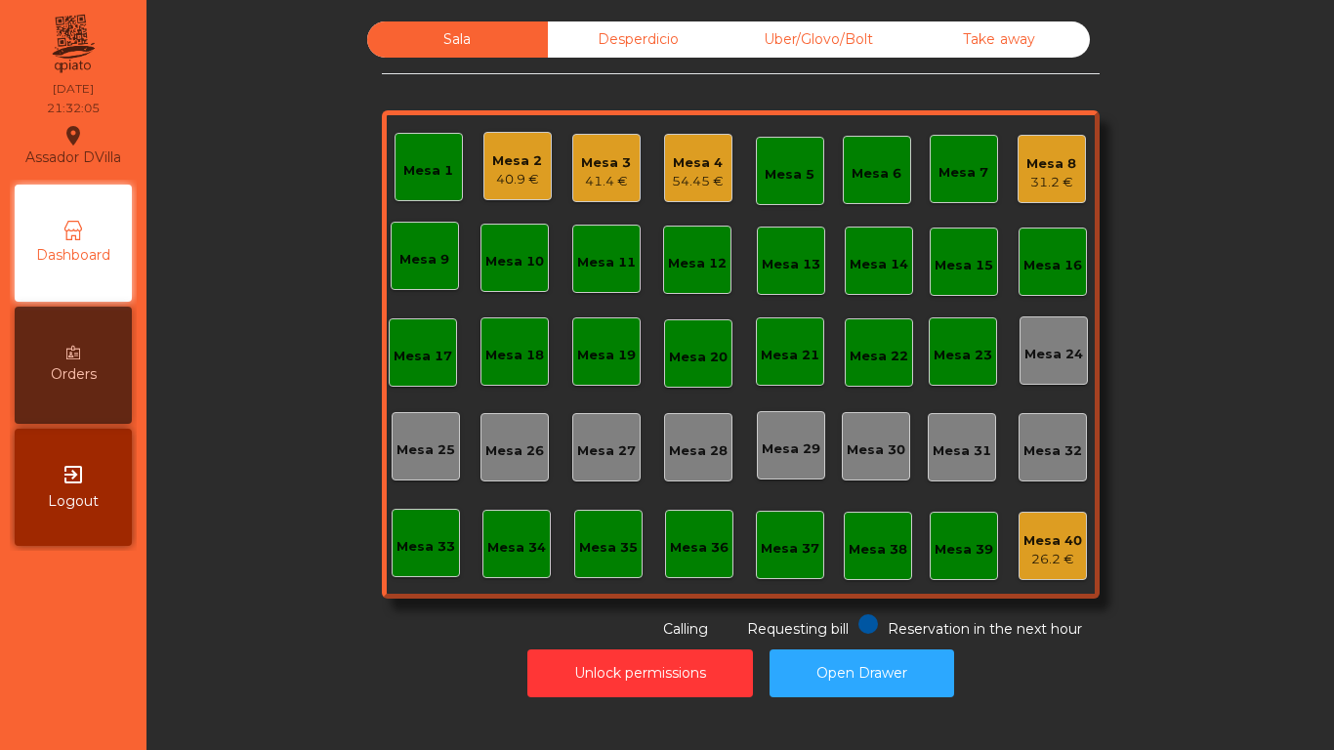
click at [212, 663] on div "Unlock permissions Open Drawer" at bounding box center [740, 672] width 1134 height 67
click at [664, 187] on div "Mesa 4 54.45 €" at bounding box center [698, 168] width 68 height 68
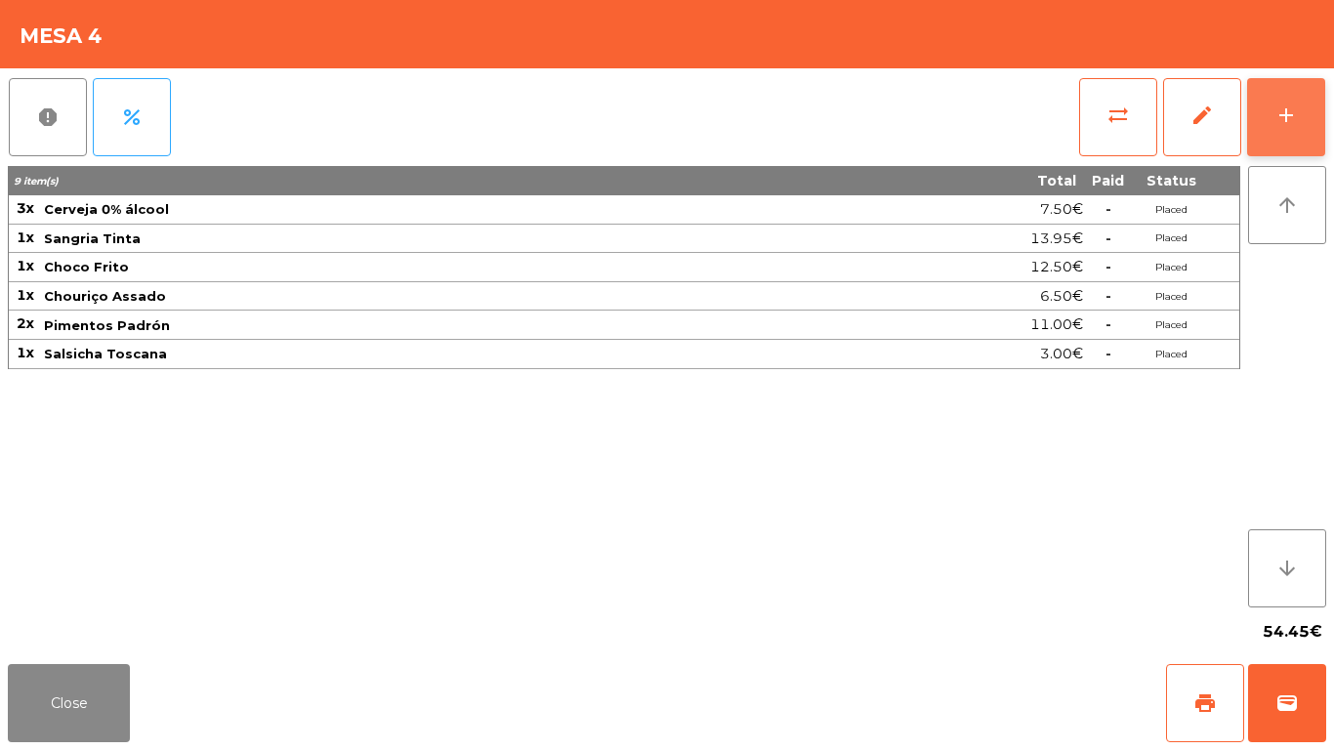
click at [1324, 107] on button "add" at bounding box center [1286, 117] width 78 height 78
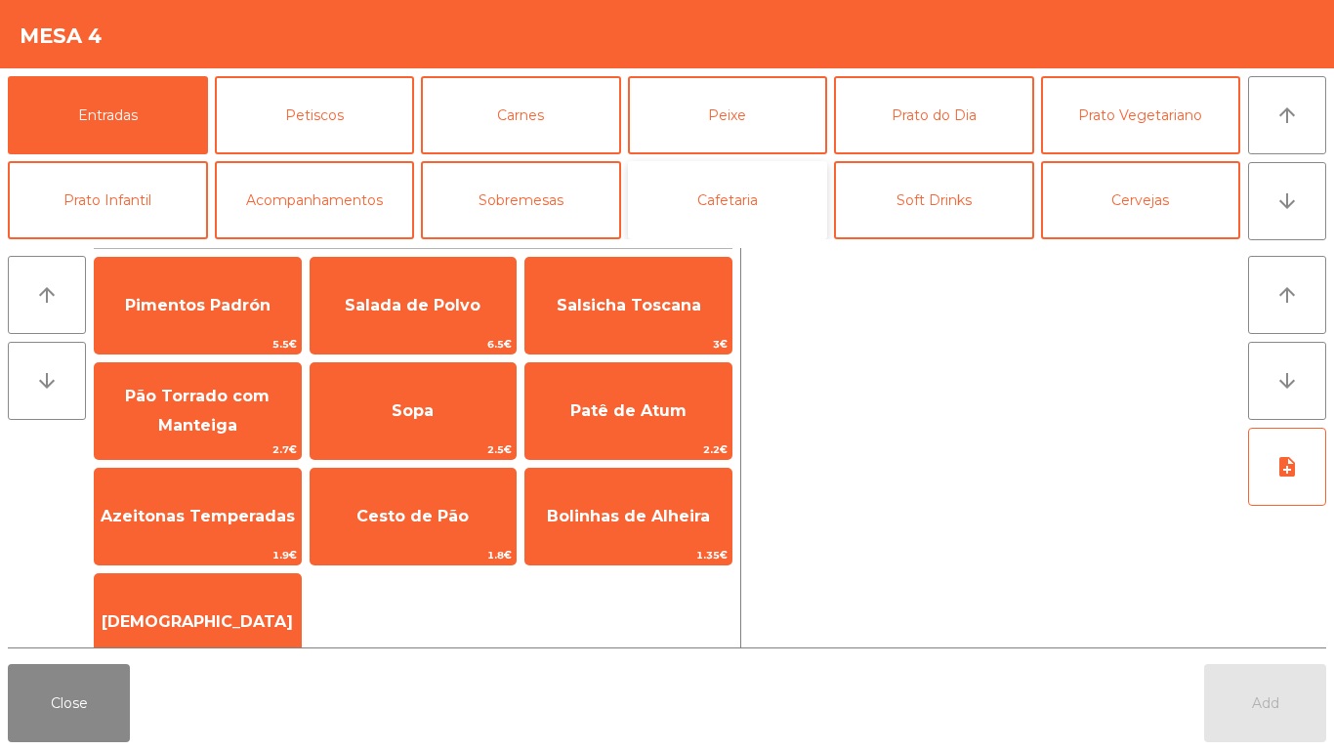
click at [715, 189] on button "Cafetaria" at bounding box center [728, 200] width 200 height 78
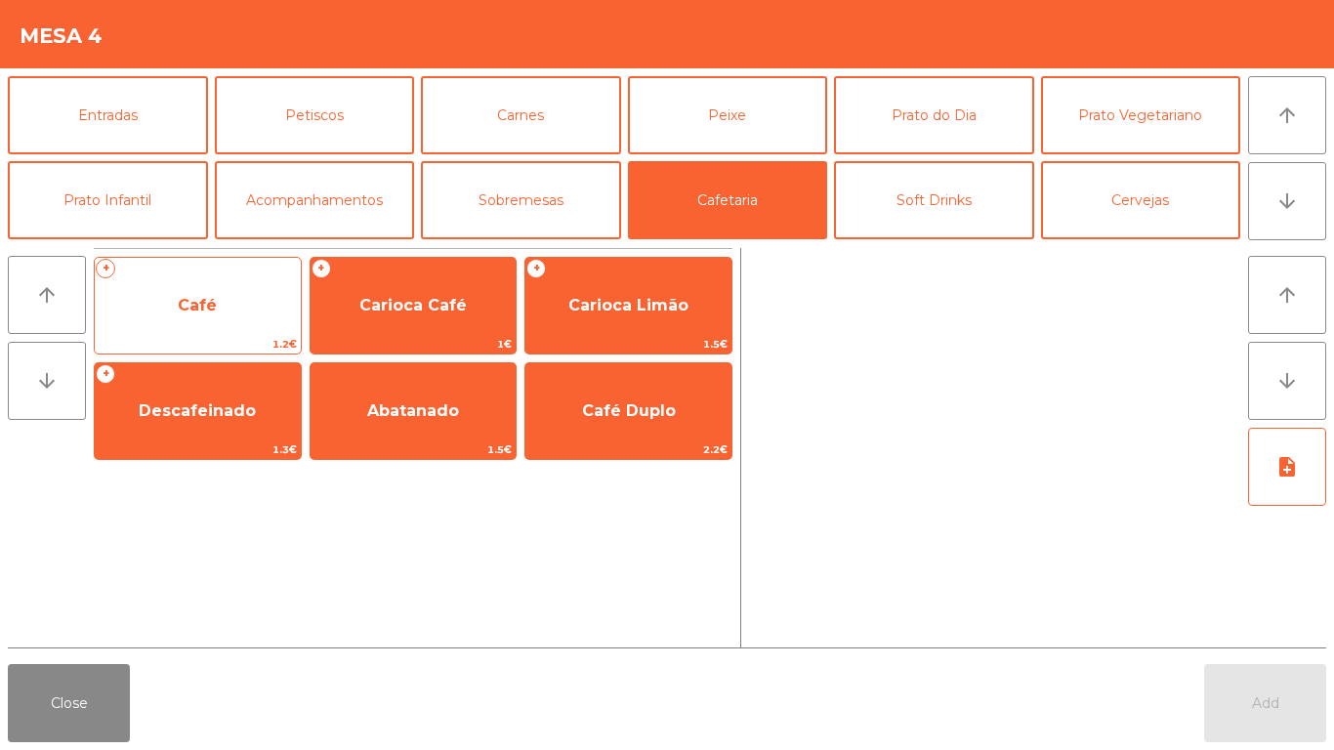
click at [146, 336] on span "1.2€" at bounding box center [198, 344] width 206 height 19
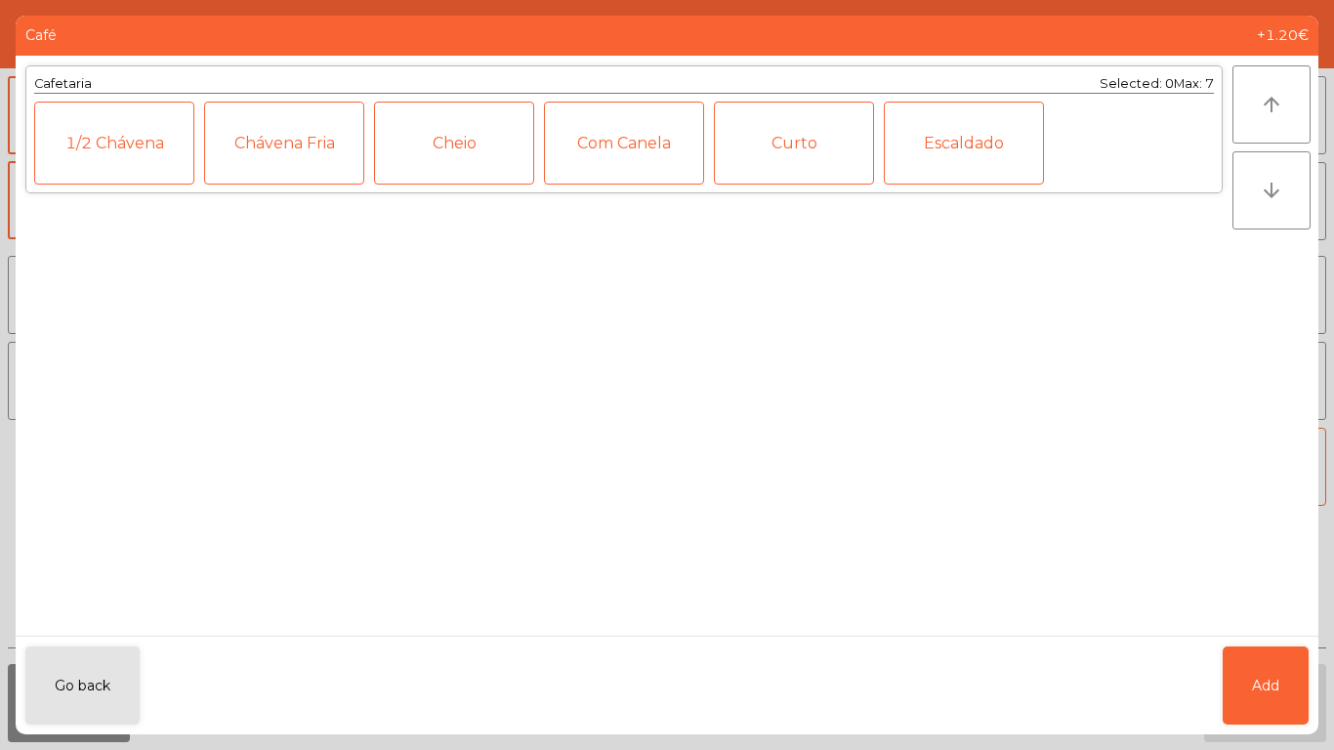
click at [416, 182] on div "Cheio" at bounding box center [454, 143] width 160 height 83
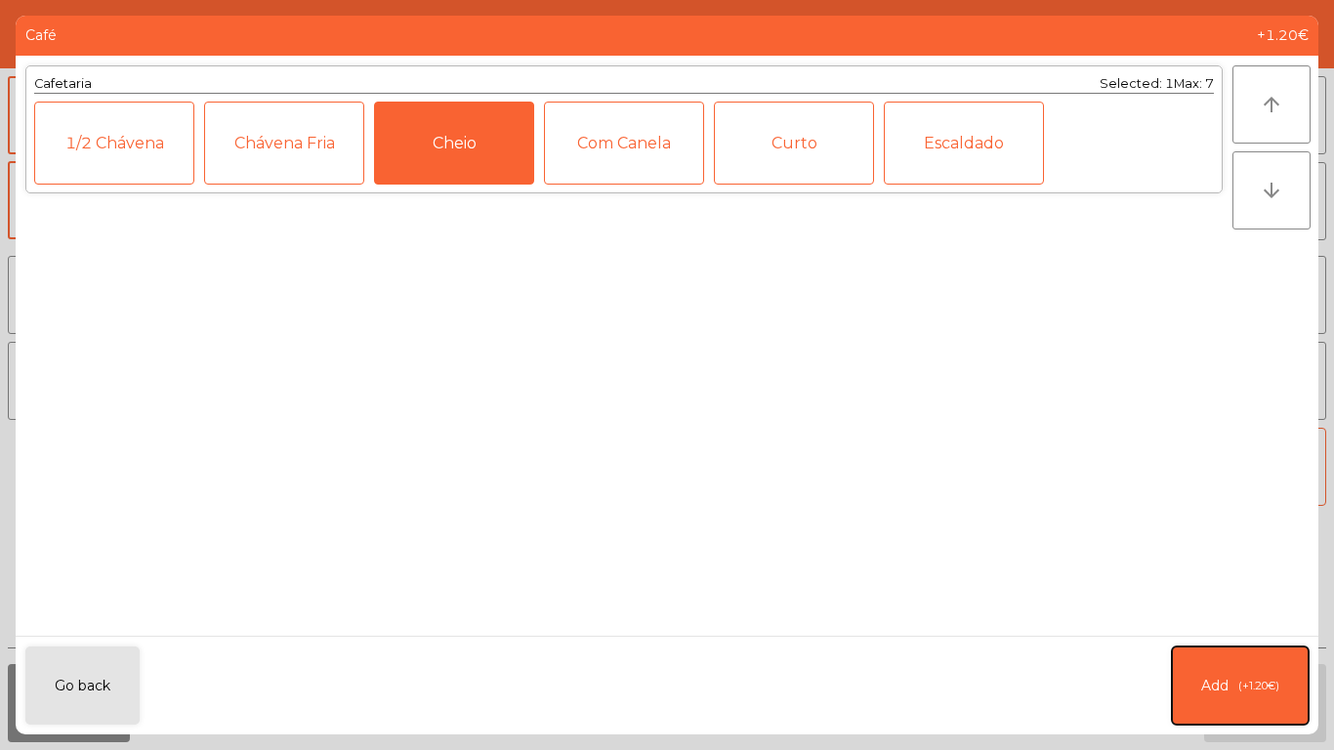
click at [1226, 682] on span "Add" at bounding box center [1214, 686] width 27 height 21
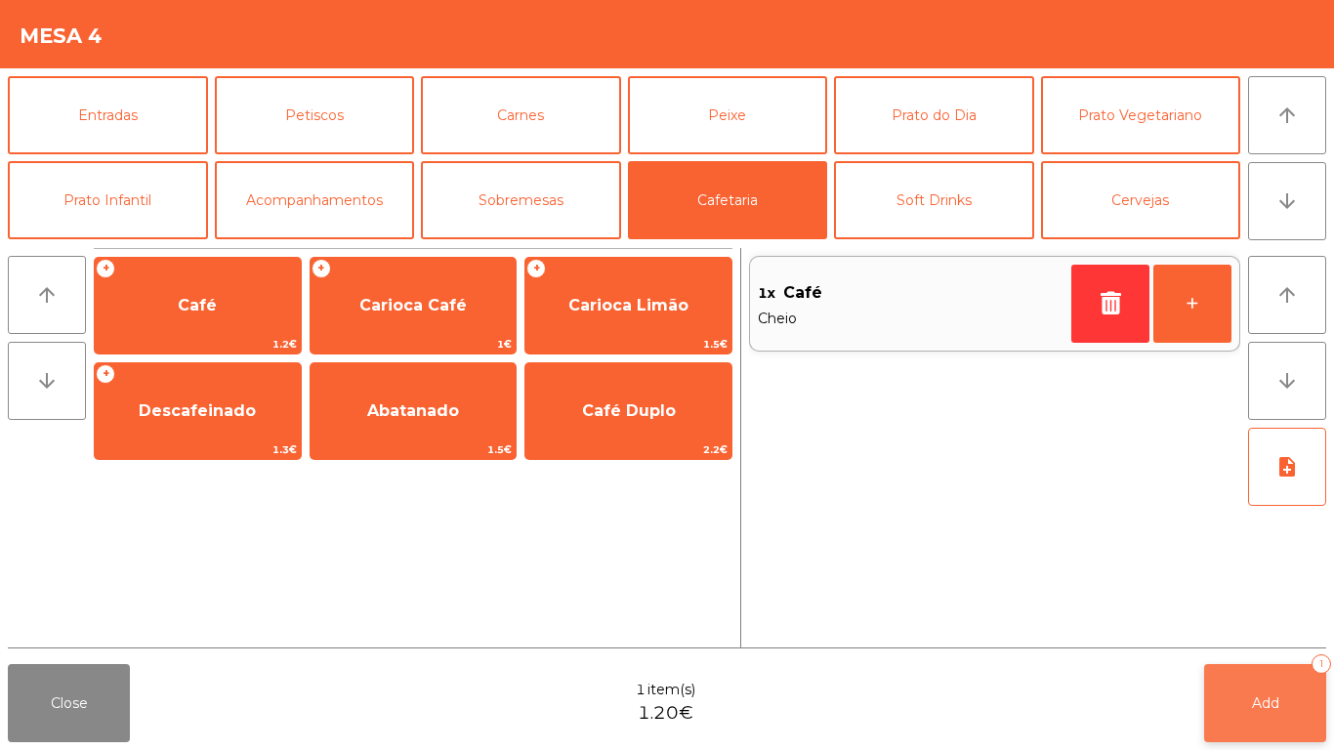
click at [1264, 701] on span "Add" at bounding box center [1265, 703] width 27 height 18
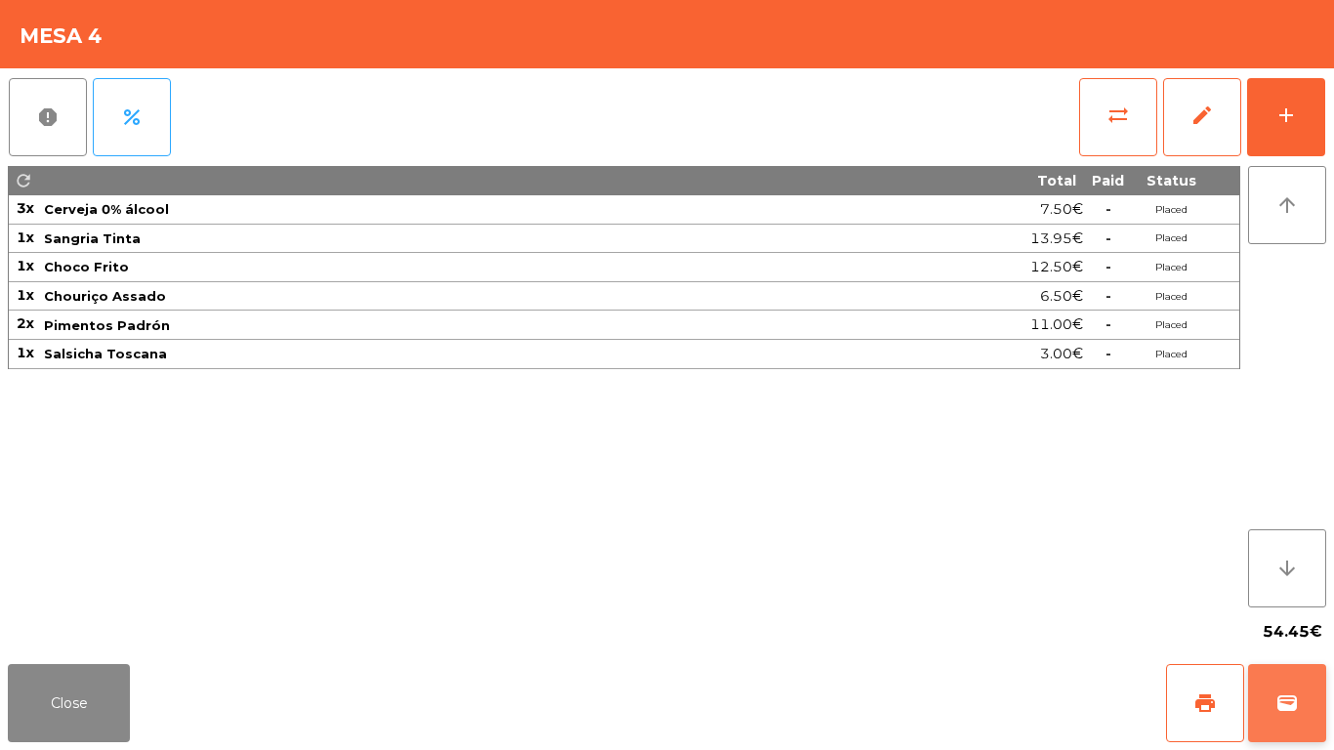
click at [1265, 712] on button "wallet" at bounding box center [1287, 703] width 78 height 78
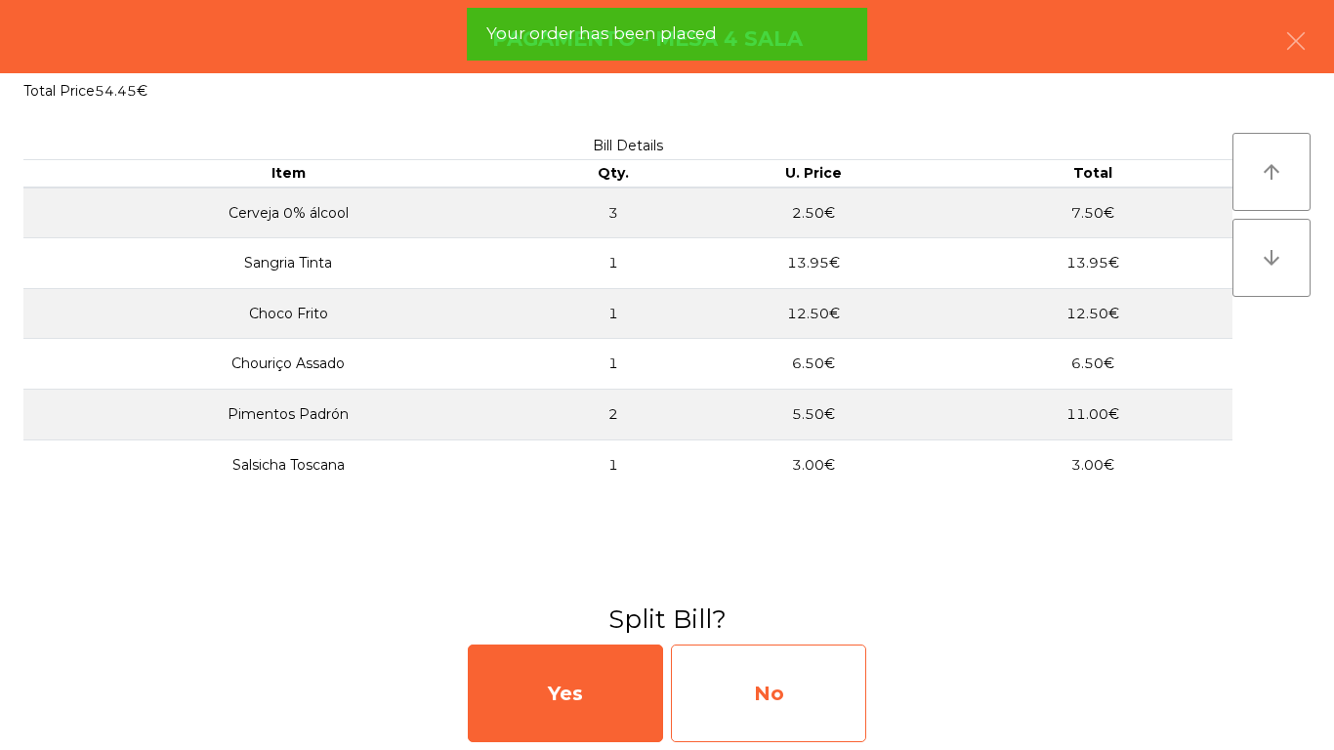
click at [806, 720] on div "No" at bounding box center [768, 693] width 195 height 98
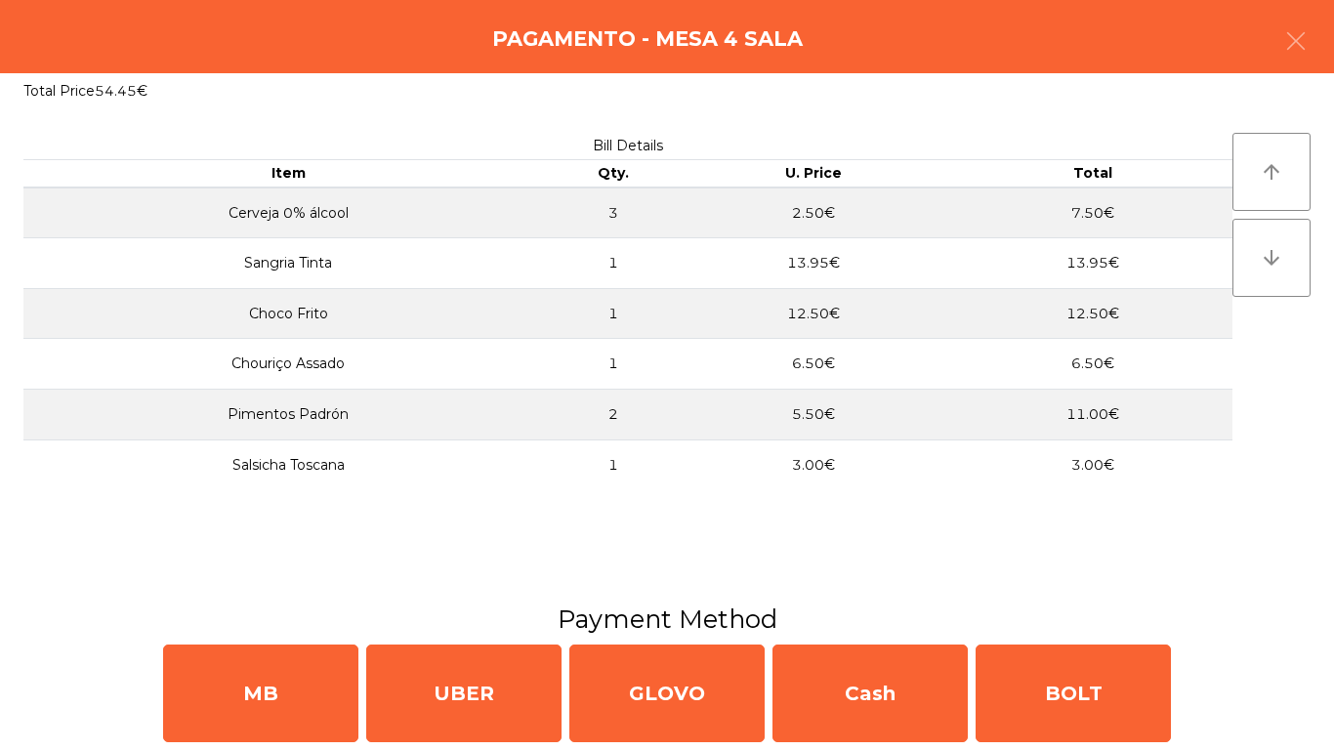
click at [1298, 623] on h3 "Payment Method" at bounding box center [667, 618] width 1304 height 35
click at [1325, 15] on div "Pagamento - Mesa 4 Sala" at bounding box center [667, 36] width 1334 height 73
click at [1315, 35] on button "button" at bounding box center [1295, 43] width 55 height 59
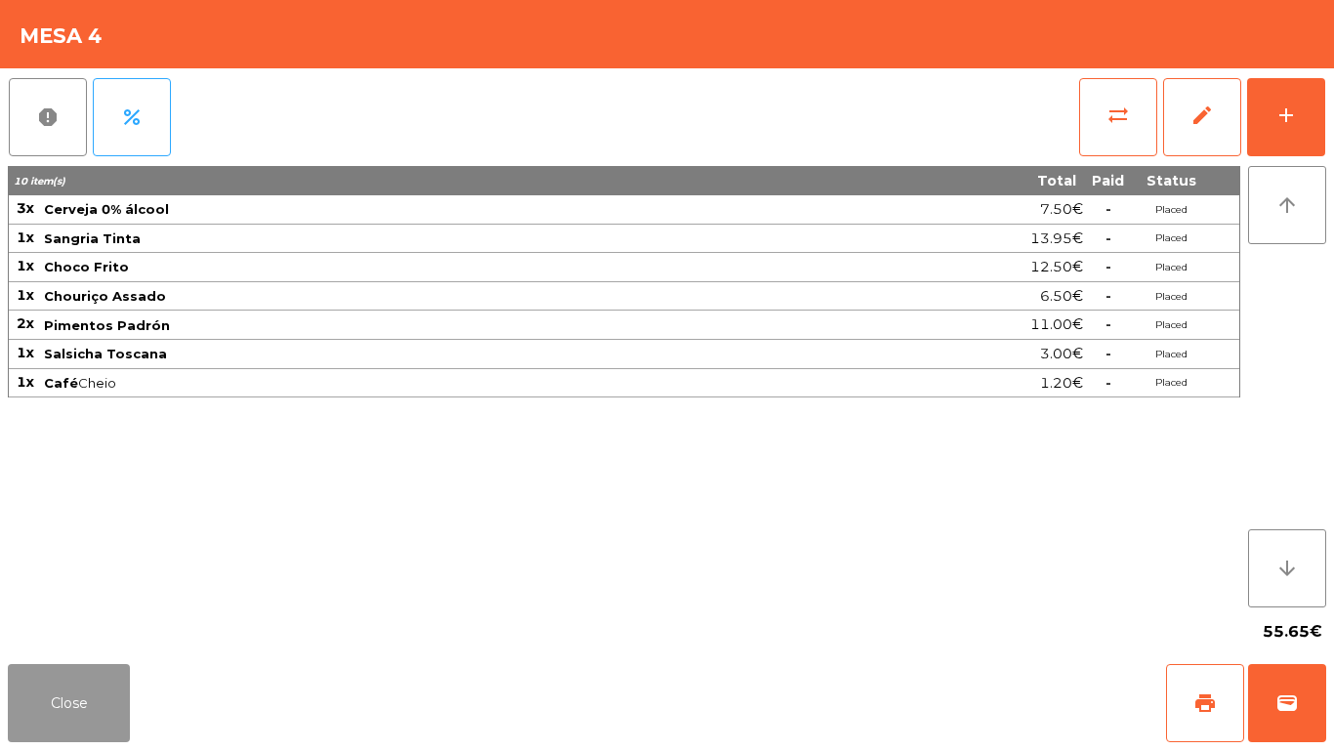
click at [105, 696] on button "Close" at bounding box center [69, 703] width 122 height 78
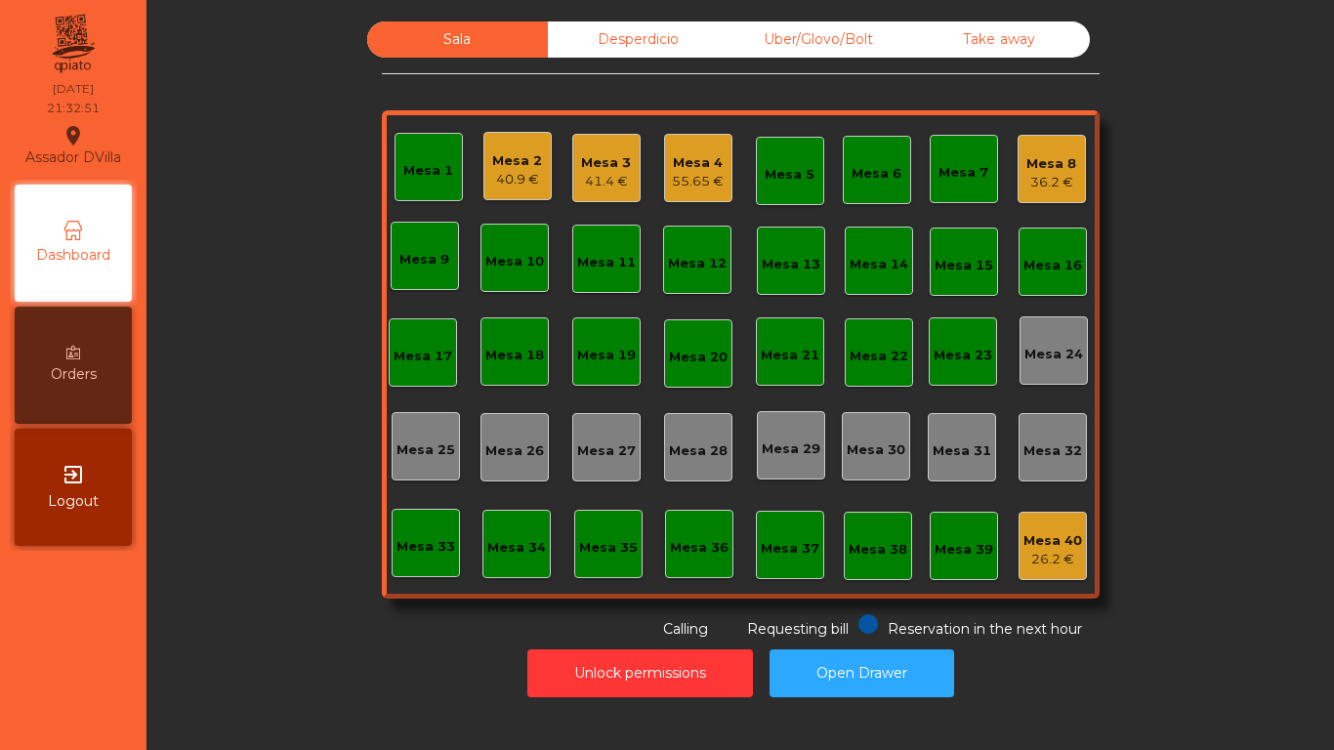
click at [273, 545] on div "Sala Desperdicio Uber/Glovo/Bolt Take away Mesa 1 Mesa 2 40.9 € Mesa 3 41.4 € M…" at bounding box center [740, 330] width 1134 height 618
click at [610, 184] on div "41.4 €" at bounding box center [606, 182] width 50 height 20
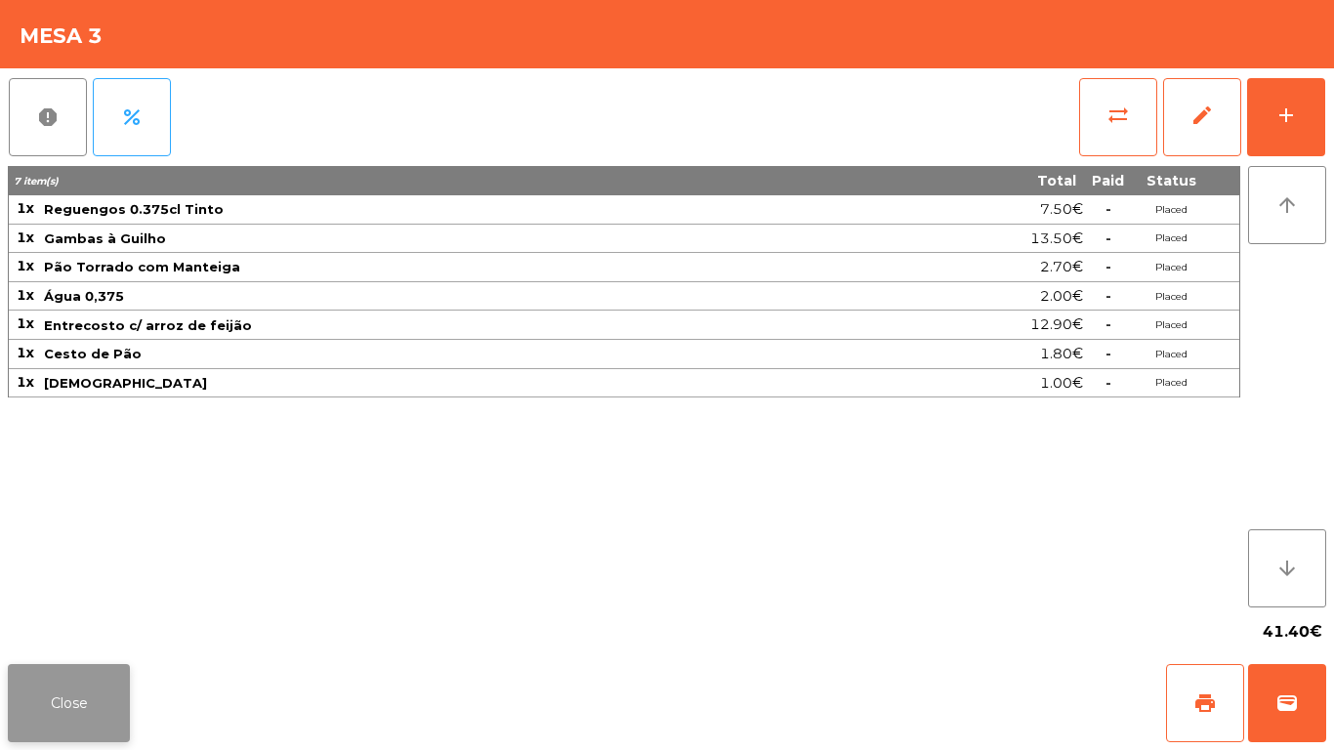
click at [54, 702] on button "Close" at bounding box center [69, 703] width 122 height 78
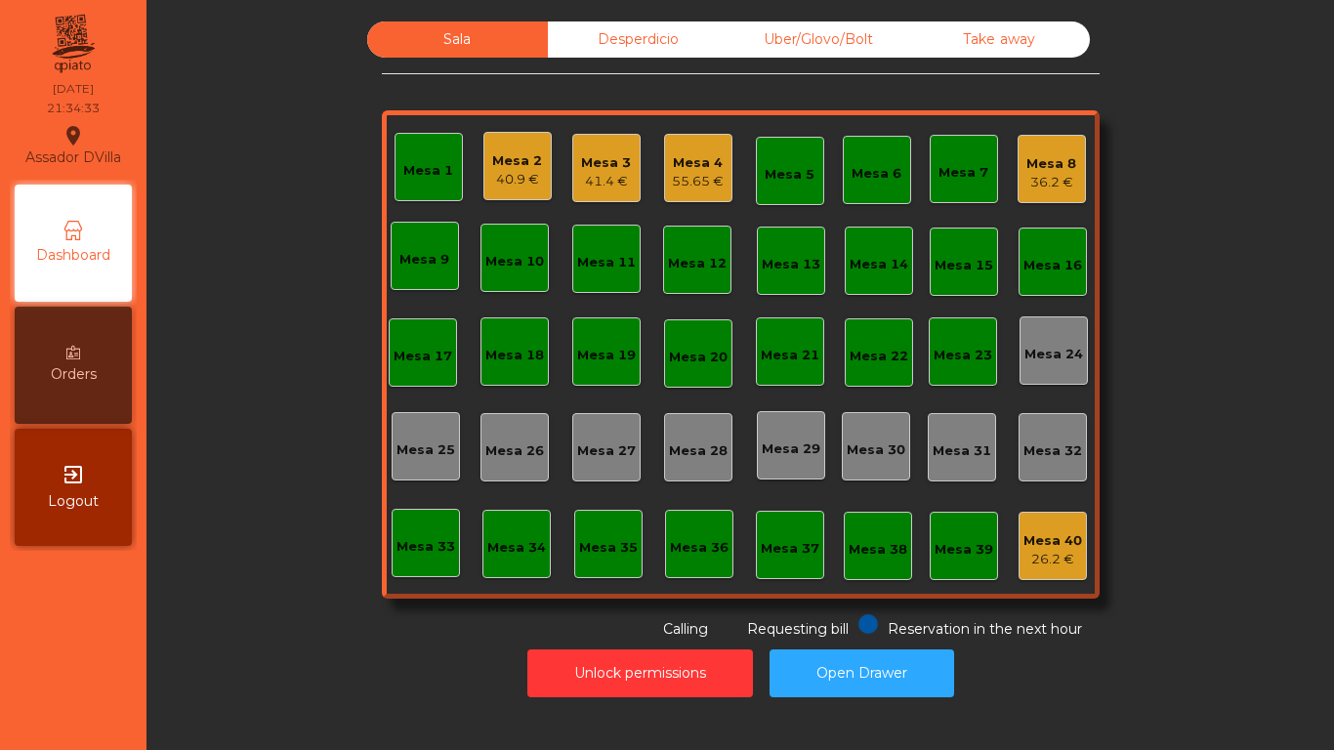
click at [205, 426] on div "Sala Desperdicio Uber/Glovo/Bolt Take away Mesa 1 Mesa 2 40.9 € Mesa 3 41.4 € M…" at bounding box center [740, 330] width 1134 height 618
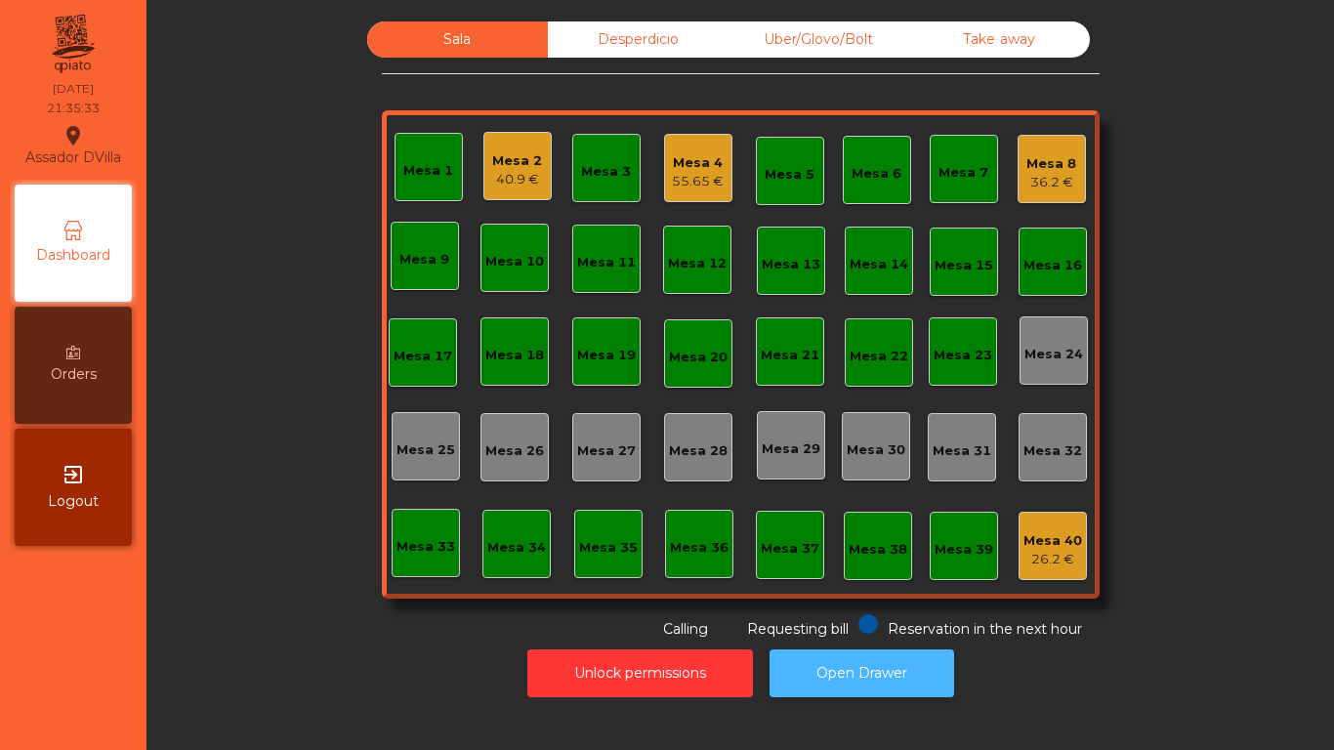
click at [906, 674] on button "Open Drawer" at bounding box center [861, 673] width 185 height 48
click at [531, 175] on div "40.9 €" at bounding box center [517, 180] width 50 height 20
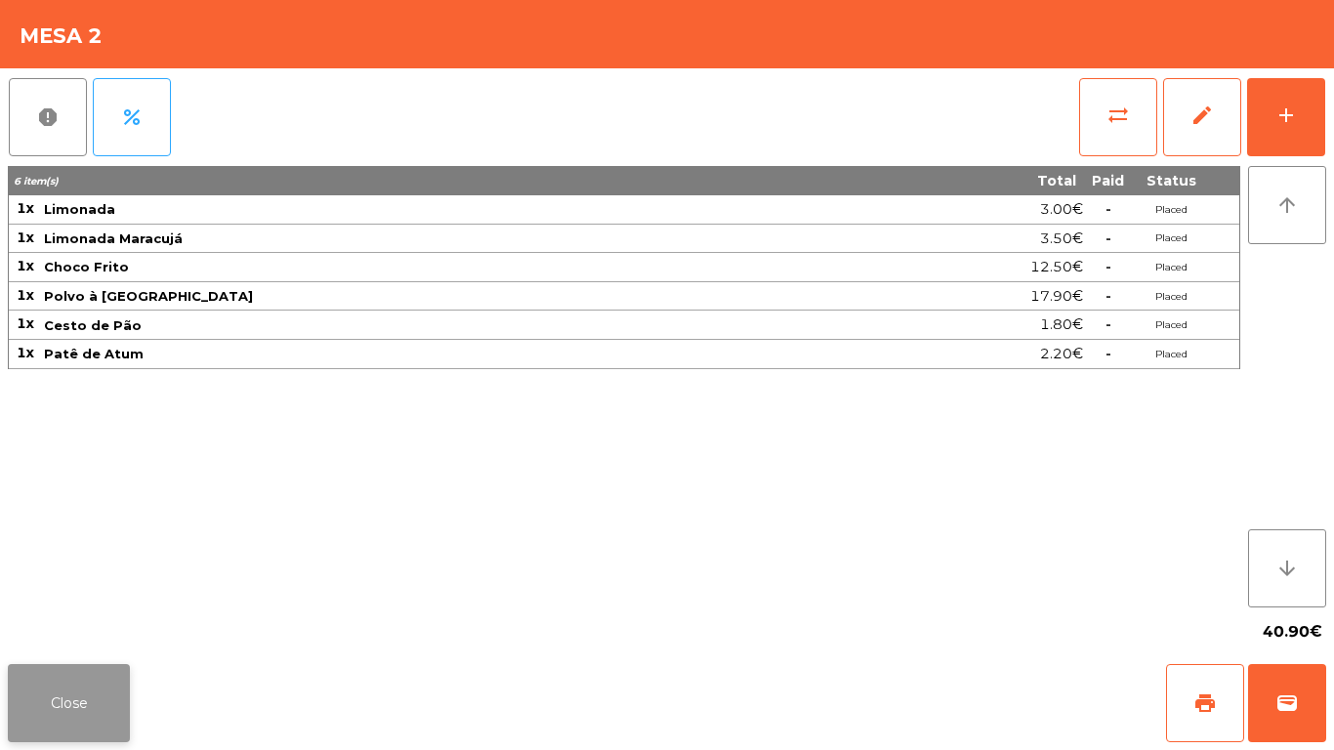
click at [57, 707] on button "Close" at bounding box center [69, 703] width 122 height 78
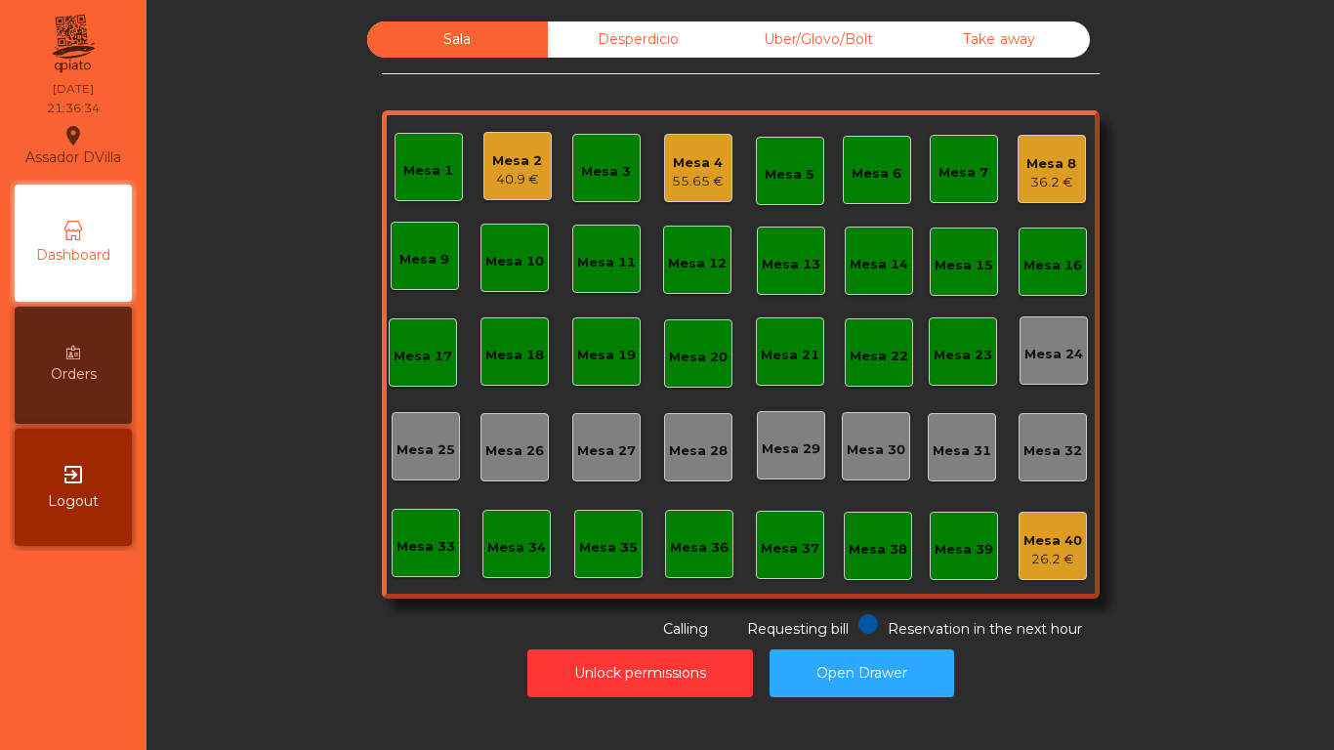
click at [177, 542] on div "Sala Desperdicio Uber/Glovo/Bolt Take away Mesa 1 Mesa 2 40.9 € Mesa 3 Mesa 4 5…" at bounding box center [740, 330] width 1134 height 618
click at [1042, 171] on div "Mesa 8" at bounding box center [1051, 164] width 50 height 20
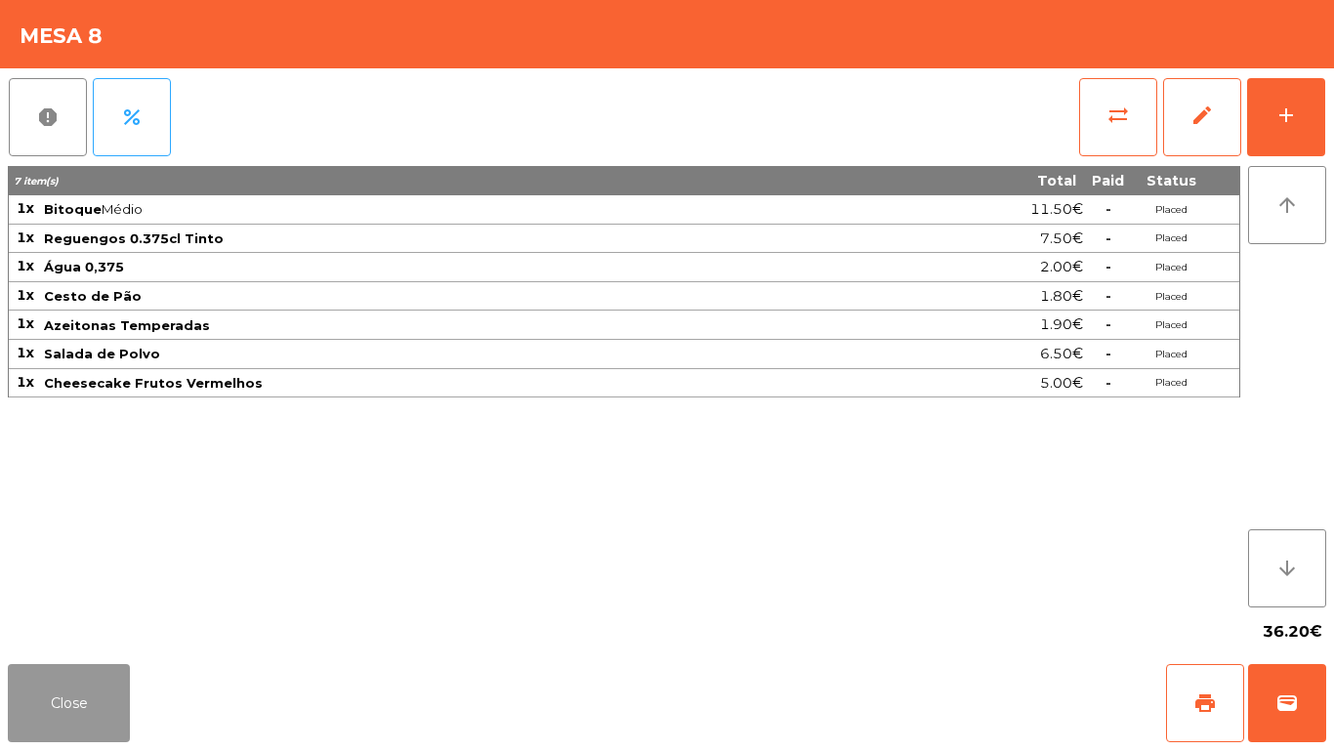
click at [44, 717] on button "Close" at bounding box center [69, 703] width 122 height 78
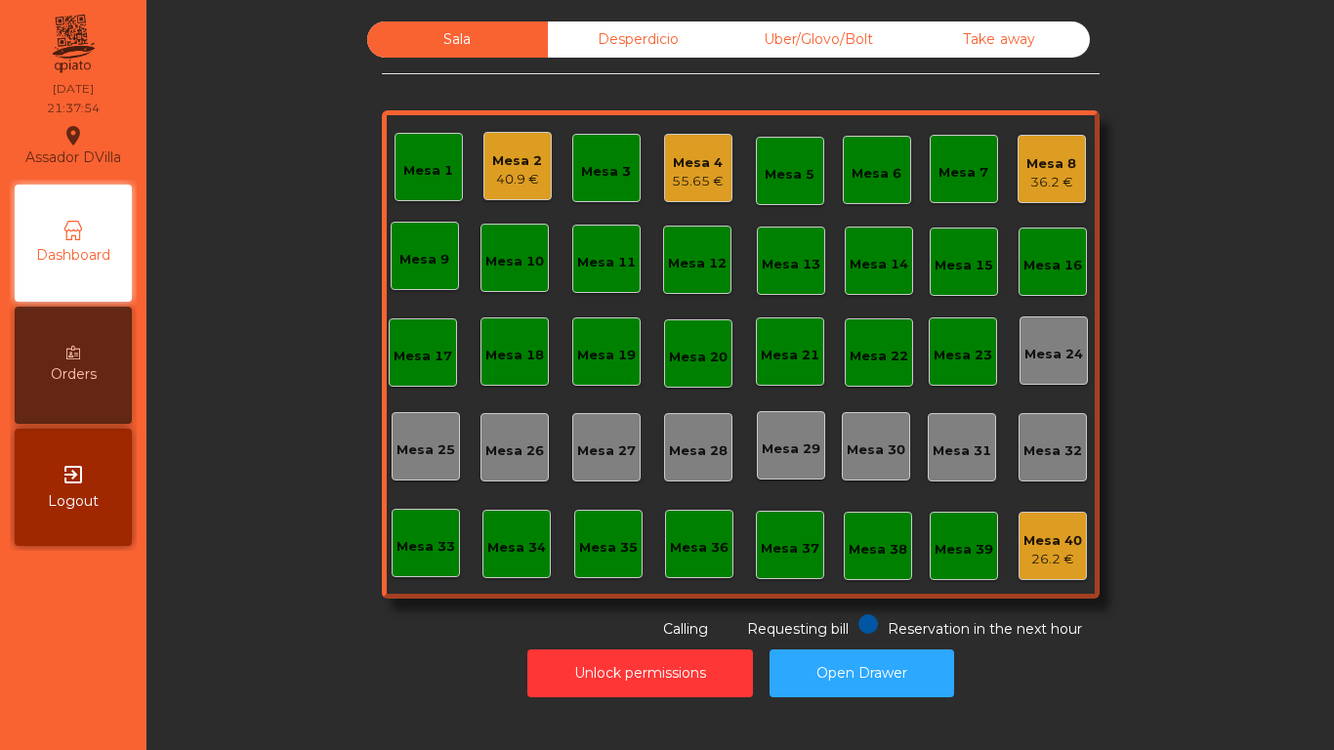
click at [677, 174] on div "55.65 €" at bounding box center [698, 182] width 52 height 20
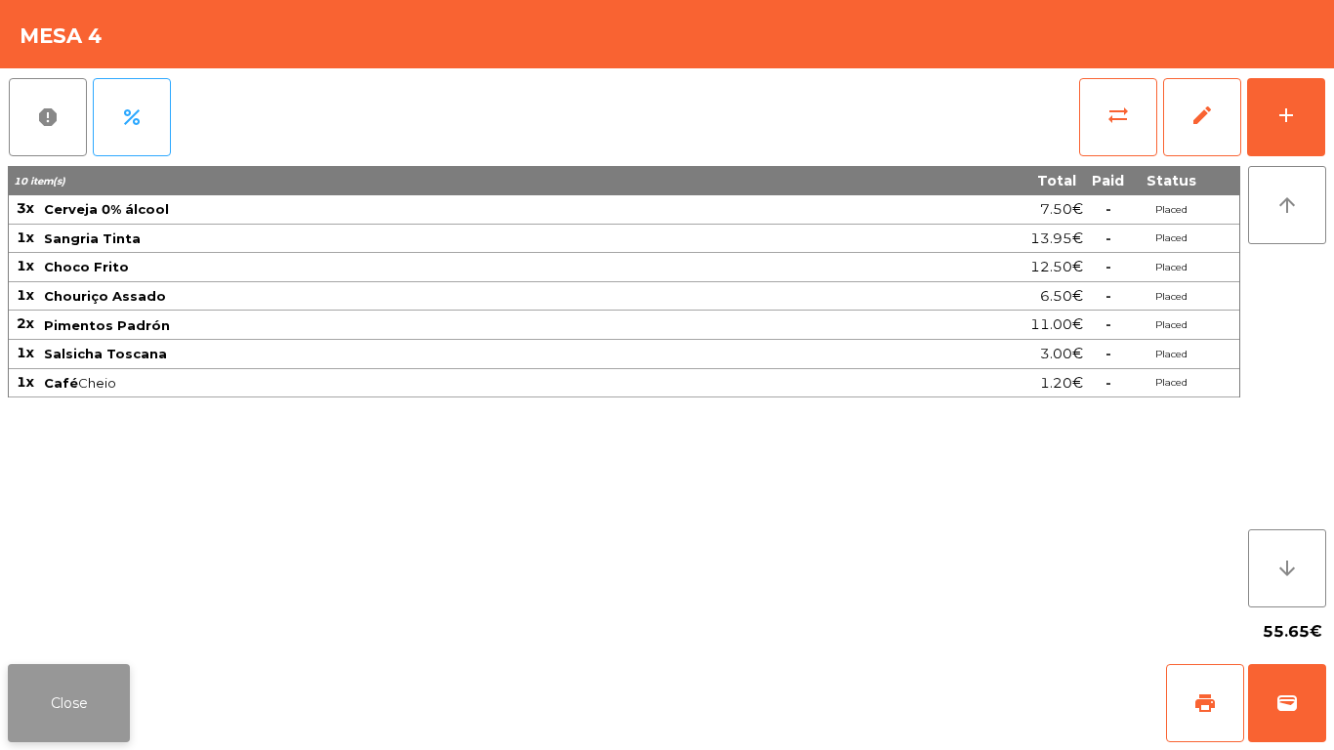
click at [86, 687] on button "Close" at bounding box center [69, 703] width 122 height 78
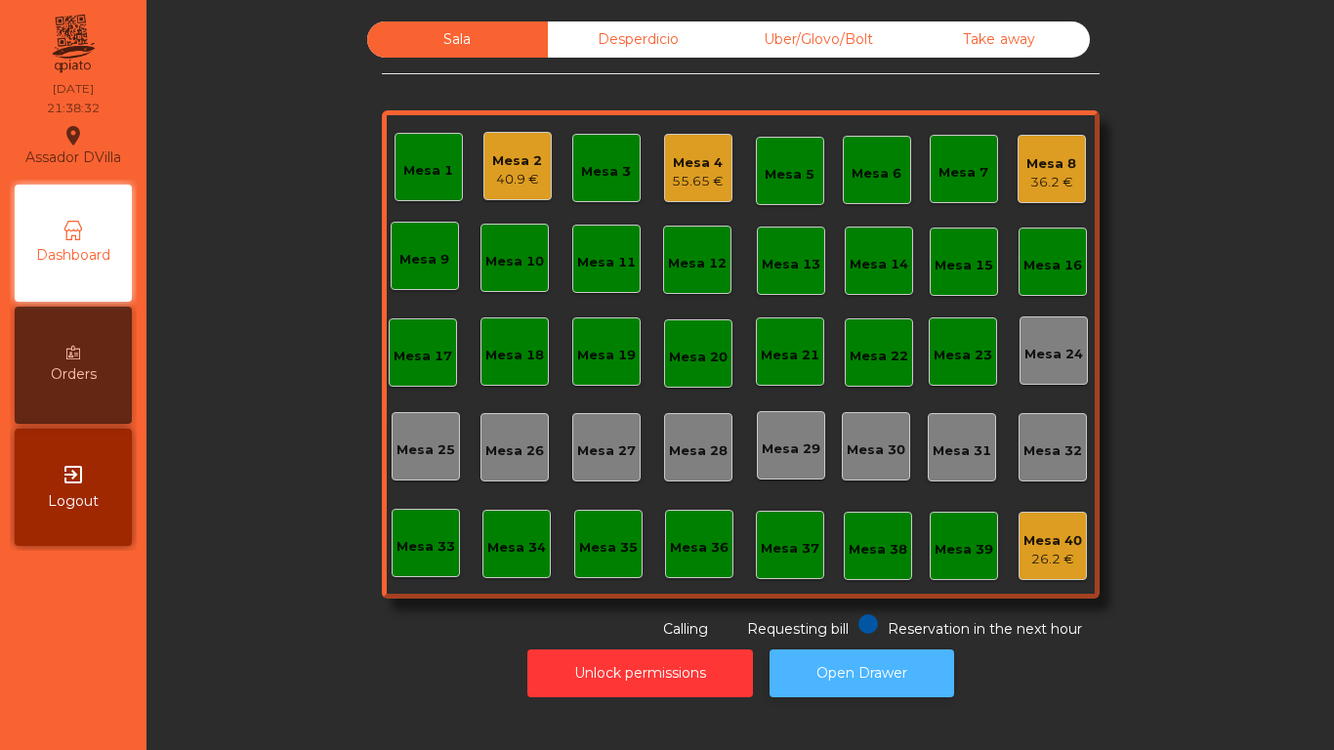
click at [871, 653] on button "Open Drawer" at bounding box center [861, 673] width 185 height 48
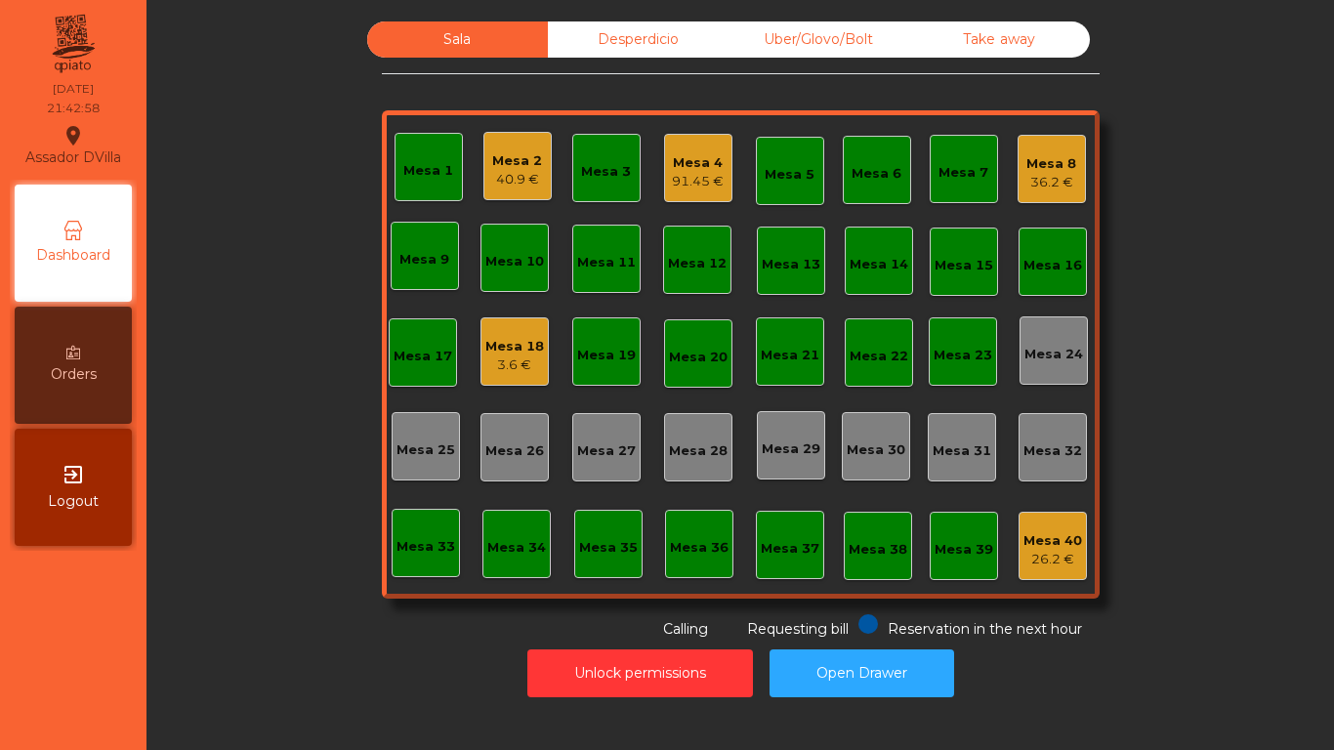
click at [685, 200] on div "Mesa 4 91.45 €" at bounding box center [698, 168] width 68 height 68
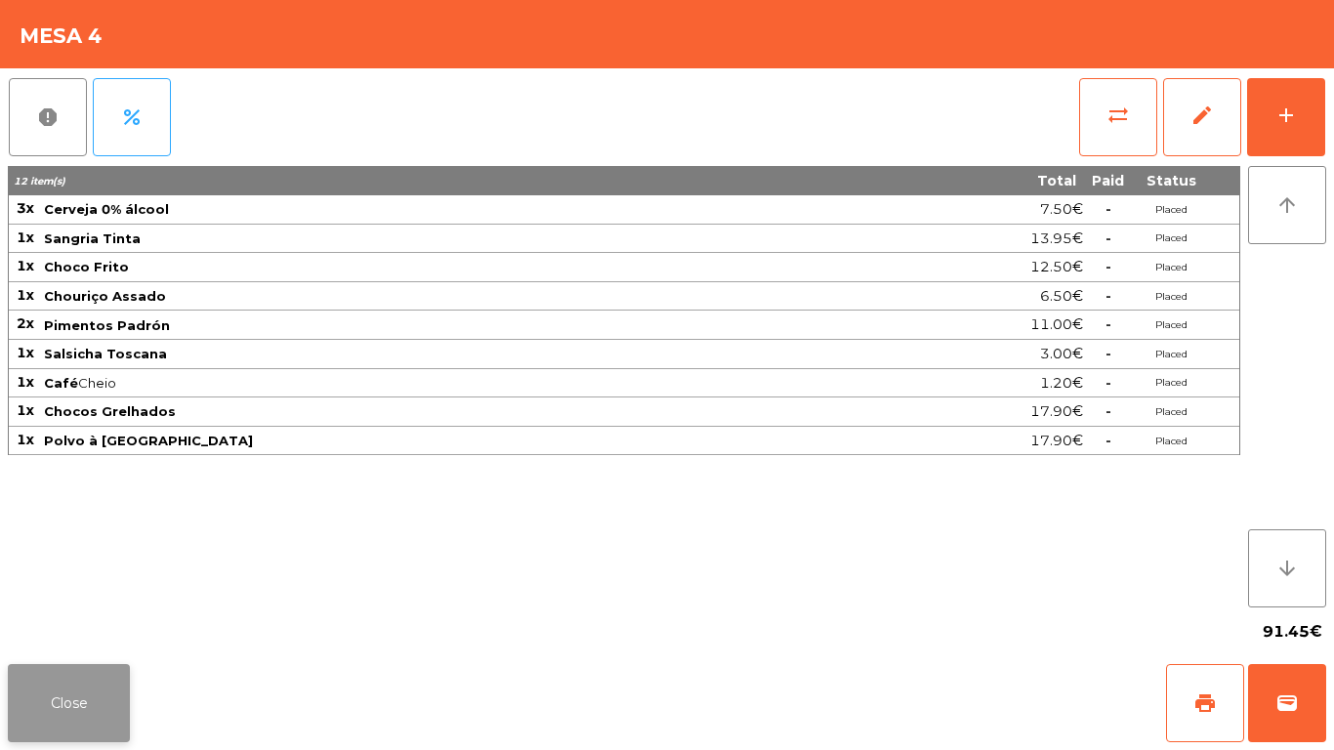
click at [45, 710] on button "Close" at bounding box center [69, 703] width 122 height 78
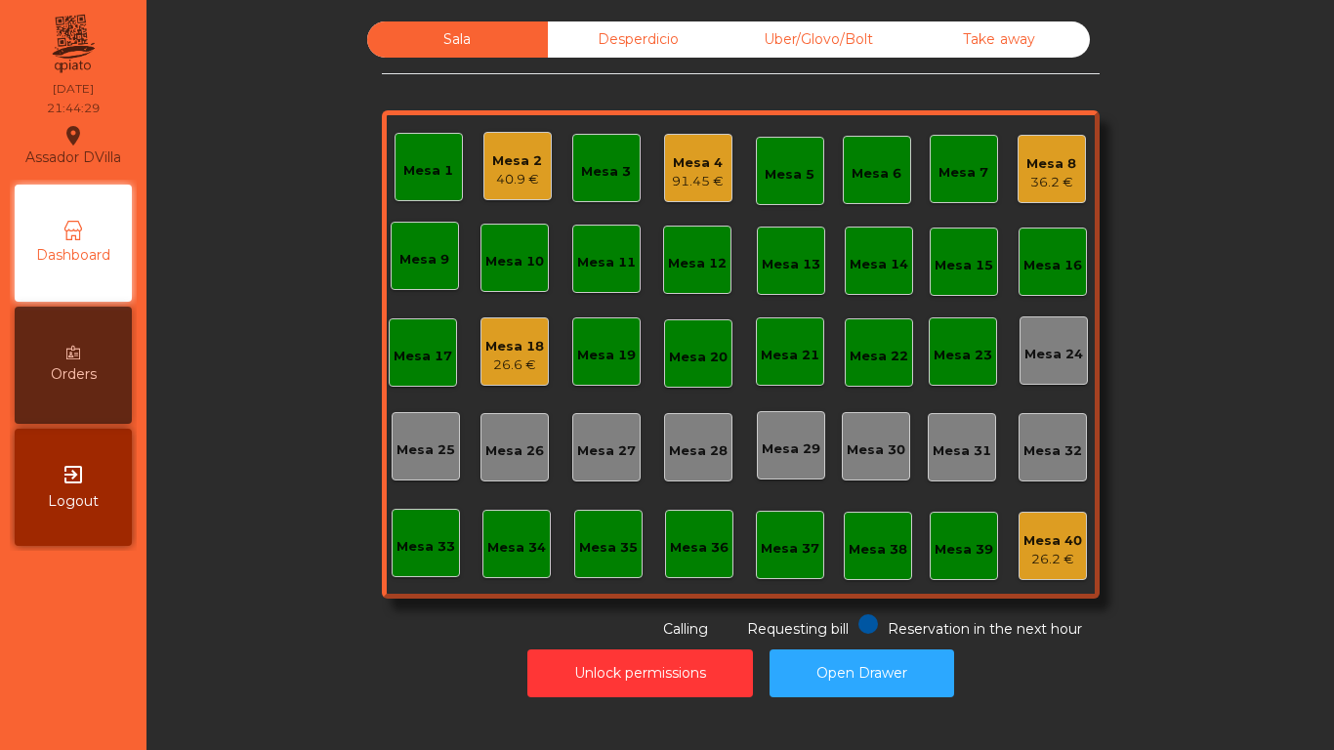
click at [524, 372] on div "26.6 €" at bounding box center [514, 365] width 59 height 20
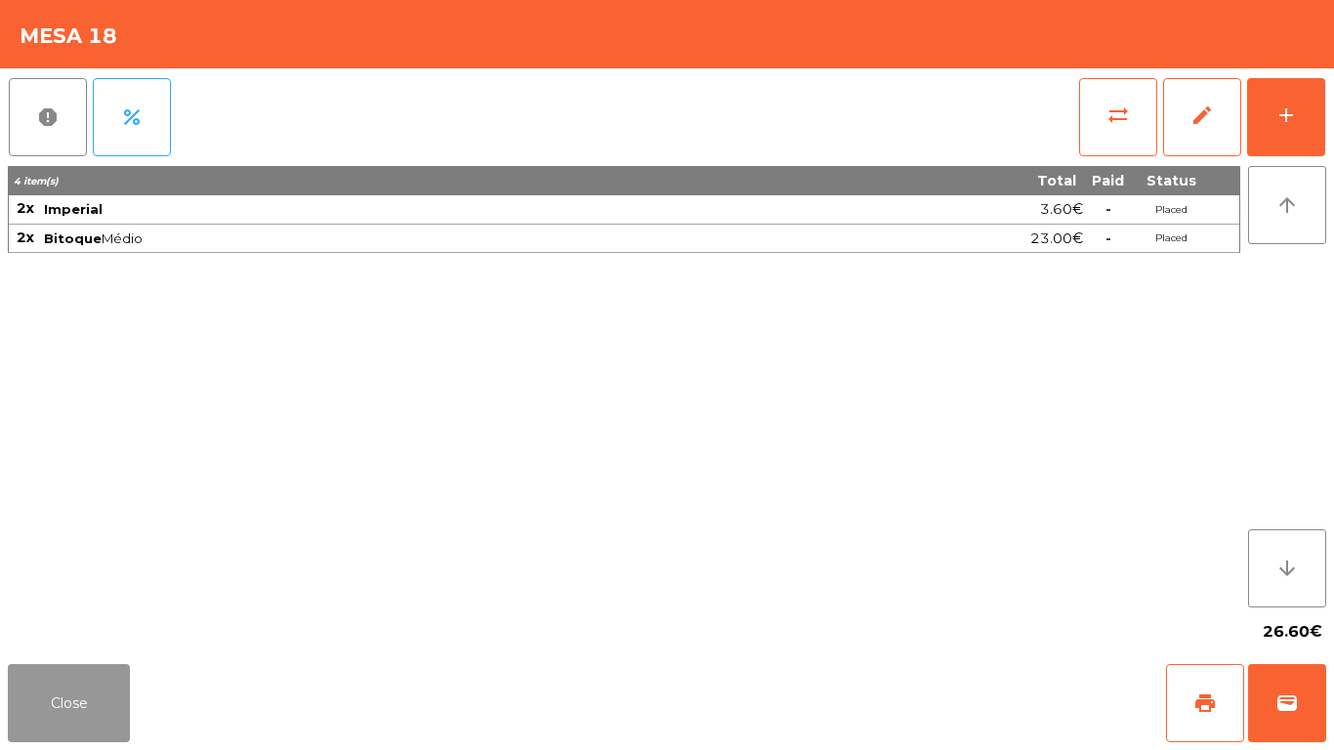
drag, startPoint x: 54, startPoint y: 715, endPoint x: 67, endPoint y: 714, distance: 13.7
click at [62, 715] on button "Close" at bounding box center [69, 703] width 122 height 78
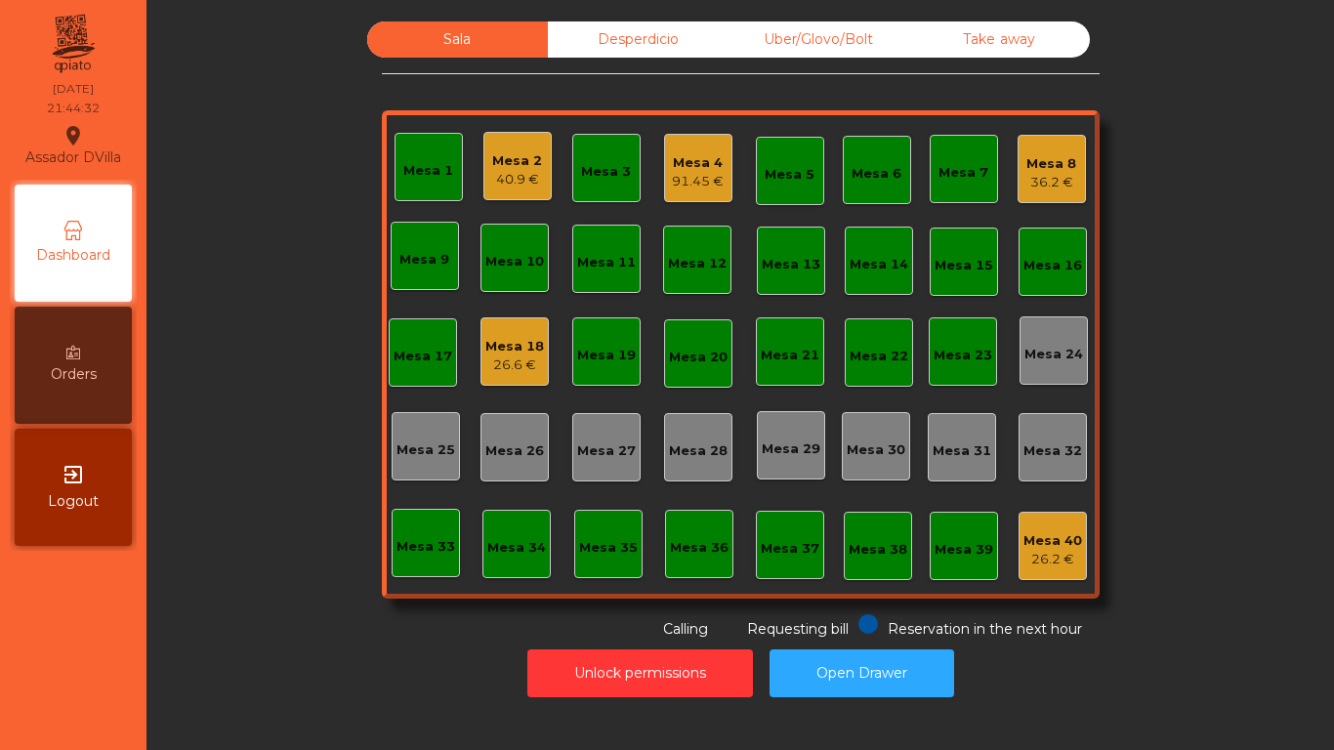
click at [257, 660] on div "Unlock permissions Open Drawer" at bounding box center [740, 672] width 1134 height 67
click at [510, 351] on div "Mesa 18" at bounding box center [514, 347] width 59 height 20
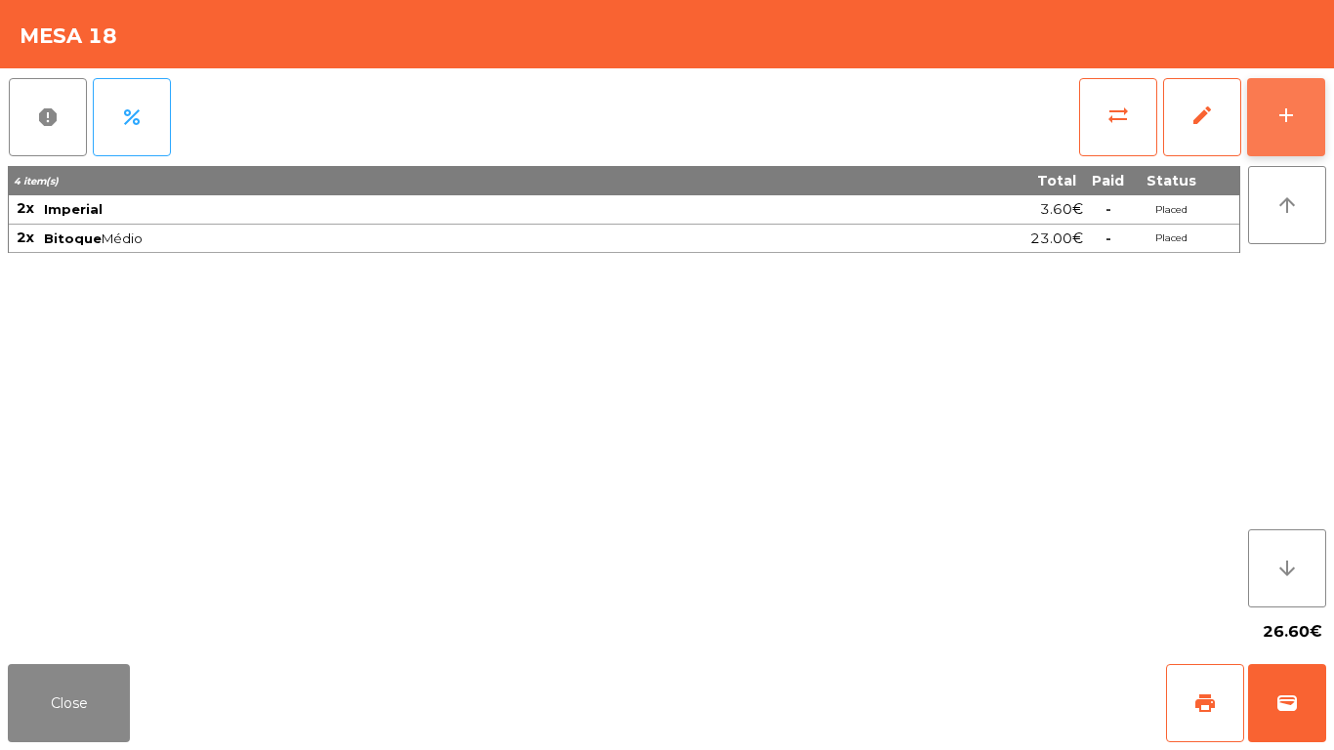
click at [1260, 140] on button "add" at bounding box center [1286, 117] width 78 height 78
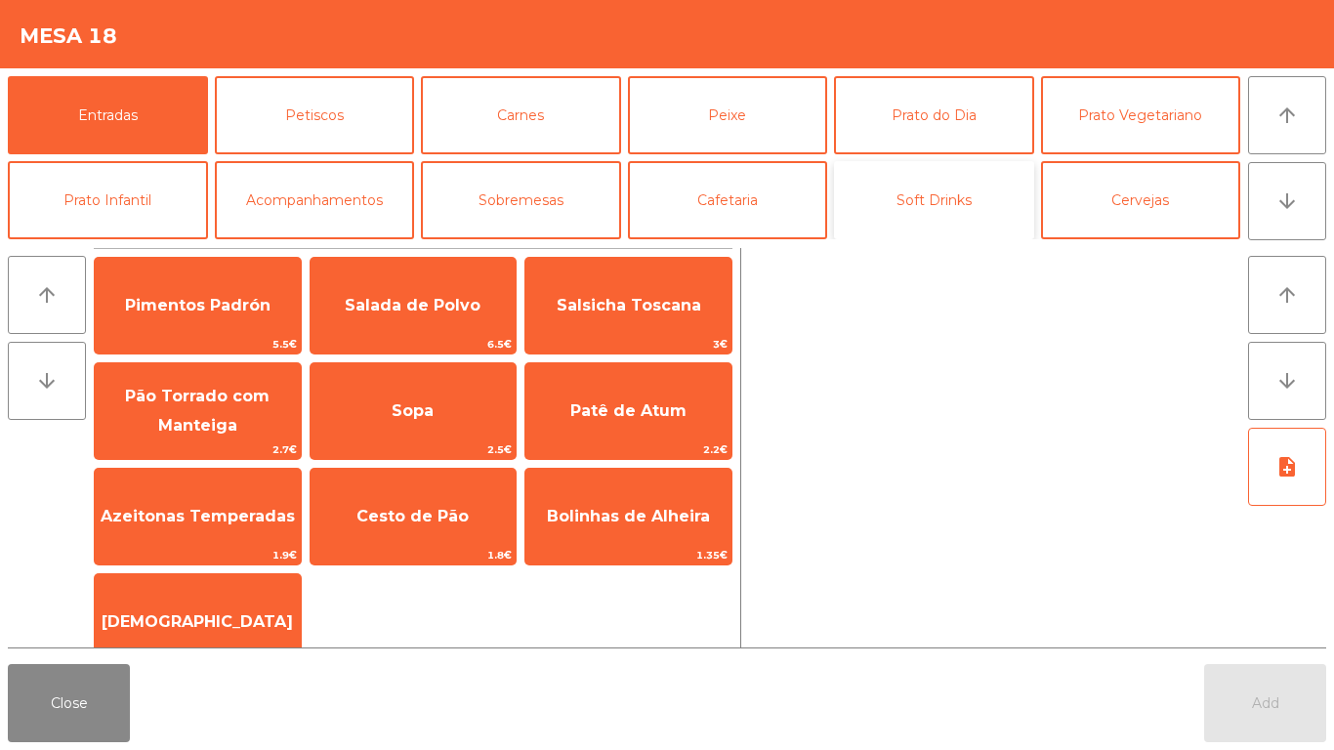
click at [881, 190] on button "Soft Drinks" at bounding box center [934, 200] width 200 height 78
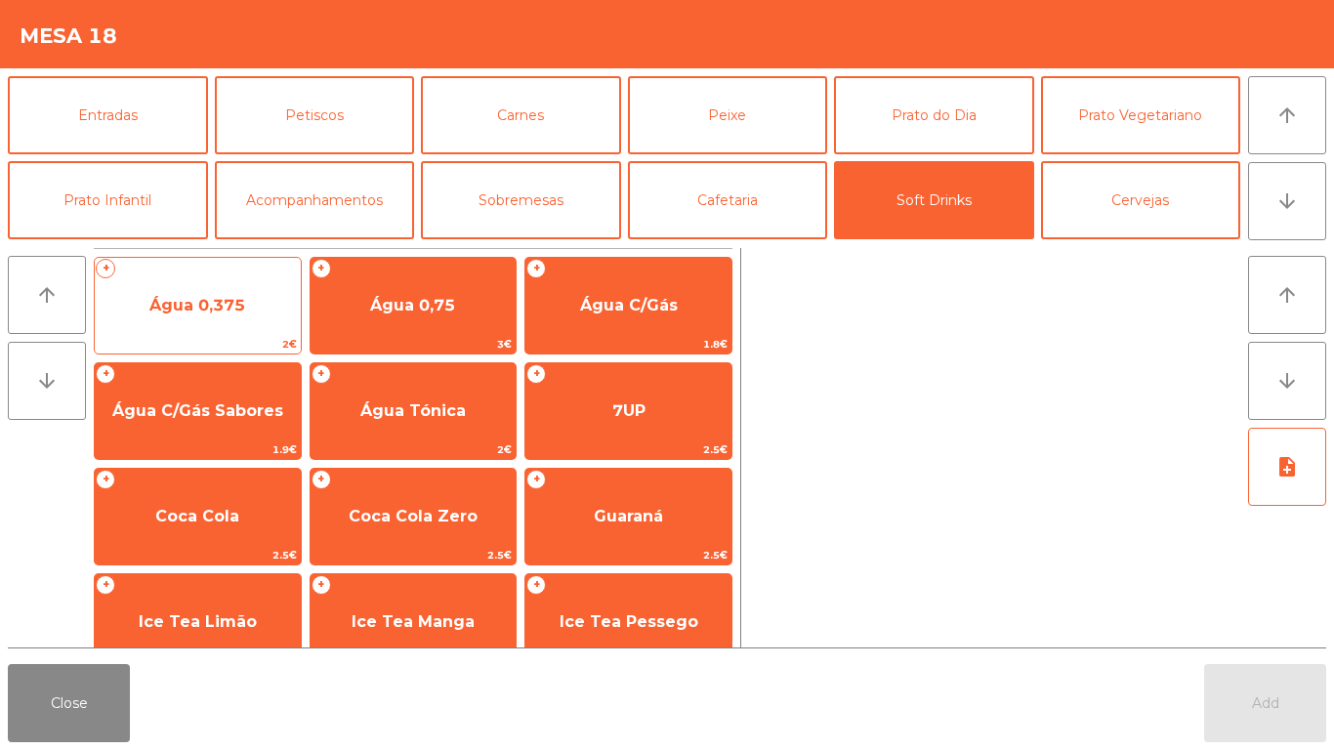
click at [245, 291] on span "Água 0,375" at bounding box center [198, 305] width 206 height 53
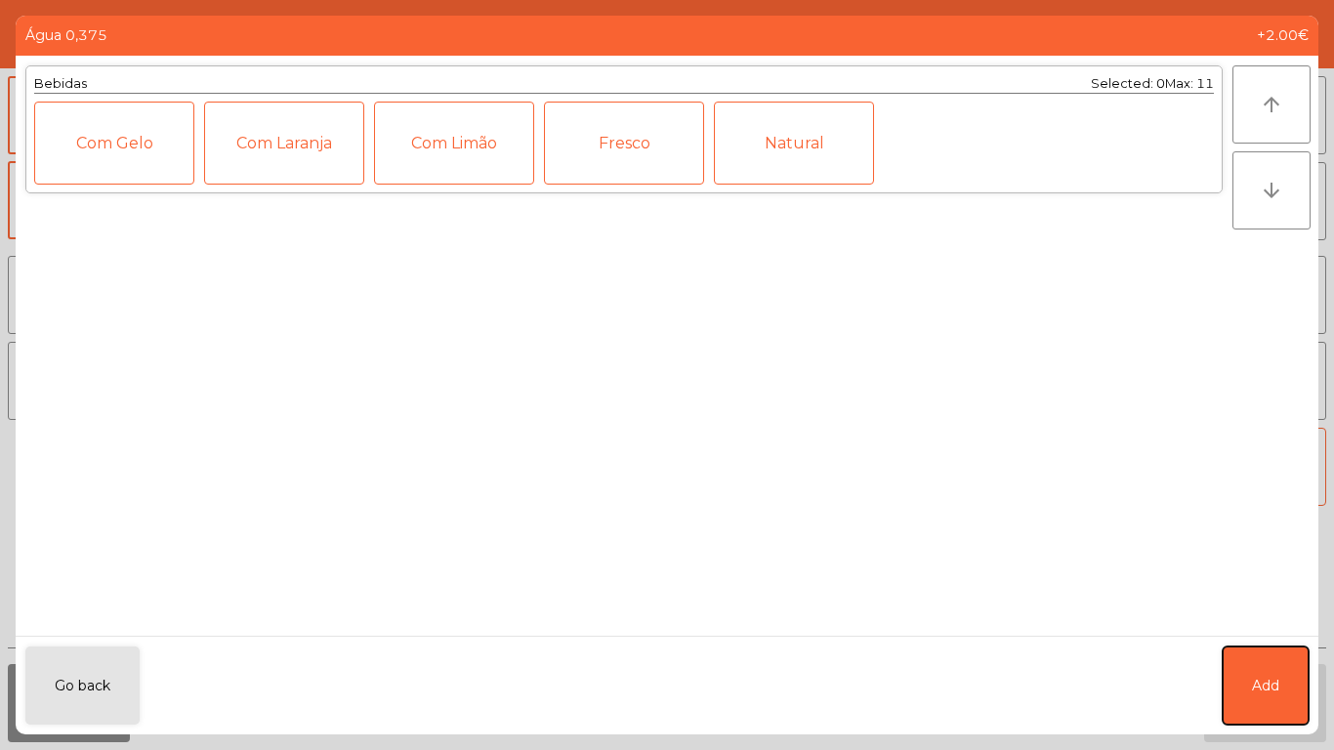
click at [1286, 719] on button "Add" at bounding box center [1265, 685] width 86 height 78
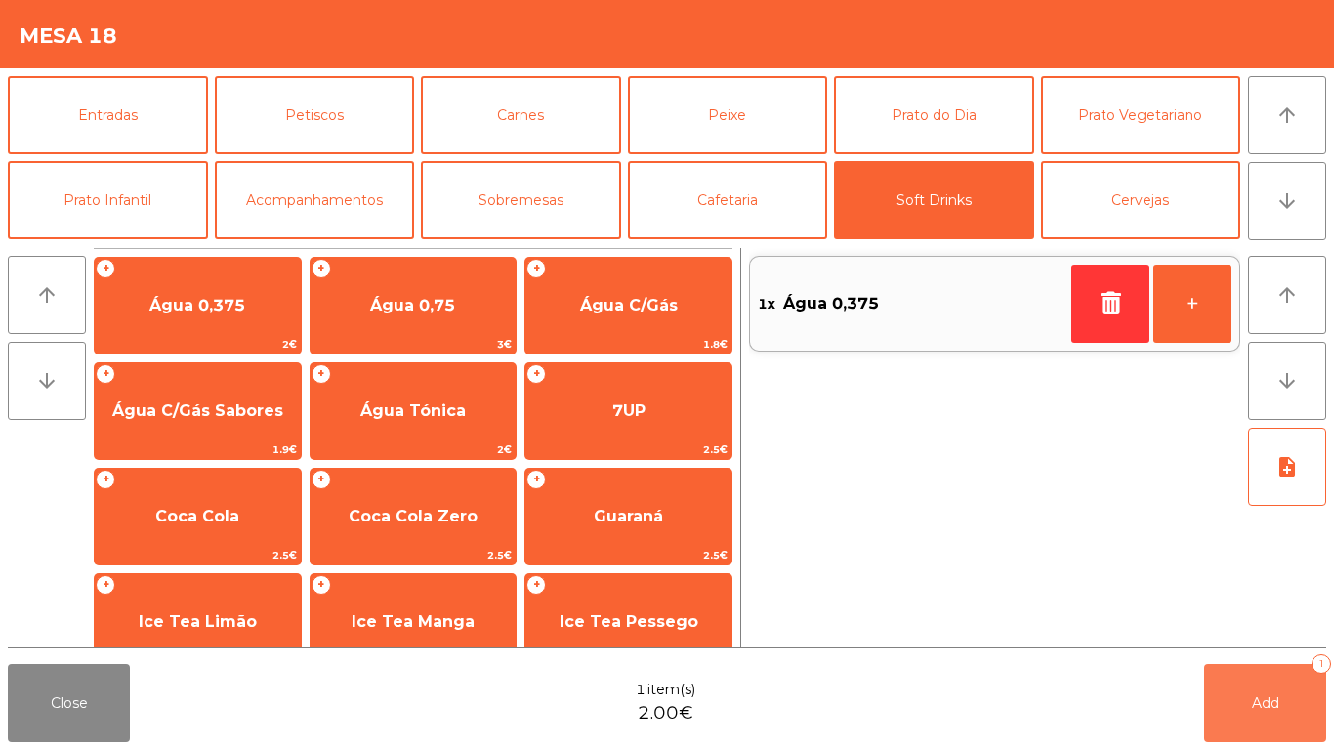
drag, startPoint x: 1269, startPoint y: 702, endPoint x: 773, endPoint y: 600, distance: 506.2
click at [1258, 702] on span "Add" at bounding box center [1265, 703] width 27 height 18
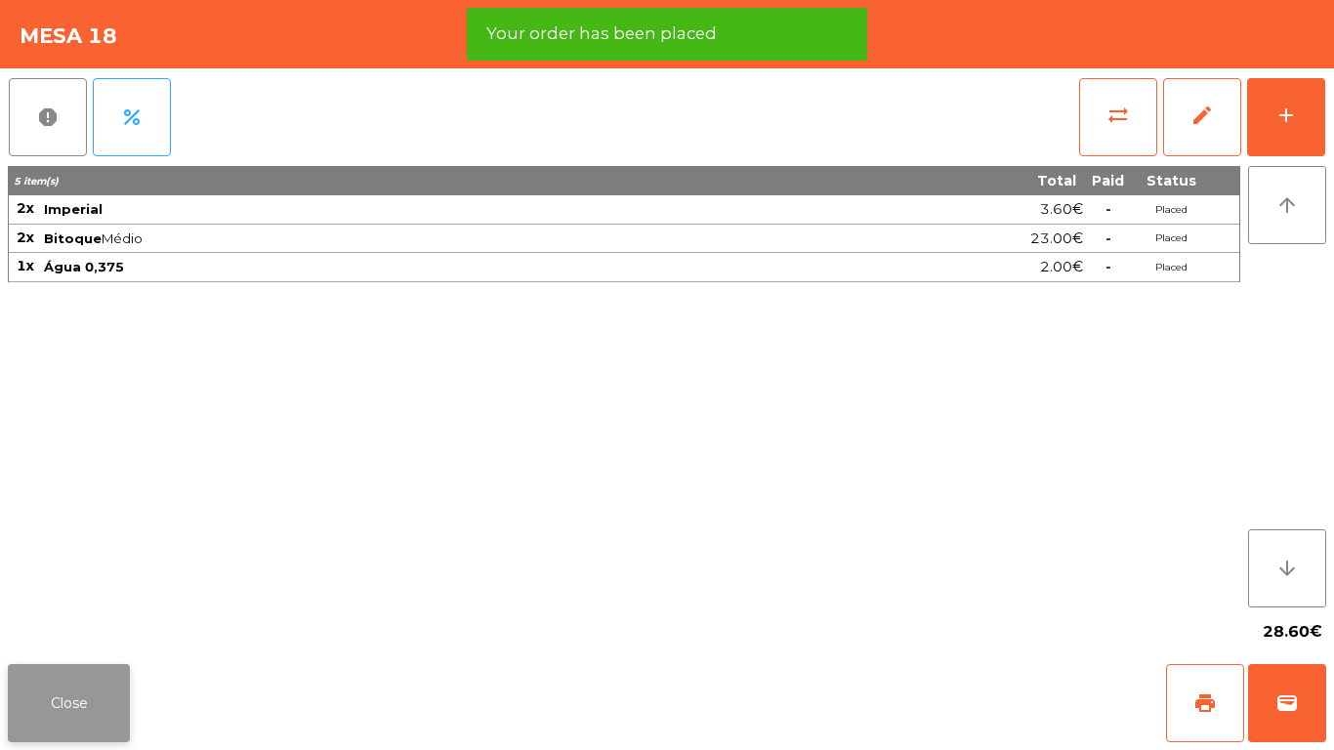
click at [121, 693] on button "Close" at bounding box center [69, 703] width 122 height 78
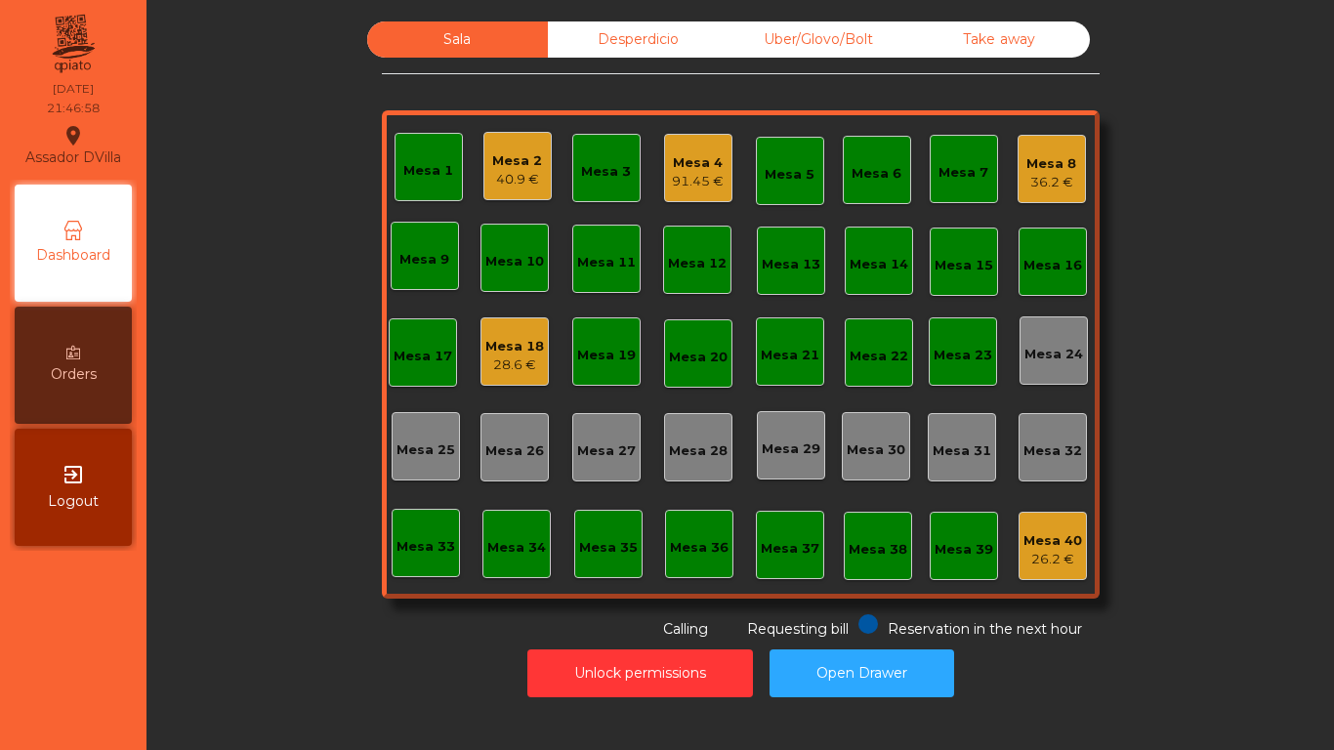
click at [483, 179] on div "Mesa 2 40.9 €" at bounding box center [517, 166] width 68 height 68
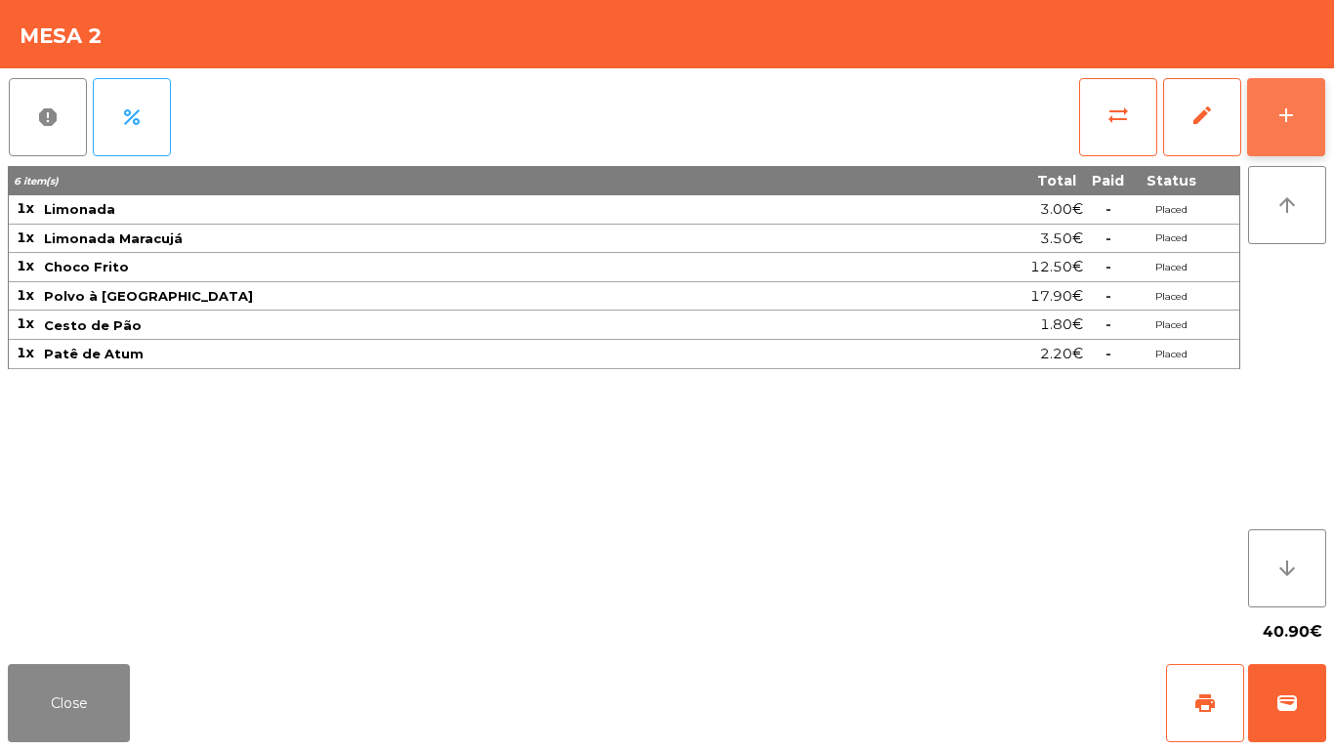
click at [1302, 114] on button "add" at bounding box center [1286, 117] width 78 height 78
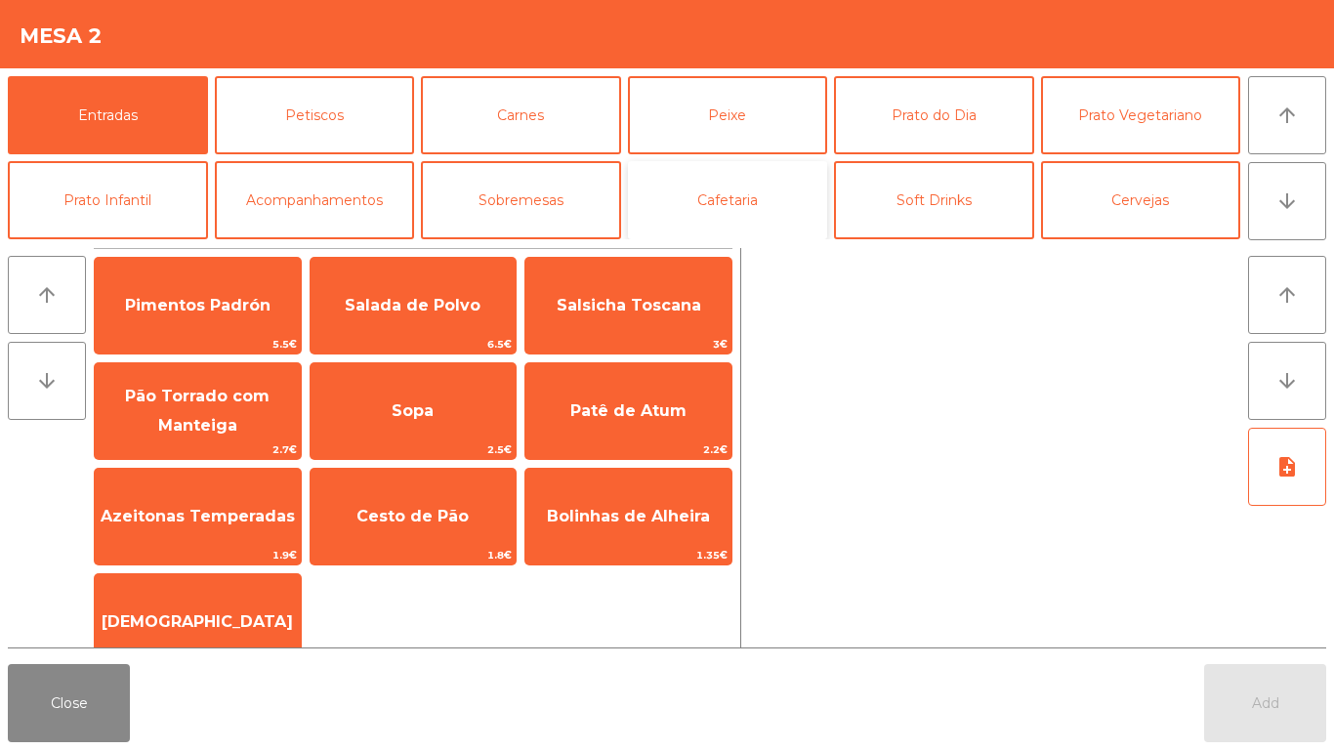
click at [739, 204] on button "Cafetaria" at bounding box center [728, 200] width 200 height 78
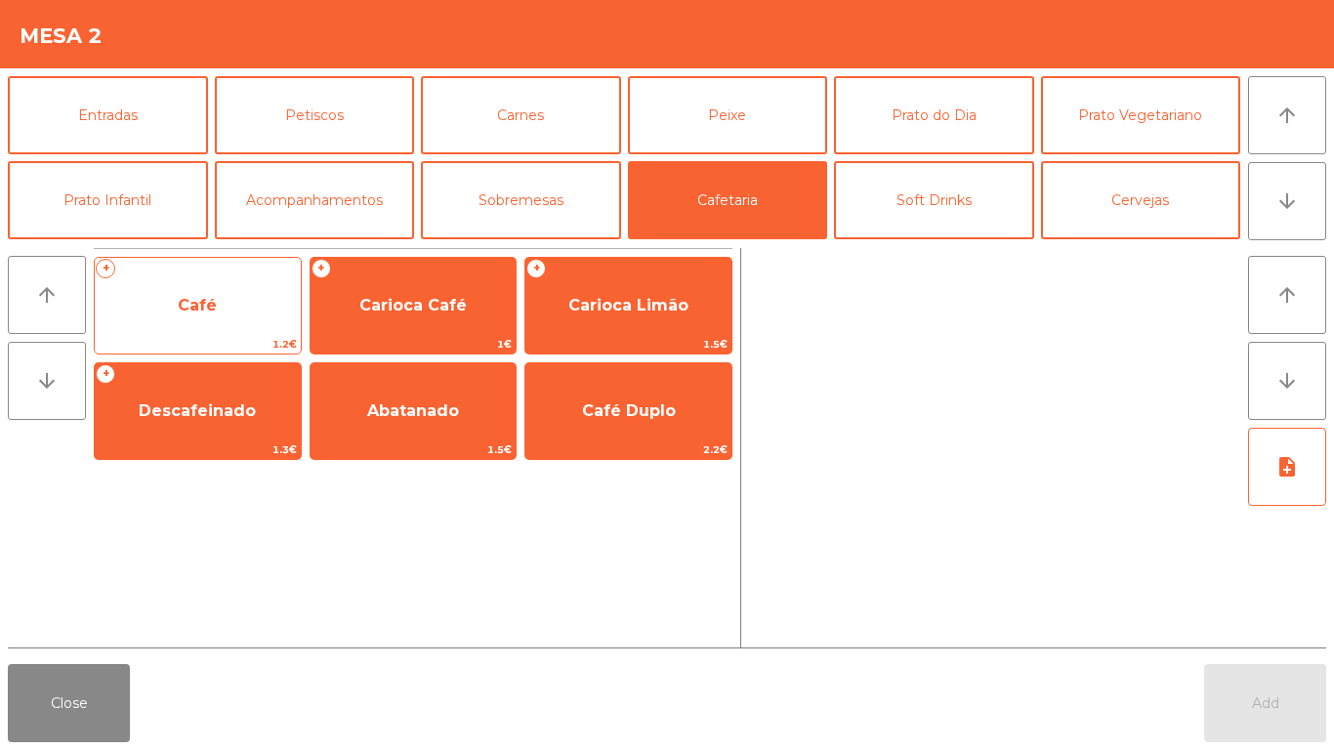
click at [179, 300] on span "Café" at bounding box center [197, 305] width 39 height 19
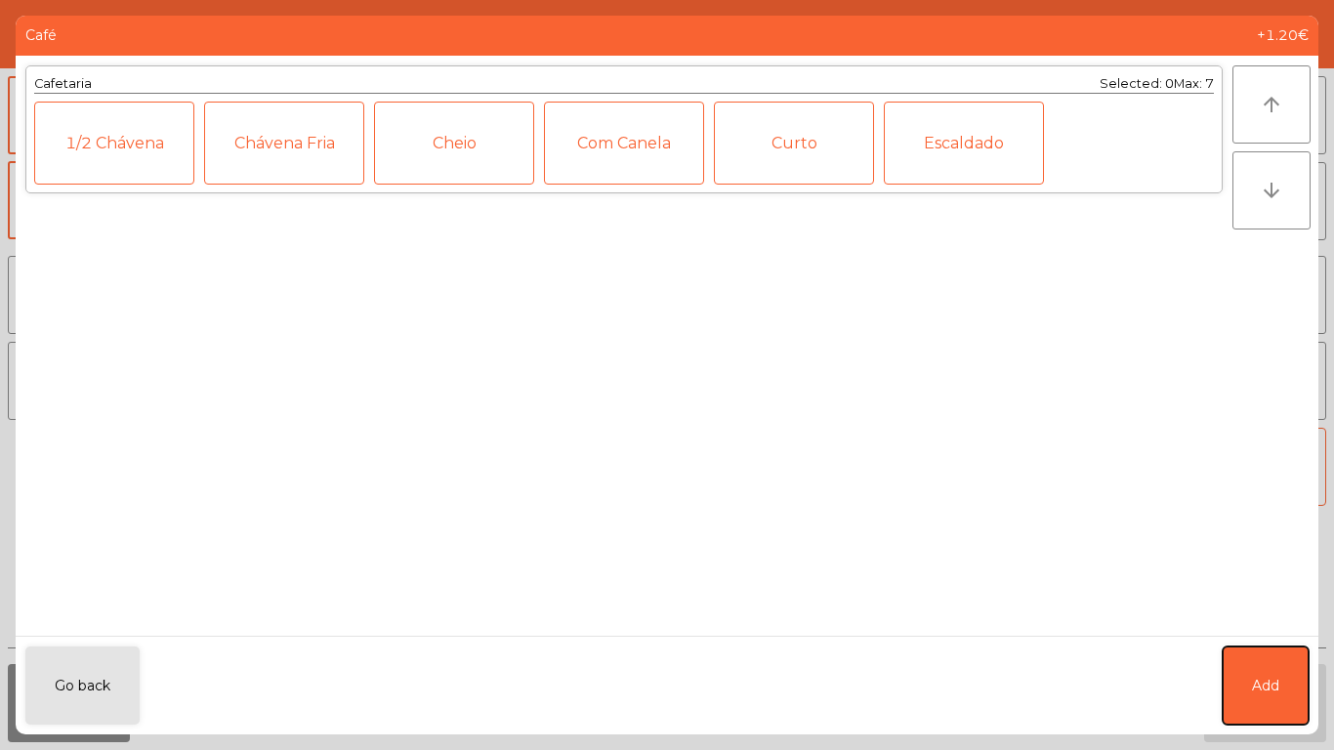
click at [1256, 685] on span "Add" at bounding box center [1265, 686] width 27 height 21
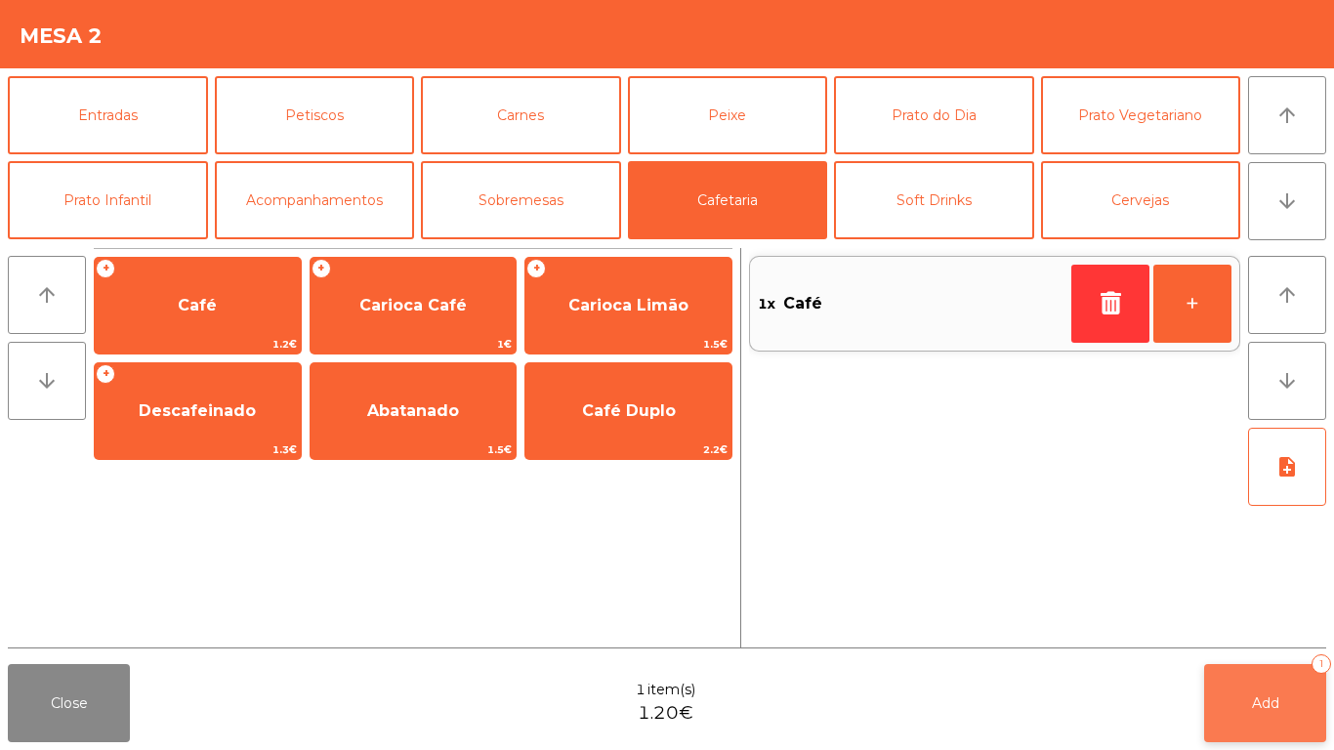
click at [1248, 705] on button "Add 1" at bounding box center [1265, 703] width 122 height 78
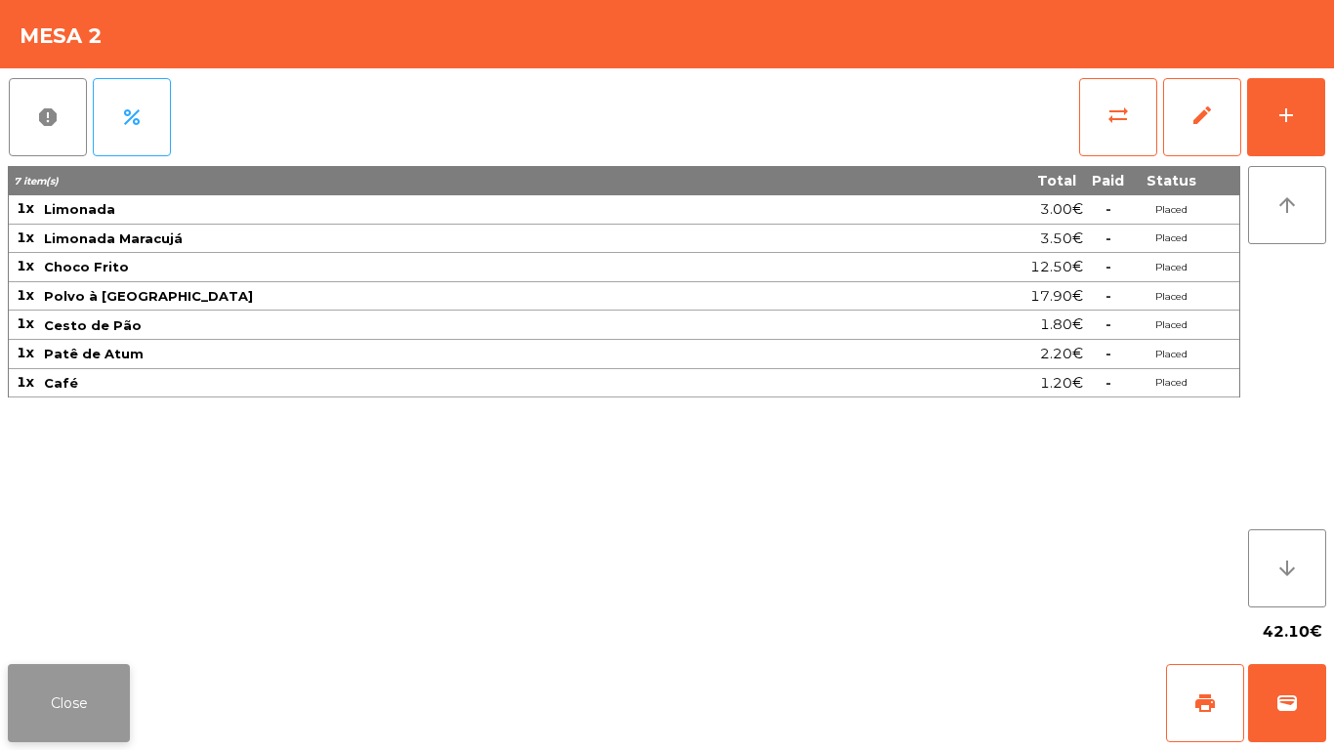
click at [66, 720] on button "Close" at bounding box center [69, 703] width 122 height 78
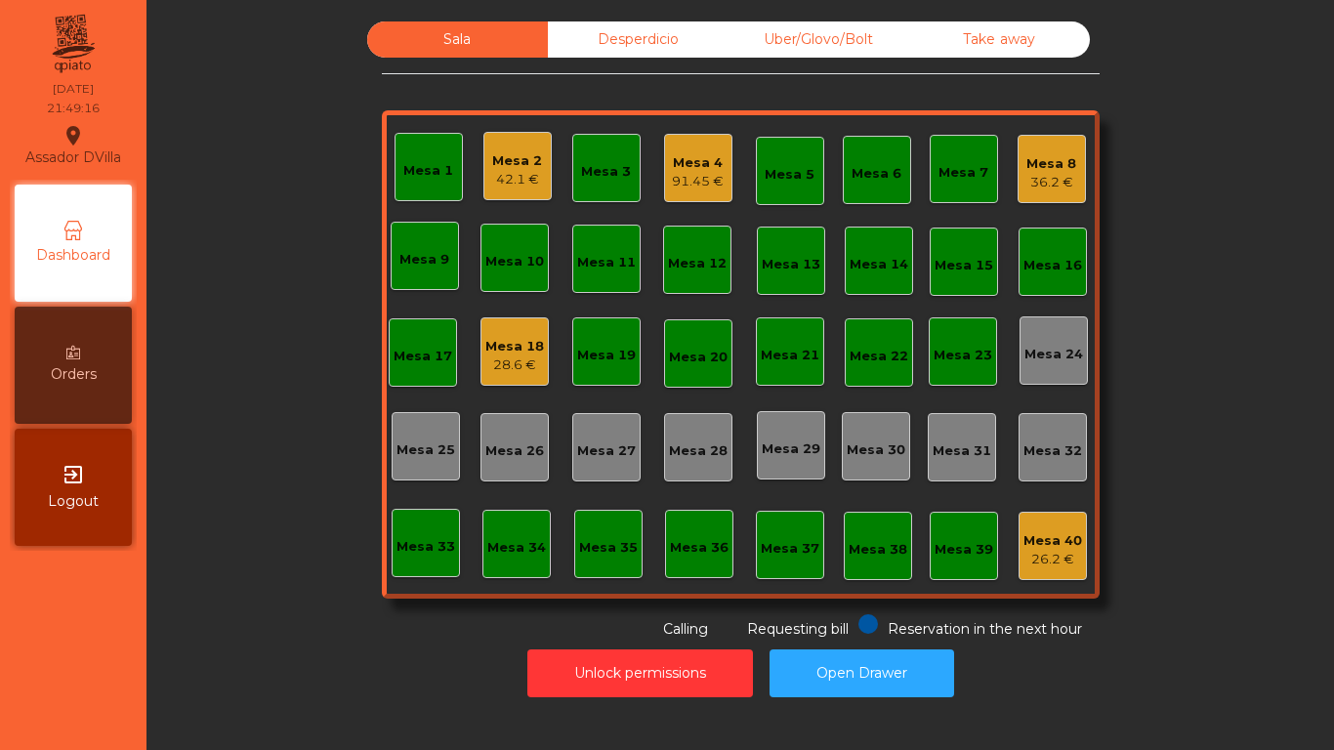
click at [681, 157] on div "Mesa 4" at bounding box center [698, 163] width 52 height 20
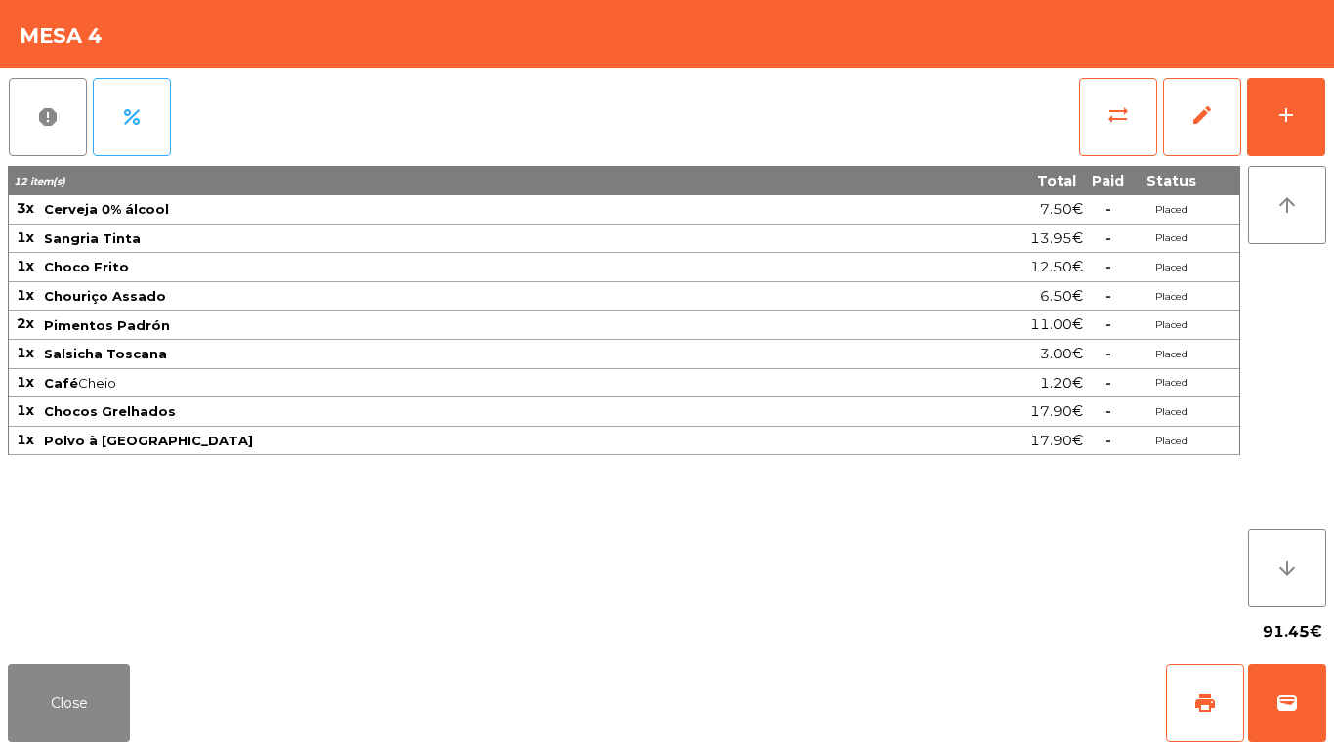
drag, startPoint x: 205, startPoint y: 521, endPoint x: 189, endPoint y: 578, distance: 58.7
drag, startPoint x: 189, startPoint y: 578, endPoint x: 104, endPoint y: 578, distance: 84.9
click at [103, 578] on div "12 item(s) Total Paid Status 3x Cerveja 0% álcool 7.50€ - Placed 1x Sangria Tin…" at bounding box center [624, 386] width 1232 height 441
click at [88, 702] on button "Close" at bounding box center [69, 703] width 122 height 78
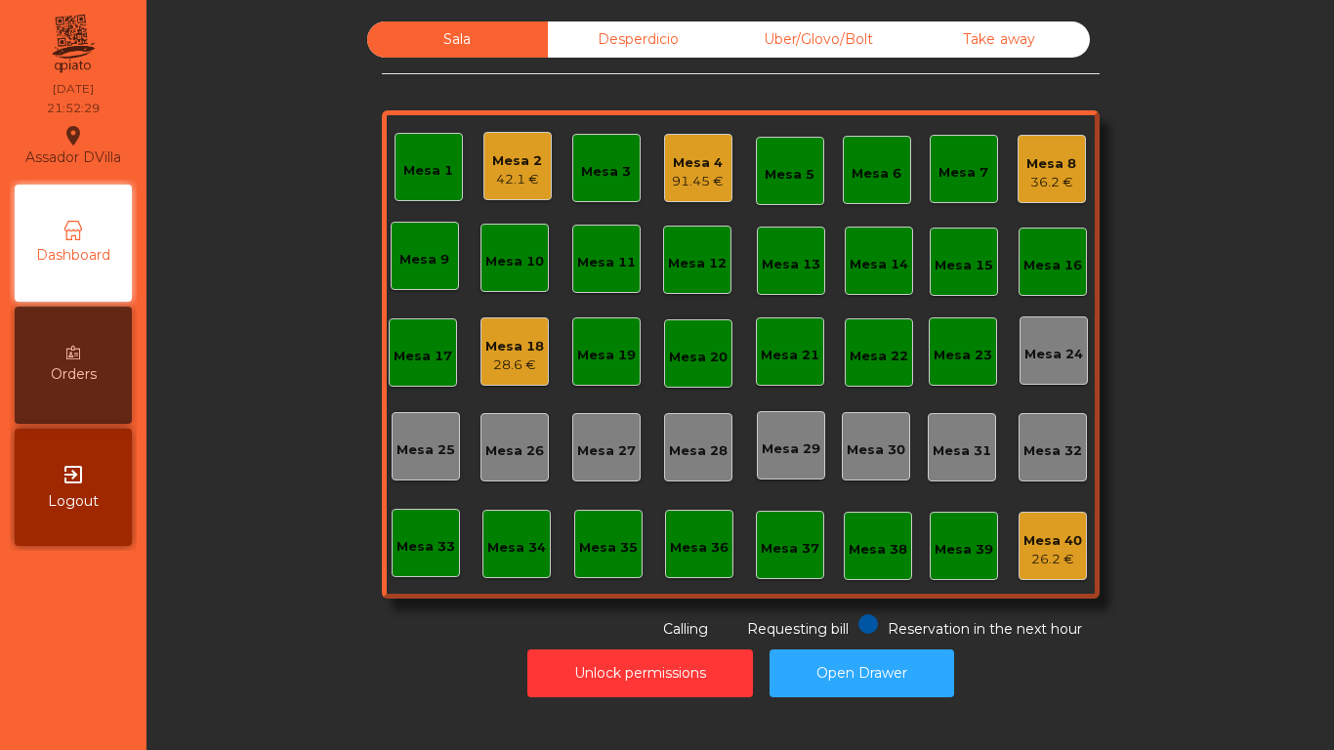
click at [674, 184] on div "91.45 €" at bounding box center [698, 182] width 52 height 20
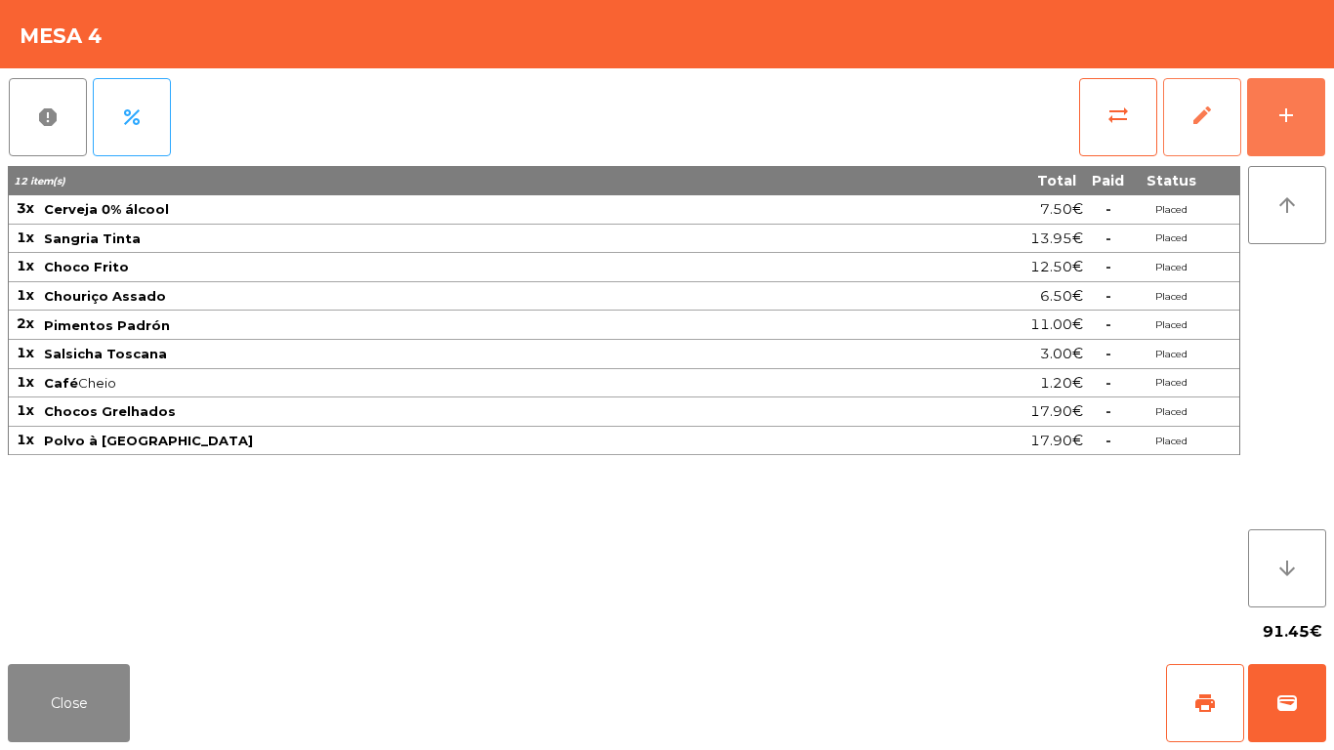
drag, startPoint x: 1279, startPoint y: 121, endPoint x: 1176, endPoint y: 131, distance: 103.0
click at [1278, 121] on div "add" at bounding box center [1285, 114] width 23 height 23
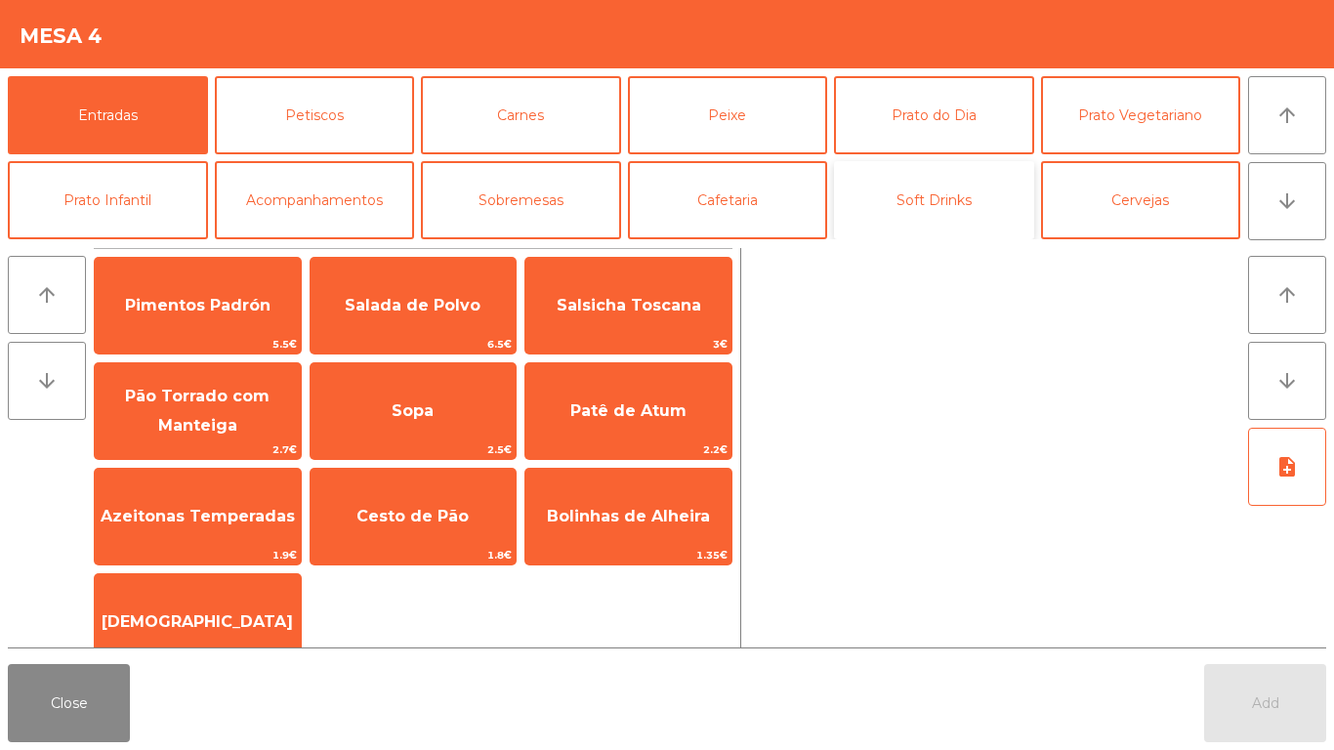
click at [957, 193] on button "Soft Drinks" at bounding box center [934, 200] width 200 height 78
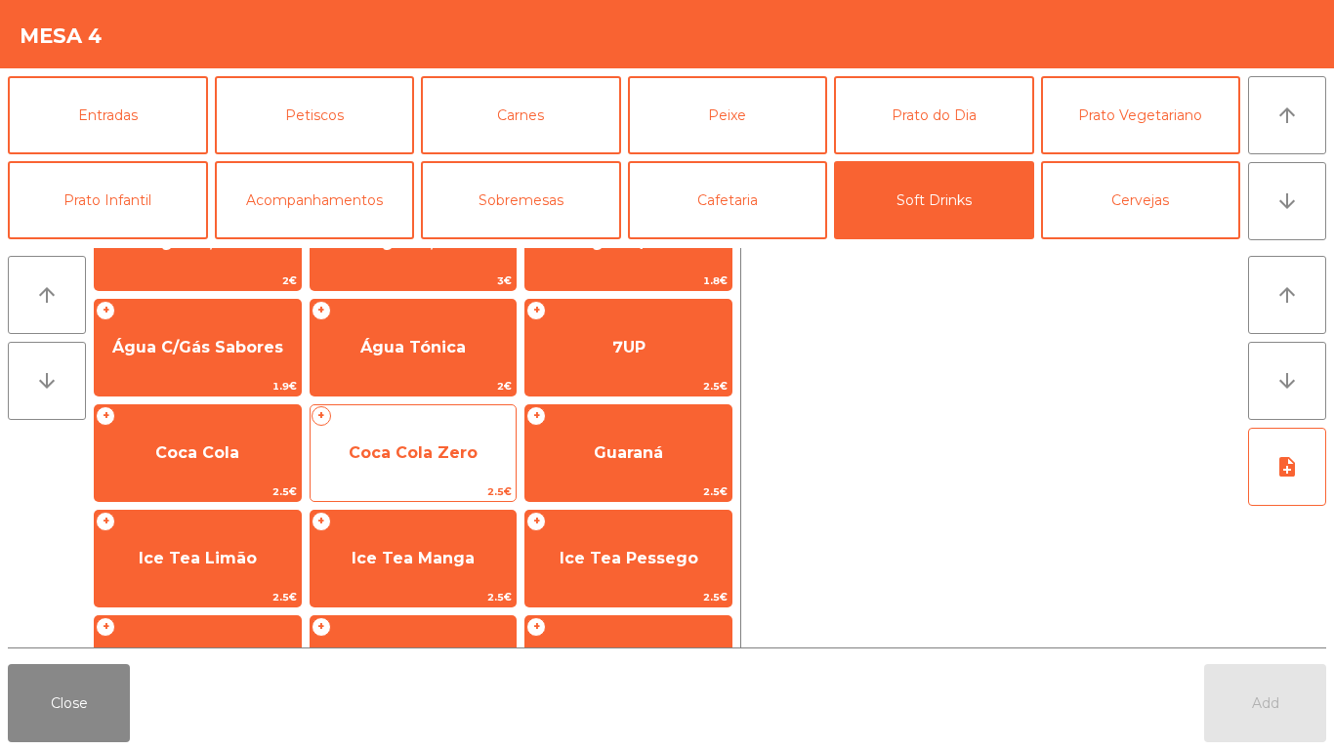
scroll to position [98, 0]
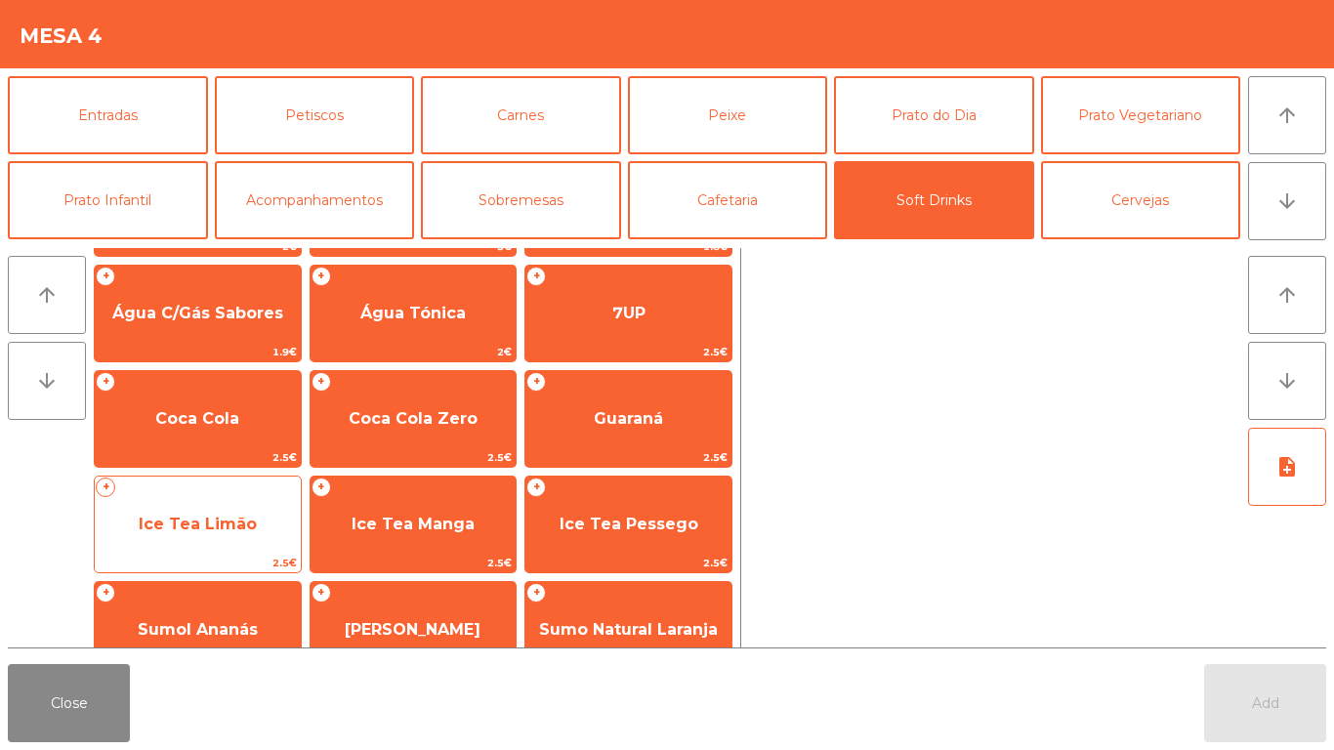
click at [248, 513] on span "Ice Tea Limão" at bounding box center [198, 524] width 206 height 53
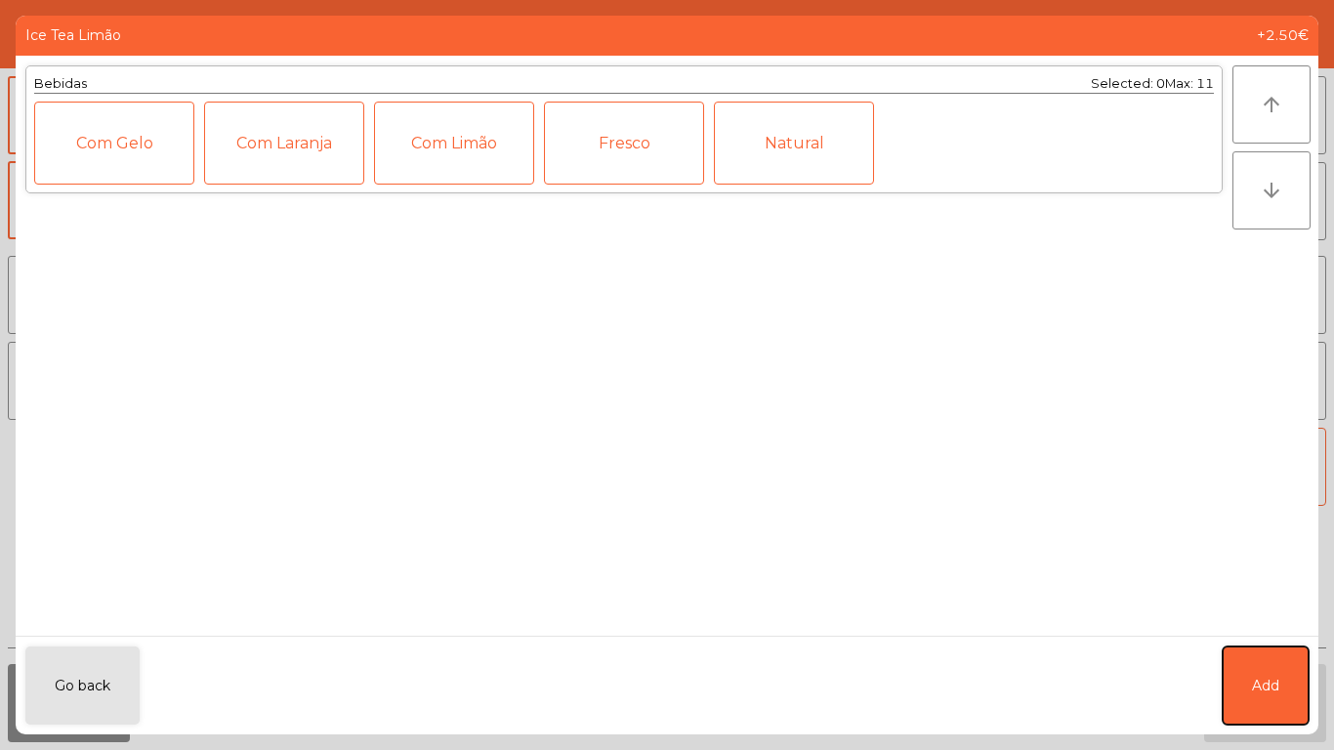
click at [1255, 671] on button "Add" at bounding box center [1265, 685] width 86 height 78
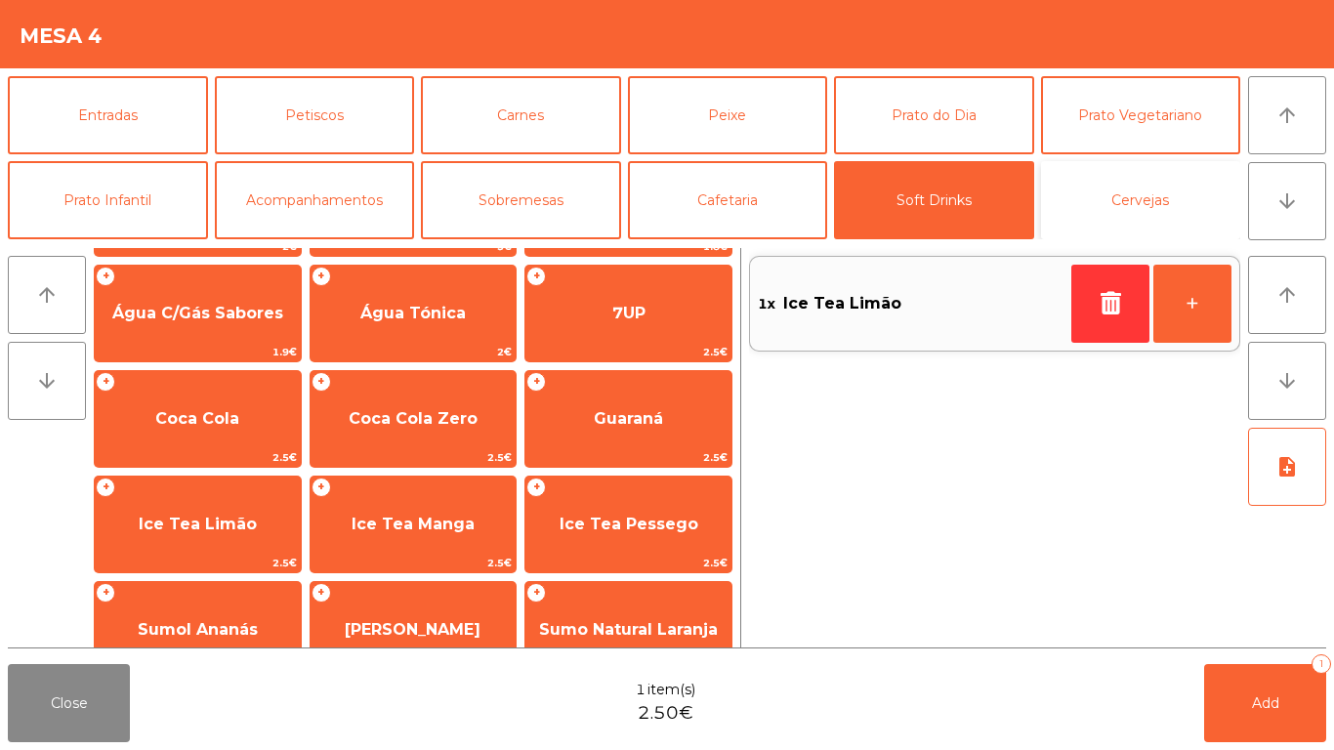
click at [1081, 188] on button "Cervejas" at bounding box center [1141, 200] width 200 height 78
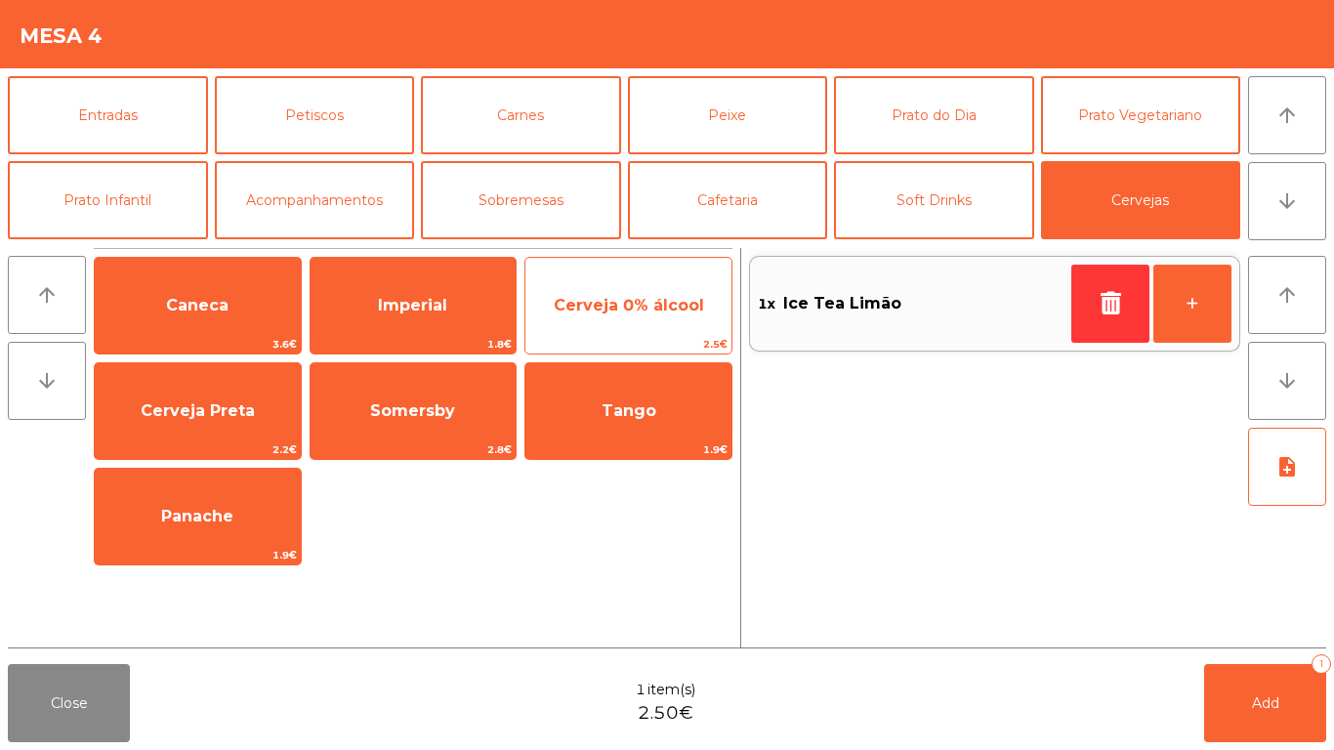
scroll to position [0, 0]
click at [643, 324] on span "Cerveja 0% álcool" at bounding box center [628, 305] width 206 height 53
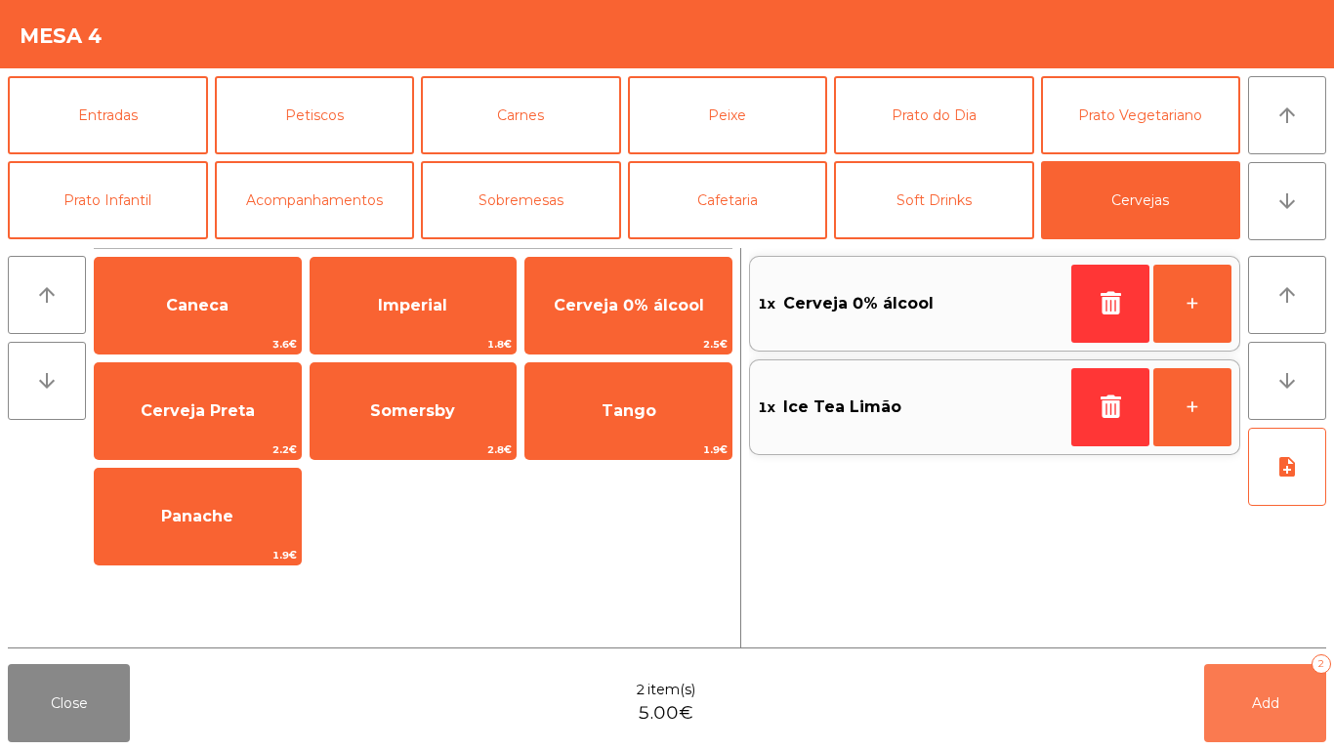
click at [1266, 691] on button "Add 2" at bounding box center [1265, 703] width 122 height 78
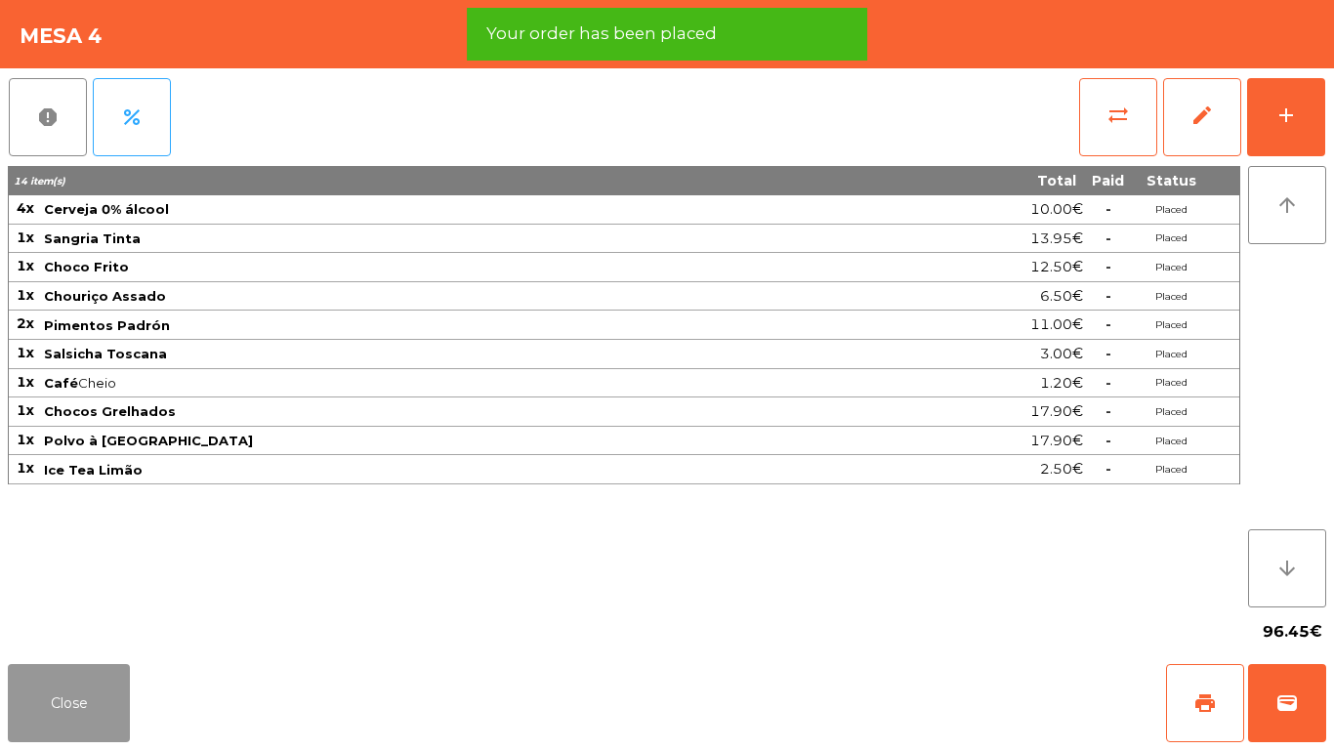
click at [59, 697] on button "Close" at bounding box center [69, 703] width 122 height 78
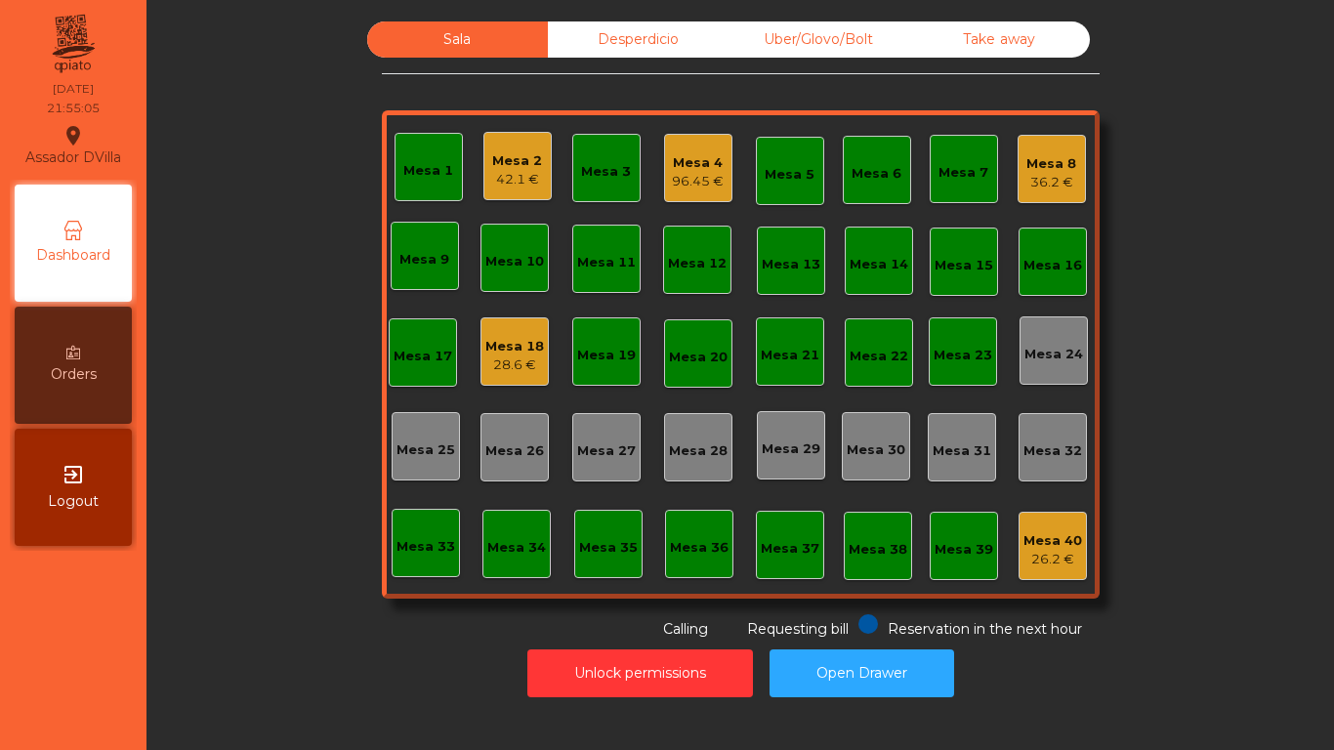
click at [1079, 170] on div "Mesa 1 Mesa 2 42.1 € Mesa 3 Mesa 4 96.45 € Mesa 5 Mesa 6 Mesa 7 Mesa 8 36.2 € M…" at bounding box center [741, 354] width 718 height 488
click at [1062, 170] on div "Mesa 8" at bounding box center [1051, 164] width 50 height 20
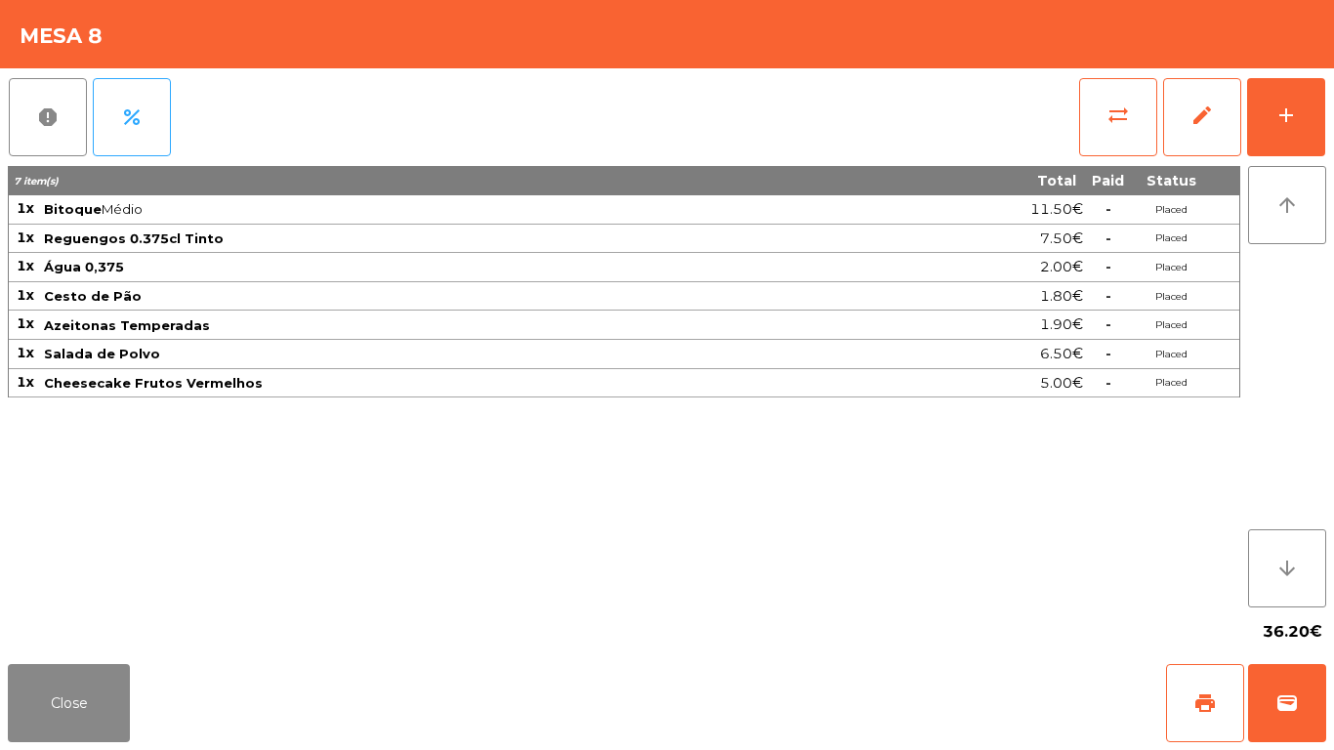
click at [2, 705] on div "Close print wallet" at bounding box center [667, 703] width 1334 height 94
drag, startPoint x: 20, startPoint y: 705, endPoint x: 115, endPoint y: 696, distance: 96.1
click at [24, 705] on button "Close" at bounding box center [69, 703] width 122 height 78
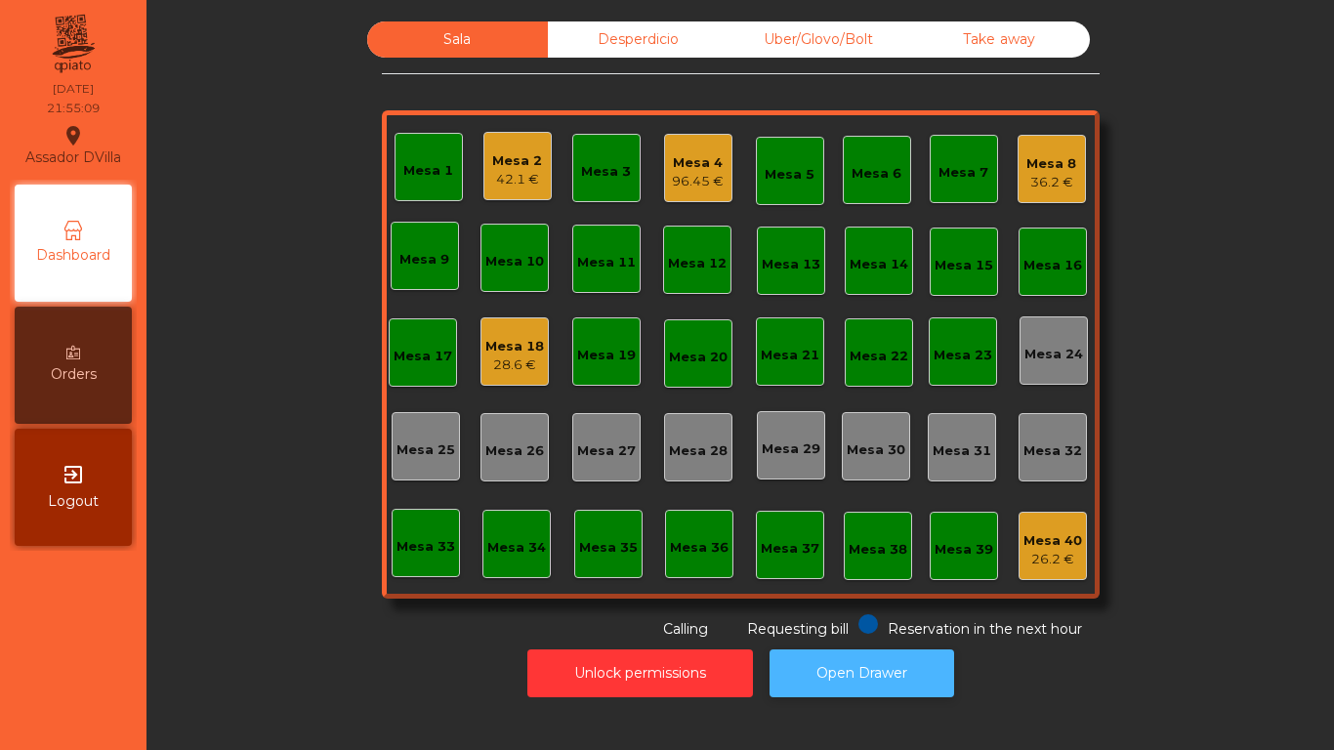
click at [876, 685] on button "Open Drawer" at bounding box center [861, 673] width 185 height 48
click at [1026, 180] on div "36.2 €" at bounding box center [1051, 183] width 50 height 20
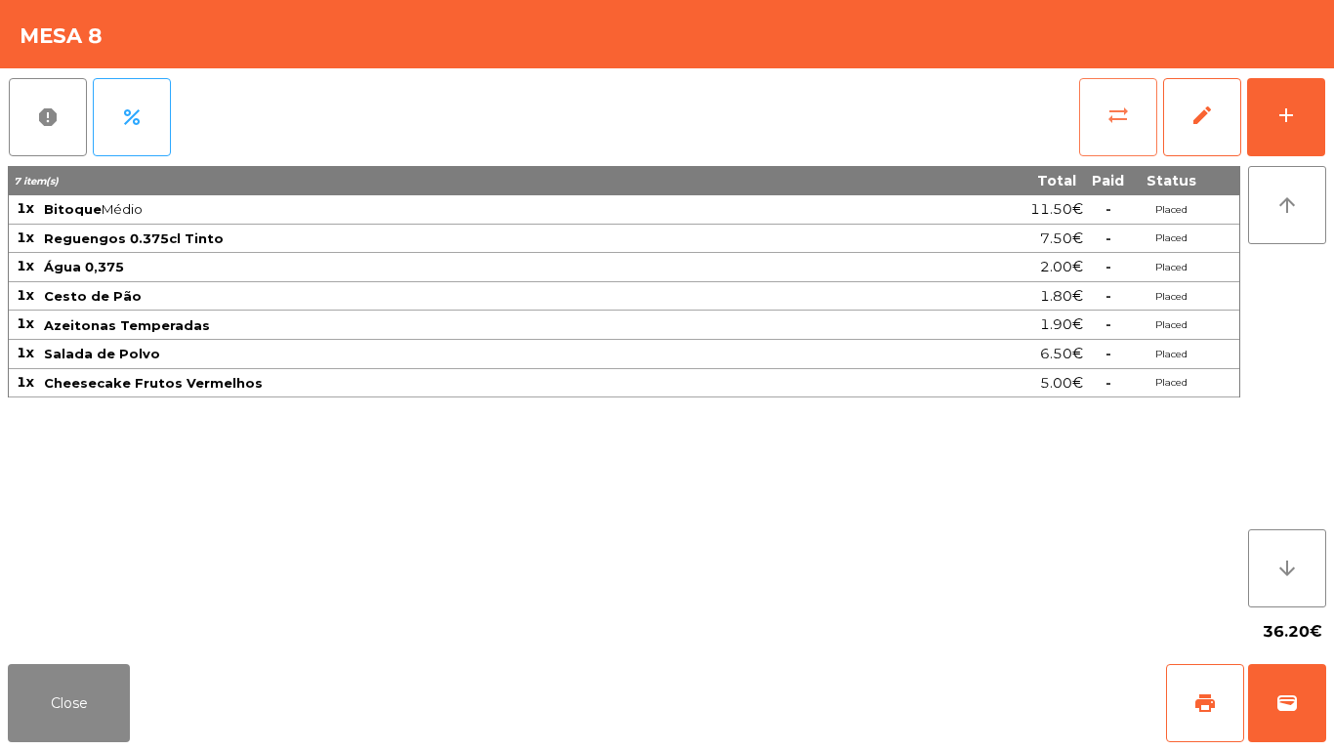
click at [1089, 125] on button "sync_alt" at bounding box center [1118, 117] width 78 height 78
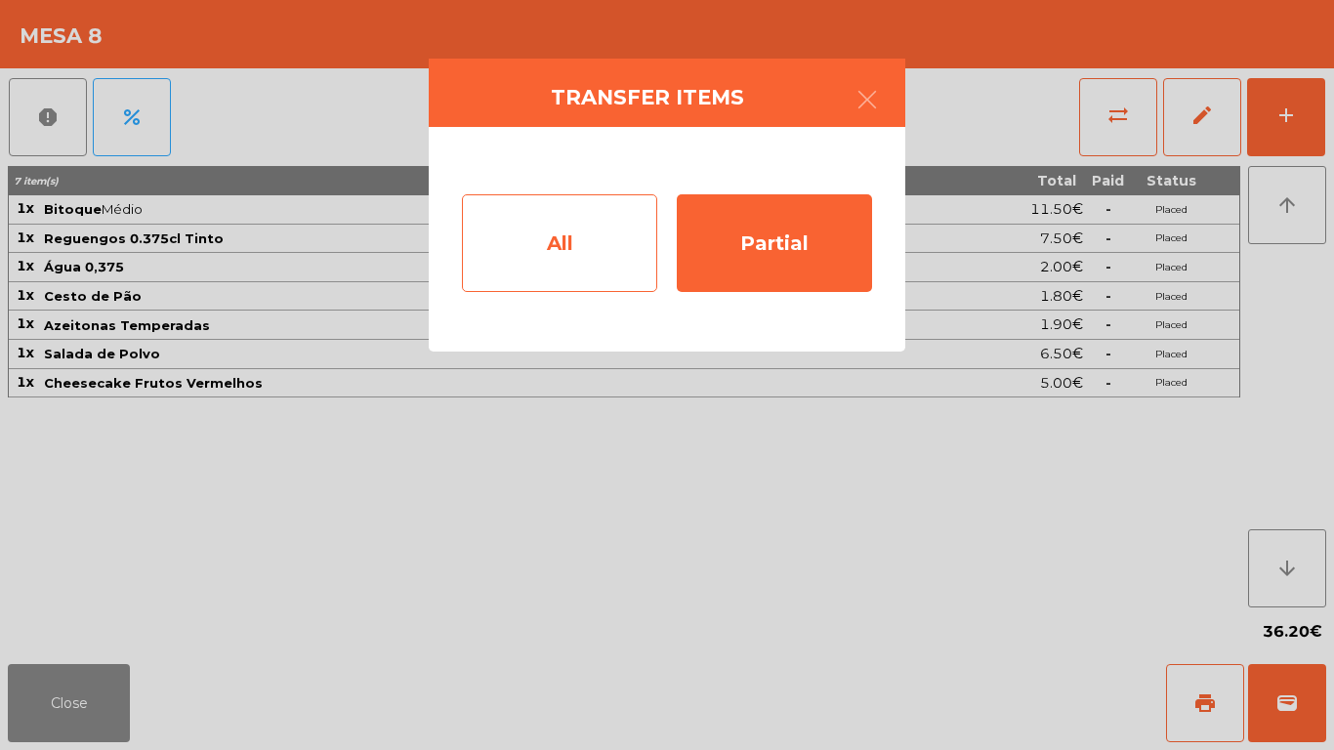
click at [579, 221] on div "All" at bounding box center [559, 243] width 195 height 98
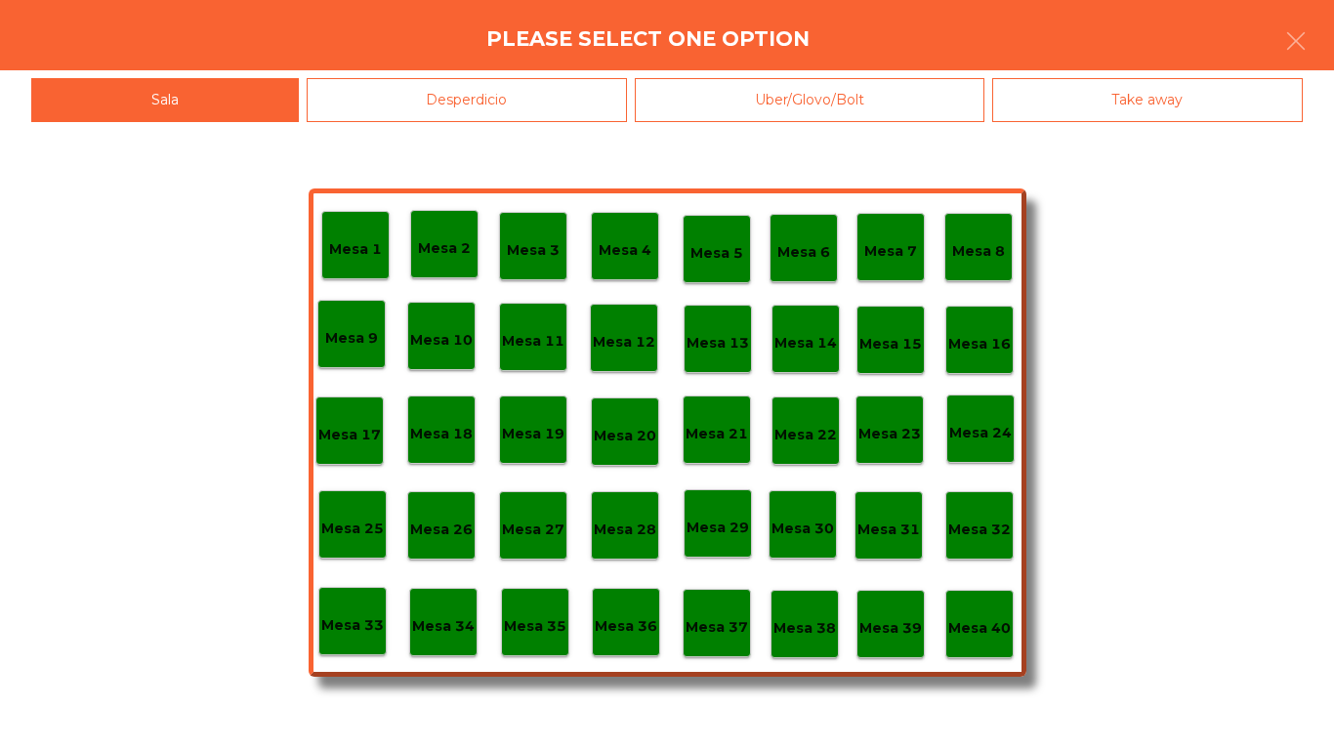
click at [1004, 630] on p "Mesa 40" at bounding box center [979, 628] width 62 height 22
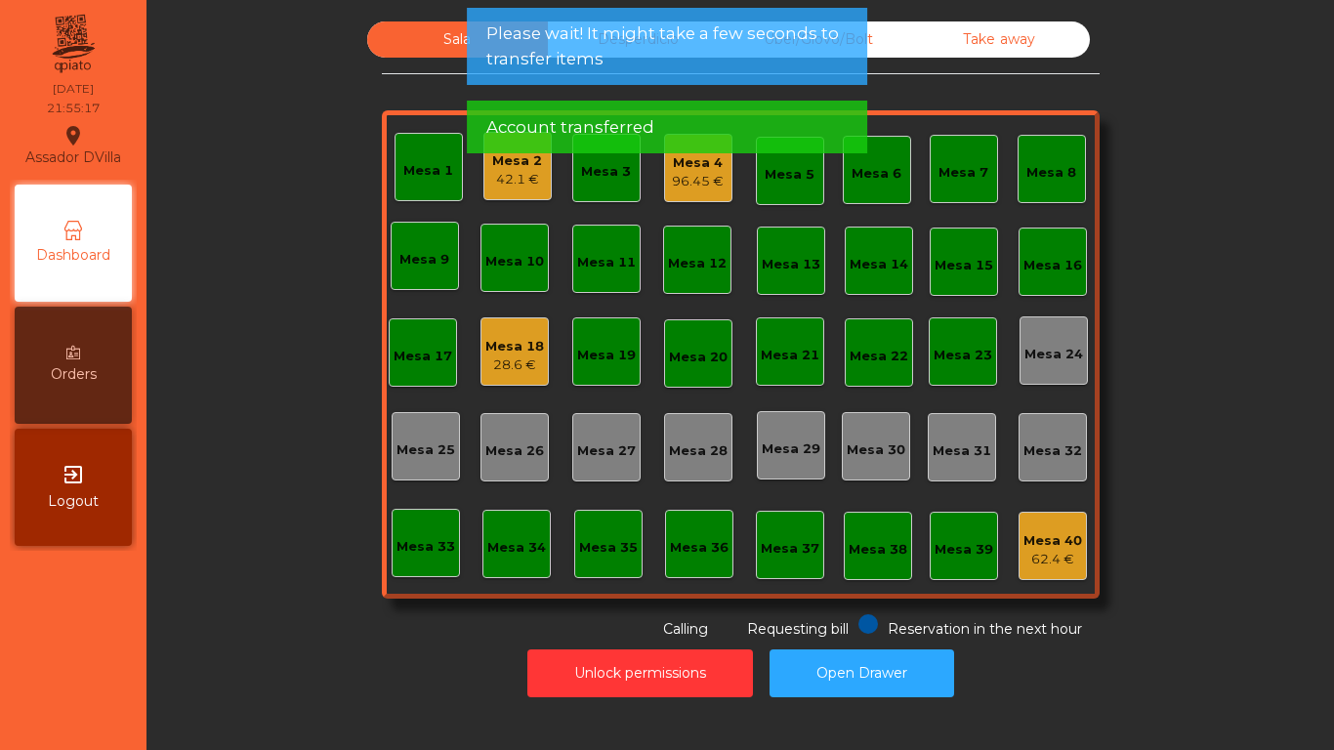
click at [487, 368] on div "28.6 €" at bounding box center [514, 365] width 59 height 20
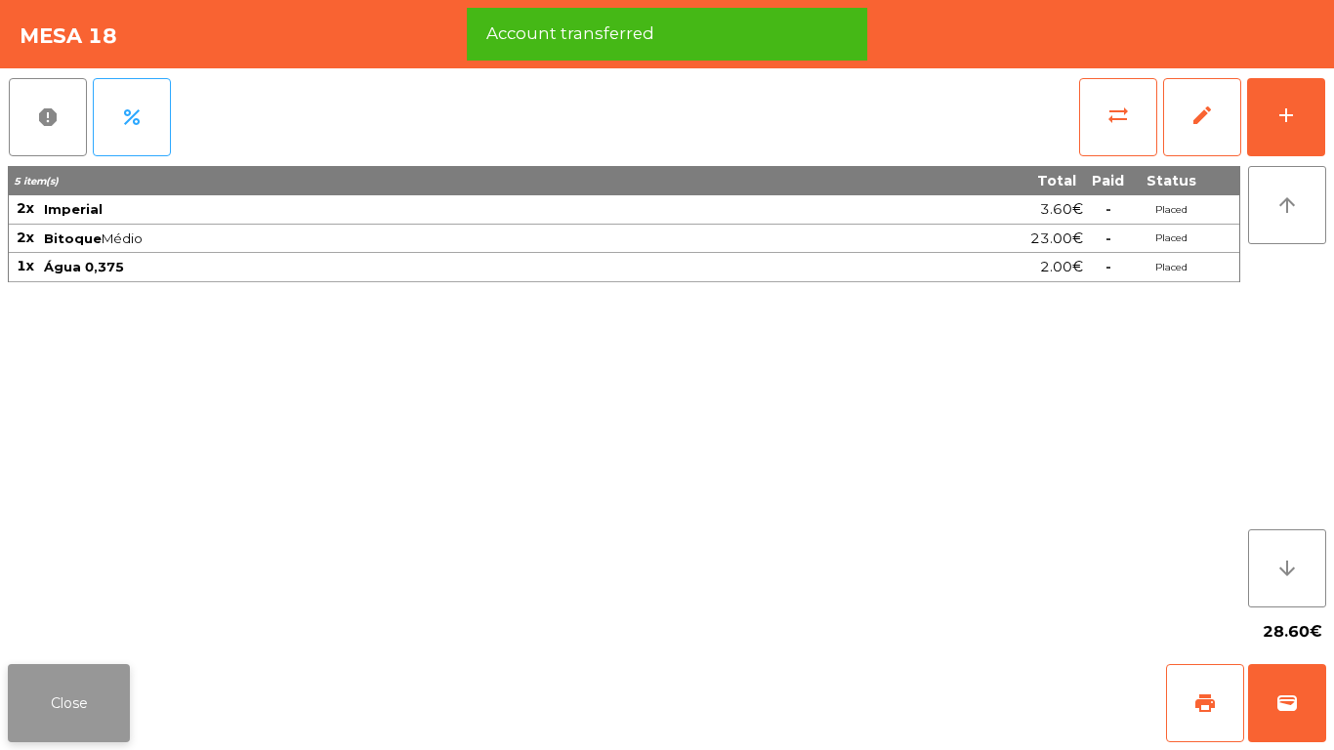
click at [111, 682] on button "Close" at bounding box center [69, 703] width 122 height 78
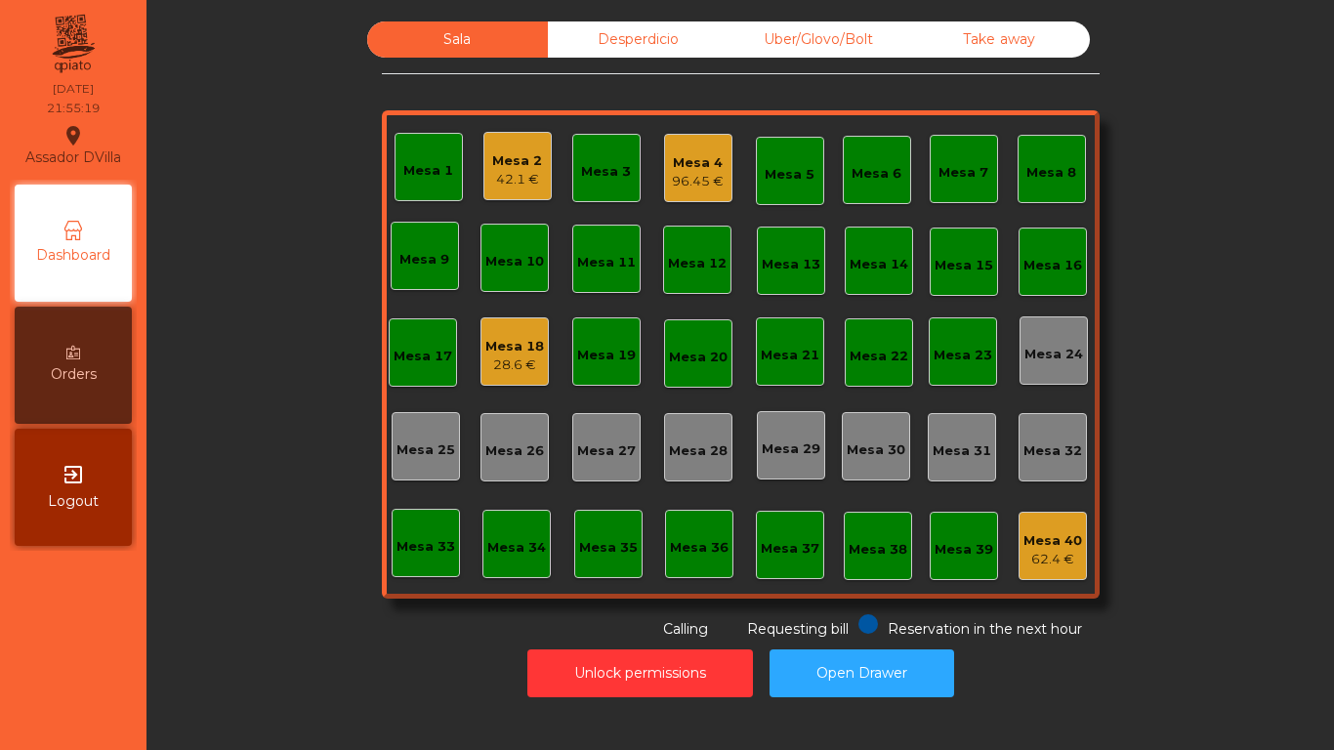
click at [513, 162] on div "Mesa 2" at bounding box center [517, 161] width 50 height 20
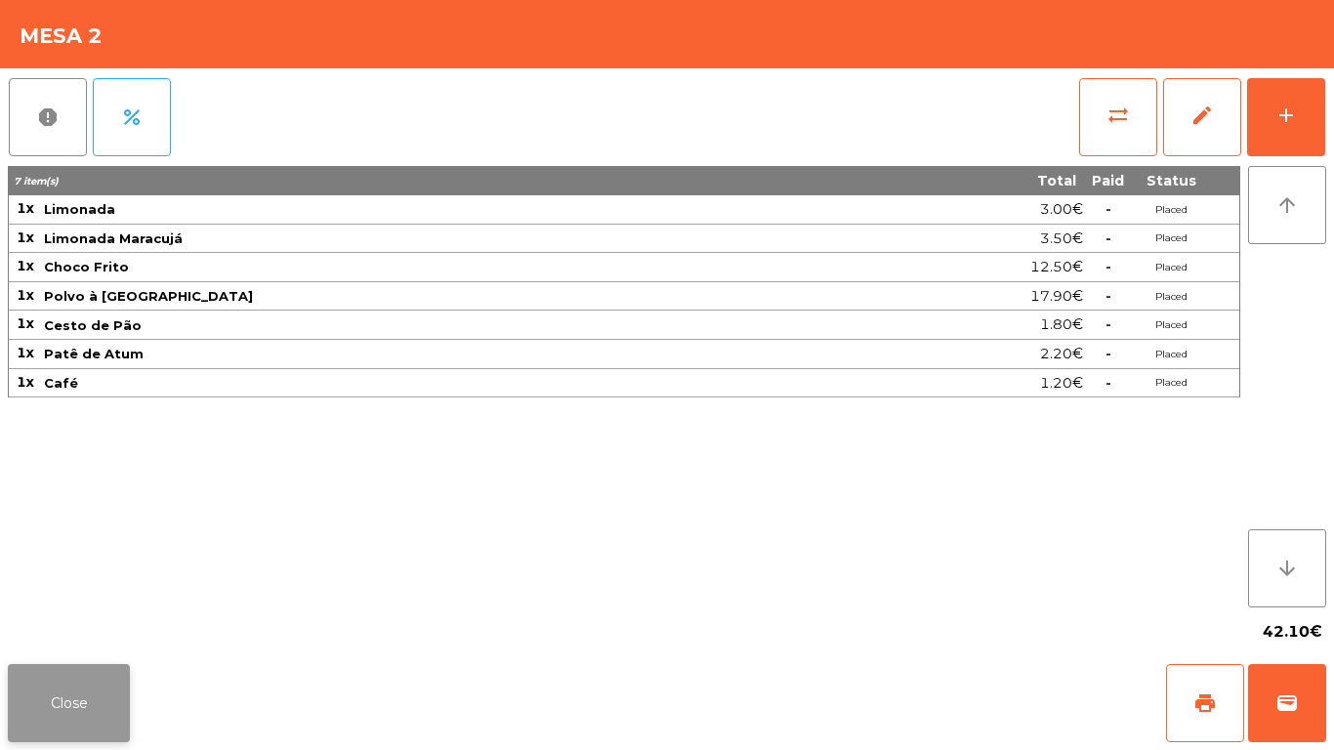
click at [121, 676] on button "Close" at bounding box center [69, 703] width 122 height 78
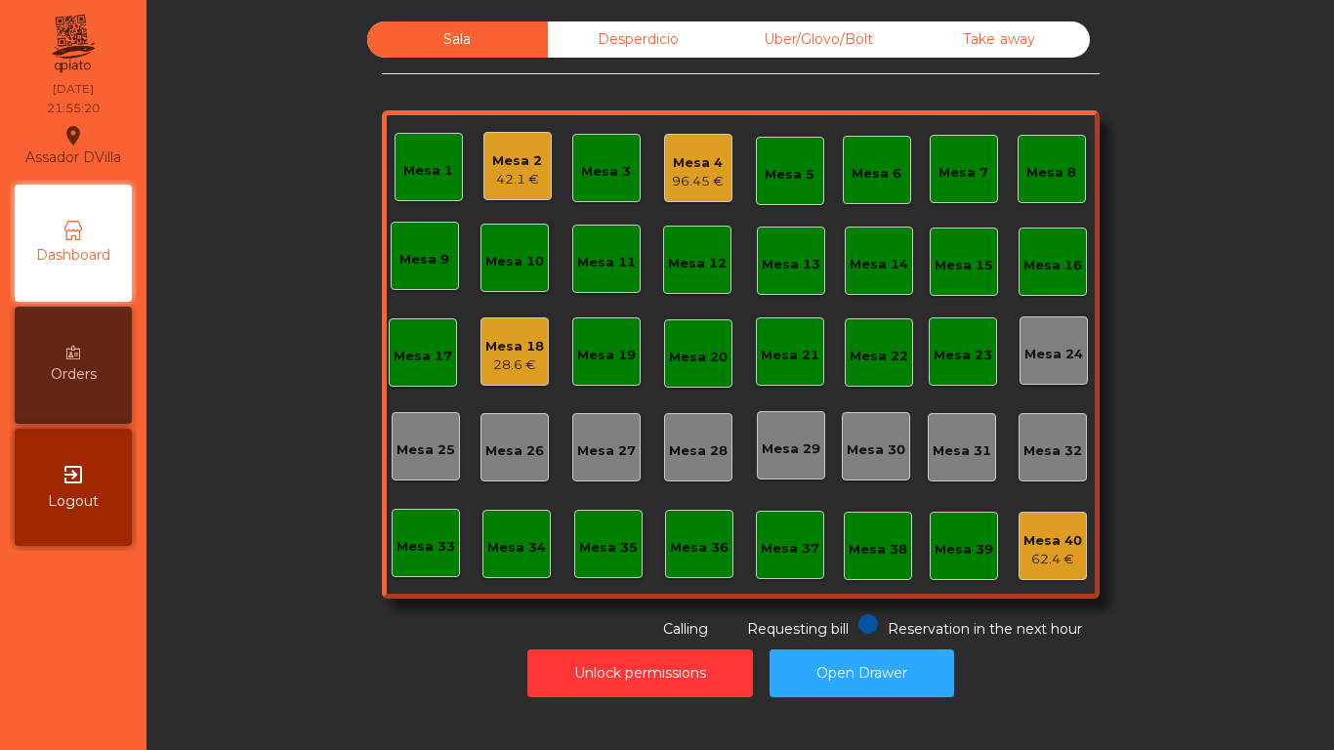
click at [176, 556] on div "Sala Desperdicio Uber/Glovo/Bolt Take away Mesa 1 Mesa 2 42.1 € Mesa 3 Mesa 4 9…" at bounding box center [740, 330] width 1134 height 618
click at [743, 21] on div "Sala Desperdicio Uber/Glovo/Bolt Take away Mesa 1 Mesa 2 42.1 € Mesa 3 Mesa 4 1…" at bounding box center [740, 359] width 1164 height 695
drag, startPoint x: 753, startPoint y: 33, endPoint x: 738, endPoint y: 32, distance: 14.7
click at [754, 33] on div "Uber/Glovo/Bolt" at bounding box center [818, 39] width 181 height 36
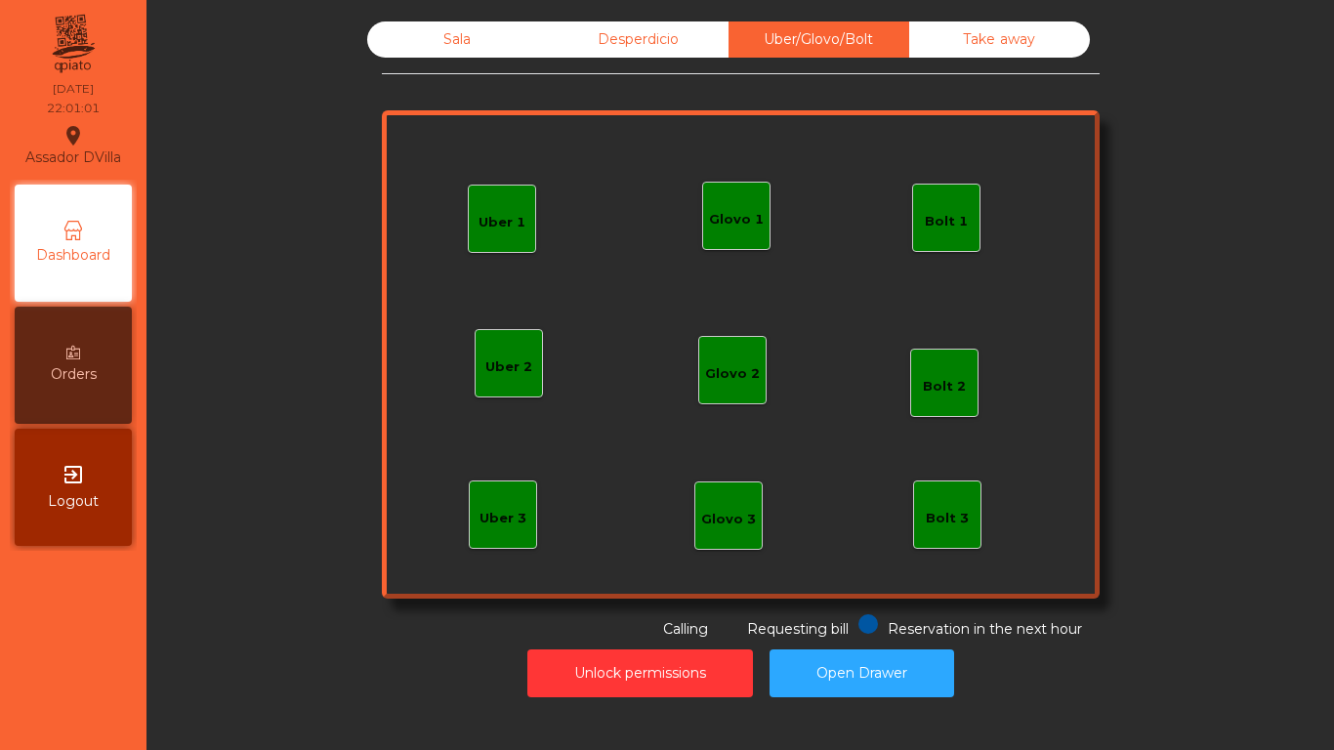
click at [680, 25] on div "Desperdicio" at bounding box center [638, 39] width 181 height 36
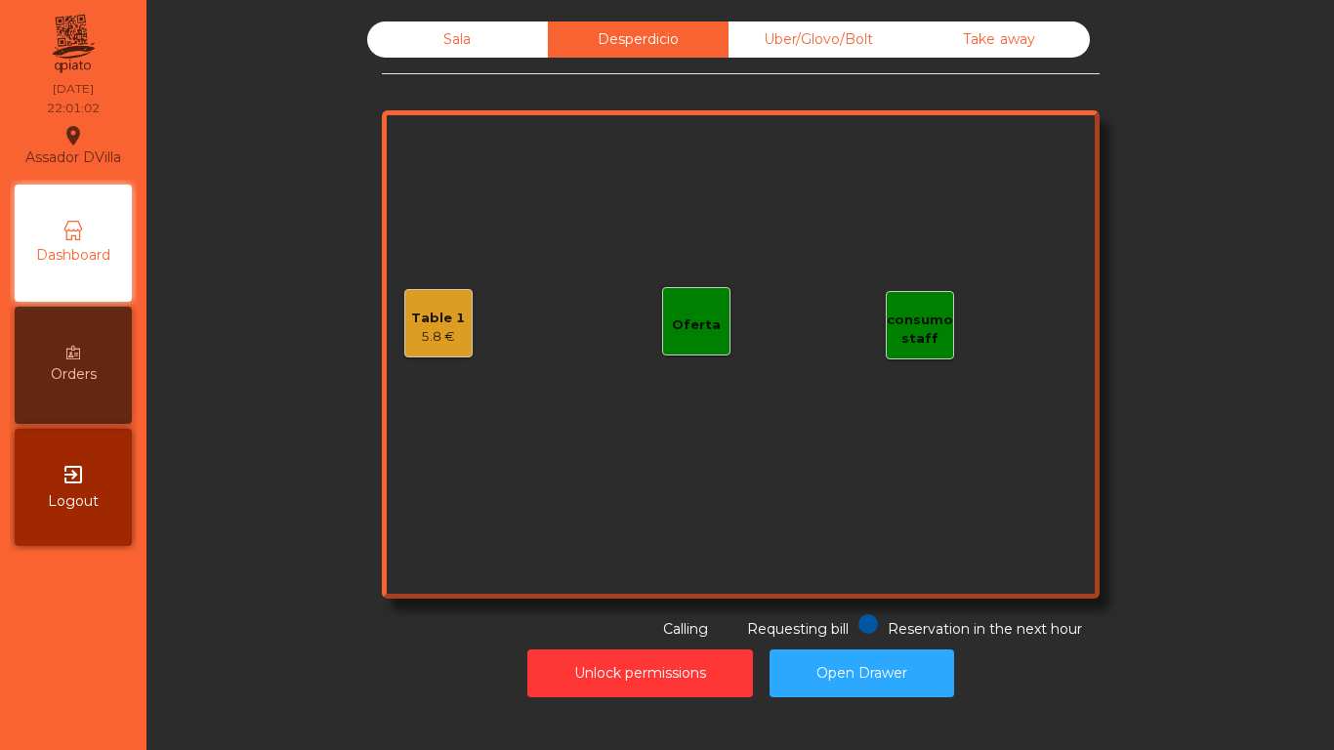
click at [934, 42] on div "Take away" at bounding box center [999, 39] width 181 height 36
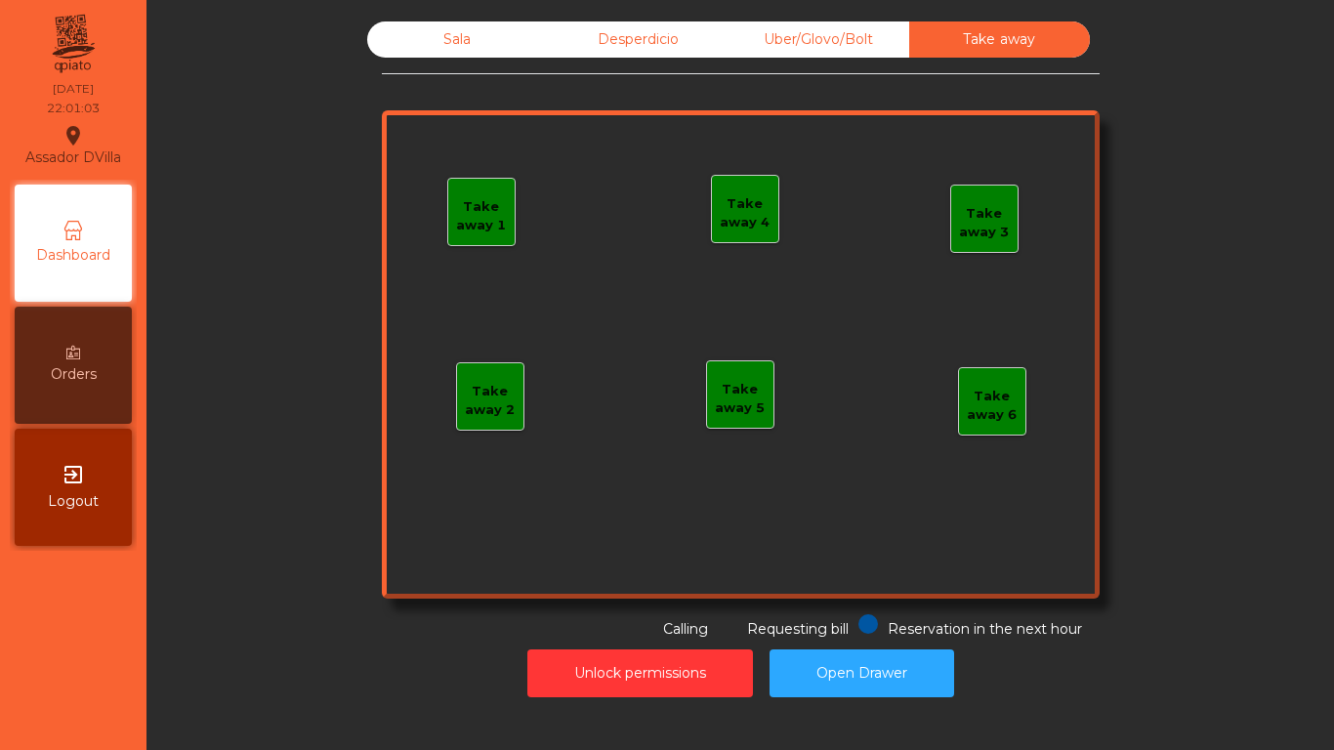
click at [424, 44] on div "Sala" at bounding box center [457, 39] width 181 height 36
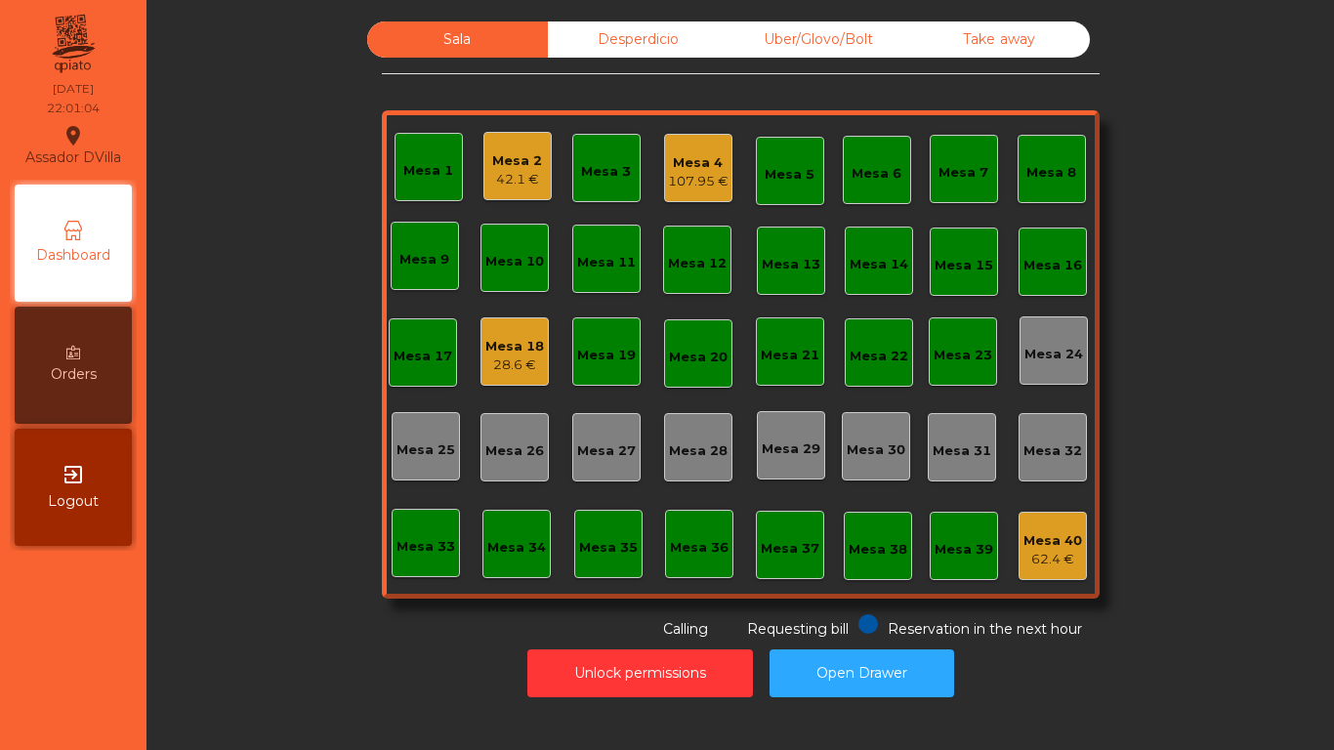
click at [289, 178] on div "Sala Desperdicio Uber/Glovo/Bolt Take away Mesa 1 Mesa 2 42.1 € Mesa 3 Mesa 4 1…" at bounding box center [740, 330] width 1134 height 618
click at [500, 170] on div "42.1 €" at bounding box center [517, 180] width 50 height 20
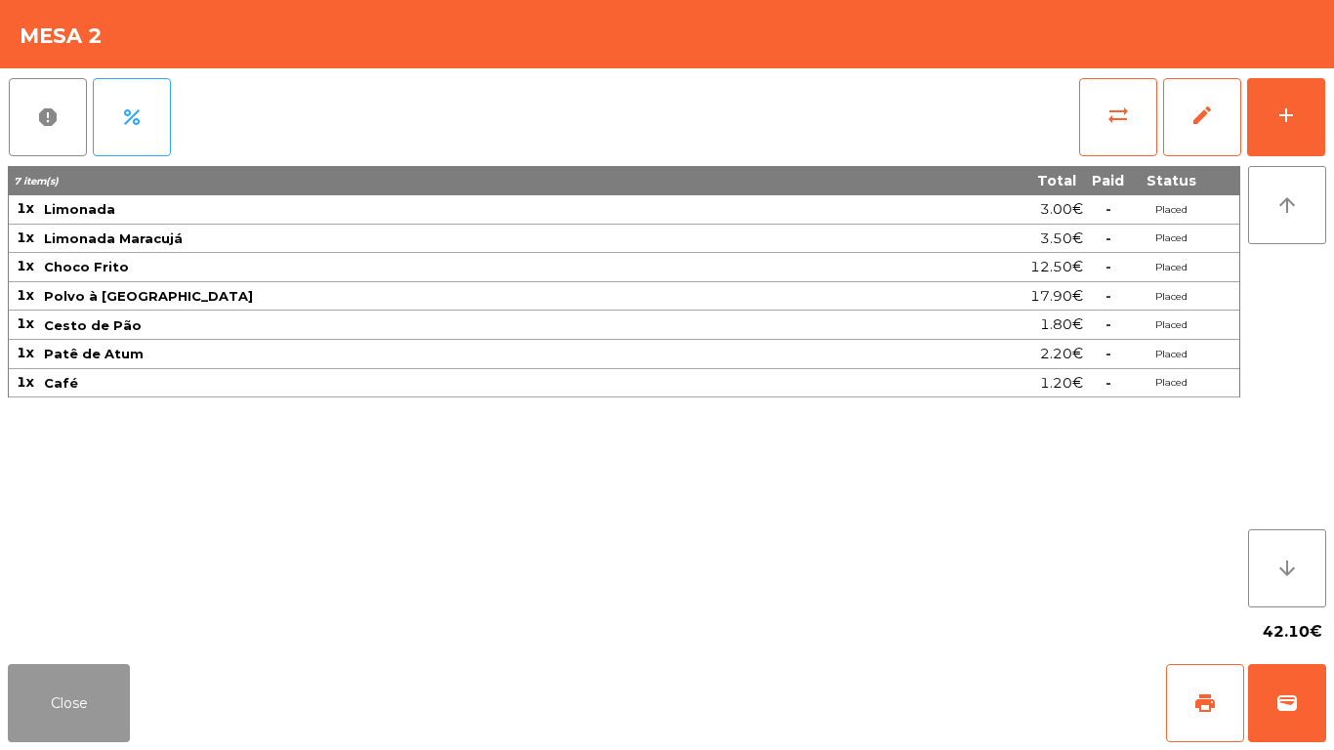
drag, startPoint x: 87, startPoint y: 687, endPoint x: 99, endPoint y: 668, distance: 22.8
click at [94, 675] on button "Close" at bounding box center [69, 703] width 122 height 78
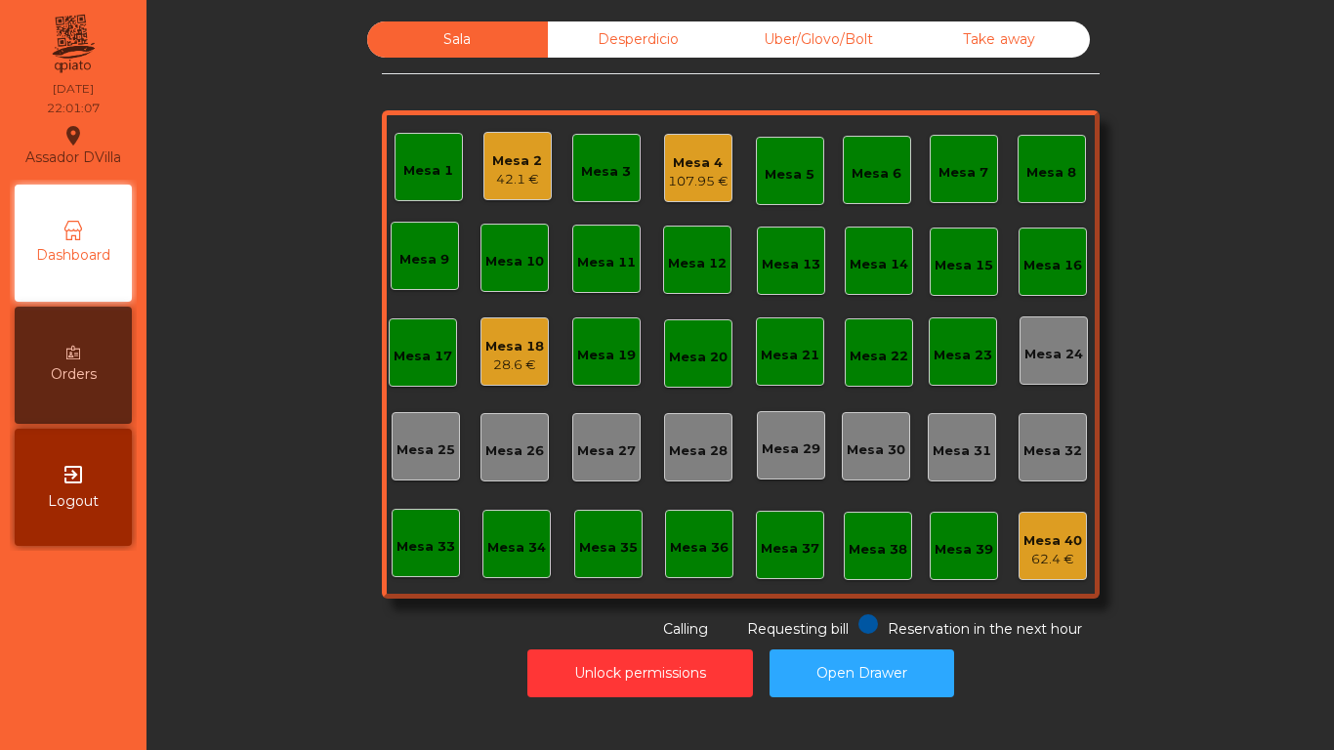
click at [515, 337] on div "Mesa 18" at bounding box center [514, 347] width 59 height 20
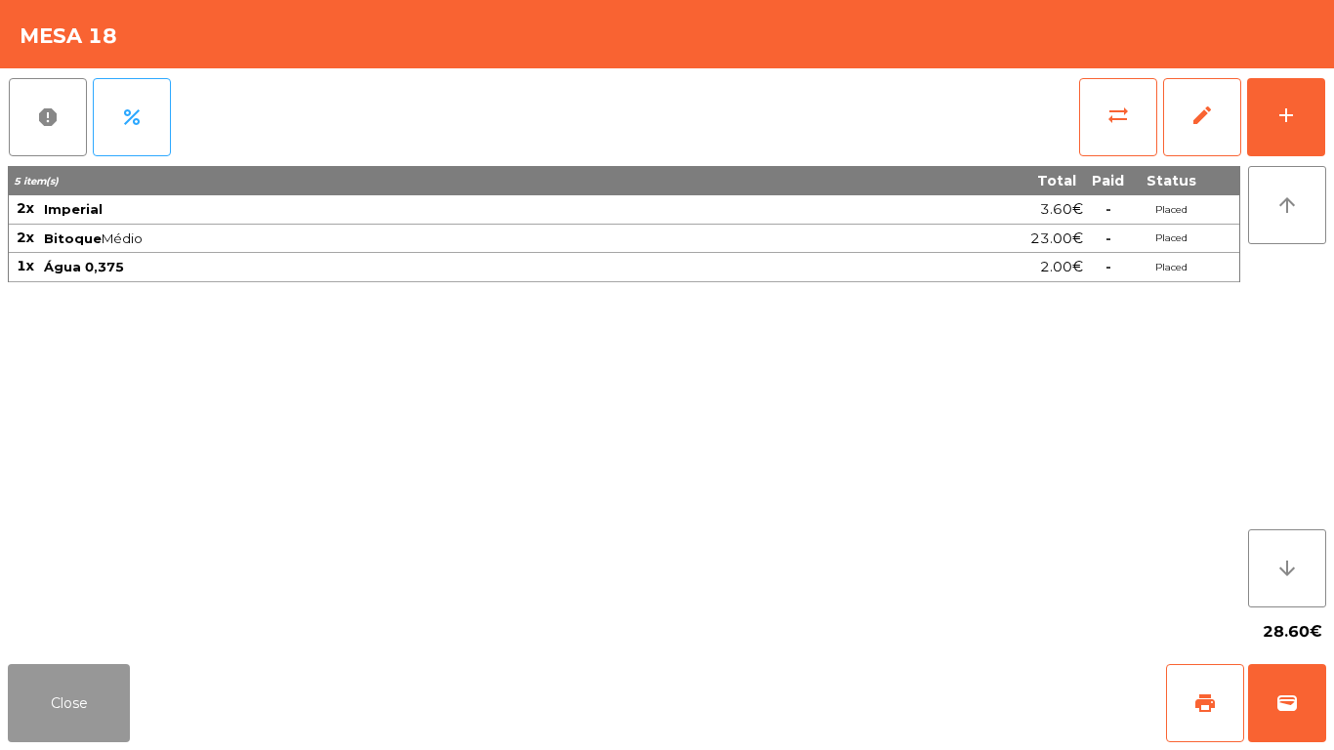
click at [94, 688] on button "Close" at bounding box center [69, 703] width 122 height 78
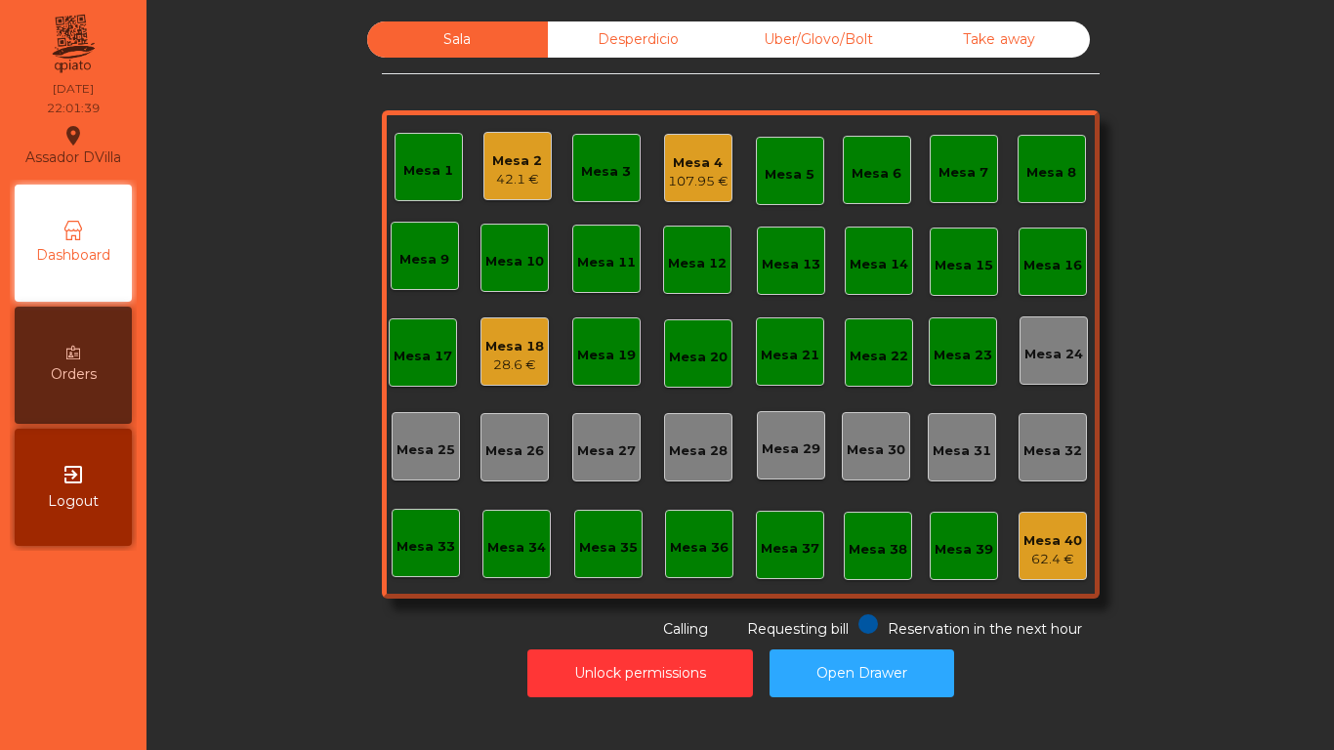
click at [522, 145] on div "Mesa 2 42.1 €" at bounding box center [517, 167] width 50 height 46
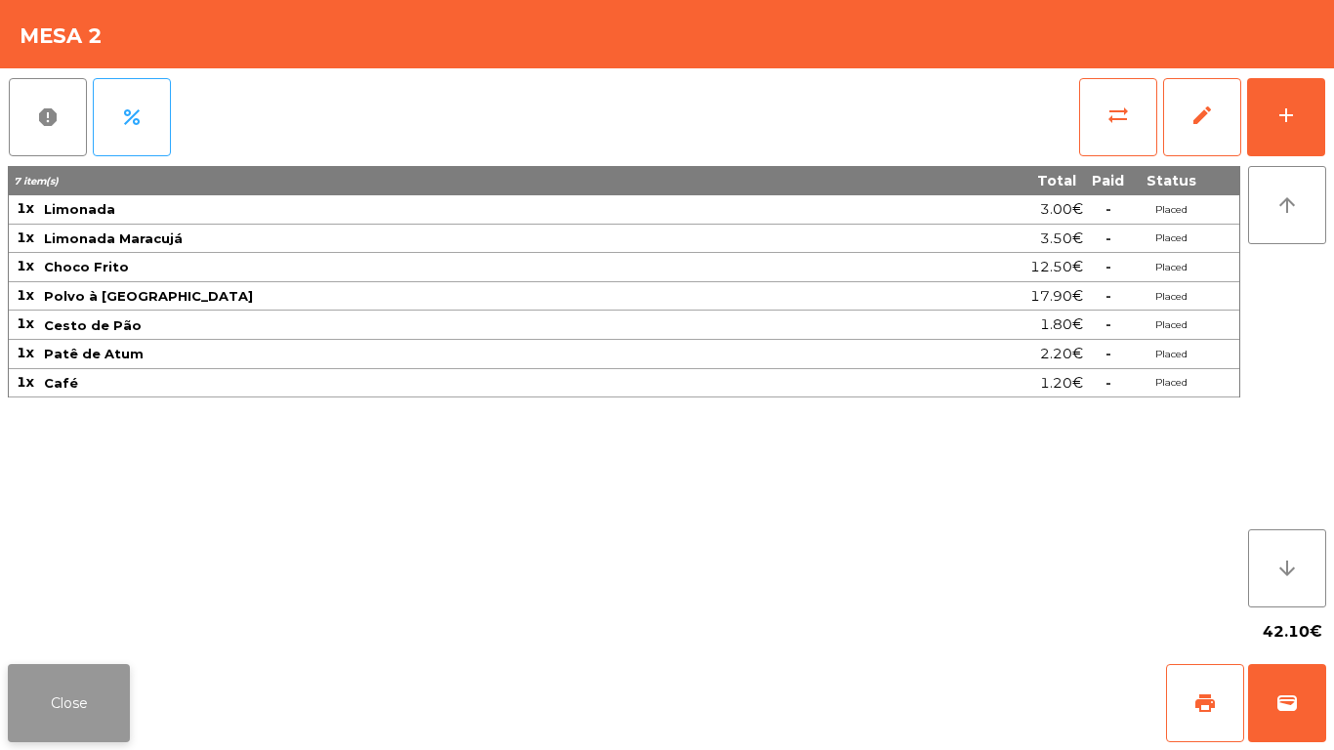
click at [85, 691] on button "Close" at bounding box center [69, 703] width 122 height 78
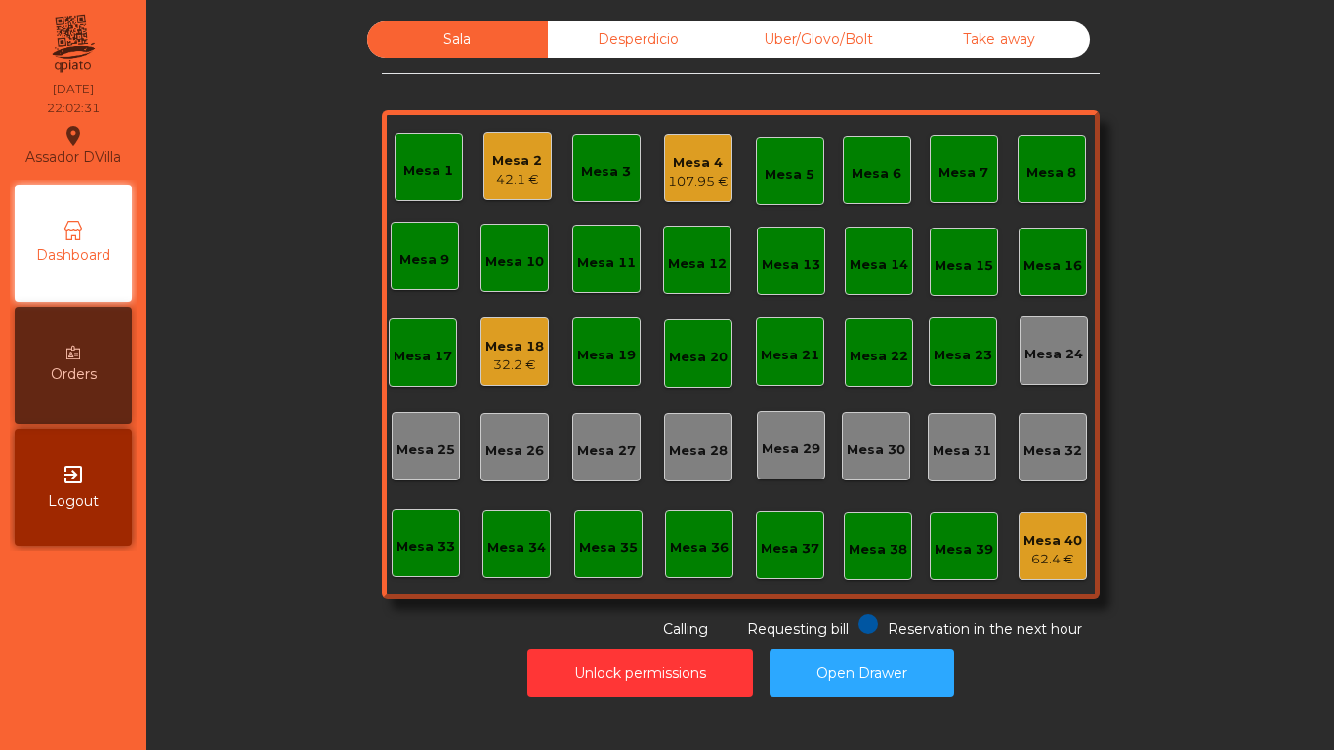
click at [694, 160] on div "Mesa 4" at bounding box center [698, 163] width 61 height 20
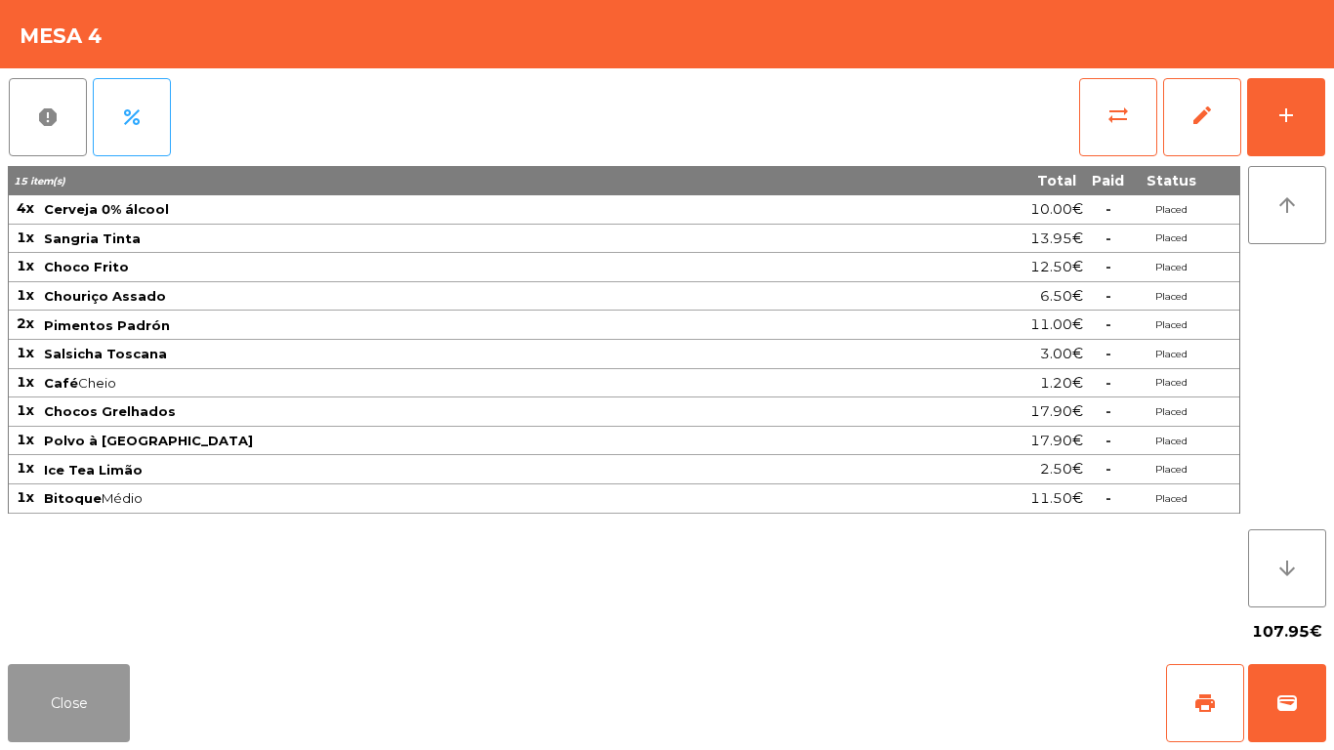
drag, startPoint x: 65, startPoint y: 706, endPoint x: 393, endPoint y: 416, distance: 437.8
click at [67, 706] on button "Close" at bounding box center [69, 703] width 122 height 78
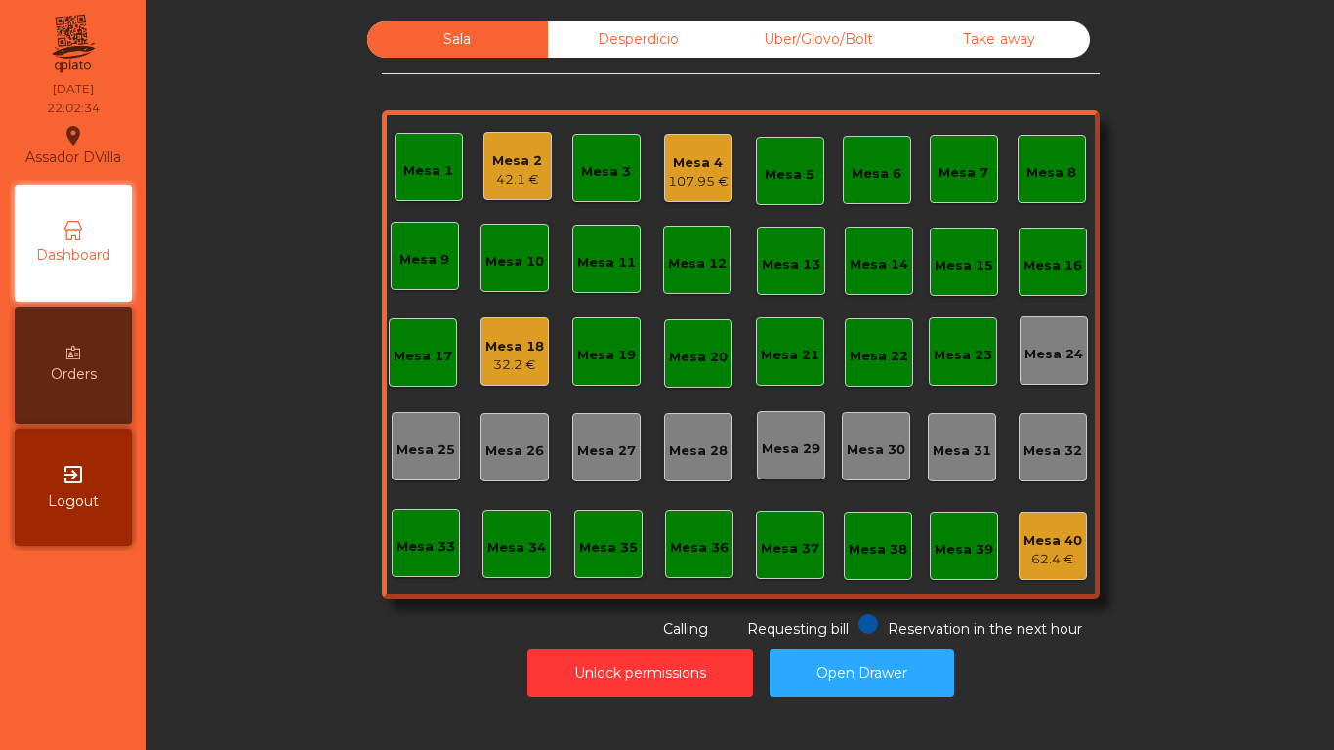
click at [675, 175] on div "107.95 €" at bounding box center [698, 182] width 61 height 20
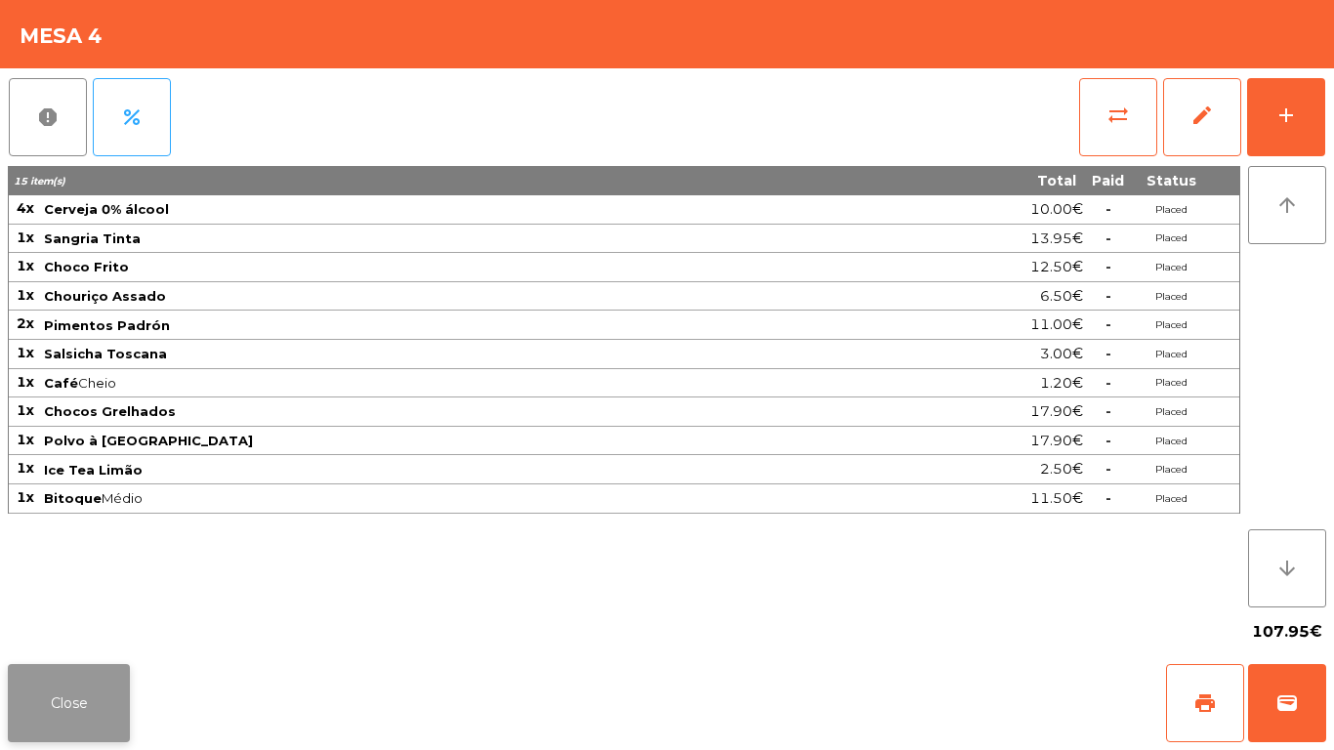
click at [59, 679] on button "Close" at bounding box center [69, 703] width 122 height 78
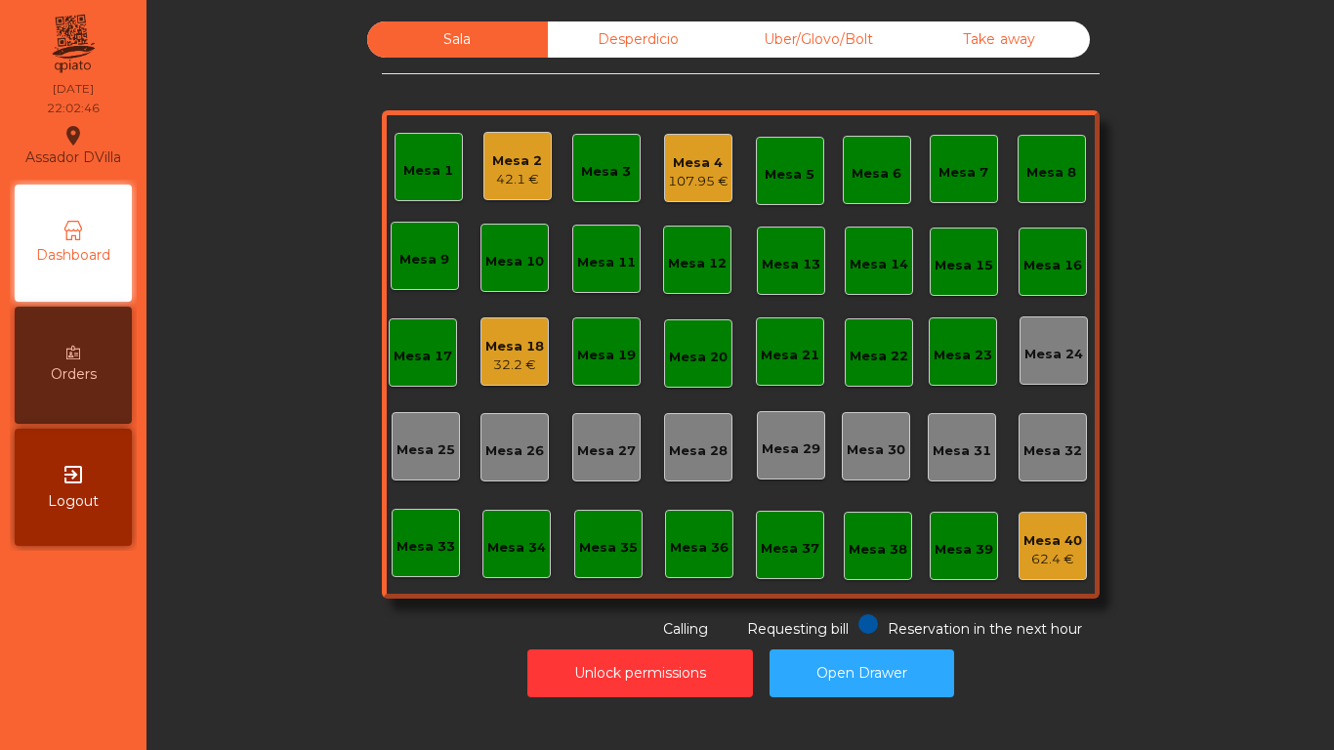
click at [502, 323] on div "Mesa 18 32.2 €" at bounding box center [514, 351] width 68 height 68
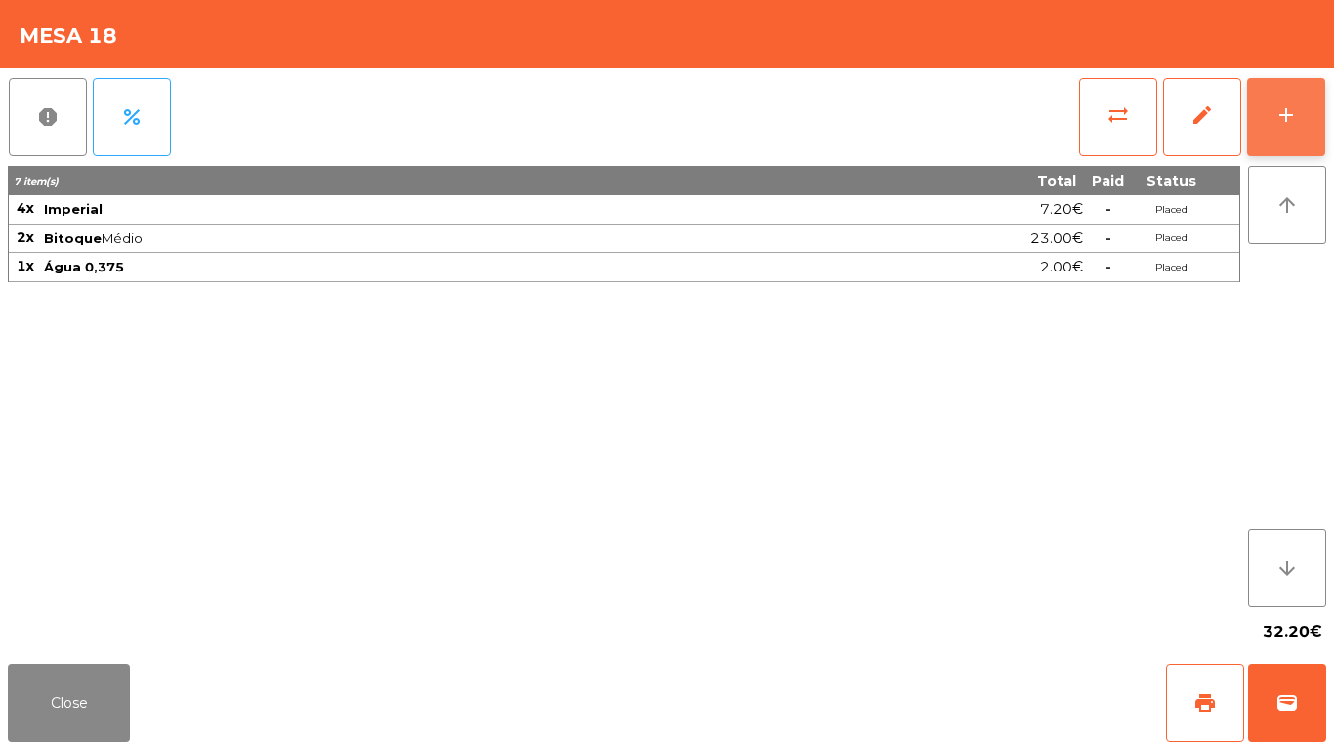
click at [1296, 80] on button "add" at bounding box center [1286, 117] width 78 height 78
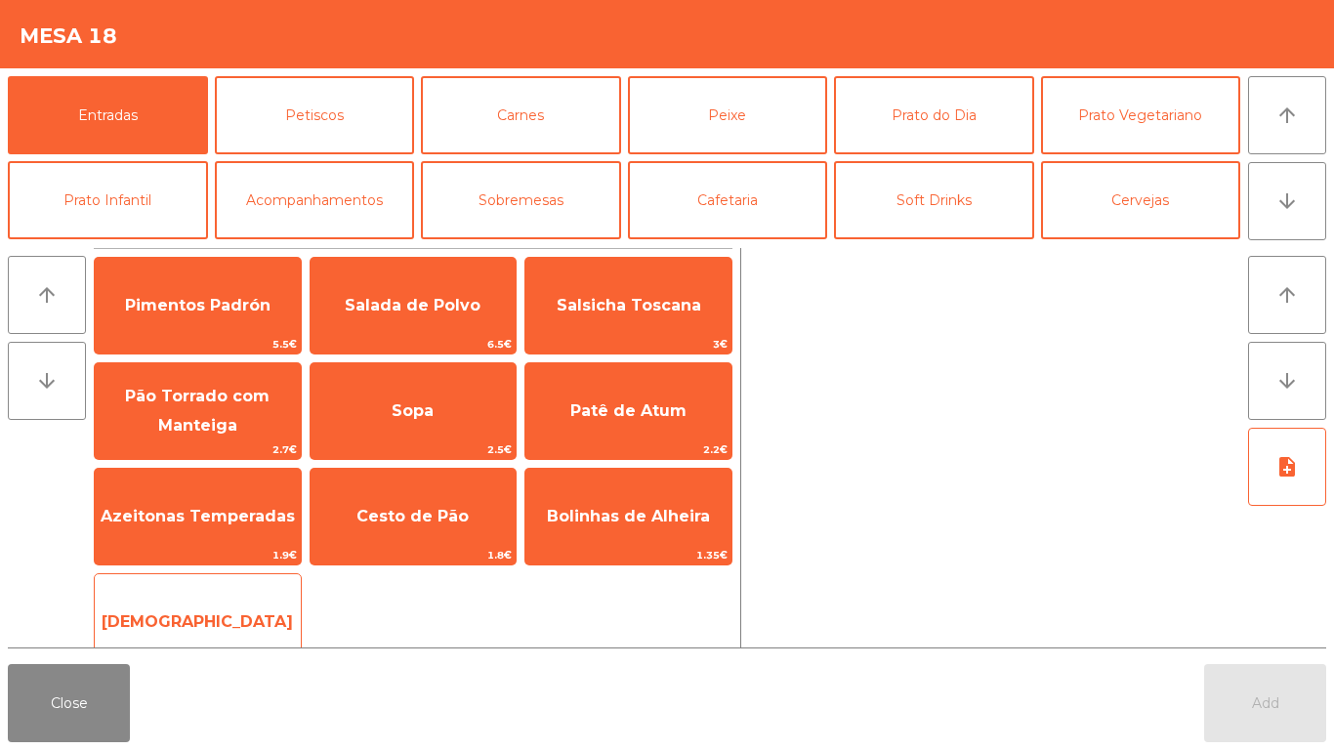
click at [216, 621] on span "[DEMOGRAPHIC_DATA]" at bounding box center [197, 621] width 191 height 19
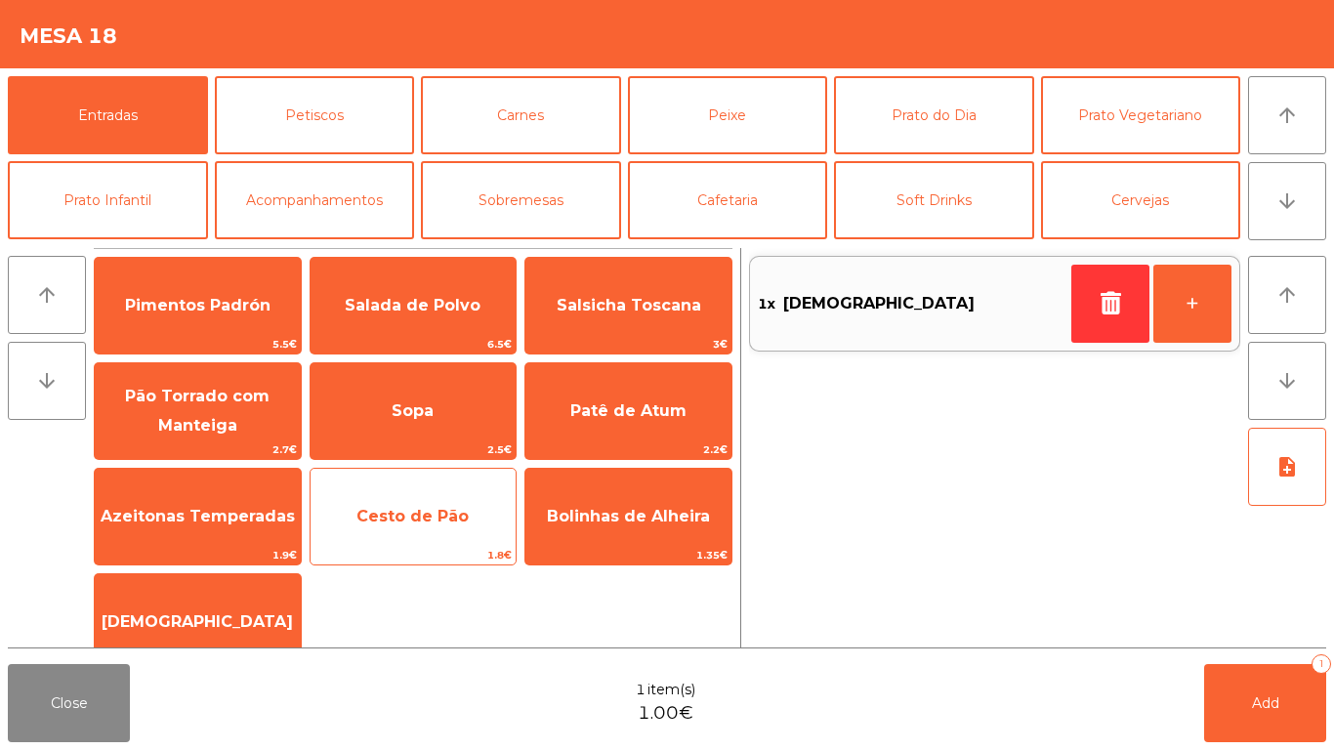
click at [383, 503] on span "Cesto de Pão" at bounding box center [413, 516] width 206 height 53
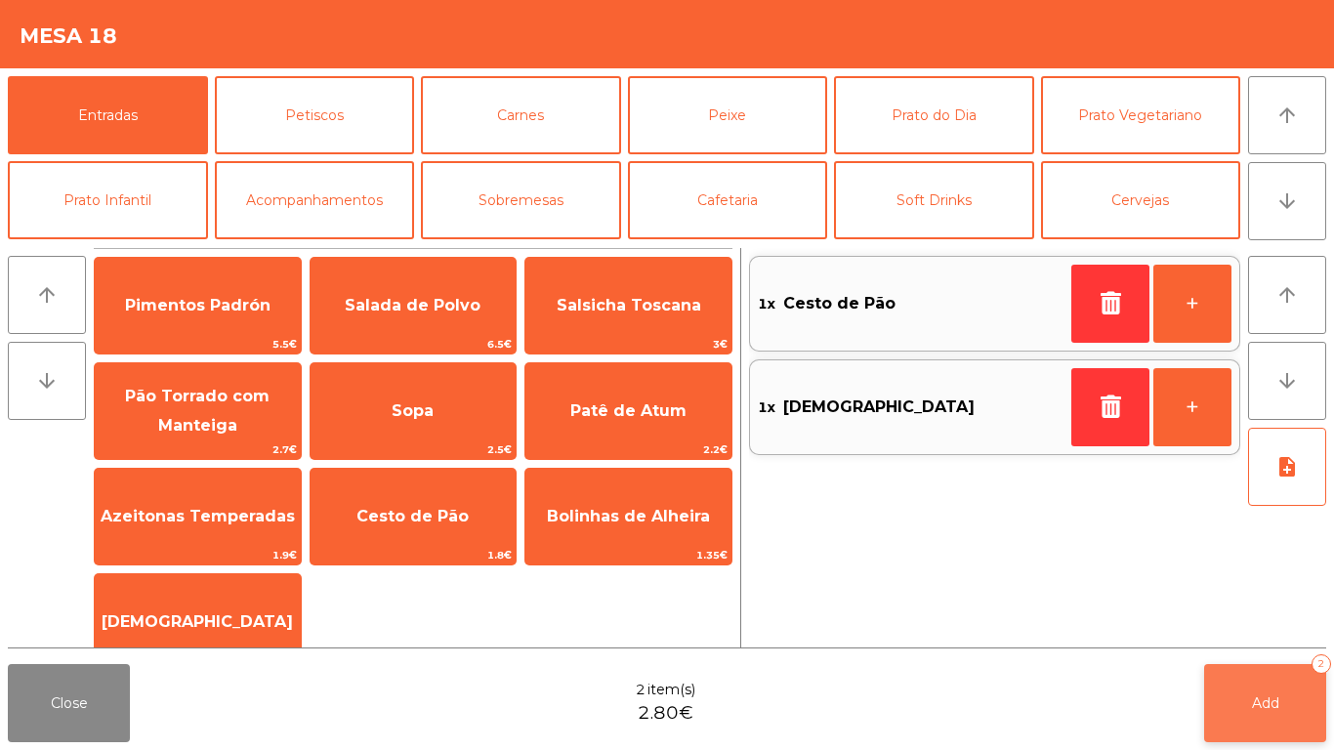
click at [1256, 664] on button "Add 2" at bounding box center [1265, 703] width 122 height 78
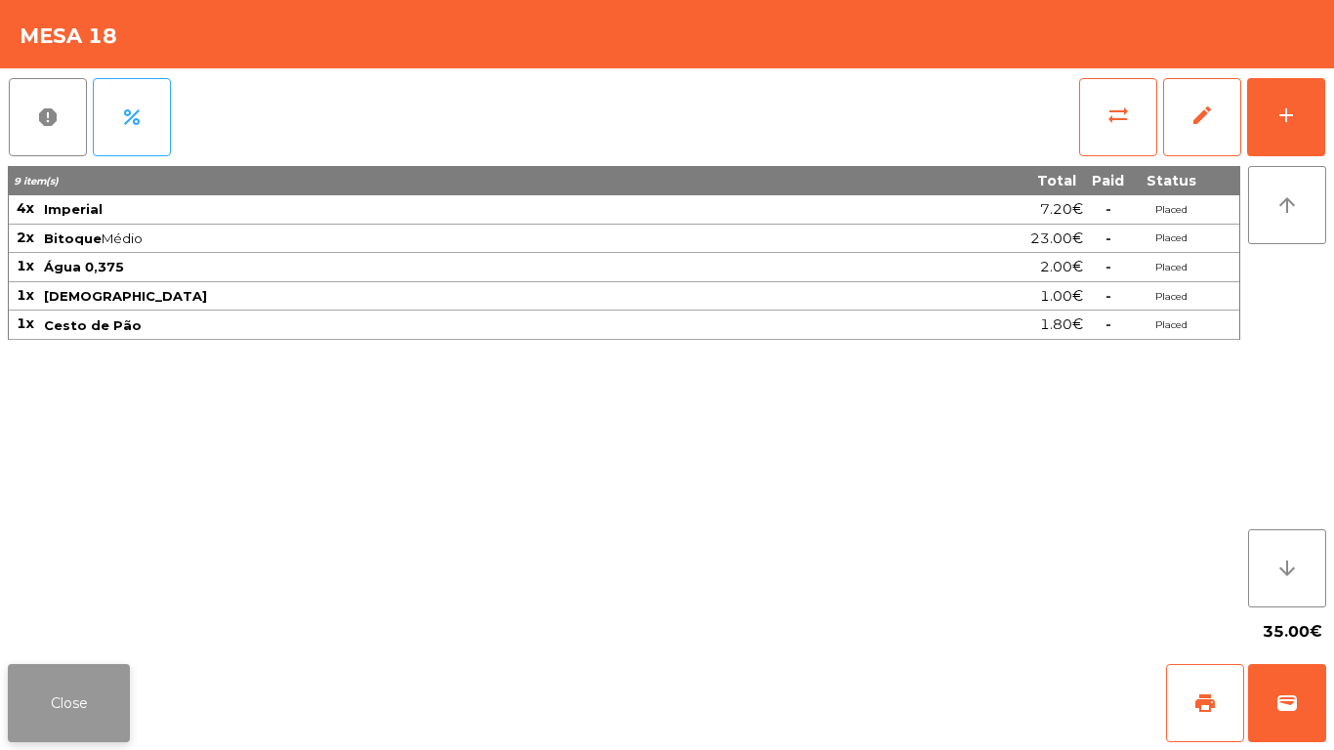
click at [72, 688] on button "Close" at bounding box center [69, 703] width 122 height 78
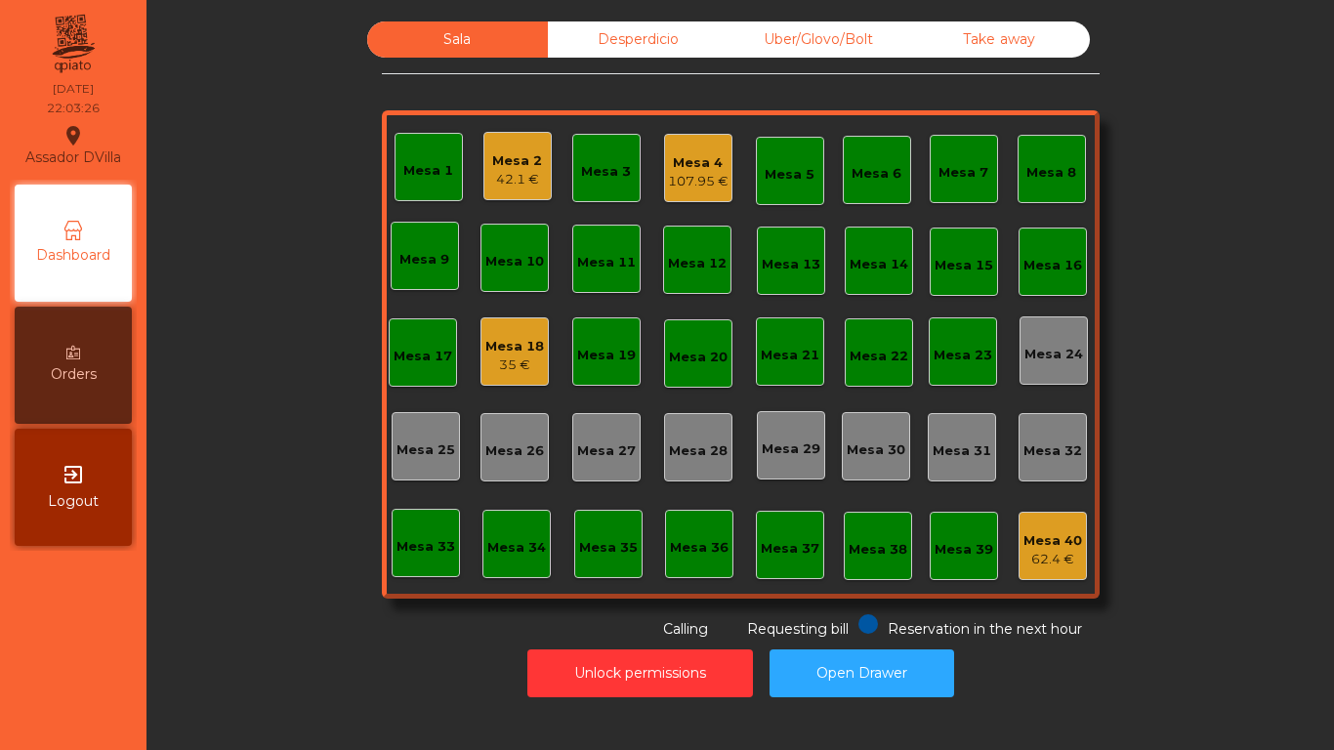
click at [288, 685] on div "Unlock permissions Open Drawer" at bounding box center [740, 672] width 1134 height 67
click at [572, 669] on button "Unlock permissions" at bounding box center [640, 673] width 226 height 48
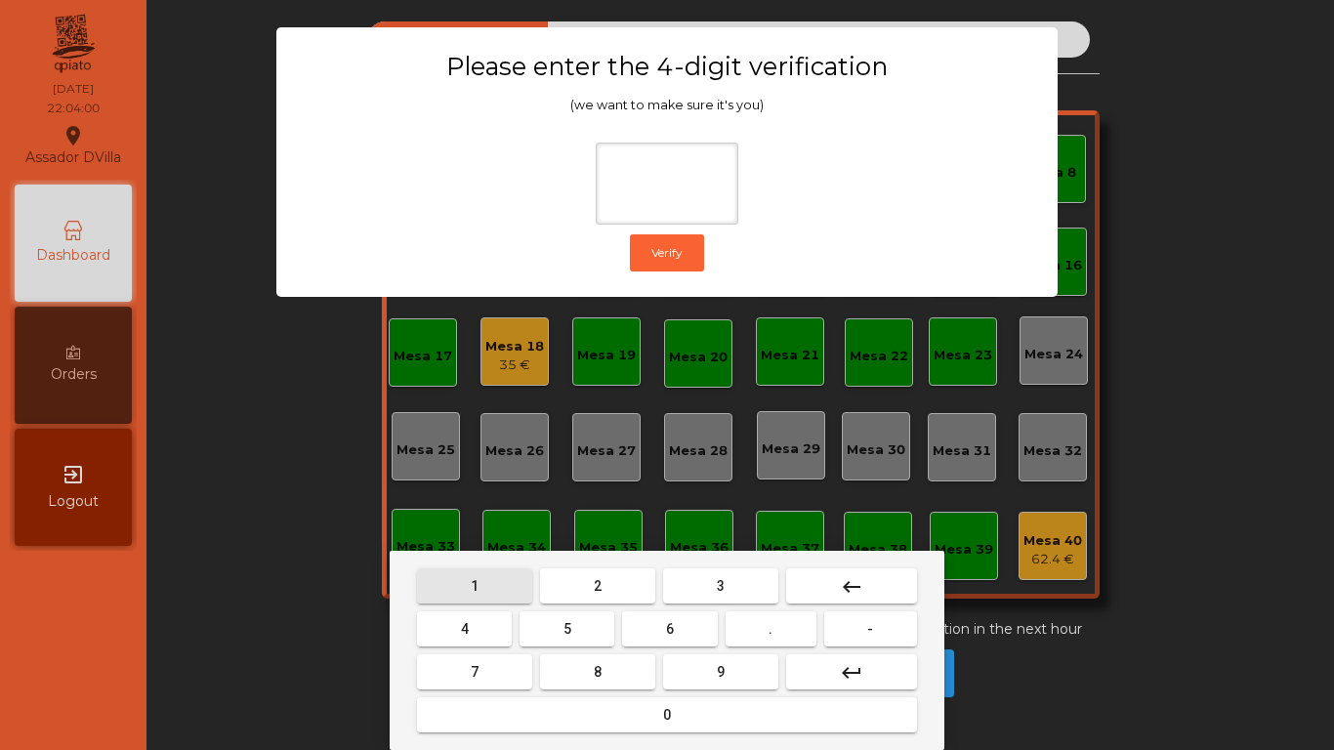
click at [443, 570] on button "1" at bounding box center [474, 585] width 115 height 35
click at [723, 679] on button "9" at bounding box center [720, 671] width 115 height 35
click at [477, 634] on button "4" at bounding box center [464, 628] width 95 height 35
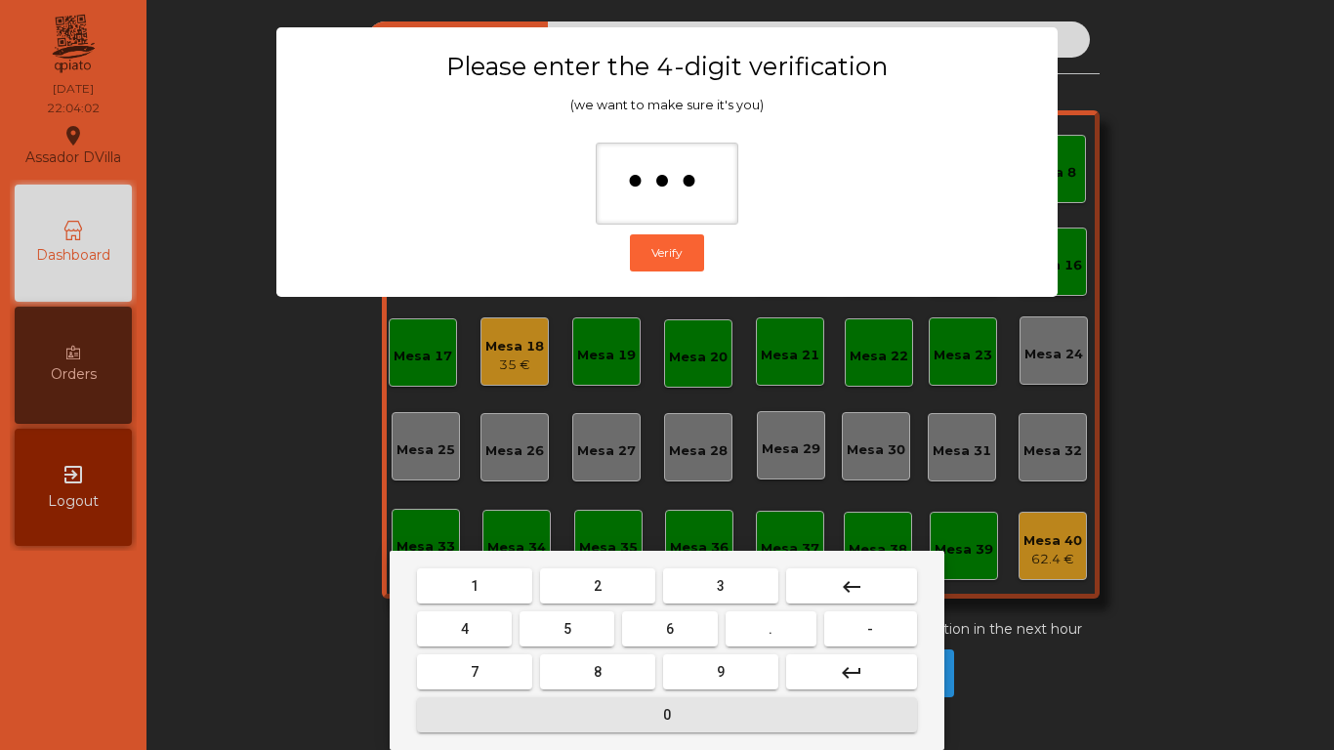
click at [546, 715] on button "0" at bounding box center [667, 714] width 500 height 35
type input "****"
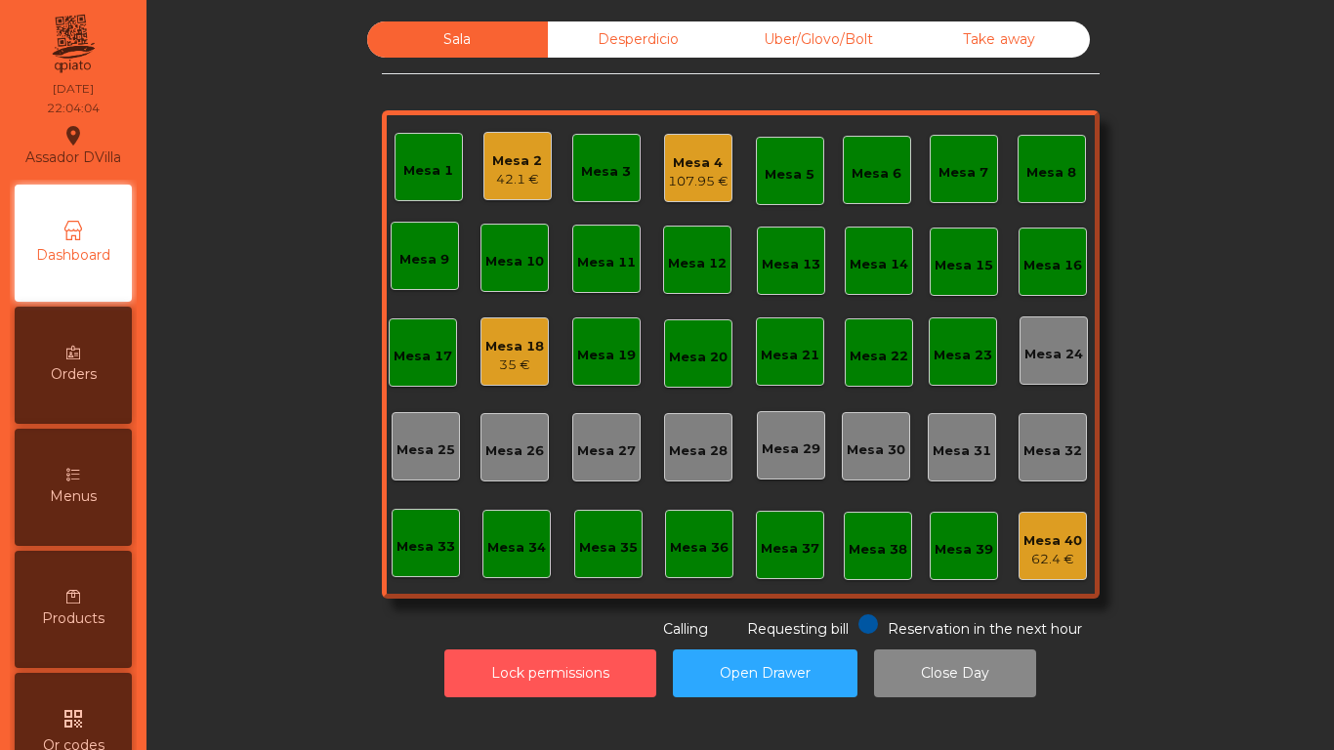
drag, startPoint x: 571, startPoint y: 674, endPoint x: 527, endPoint y: 717, distance: 61.4
click at [570, 675] on button "Lock permissions" at bounding box center [550, 673] width 212 height 48
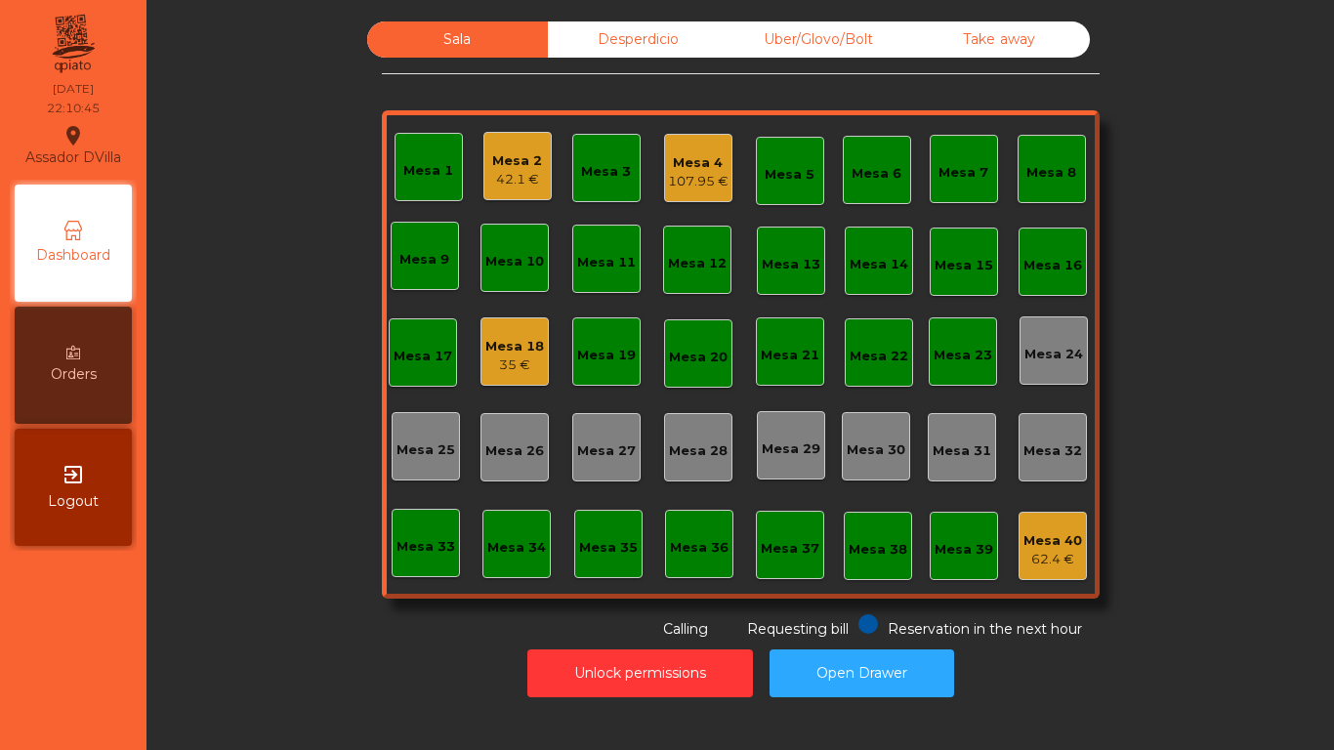
click at [719, 166] on div "Mesa 4" at bounding box center [698, 163] width 61 height 20
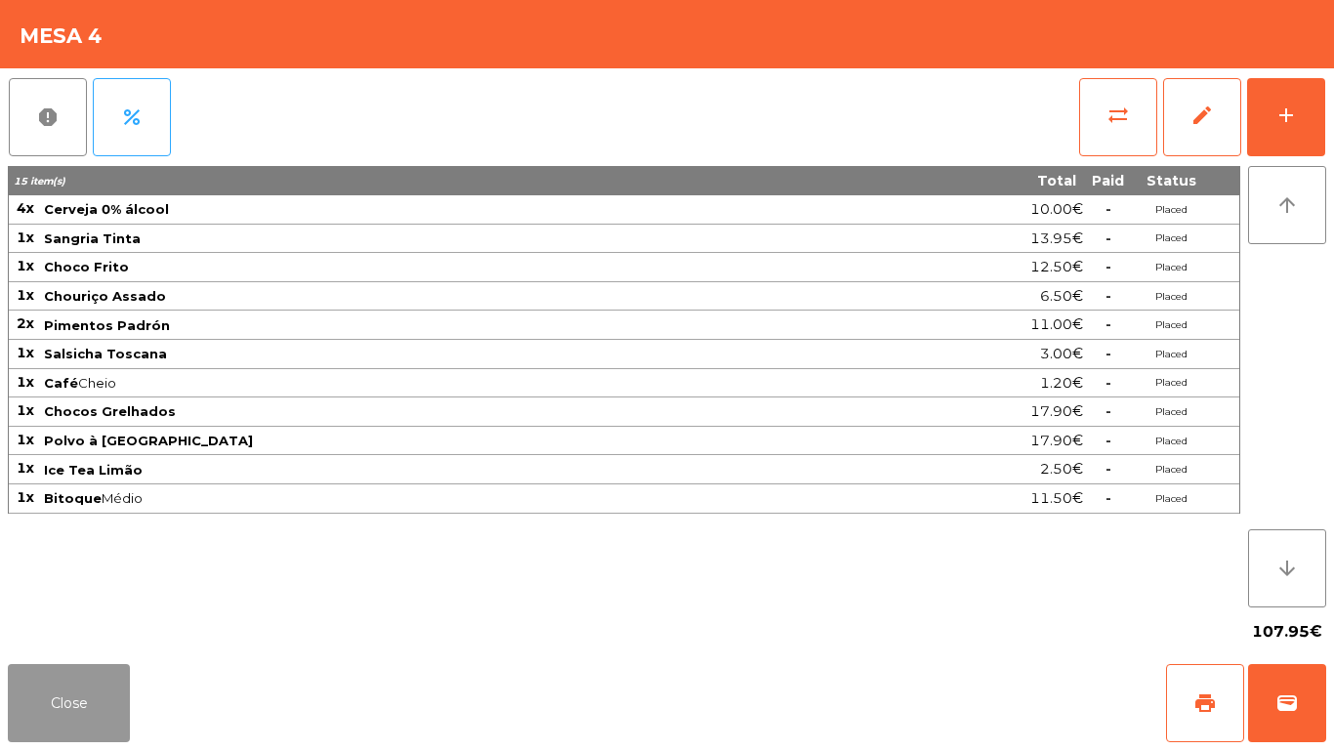
drag, startPoint x: 70, startPoint y: 701, endPoint x: 80, endPoint y: 707, distance: 11.4
click at [69, 701] on button "Close" at bounding box center [69, 703] width 122 height 78
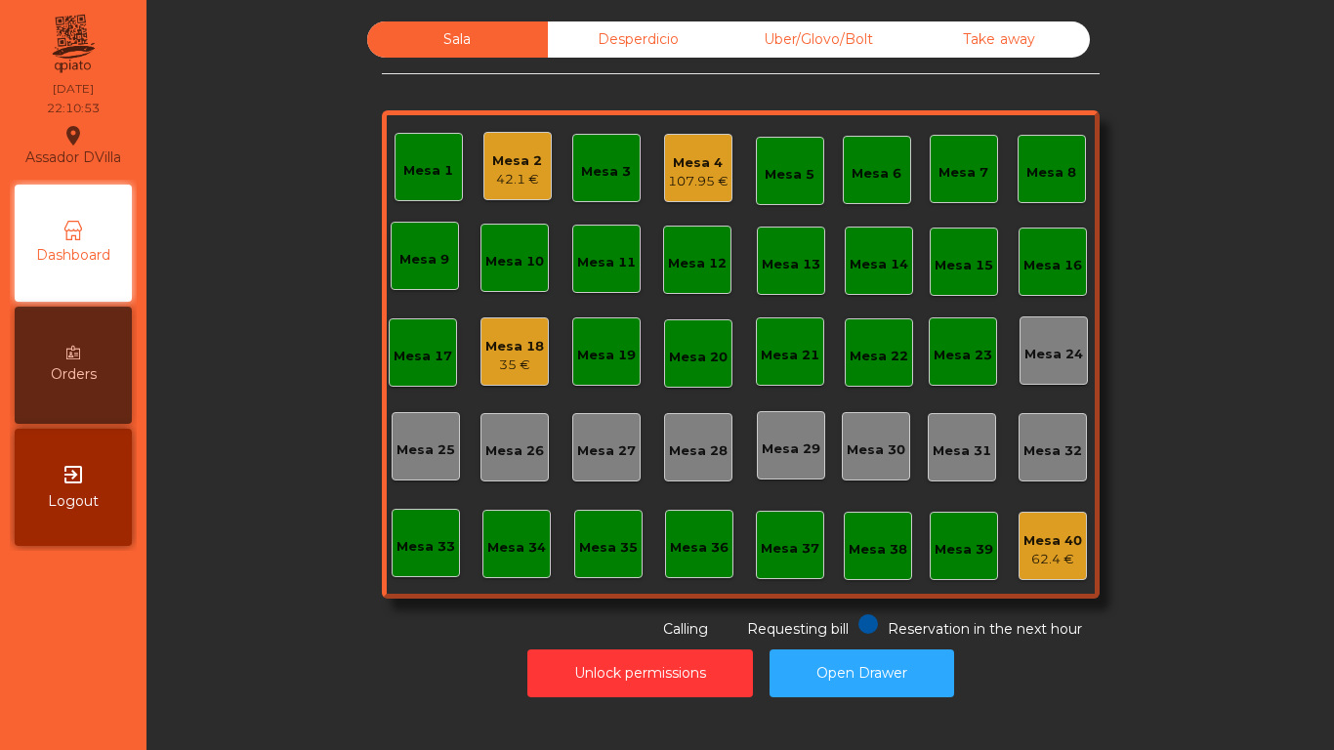
drag, startPoint x: 353, startPoint y: 189, endPoint x: 356, endPoint y: 166, distance: 23.6
click at [352, 186] on div "Sala Desperdicio Uber/Glovo/Bolt Take away Mesa 1 Mesa 2 42.1 € Mesa 3 Mesa 4 1…" at bounding box center [740, 330] width 1134 height 618
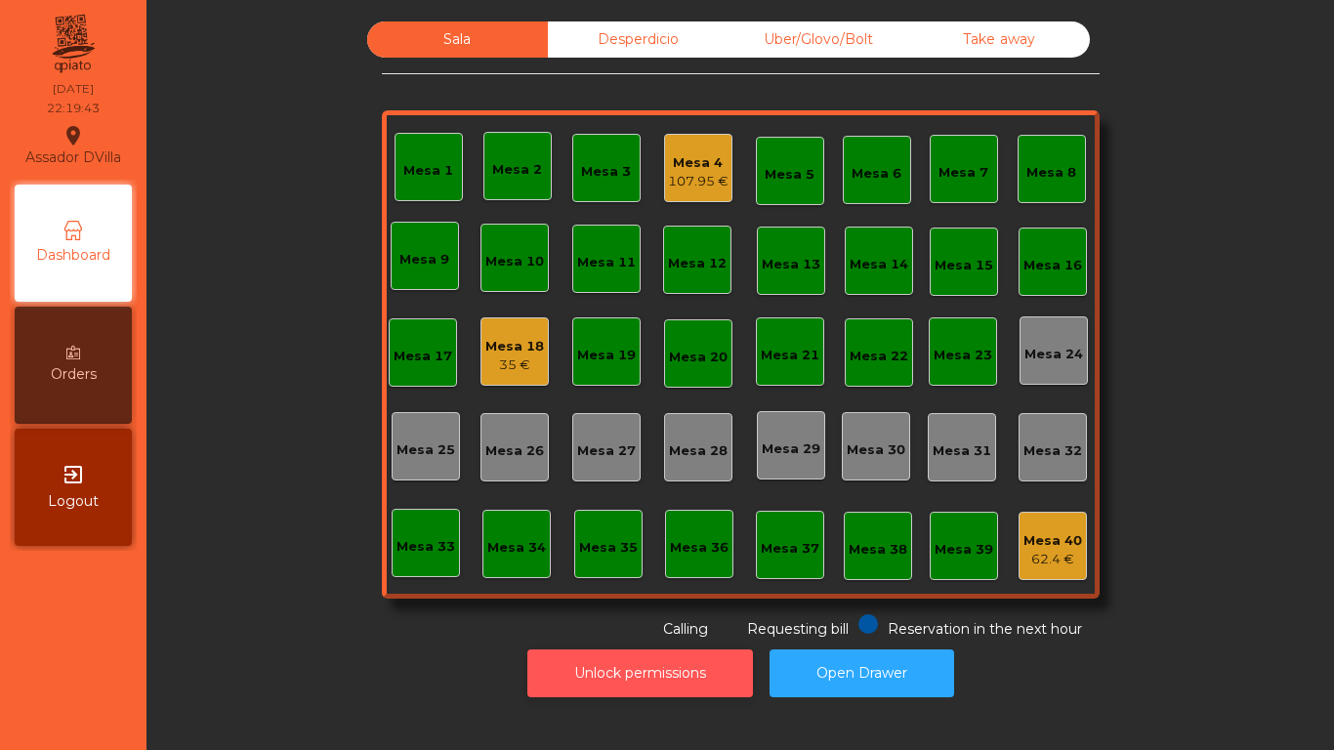
click at [613, 668] on button "Unlock permissions" at bounding box center [640, 673] width 226 height 48
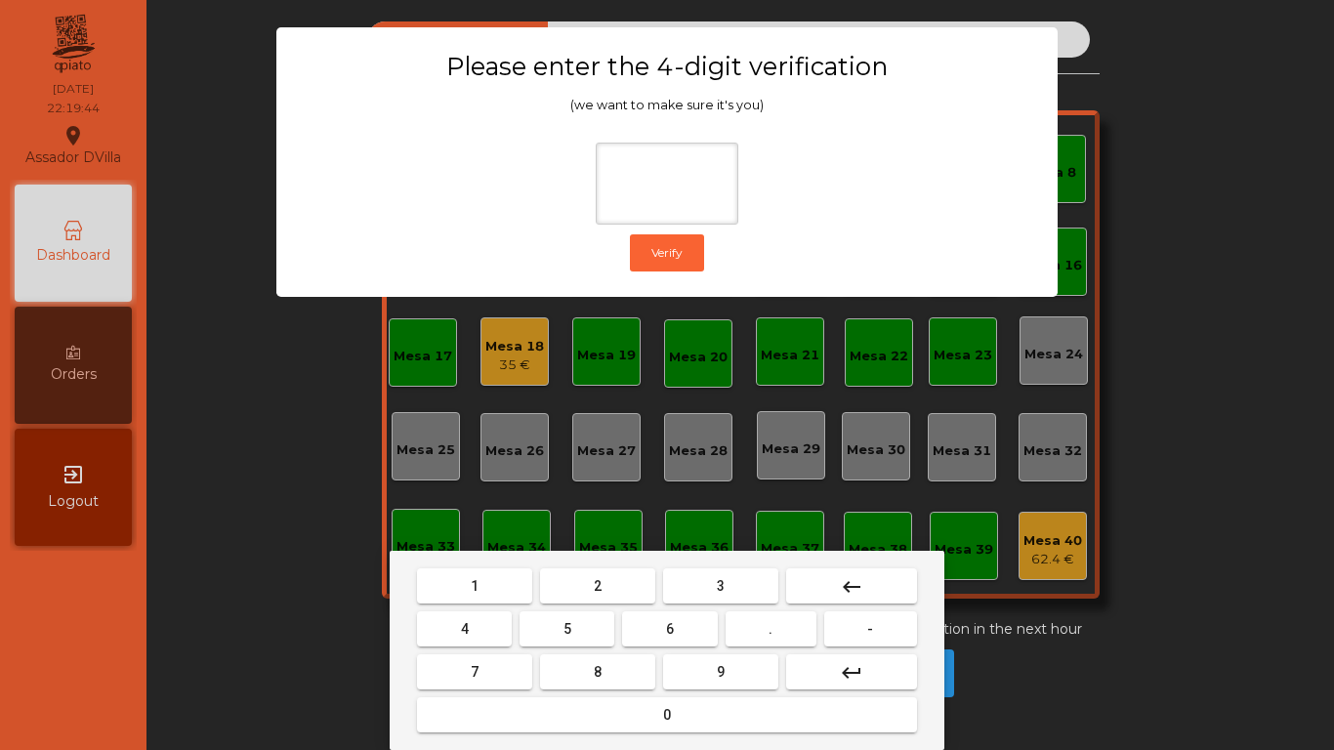
drag, startPoint x: 579, startPoint y: 568, endPoint x: 582, endPoint y: 583, distance: 14.9
click at [582, 573] on button "2" at bounding box center [597, 585] width 115 height 35
drag, startPoint x: 491, startPoint y: 627, endPoint x: 532, endPoint y: 629, distance: 41.1
click at [501, 628] on button "4" at bounding box center [464, 628] width 95 height 35
drag, startPoint x: 697, startPoint y: 616, endPoint x: 721, endPoint y: 668, distance: 57.2
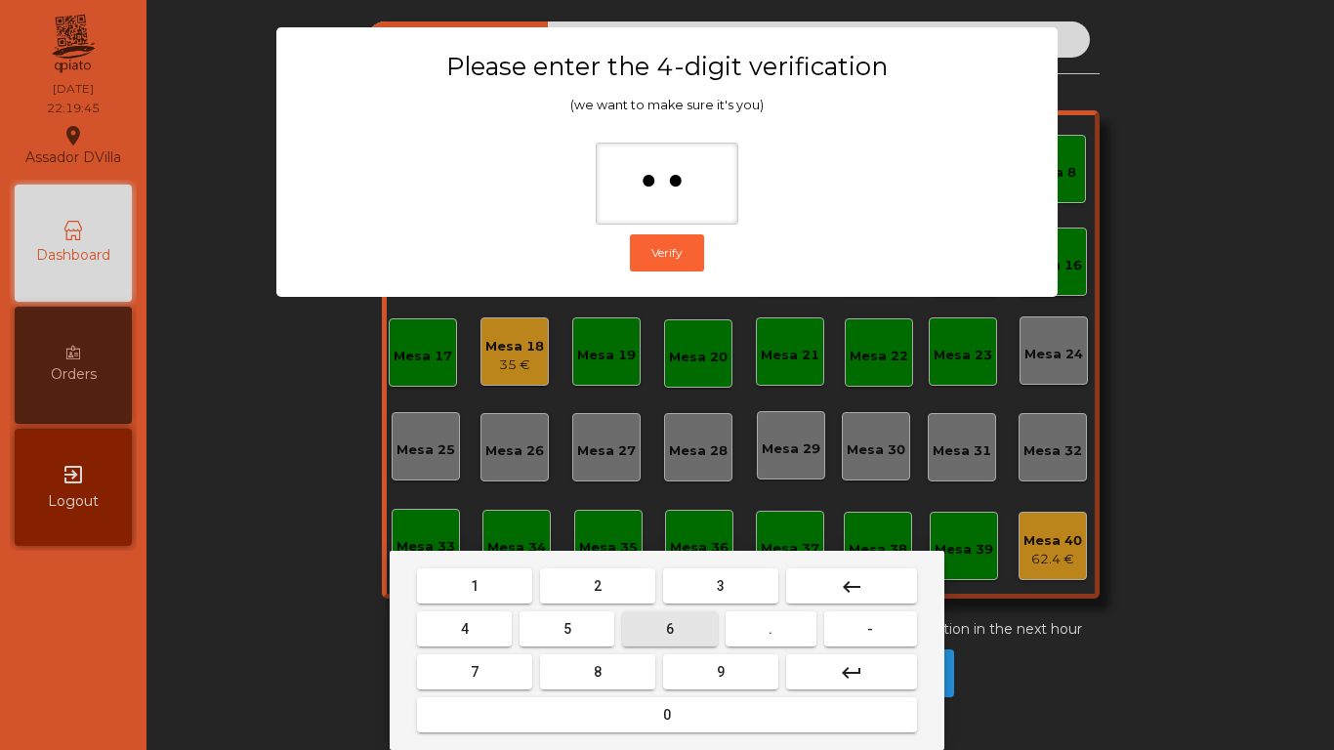
click at [696, 618] on button "6" at bounding box center [669, 628] width 95 height 35
click at [722, 668] on span "9" at bounding box center [721, 672] width 8 height 16
type input "****"
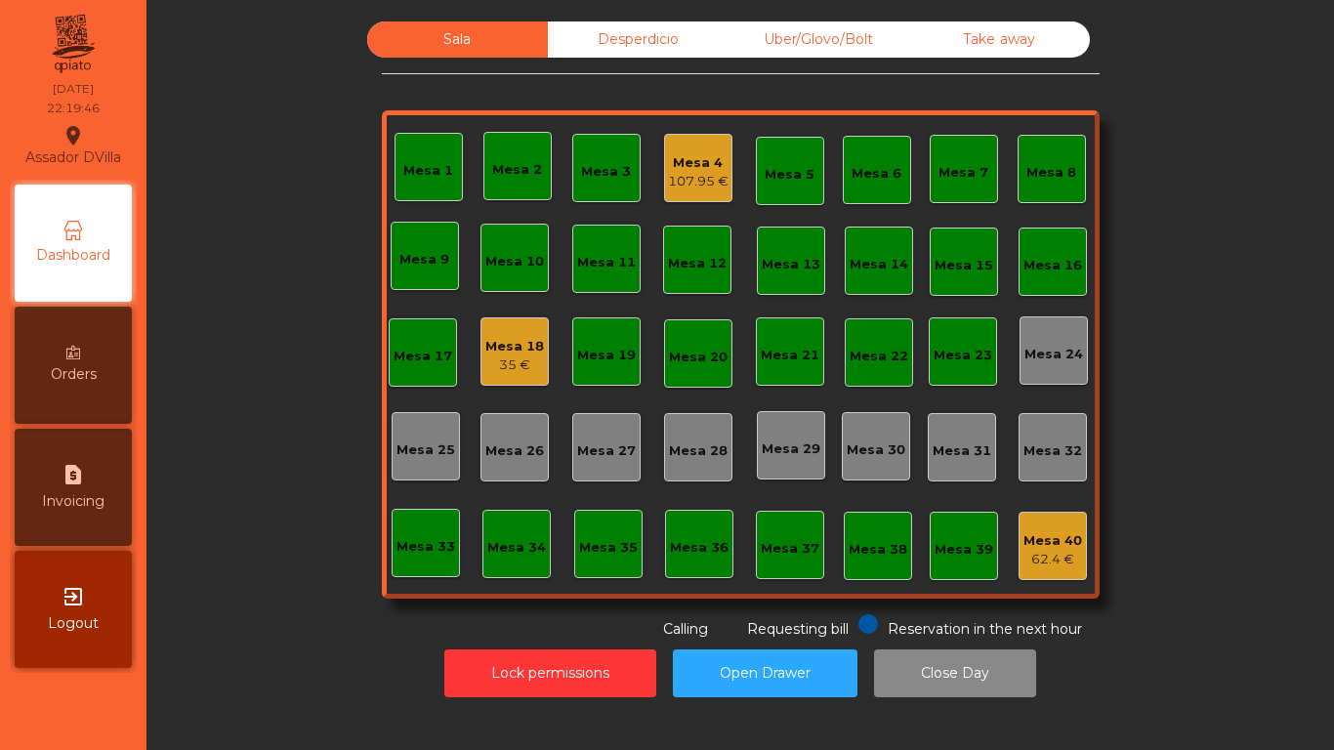
click at [98, 490] on div "request_page Invoicing" at bounding box center [73, 487] width 117 height 117
select select "**"
select select "****"
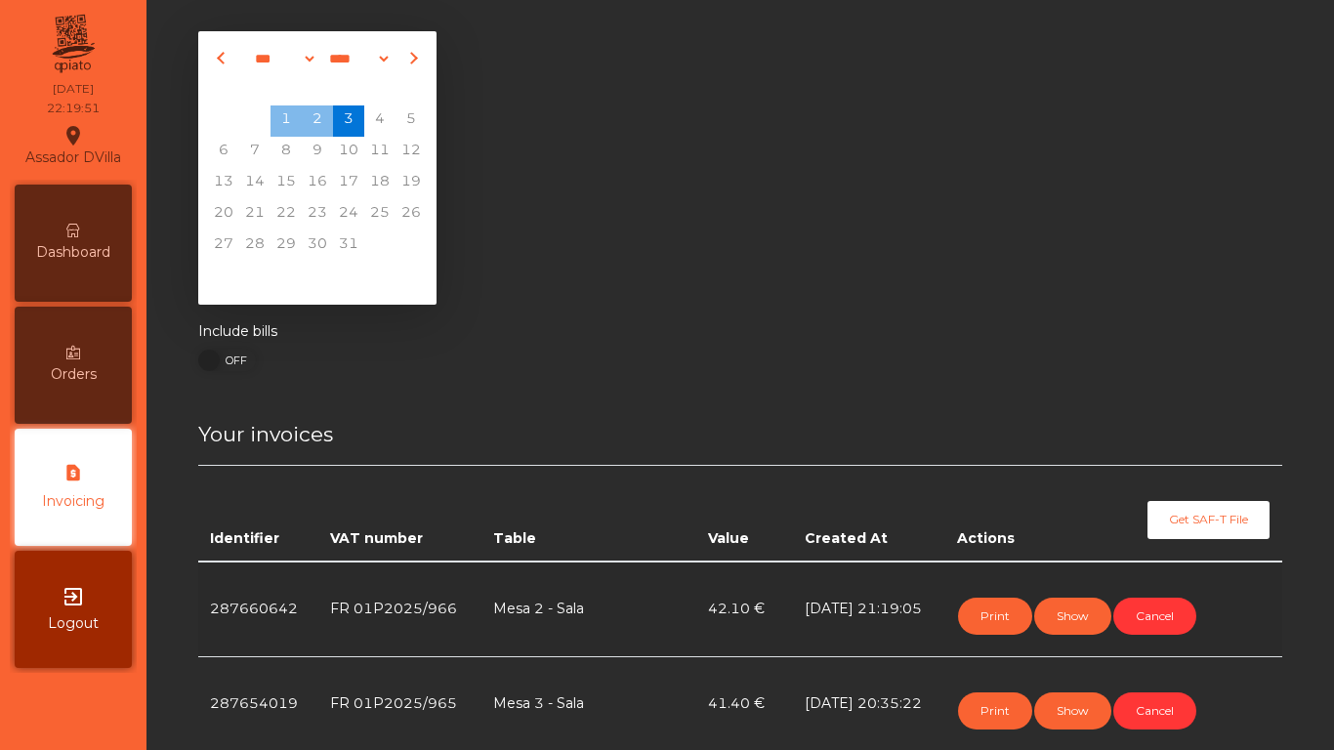
click at [64, 223] on div "Dashboard" at bounding box center [73, 243] width 117 height 117
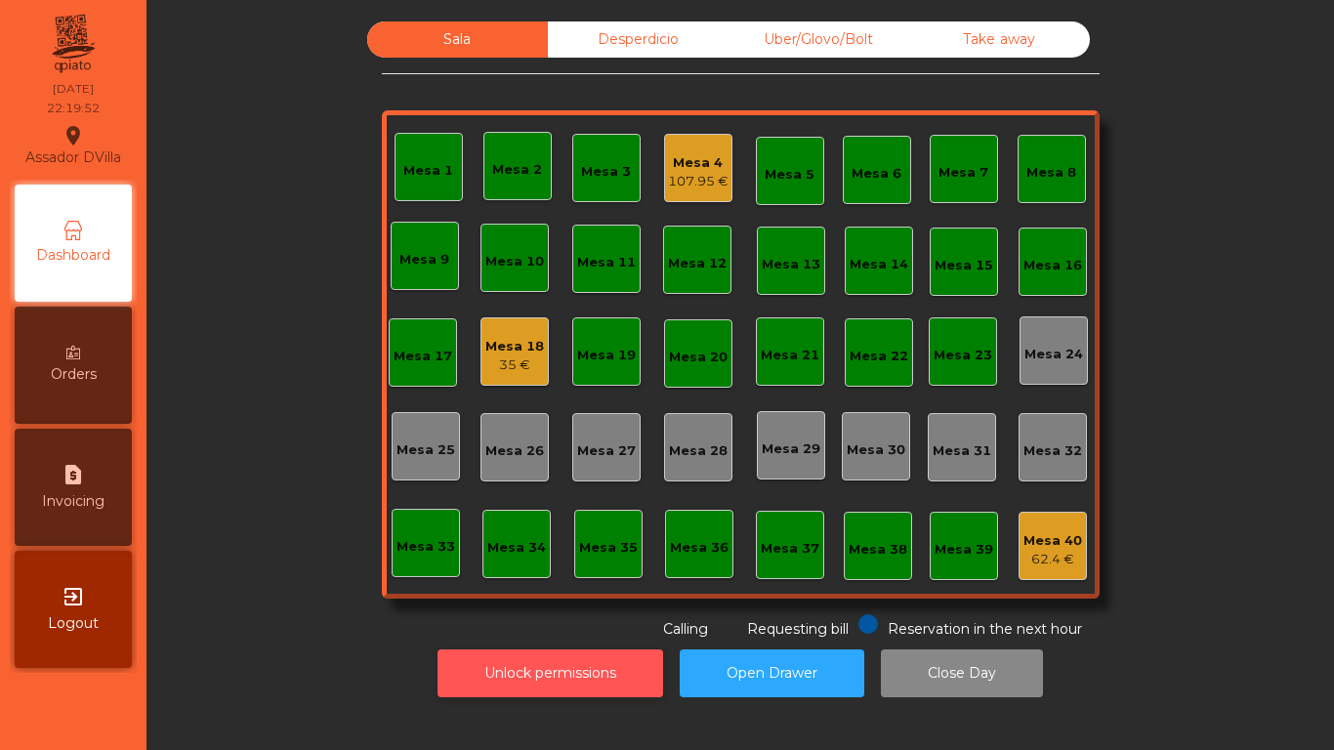
click at [547, 679] on button "Unlock permissions" at bounding box center [550, 673] width 226 height 48
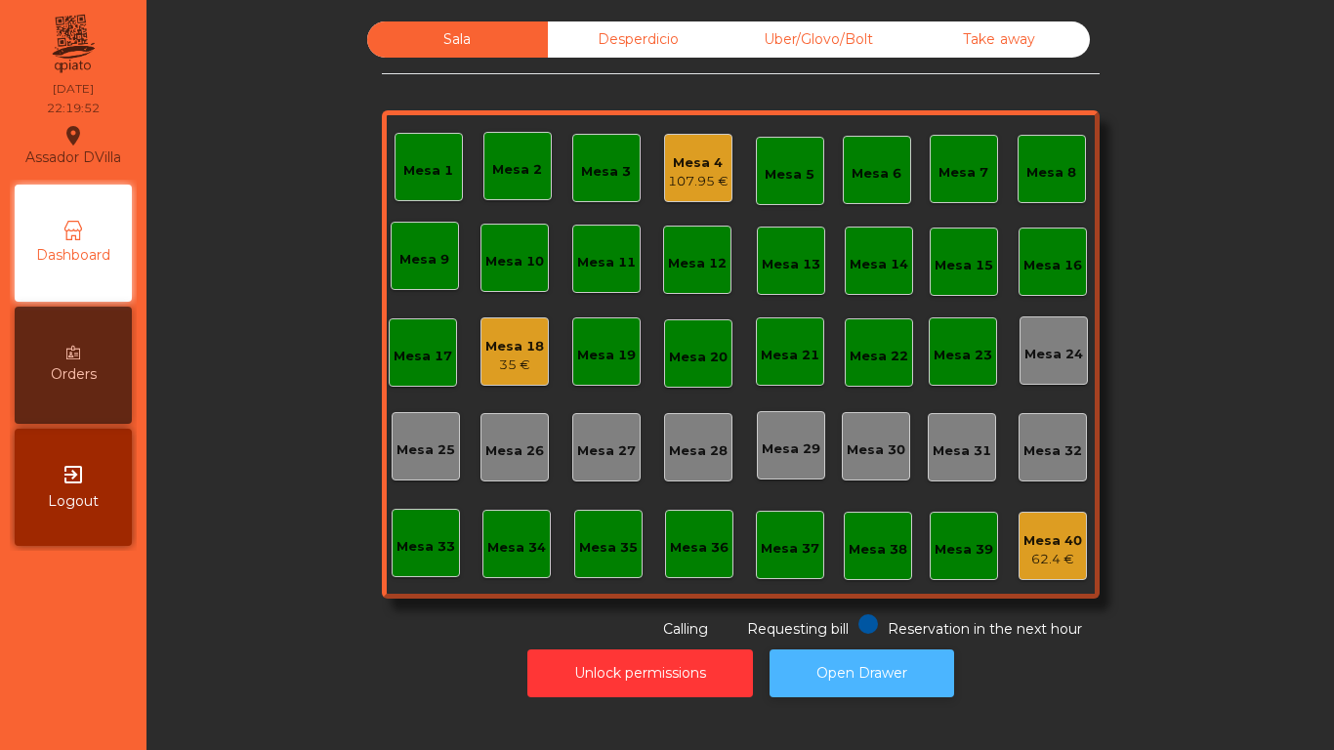
click at [876, 693] on button "Open Drawer" at bounding box center [861, 673] width 185 height 48
click at [664, 154] on div "Mesa 4 107.95 €" at bounding box center [698, 168] width 68 height 68
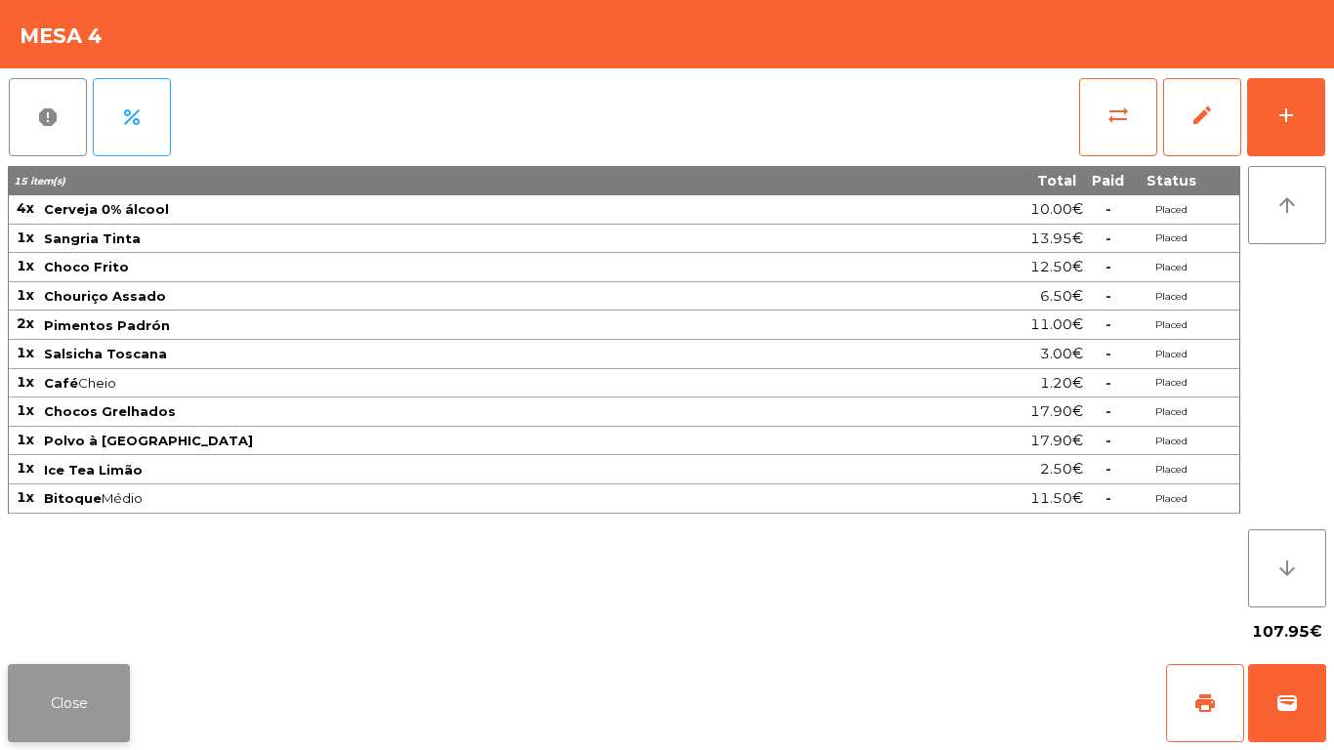
click at [94, 695] on button "Close" at bounding box center [69, 703] width 122 height 78
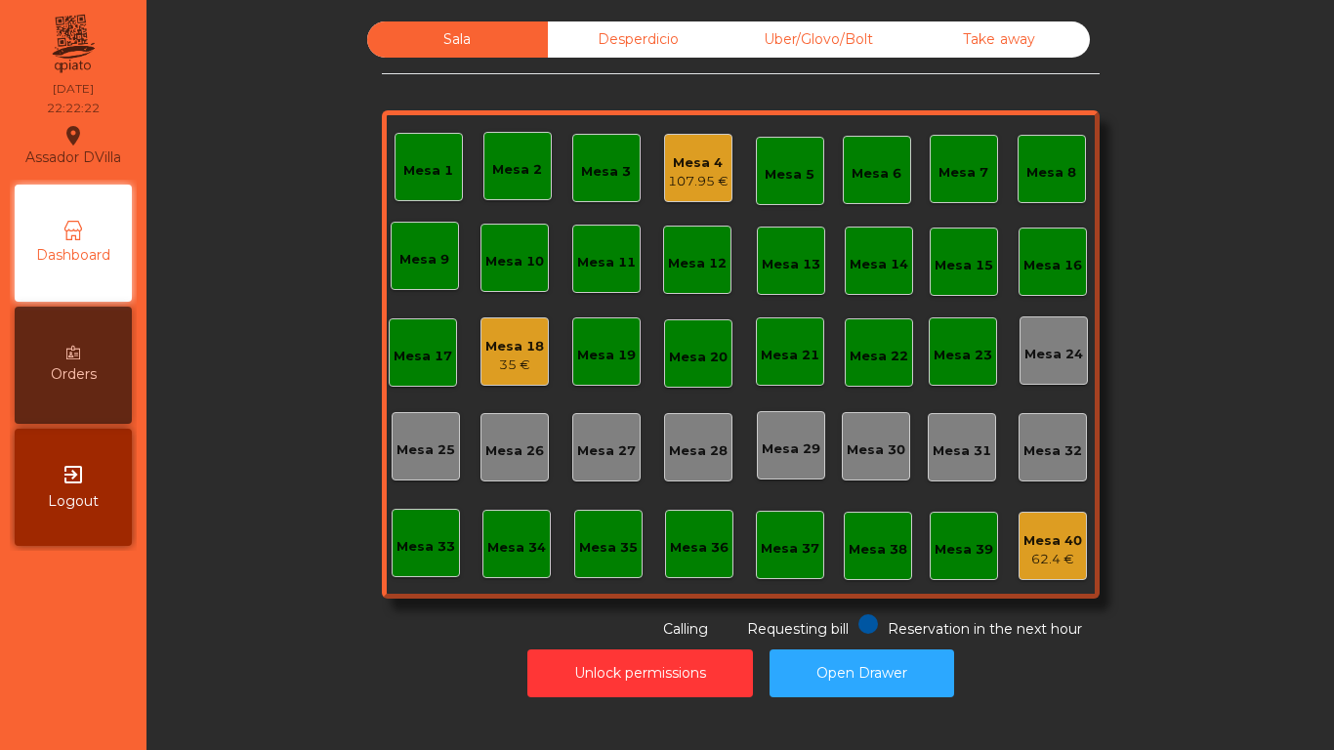
click at [485, 355] on div "35 €" at bounding box center [514, 365] width 59 height 20
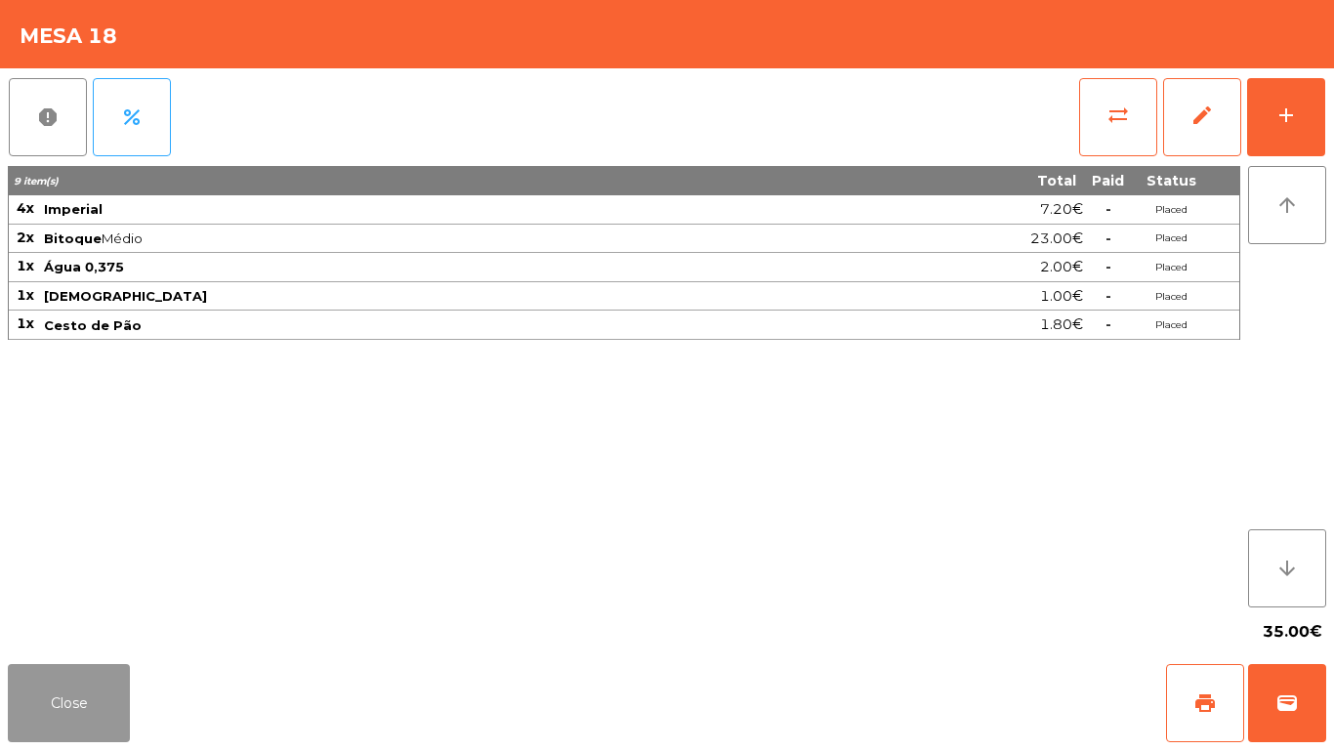
drag, startPoint x: 78, startPoint y: 677, endPoint x: 83, endPoint y: 658, distance: 19.2
click at [83, 658] on div "Close print wallet" at bounding box center [667, 703] width 1334 height 94
click at [12, 678] on button "Close" at bounding box center [69, 703] width 122 height 78
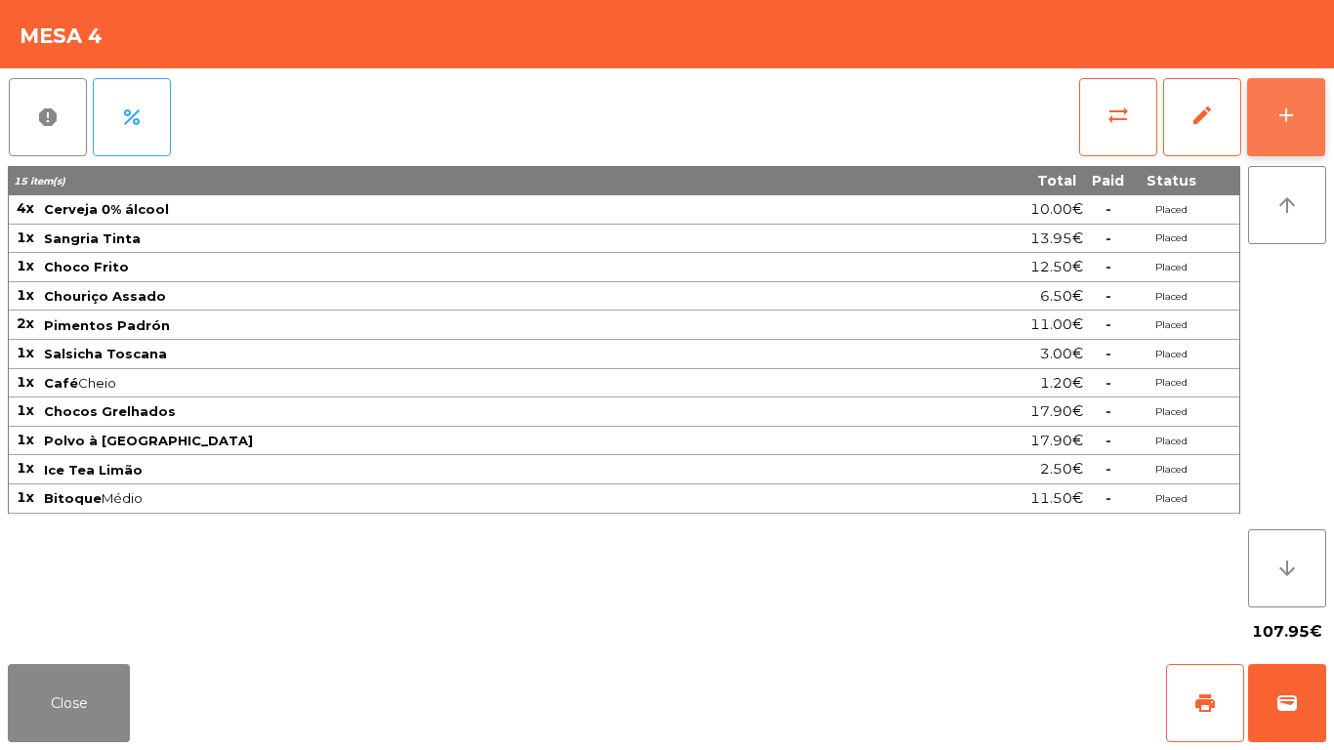
click at [1315, 128] on button "add" at bounding box center [1286, 117] width 78 height 78
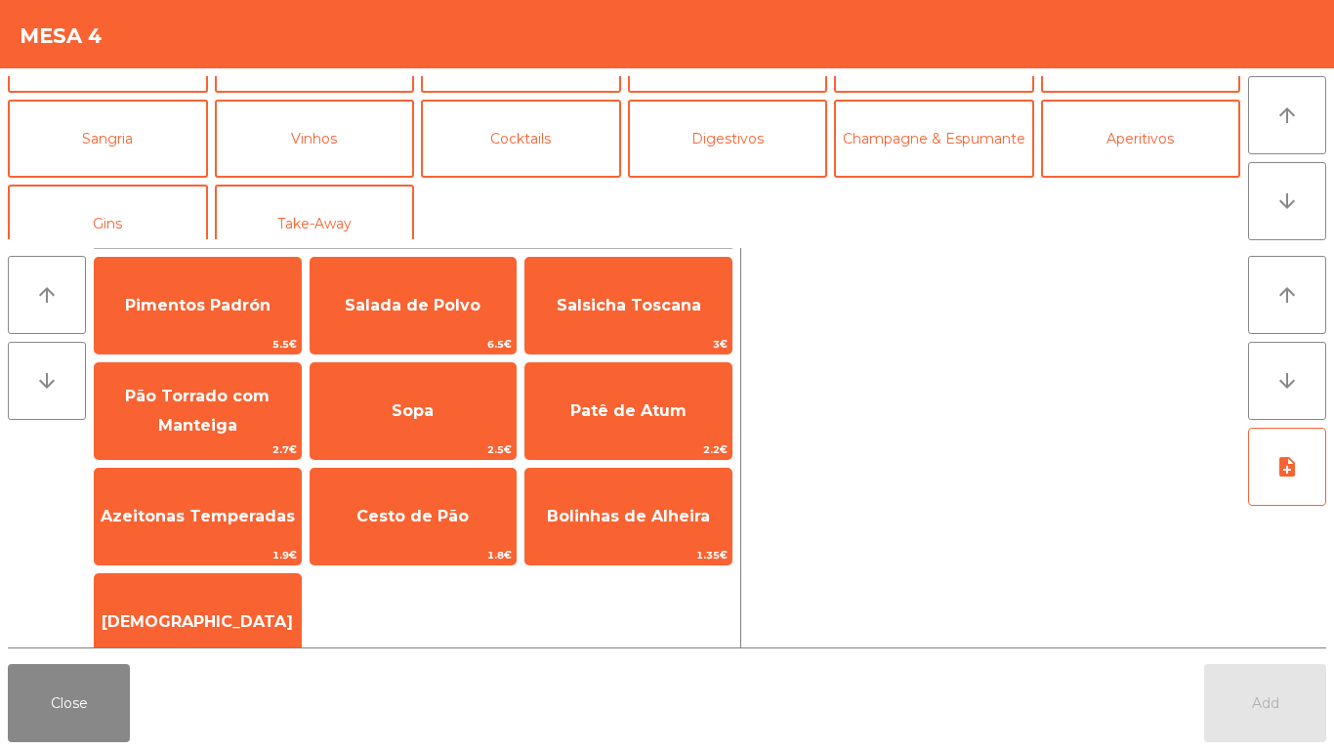
scroll to position [170, 0]
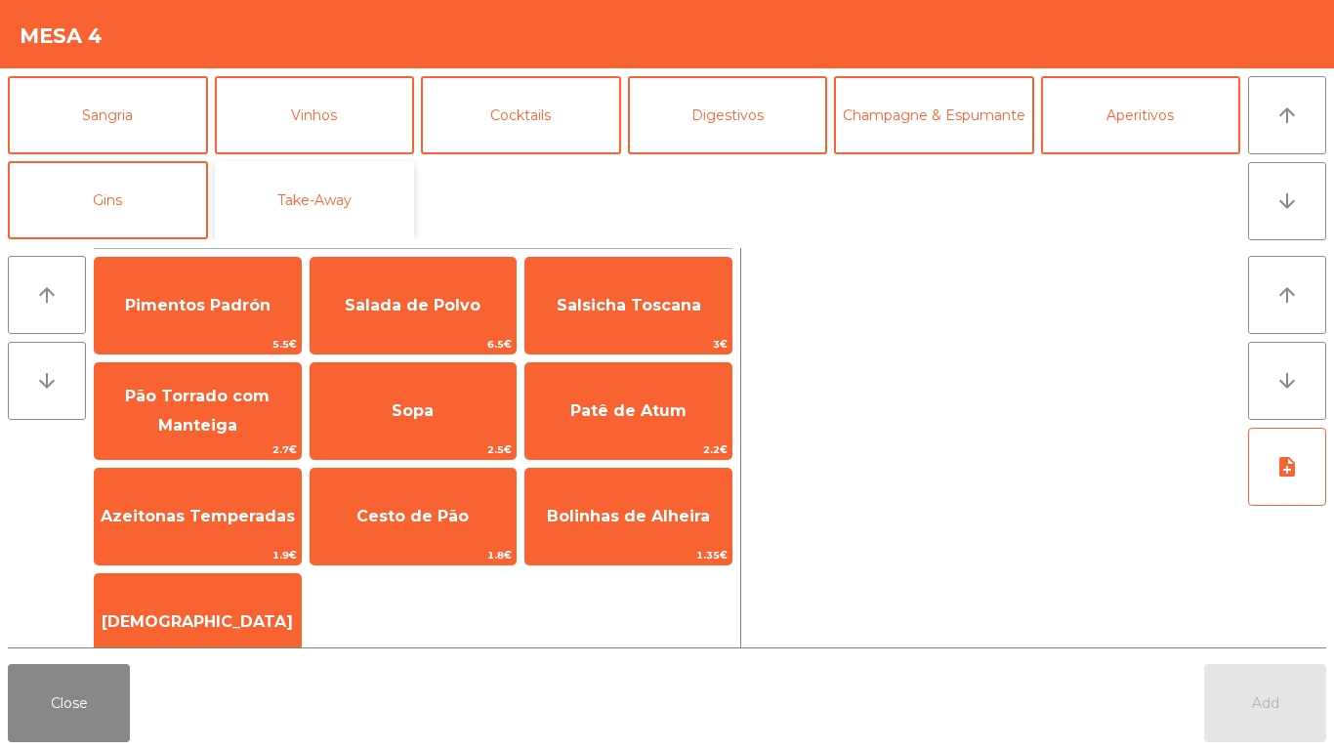
click at [289, 209] on button "Take-Away" at bounding box center [315, 200] width 200 height 78
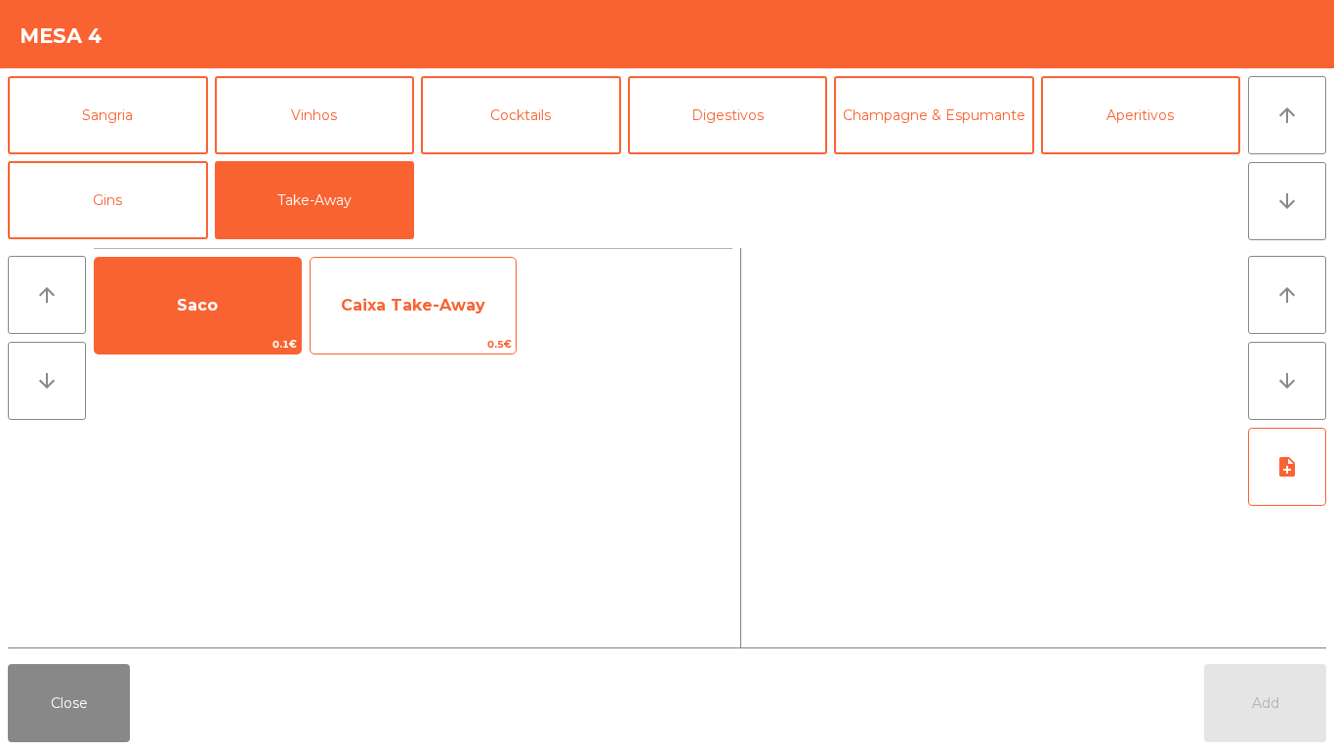
click at [387, 301] on span "Caixa Take-Away" at bounding box center [413, 305] width 144 height 19
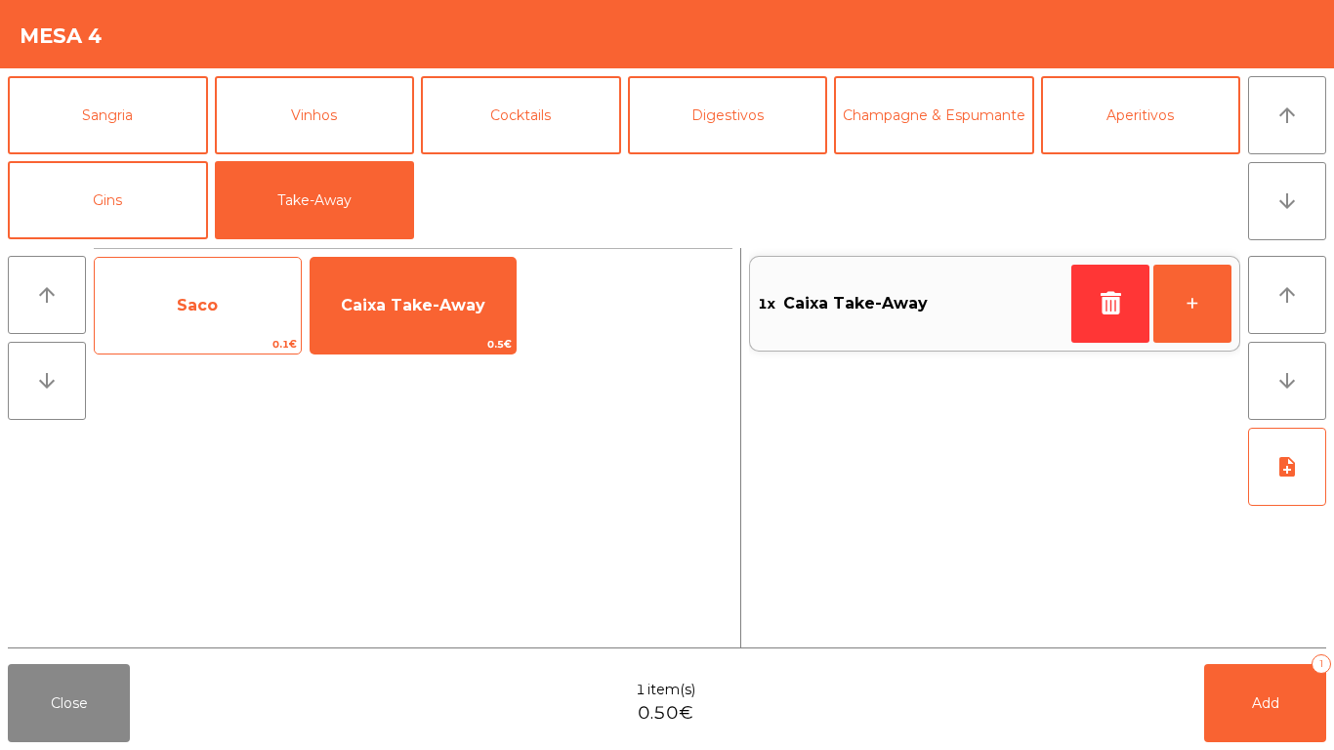
click at [167, 313] on span "Saco" at bounding box center [198, 305] width 206 height 53
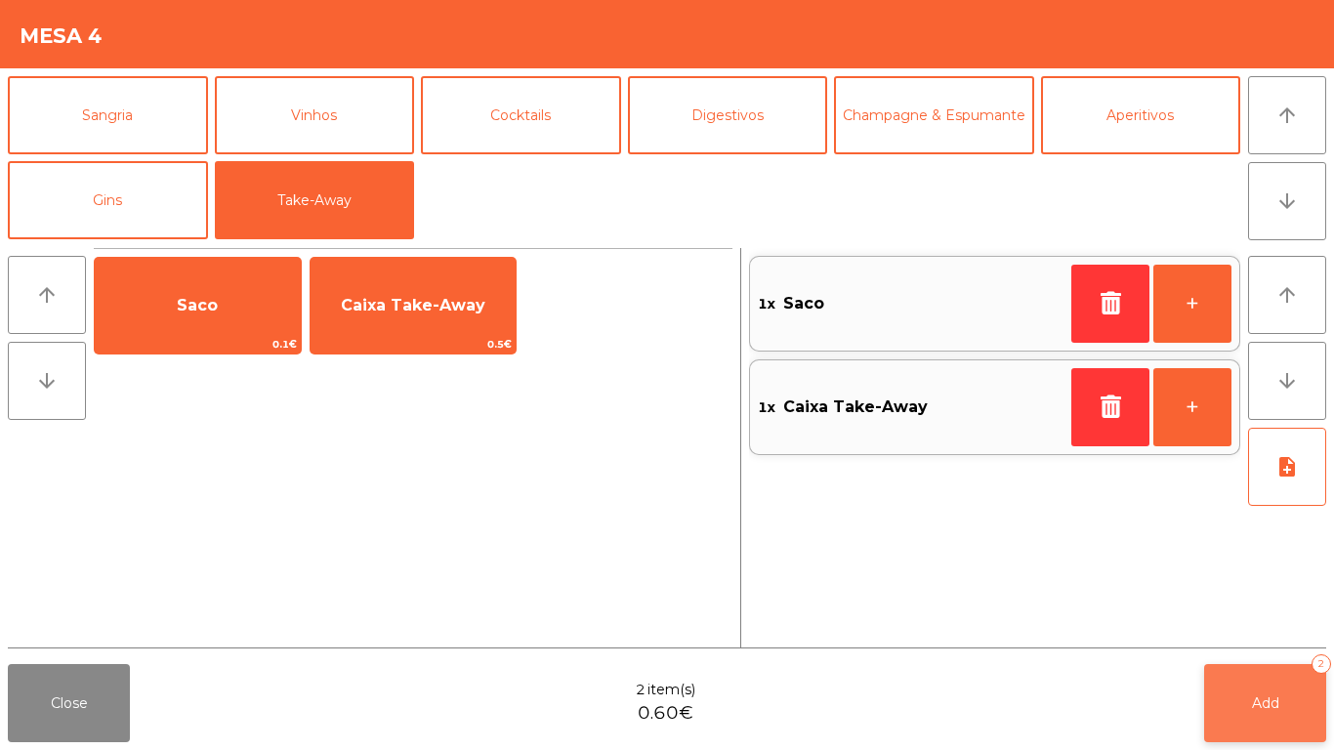
click at [1241, 707] on button "Add 2" at bounding box center [1265, 703] width 122 height 78
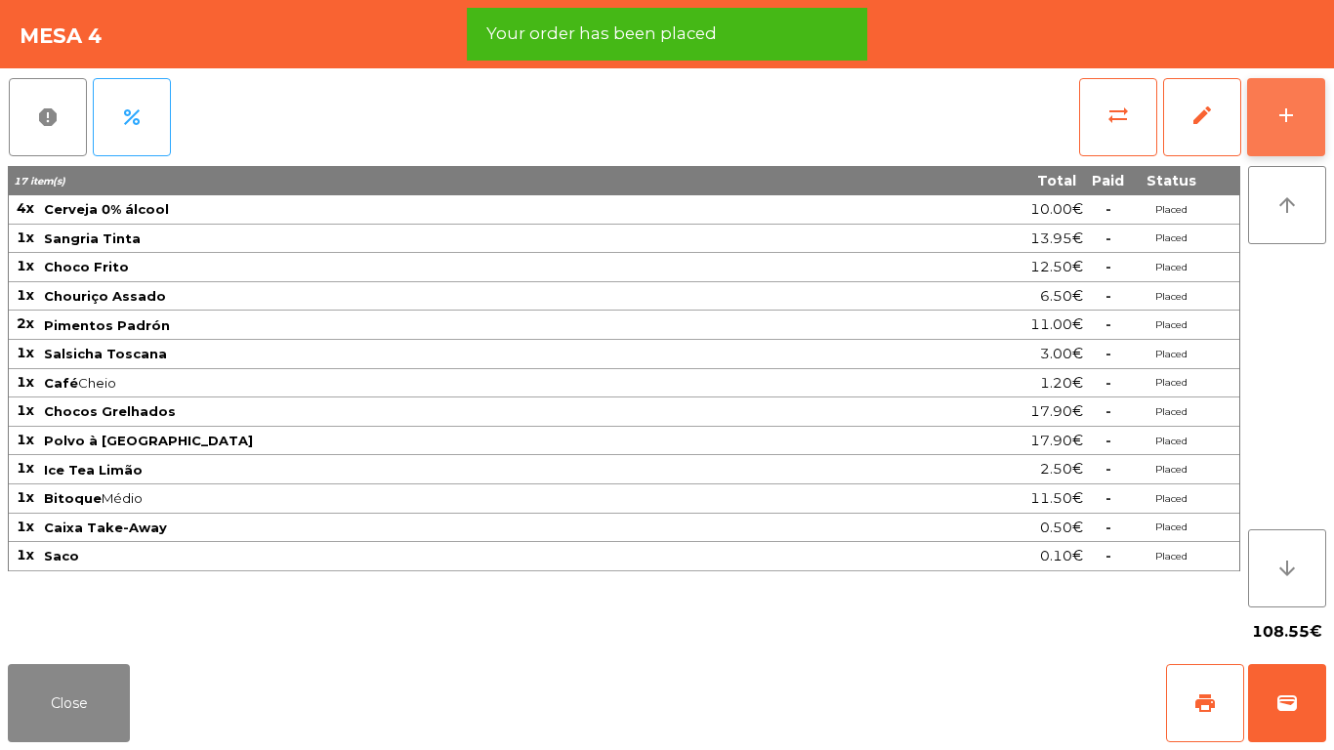
click at [1319, 112] on button "add" at bounding box center [1286, 117] width 78 height 78
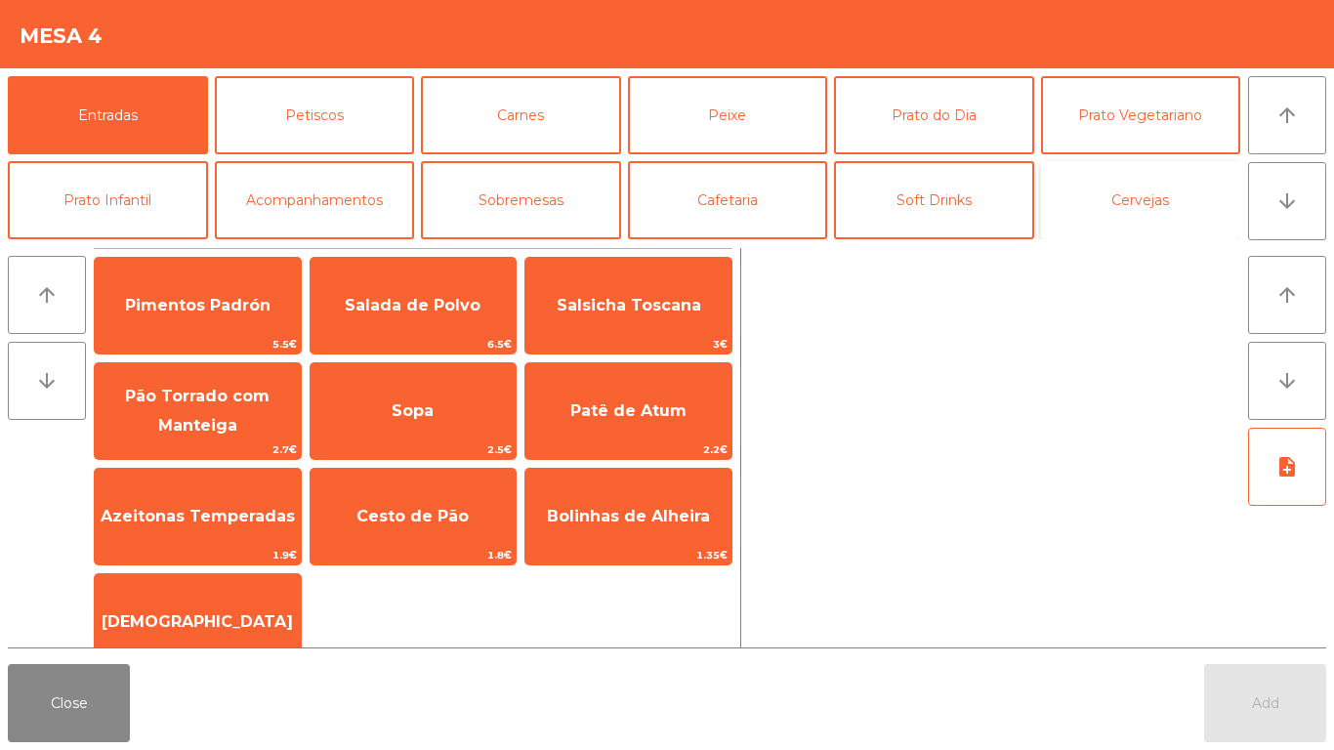
click at [1149, 227] on button "Cervejas" at bounding box center [1141, 200] width 200 height 78
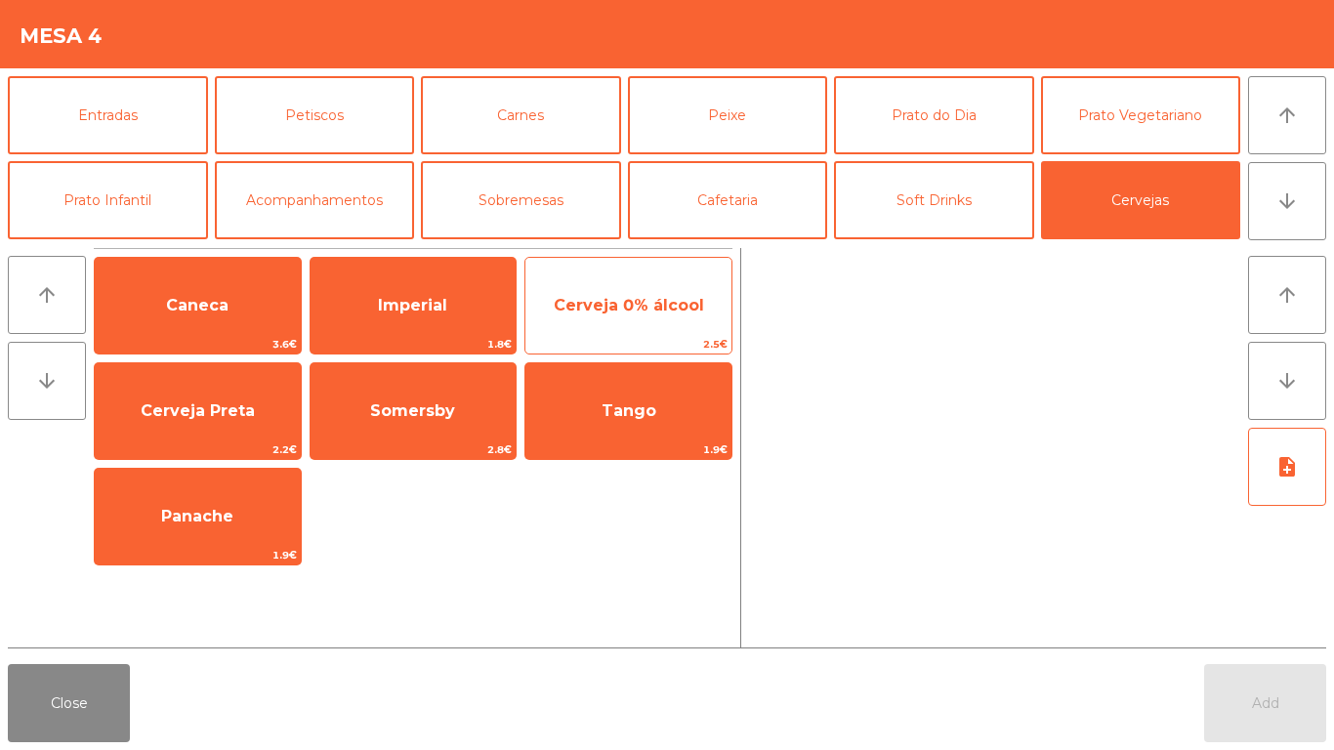
click at [605, 320] on span "Cerveja 0% álcool" at bounding box center [628, 305] width 206 height 53
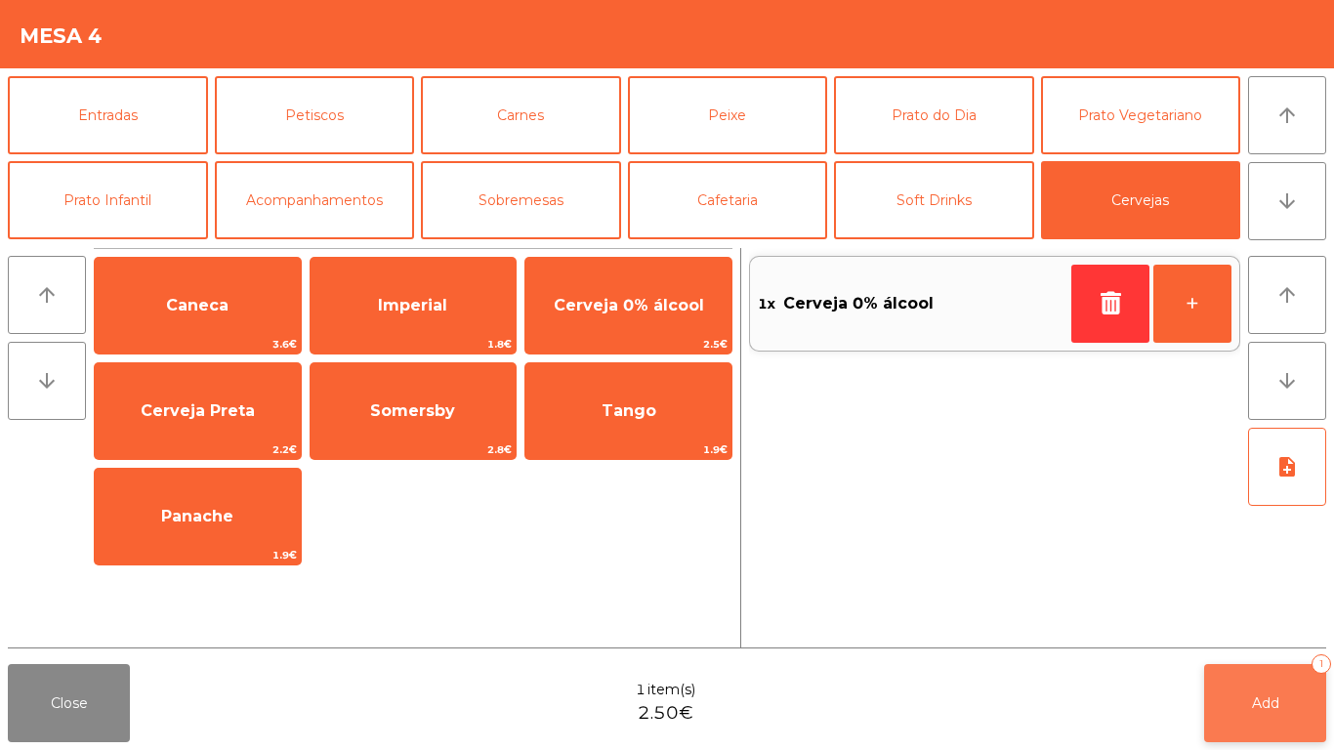
click at [1260, 689] on button "Add 1" at bounding box center [1265, 703] width 122 height 78
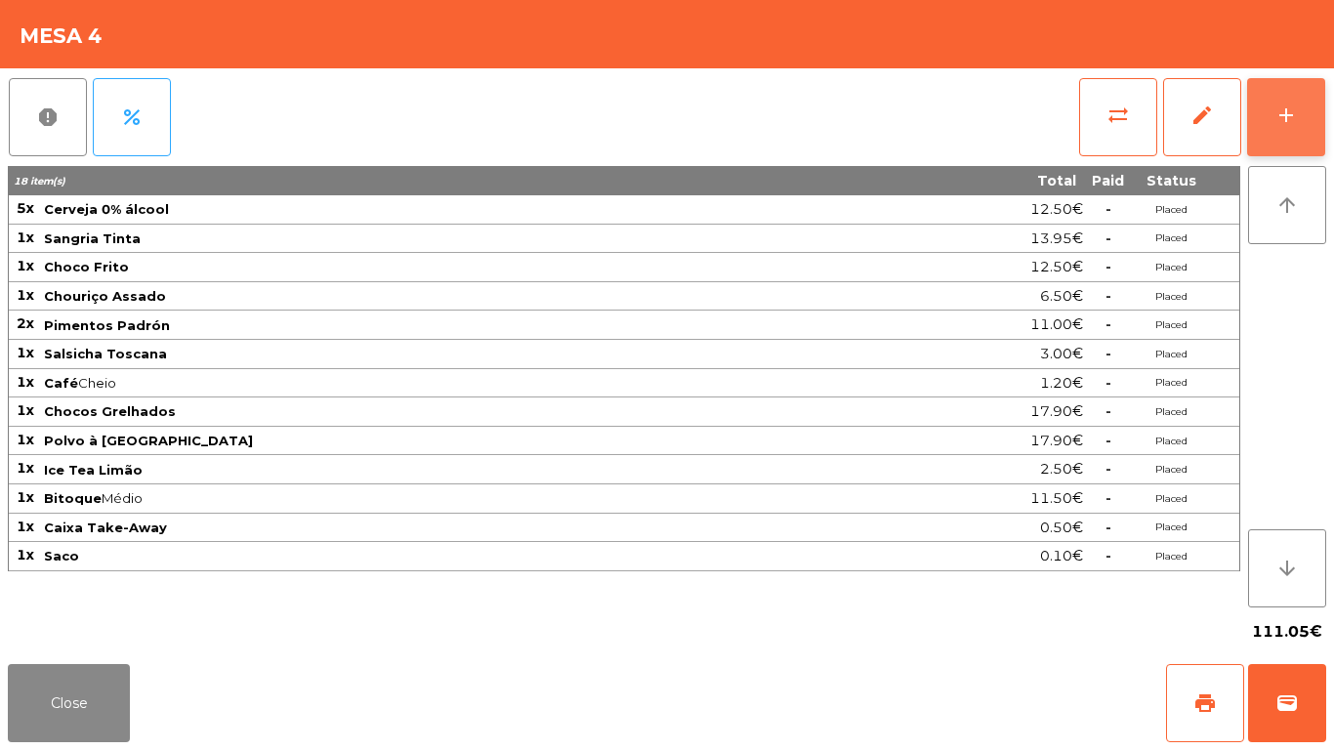
click at [1288, 108] on div "add" at bounding box center [1285, 114] width 23 height 23
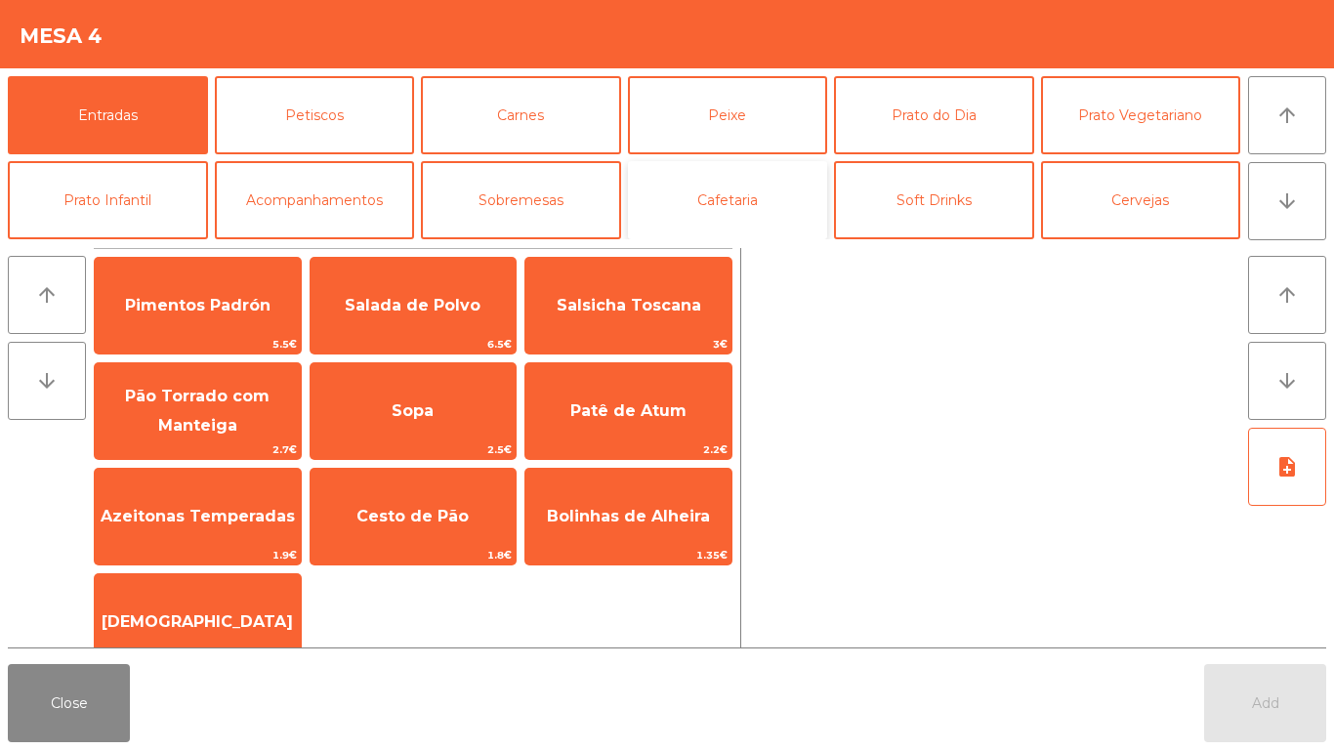
click at [746, 191] on button "Cafetaria" at bounding box center [728, 200] width 200 height 78
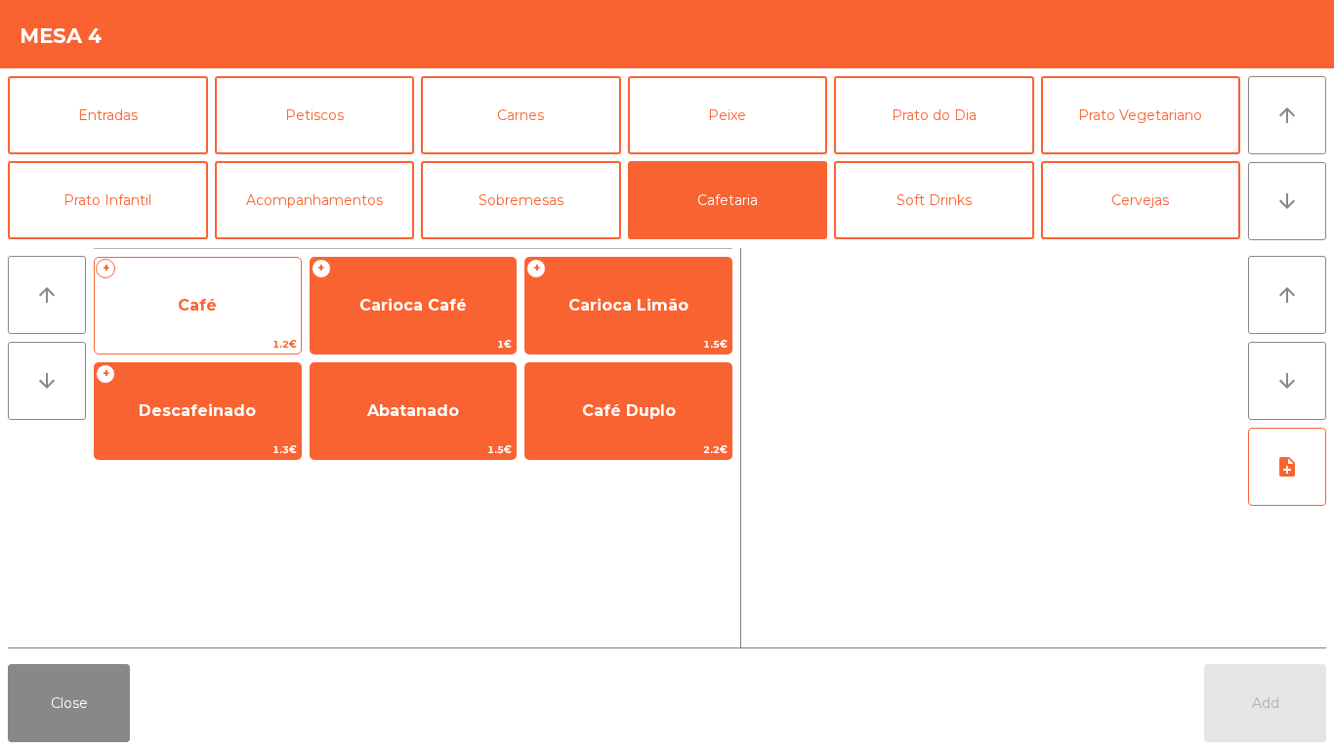
click at [194, 281] on span "Café" at bounding box center [198, 305] width 206 height 53
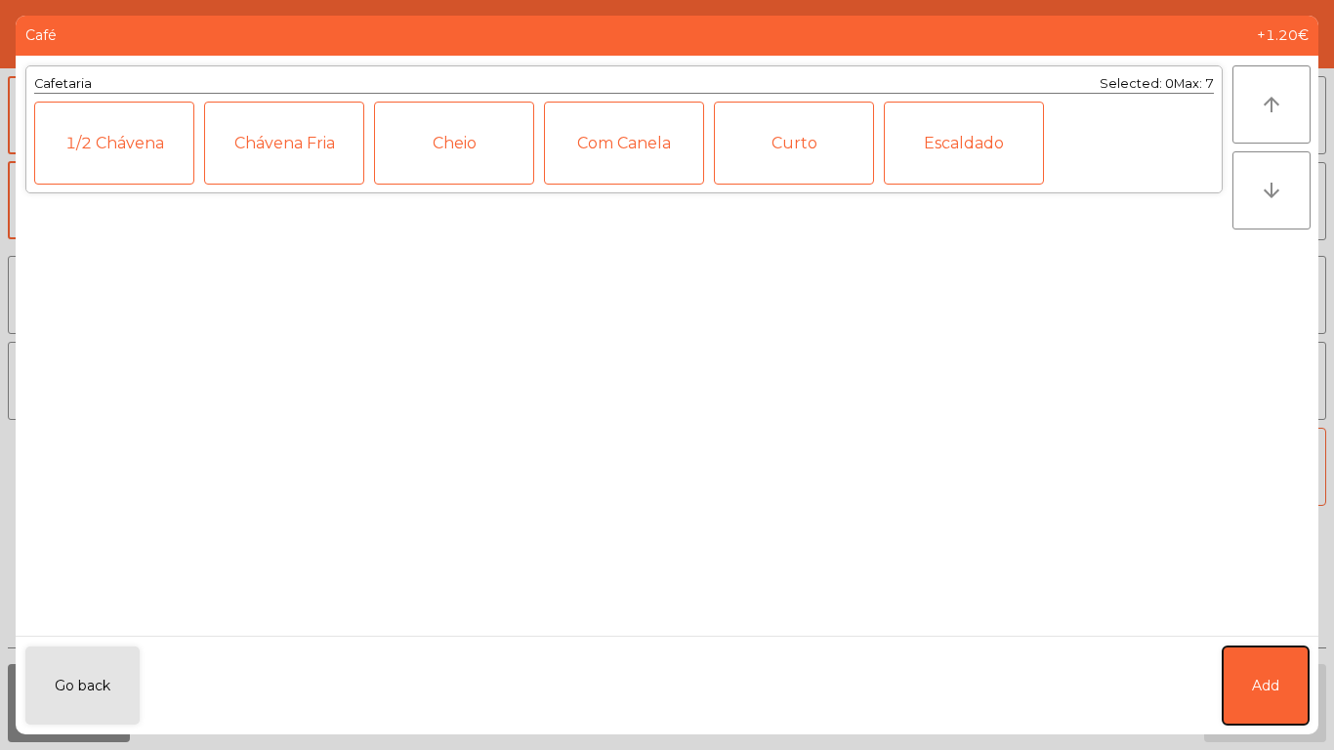
click at [1268, 688] on span "Add" at bounding box center [1265, 686] width 27 height 21
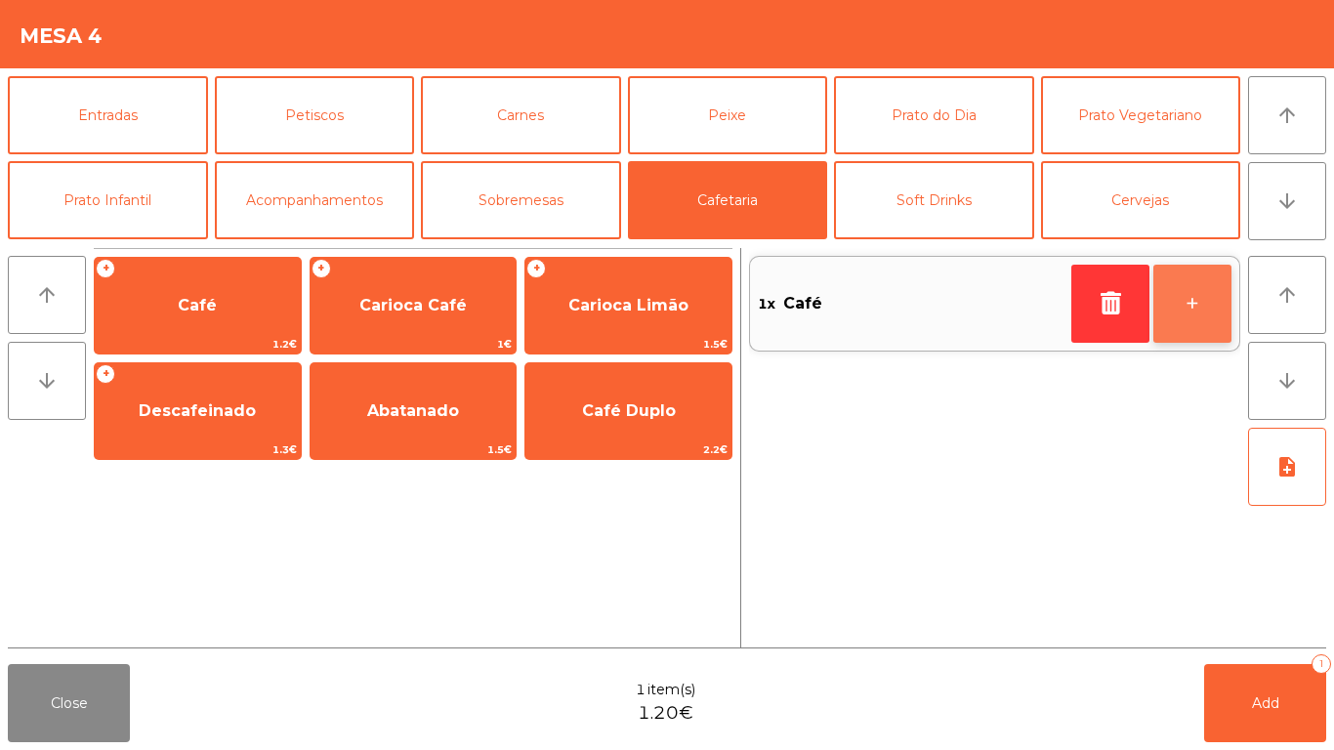
click at [1206, 305] on button "+" at bounding box center [1192, 304] width 78 height 78
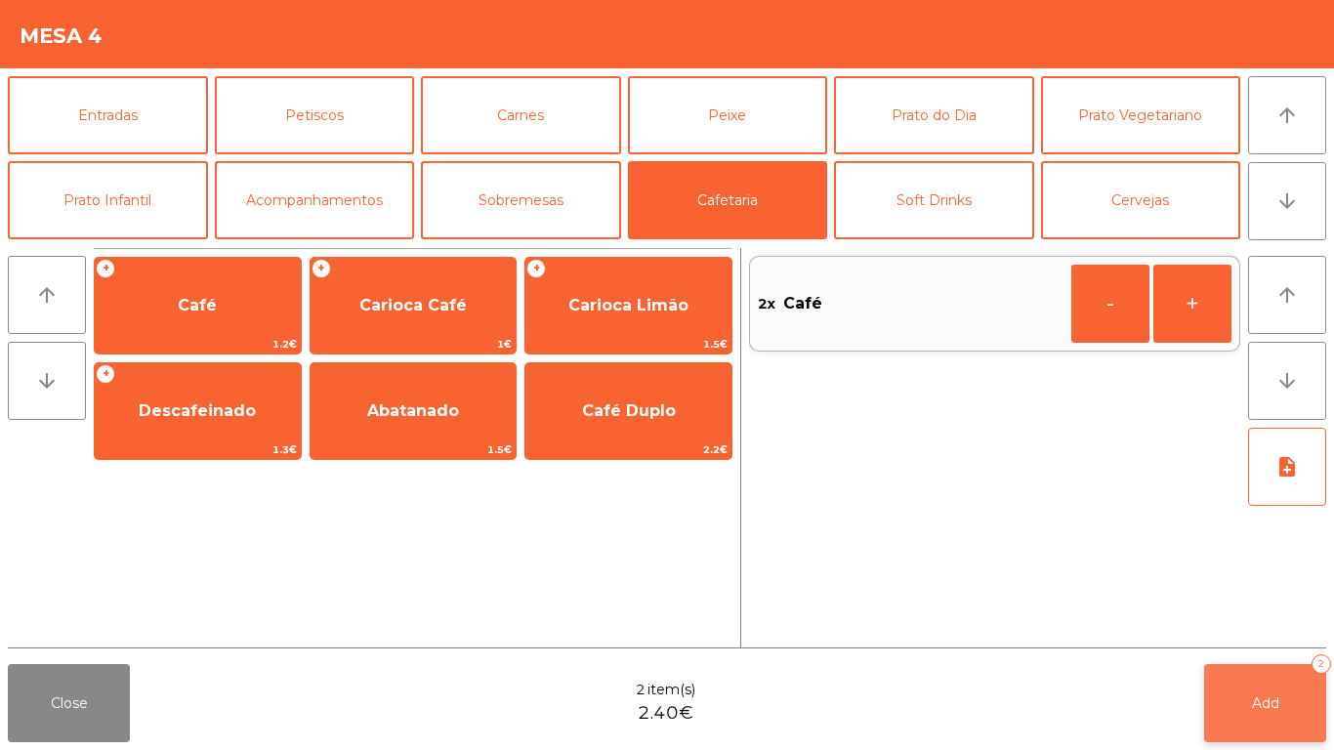
click at [1276, 694] on span "Add" at bounding box center [1265, 703] width 27 height 18
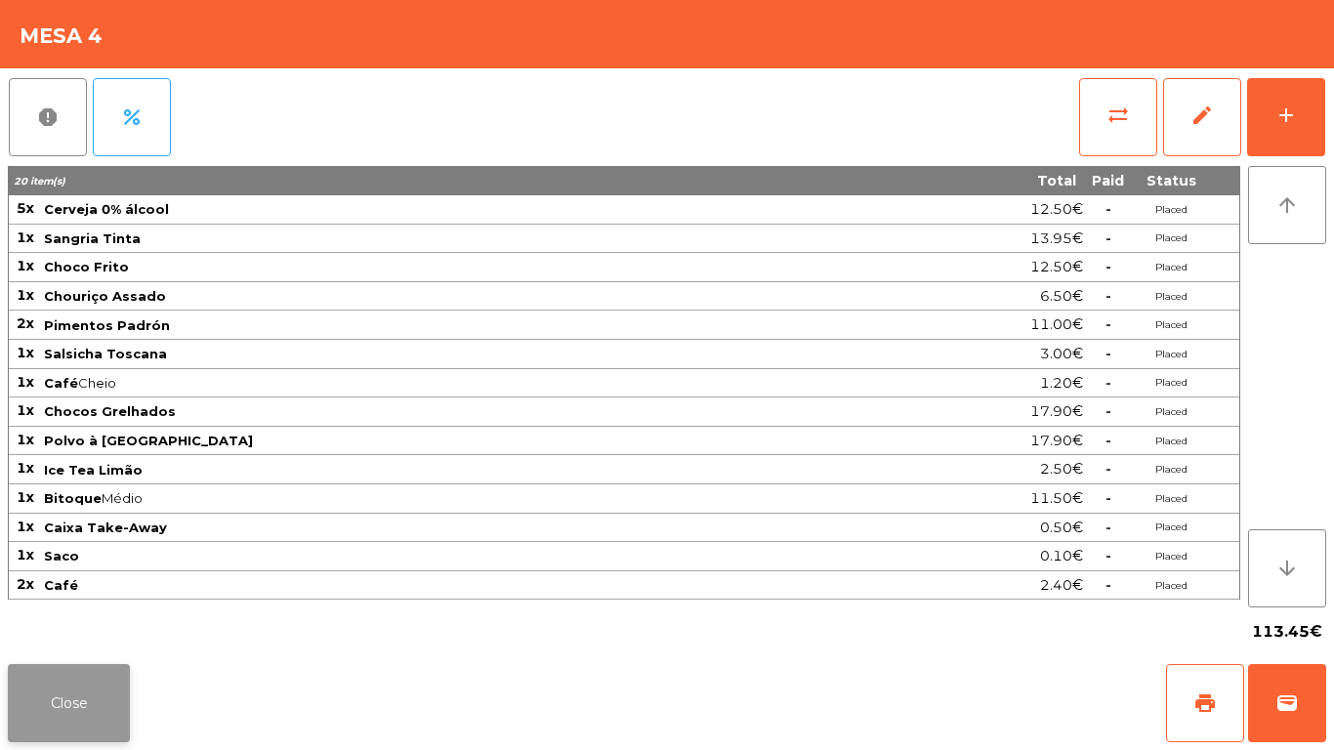
click at [65, 711] on button "Close" at bounding box center [69, 703] width 122 height 78
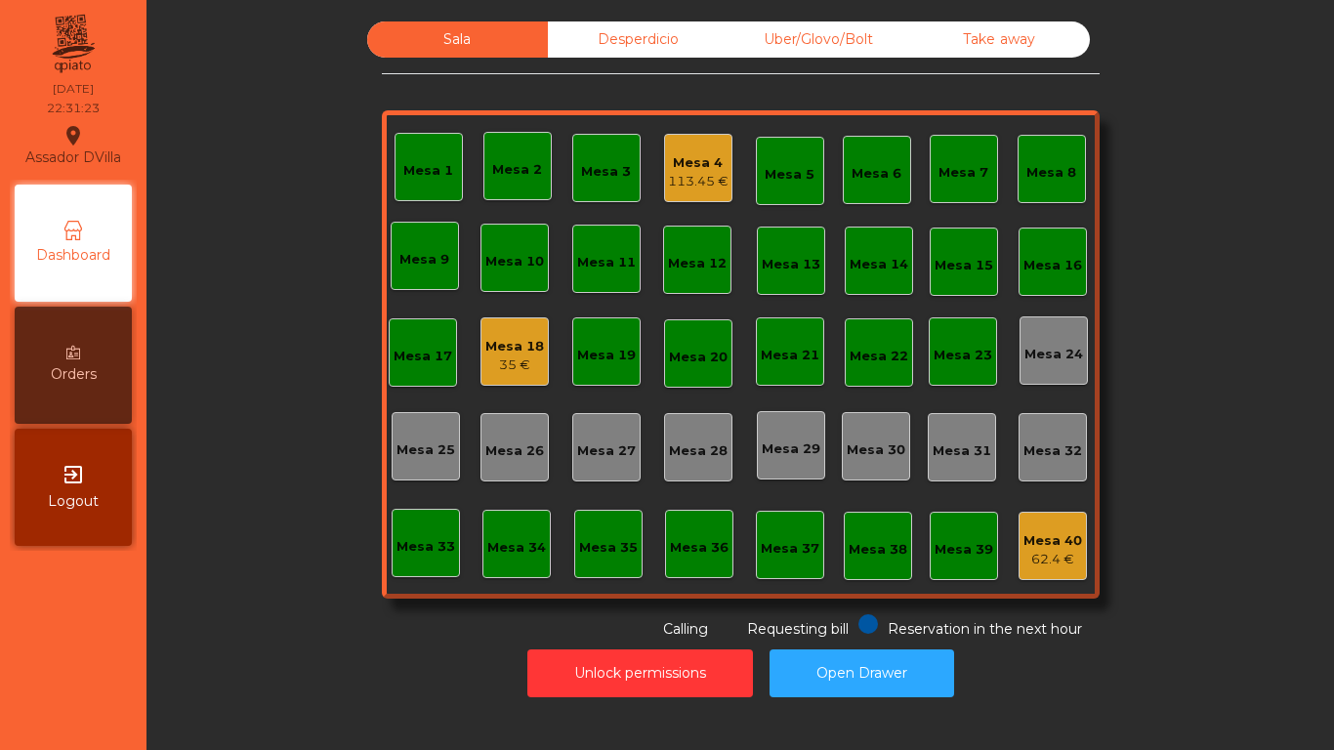
click at [679, 143] on div "Mesa 4 113.45 €" at bounding box center [698, 168] width 68 height 68
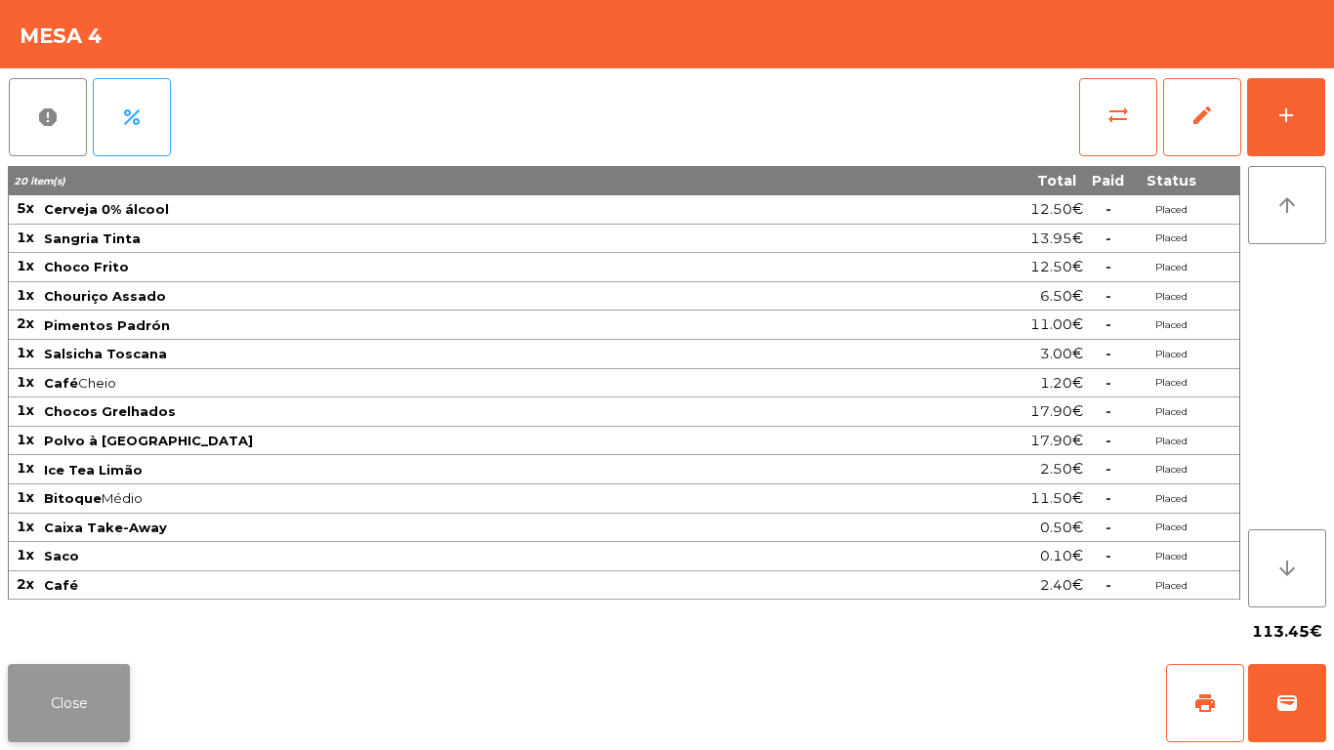
click at [60, 695] on button "Close" at bounding box center [69, 703] width 122 height 78
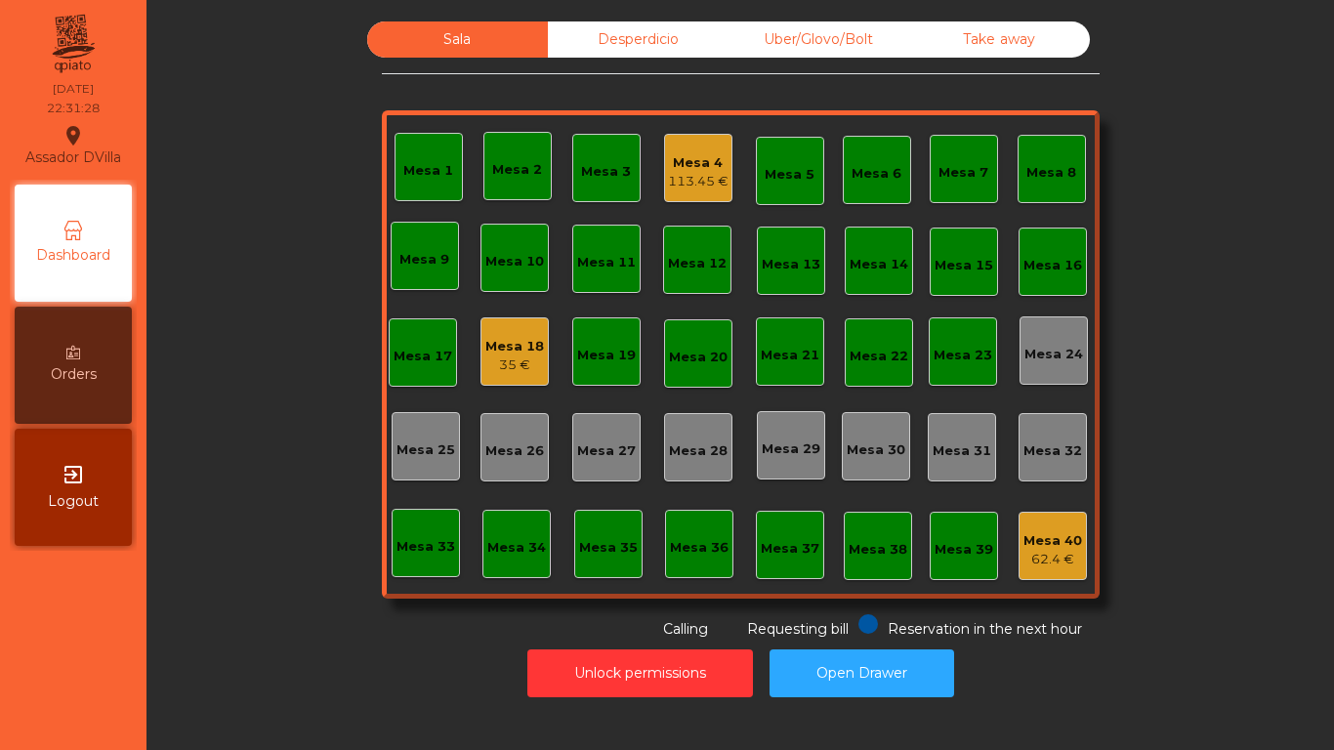
click at [496, 346] on div "Mesa 18" at bounding box center [514, 347] width 59 height 20
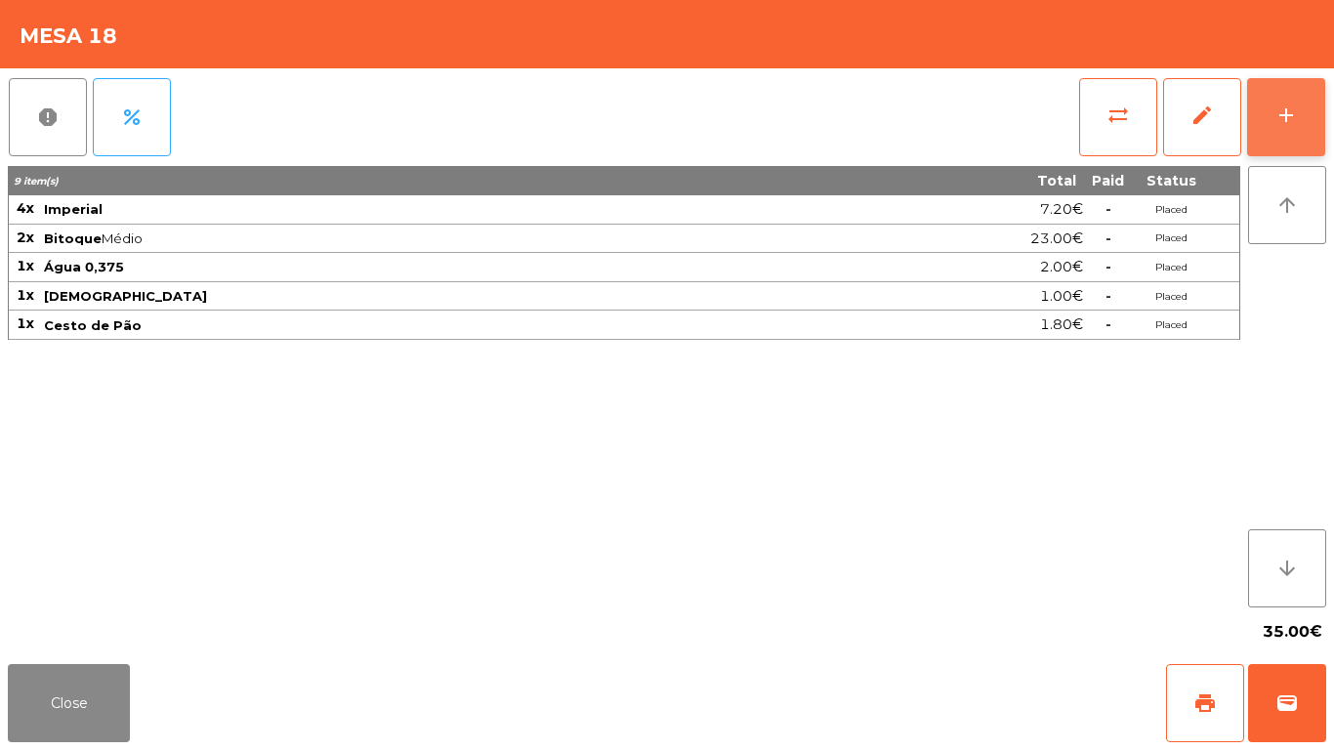
click at [1292, 118] on div "add" at bounding box center [1285, 114] width 23 height 23
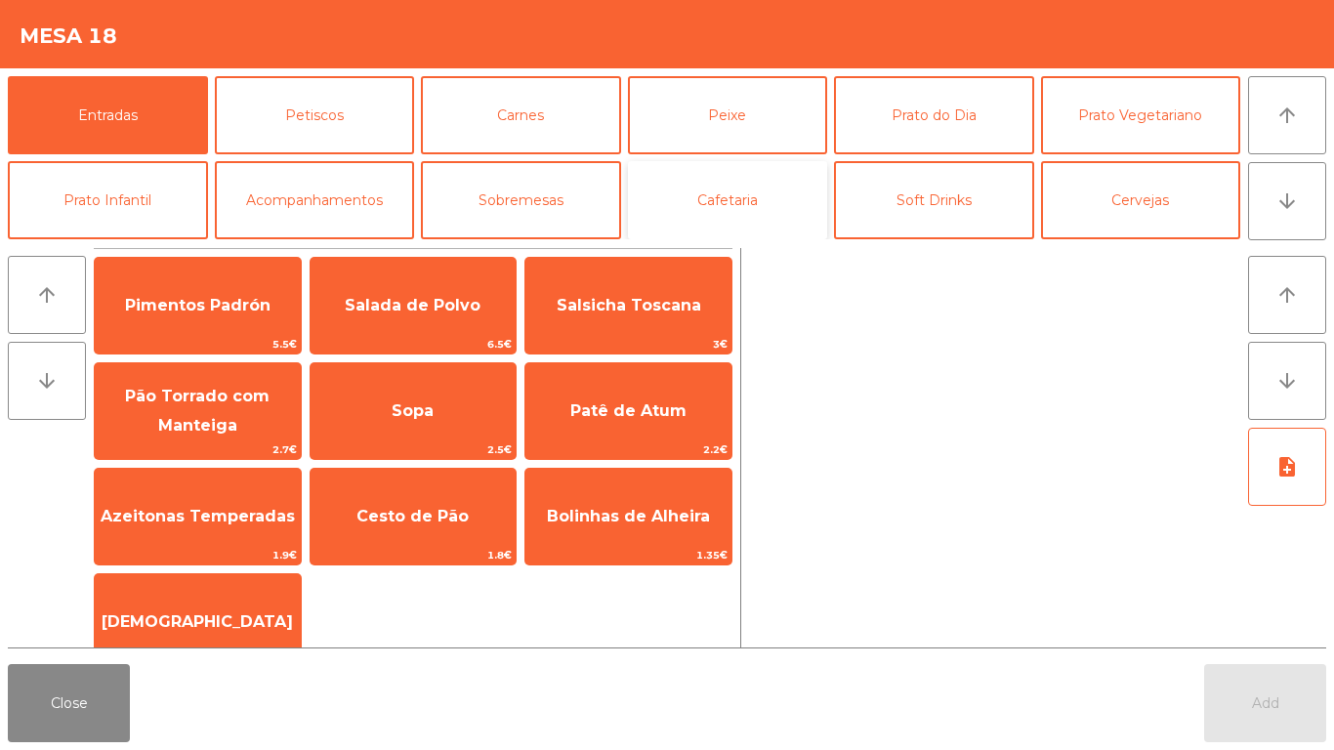
click at [703, 186] on button "Cafetaria" at bounding box center [728, 200] width 200 height 78
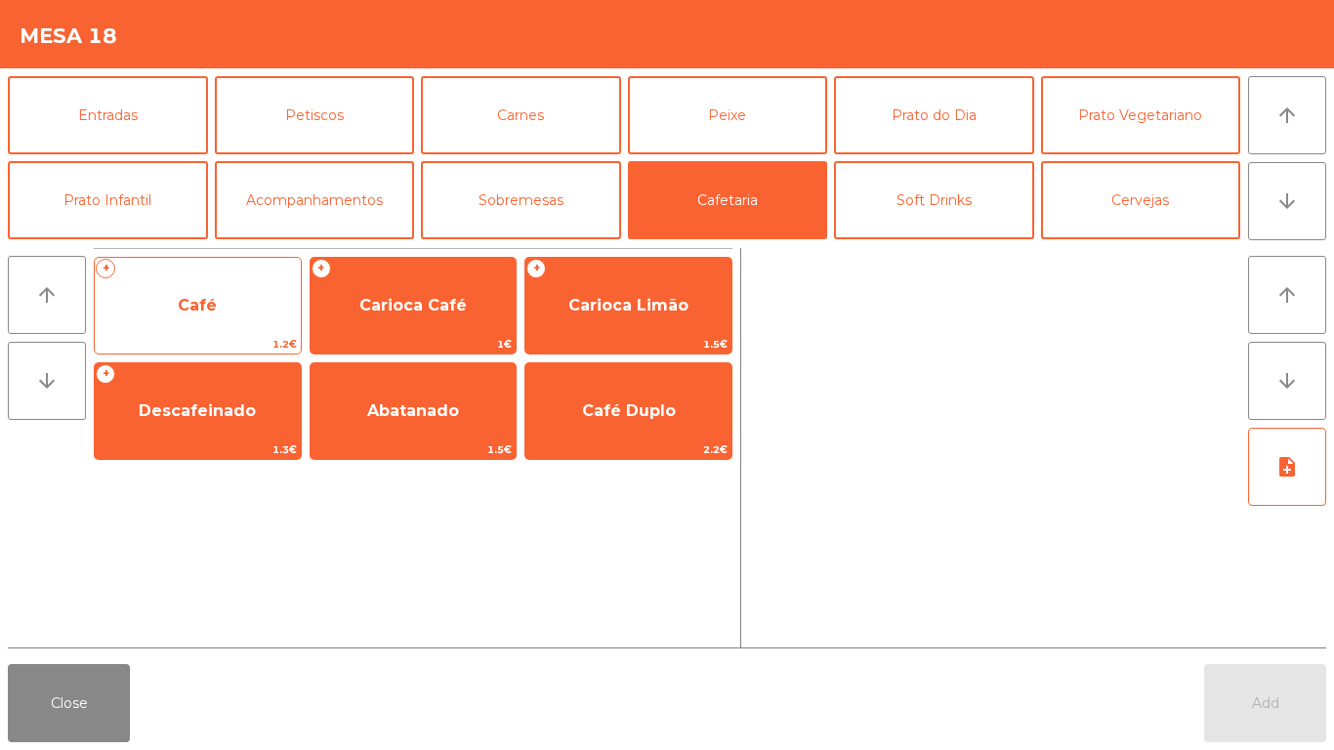
click at [192, 283] on span "Café" at bounding box center [198, 305] width 206 height 53
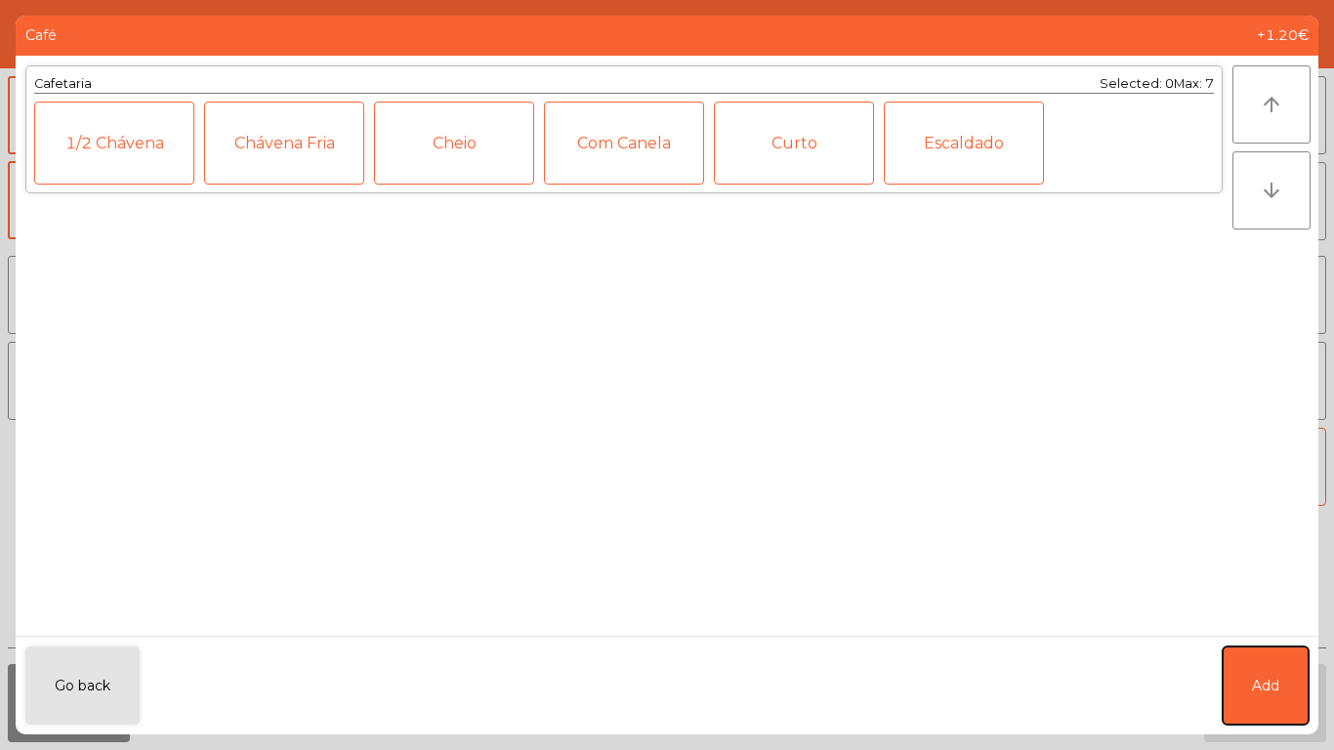
click at [1264, 667] on button "Add" at bounding box center [1265, 685] width 86 height 78
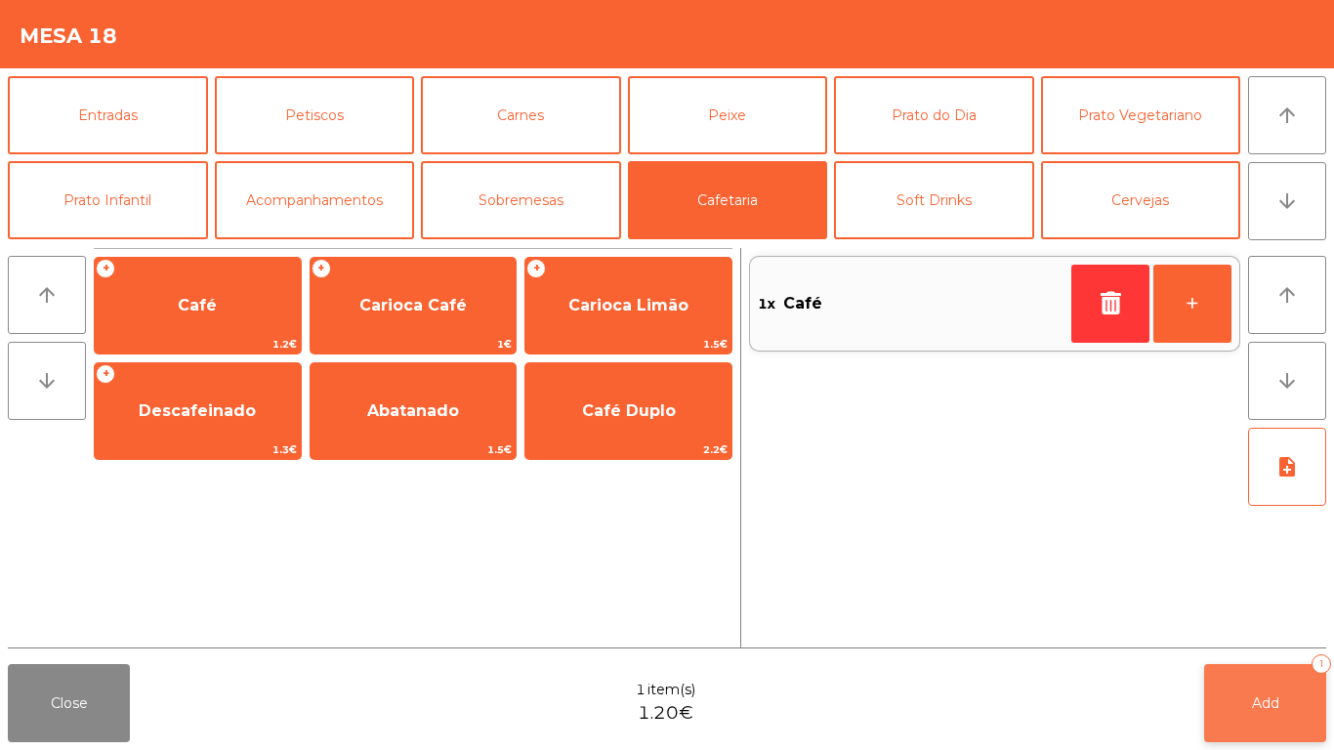
click at [1265, 691] on button "Add 1" at bounding box center [1265, 703] width 122 height 78
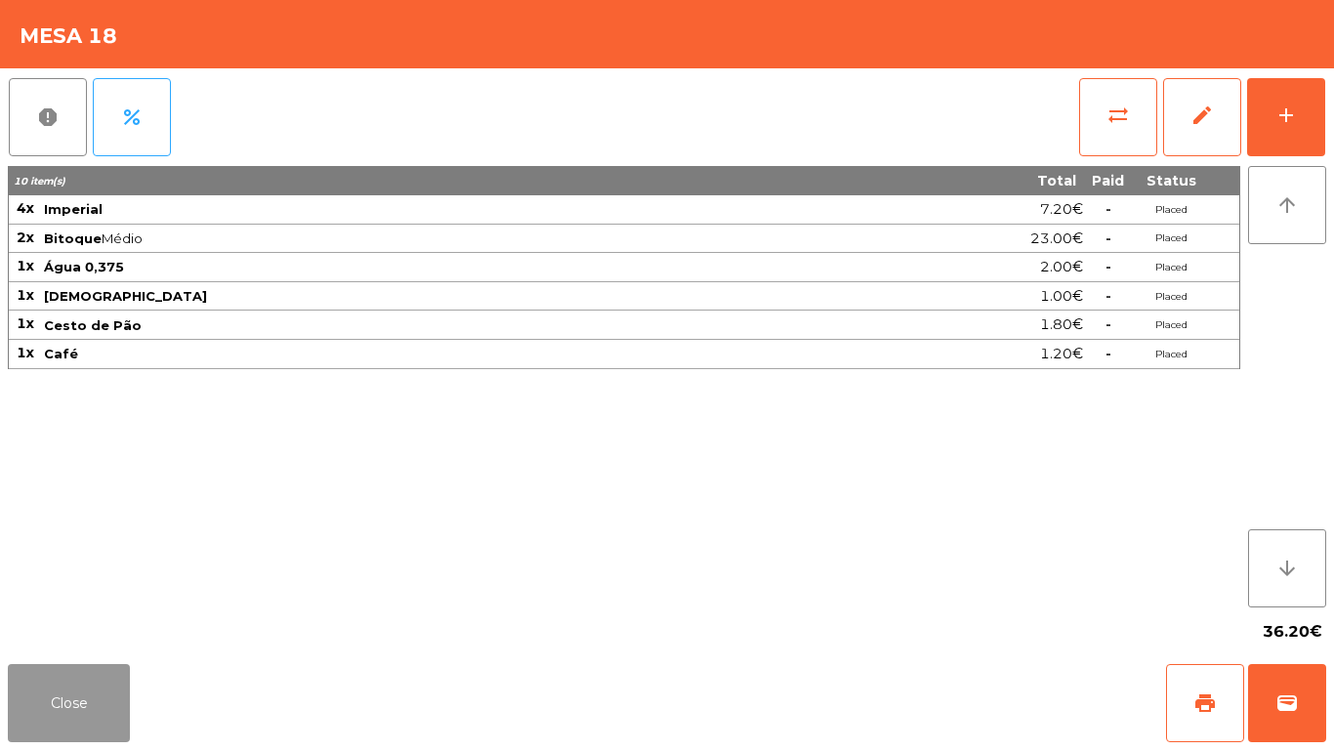
click at [43, 695] on button "Close" at bounding box center [69, 703] width 122 height 78
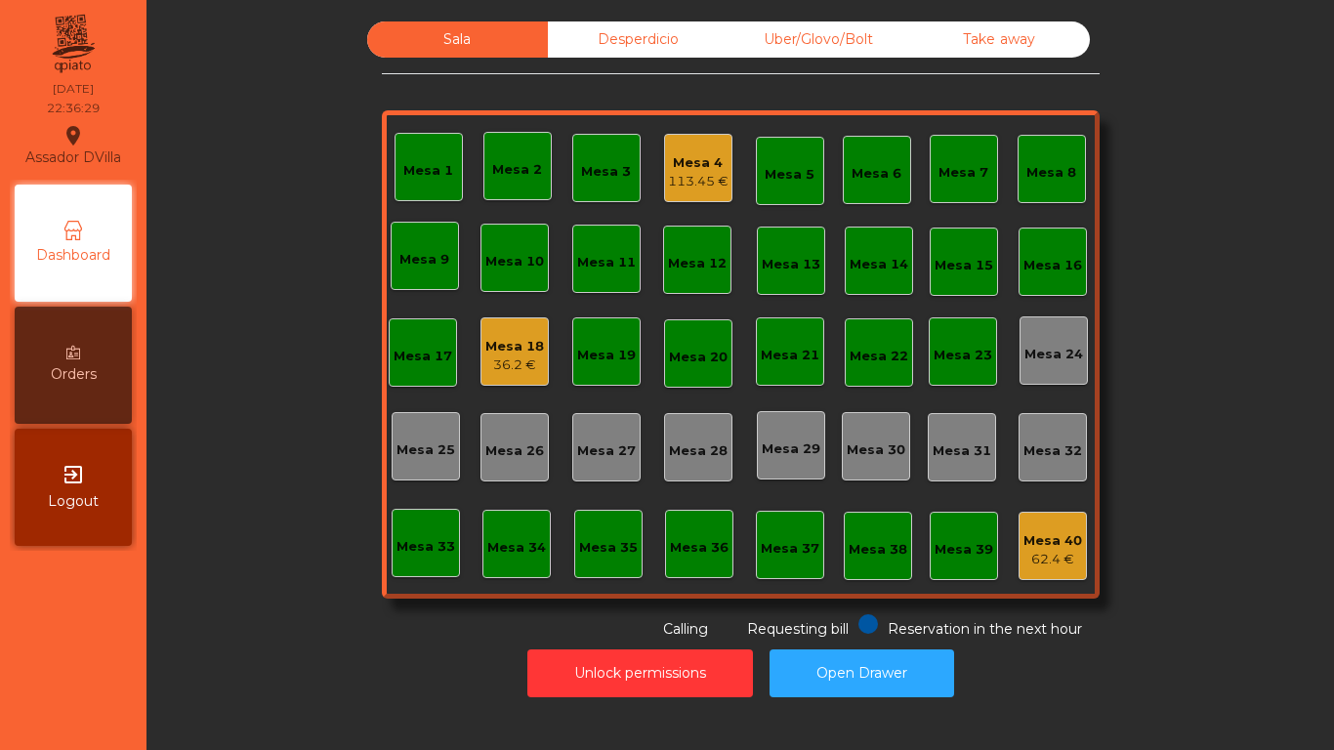
click at [507, 356] on div "36.2 €" at bounding box center [514, 365] width 59 height 20
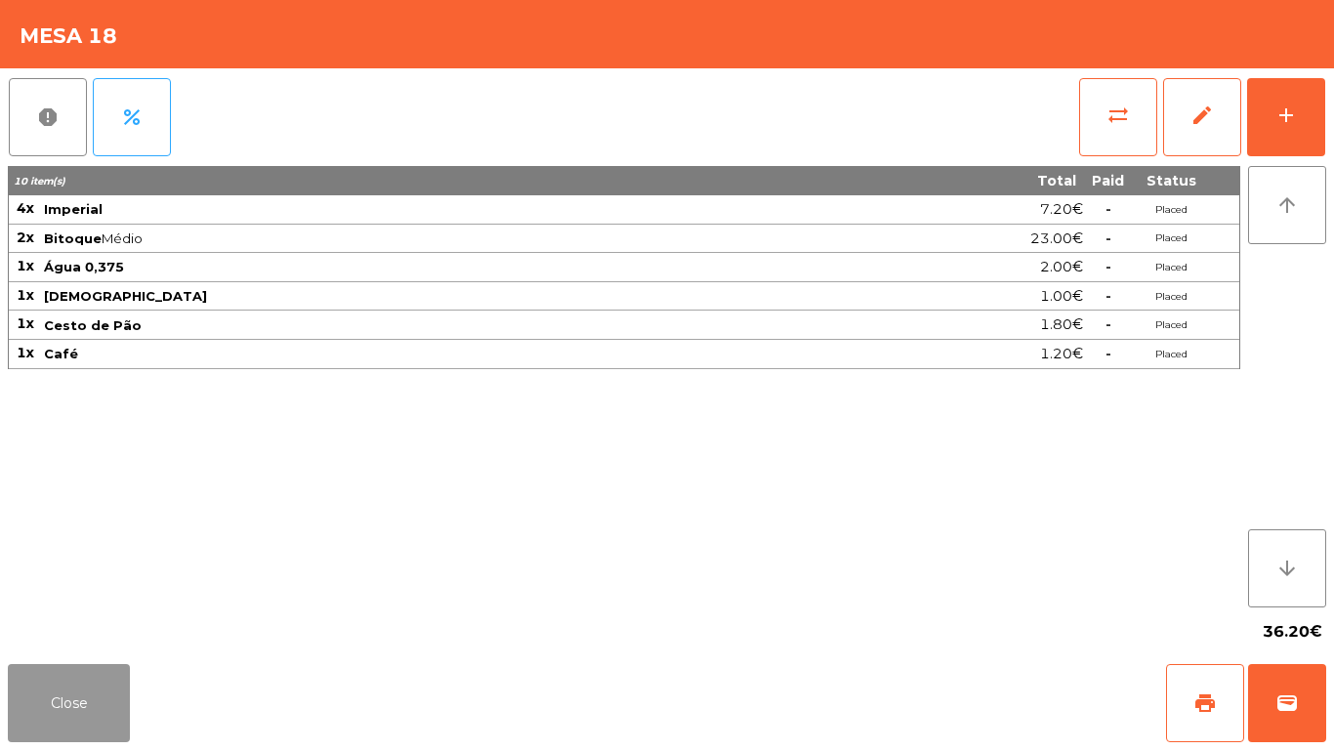
drag, startPoint x: 56, startPoint y: 675, endPoint x: 551, endPoint y: 448, distance: 544.3
click at [67, 663] on div "Close print wallet" at bounding box center [667, 703] width 1334 height 94
drag, startPoint x: 110, startPoint y: 723, endPoint x: 131, endPoint y: 706, distance: 27.0
click at [114, 720] on button "Close" at bounding box center [69, 703] width 122 height 78
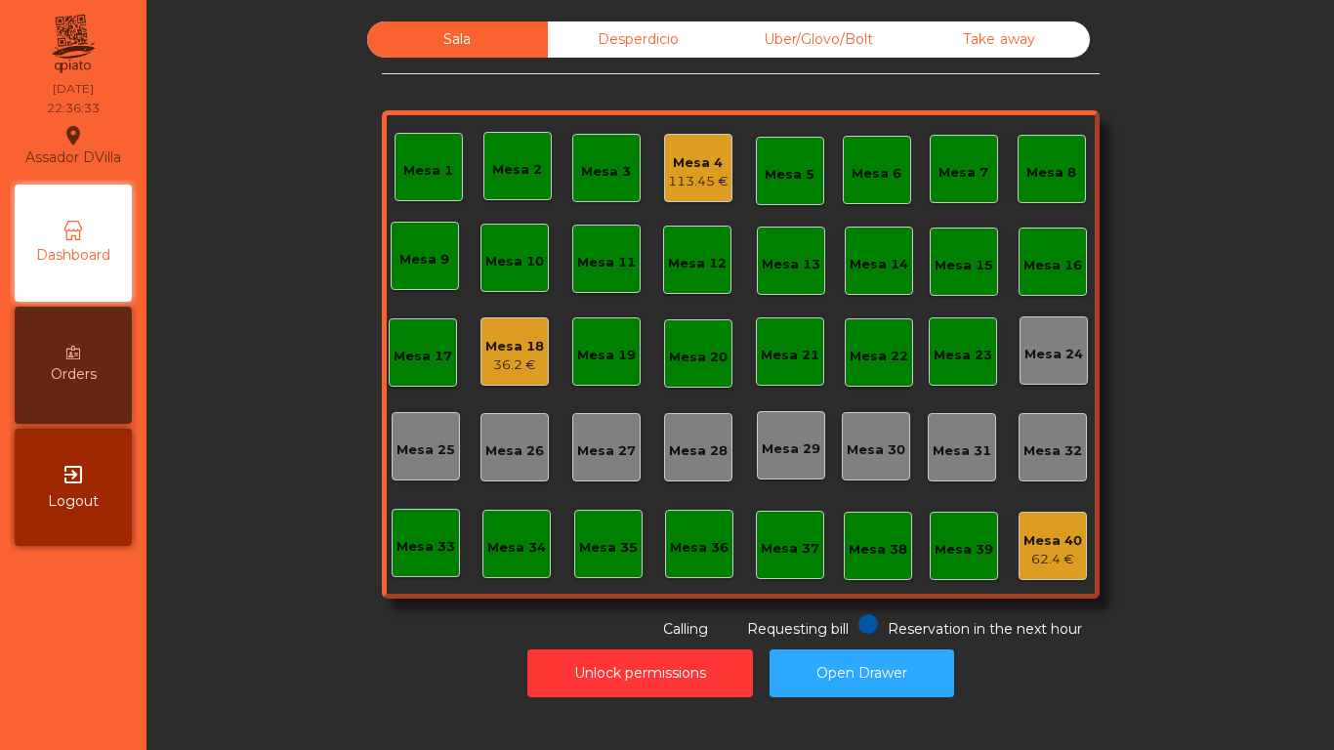
click at [717, 197] on div "Mesa 4 113.45 €" at bounding box center [698, 168] width 68 height 68
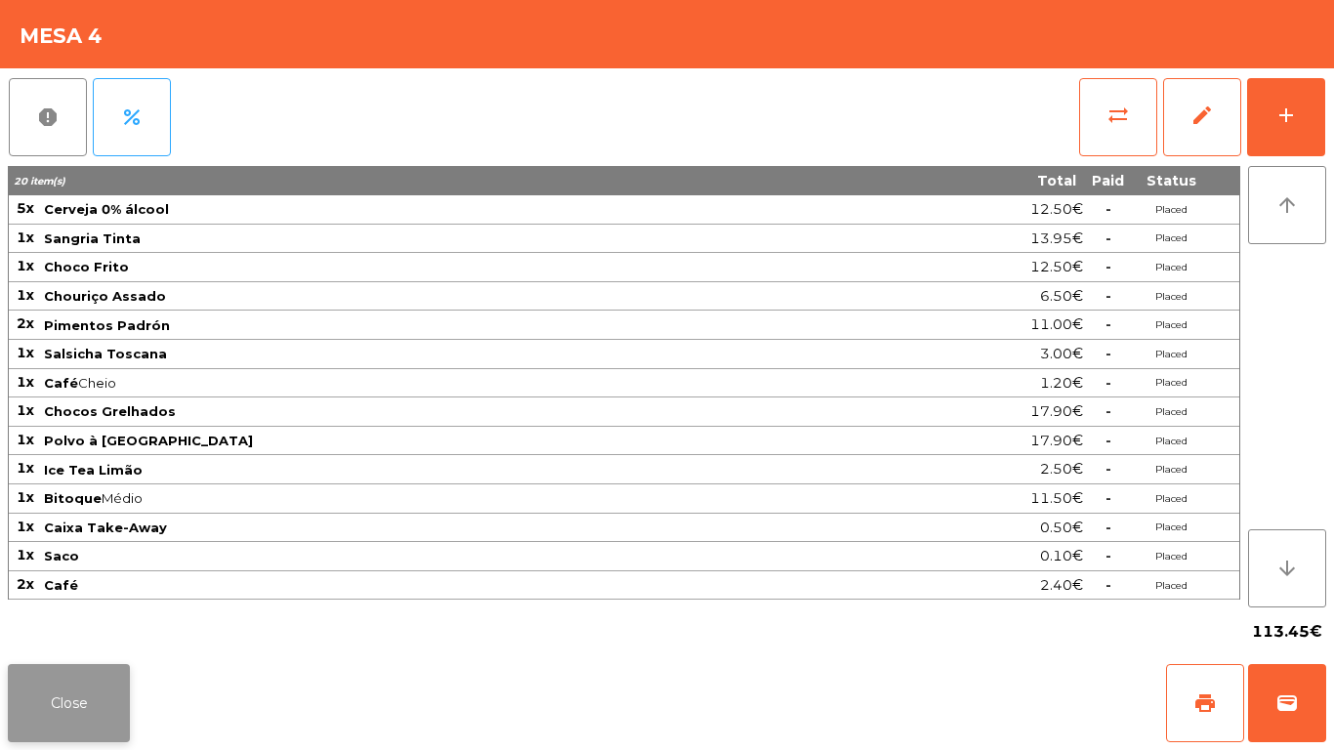
click at [100, 682] on button "Close" at bounding box center [69, 703] width 122 height 78
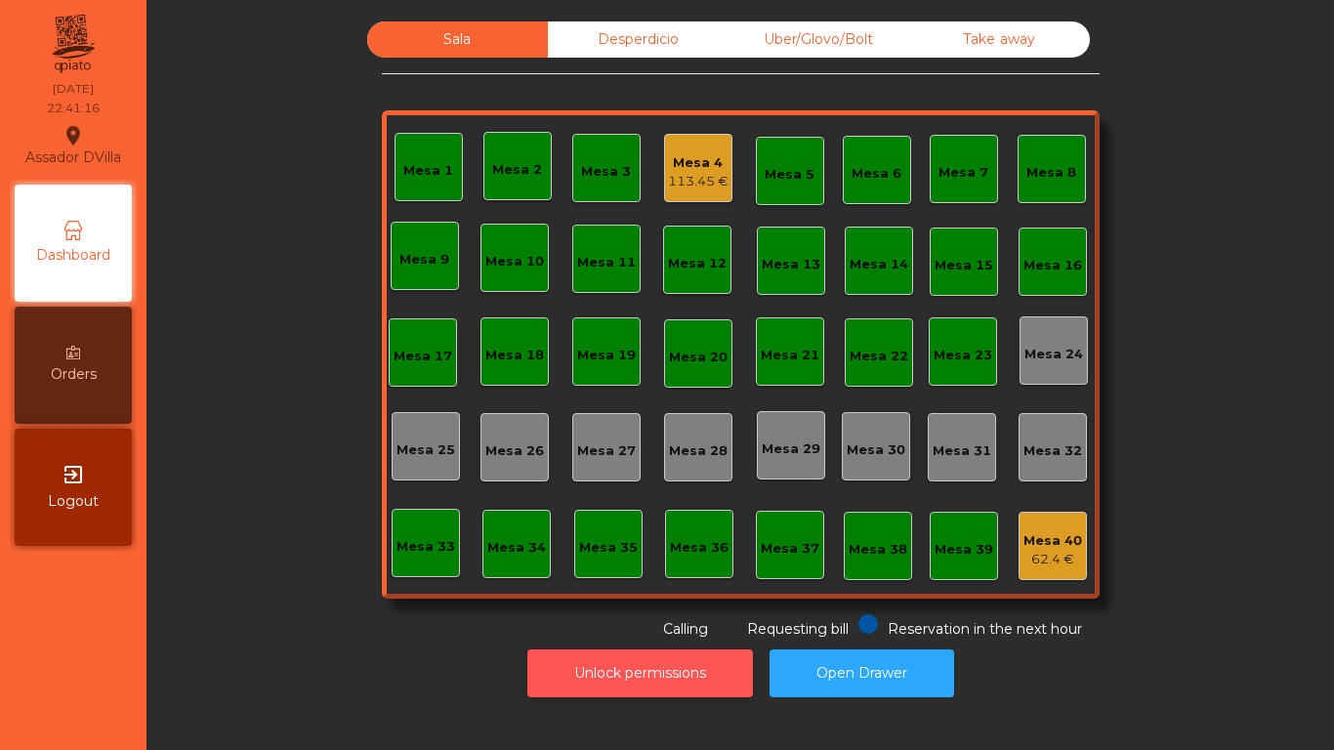
click at [590, 652] on button "Unlock permissions" at bounding box center [640, 673] width 226 height 48
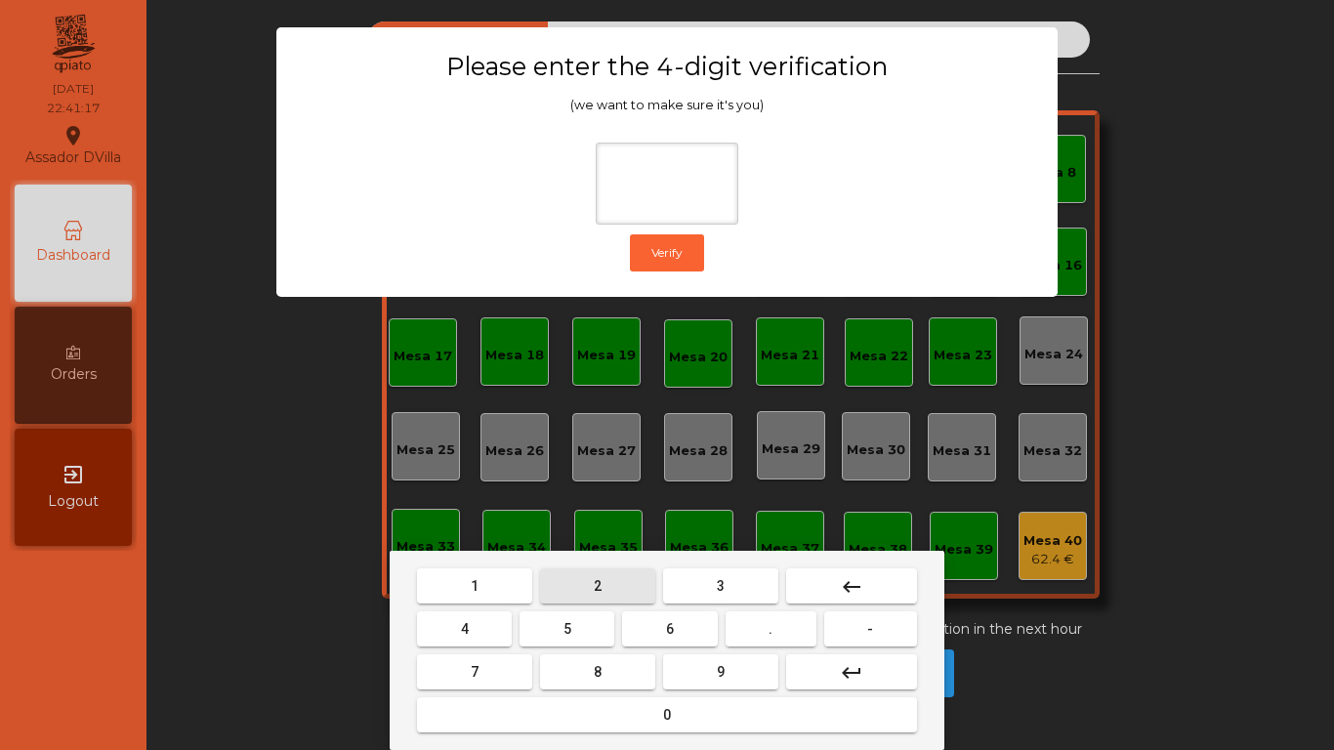
drag, startPoint x: 628, startPoint y: 597, endPoint x: 461, endPoint y: 636, distance: 171.5
click at [627, 597] on button "2" at bounding box center [597, 585] width 115 height 35
drag, startPoint x: 477, startPoint y: 635, endPoint x: 490, endPoint y: 635, distance: 12.7
click at [490, 635] on button "4" at bounding box center [464, 628] width 95 height 35
drag, startPoint x: 689, startPoint y: 635, endPoint x: 714, endPoint y: 670, distance: 42.8
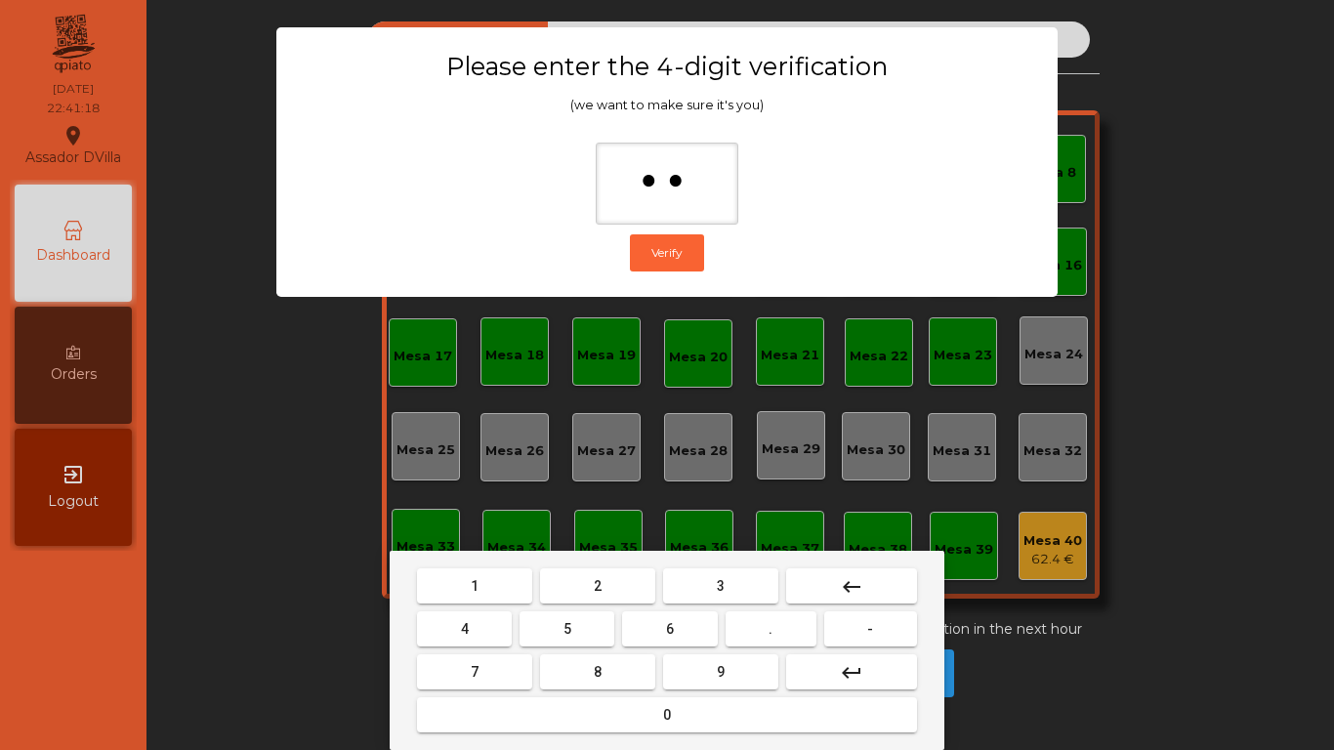
click at [695, 646] on mat-keyboard-key "6" at bounding box center [669, 628] width 103 height 43
click at [717, 671] on button "9" at bounding box center [720, 671] width 115 height 35
click at [866, 588] on button "keyboard_backspace" at bounding box center [851, 585] width 131 height 35
type input "*"
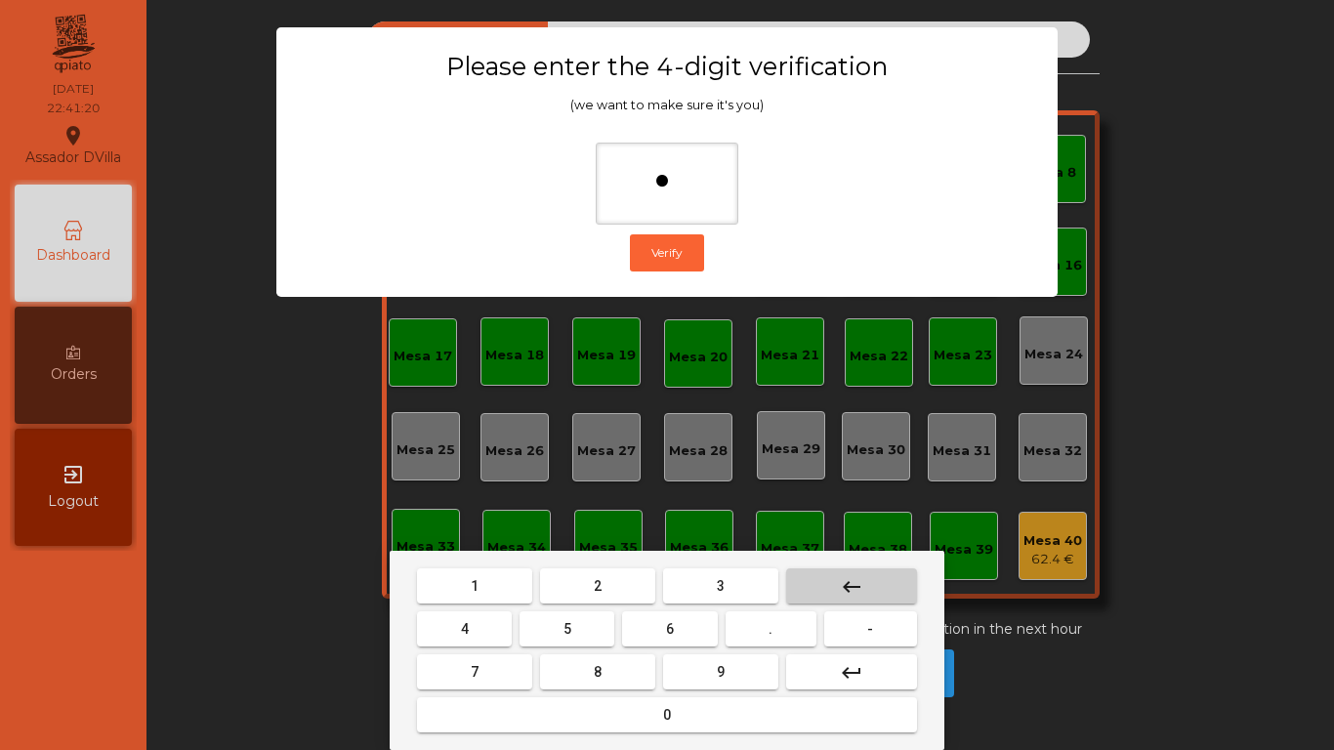
click at [866, 588] on button "keyboard_backspace" at bounding box center [851, 585] width 131 height 35
click at [590, 597] on button "2" at bounding box center [597, 585] width 115 height 35
click at [502, 623] on button "4" at bounding box center [464, 628] width 95 height 35
drag, startPoint x: 689, startPoint y: 620, endPoint x: 730, endPoint y: 667, distance: 62.3
click at [703, 634] on button "6" at bounding box center [669, 628] width 95 height 35
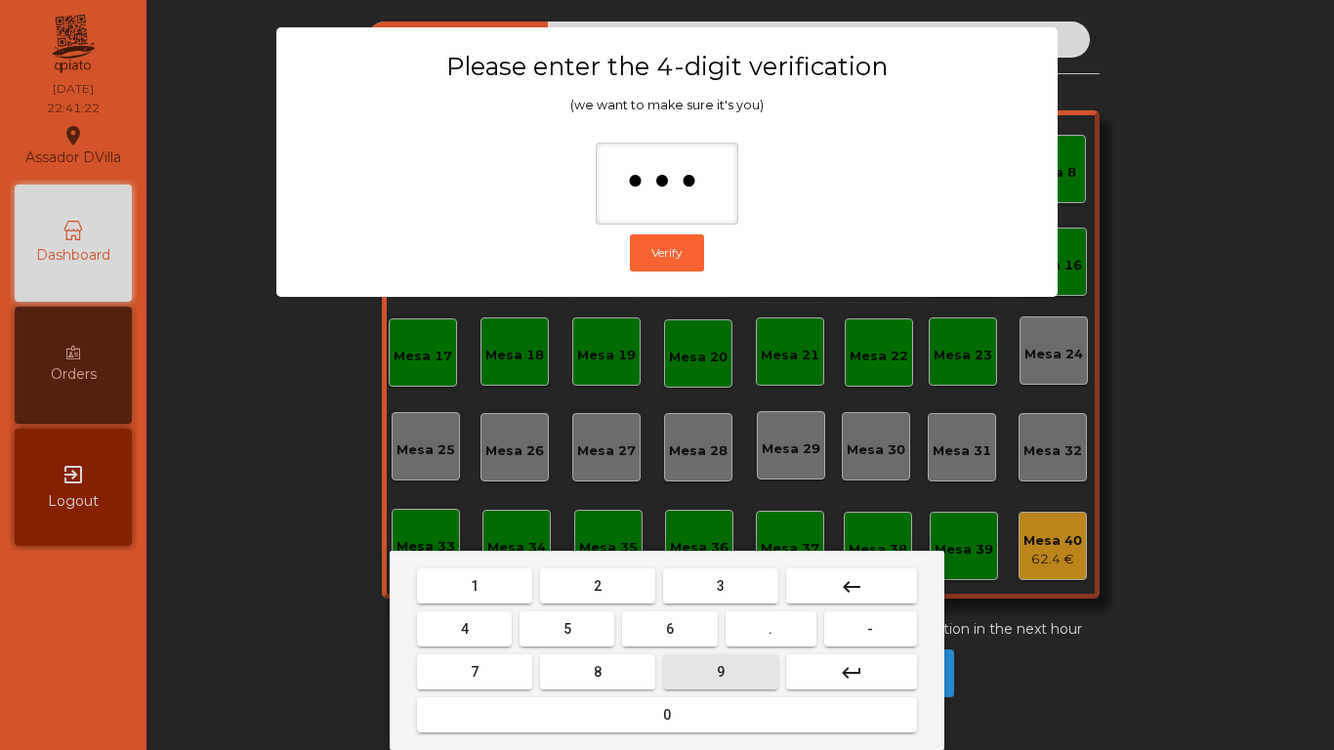
click at [731, 667] on button "9" at bounding box center [720, 671] width 115 height 35
type input "****"
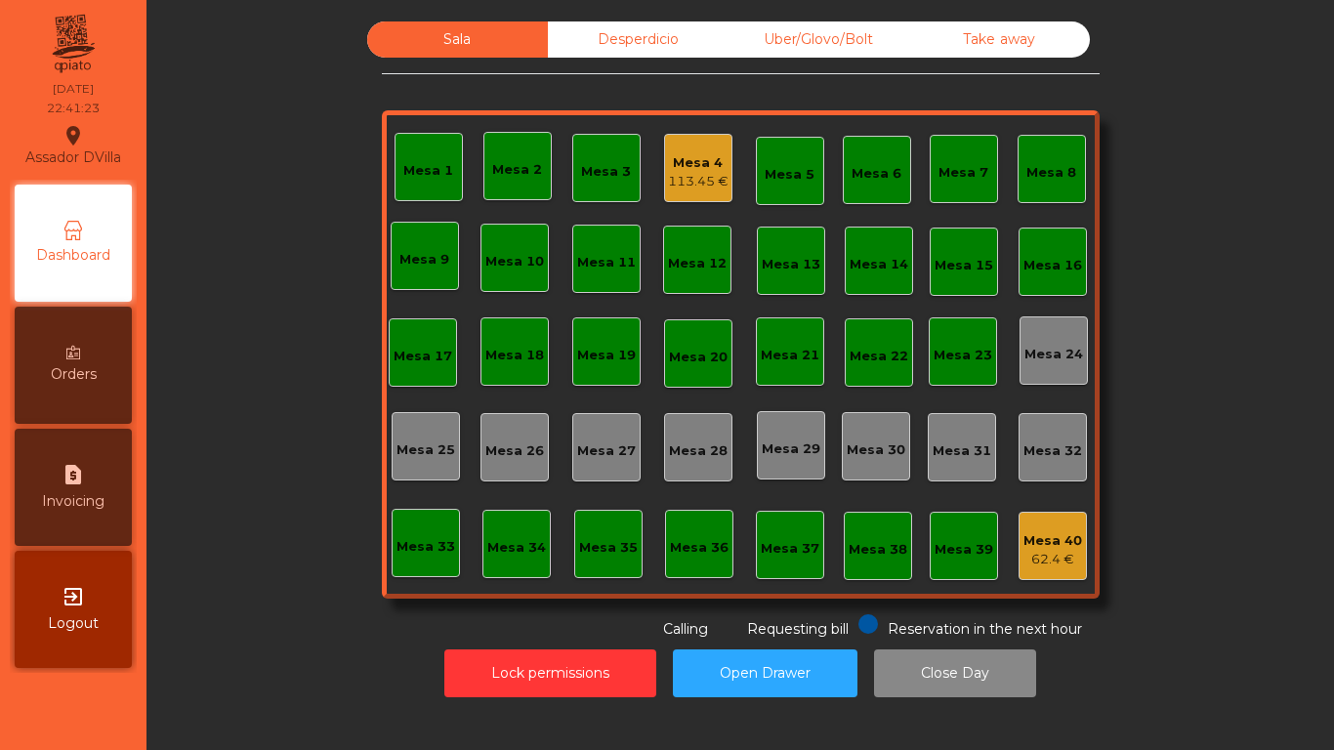
click at [58, 479] on div "request_page Invoicing" at bounding box center [73, 487] width 117 height 117
select select "**"
select select "****"
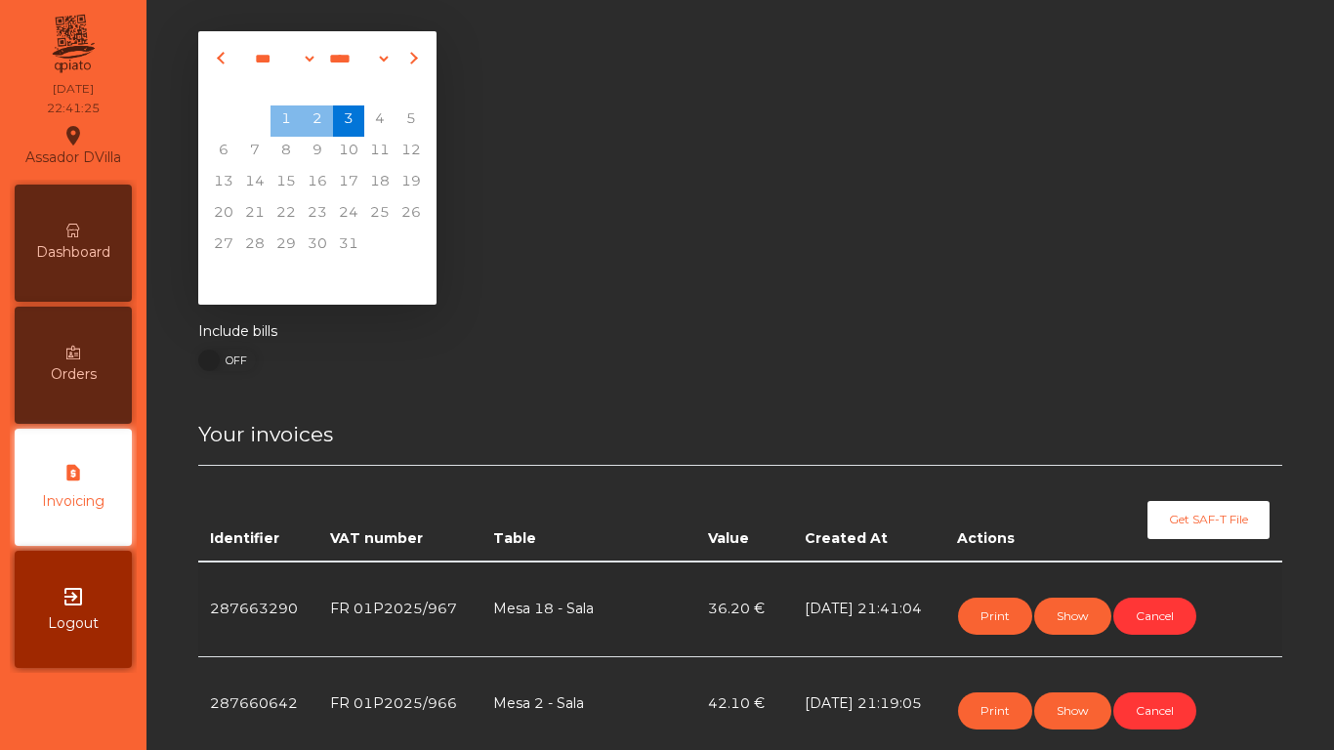
click at [96, 228] on div "Dashboard" at bounding box center [73, 243] width 117 height 117
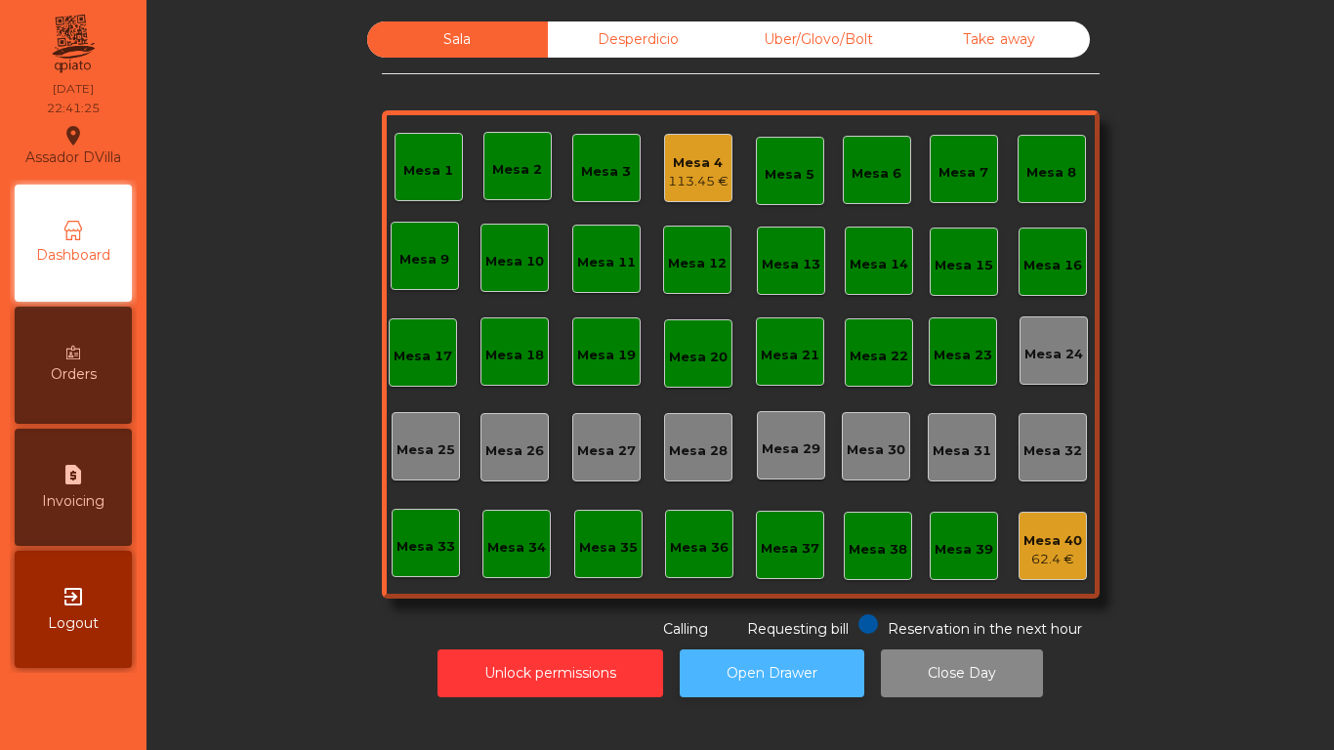
click at [802, 663] on button "Open Drawer" at bounding box center [771, 673] width 185 height 48
click at [797, 654] on button "Open Drawer" at bounding box center [771, 673] width 185 height 48
